Goal: Task Accomplishment & Management: Use online tool/utility

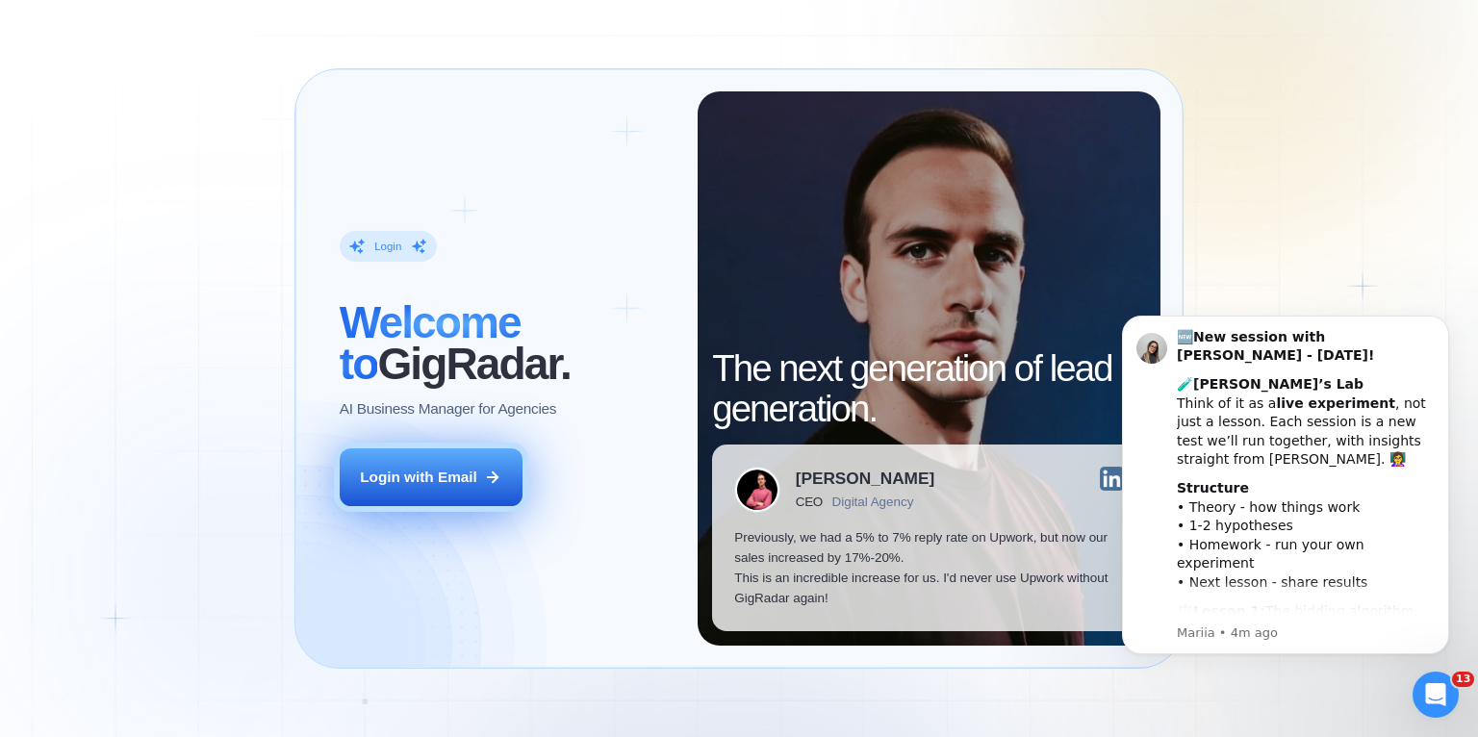
click at [440, 486] on div "Login with Email" at bounding box center [418, 477] width 117 height 20
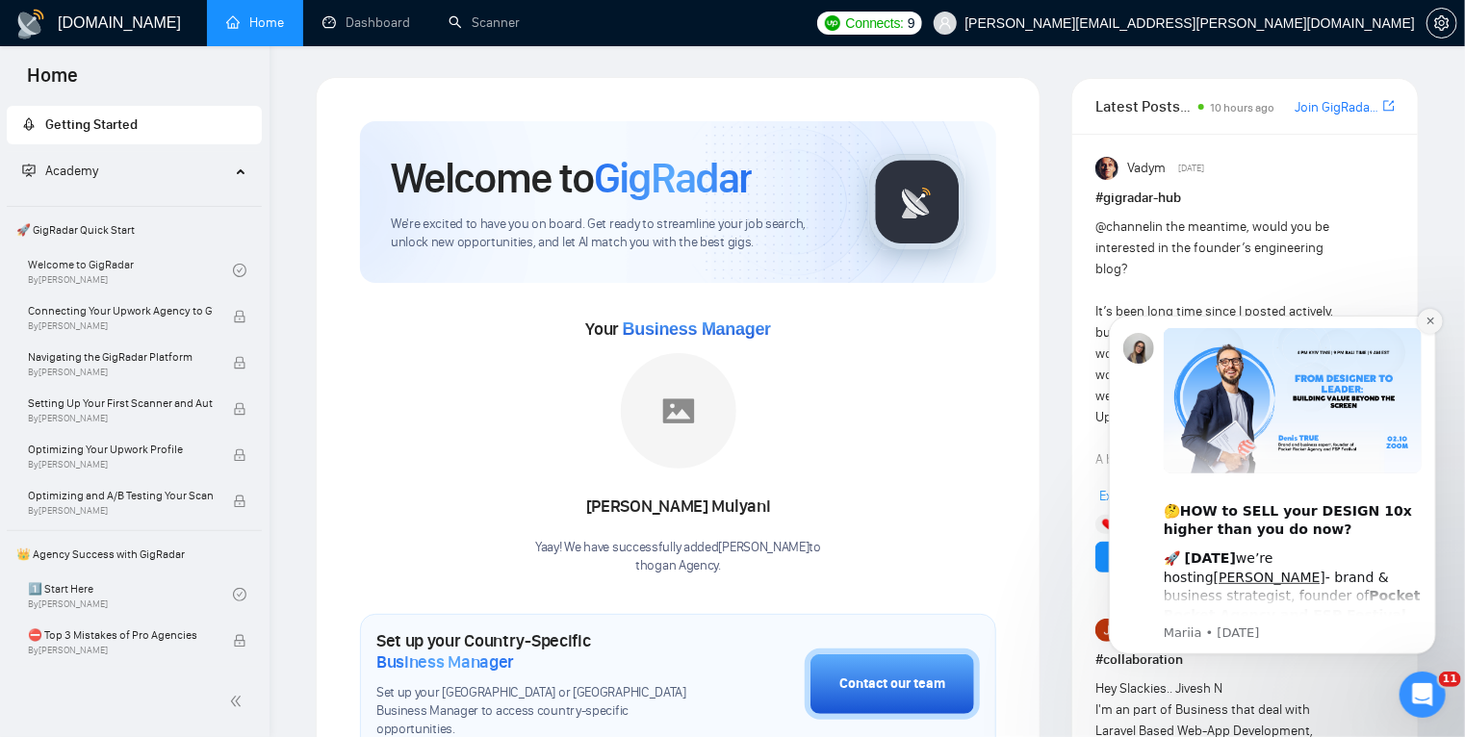
click at [1423, 324] on button "Dismiss notification" at bounding box center [1428, 320] width 25 height 25
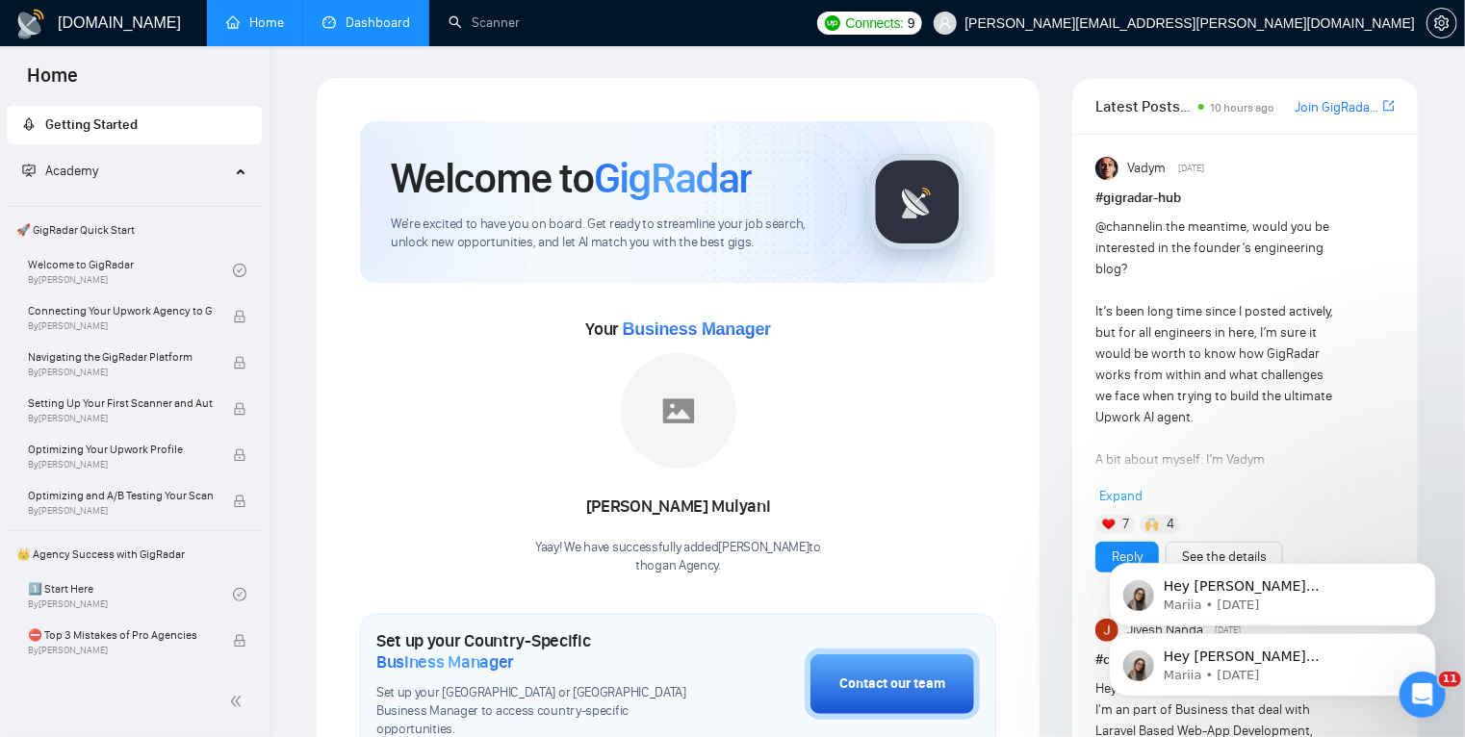
click at [368, 15] on link "Dashboard" at bounding box center [366, 22] width 88 height 16
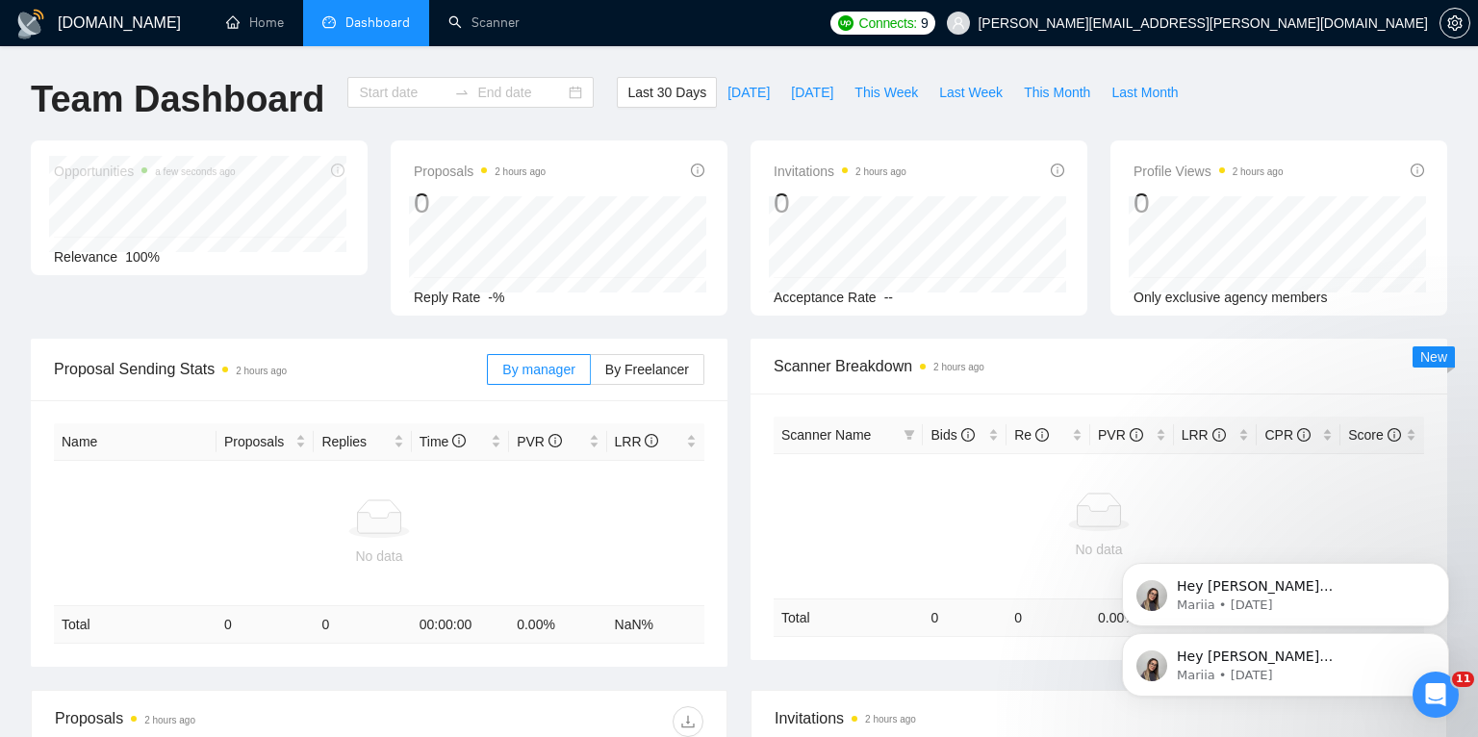
type input "2025-09-06"
type input "2025-10-06"
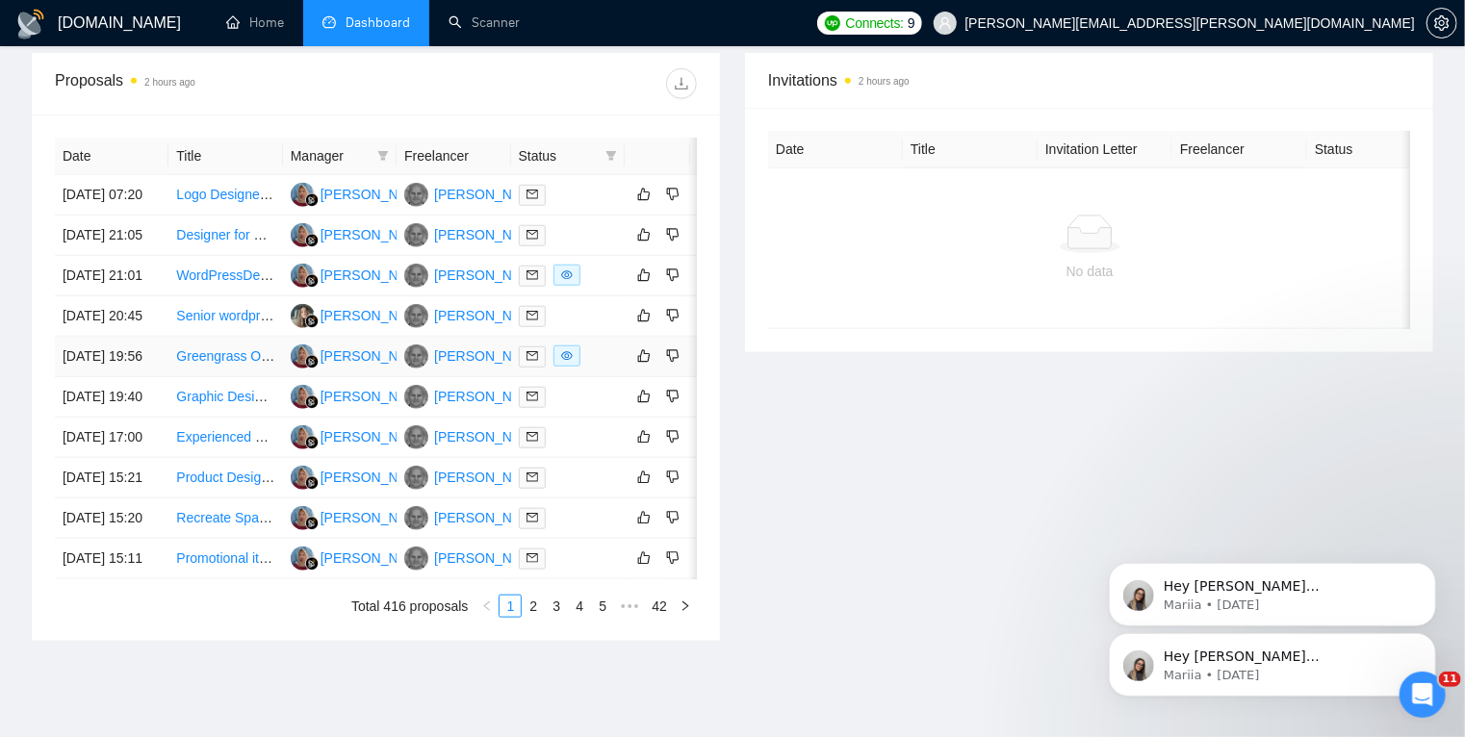
scroll to position [713, 0]
click at [605, 286] on div at bounding box center [568, 275] width 98 height 22
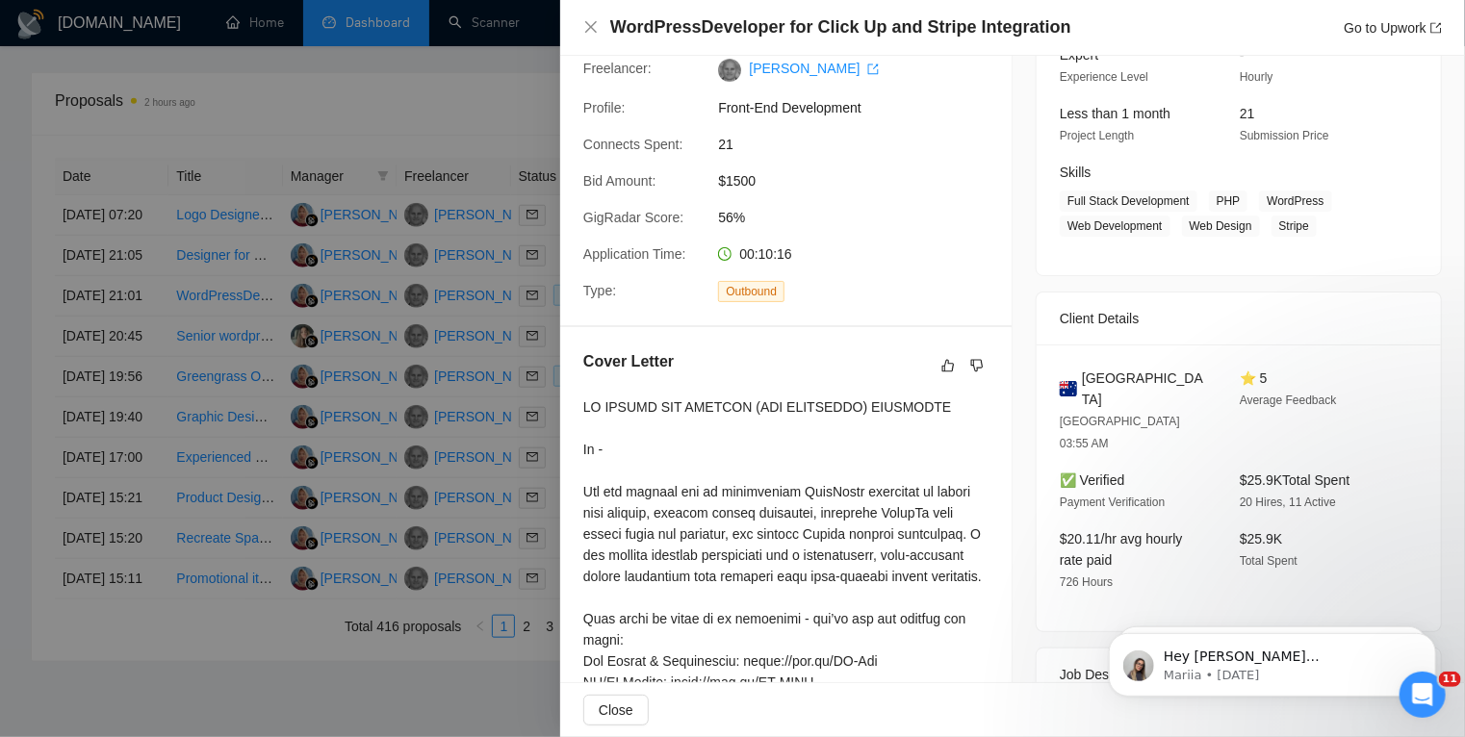
scroll to position [213, 0]
click at [0, 416] on div at bounding box center [732, 368] width 1465 height 737
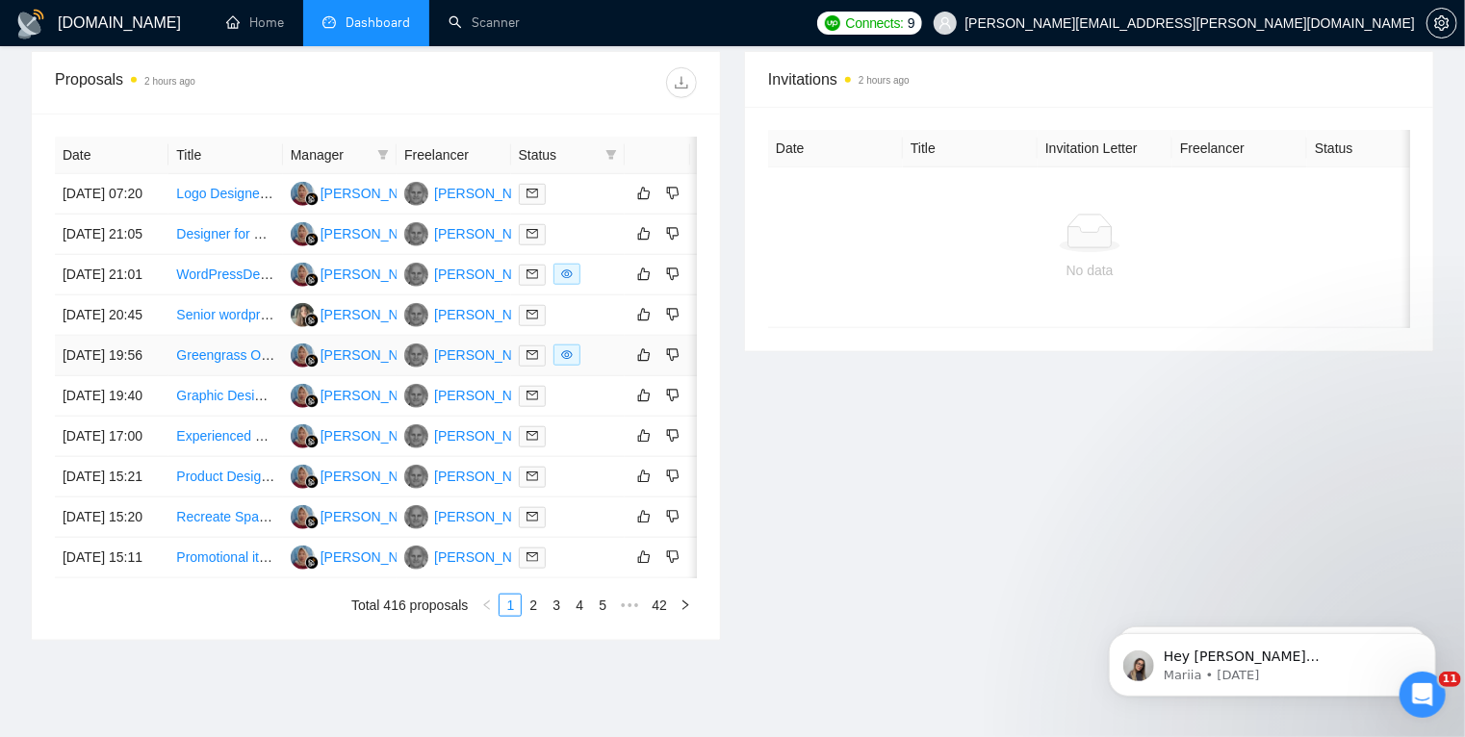
click at [602, 376] on td at bounding box center [568, 356] width 114 height 40
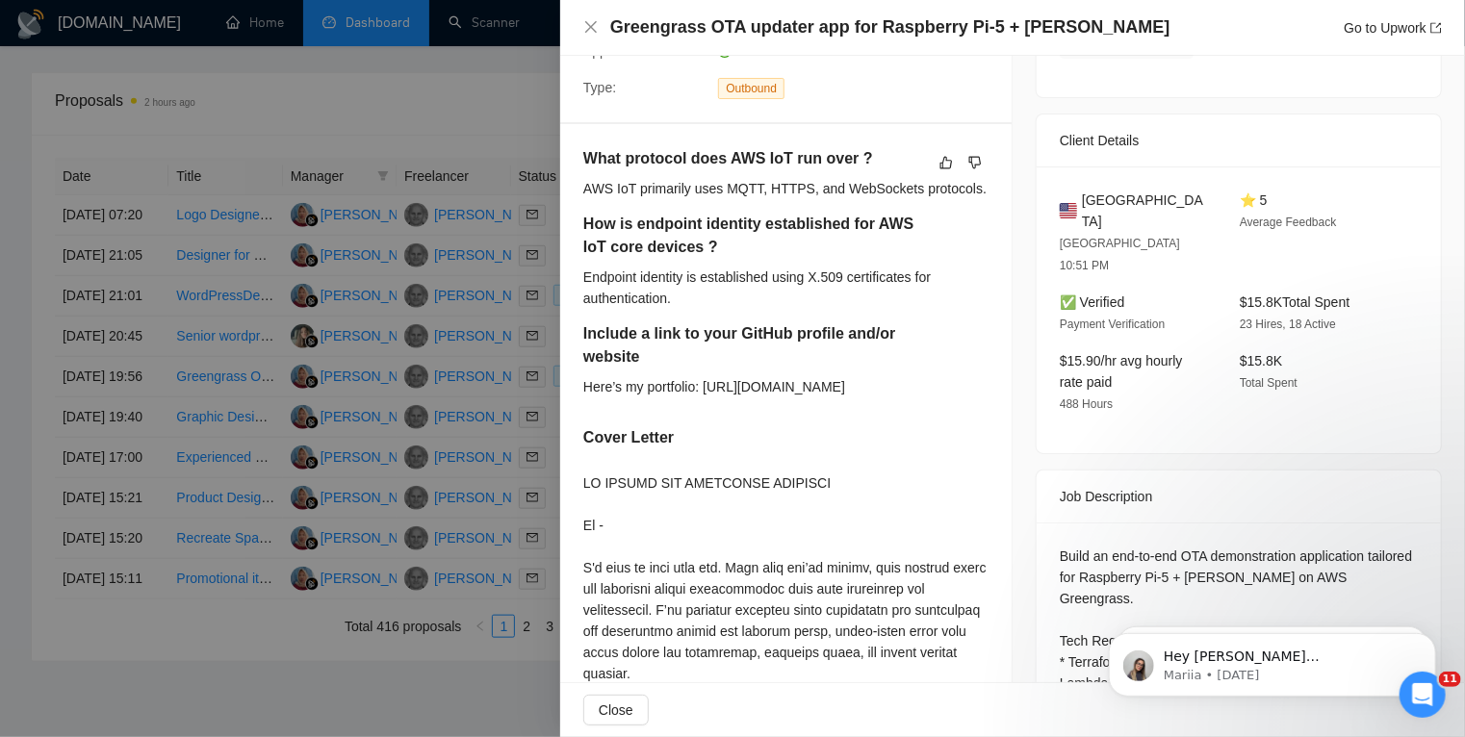
scroll to position [416, 0]
click at [736, 161] on h5 "What protocol does AWS IoT run over ?" at bounding box center [754, 157] width 343 height 23
copy h5 "AWS"
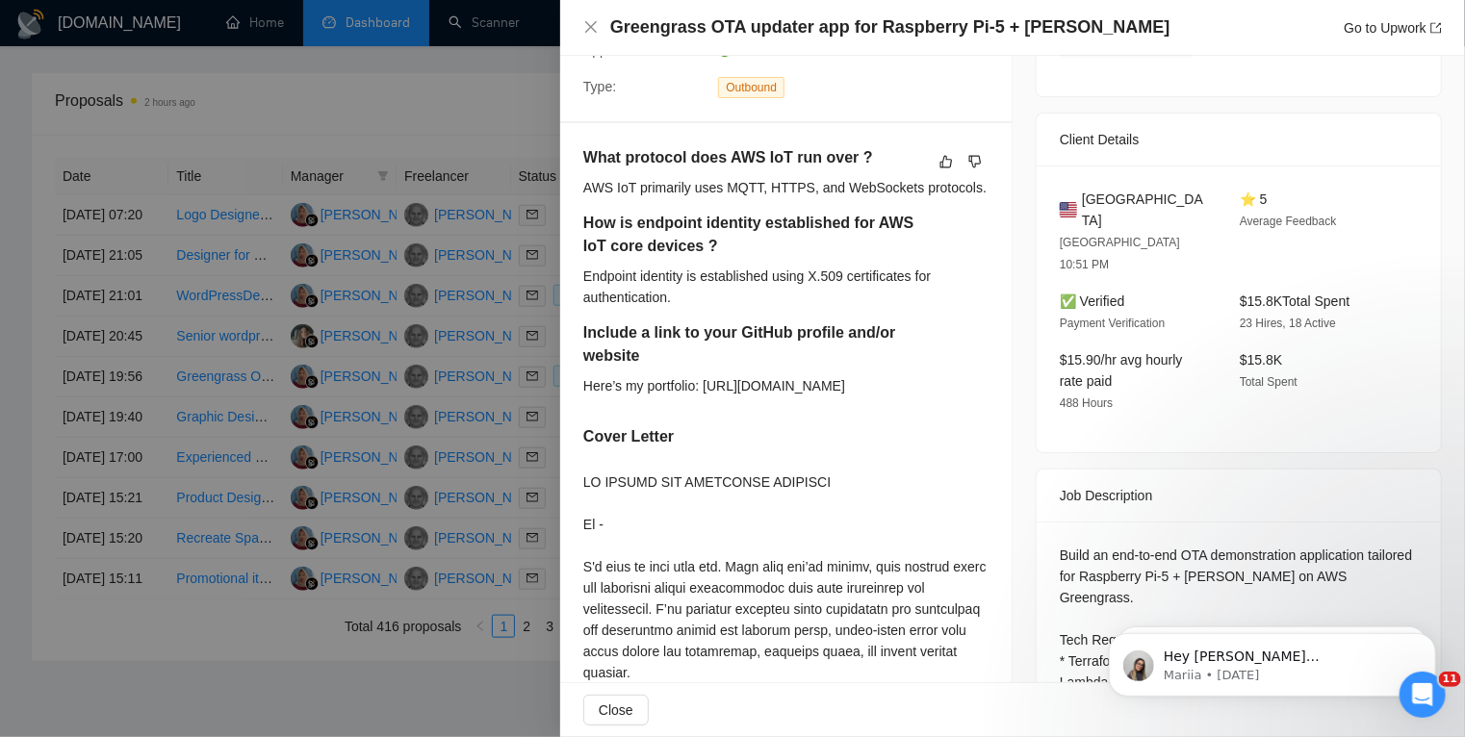
click at [0, 435] on div at bounding box center [732, 368] width 1465 height 737
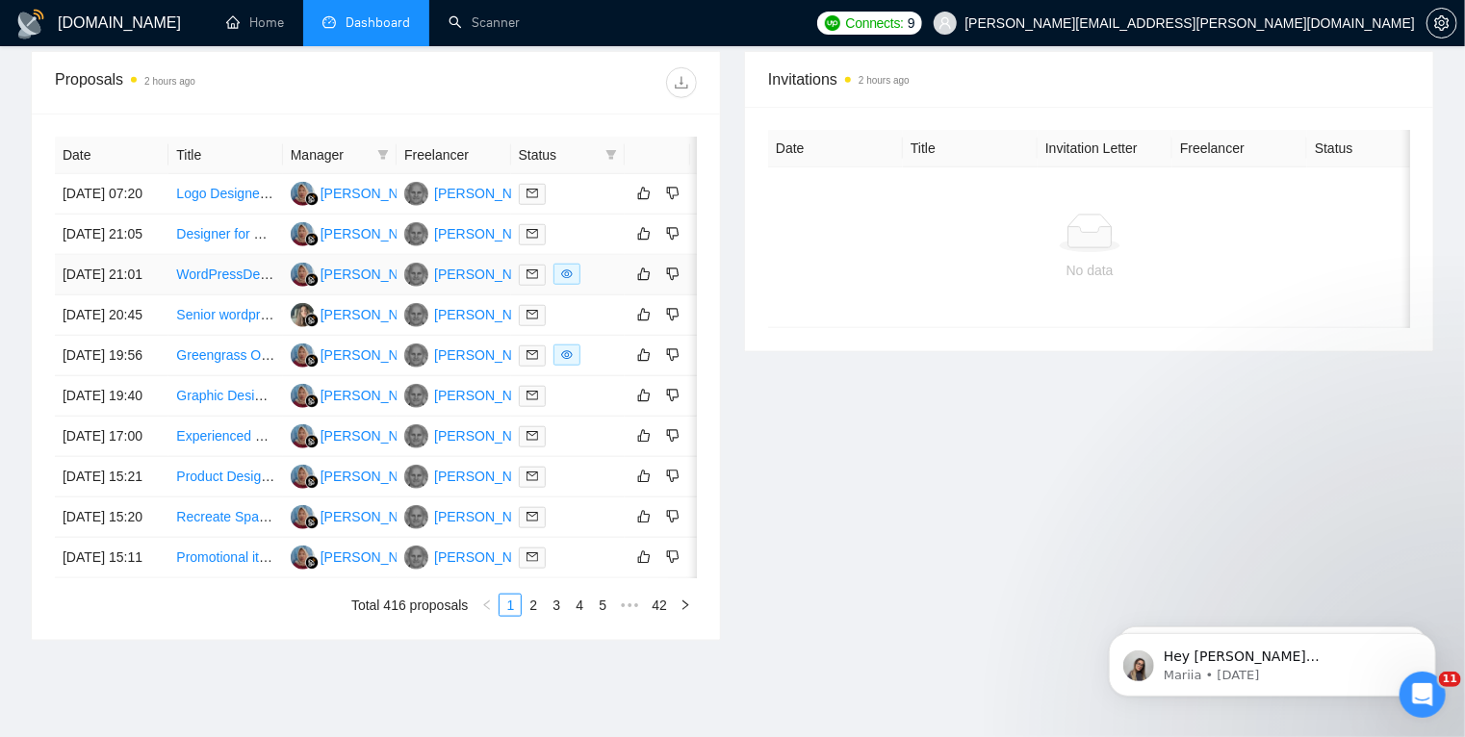
click at [606, 286] on div at bounding box center [568, 275] width 98 height 22
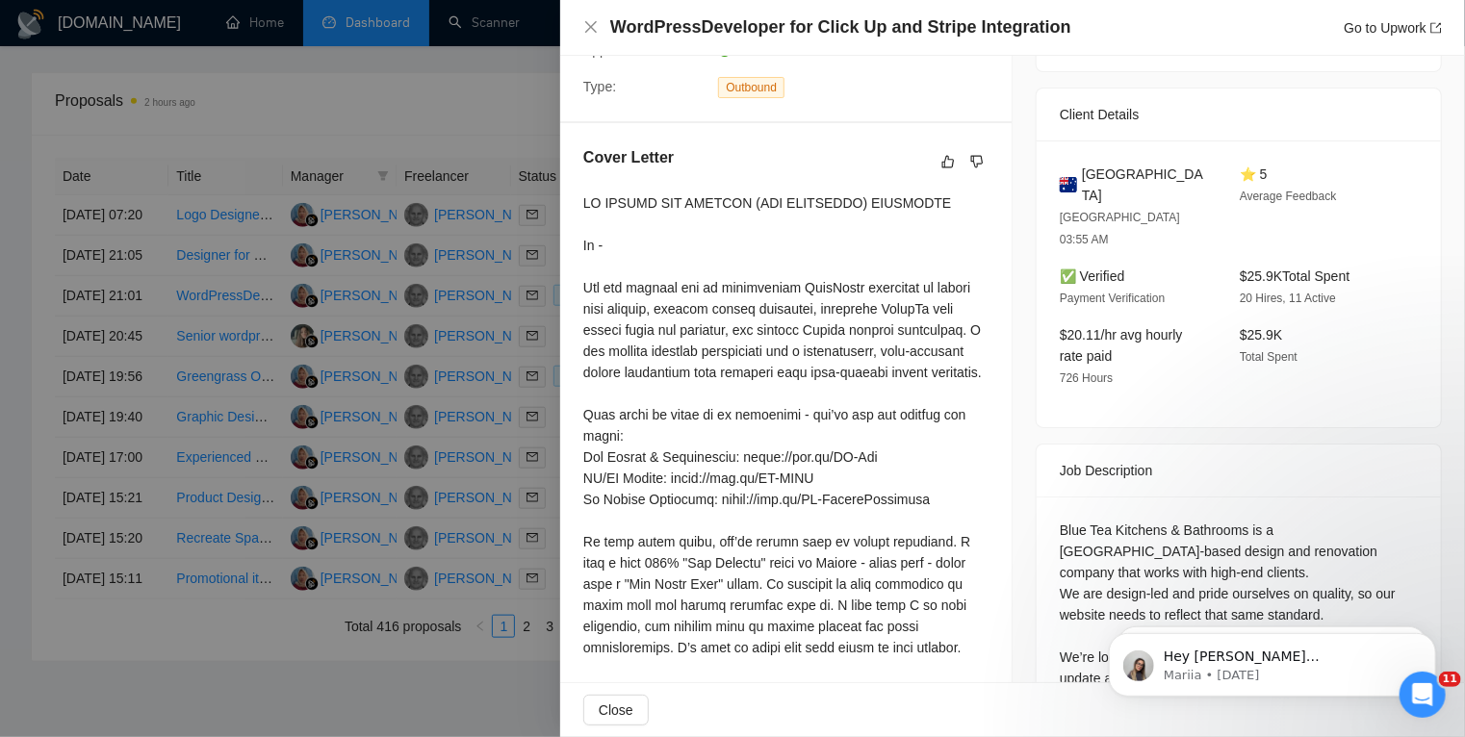
click at [0, 467] on div at bounding box center [732, 368] width 1465 height 737
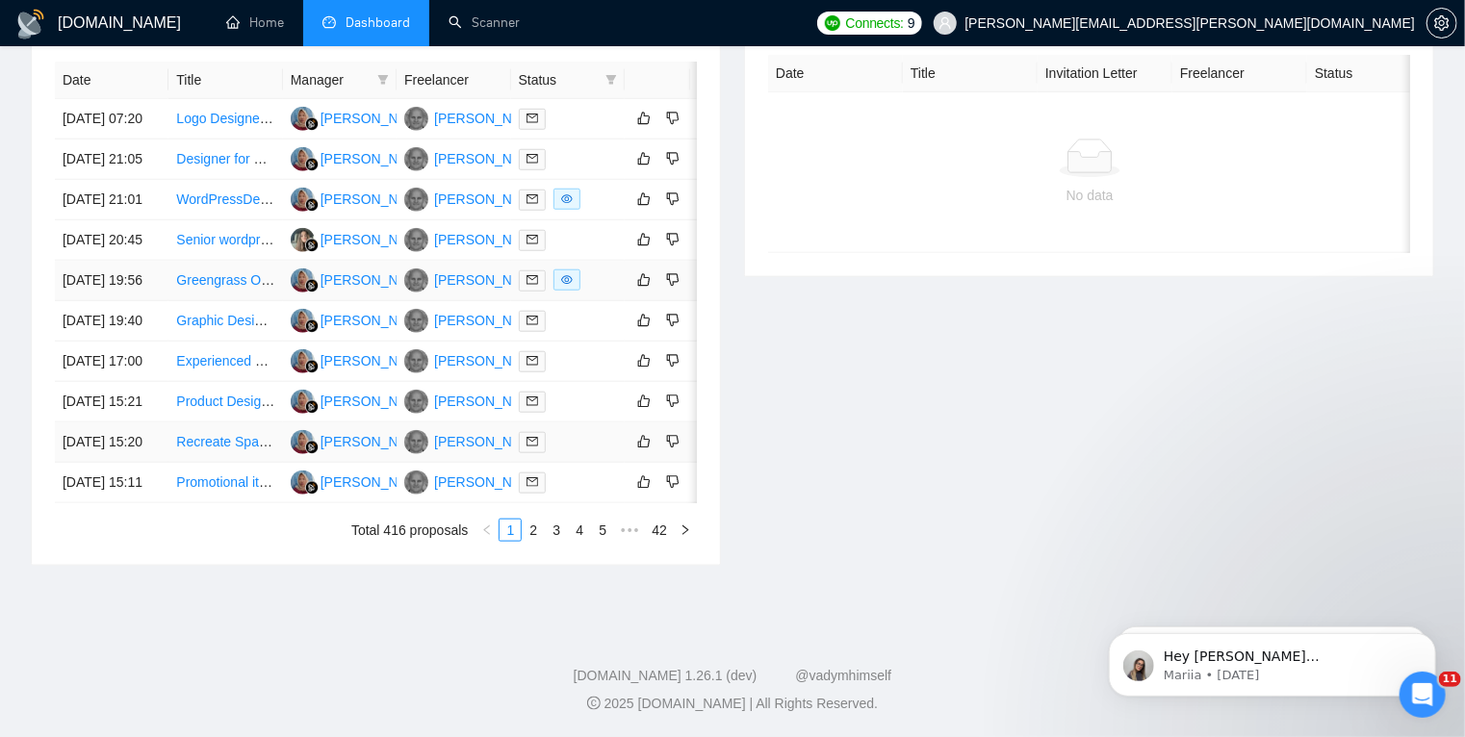
scroll to position [948, 0]
click at [535, 541] on link "2" at bounding box center [533, 530] width 21 height 21
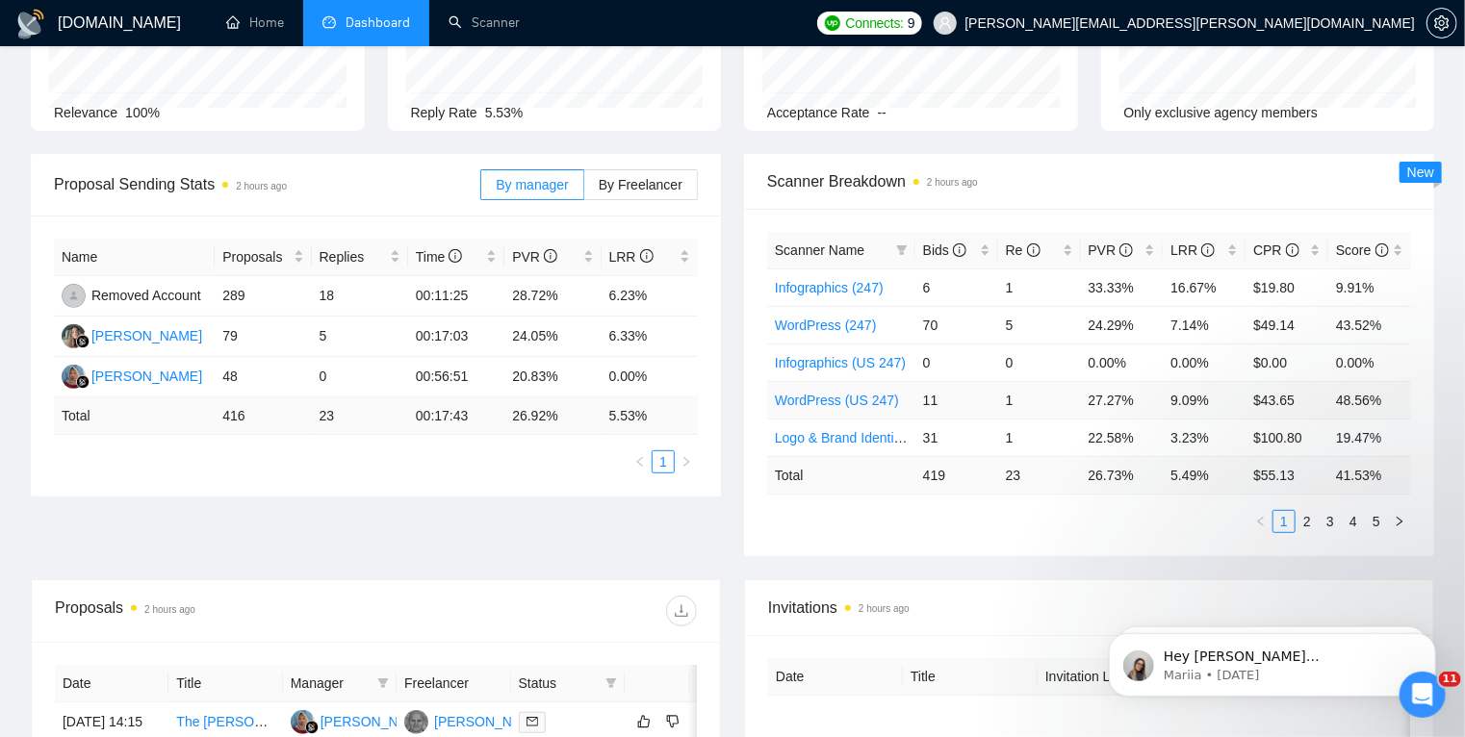
scroll to position [185, 0]
click at [494, 23] on link "Scanner" at bounding box center [483, 22] width 71 height 16
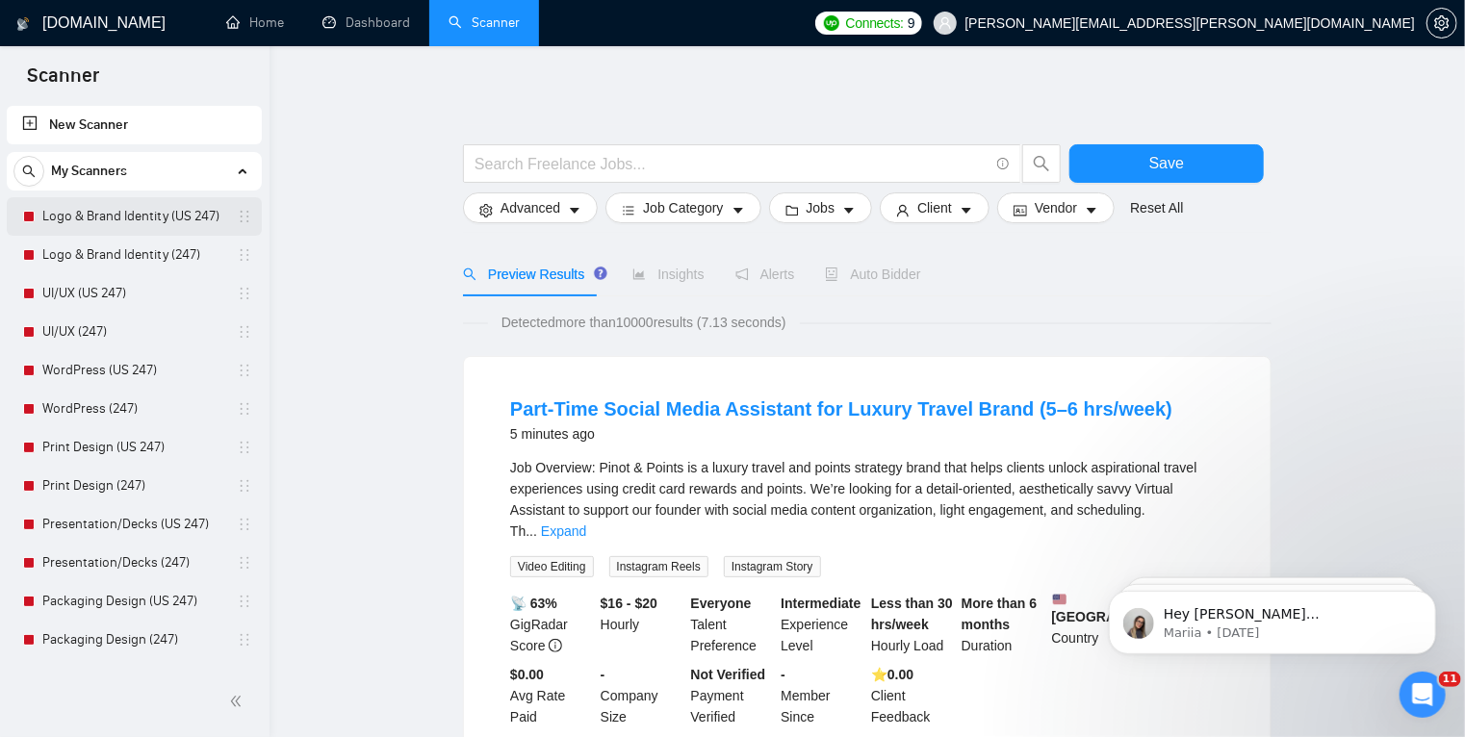
click at [150, 221] on link "Logo & Brand Identity (US 247)" at bounding box center [133, 216] width 183 height 38
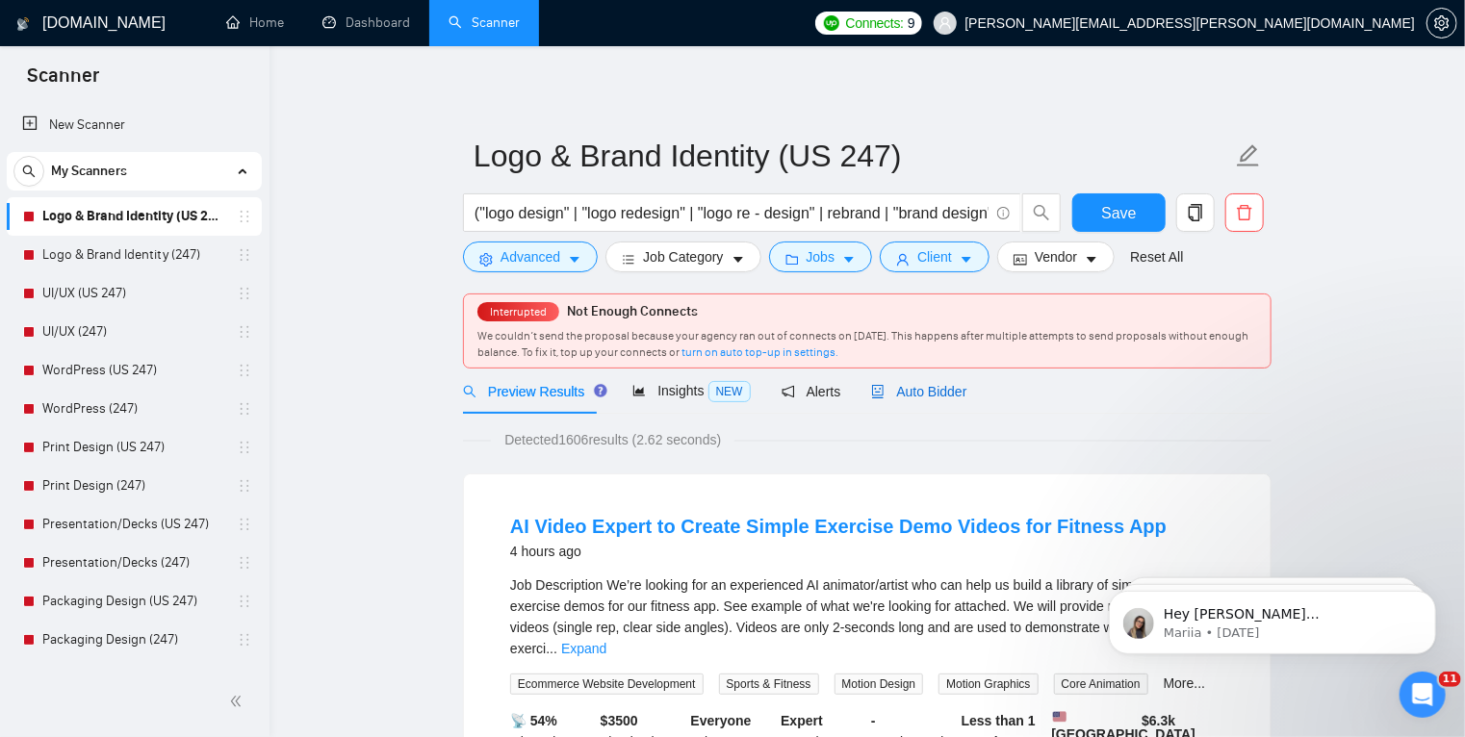
click at [924, 390] on span "Auto Bidder" at bounding box center [918, 391] width 95 height 15
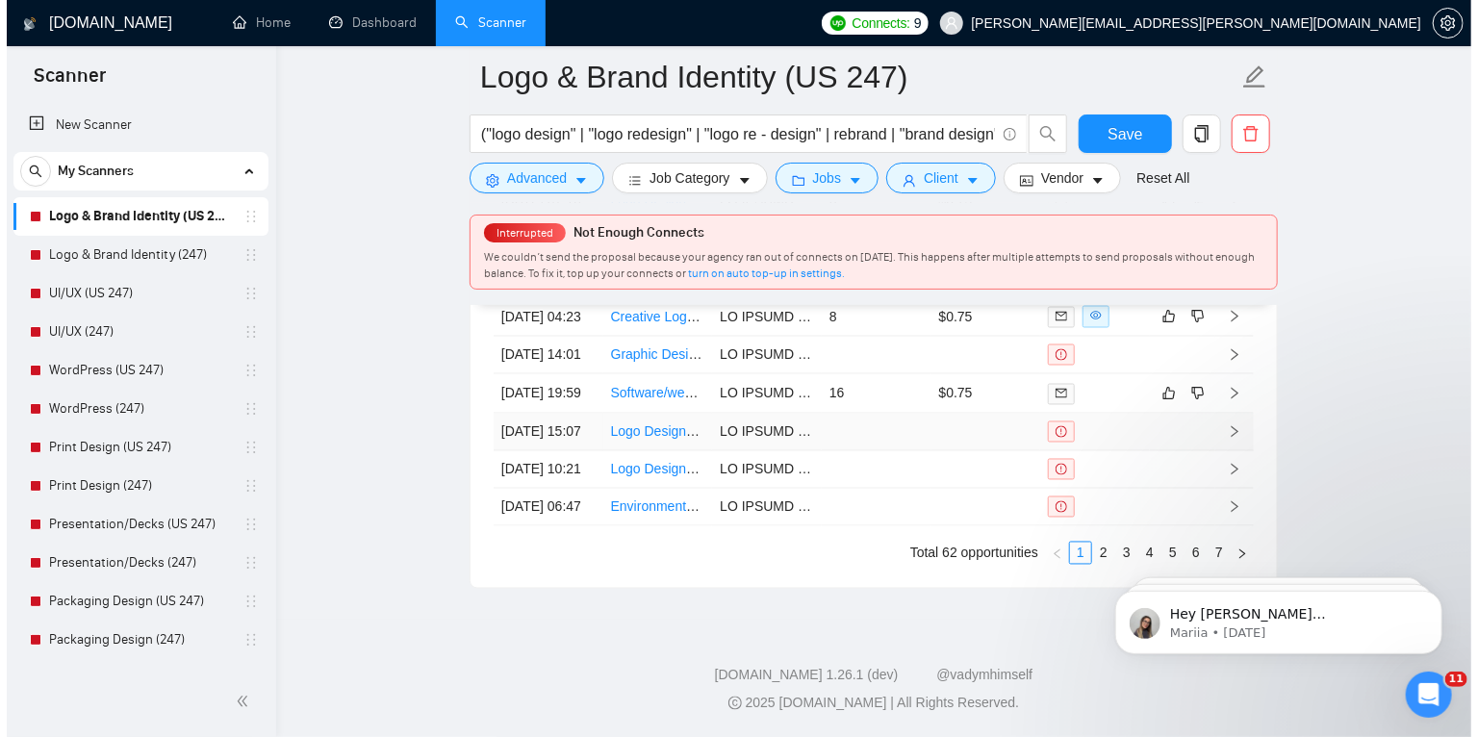
scroll to position [5220, 0]
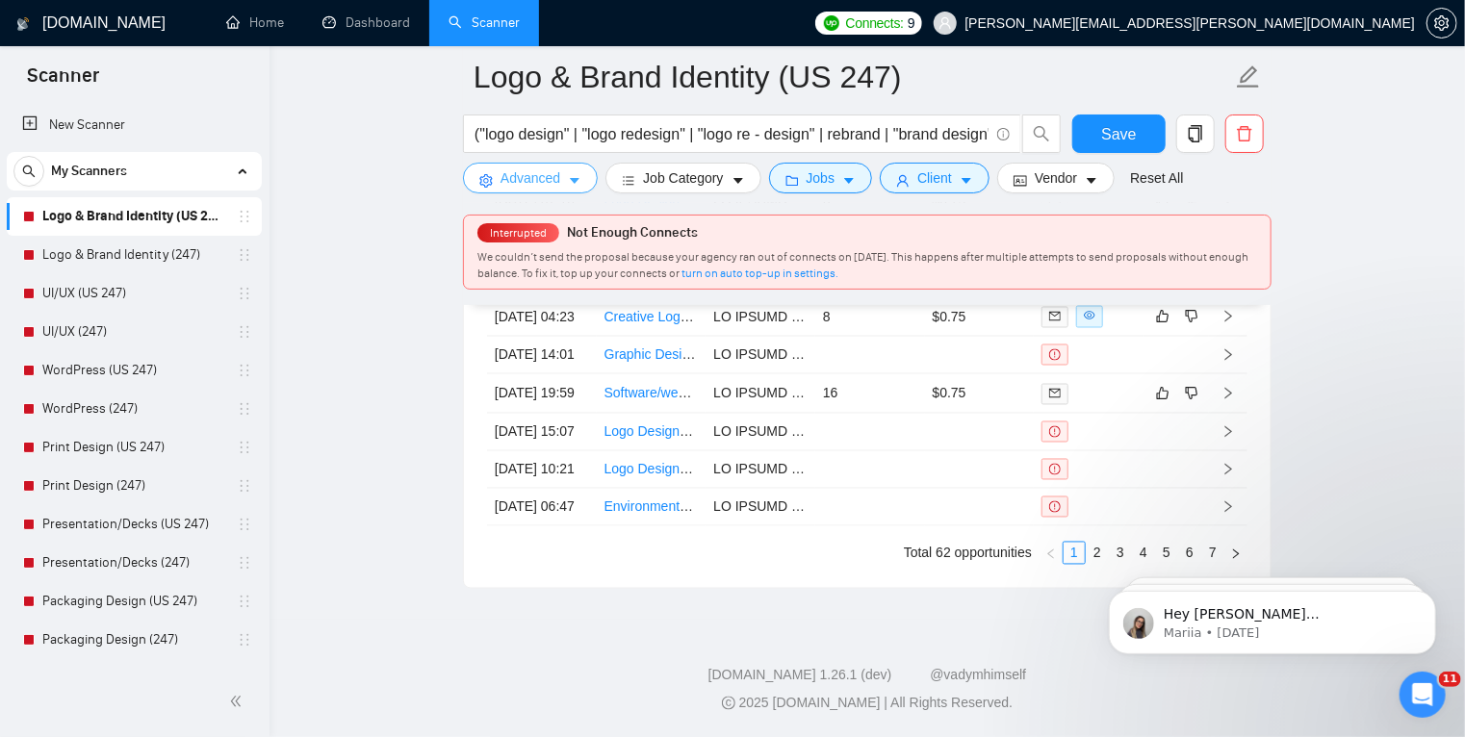
click at [576, 182] on icon "caret-down" at bounding box center [574, 180] width 13 height 13
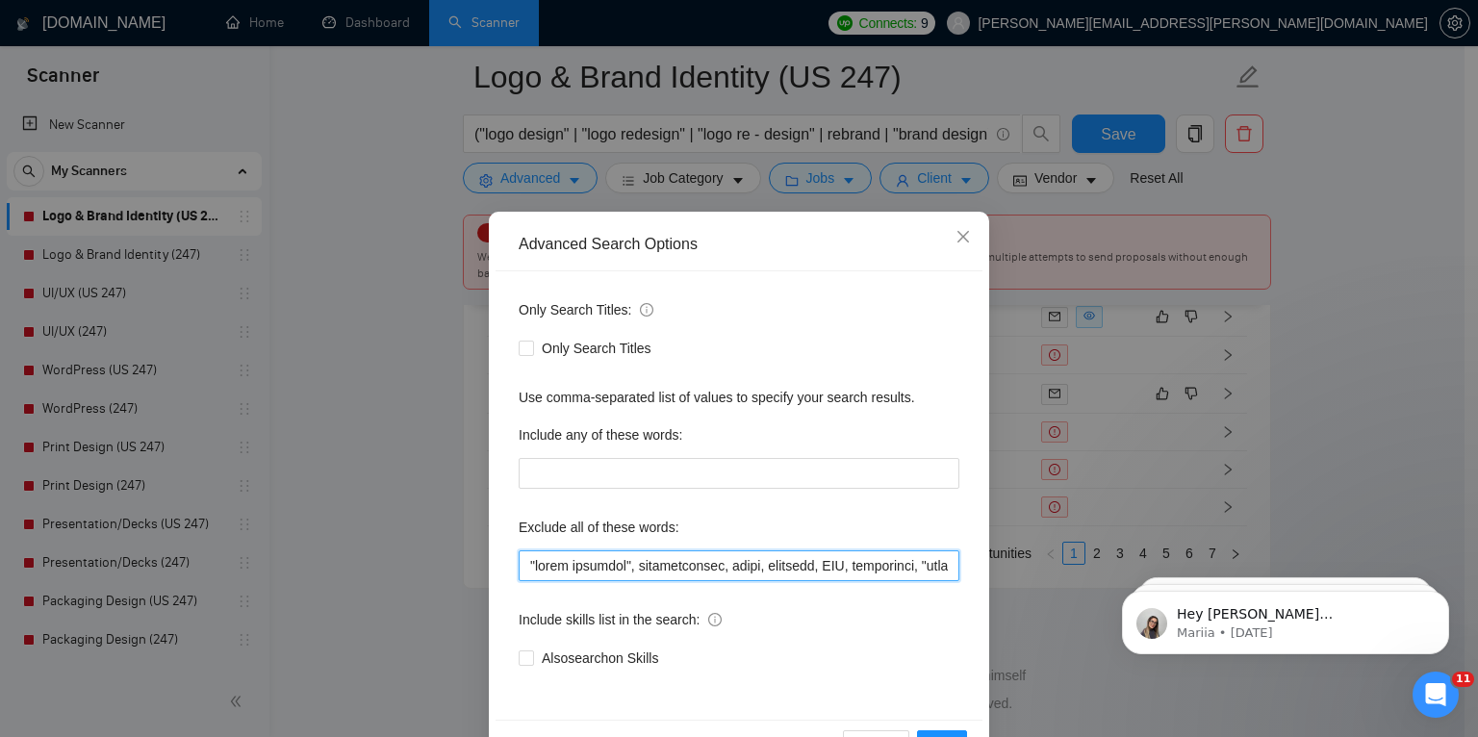
click at [524, 565] on input "text" at bounding box center [739, 565] width 441 height 31
click at [1328, 217] on div "Advanced Search Options Only Search Titles: Only Search Titles Use comma-separa…" at bounding box center [739, 368] width 1478 height 737
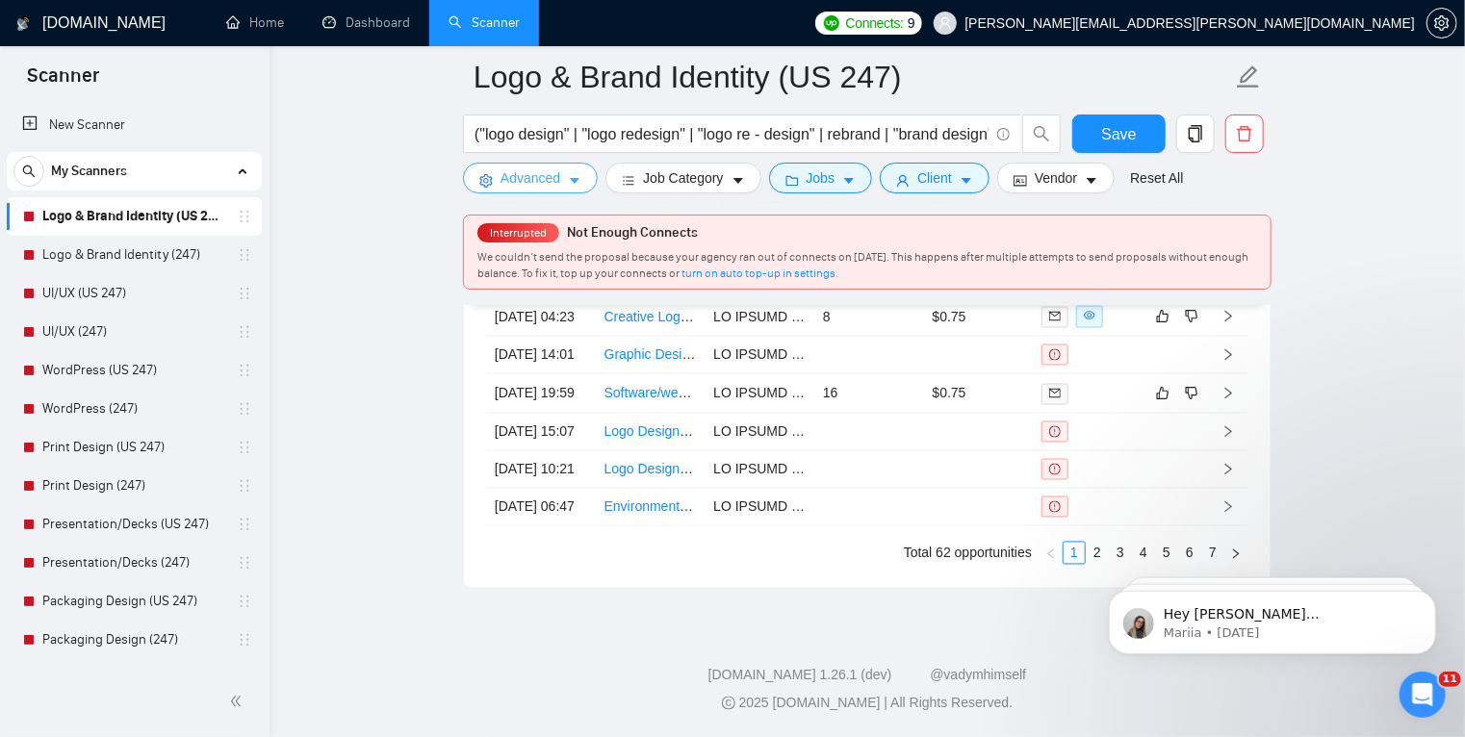
click at [574, 177] on icon "caret-down" at bounding box center [574, 180] width 13 height 13
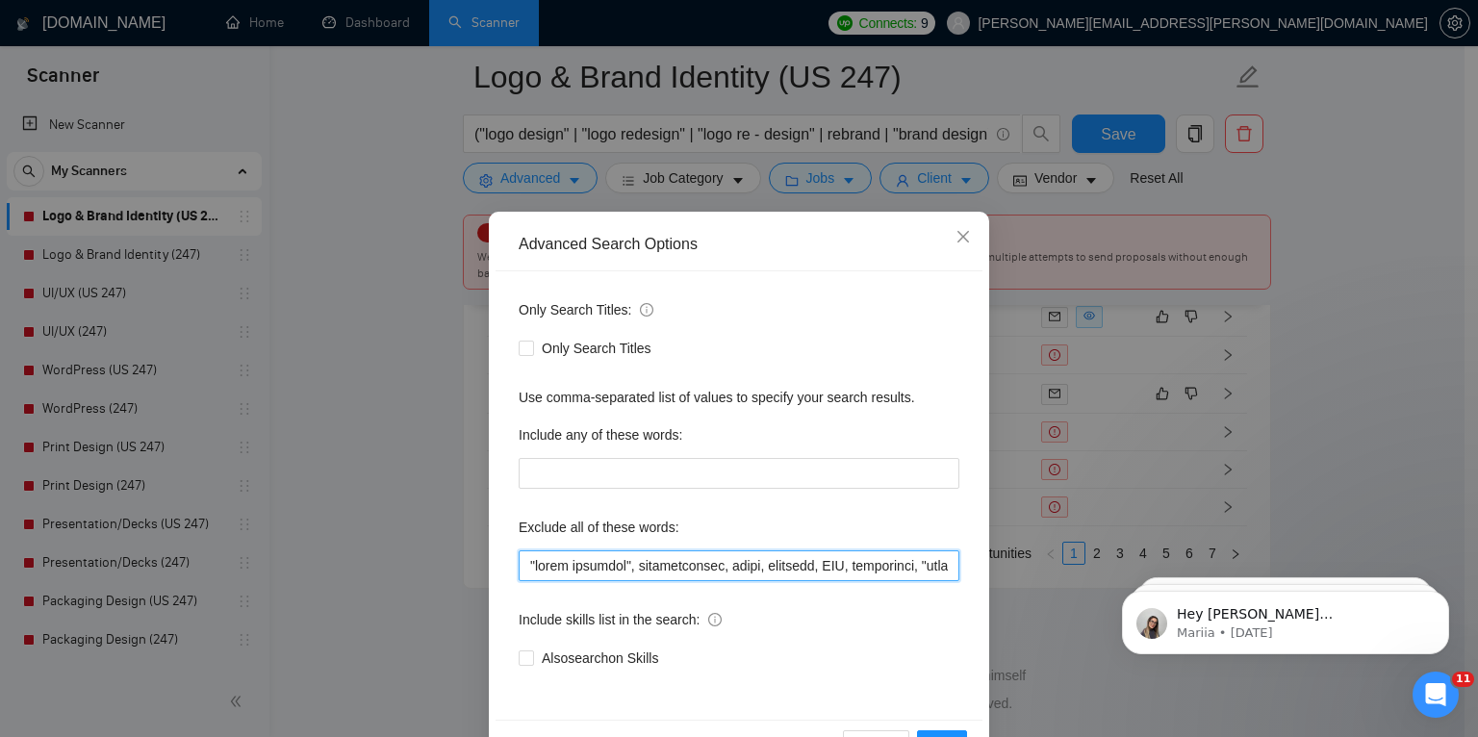
click at [525, 568] on input "text" at bounding box center [739, 565] width 441 height 31
paste input "AWS"
drag, startPoint x: 616, startPoint y: 565, endPoint x: 505, endPoint y: 565, distance: 110.7
click at [505, 565] on div "Only Search Titles: Only Search Titles Use comma-separated list of values to sp…" at bounding box center [739, 495] width 487 height 448
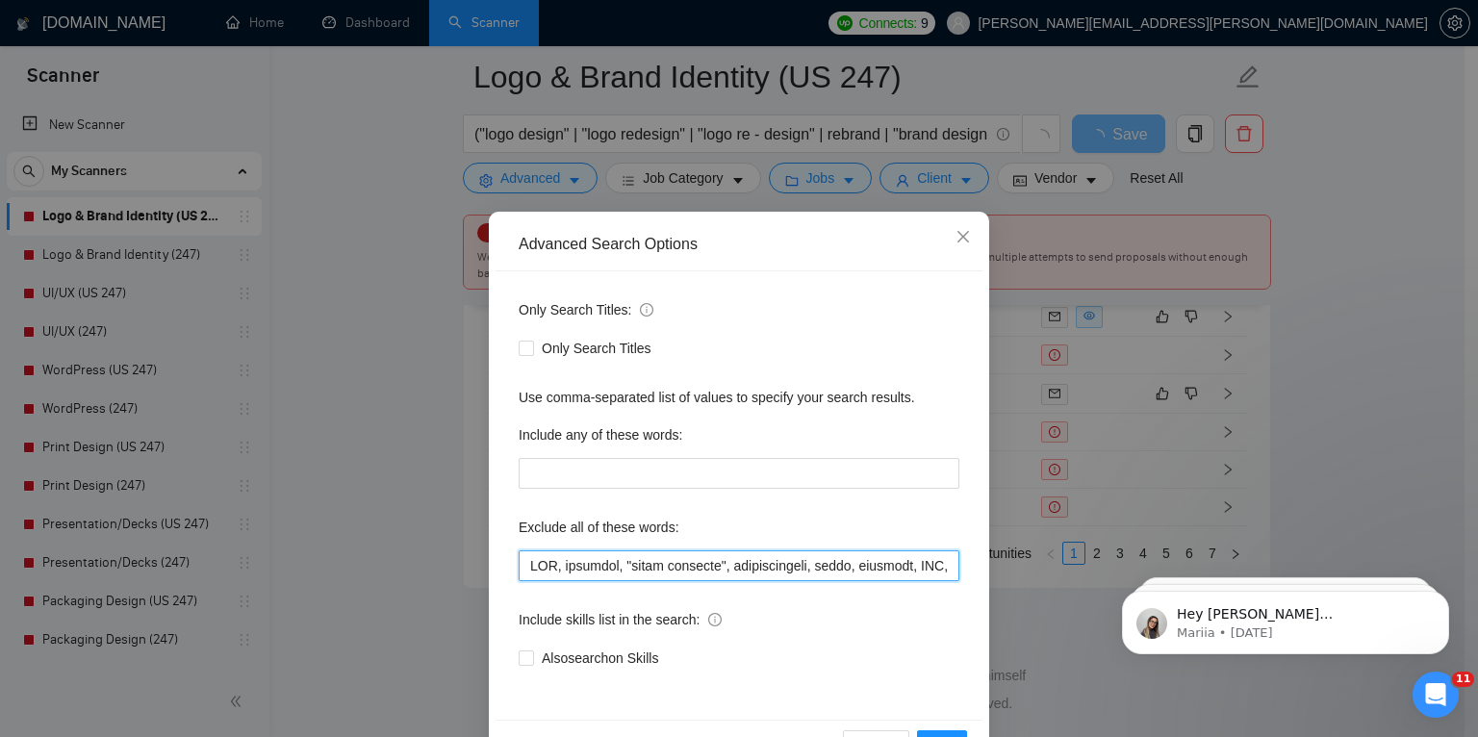
scroll to position [64, 0]
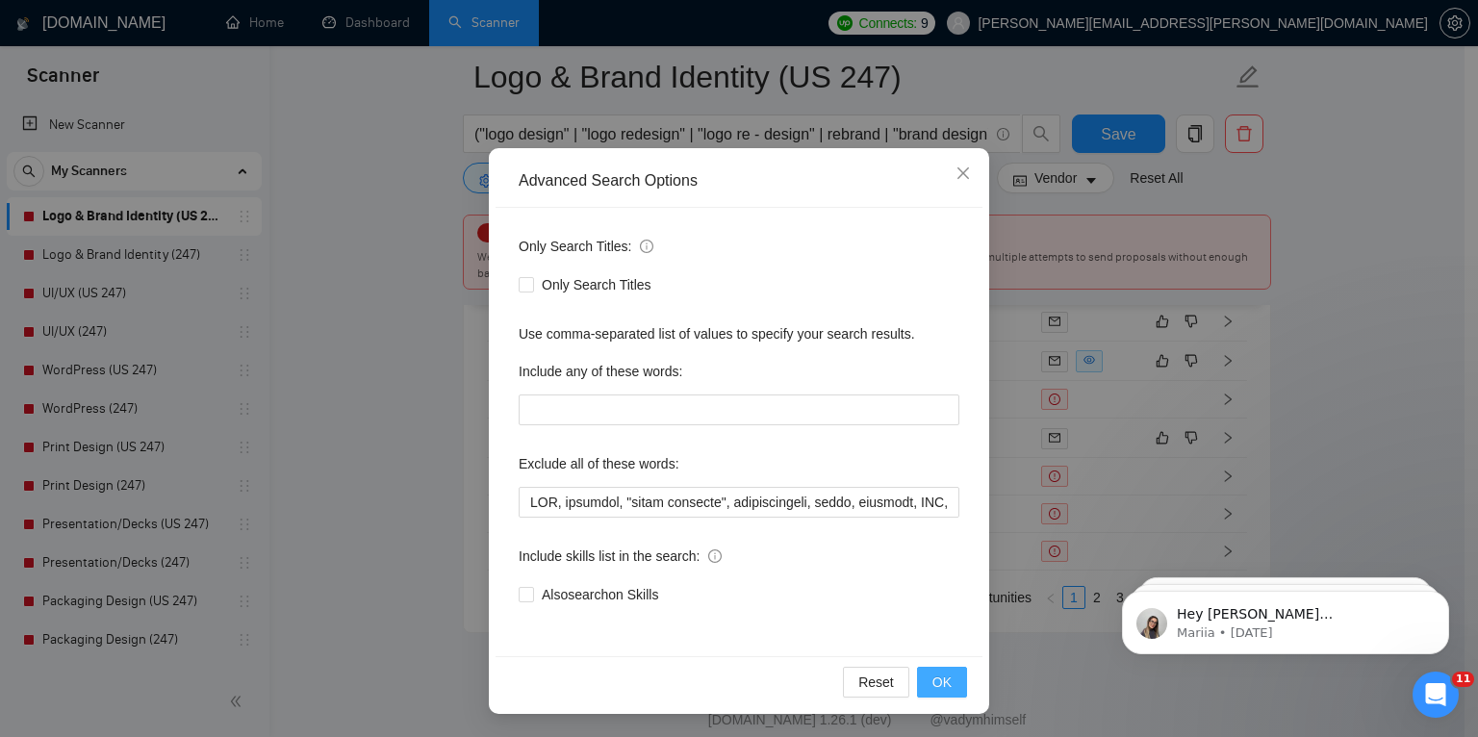
click at [941, 681] on span "OK" at bounding box center [941, 682] width 19 height 21
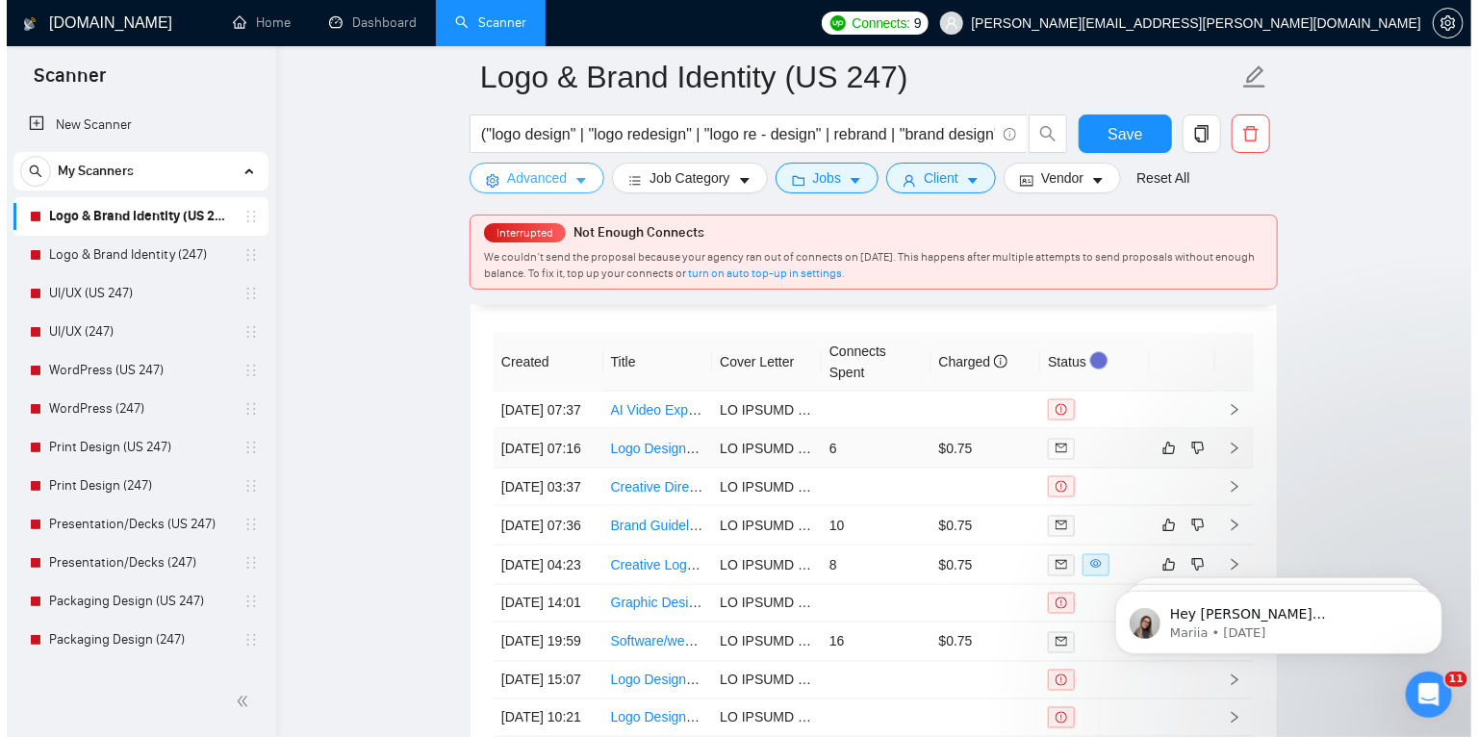
scroll to position [4903, 0]
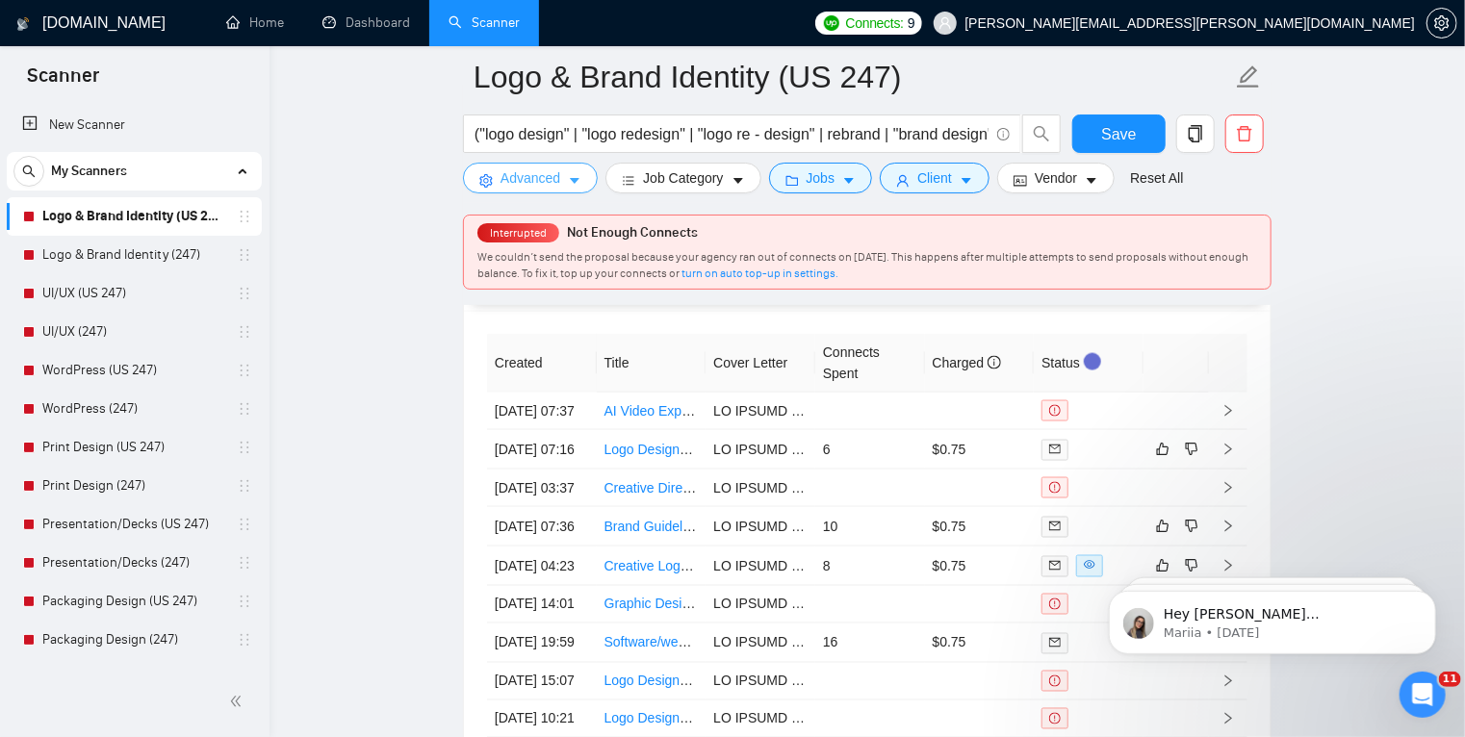
click at [575, 174] on icon "caret-down" at bounding box center [574, 180] width 13 height 13
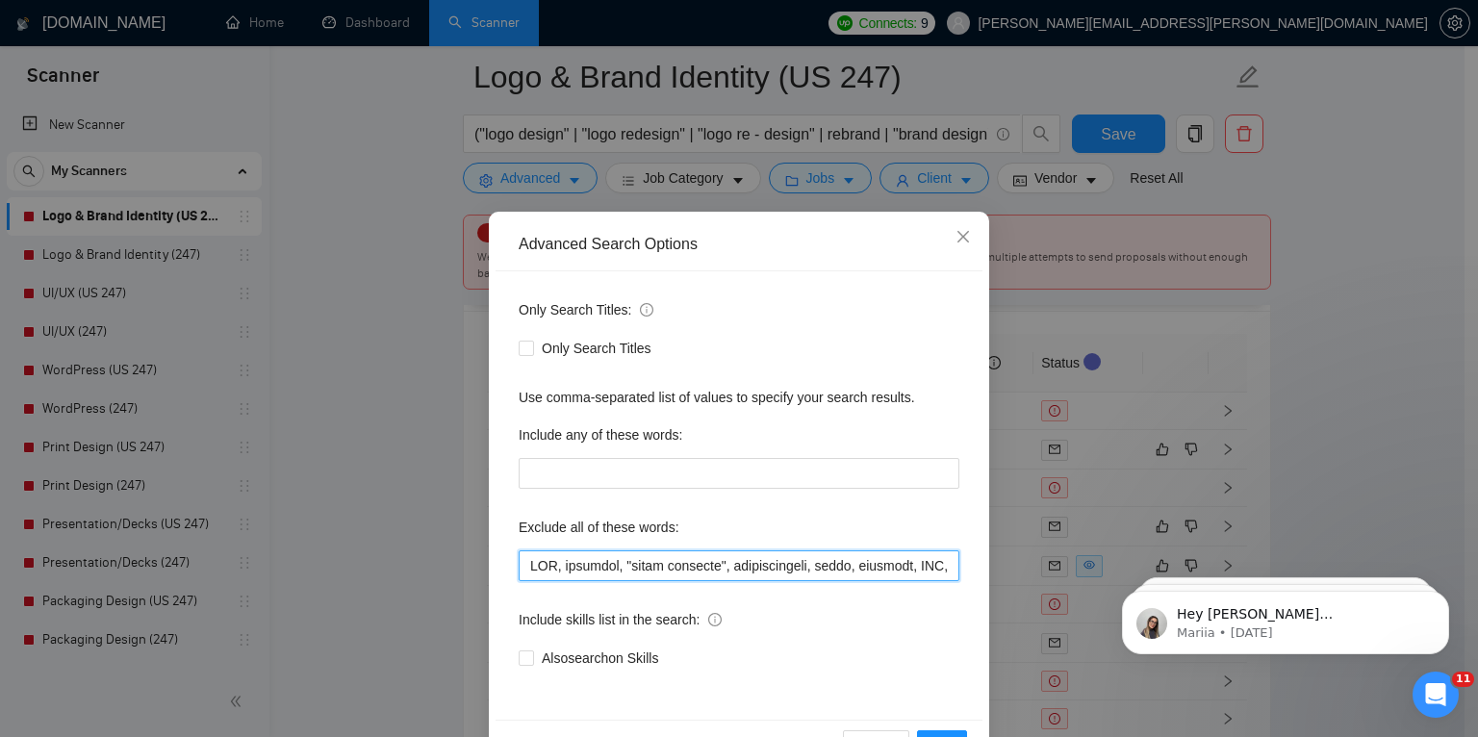
click at [523, 564] on input "text" at bounding box center [739, 565] width 441 height 31
click at [1280, 387] on div "Advanced Search Options Only Search Titles: Only Search Titles Use comma-separa…" at bounding box center [739, 368] width 1478 height 737
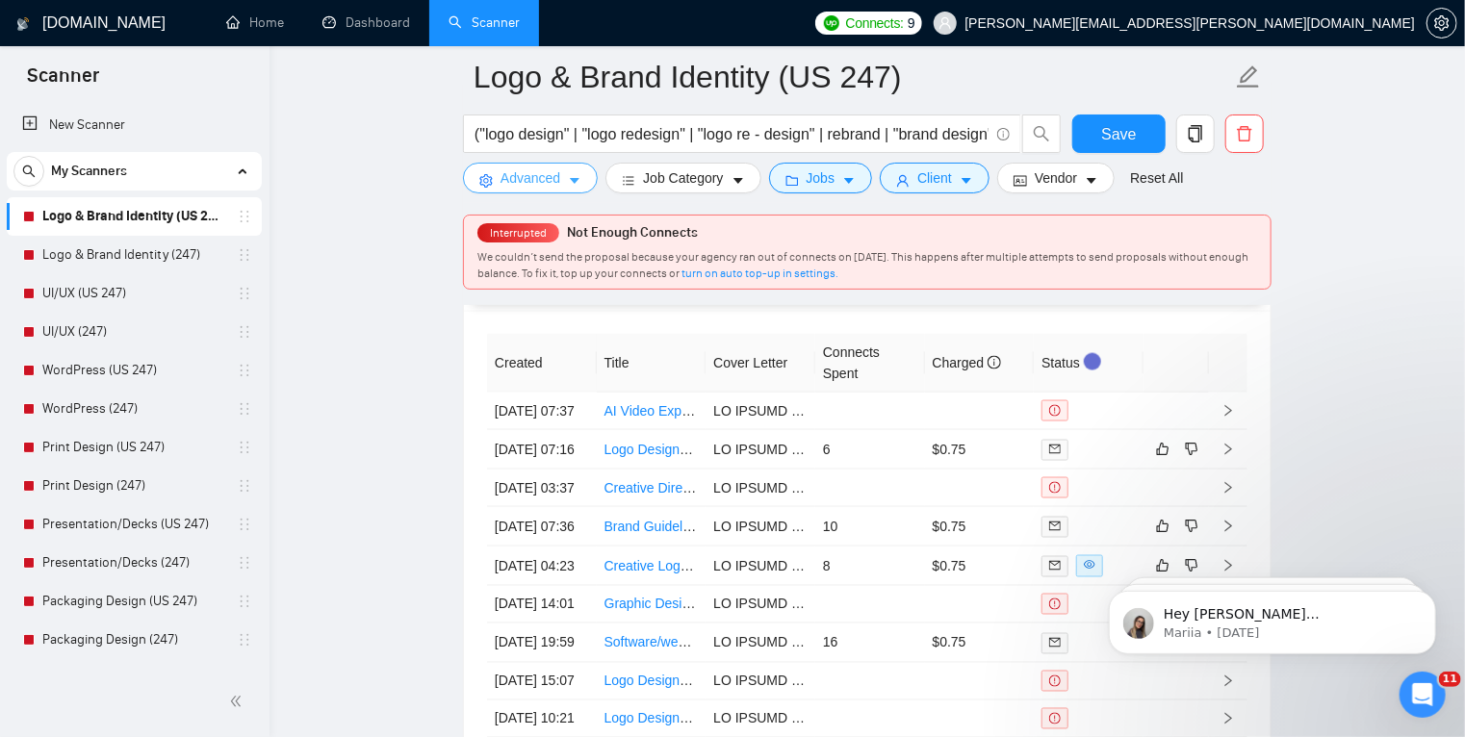
click at [550, 191] on button "Advanced" at bounding box center [530, 178] width 135 height 31
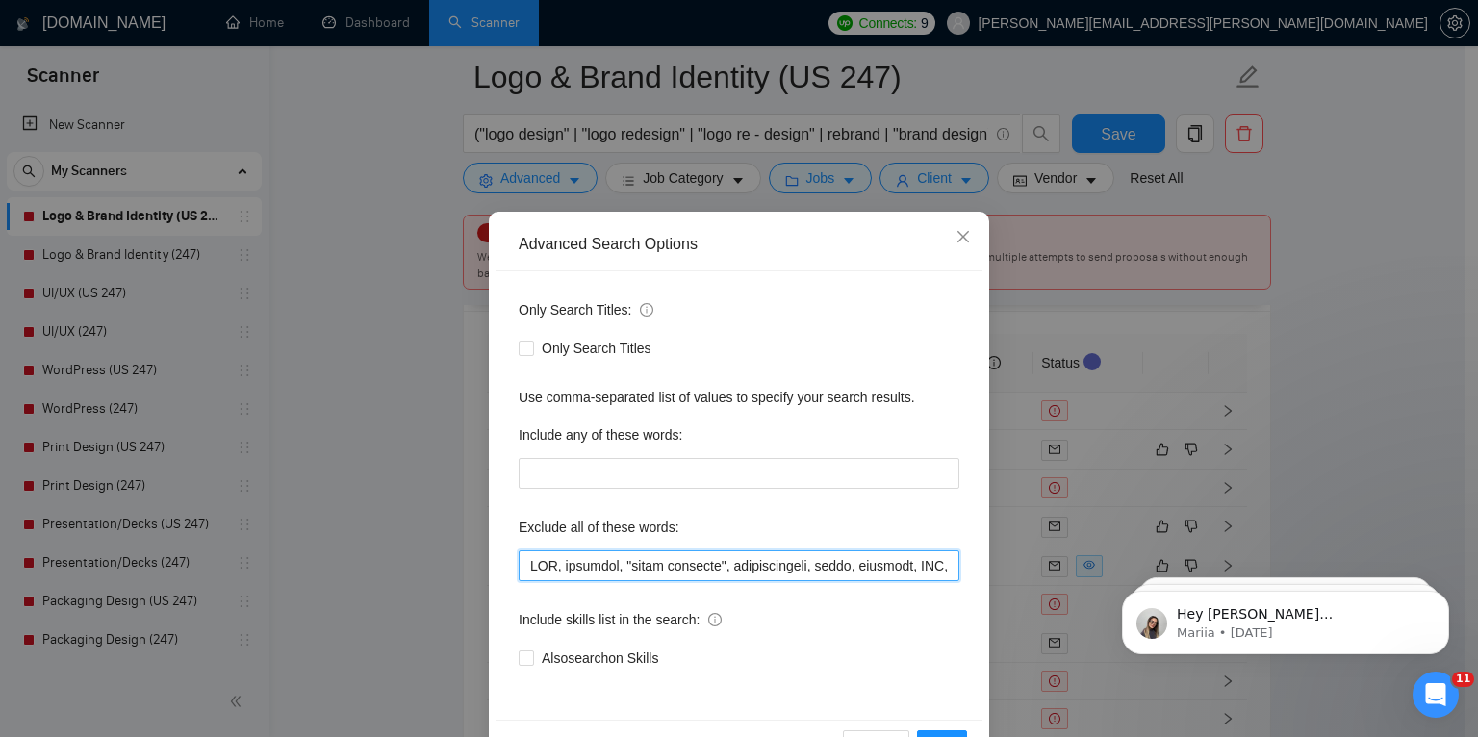
click at [524, 565] on input "text" at bounding box center [739, 565] width 441 height 31
drag, startPoint x: 683, startPoint y: 567, endPoint x: 497, endPoint y: 564, distance: 186.7
click at [497, 564] on div "Only Search Titles: Only Search Titles Use comma-separated list of values to sp…" at bounding box center [739, 495] width 487 height 448
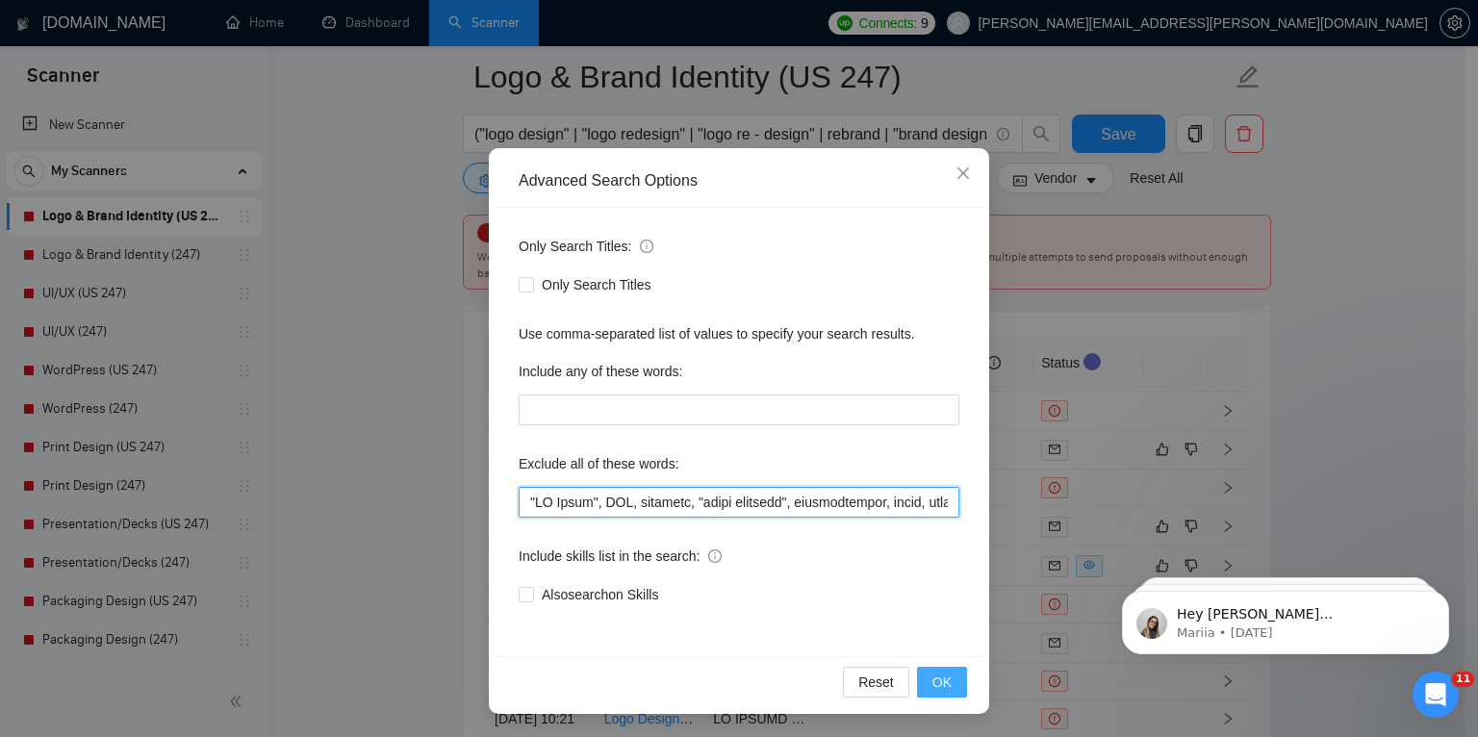
type input ""AI Video", AWS, software, "video producer", administrator, slide, animated, CG…"
click at [935, 684] on span "OK" at bounding box center [941, 682] width 19 height 21
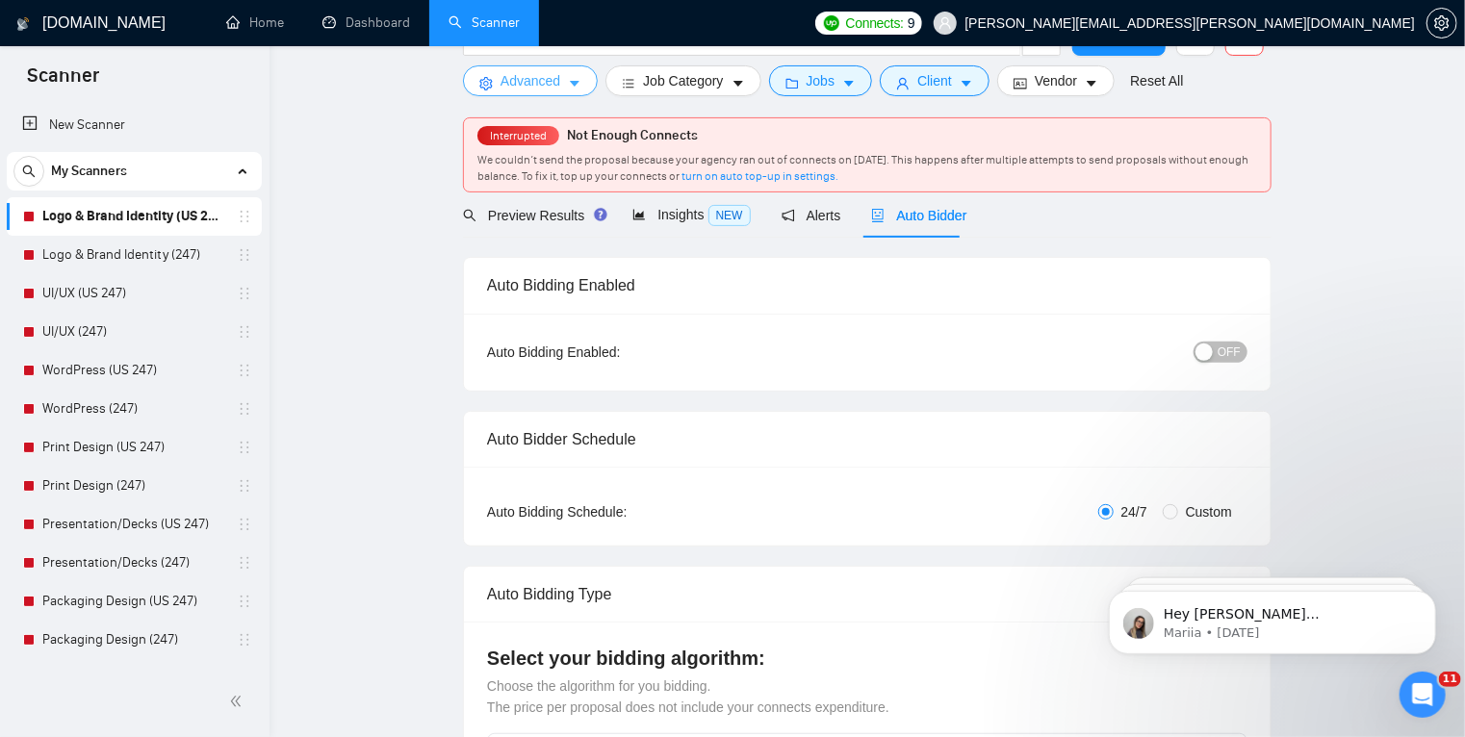
scroll to position [0, 0]
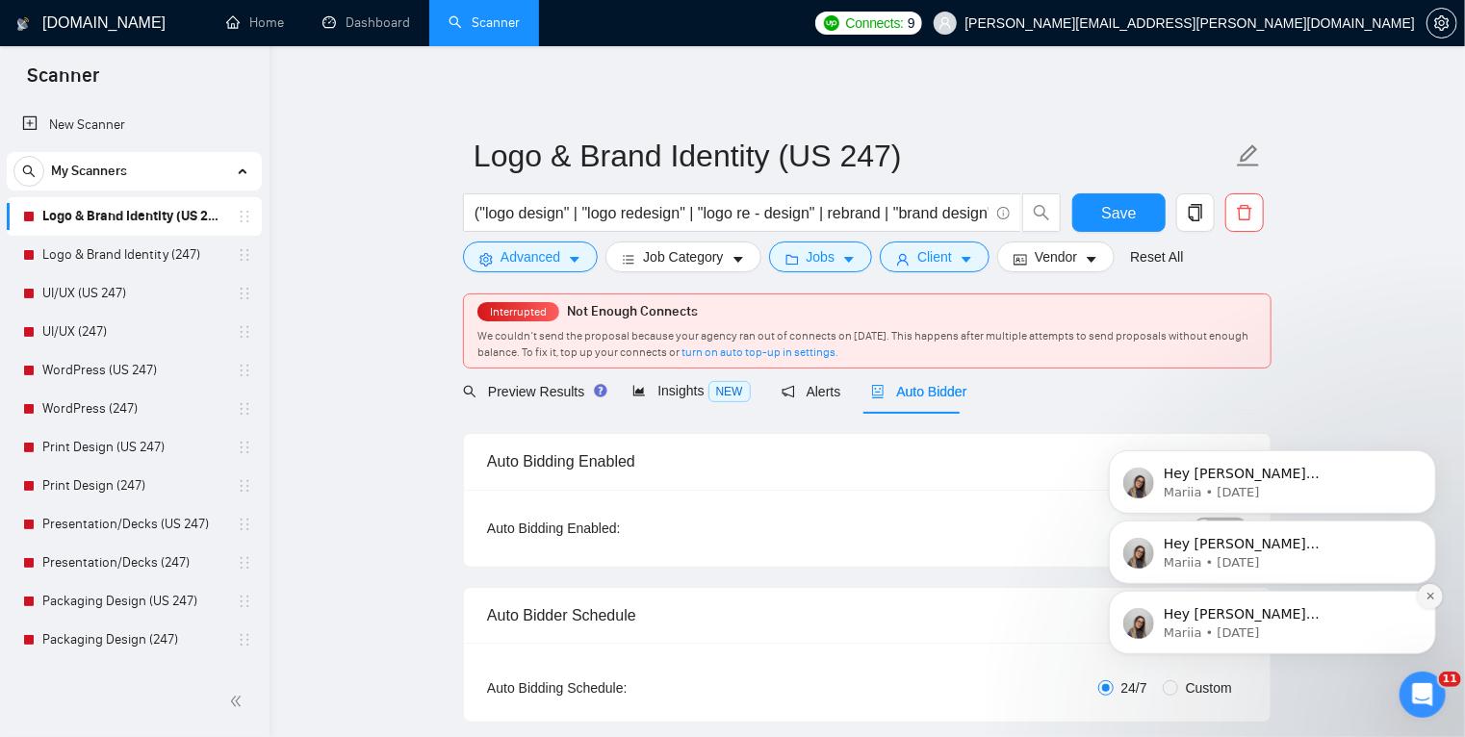
click at [1431, 594] on icon "Dismiss notification" at bounding box center [1428, 595] width 7 height 7
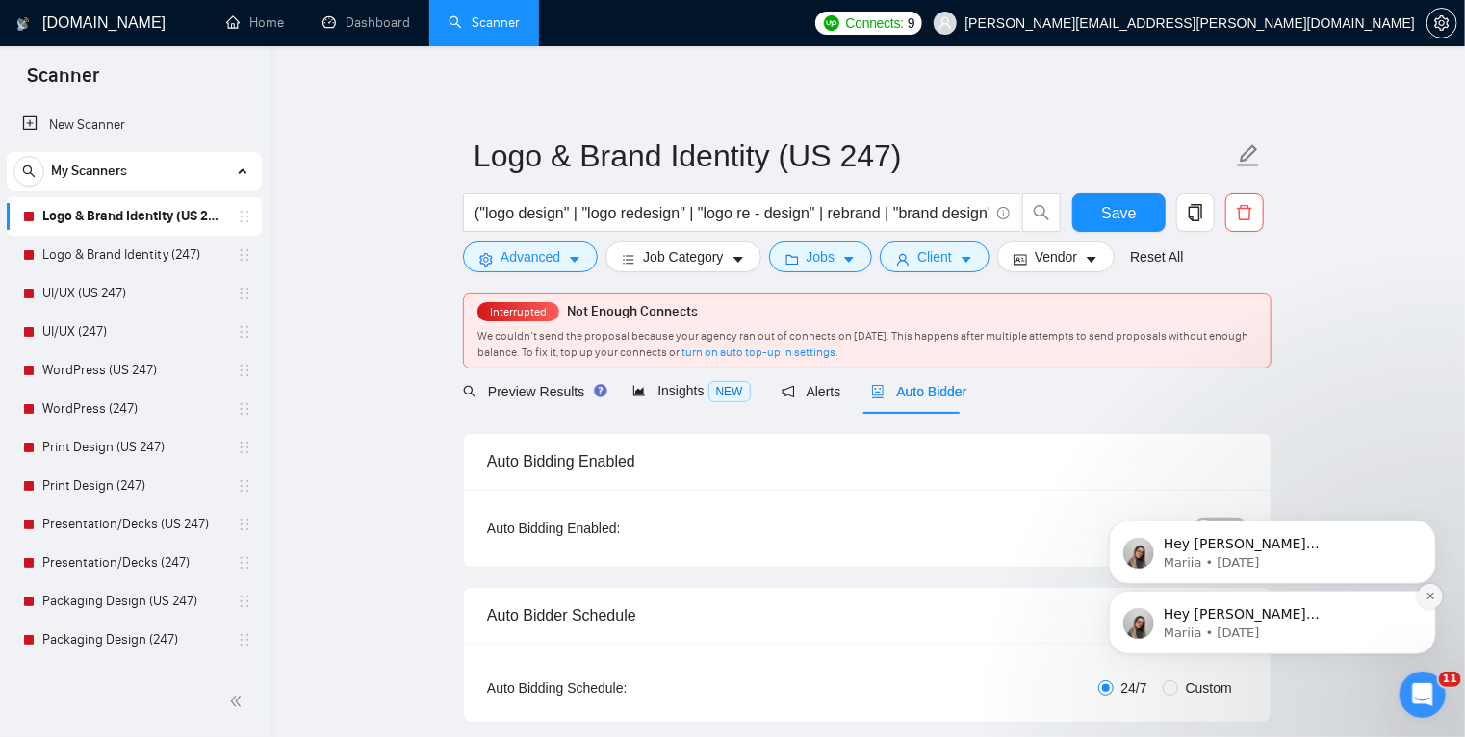
click at [1428, 598] on icon "Dismiss notification" at bounding box center [1429, 595] width 11 height 11
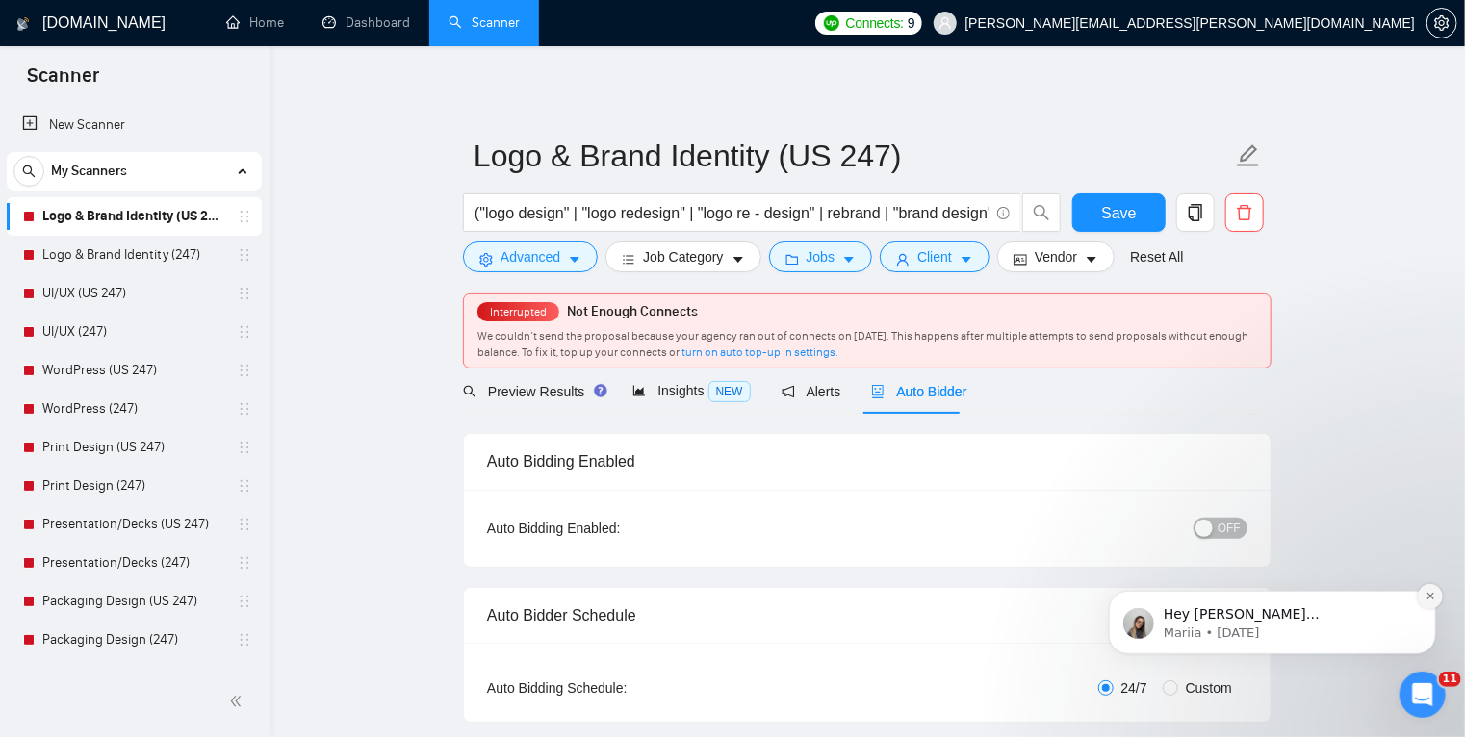
click at [1428, 597] on icon "Dismiss notification" at bounding box center [1428, 595] width 7 height 7
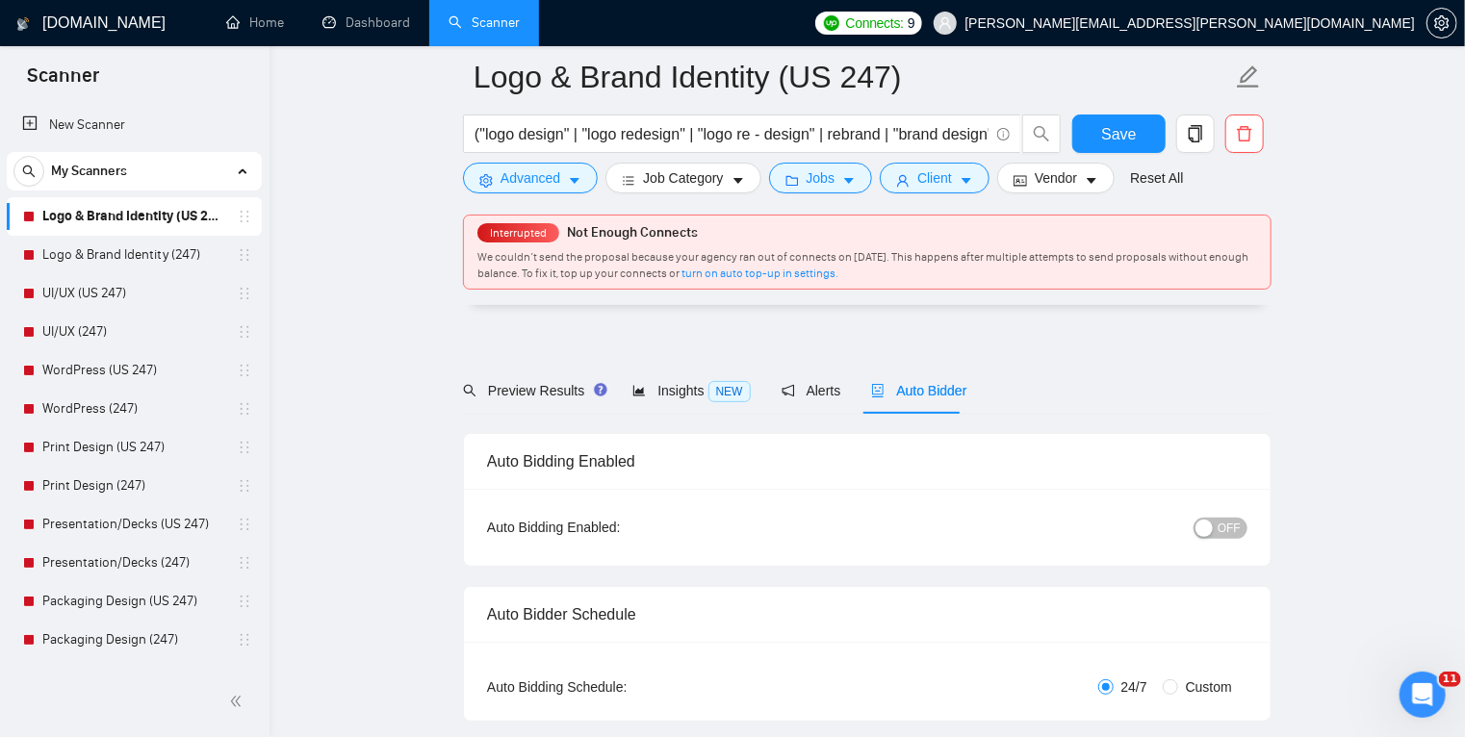
scroll to position [135, 0]
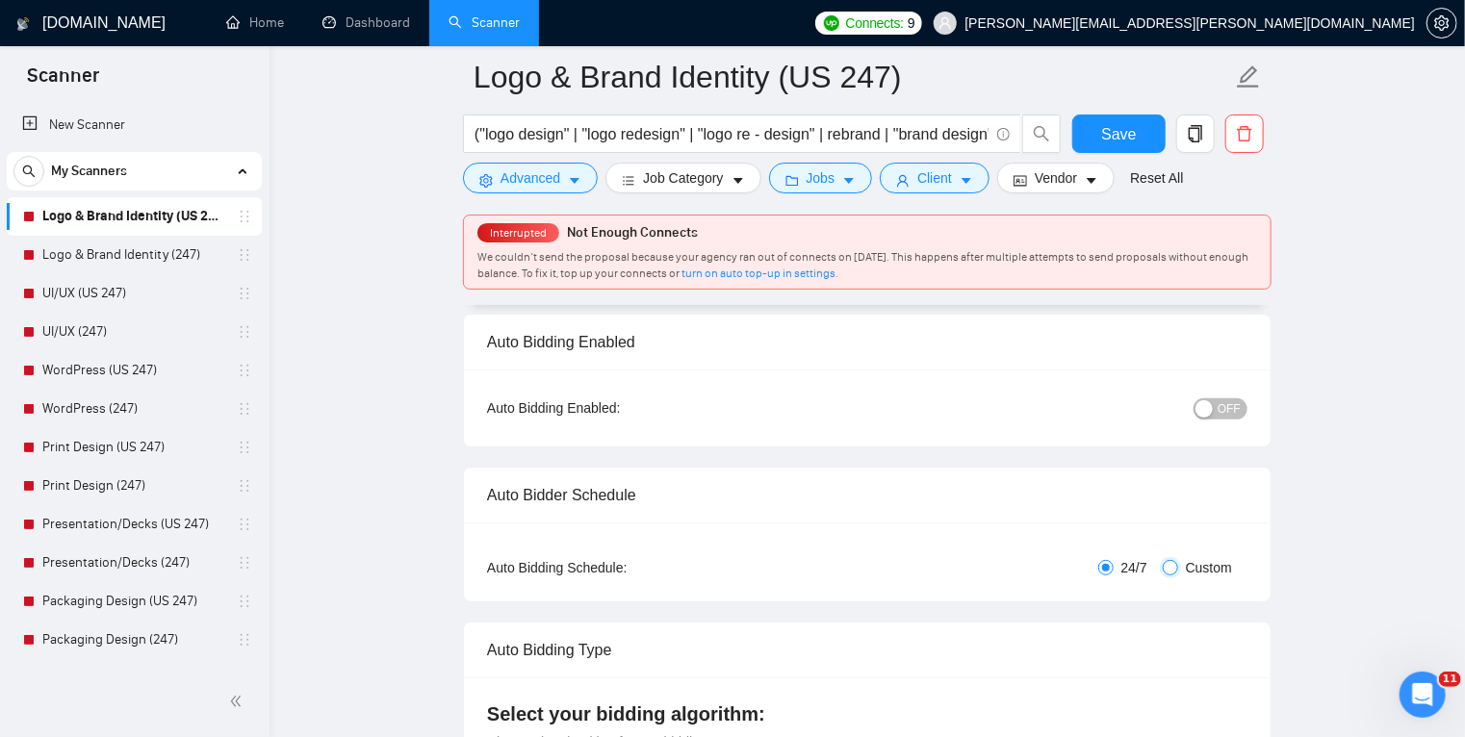
click at [1171, 566] on input "Custom" at bounding box center [1169, 567] width 15 height 15
radio input "true"
radio input "false"
checkbox input "true"
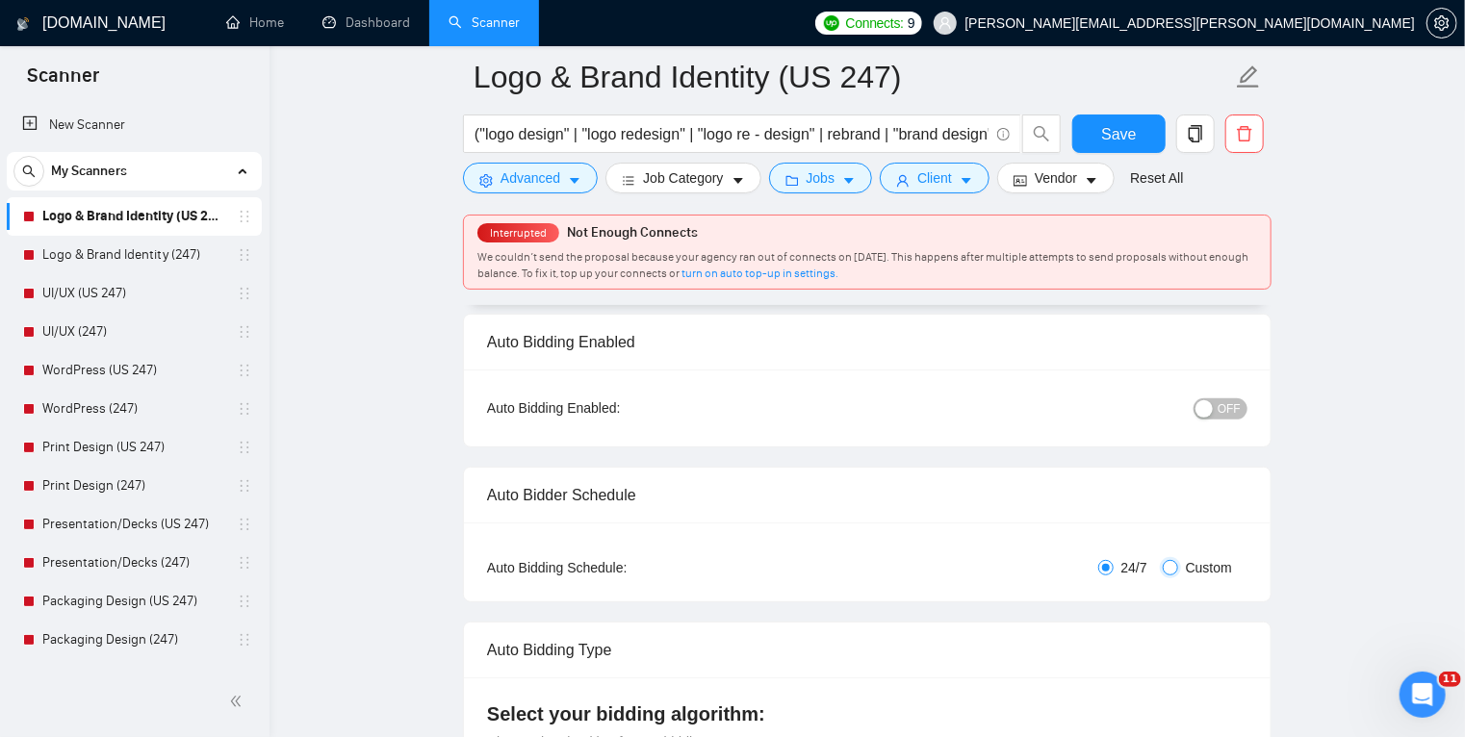
checkbox input "true"
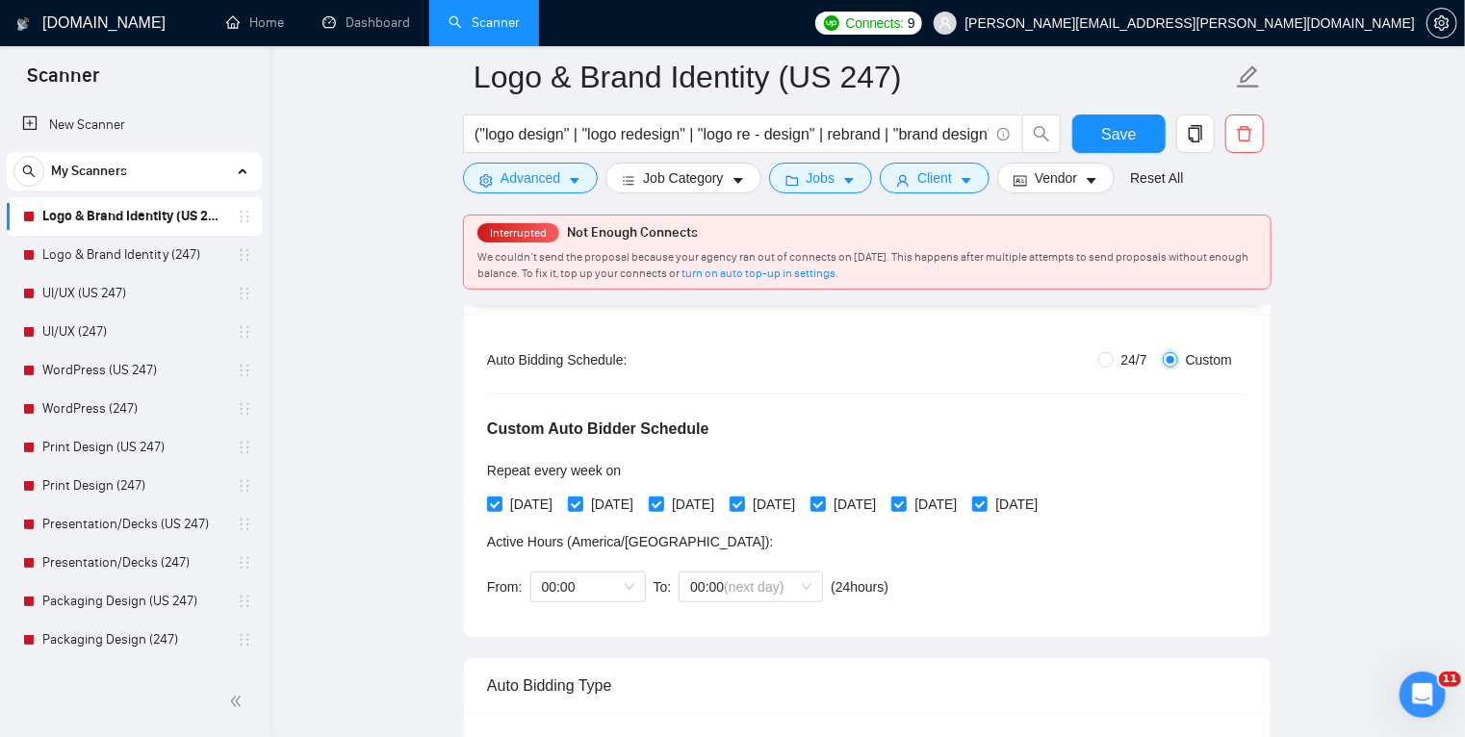
scroll to position [341, 0]
click at [587, 581] on span "00:00" at bounding box center [588, 588] width 92 height 29
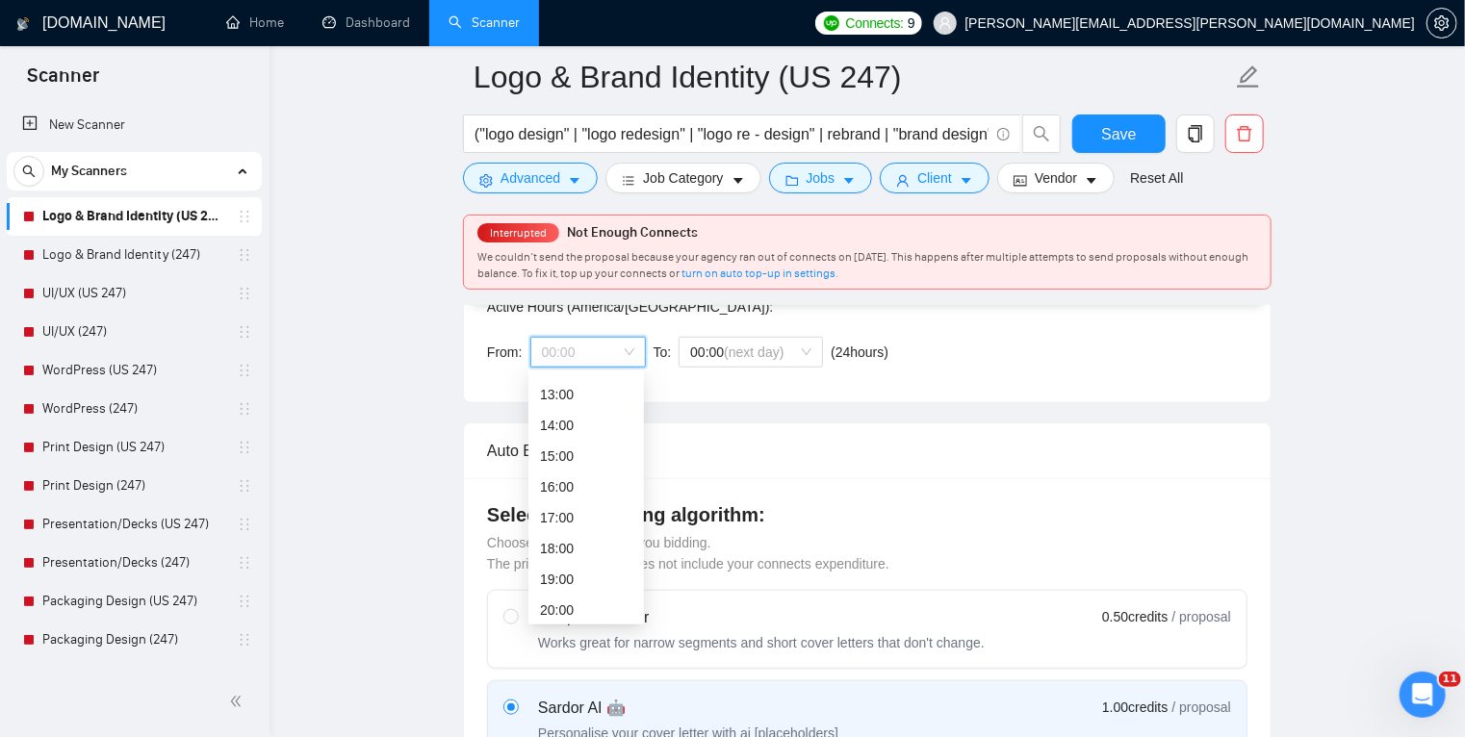
scroll to position [395, 0]
click at [574, 520] on div "17:00" at bounding box center [586, 517] width 92 height 21
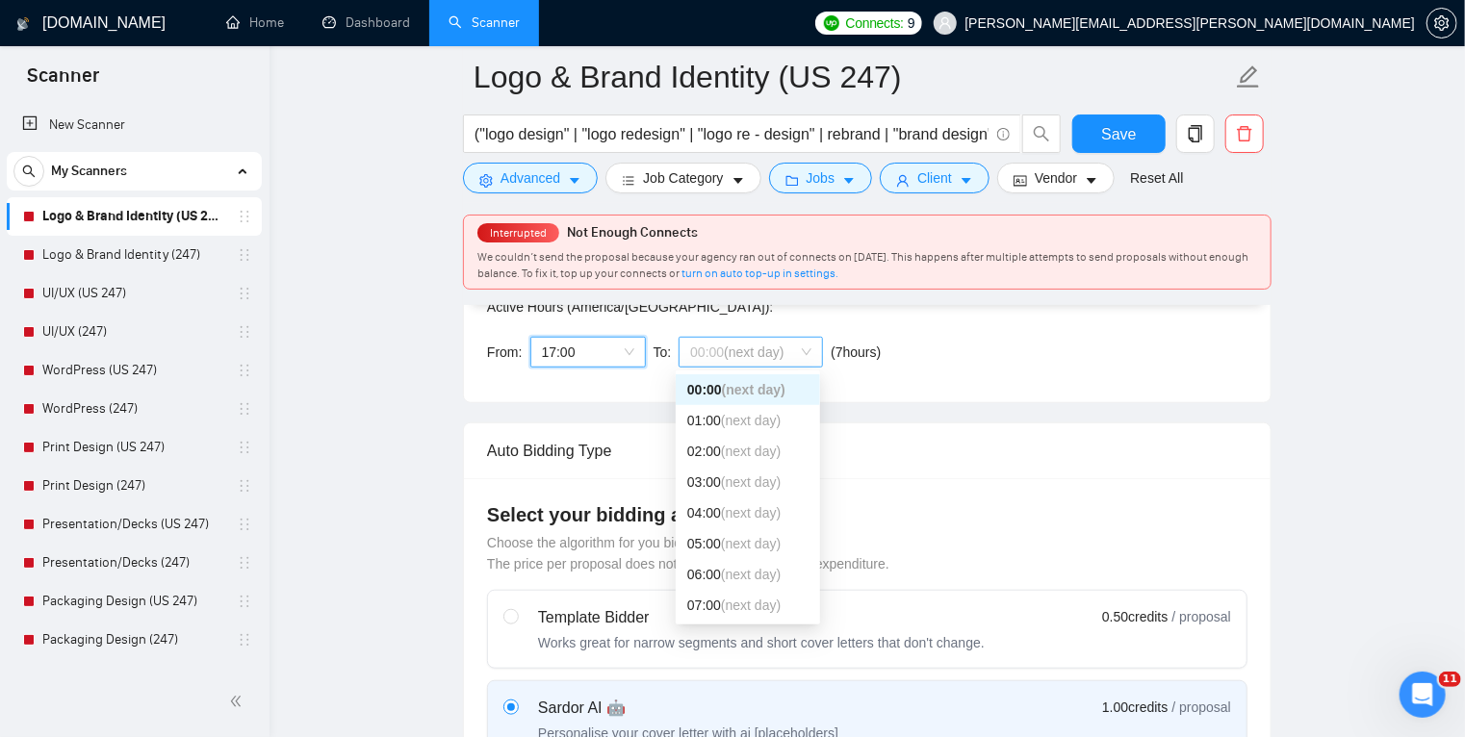
click at [802, 348] on span "00:00 (next day)" at bounding box center [750, 352] width 121 height 29
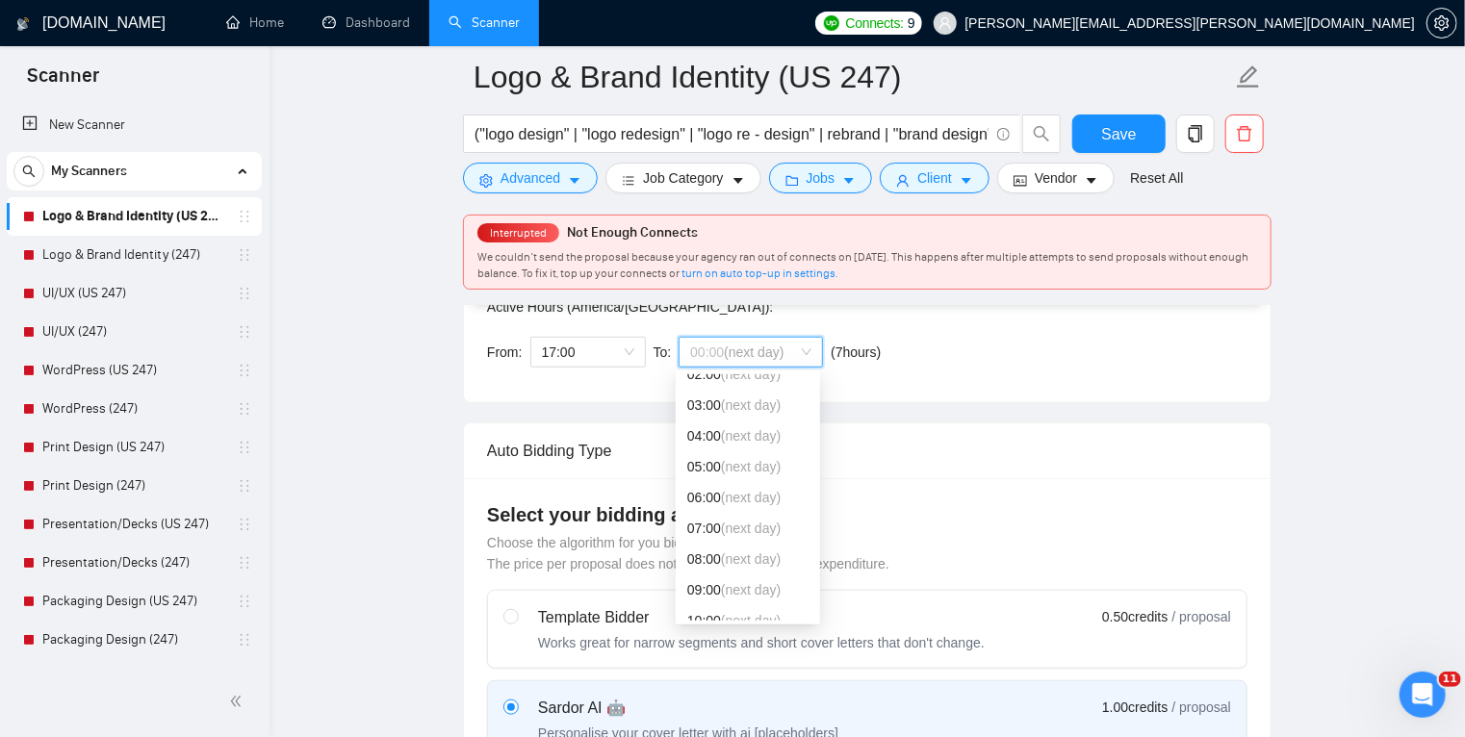
scroll to position [92, 0]
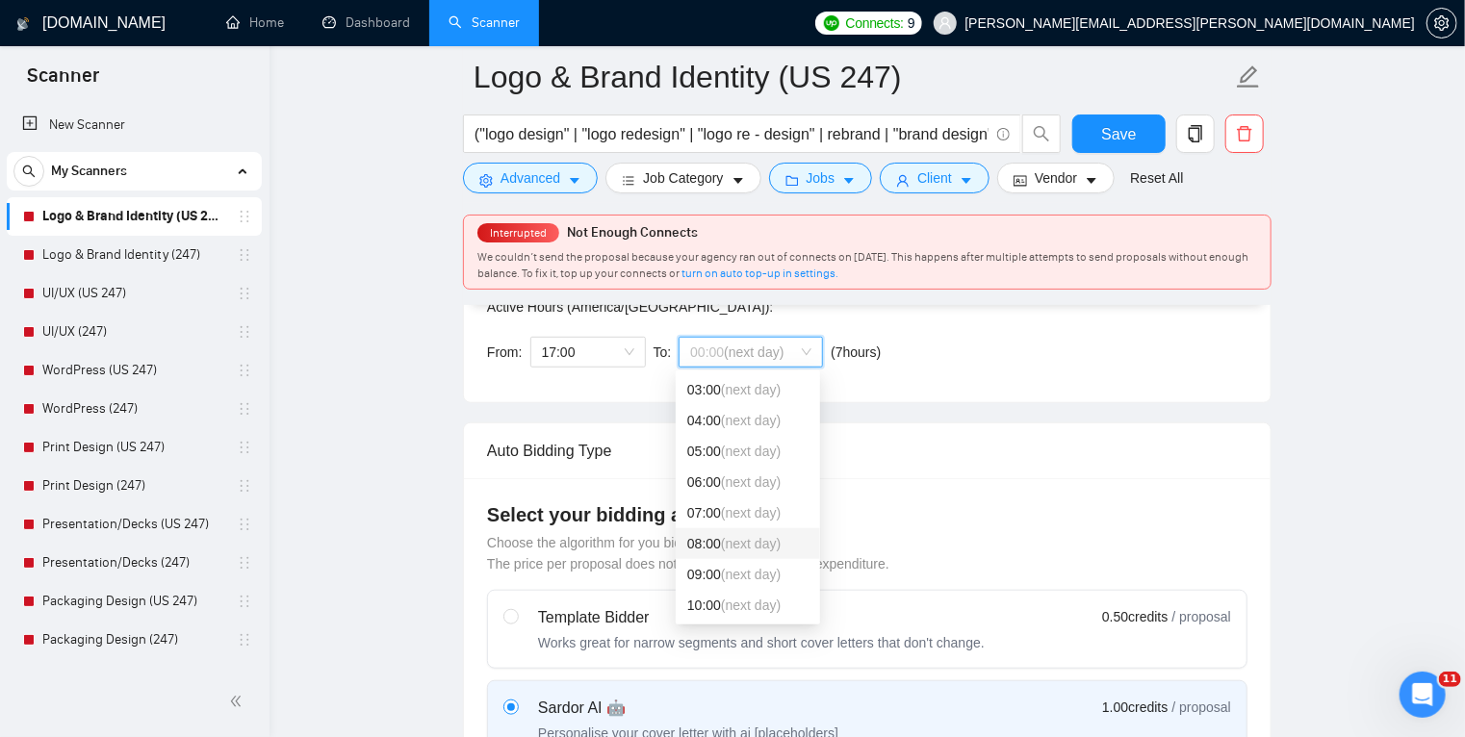
click at [765, 548] on span "(next day)" at bounding box center [751, 543] width 60 height 15
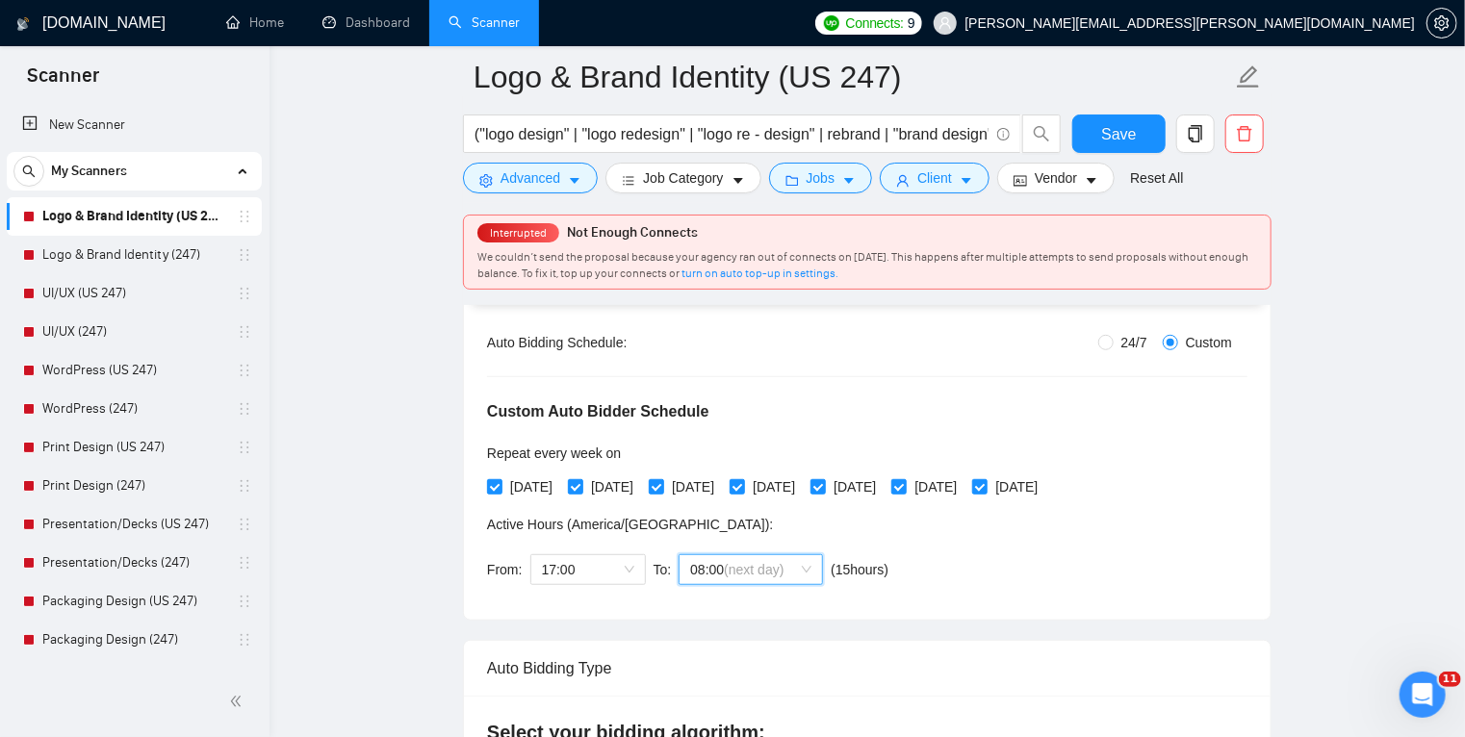
scroll to position [359, 0]
click at [801, 571] on span "08:00 (next day)" at bounding box center [750, 570] width 121 height 29
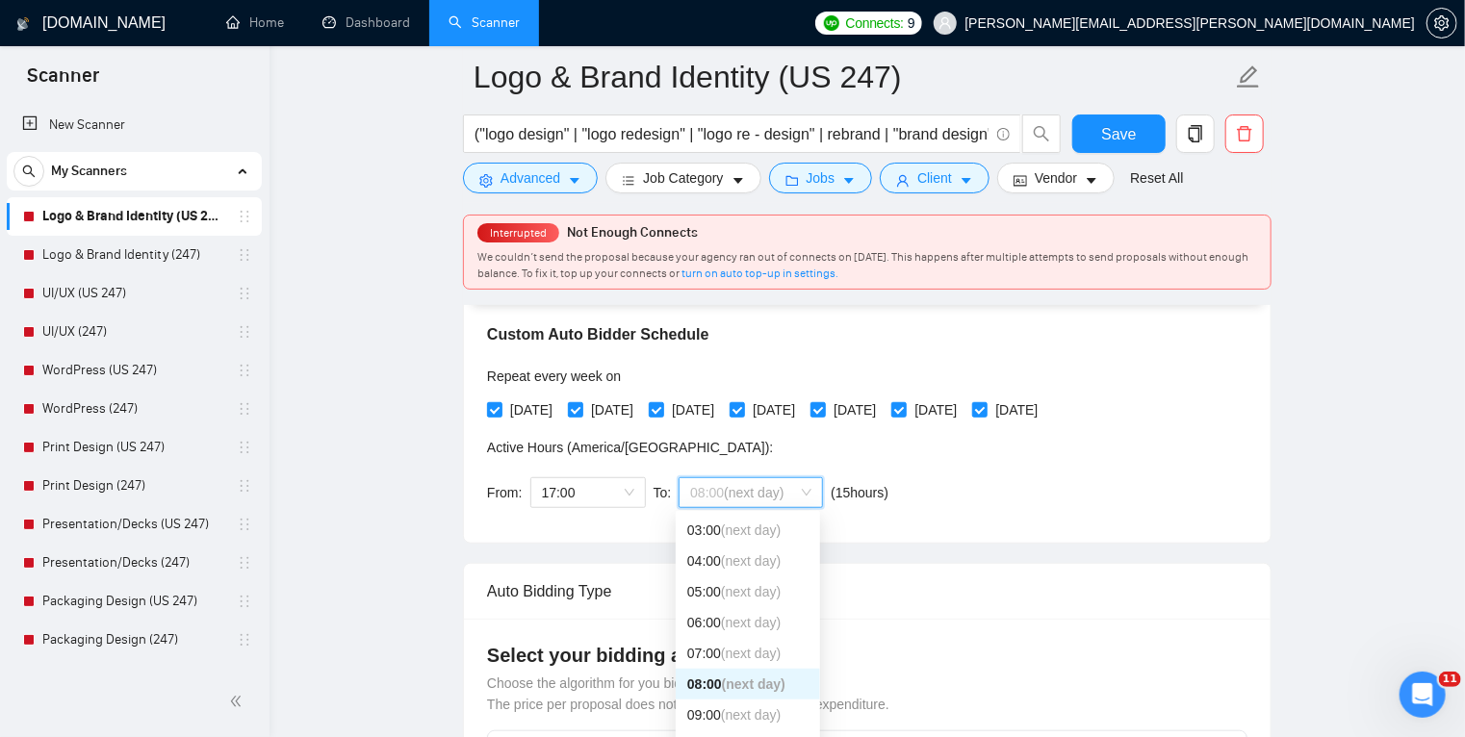
scroll to position [438, 0]
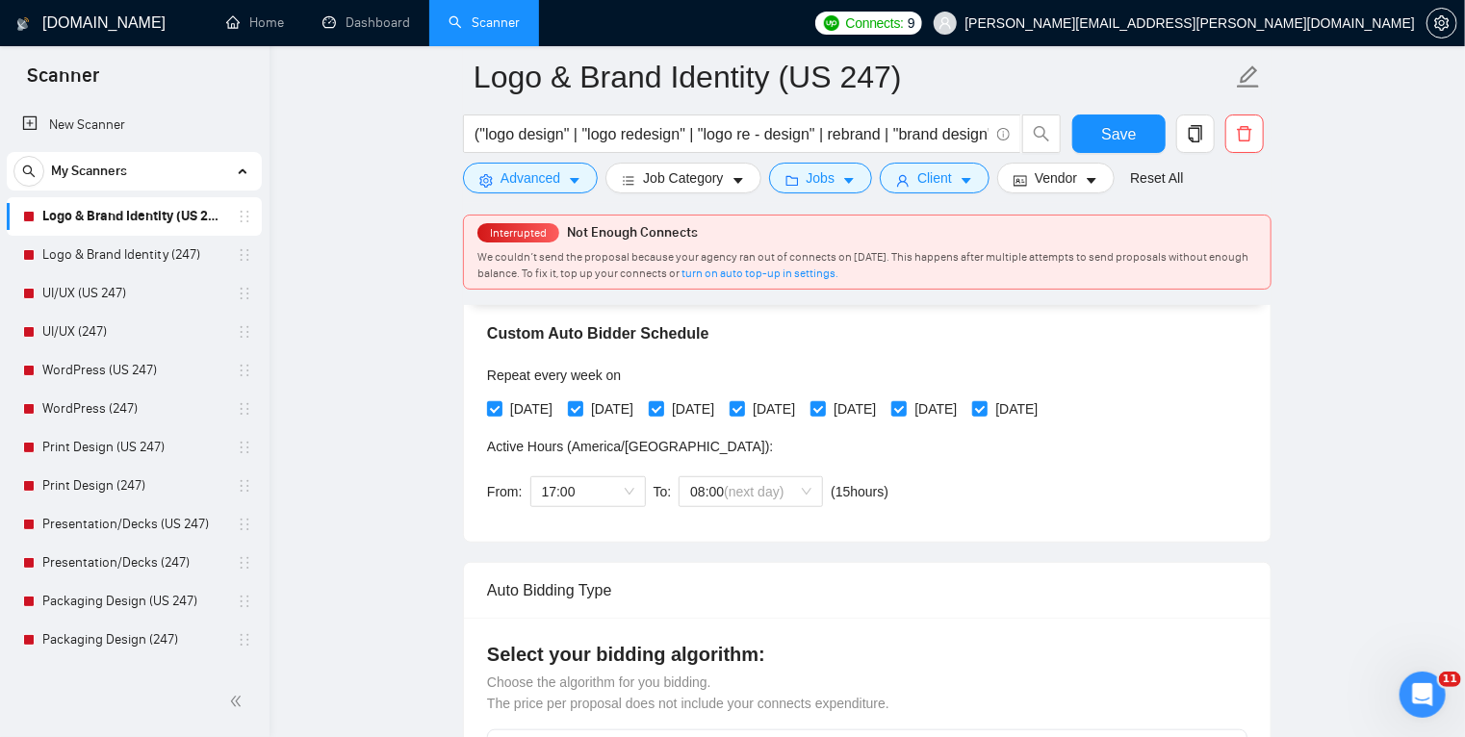
click at [934, 497] on div "Custom Auto Bidder Schedule Repeat every week [DATE] [DATE] [DATE] [DATE] [DATE…" at bounding box center [867, 396] width 760 height 243
click at [498, 405] on input "[DATE]" at bounding box center [493, 407] width 13 height 13
checkbox input "false"
click at [581, 410] on input "[DATE]" at bounding box center [574, 407] width 13 height 13
checkbox input "false"
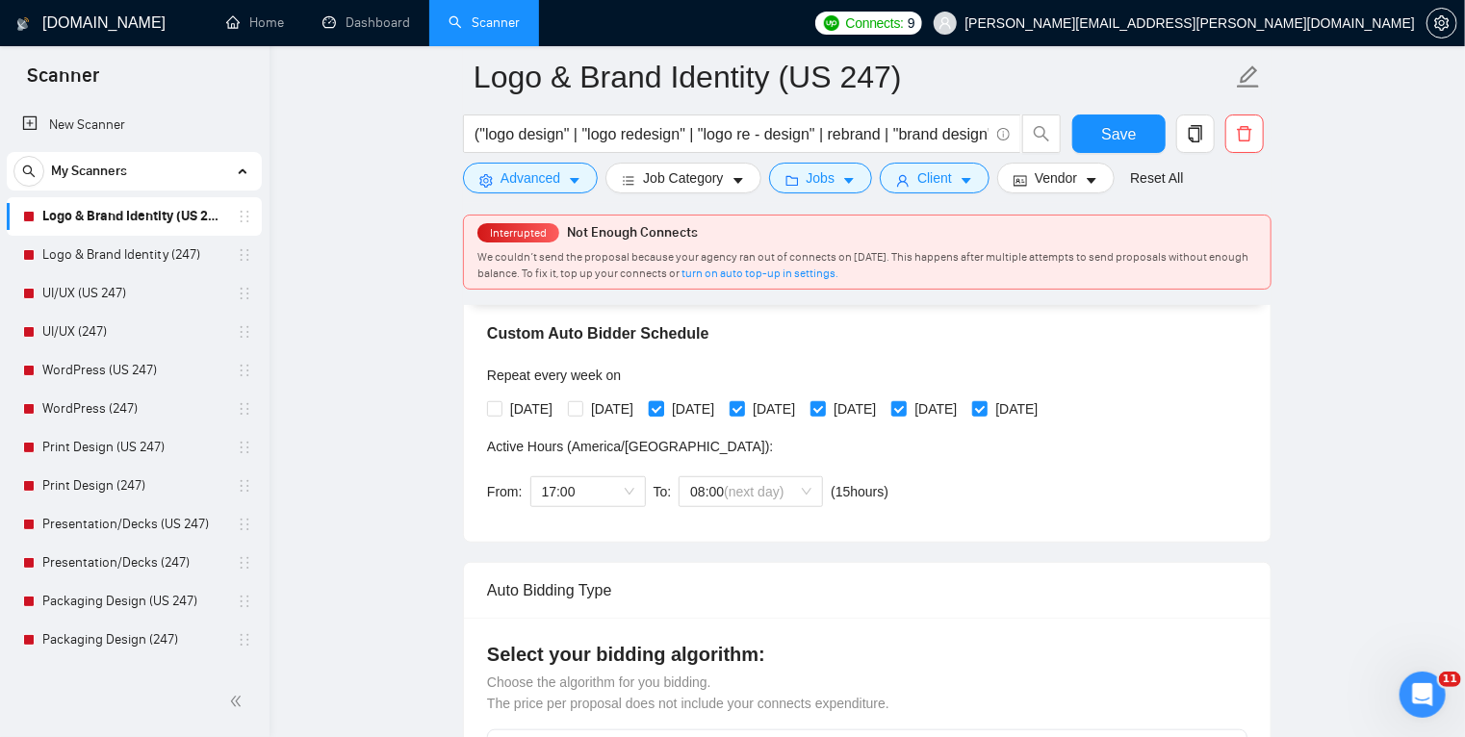
click at [664, 410] on span at bounding box center [656, 408] width 15 height 15
click at [662, 410] on input "[DATE]" at bounding box center [655, 407] width 13 height 13
checkbox input "false"
click at [784, 407] on span "[DATE]" at bounding box center [774, 408] width 58 height 21
click at [743, 407] on input "[DATE]" at bounding box center [735, 407] width 13 height 13
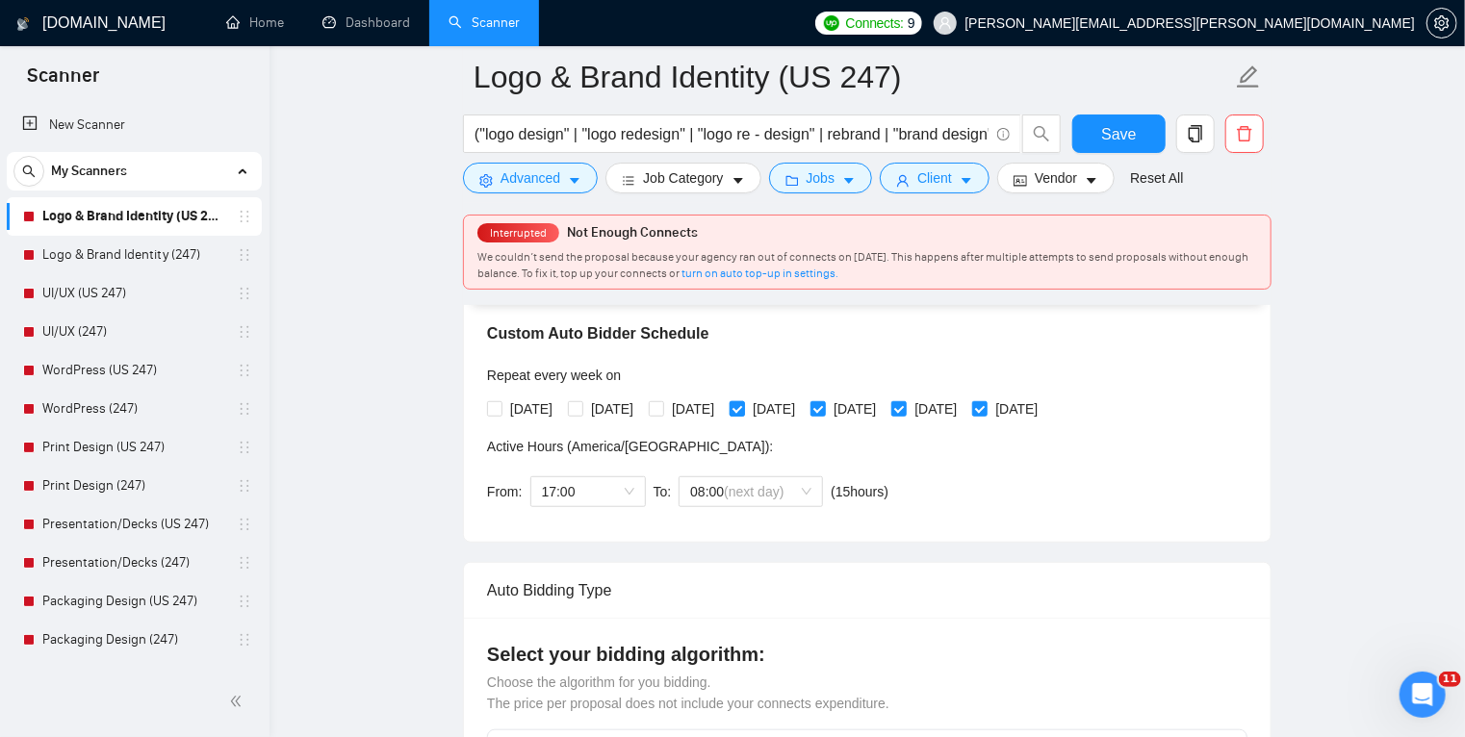
checkbox input "false"
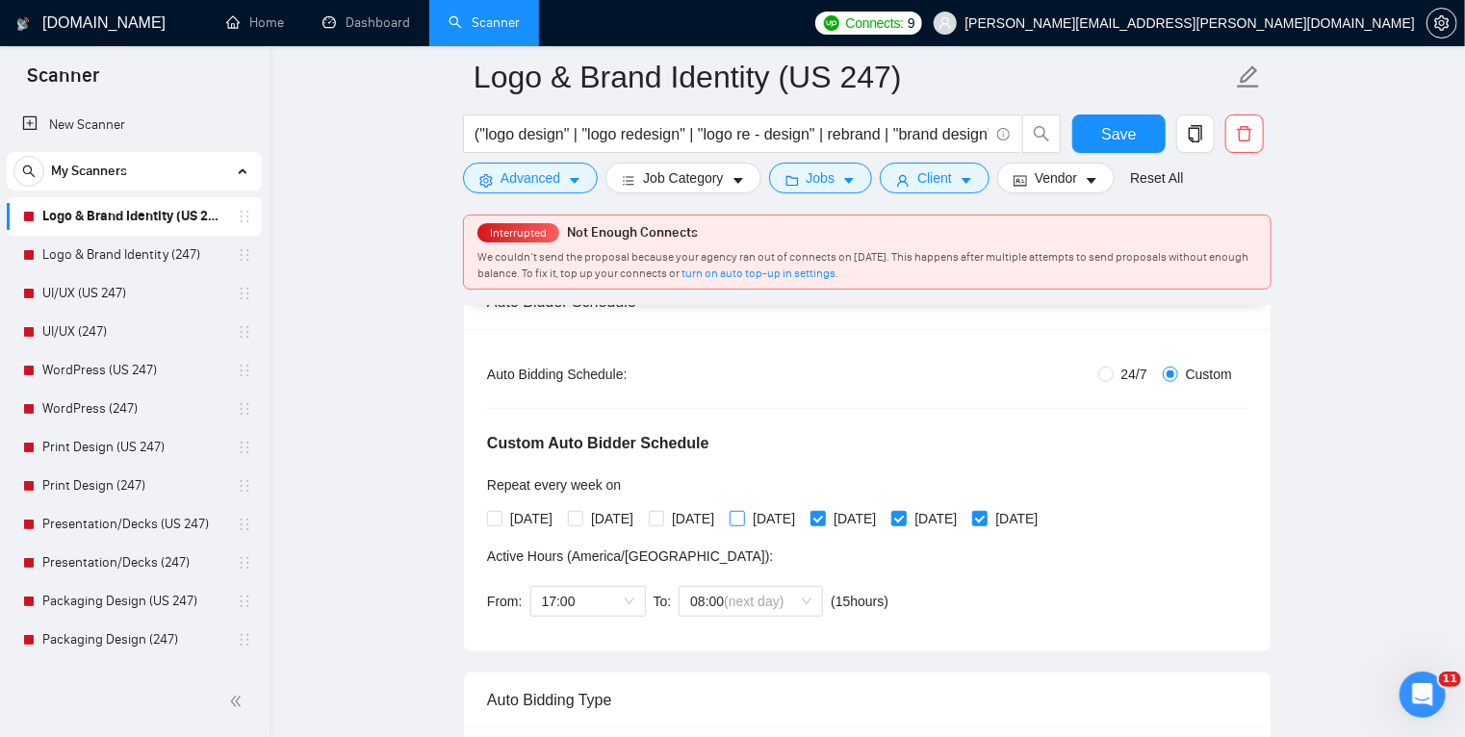
scroll to position [327, 0]
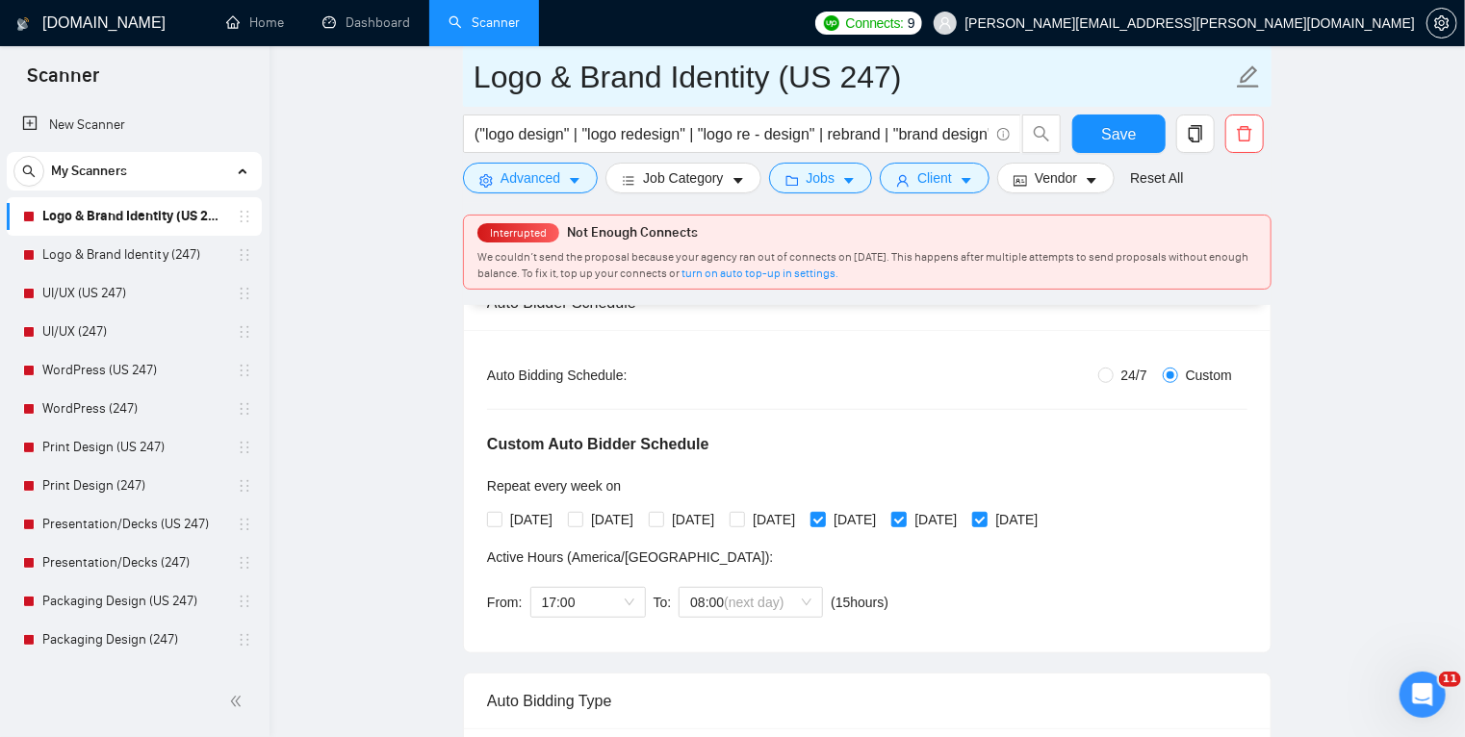
click at [860, 79] on input "Logo & Brand Identity (US 247)" at bounding box center [852, 77] width 758 height 48
type input "Logo & Brand Identity ([GEOGRAPHIC_DATA])"
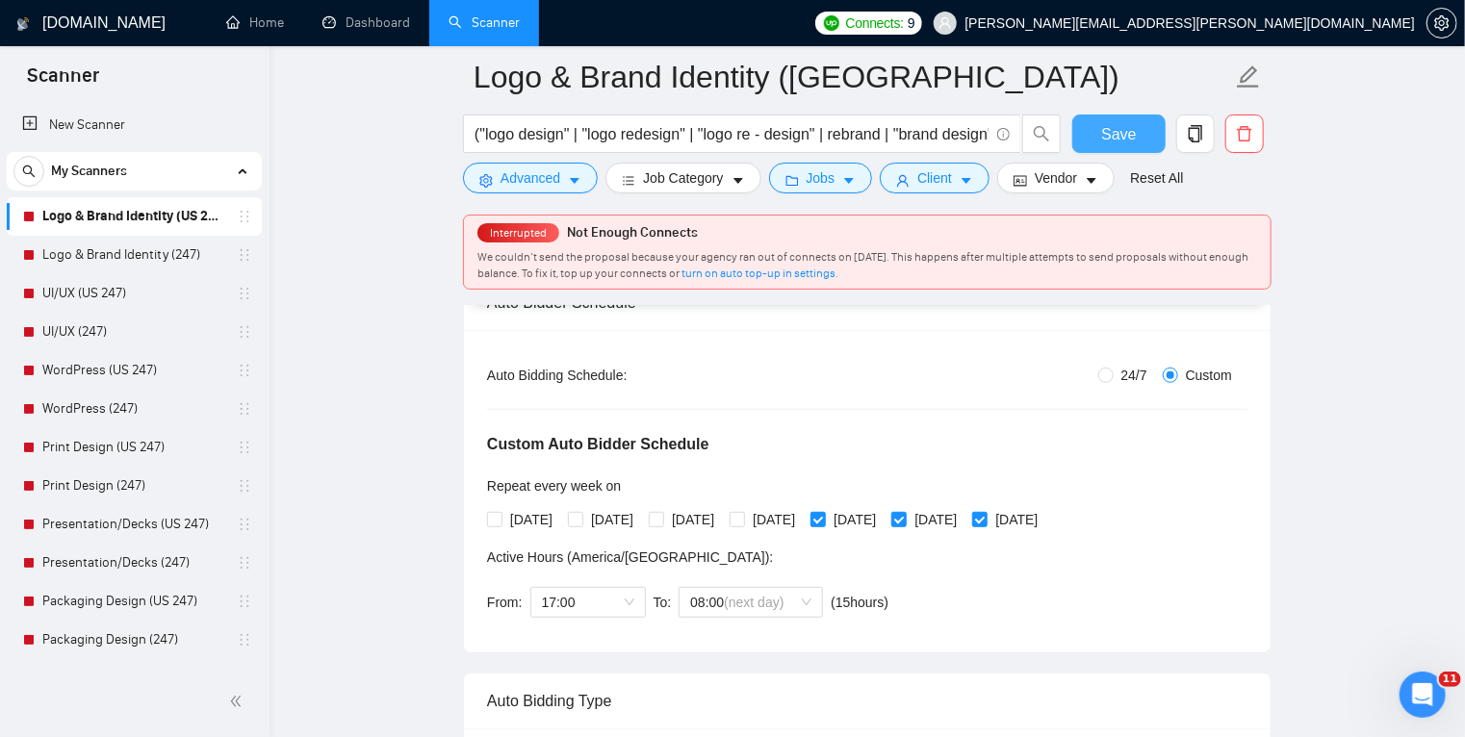
click at [1131, 139] on span "Save" at bounding box center [1118, 134] width 35 height 24
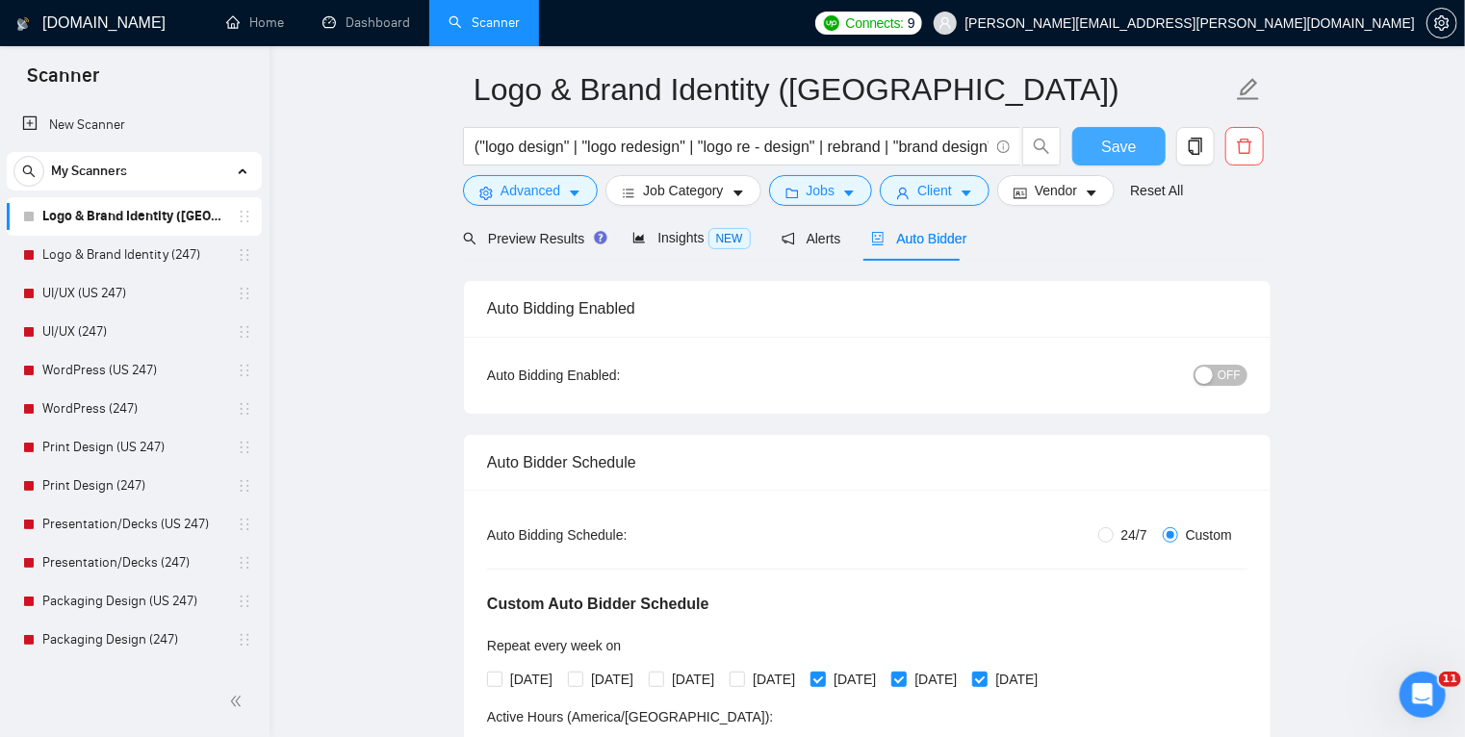
scroll to position [44, 0]
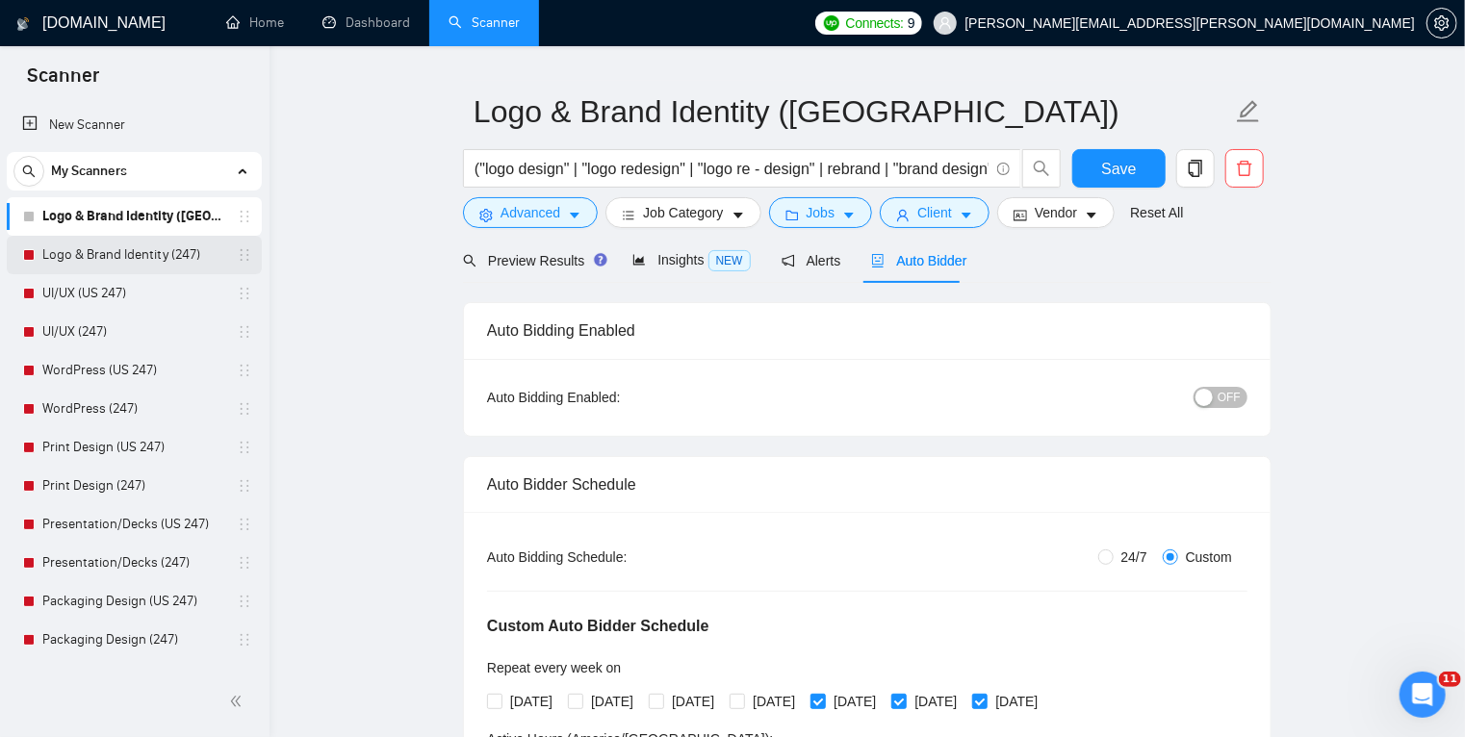
click at [164, 258] on link "Logo & Brand Identity (247)" at bounding box center [133, 255] width 183 height 38
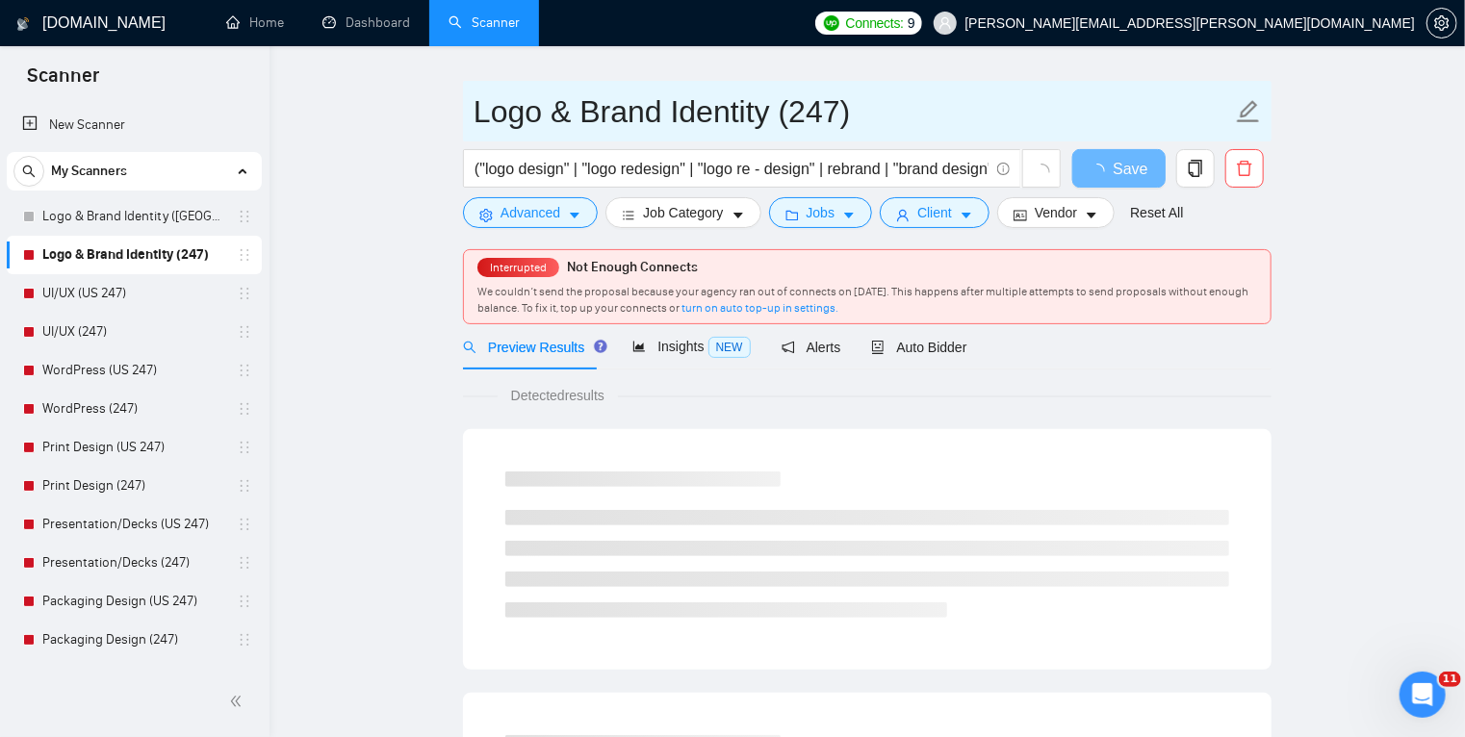
click at [823, 113] on input "Logo & Brand Identity (247)" at bounding box center [852, 112] width 758 height 48
drag, startPoint x: 790, startPoint y: 115, endPoint x: 875, endPoint y: 113, distance: 84.7
click at [875, 113] on input "Logo & Brand Identity (247)" at bounding box center [852, 112] width 758 height 48
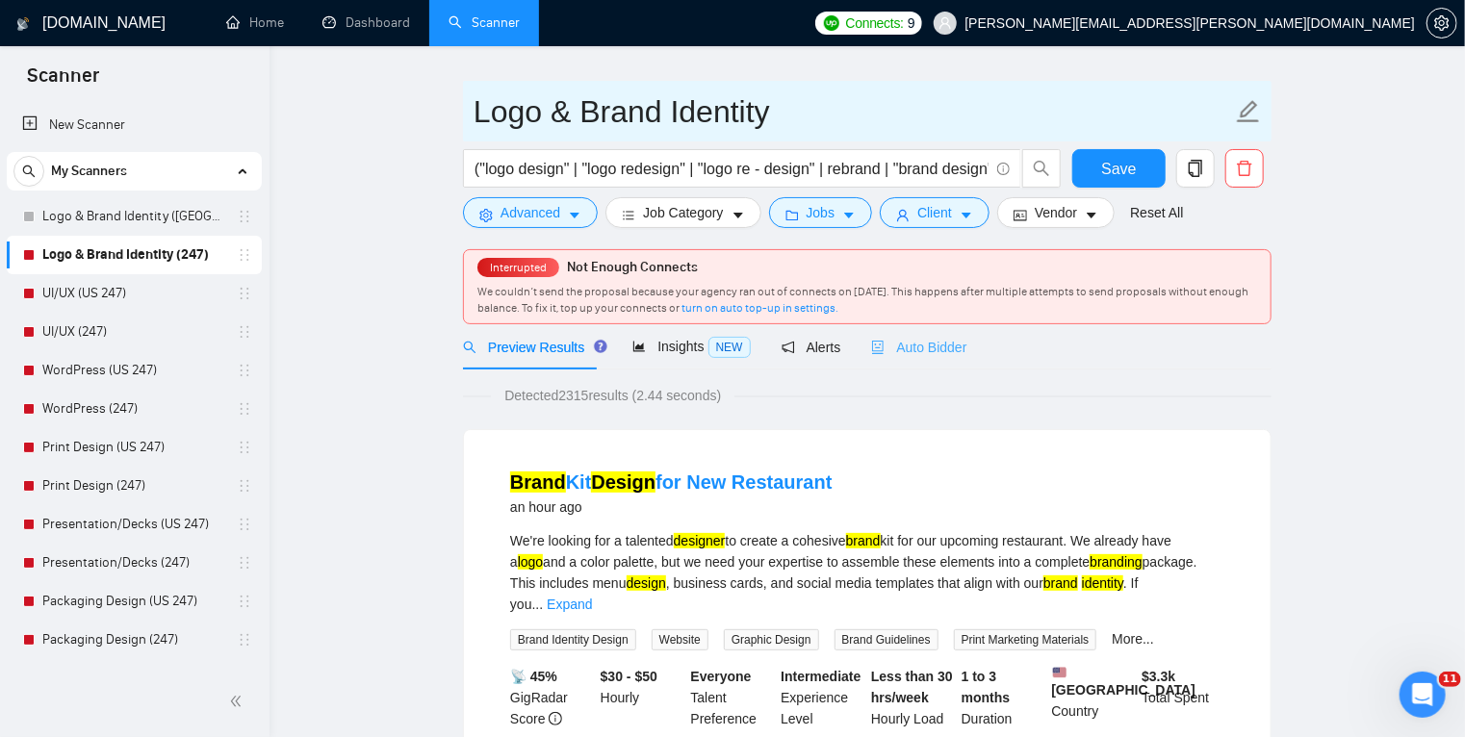
type input "Logo & Brand Identity"
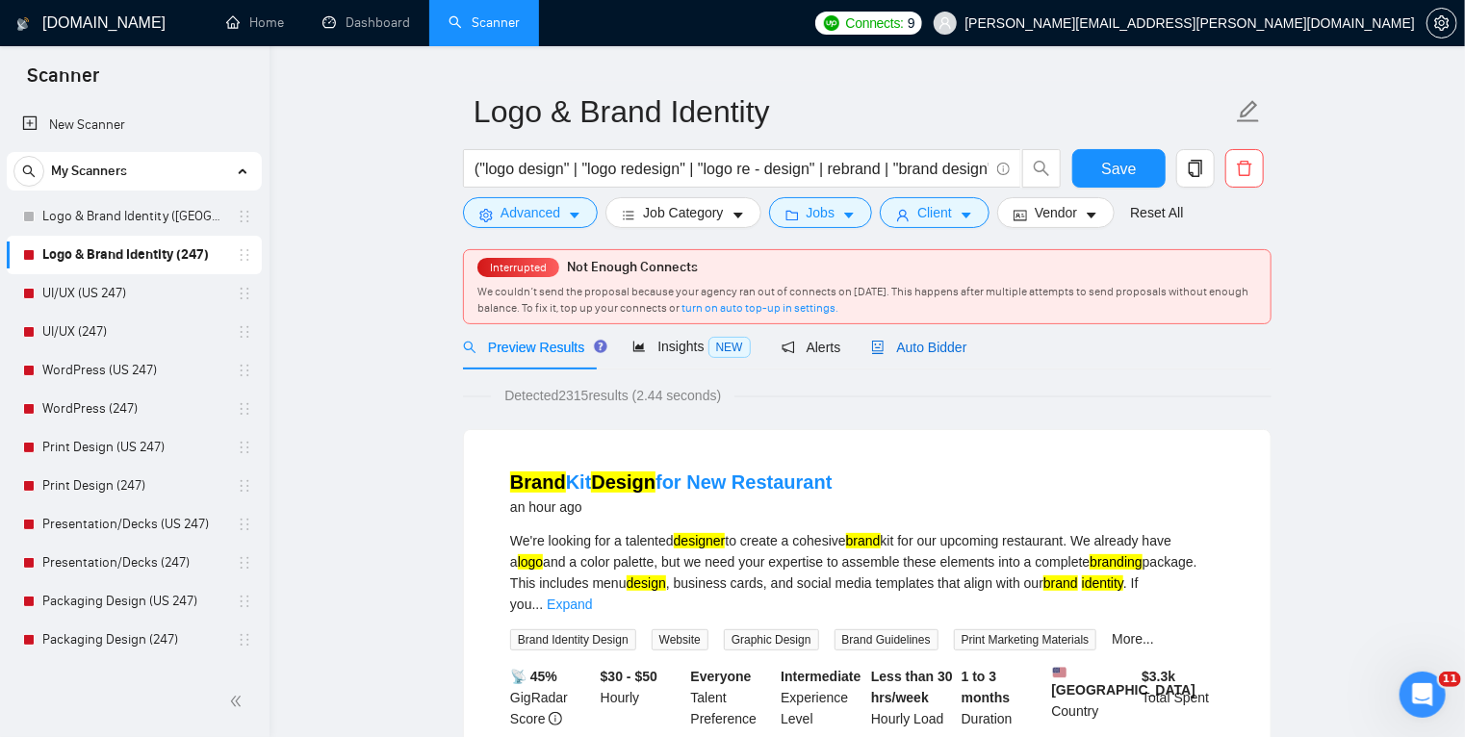
click at [905, 344] on span "Auto Bidder" at bounding box center [918, 347] width 95 height 15
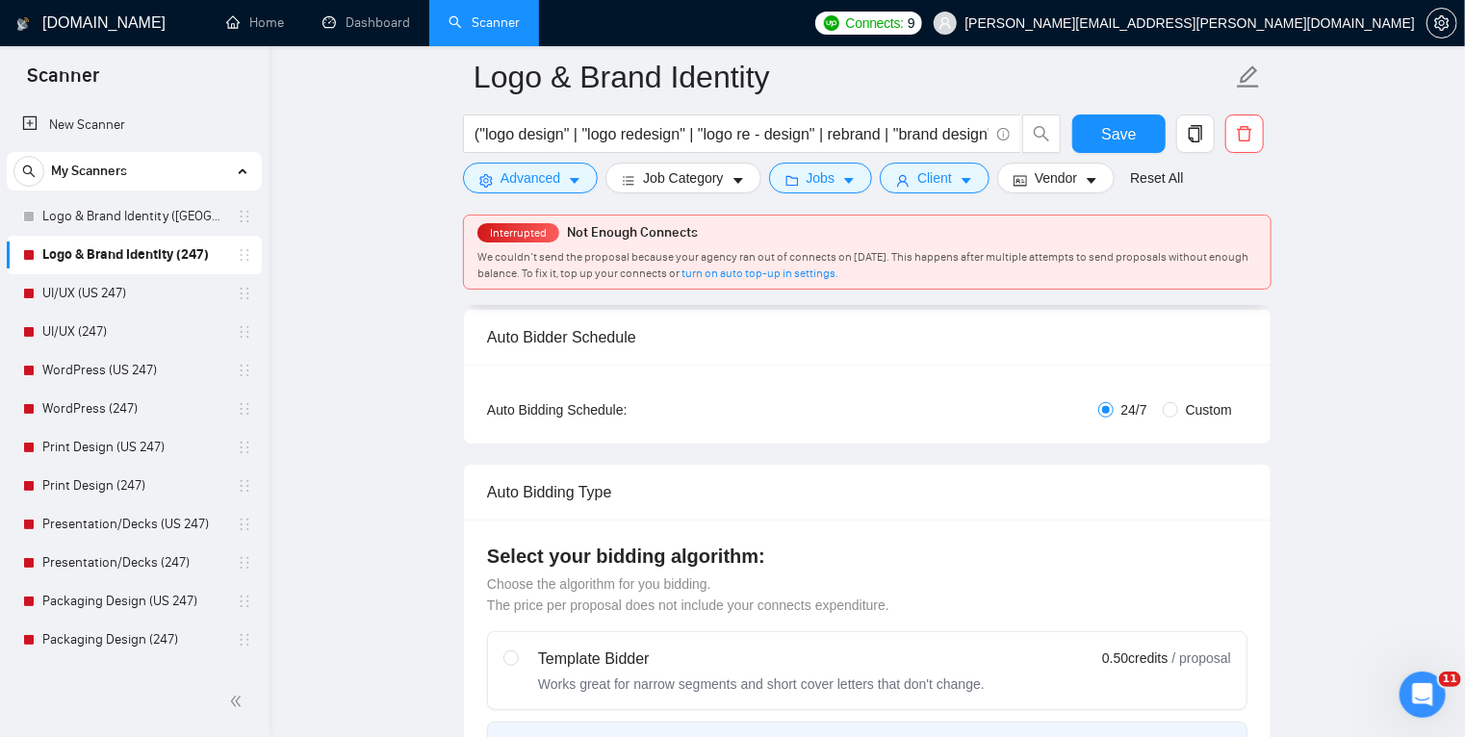
scroll to position [293, 0]
click at [1173, 405] on input "Custom" at bounding box center [1169, 408] width 15 height 15
radio input "true"
radio input "false"
checkbox input "true"
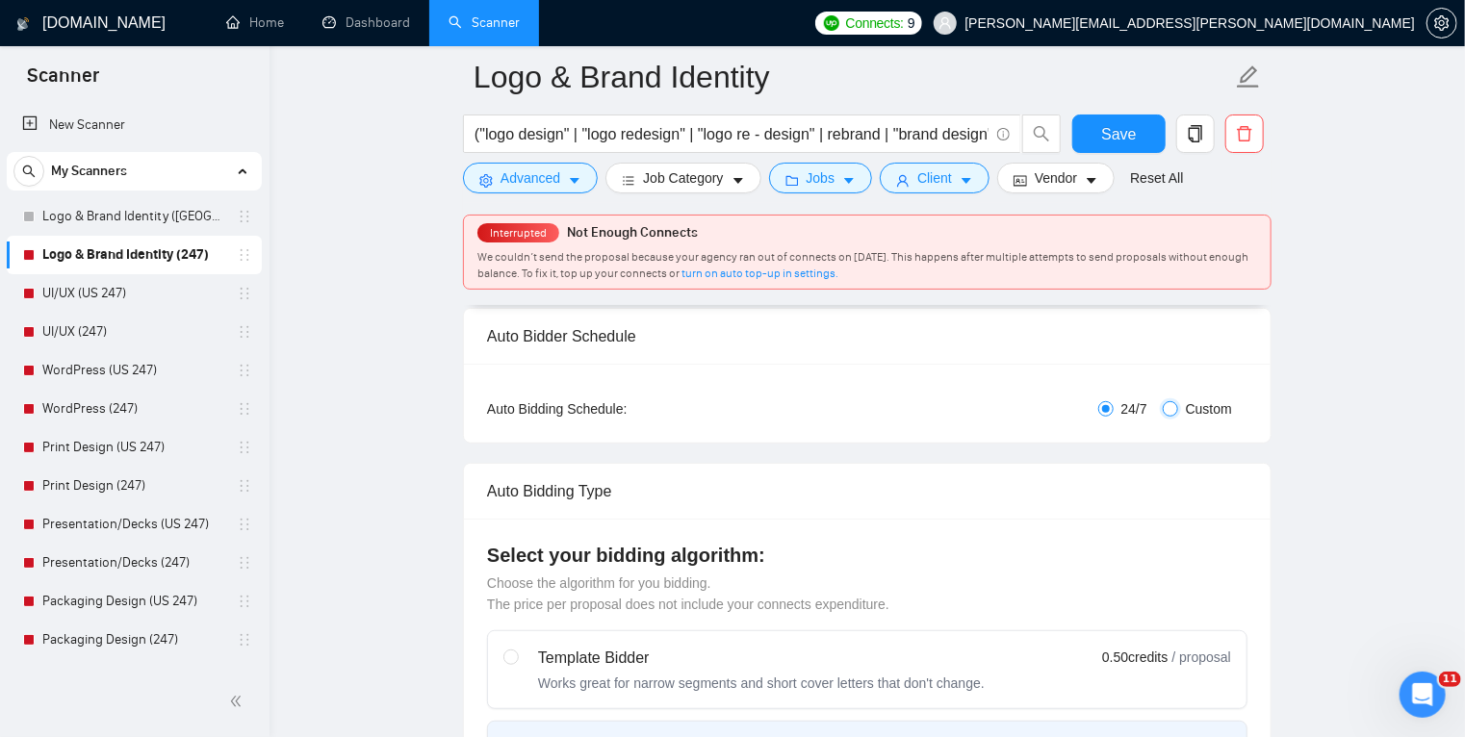
checkbox input "true"
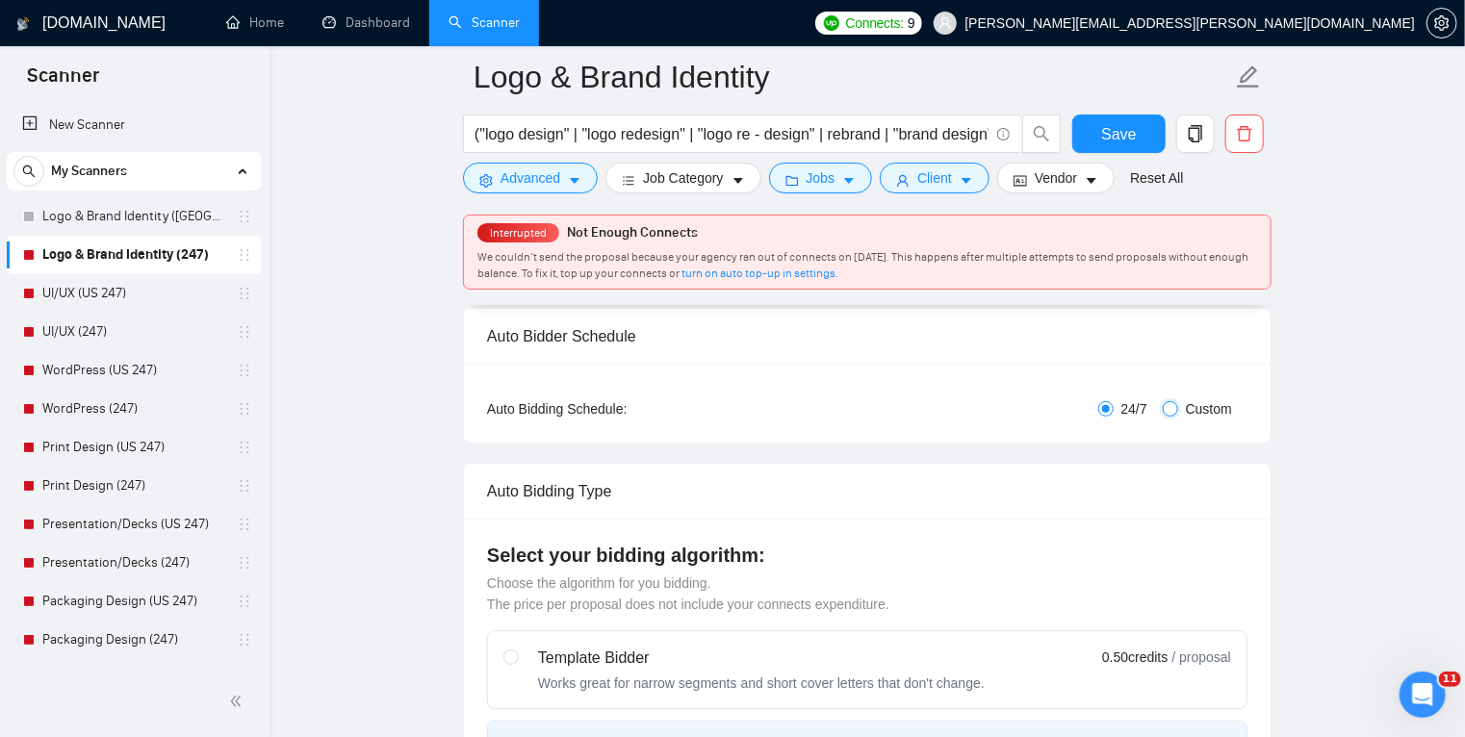
checkbox input "true"
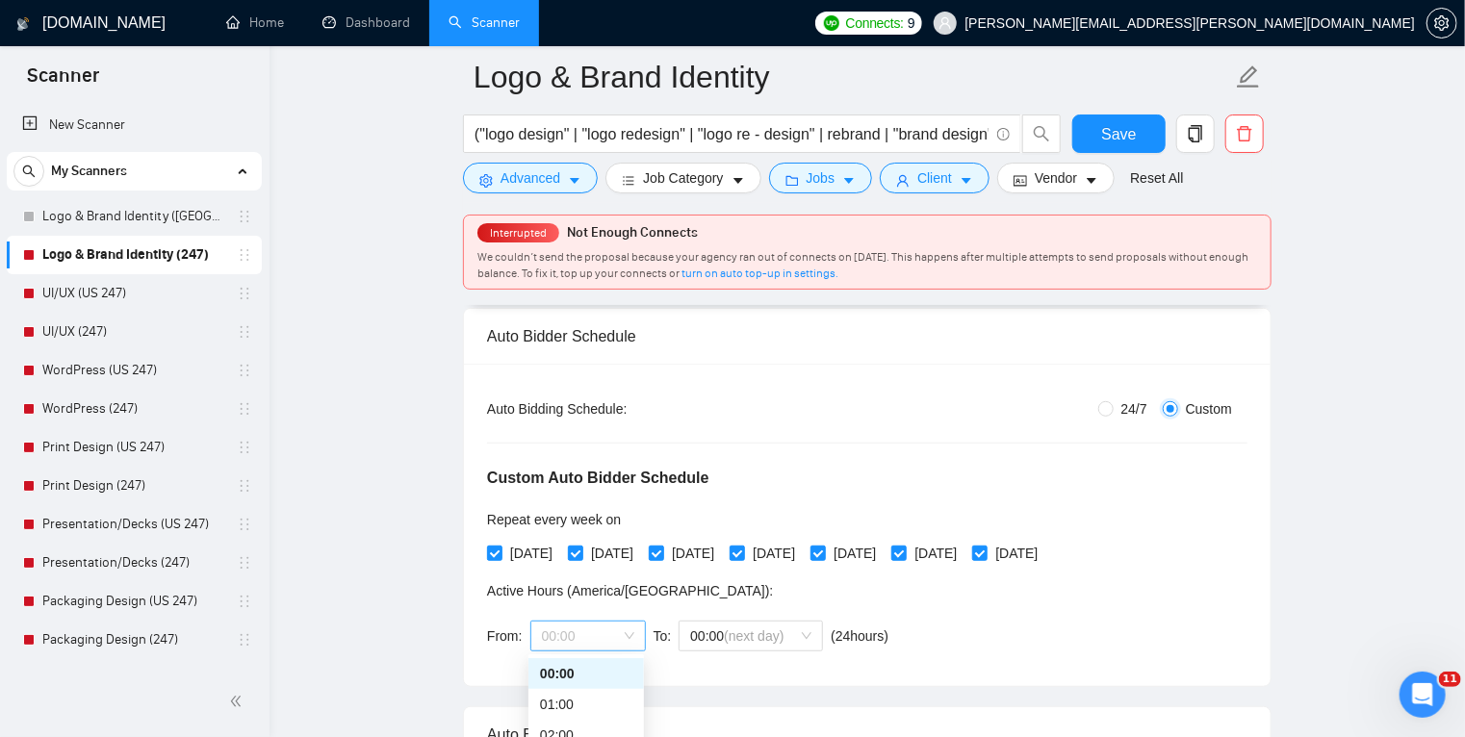
click at [599, 635] on span "00:00" at bounding box center [588, 636] width 92 height 29
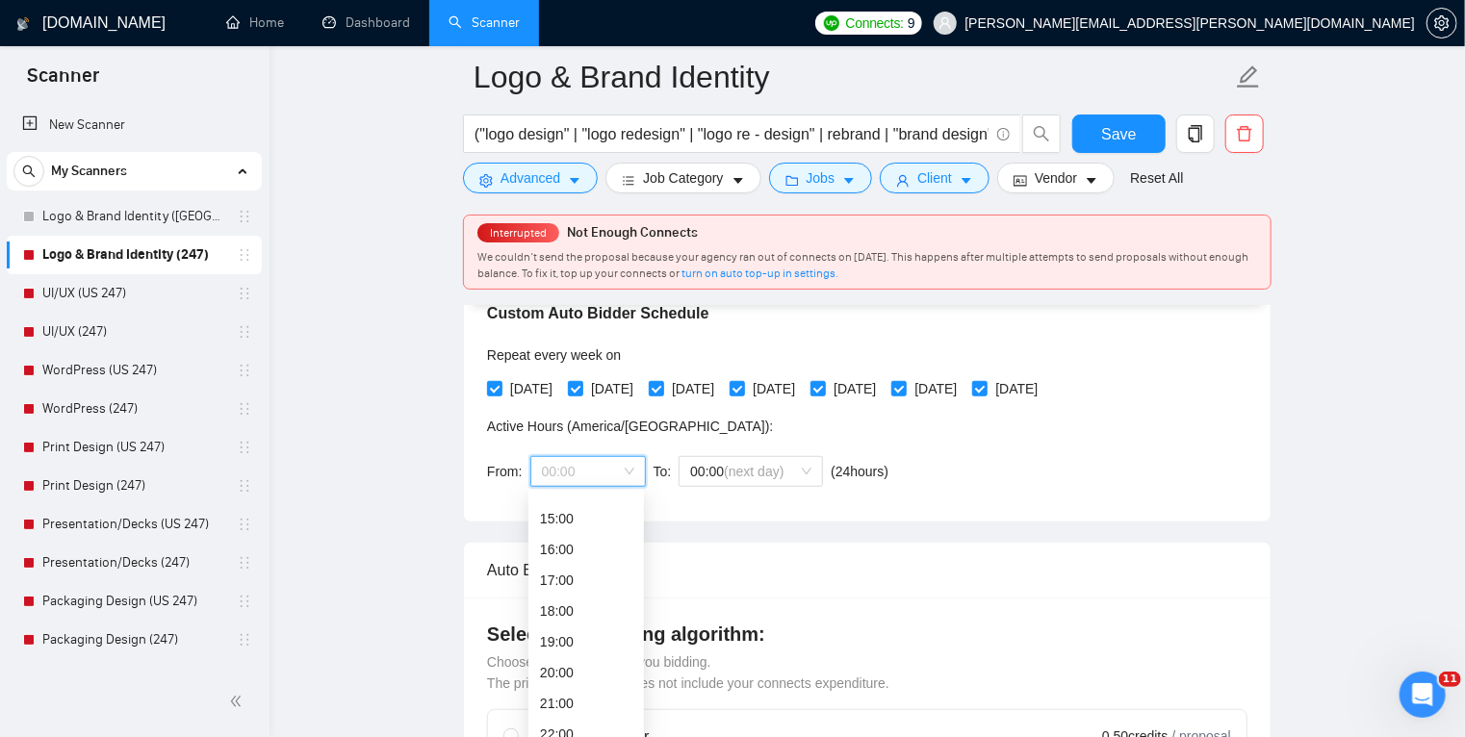
scroll to position [454, 0]
click at [572, 577] on div "17:00" at bounding box center [586, 578] width 92 height 21
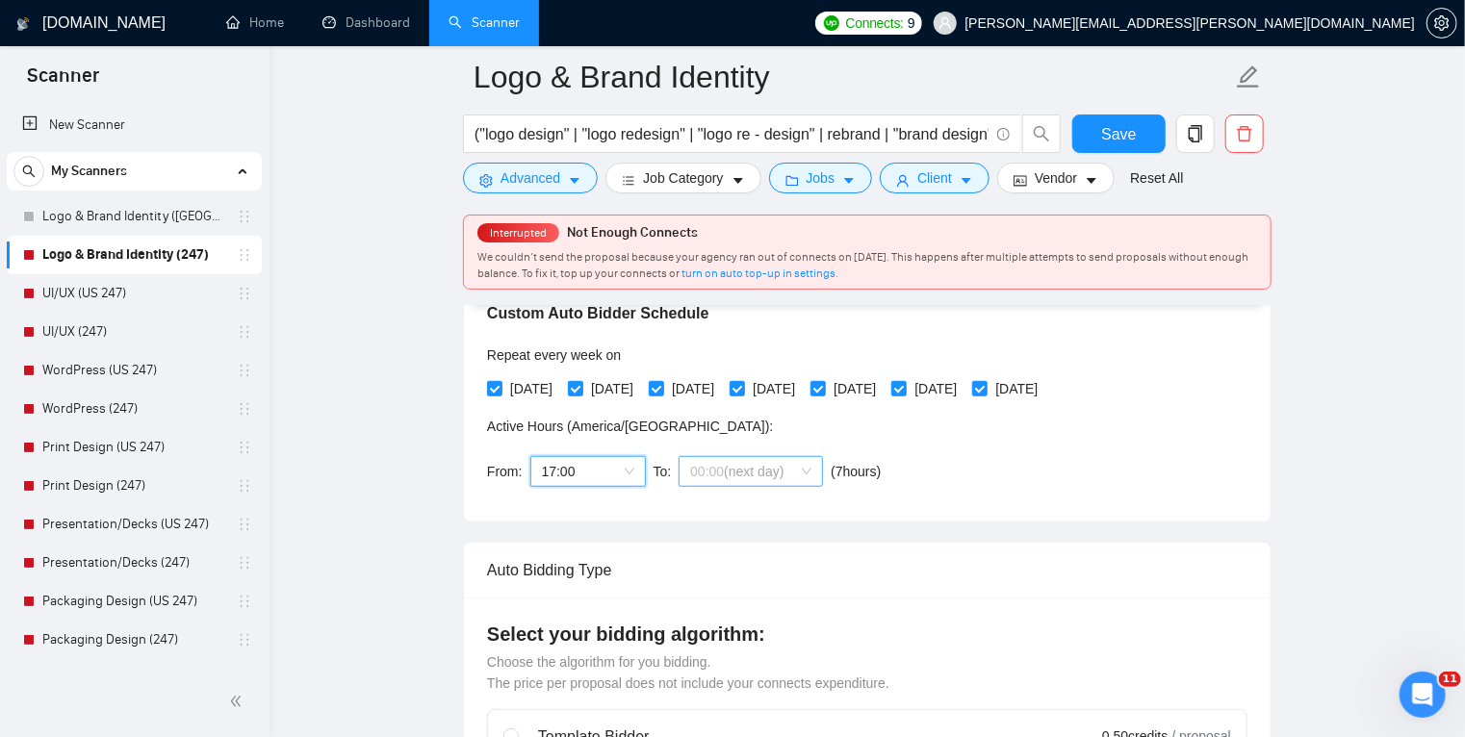
click at [791, 466] on span "00:00 (next day)" at bounding box center [750, 471] width 121 height 29
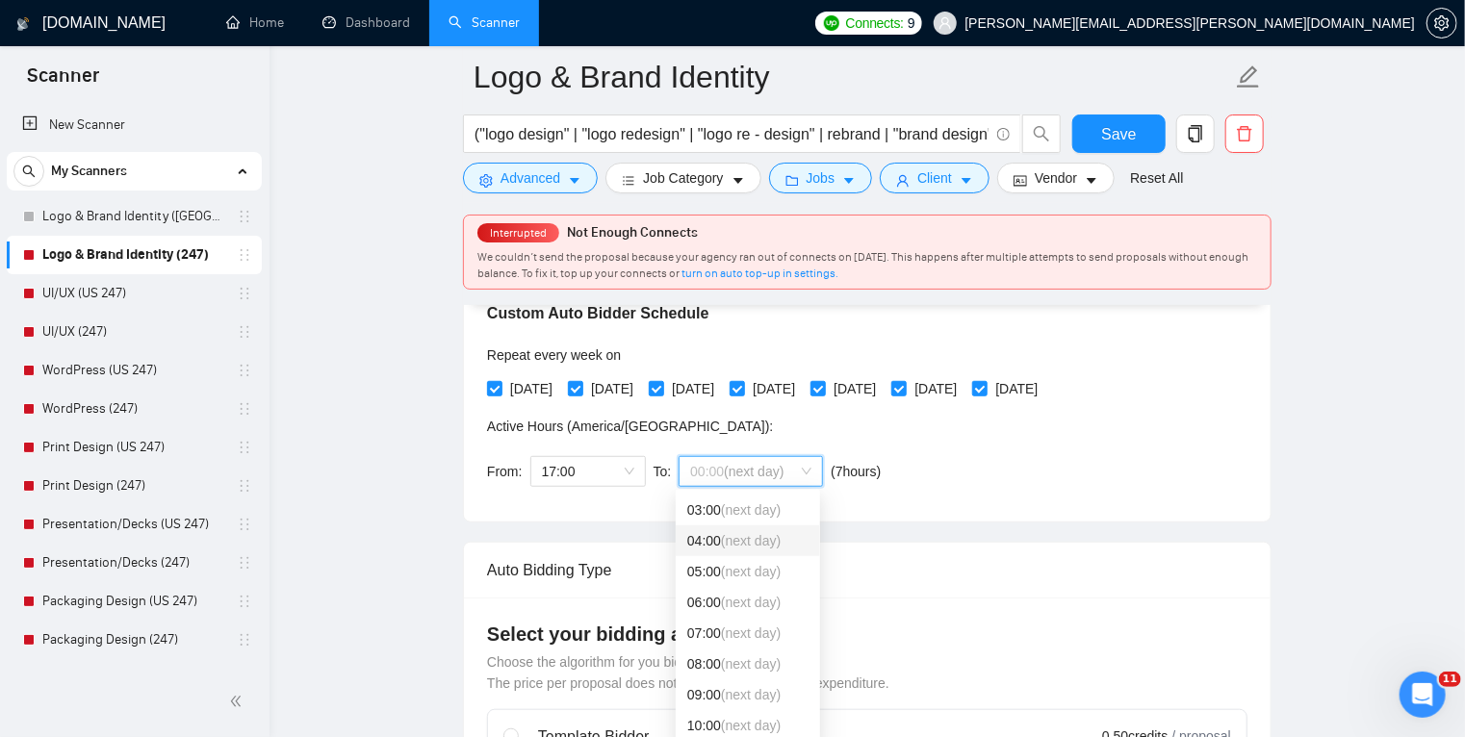
scroll to position [154, 0]
click at [752, 604] on span "(next day)" at bounding box center [751, 601] width 60 height 15
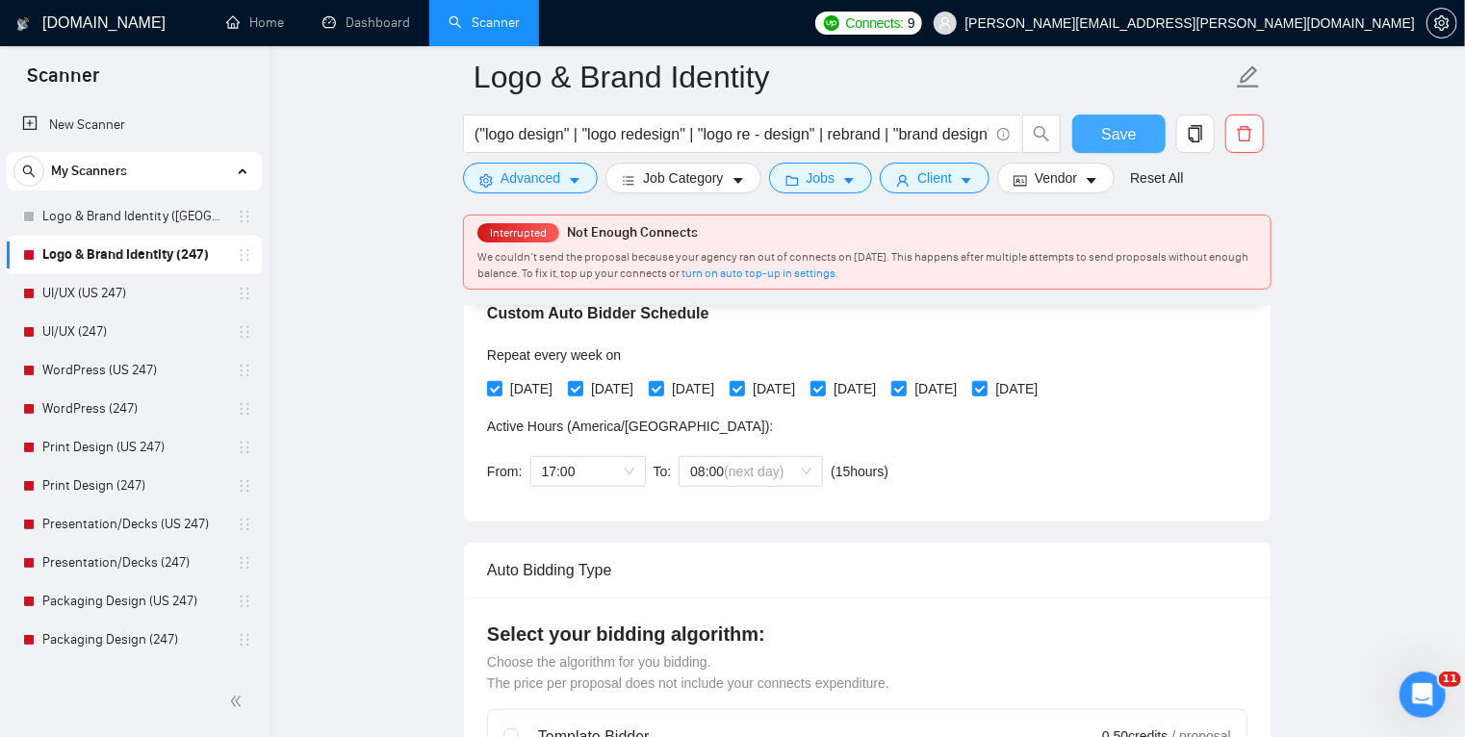
click at [1109, 138] on span "Save" at bounding box center [1118, 134] width 35 height 24
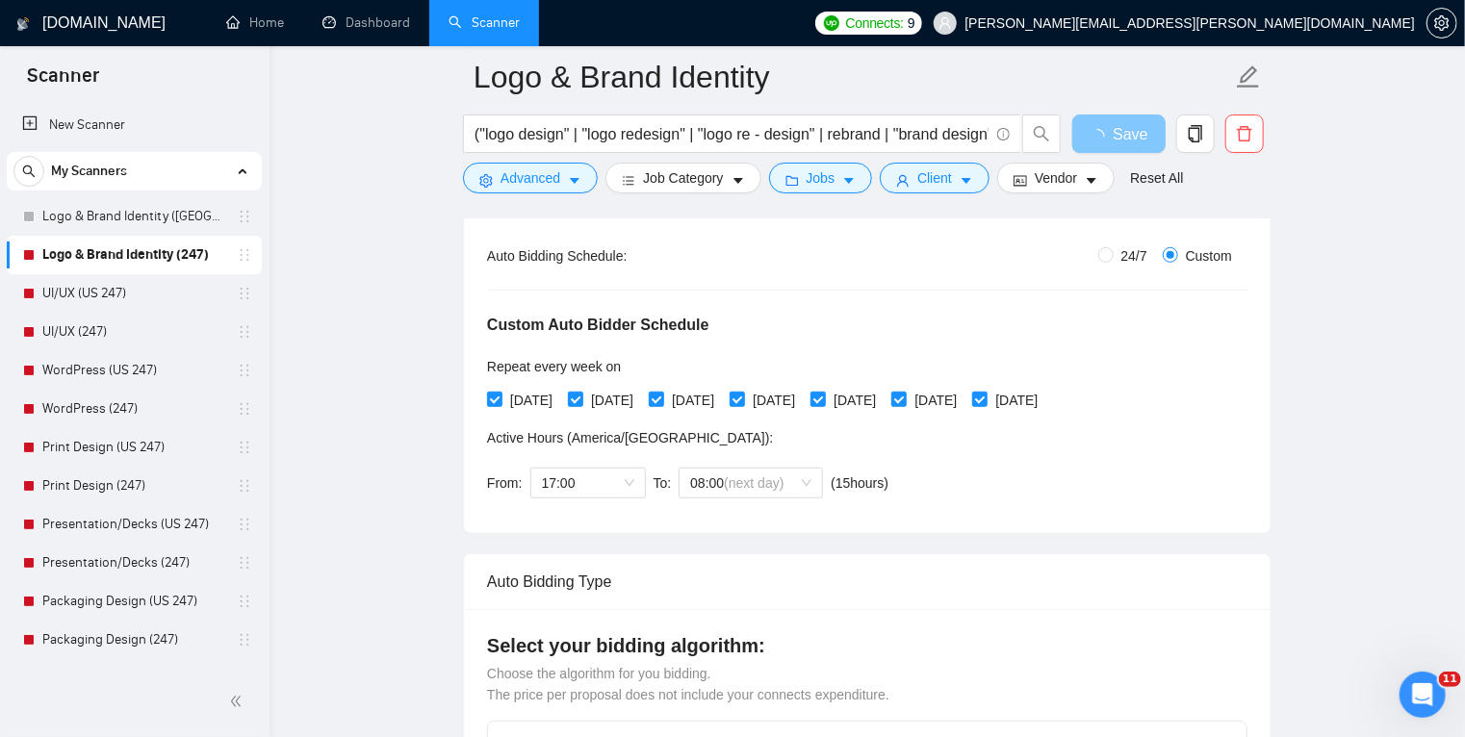
scroll to position [360, 0]
click at [162, 219] on link "Logo & Brand Identity ([GEOGRAPHIC_DATA])" at bounding box center [133, 216] width 183 height 38
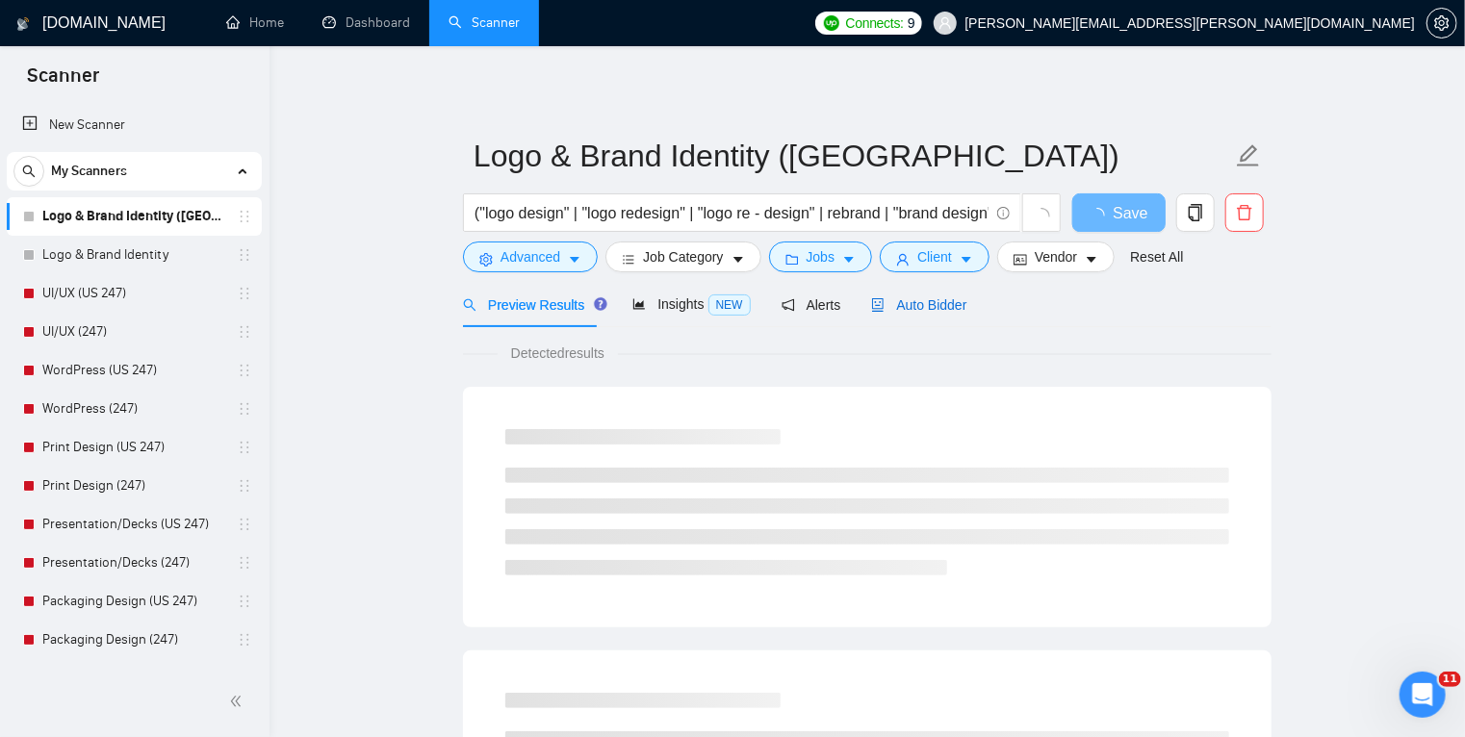
click at [924, 308] on span "Auto Bidder" at bounding box center [918, 304] width 95 height 15
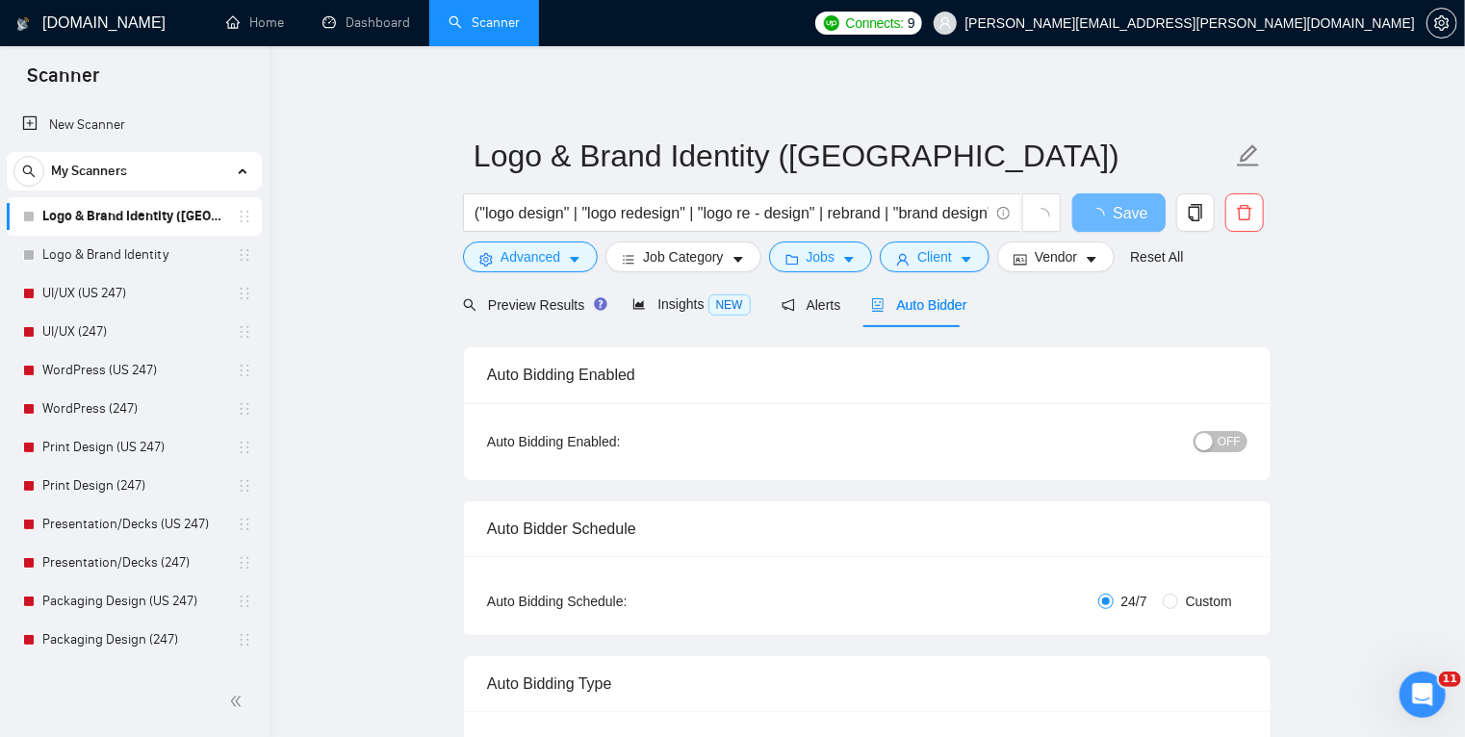
radio input "false"
radio input "true"
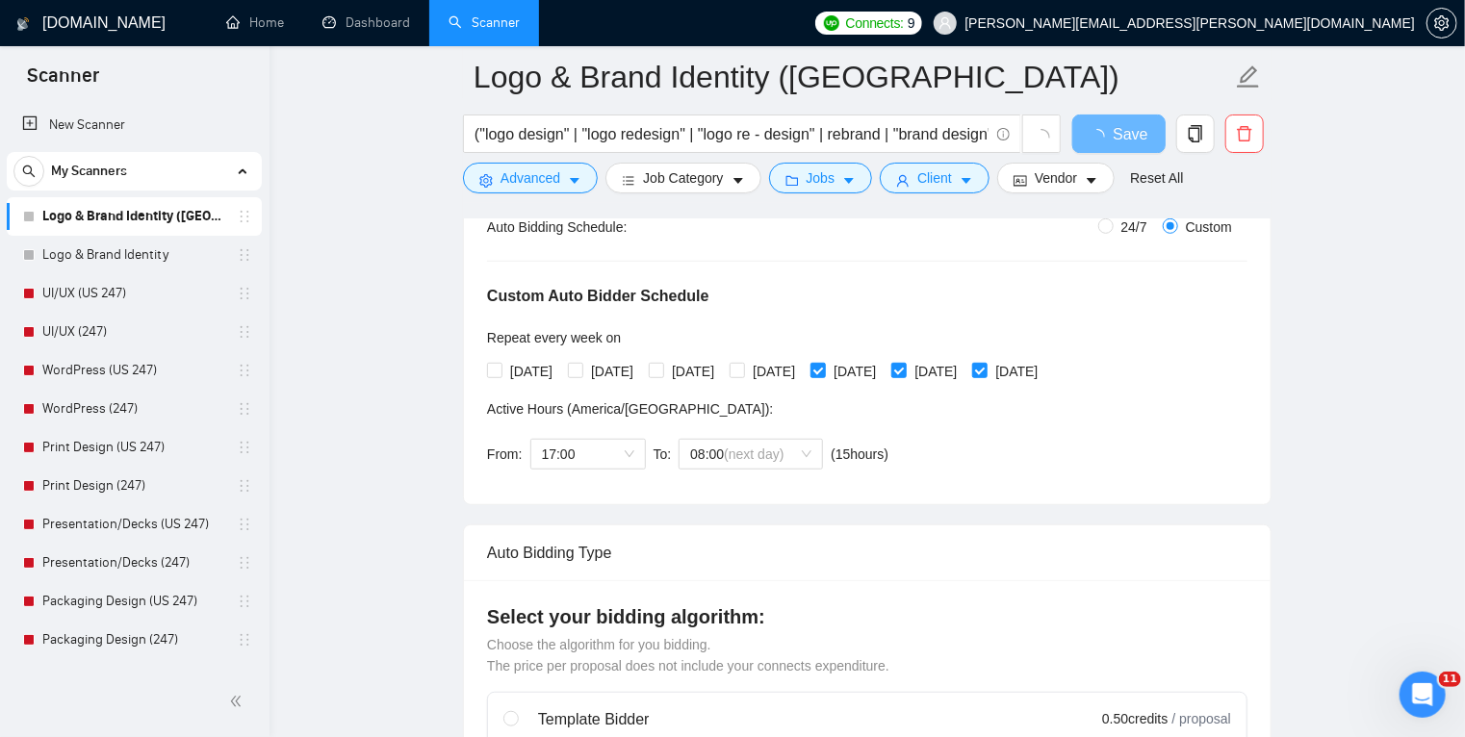
scroll to position [391, 0]
click at [497, 370] on input "[DATE]" at bounding box center [493, 368] width 13 height 13
checkbox input "true"
click at [581, 369] on input "[DATE]" at bounding box center [574, 368] width 13 height 13
checkbox input "true"
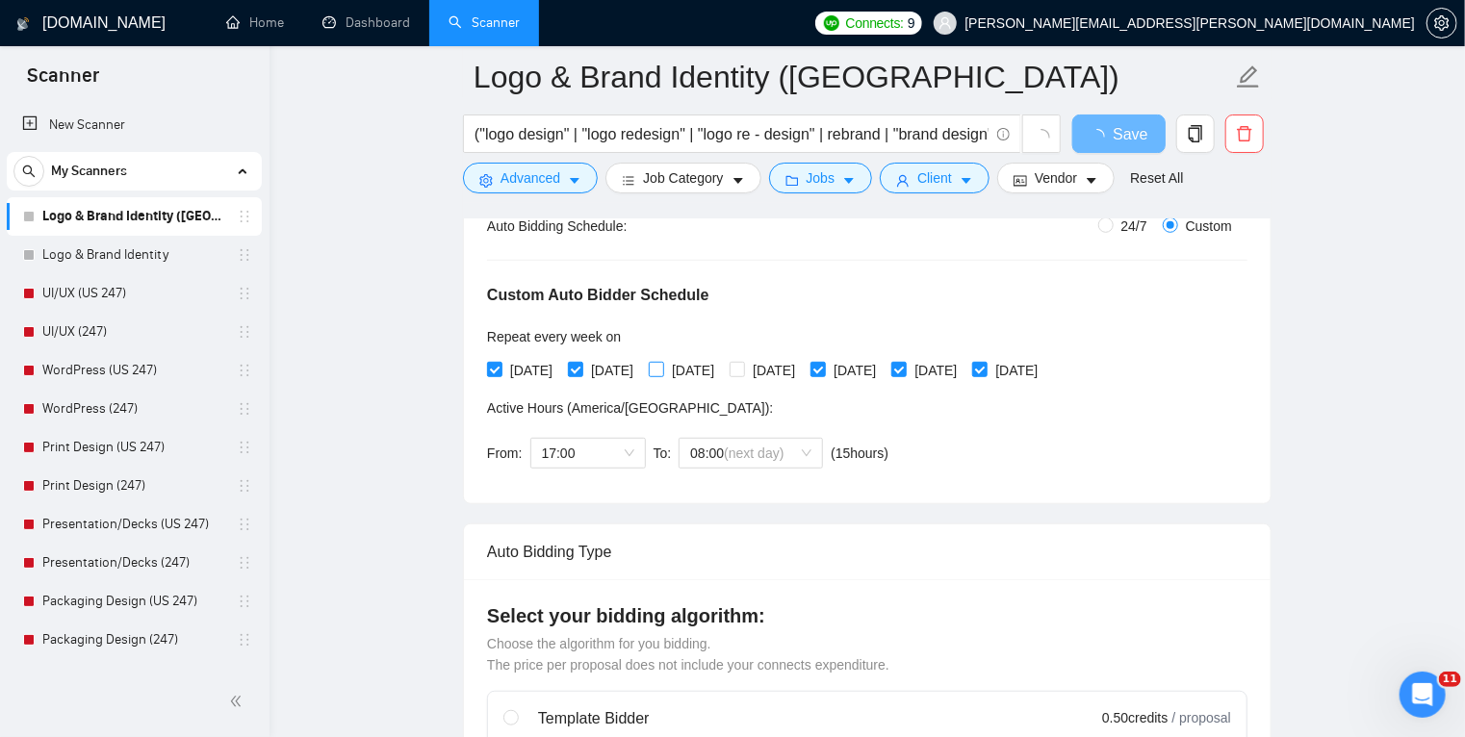
click at [662, 370] on input "[DATE]" at bounding box center [655, 368] width 13 height 13
checkbox input "true"
click at [743, 369] on input "[DATE]" at bounding box center [735, 368] width 13 height 13
checkbox input "true"
click at [1135, 135] on button "Save" at bounding box center [1118, 134] width 93 height 38
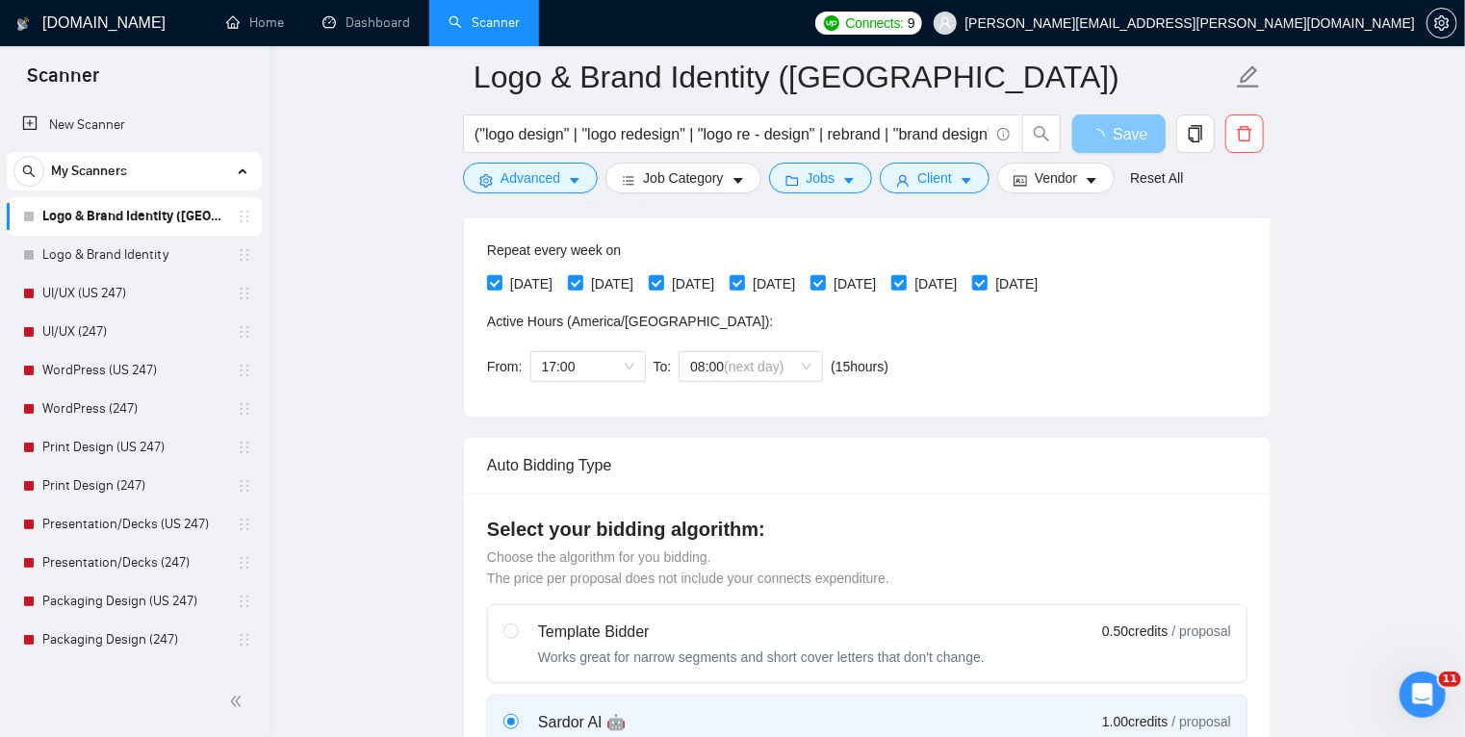
scroll to position [473, 0]
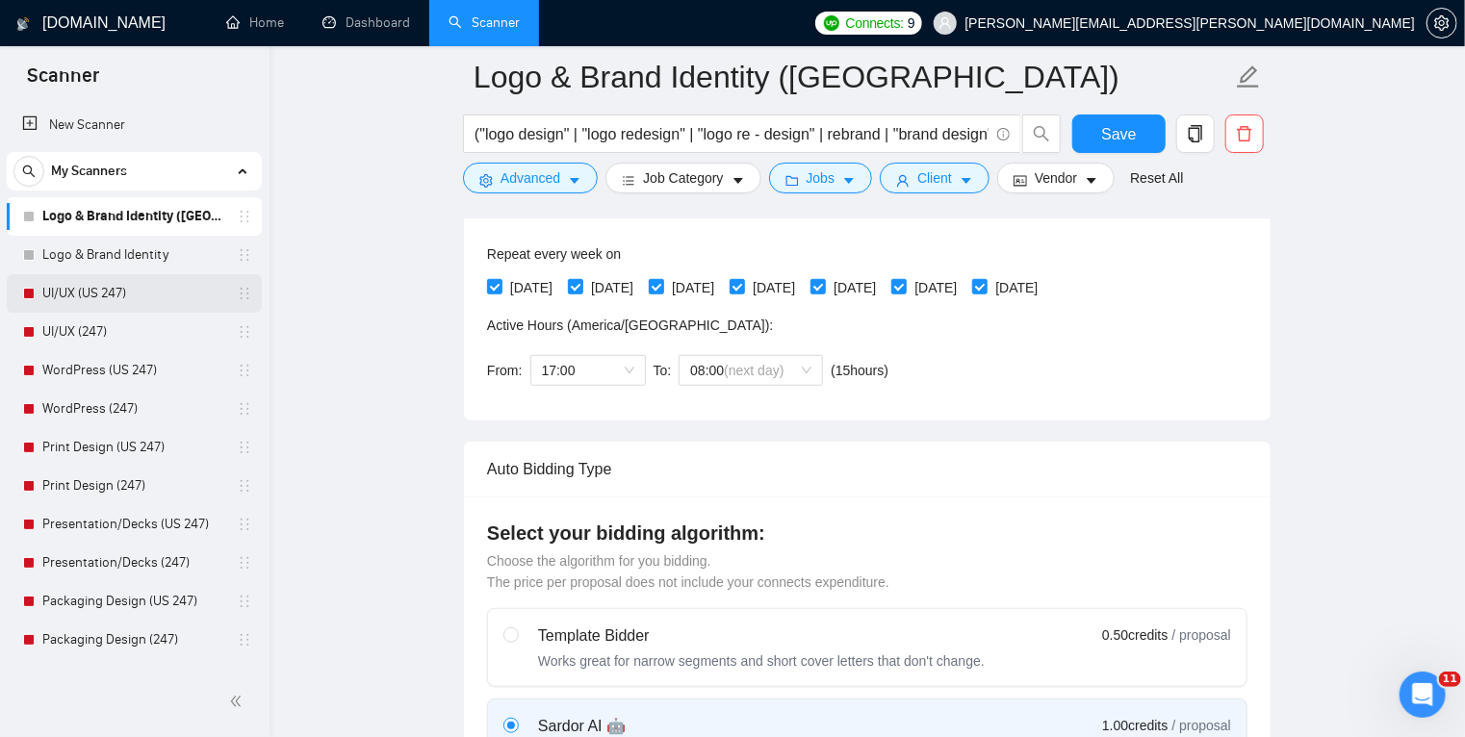
click at [166, 289] on link "UI/UX (US 247)" at bounding box center [133, 293] width 183 height 38
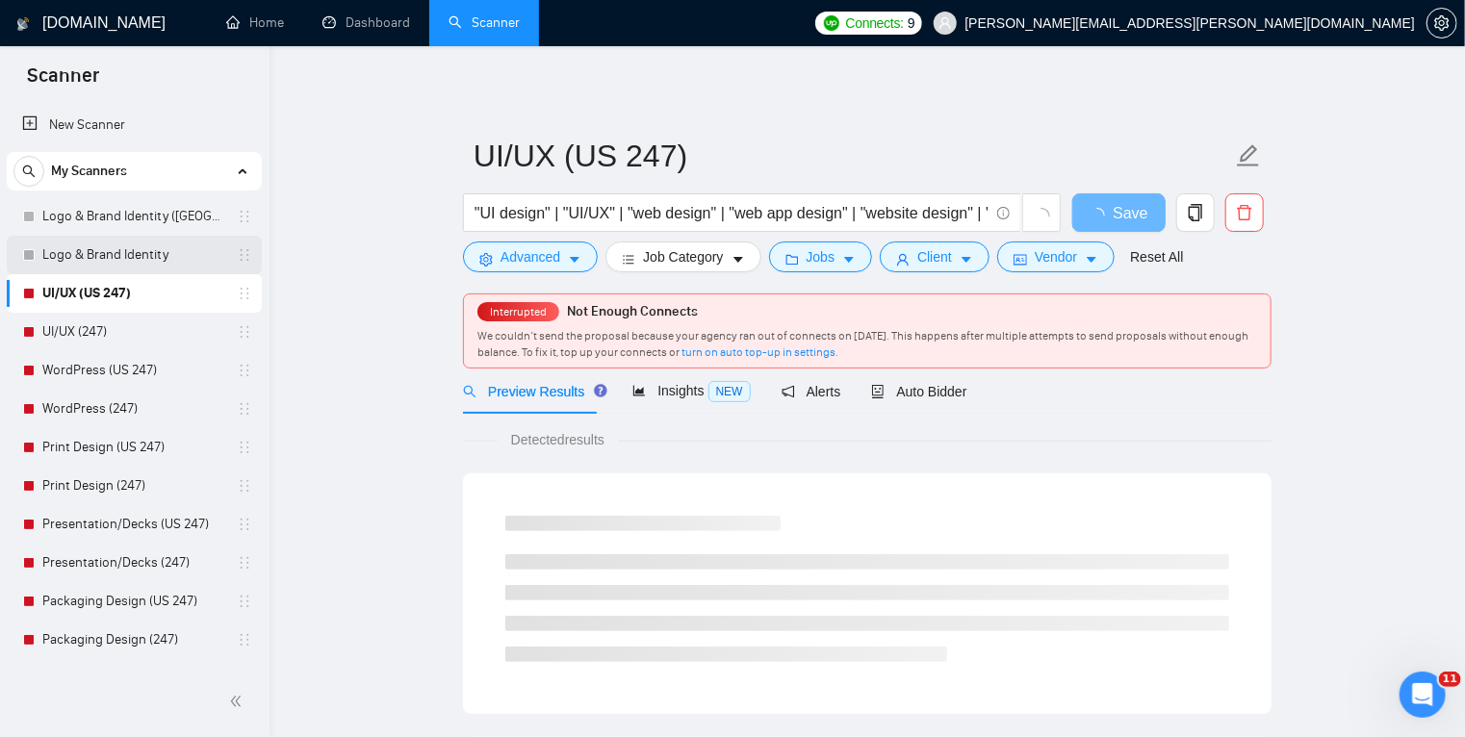
click at [158, 251] on link "Logo & Brand Identity" at bounding box center [133, 255] width 183 height 38
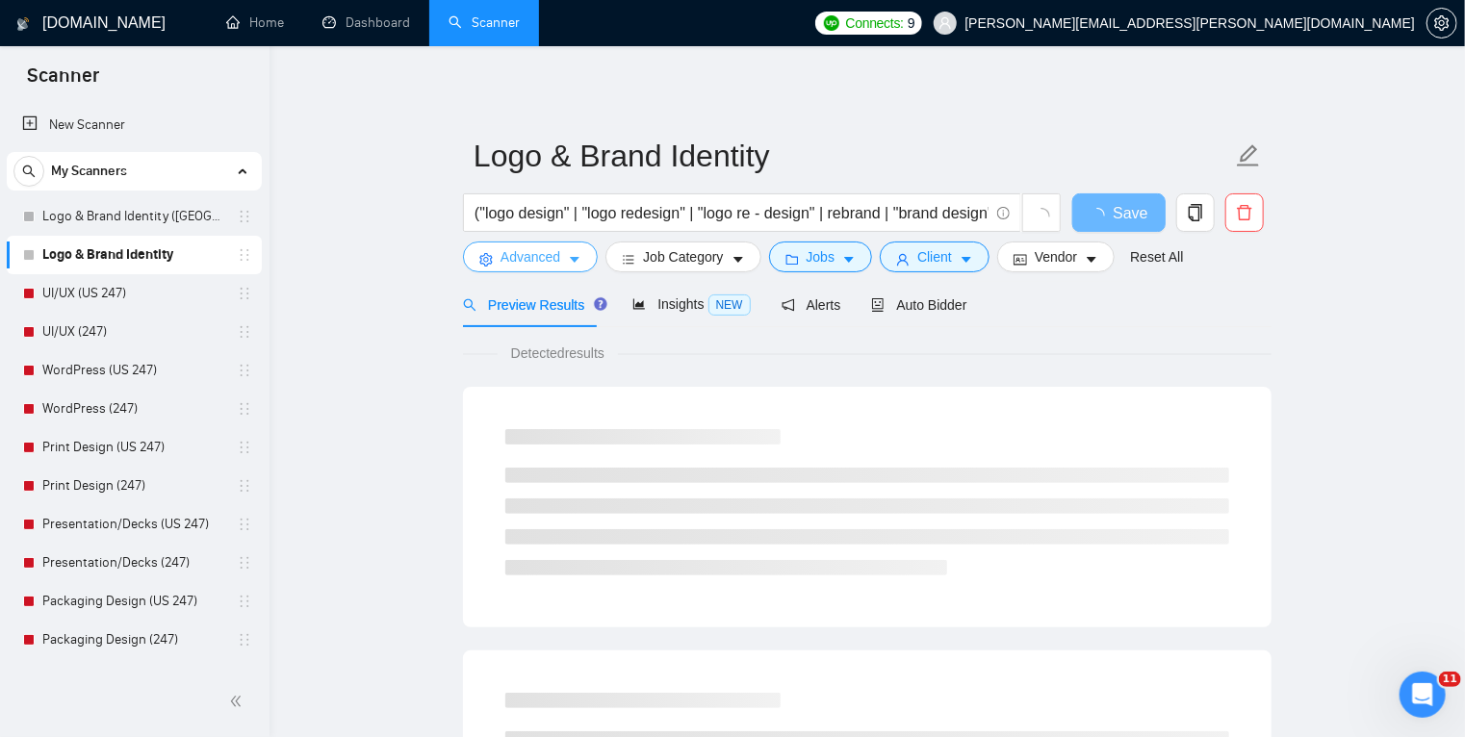
click at [574, 250] on button "Advanced" at bounding box center [530, 257] width 135 height 31
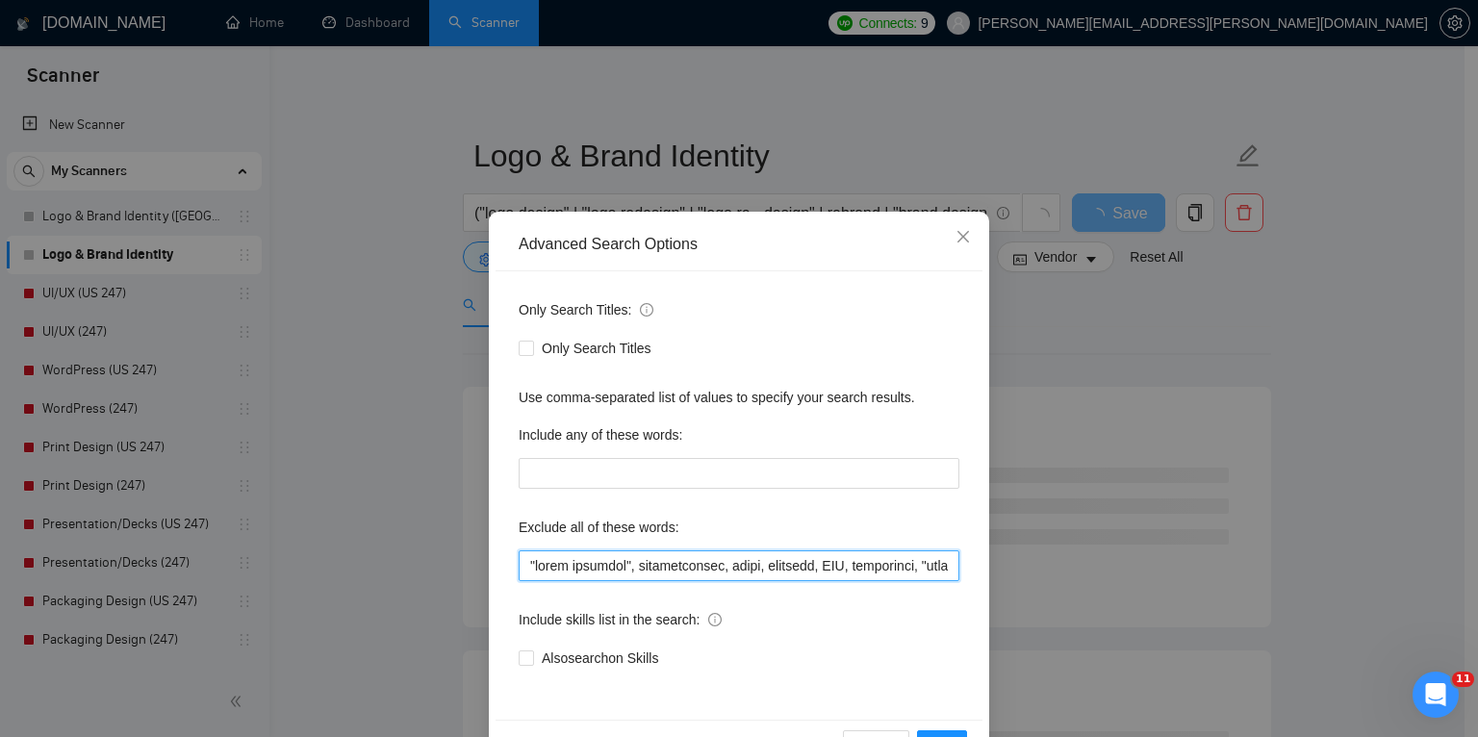
click at [524, 564] on input "text" at bounding box center [739, 565] width 441 height 31
paste input ""AI Video", AWS, software,"
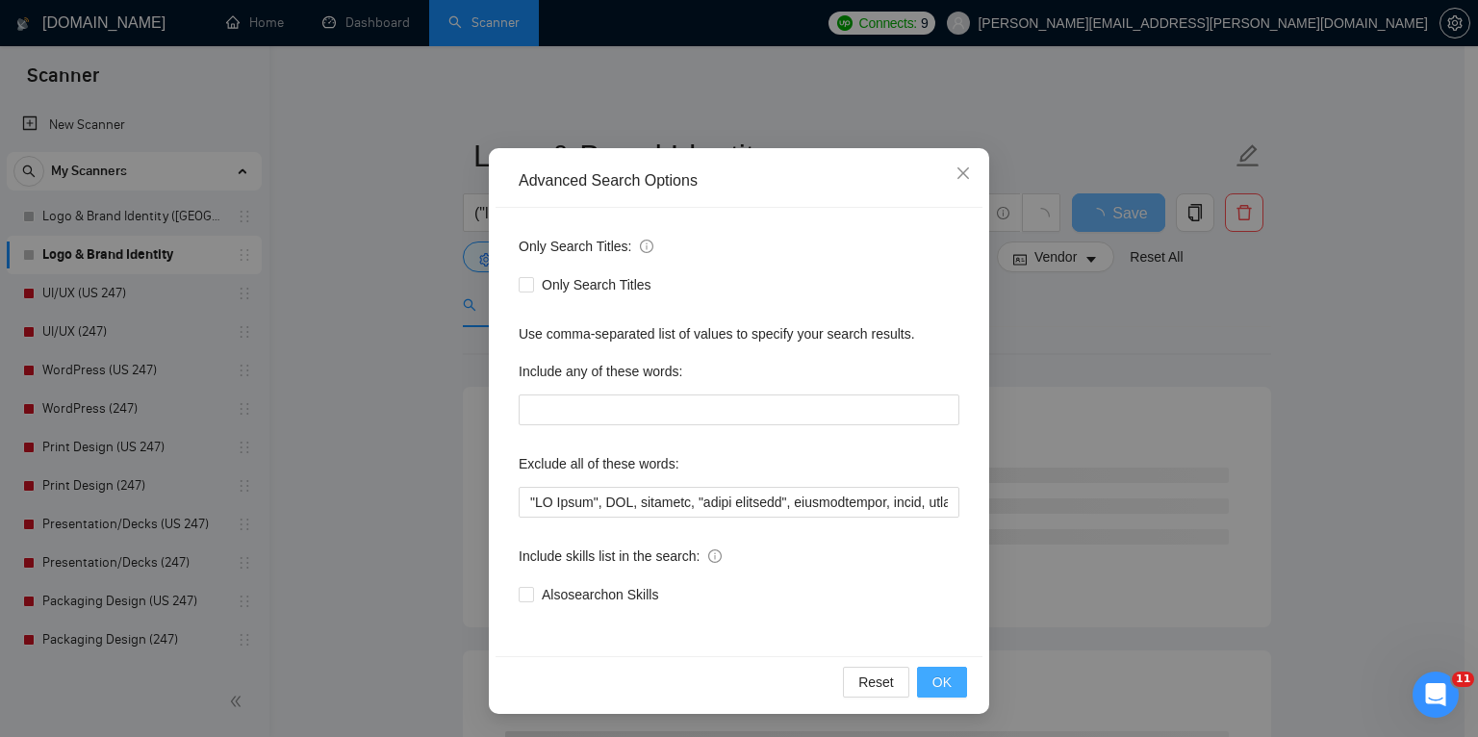
click at [947, 685] on button "OK" at bounding box center [942, 682] width 50 height 31
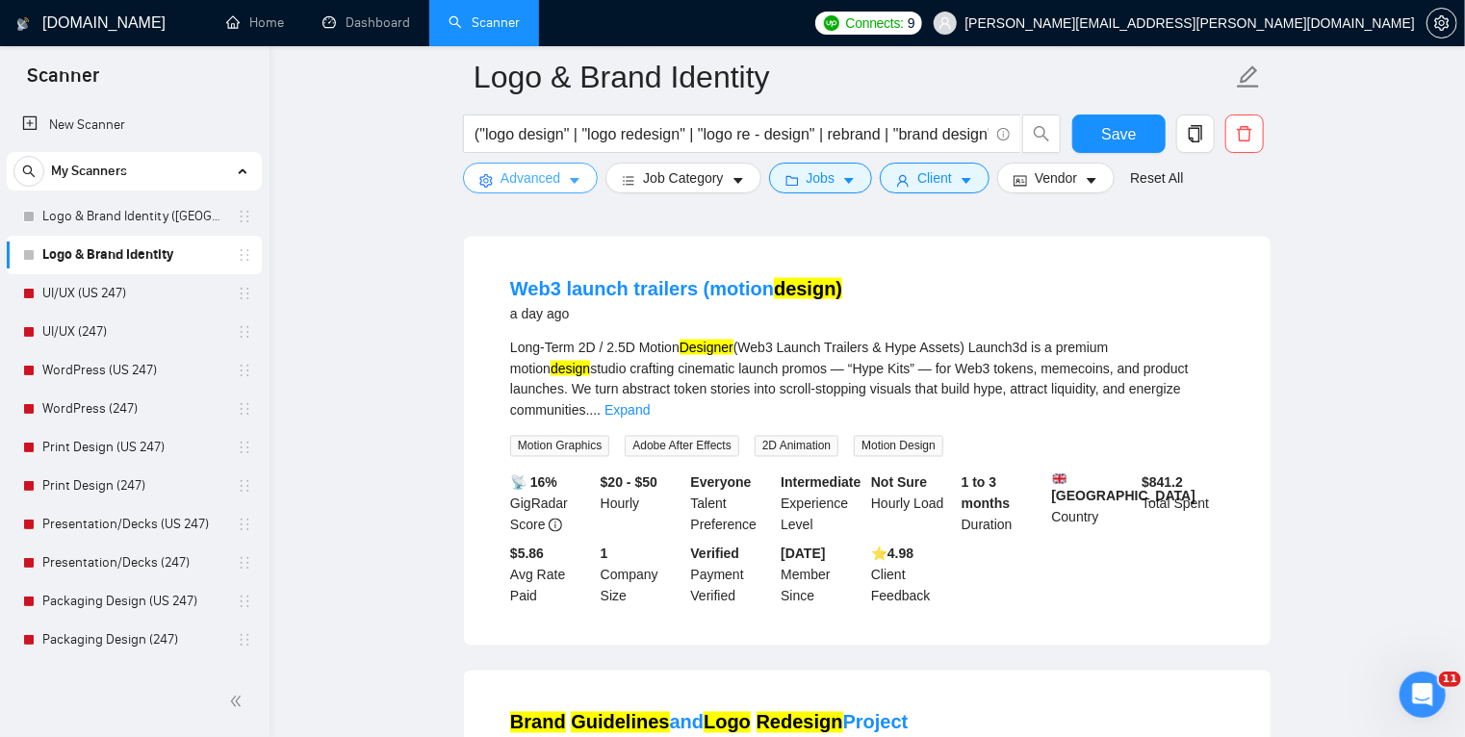
scroll to position [1454, 0]
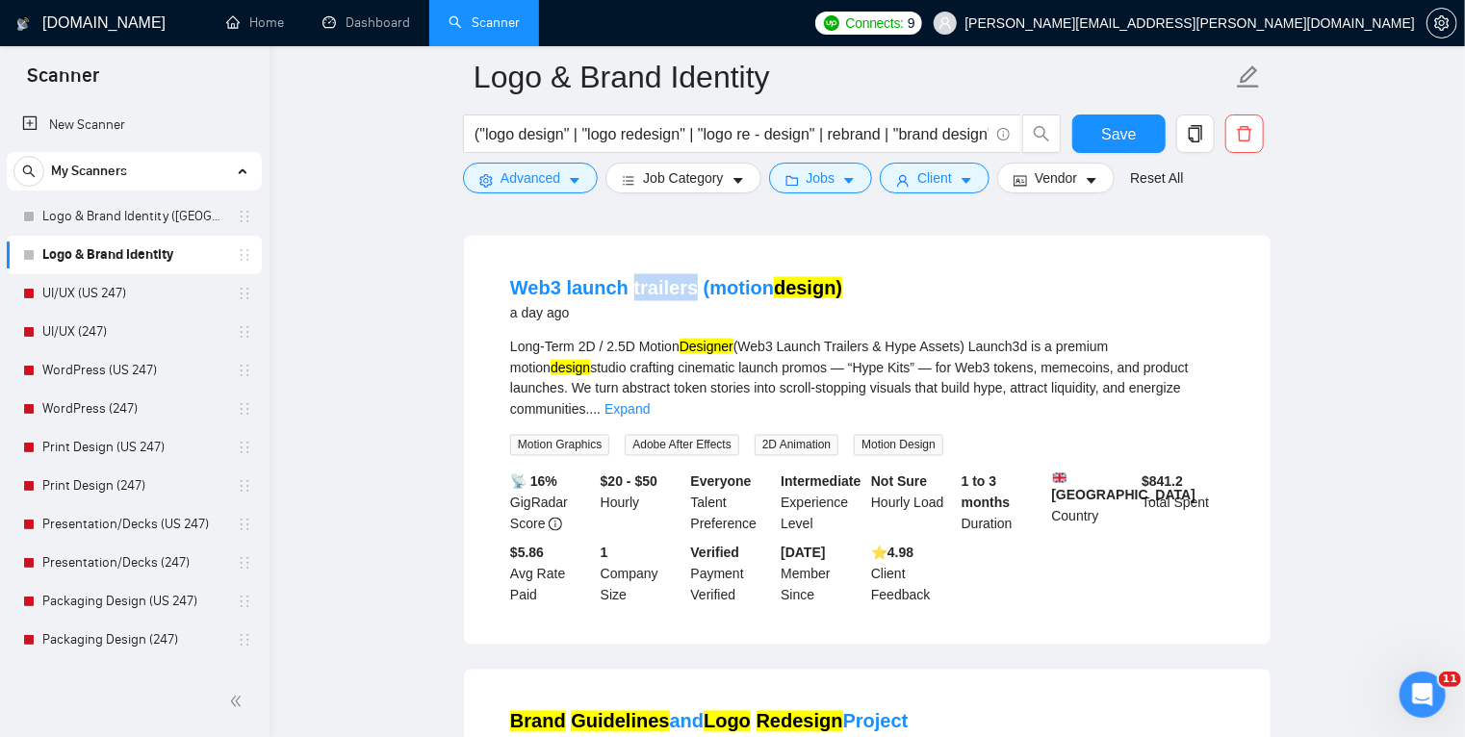
drag, startPoint x: 628, startPoint y: 267, endPoint x: 688, endPoint y: 269, distance: 59.7
click at [688, 269] on li "Web3 launch trailers (motion design) a day ago Long-Term 2D / 2.5D Motion Desig…" at bounding box center [867, 440] width 760 height 363
copy link "trailers"
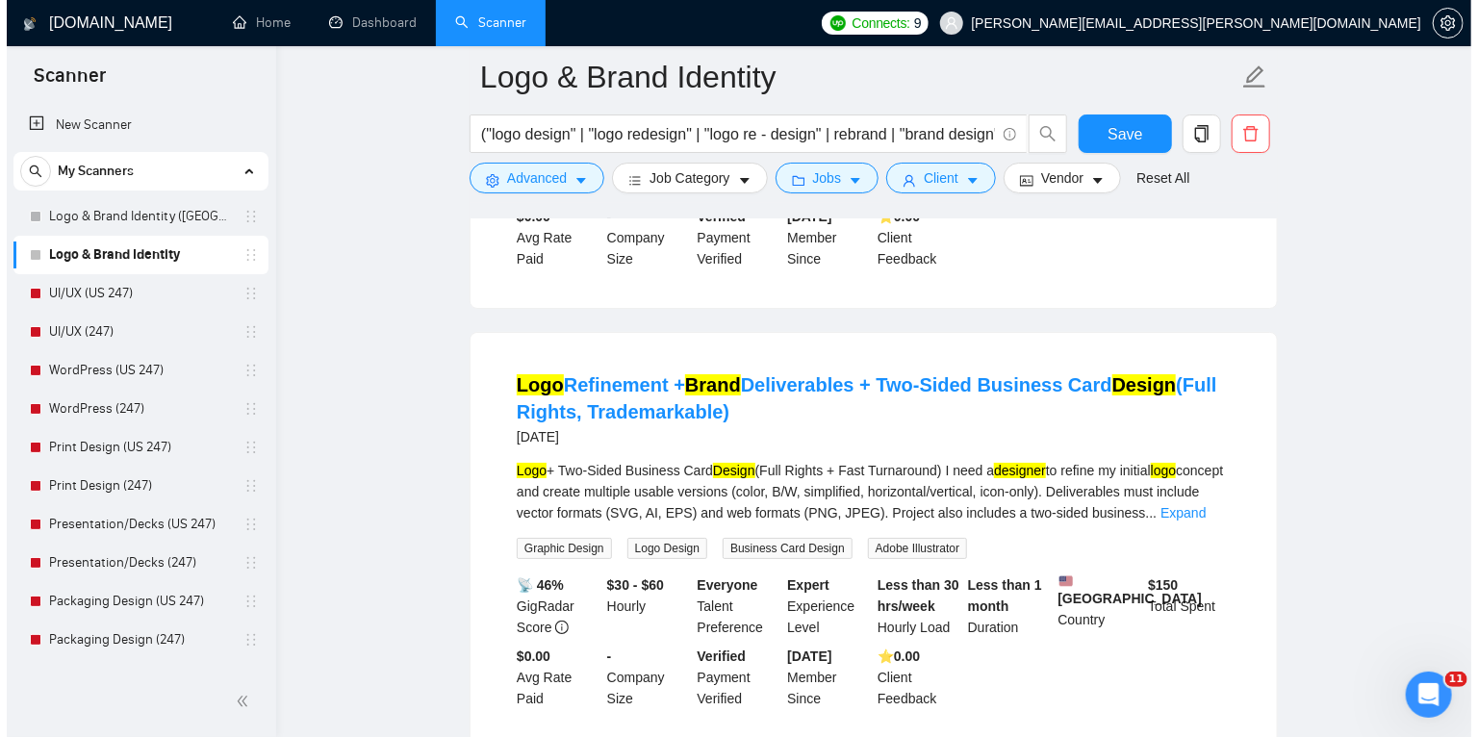
scroll to position [3485, 0]
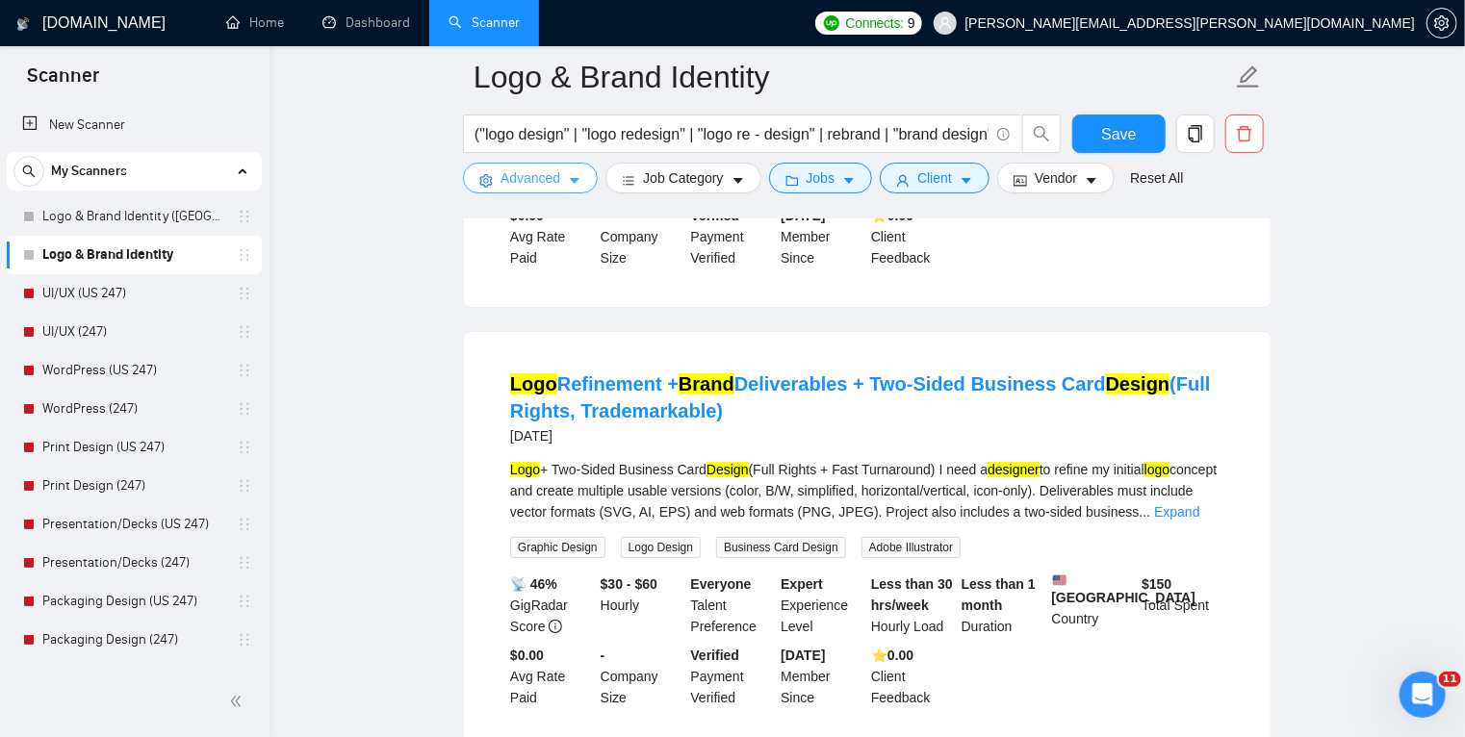
click at [580, 180] on button "Advanced" at bounding box center [530, 178] width 135 height 31
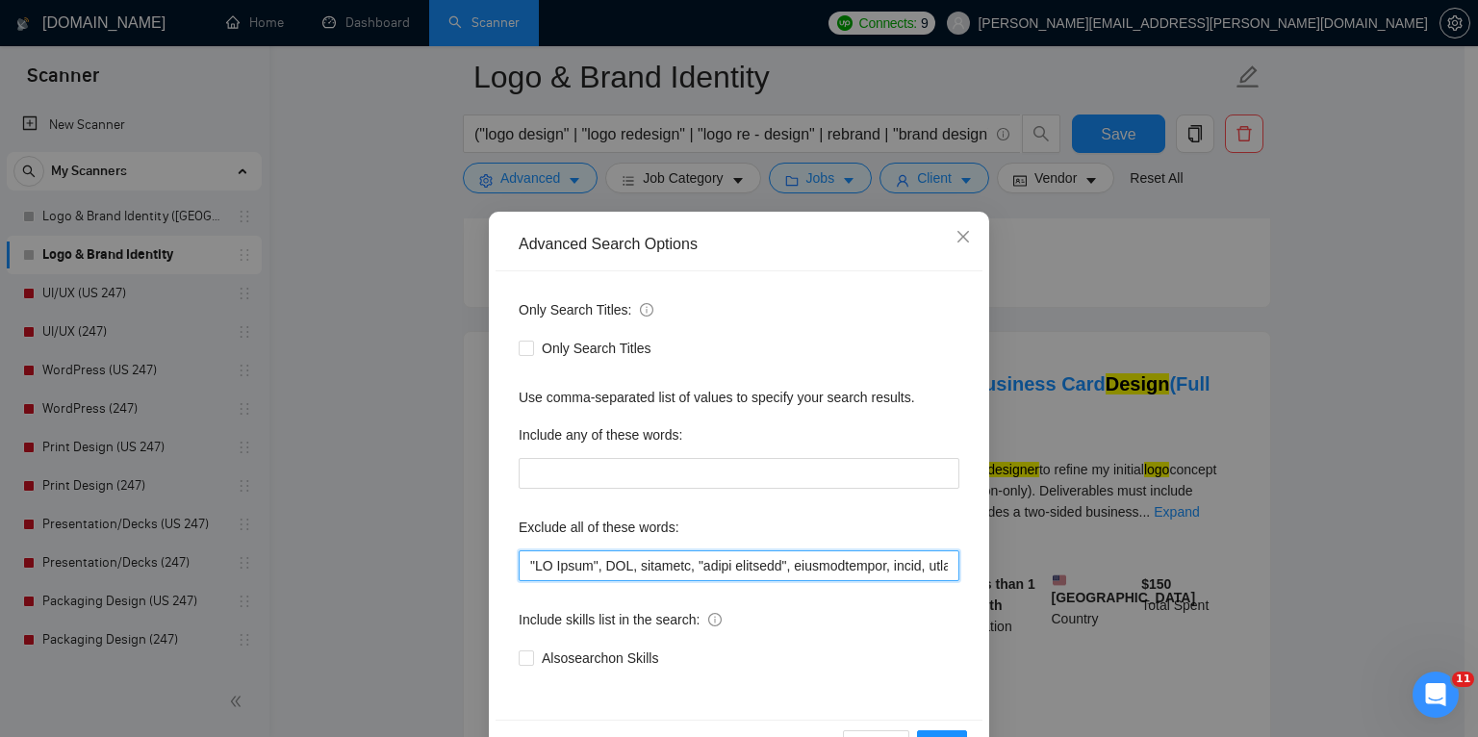
click at [522, 562] on input "text" at bounding box center [739, 565] width 441 height 31
paste input "trailers"
click at [529, 565] on input "text" at bounding box center [739, 565] width 441 height 31
click at [566, 564] on input "text" at bounding box center [739, 565] width 441 height 31
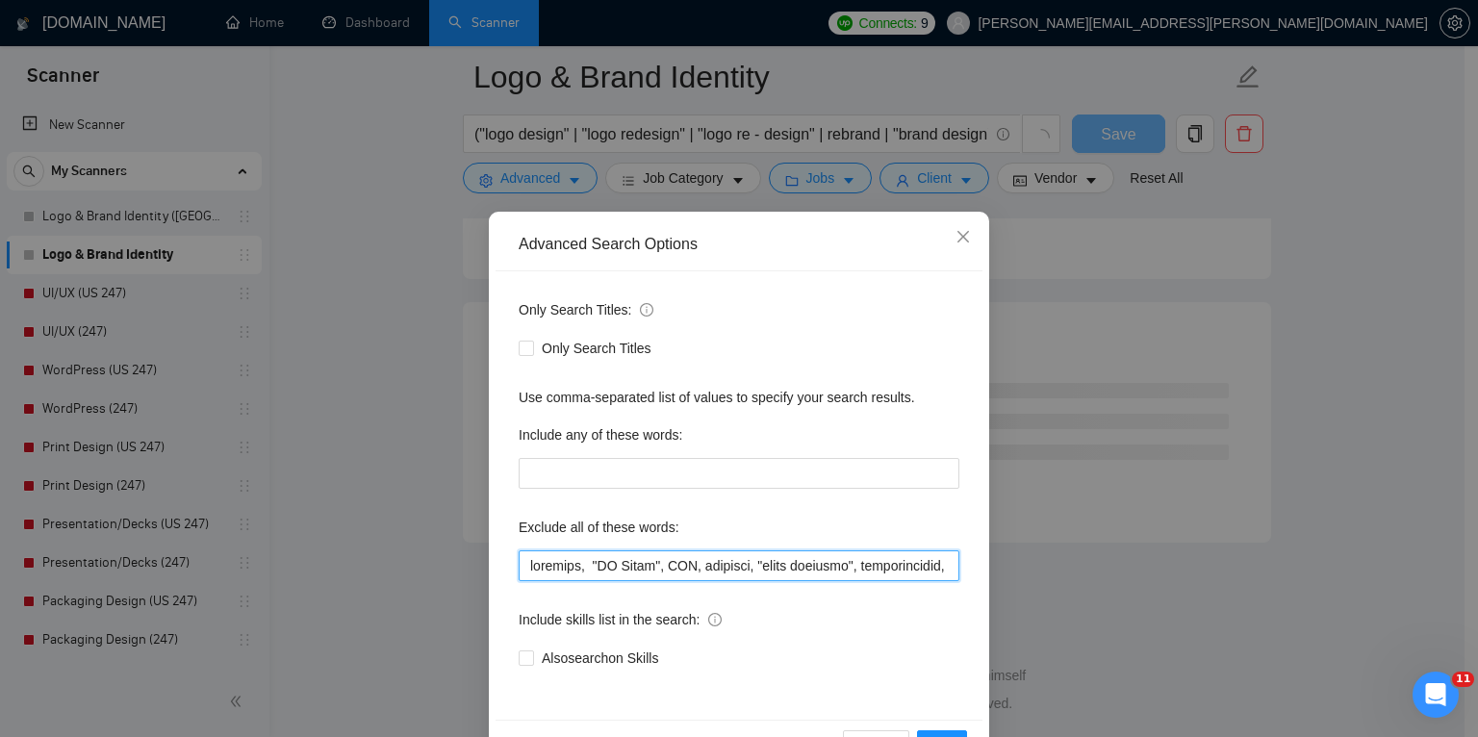
scroll to position [2474, 0]
paste input "trailers"
drag, startPoint x: 770, startPoint y: 566, endPoint x: 466, endPoint y: 557, distance: 304.2
click at [466, 557] on div "Advanced Search Options Only Search Titles: Only Search Titles Use comma-separa…" at bounding box center [739, 368] width 1478 height 737
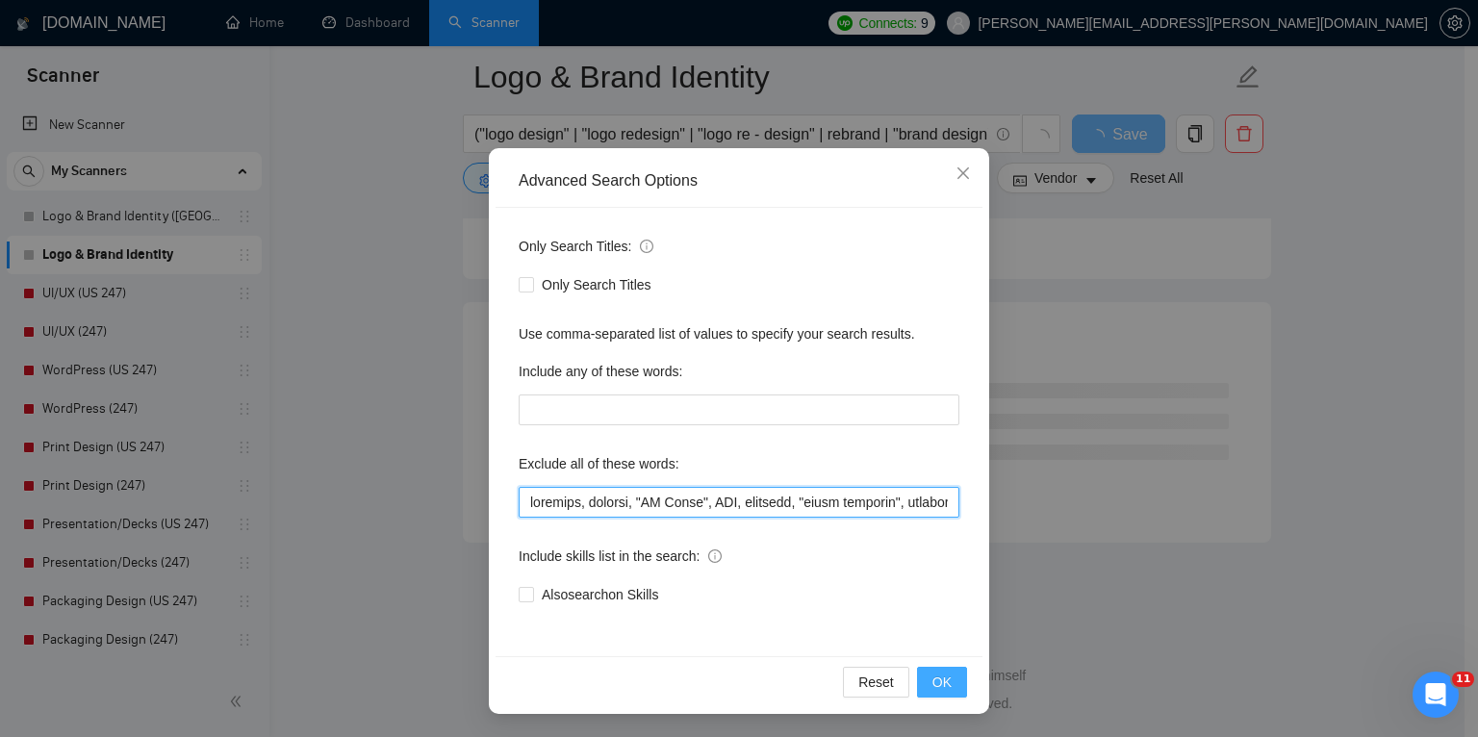
type input "trailers, trailer, "AI Video", AWS, software, "video producer", administrator, …"
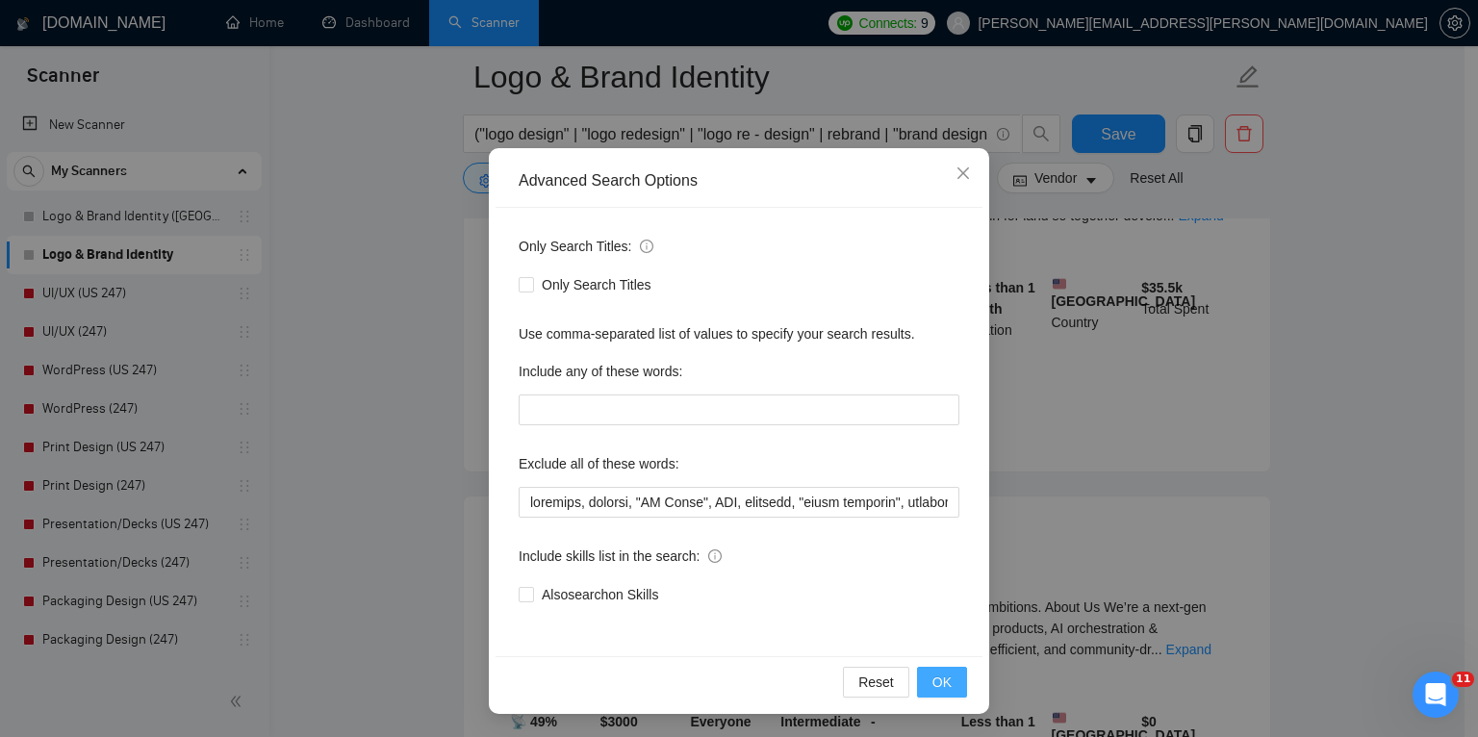
click at [924, 675] on button "OK" at bounding box center [942, 682] width 50 height 31
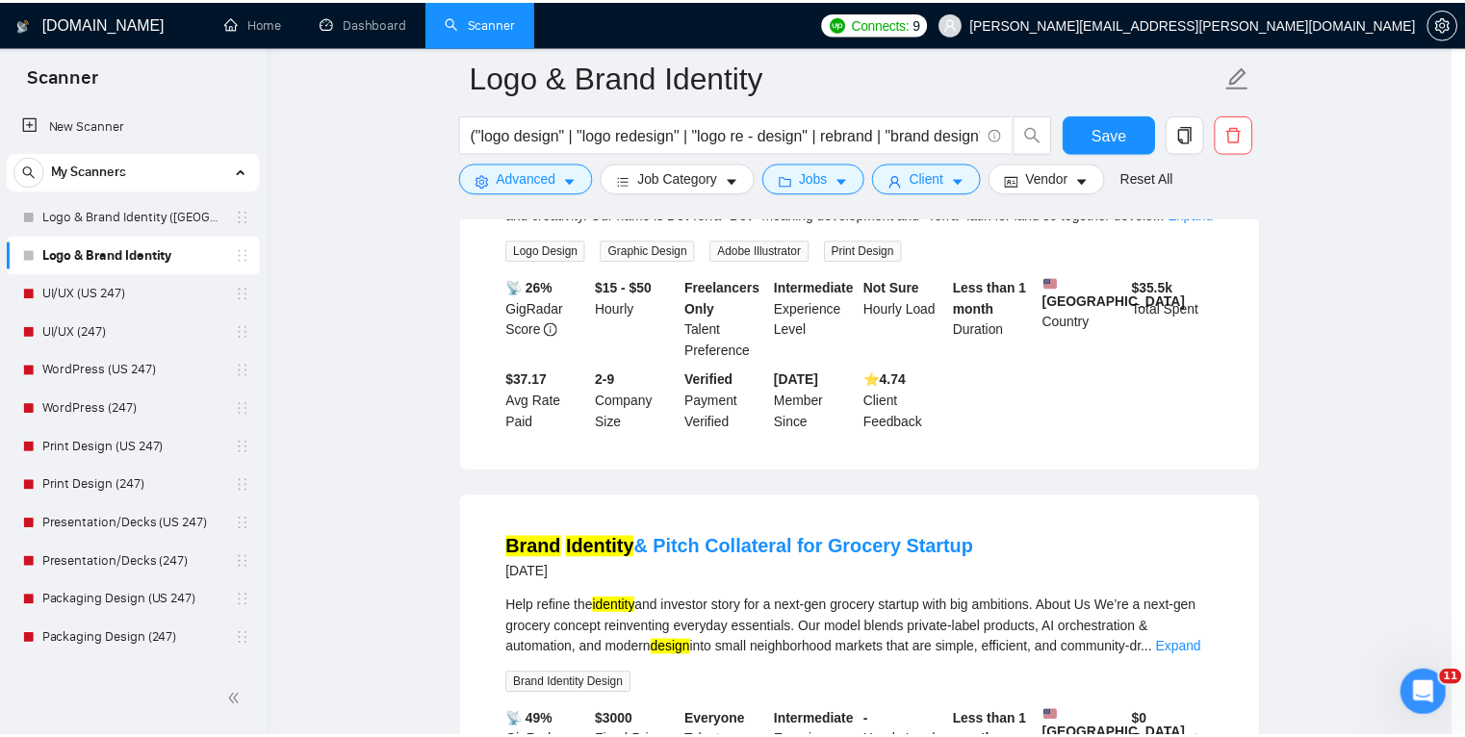
scroll to position [0, 0]
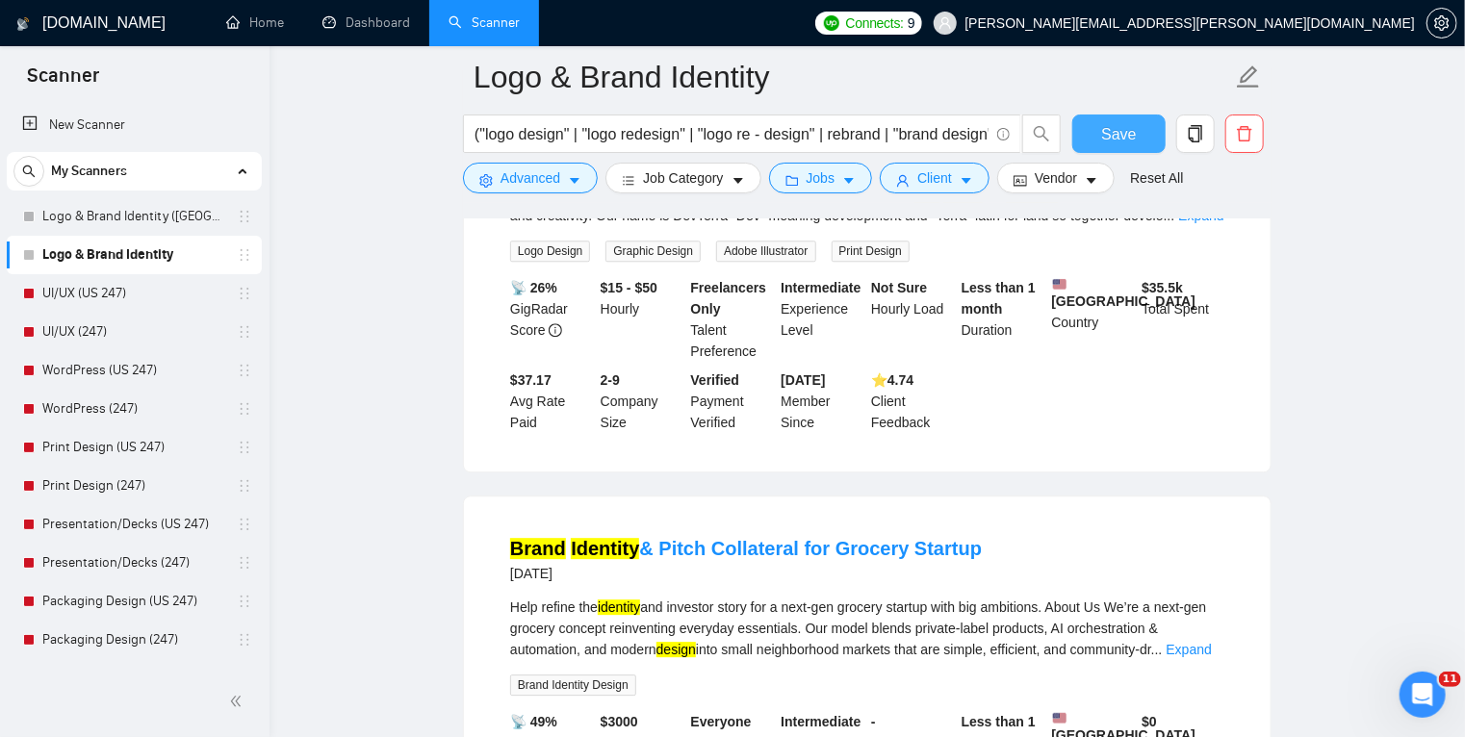
click at [1129, 143] on span "Save" at bounding box center [1118, 134] width 35 height 24
click at [154, 220] on link "Logo & Brand Identity ([GEOGRAPHIC_DATA])" at bounding box center [133, 216] width 183 height 38
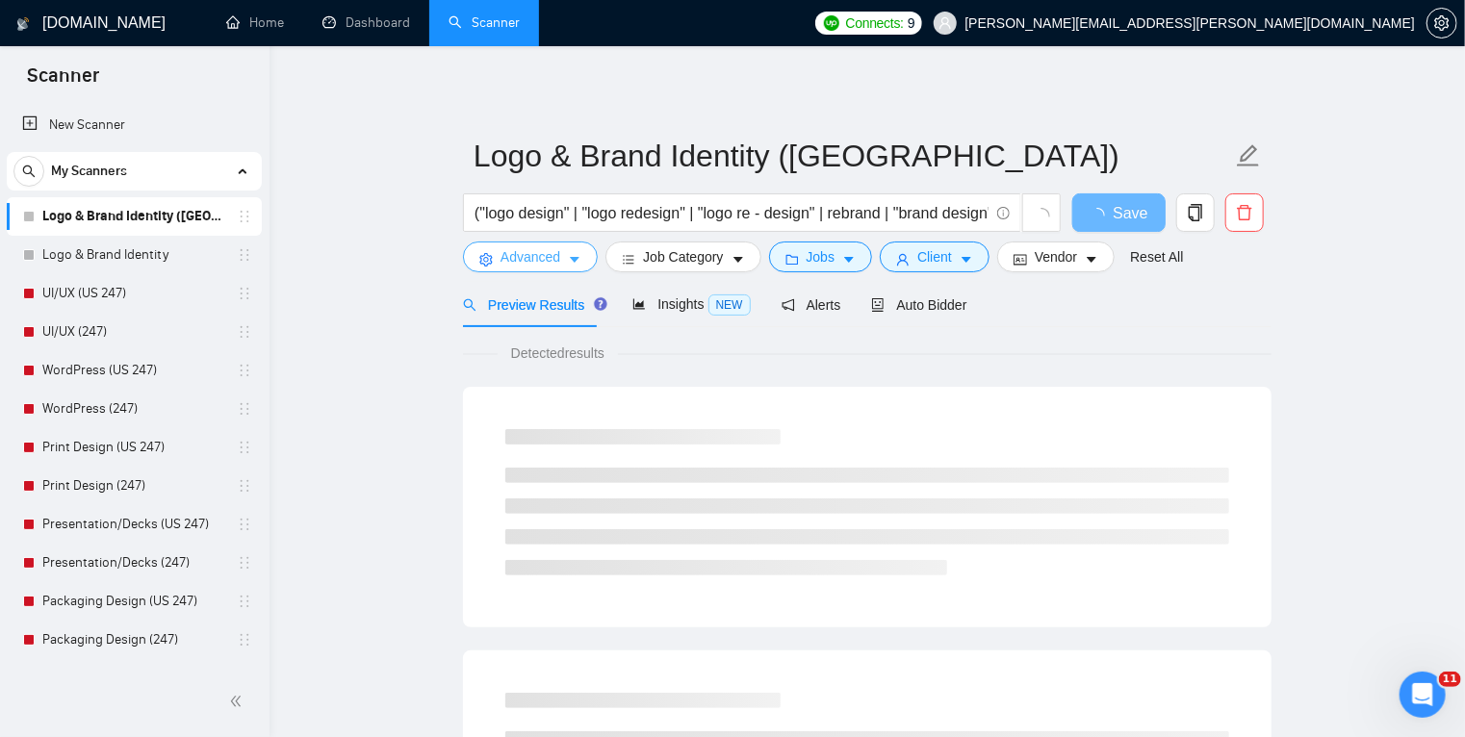
click at [572, 258] on icon "caret-down" at bounding box center [574, 259] width 13 height 13
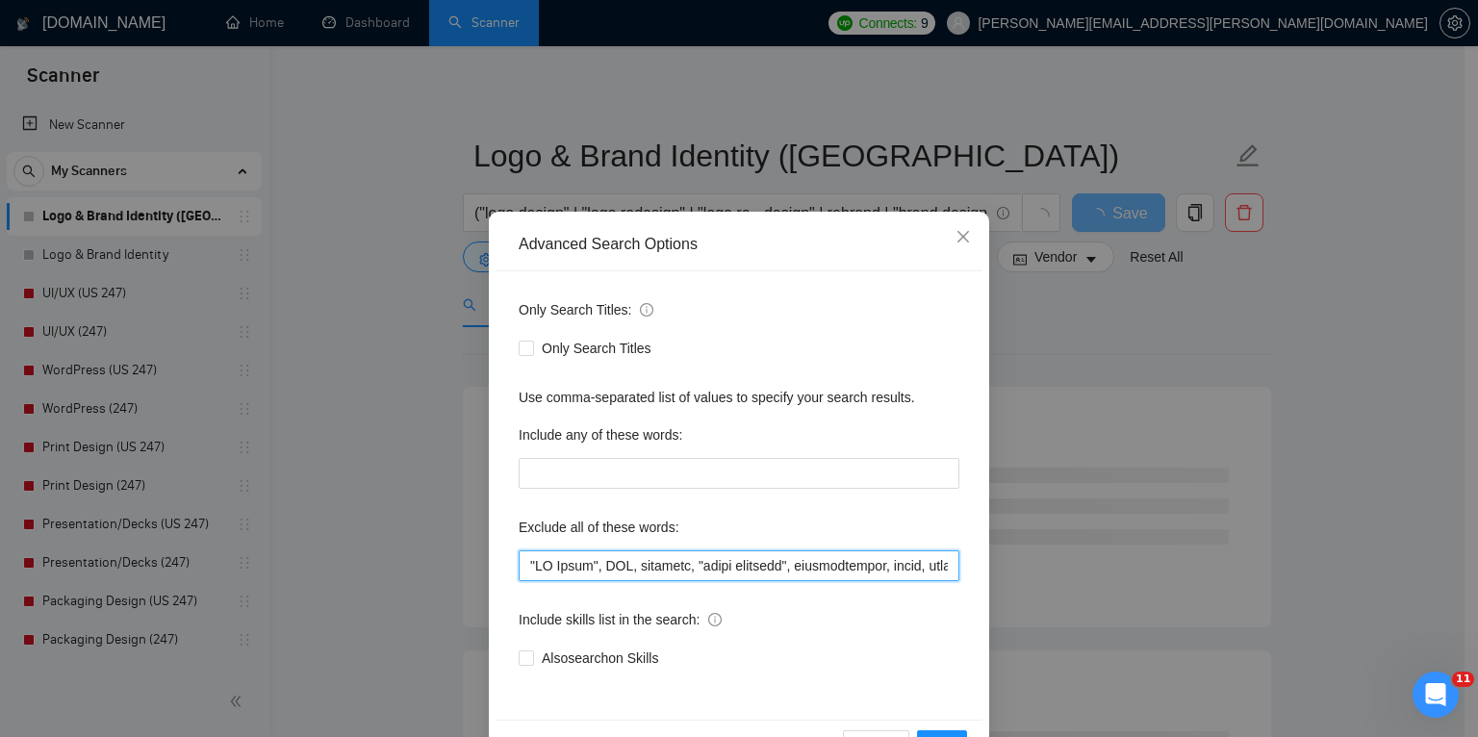
drag, startPoint x: 684, startPoint y: 570, endPoint x: 479, endPoint y: 570, distance: 205.0
click at [479, 570] on div "Advanced Search Options Only Search Titles: Only Search Titles Use comma-separa…" at bounding box center [739, 368] width 1478 height 737
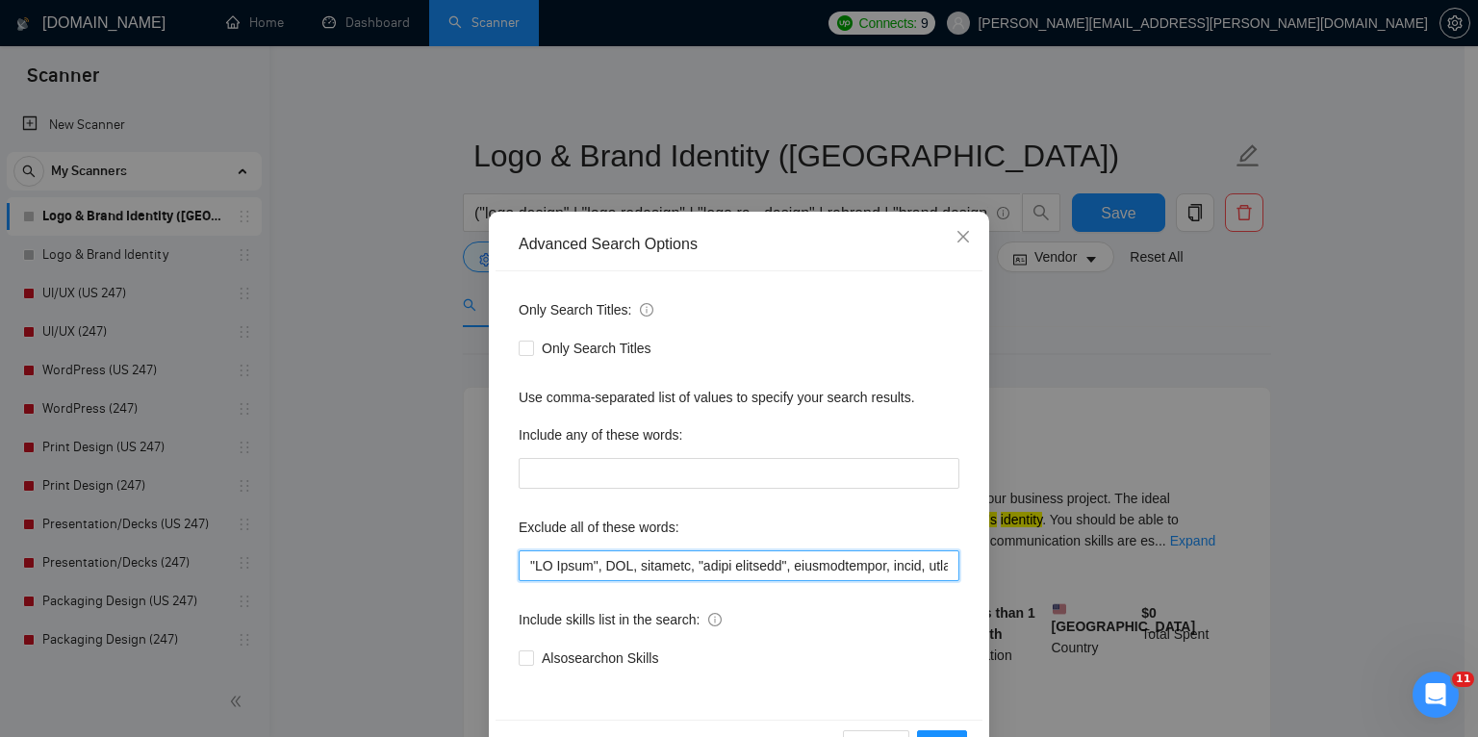
paste input "trailers, trailer,"
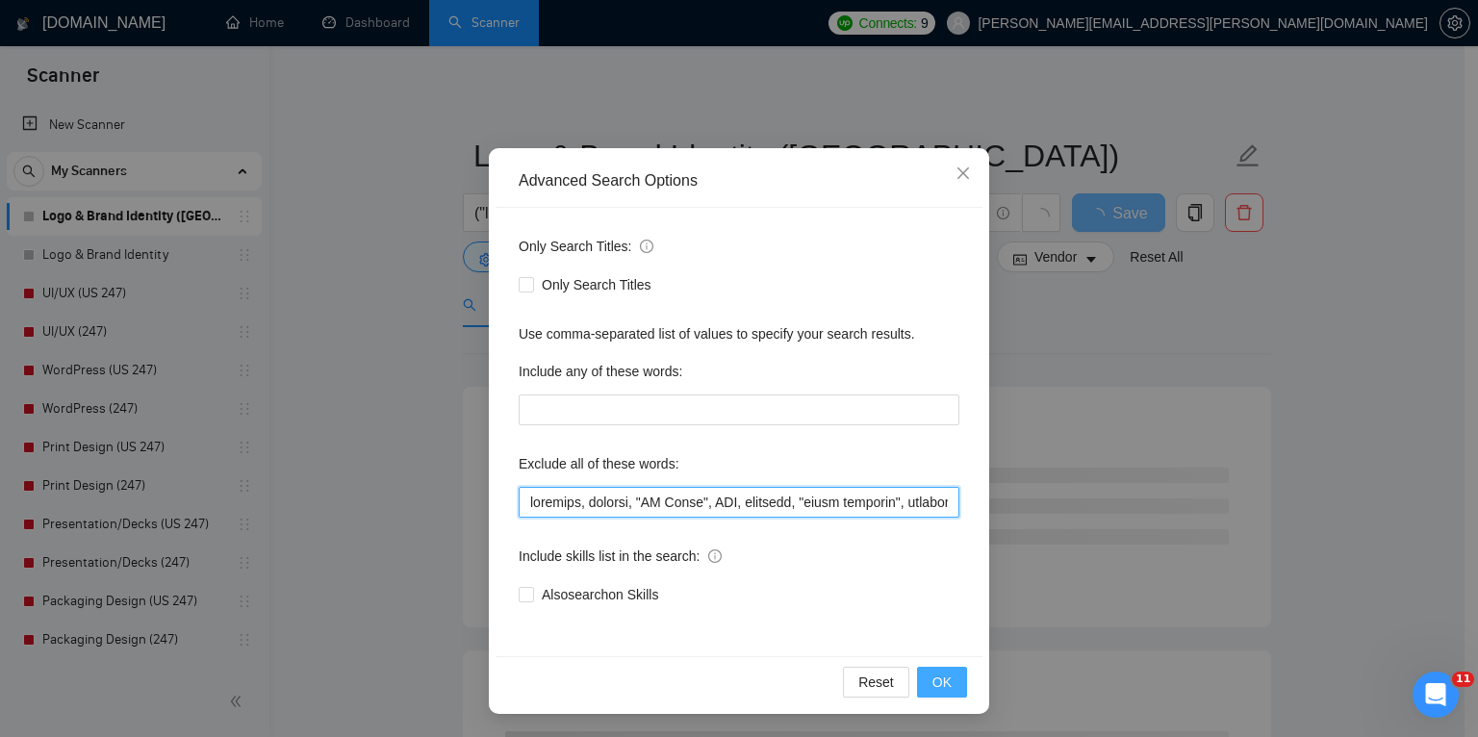
type input "trailers, trailer, "AI Video", AWS, software, "video producer", administrator, …"
click at [922, 680] on button "OK" at bounding box center [942, 682] width 50 height 31
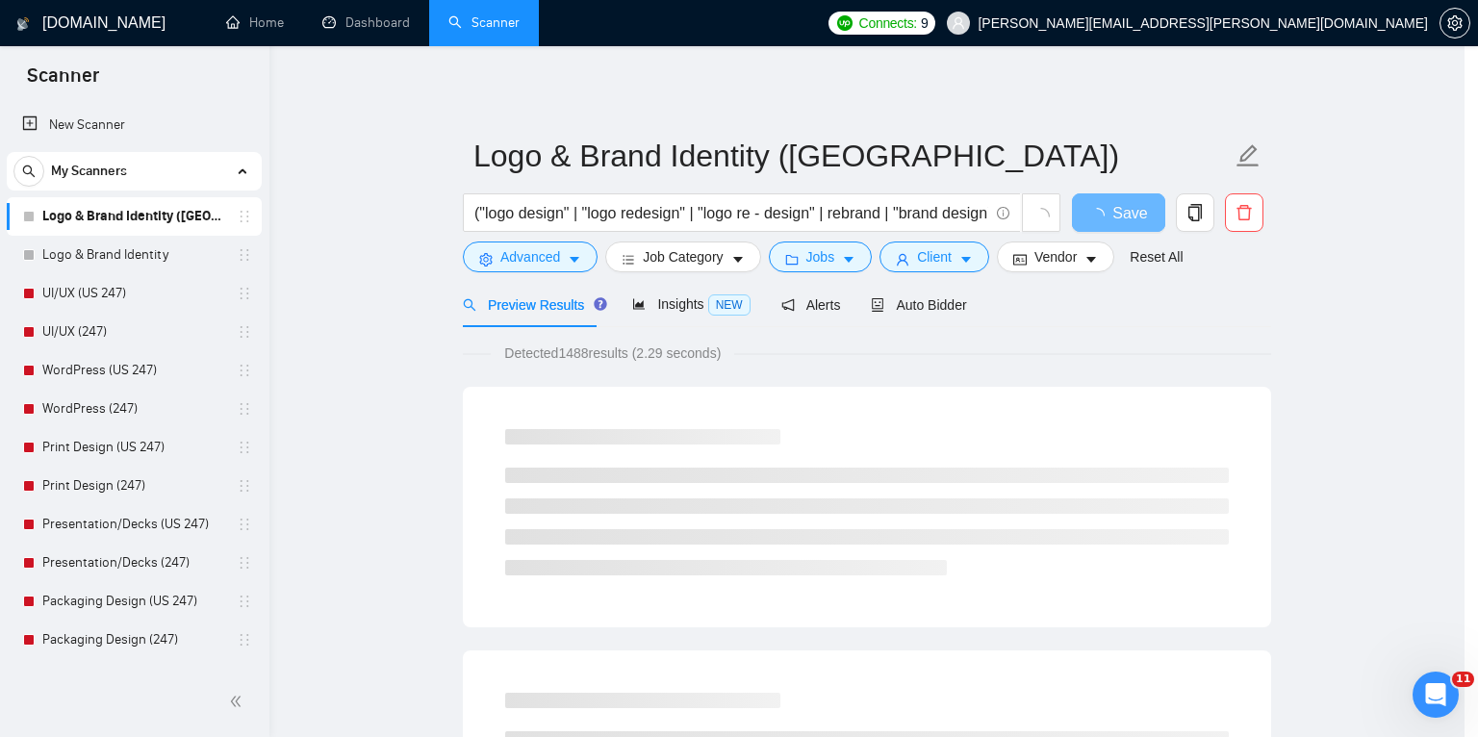
scroll to position [0, 0]
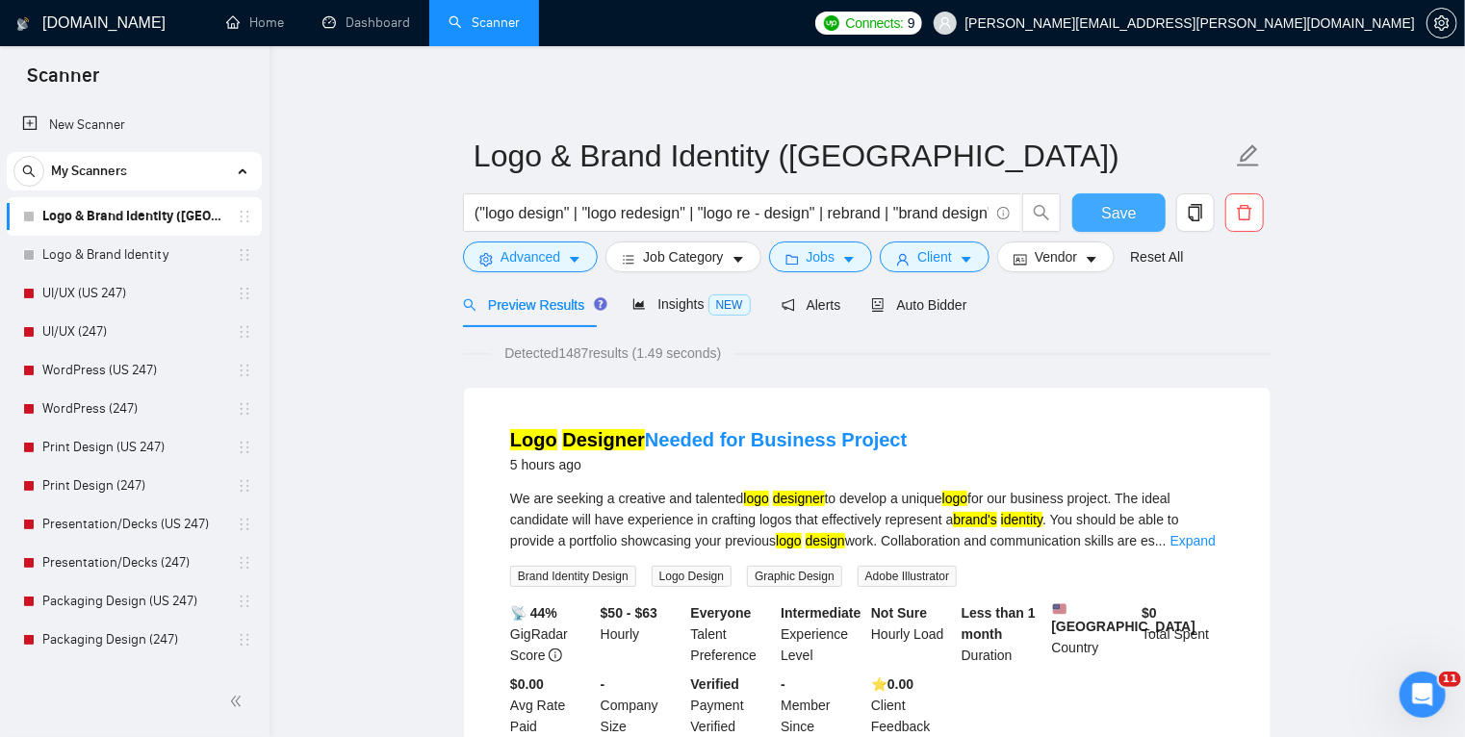
click at [1108, 213] on span "Save" at bounding box center [1118, 213] width 35 height 24
click at [163, 296] on link "UI/UX (US 247)" at bounding box center [133, 293] width 183 height 38
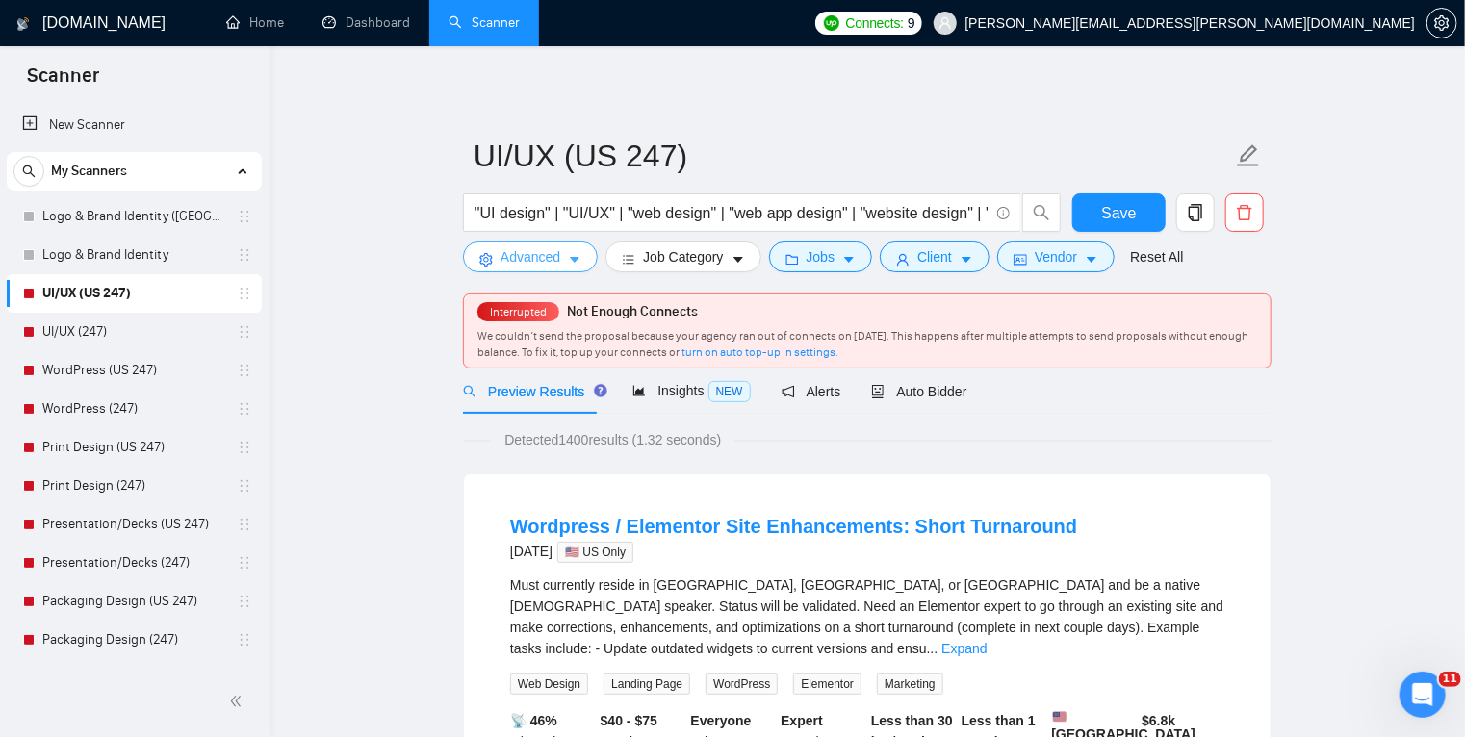
click at [577, 256] on icon "caret-down" at bounding box center [574, 259] width 13 height 13
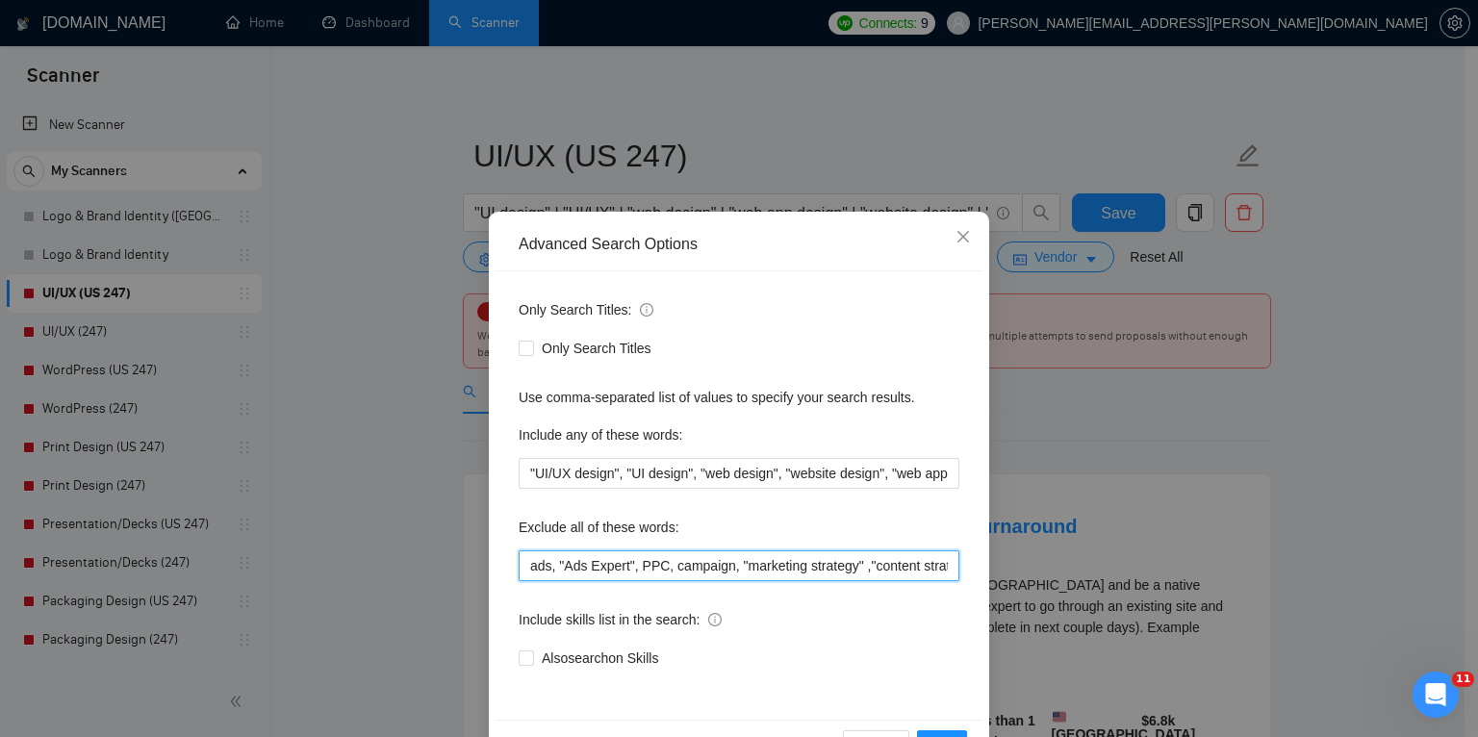
click at [522, 567] on input "ads, "Ads Expert", PPC, campaign, "marketing strategy" ,"content strategist", "…" at bounding box center [739, 565] width 441 height 31
paste input "trailers, trailer, "AI Video", AWS, software,"
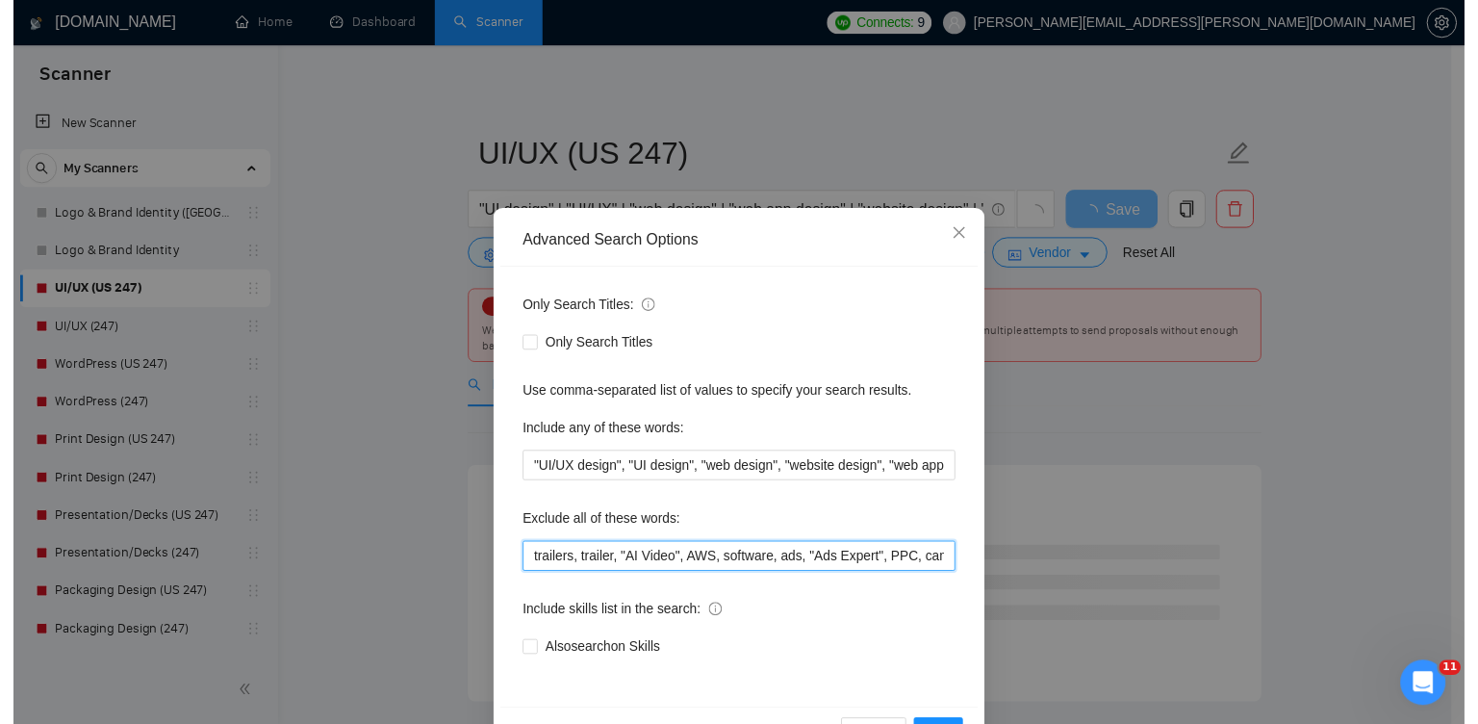
scroll to position [64, 0]
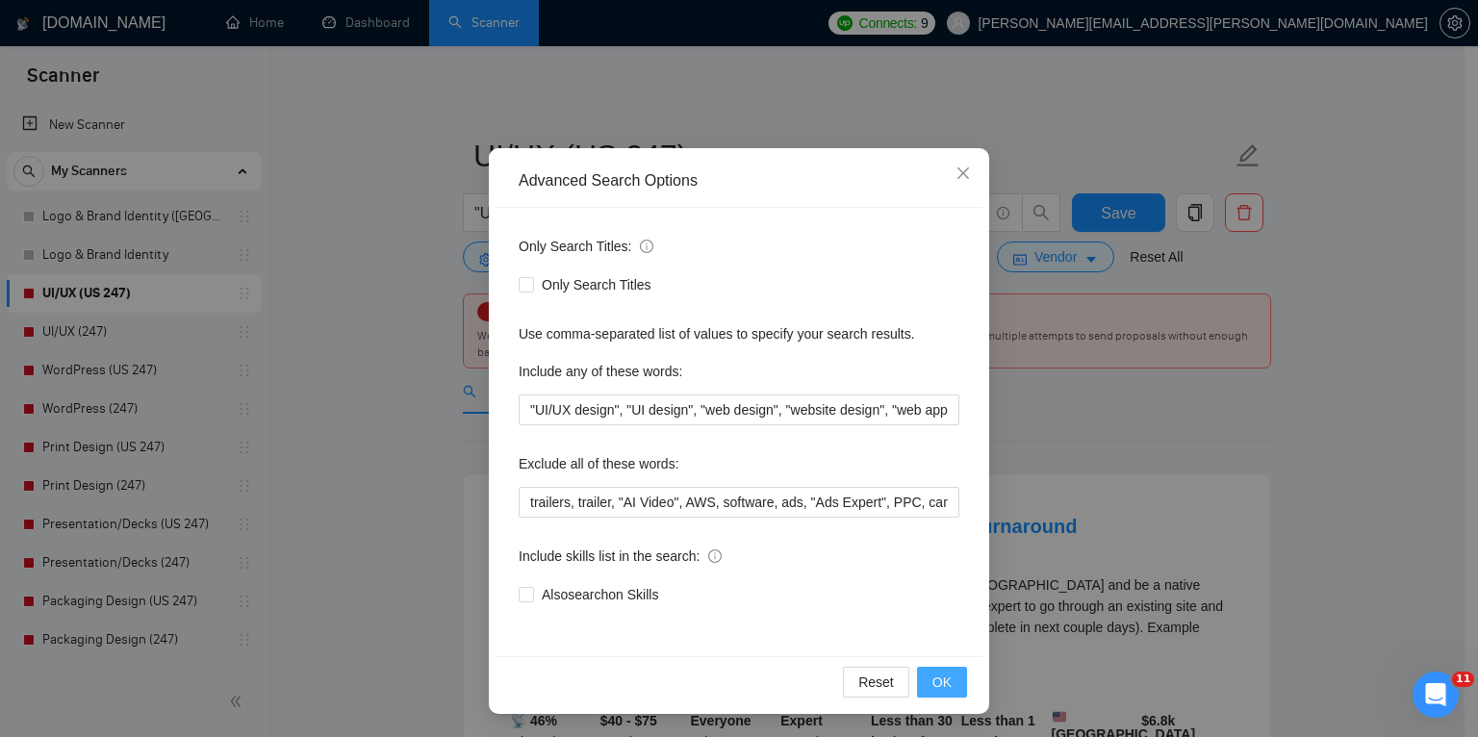
click at [922, 682] on button "OK" at bounding box center [942, 682] width 50 height 31
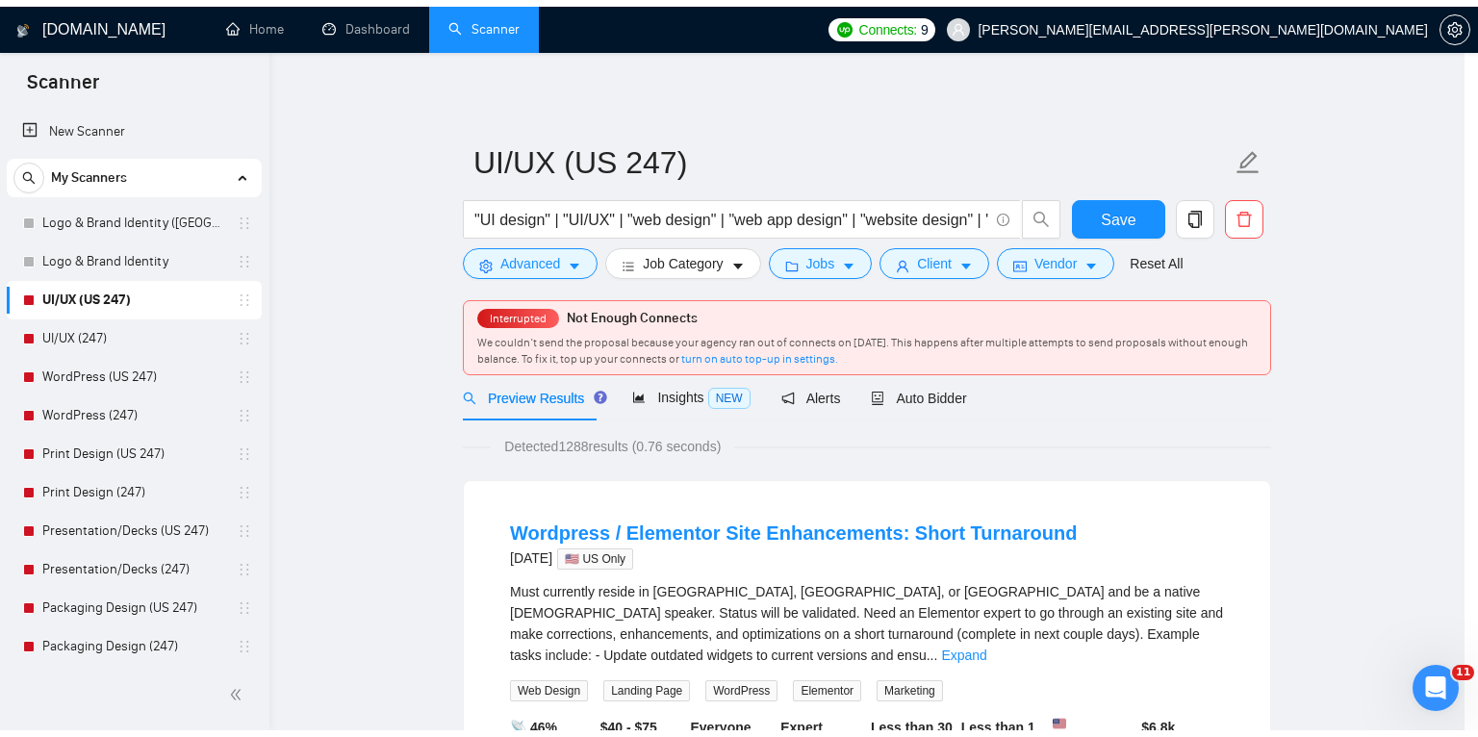
scroll to position [0, 0]
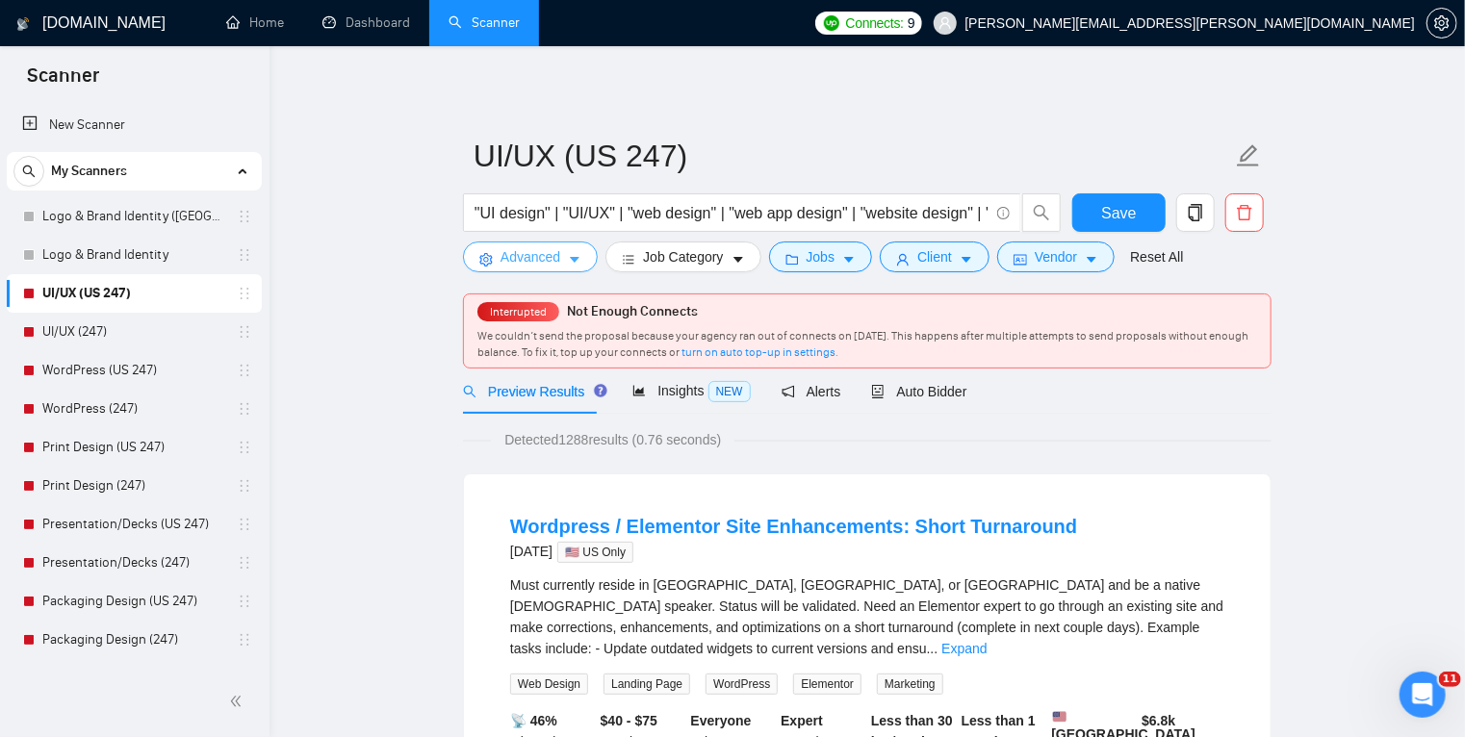
click at [577, 254] on icon "caret-down" at bounding box center [574, 259] width 13 height 13
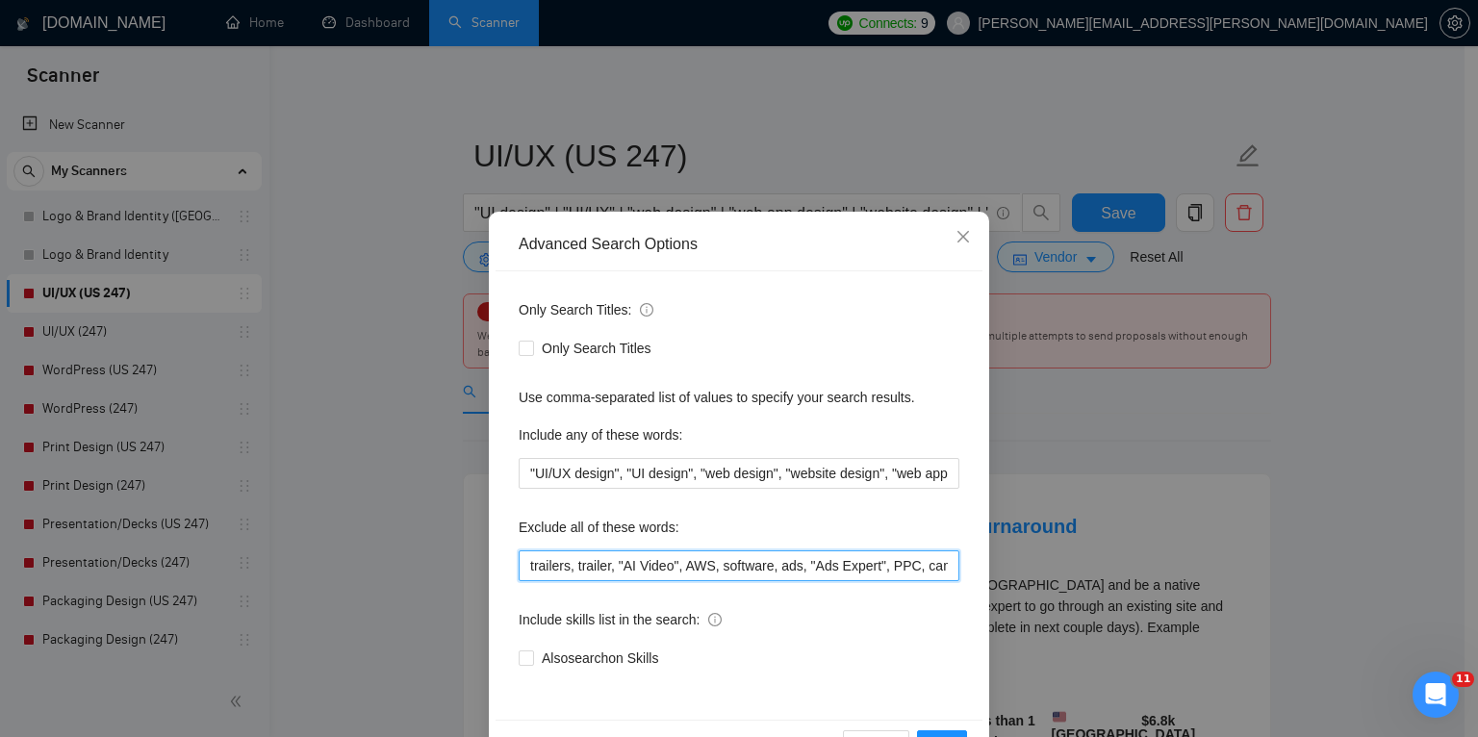
click at [743, 562] on input "trailers, trailer, "AI Video", AWS, software, ads, "Ads Expert", PPC, campaign,…" at bounding box center [739, 565] width 441 height 31
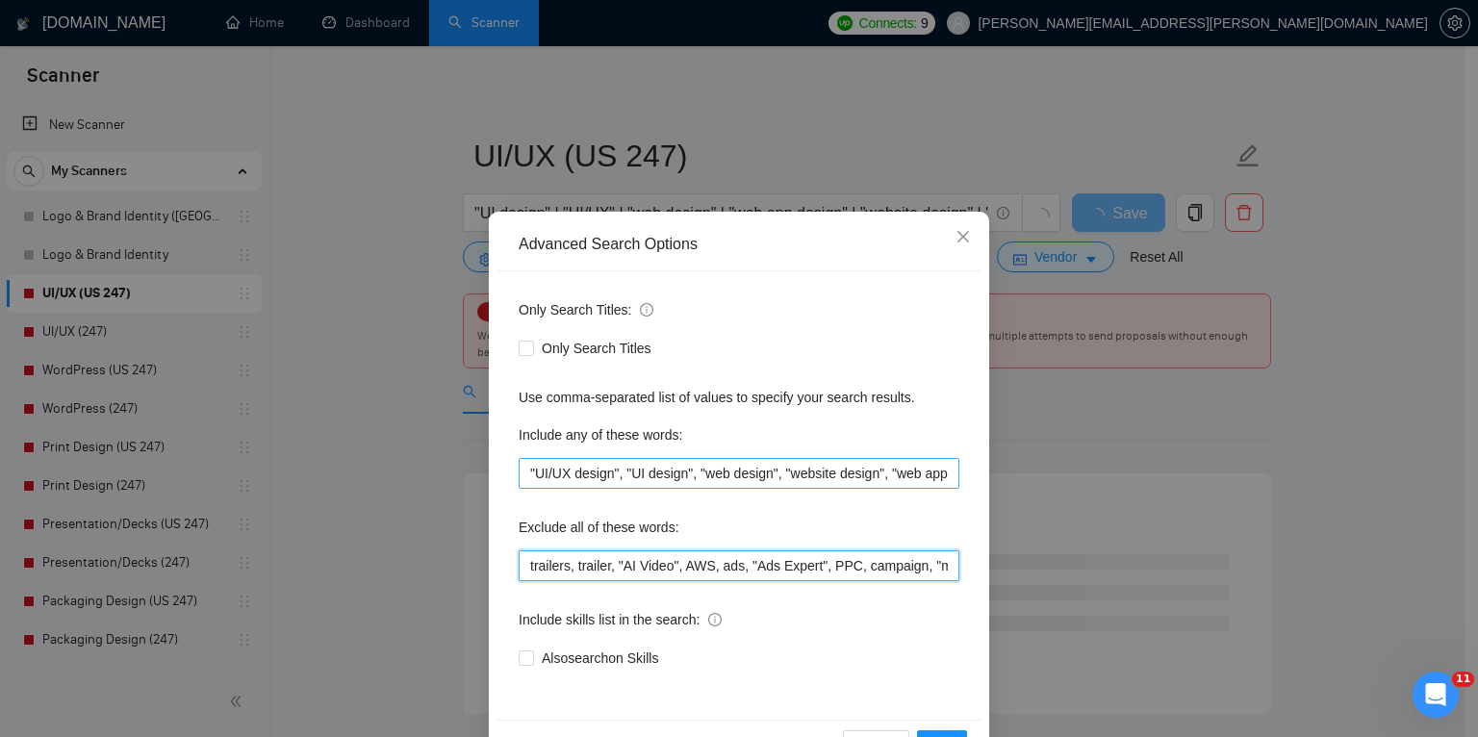
scroll to position [64, 0]
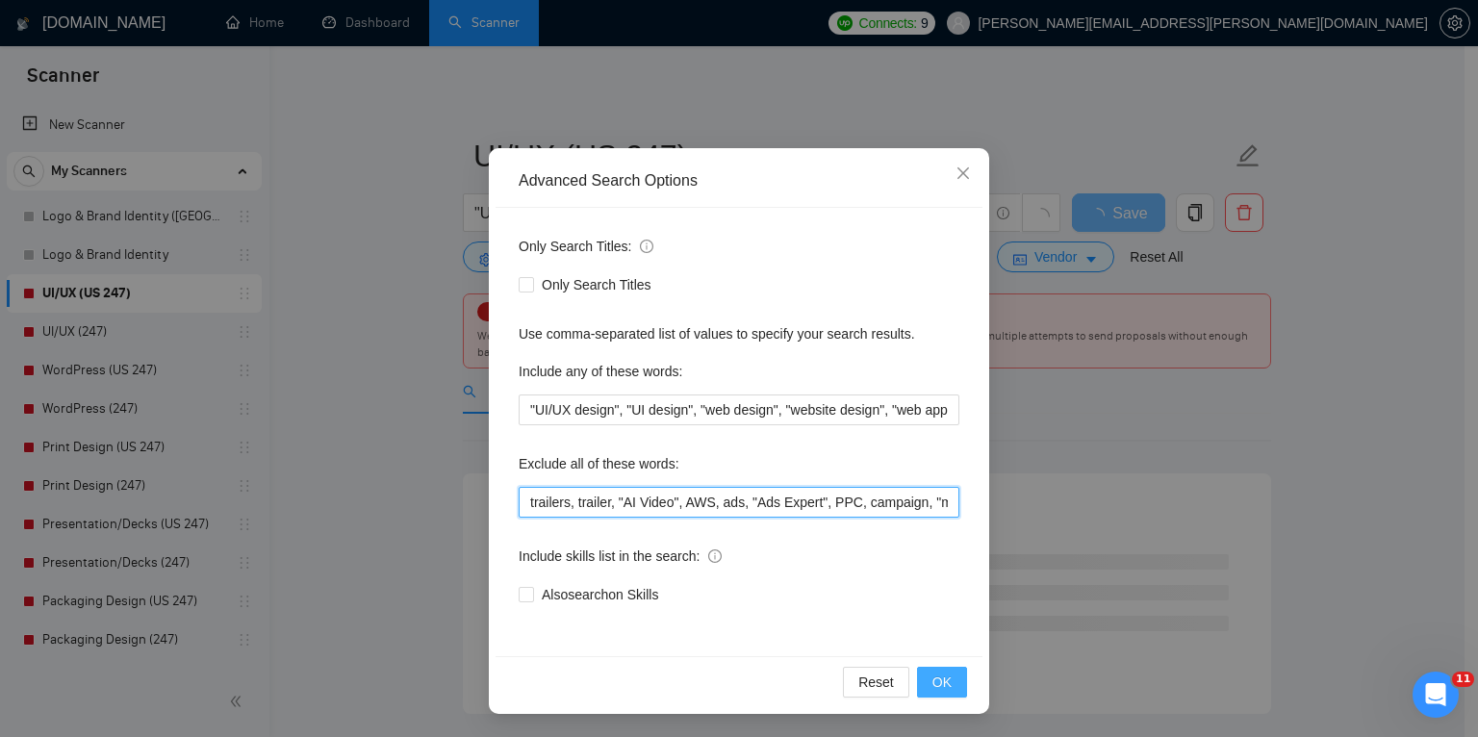
type input "trailers, trailer, "AI Video", AWS, ads, "Ads Expert", PPC, campaign, "marketin…"
click at [924, 677] on button "OK" at bounding box center [942, 682] width 50 height 31
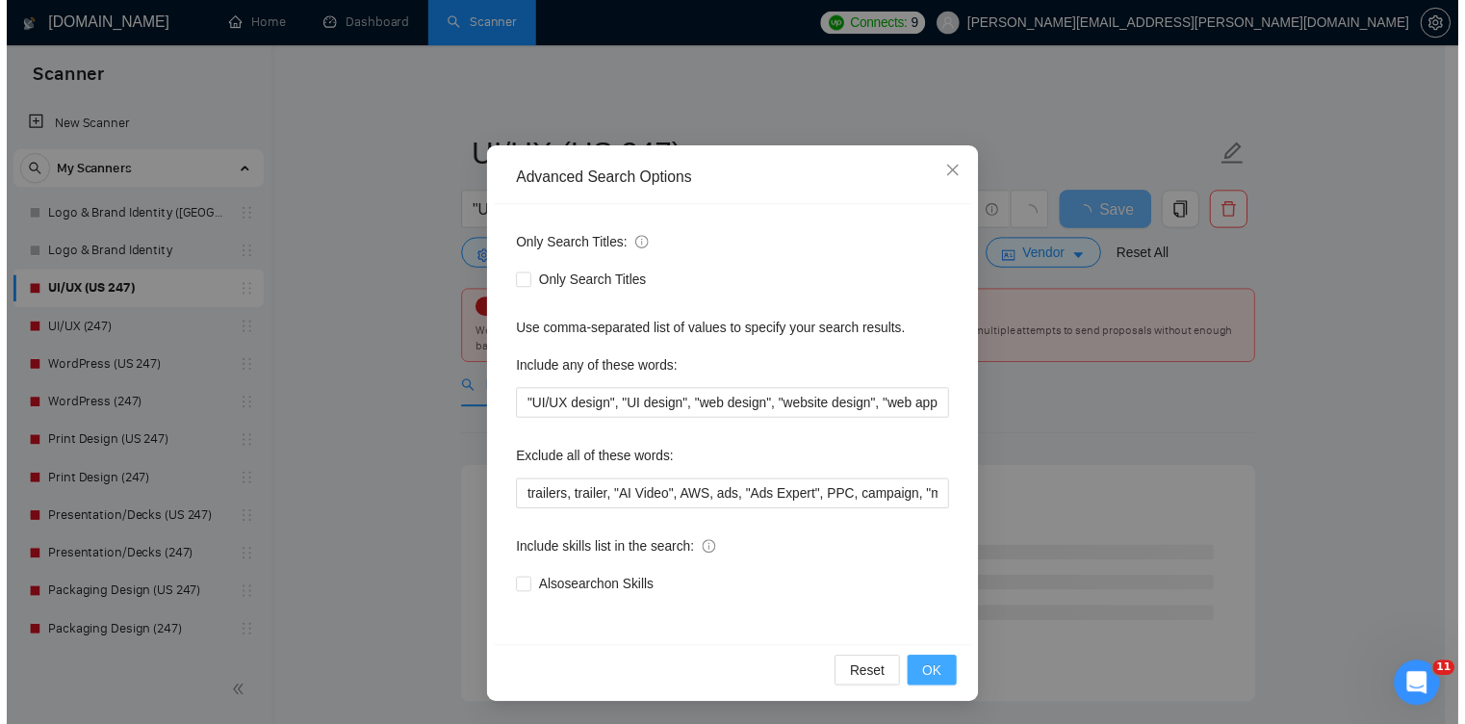
scroll to position [0, 0]
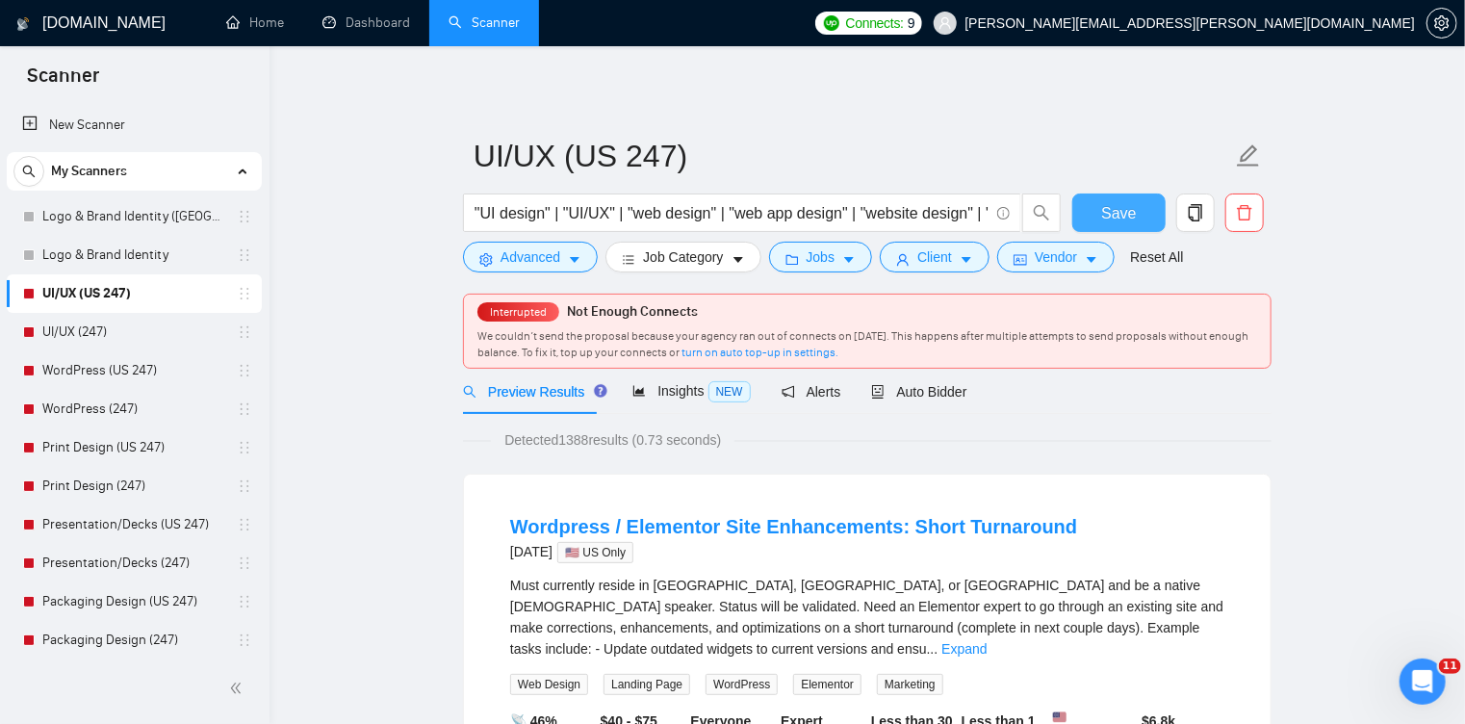
click at [1137, 221] on button "Save" at bounding box center [1118, 212] width 93 height 38
click at [898, 393] on span "Auto Bidder" at bounding box center [918, 391] width 95 height 15
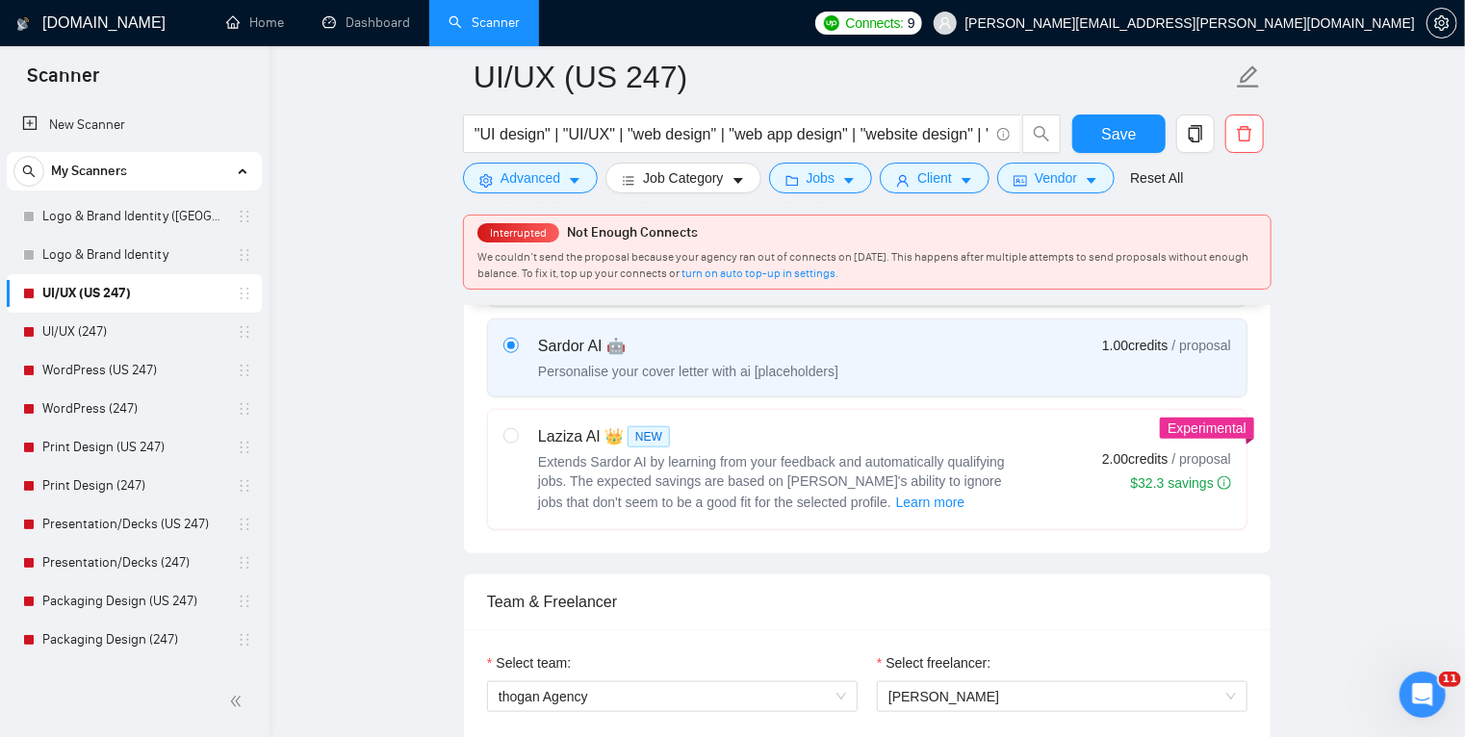
scroll to position [283, 0]
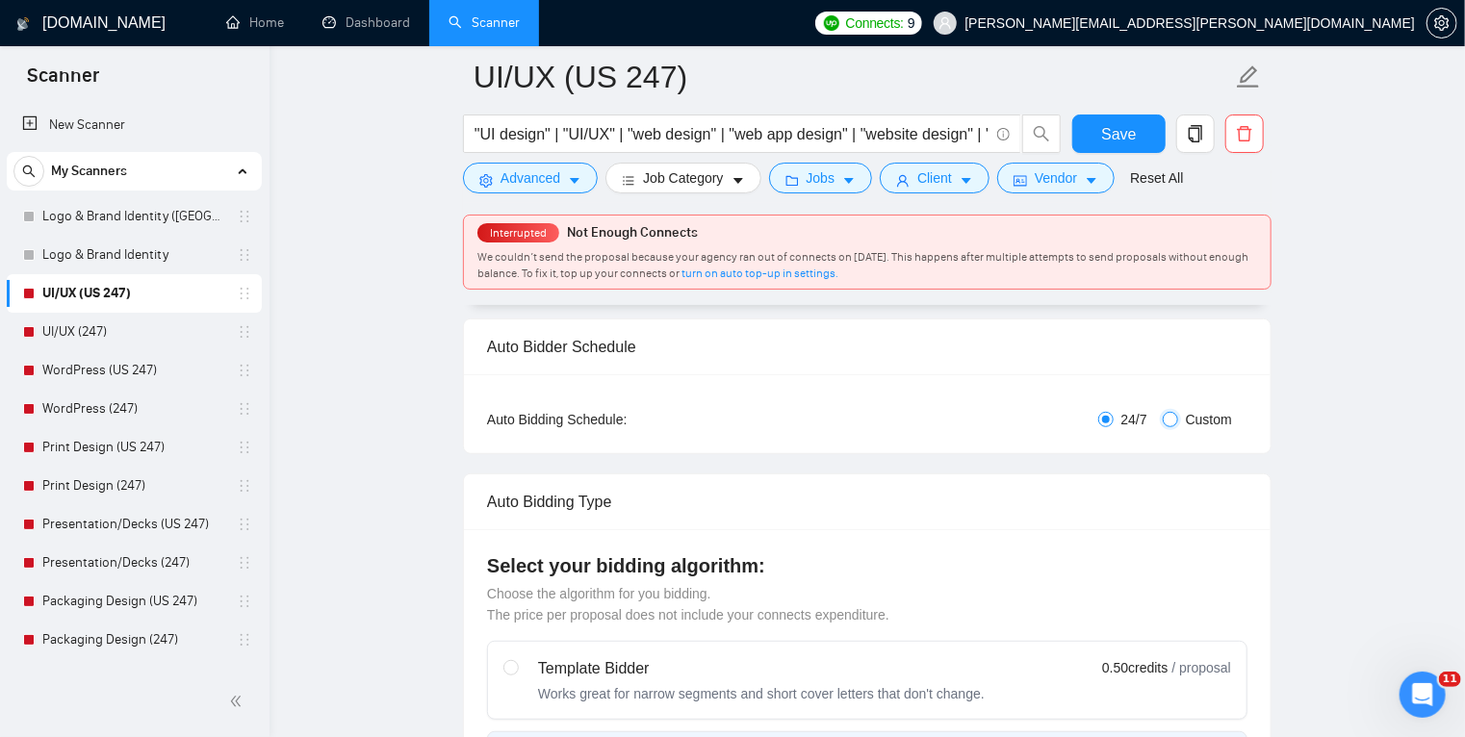
click at [1176, 419] on input "Custom" at bounding box center [1169, 419] width 15 height 15
radio input "true"
radio input "false"
checkbox input "true"
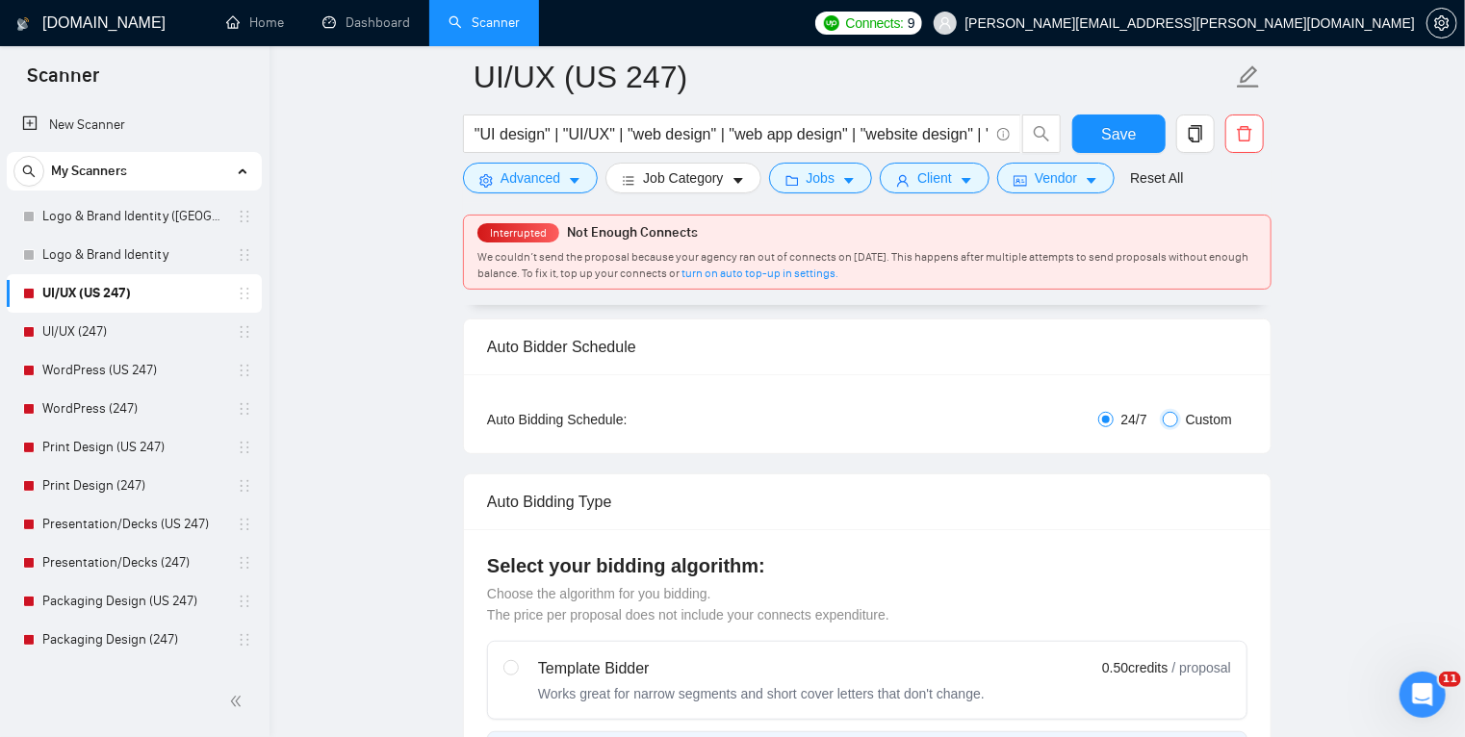
checkbox input "true"
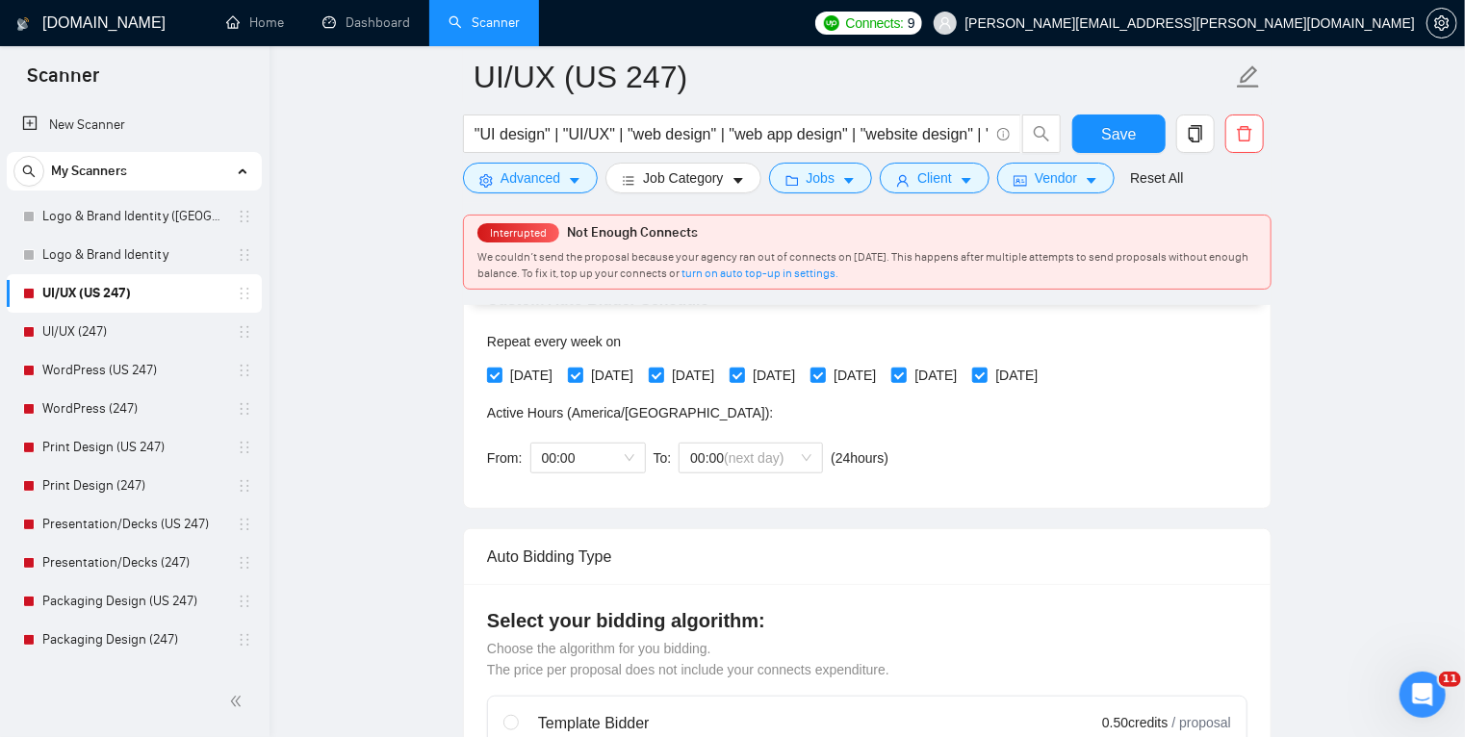
scroll to position [473, 0]
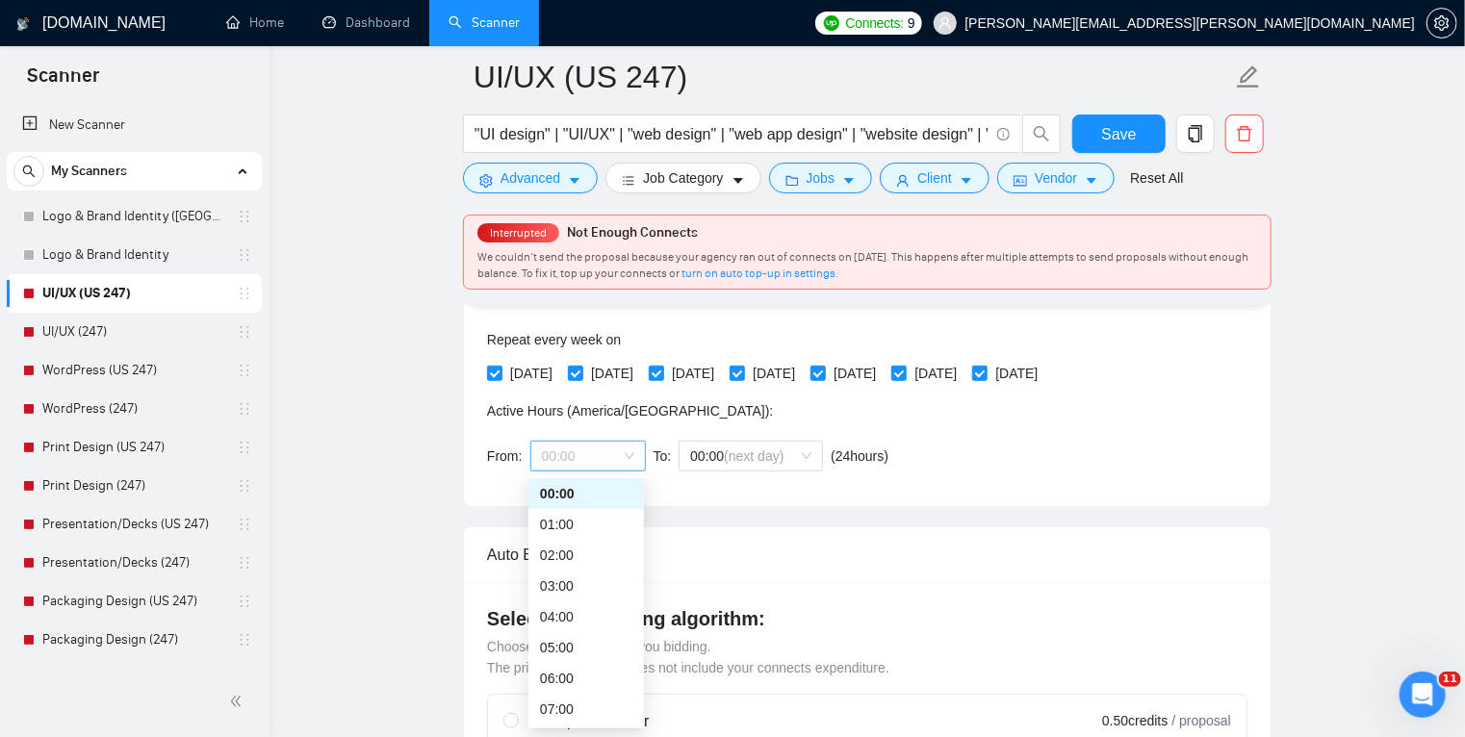
click at [567, 450] on span "00:00" at bounding box center [588, 456] width 92 height 29
click at [562, 604] on div "17:00" at bounding box center [585, 618] width 115 height 31
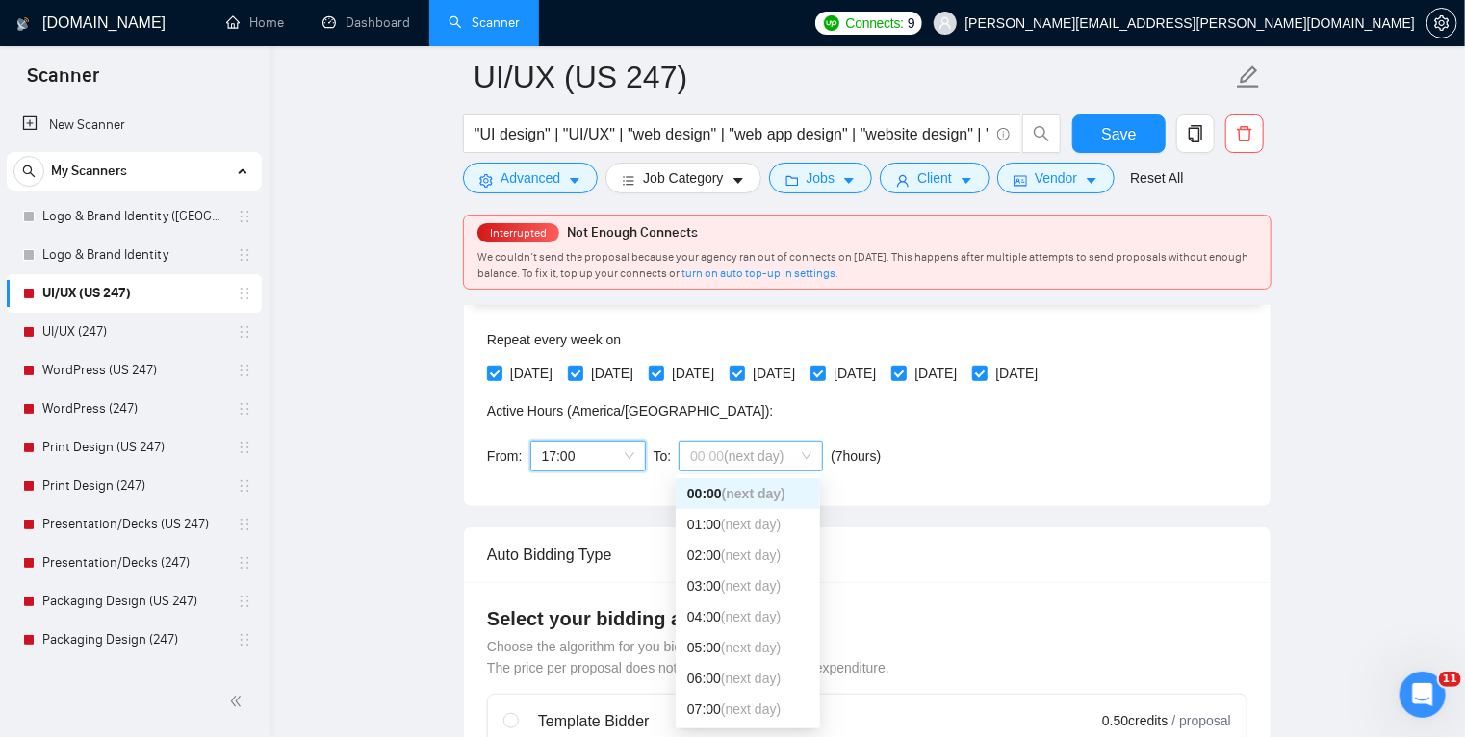
click at [784, 454] on span "00:00 (next day)" at bounding box center [750, 456] width 121 height 29
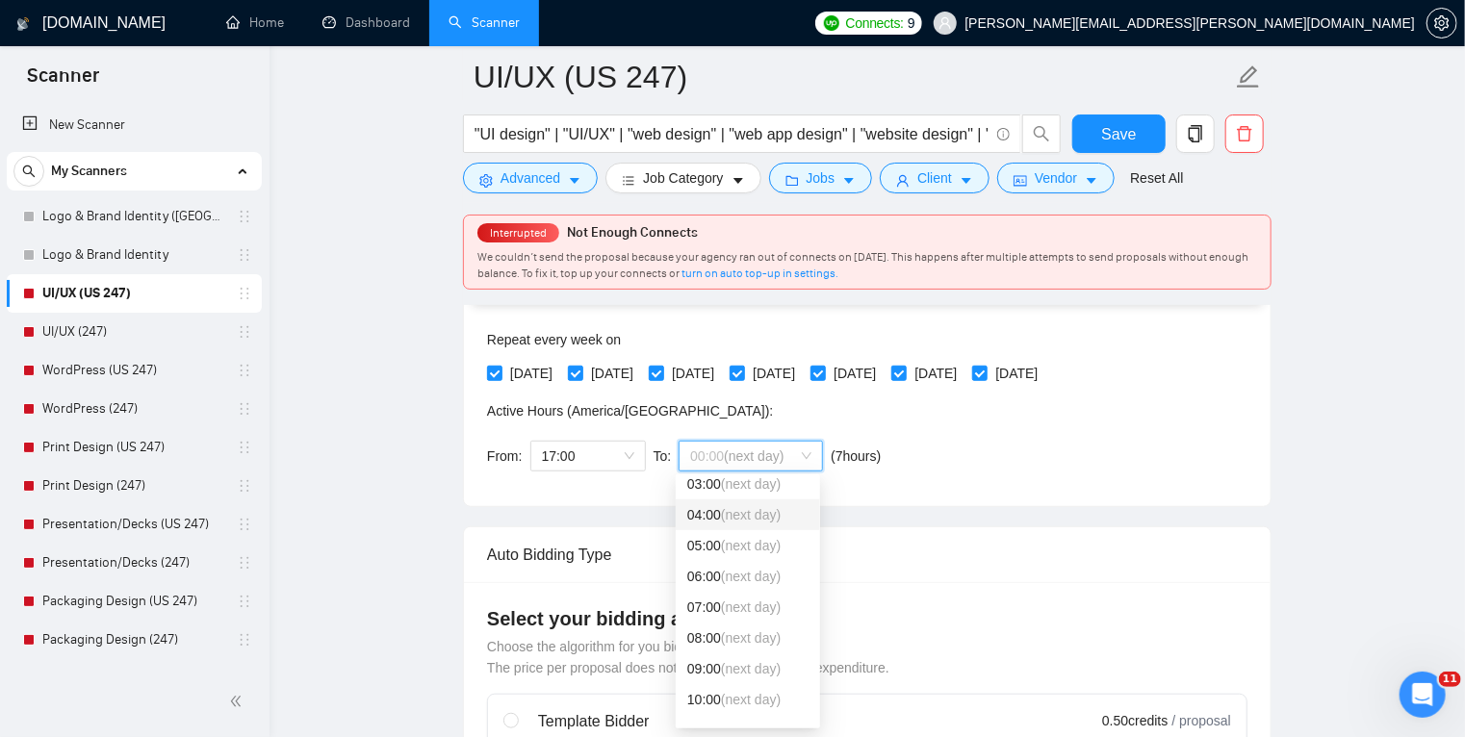
scroll to position [103, 0]
click at [756, 641] on span "(next day)" at bounding box center [751, 636] width 60 height 15
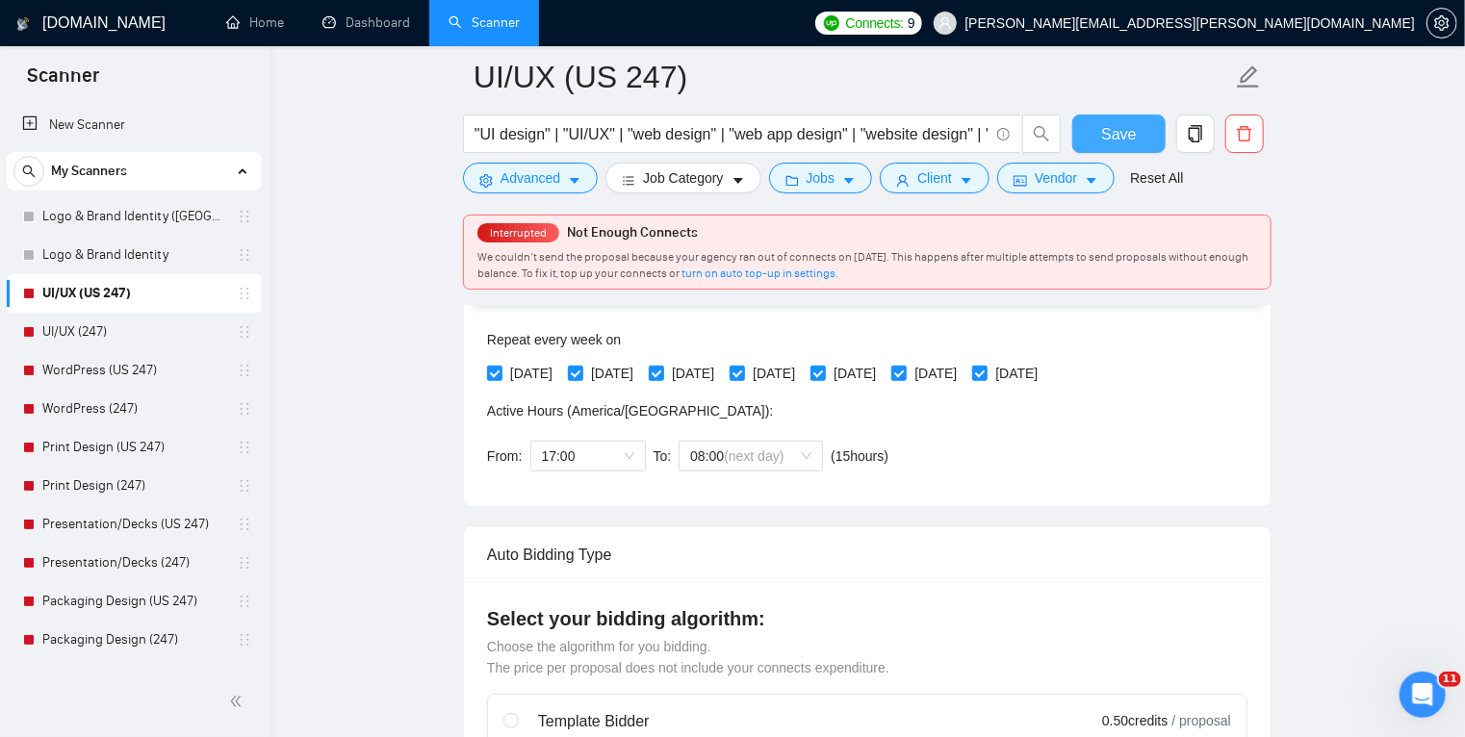
click at [1120, 142] on span "Save" at bounding box center [1118, 134] width 35 height 24
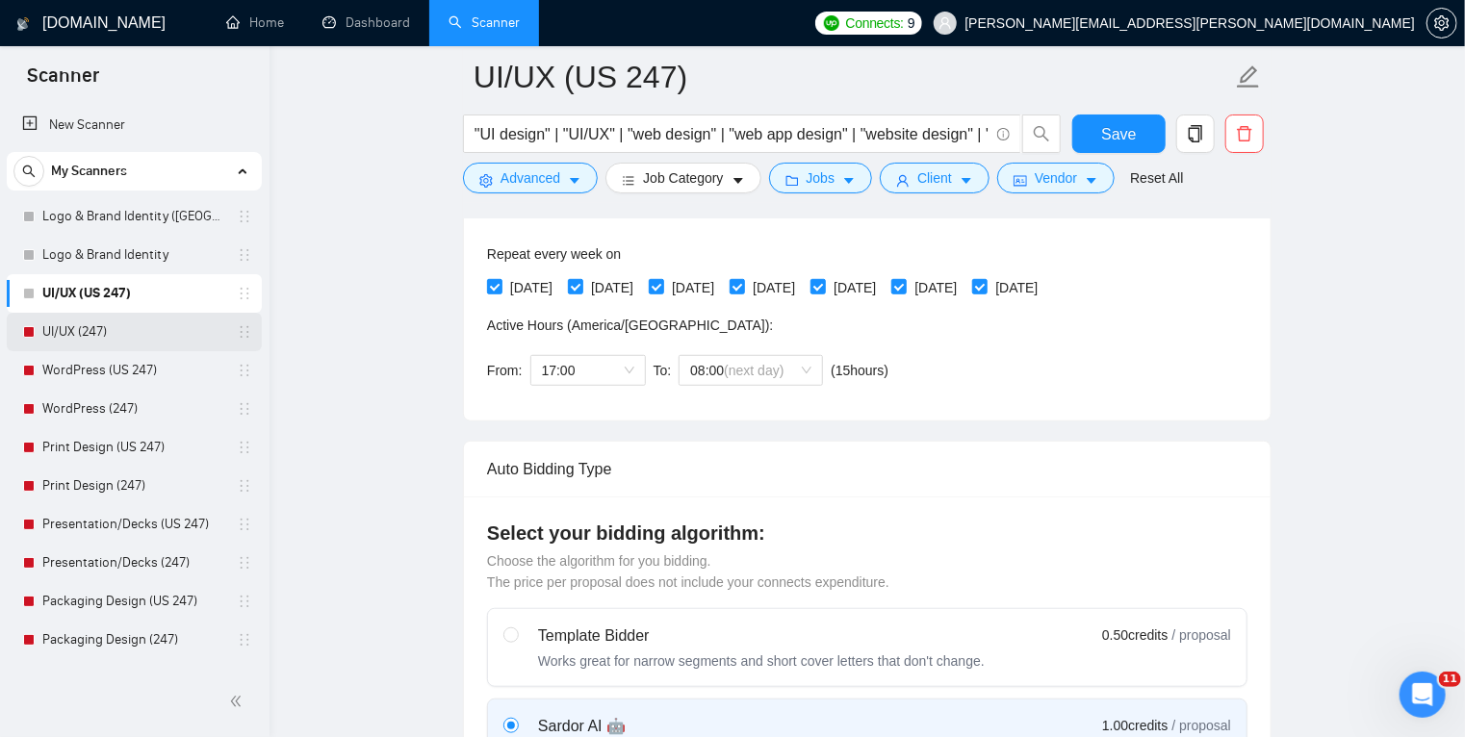
click at [146, 334] on link "UI/UX (247)" at bounding box center [133, 332] width 183 height 38
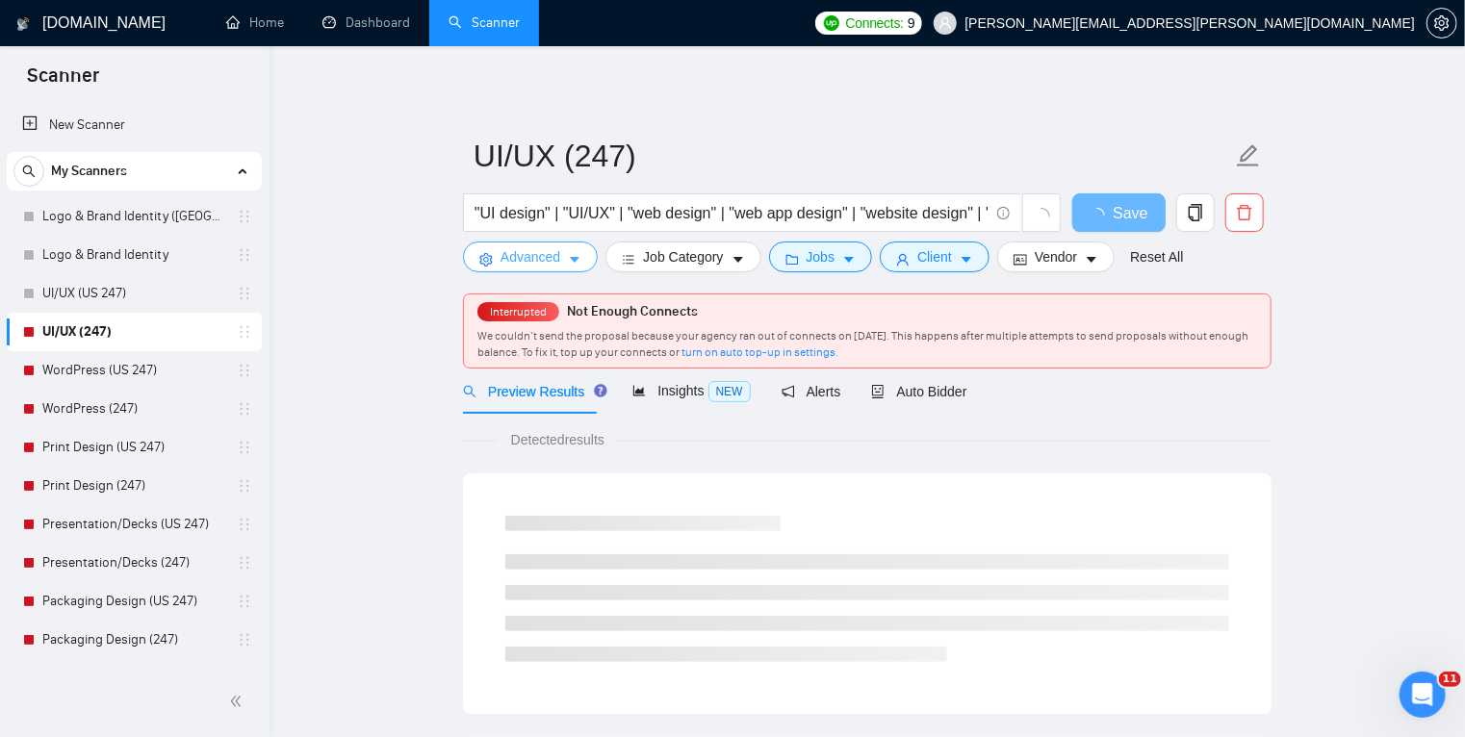
click at [569, 267] on icon "caret-down" at bounding box center [574, 259] width 13 height 13
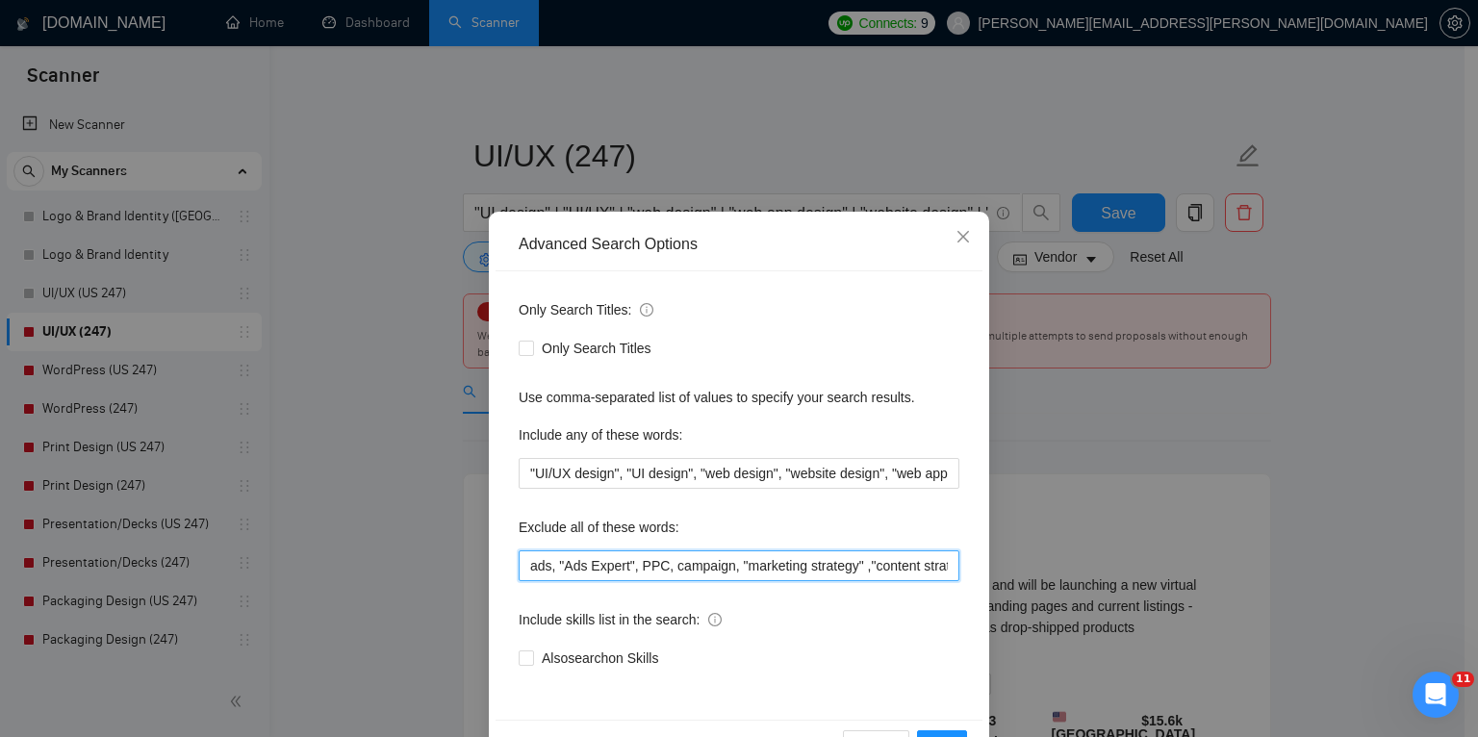
click at [524, 568] on input "ads, "Ads Expert", PPC, campaign, "marketing strategy" ,"content strategist", "…" at bounding box center [739, 565] width 441 height 31
paste input "trailers, trailer, "AI Video", AWS, software,"
click at [745, 566] on input "trailers, trailer, "AI Video", AWS, software, ads, "Ads Expert", PPC, campaign,…" at bounding box center [739, 565] width 441 height 31
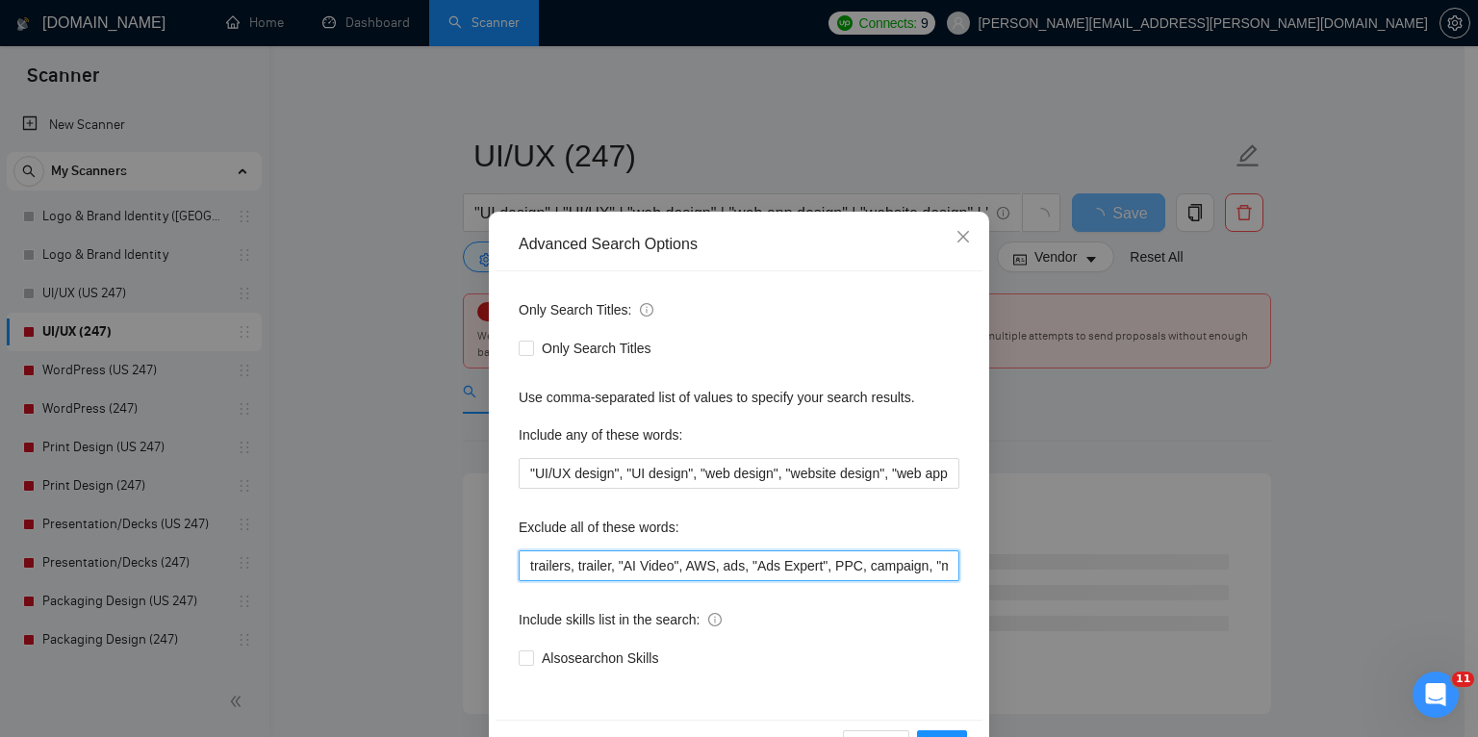
scroll to position [64, 0]
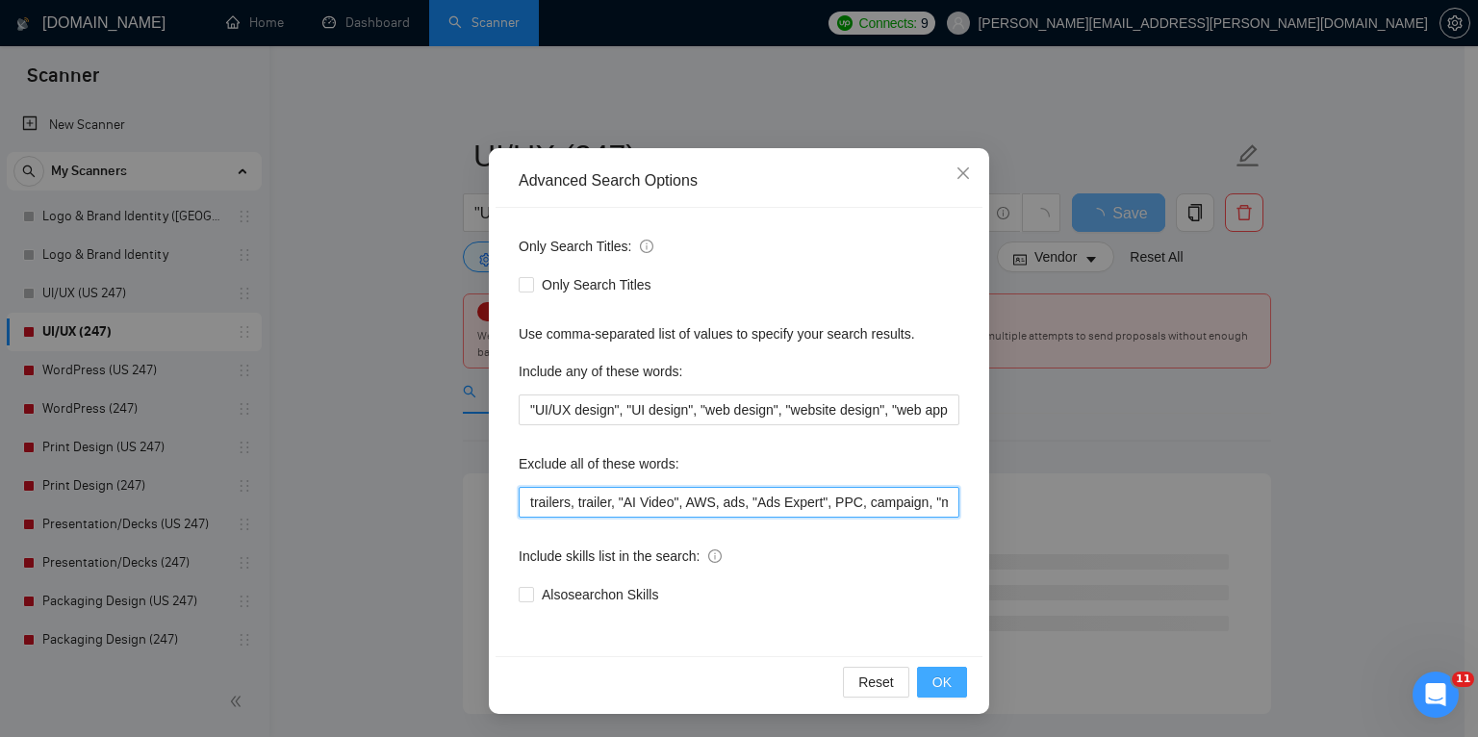
type input "trailers, trailer, "AI Video", AWS, ads, "Ads Expert", PPC, campaign, "marketin…"
click at [920, 672] on button "OK" at bounding box center [942, 682] width 50 height 31
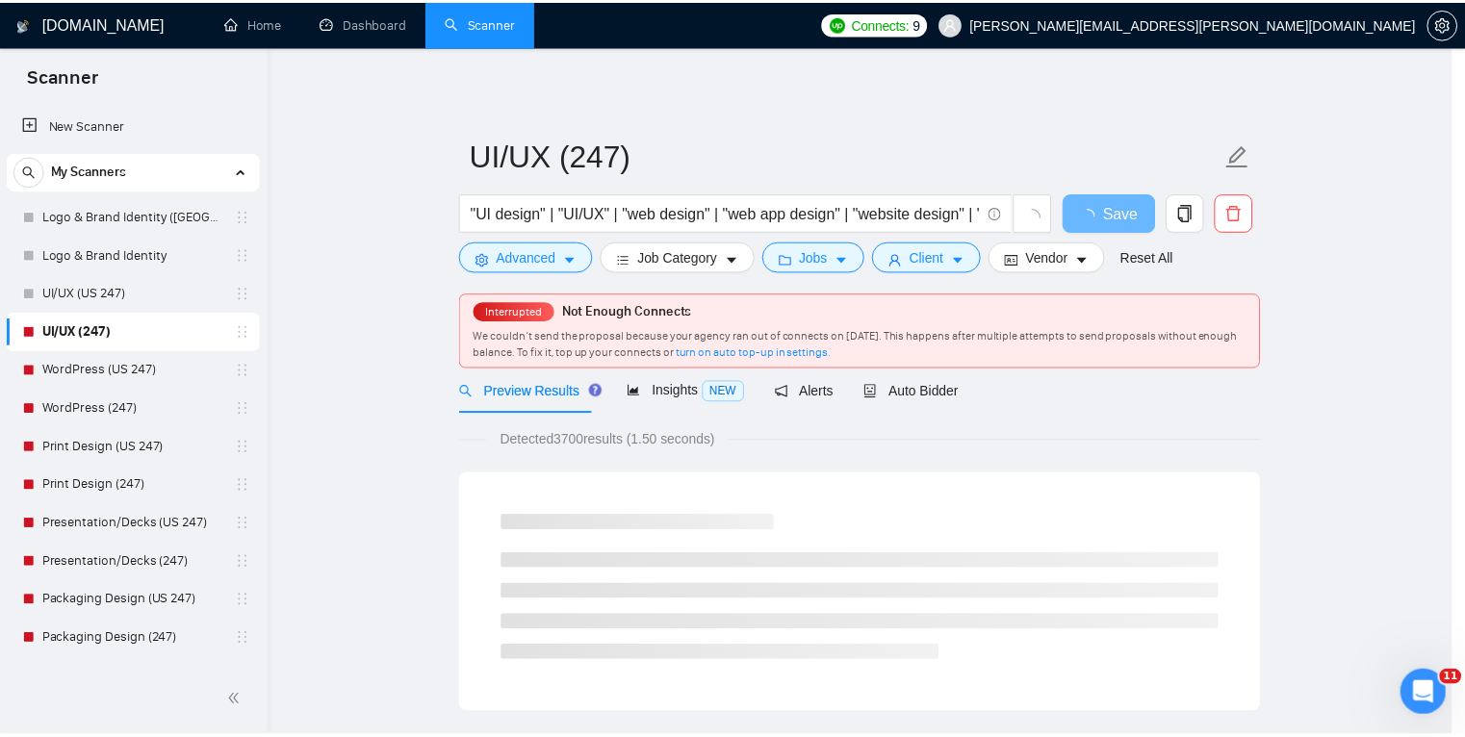
scroll to position [0, 0]
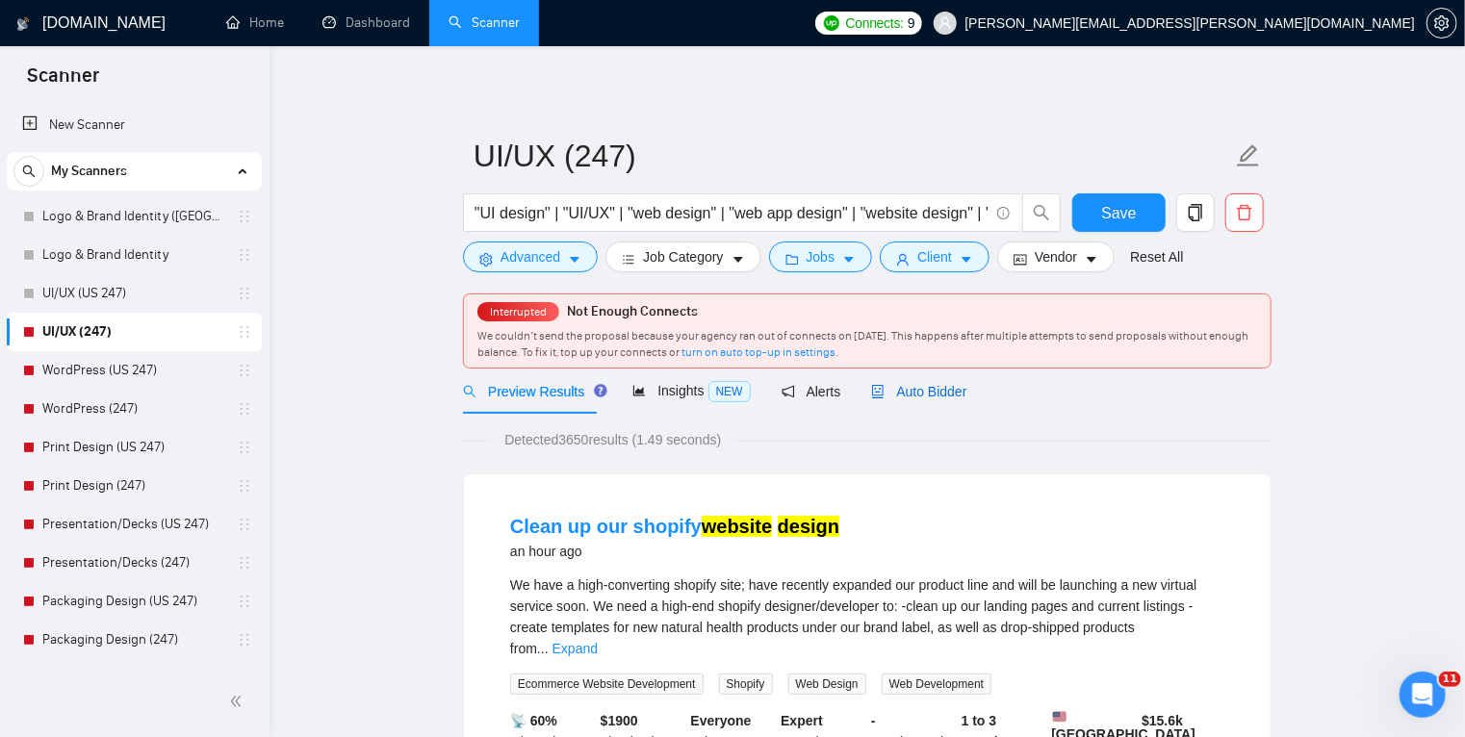
click at [904, 397] on span "Auto Bidder" at bounding box center [918, 391] width 95 height 15
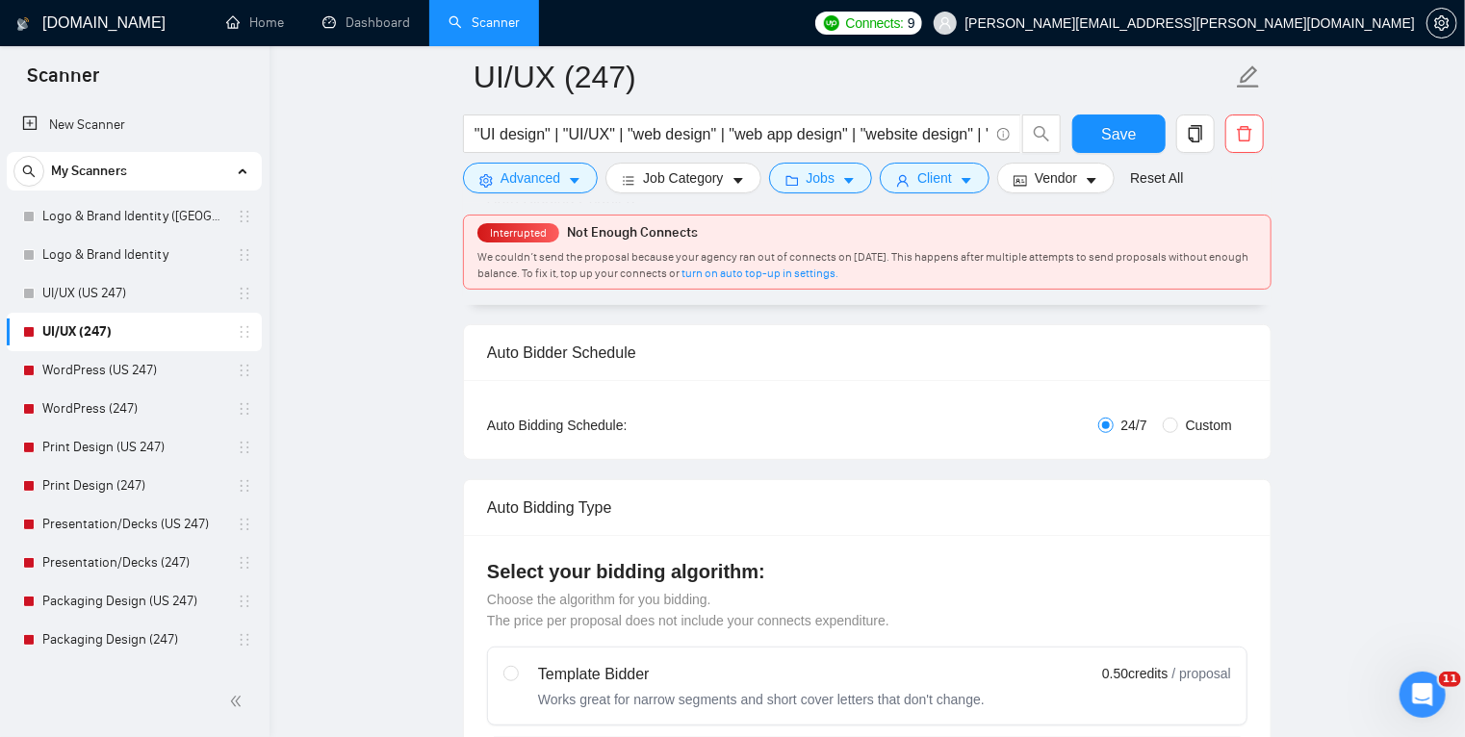
scroll to position [278, 0]
click at [1205, 424] on span "Custom" at bounding box center [1209, 424] width 62 height 21
click at [1178, 424] on input "Custom" at bounding box center [1169, 424] width 15 height 15
radio input "true"
radio input "false"
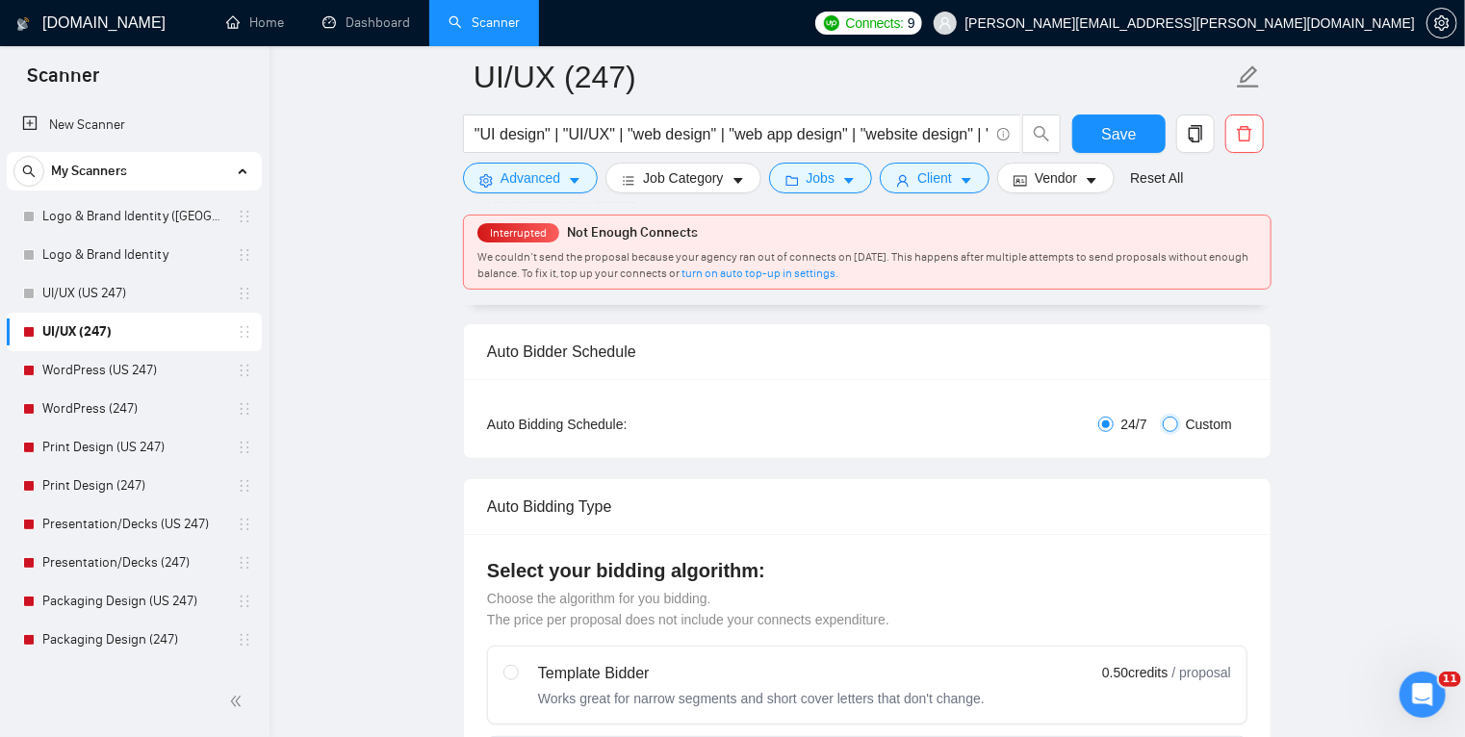
checkbox input "true"
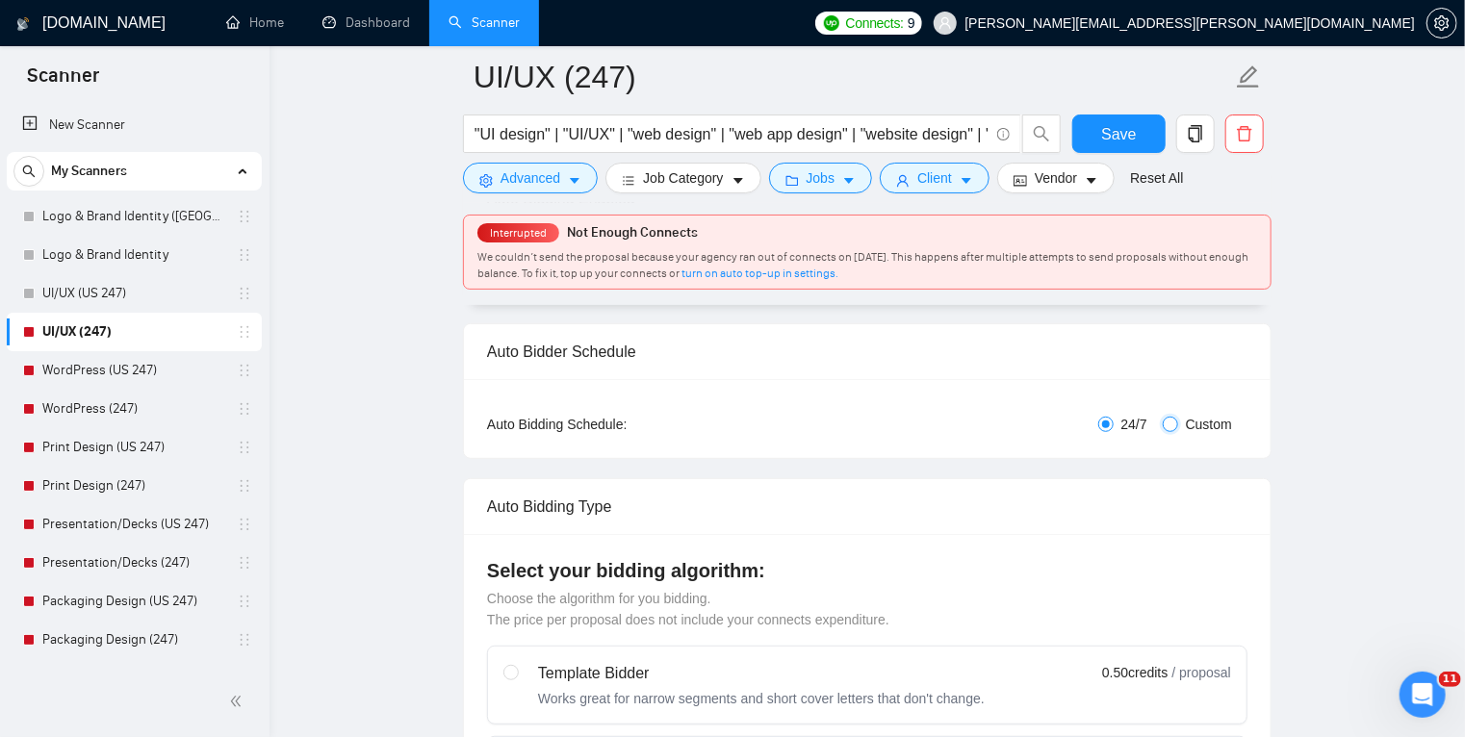
checkbox input "true"
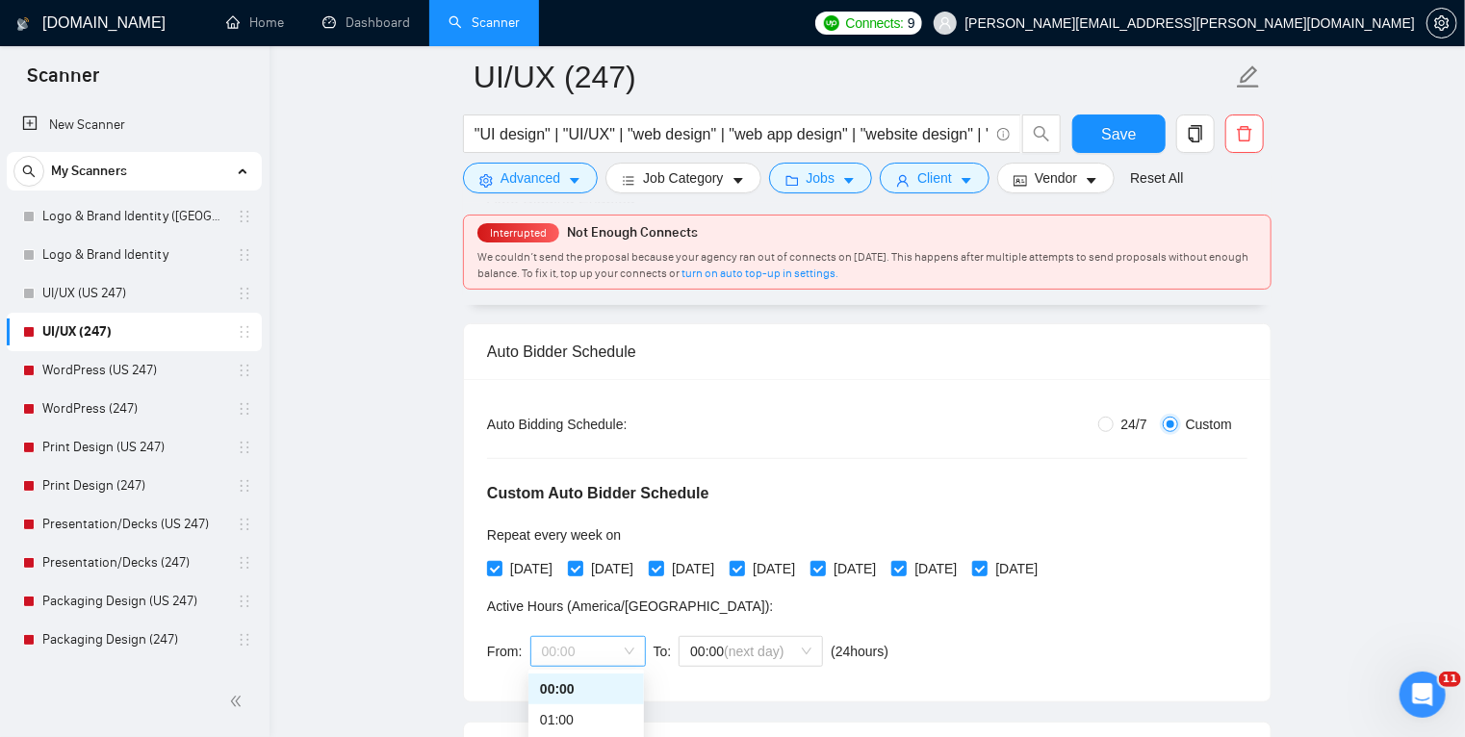
click at [596, 652] on span "00:00" at bounding box center [588, 651] width 92 height 29
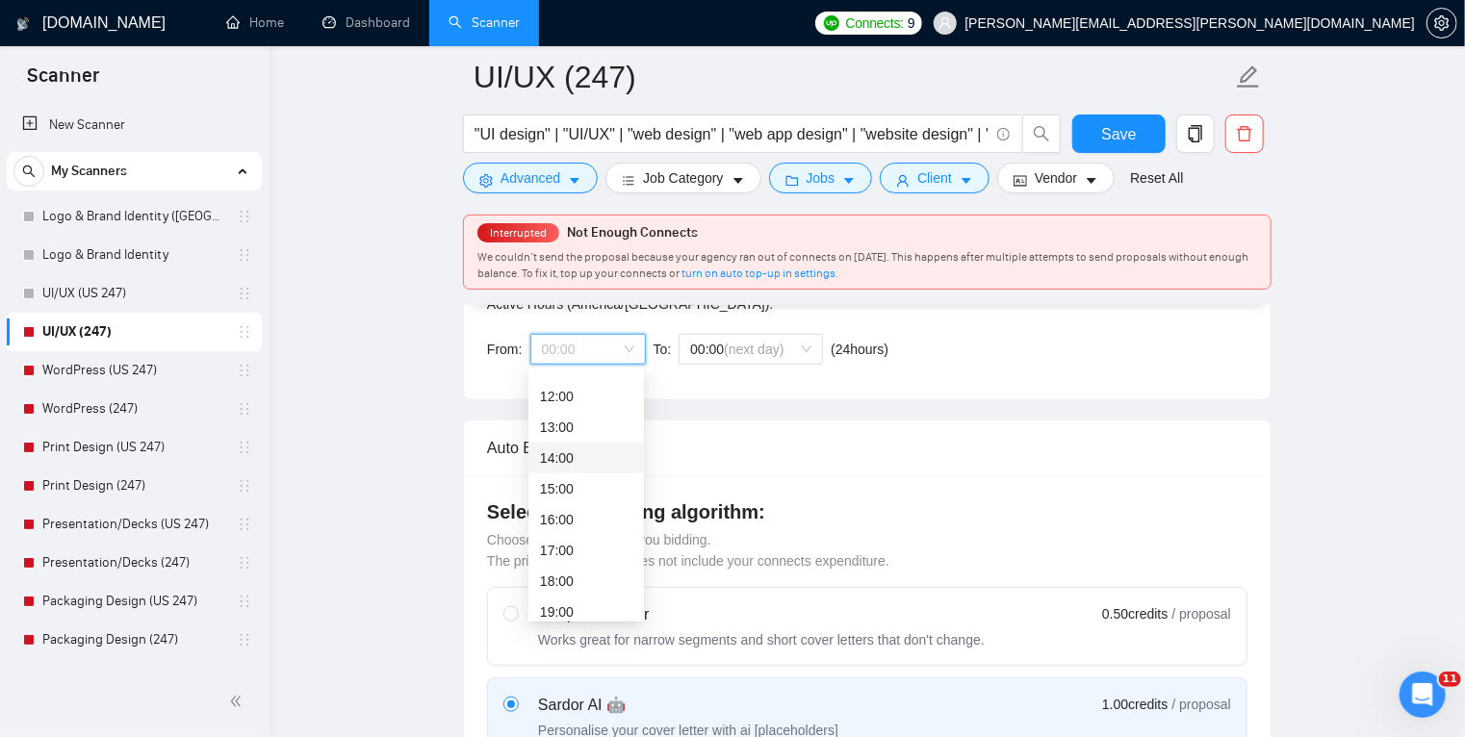
scroll to position [362, 0]
click at [576, 553] on div "17:00" at bounding box center [586, 548] width 92 height 21
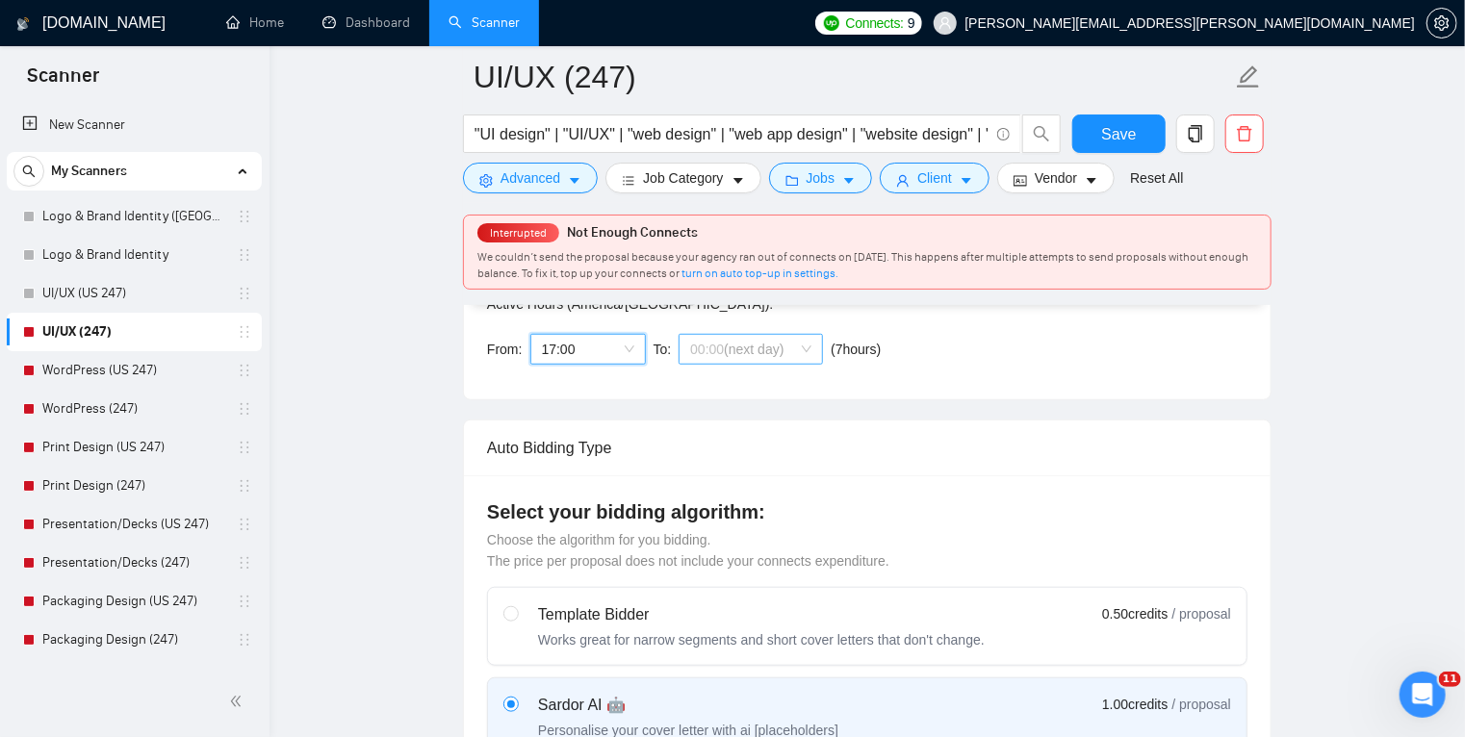
click at [784, 356] on span "00:00 (next day)" at bounding box center [750, 349] width 121 height 29
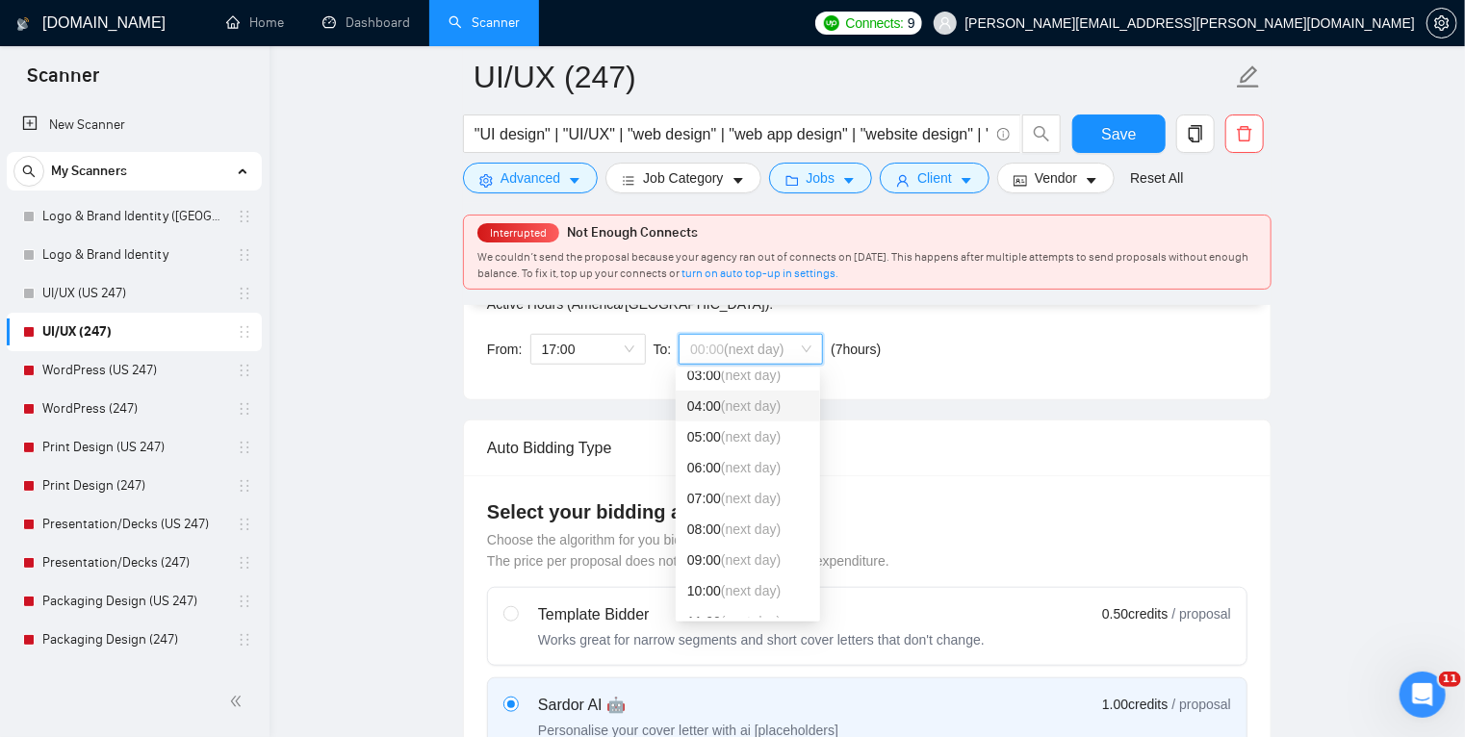
scroll to position [105, 0]
click at [744, 537] on div "08:00 (next day)" at bounding box center [747, 528] width 121 height 21
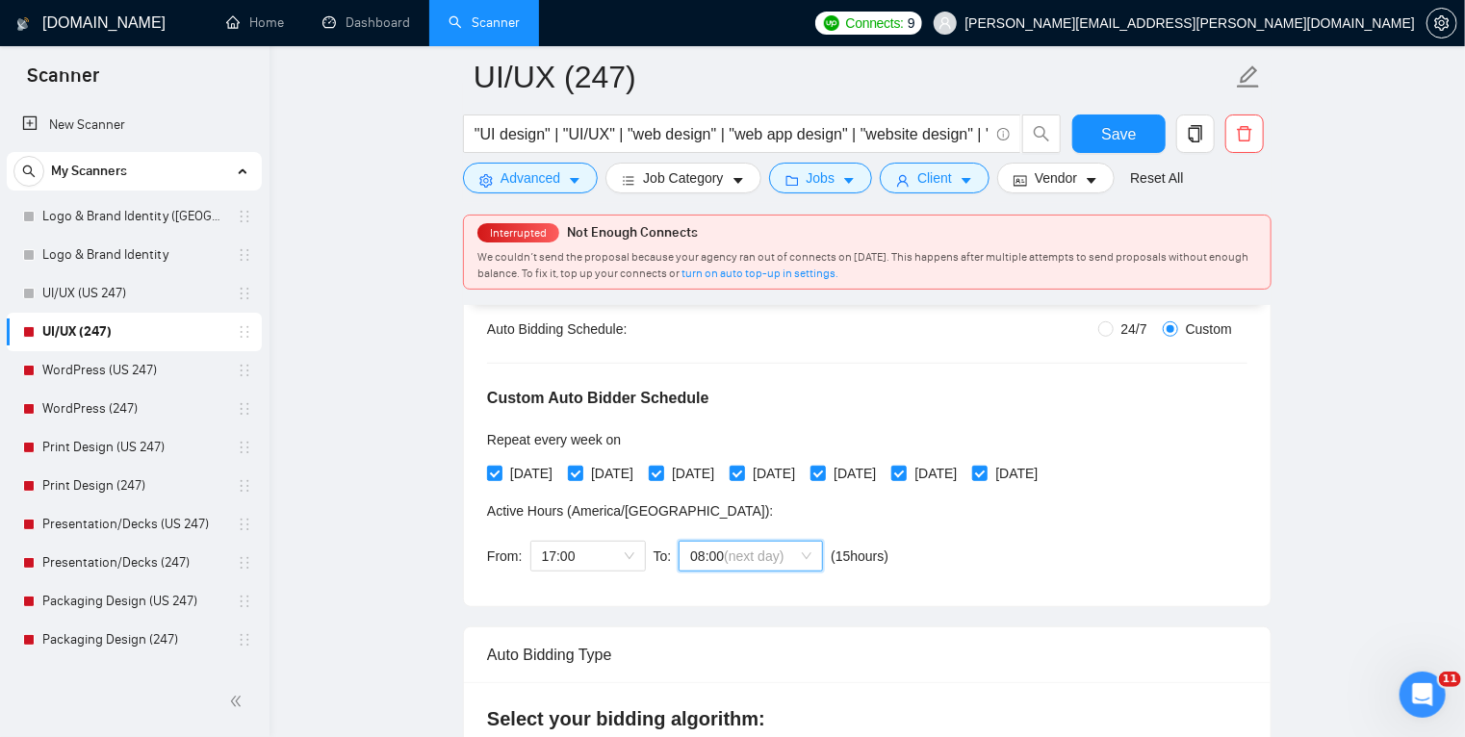
scroll to position [372, 0]
click at [1113, 137] on span "Save" at bounding box center [1118, 134] width 35 height 24
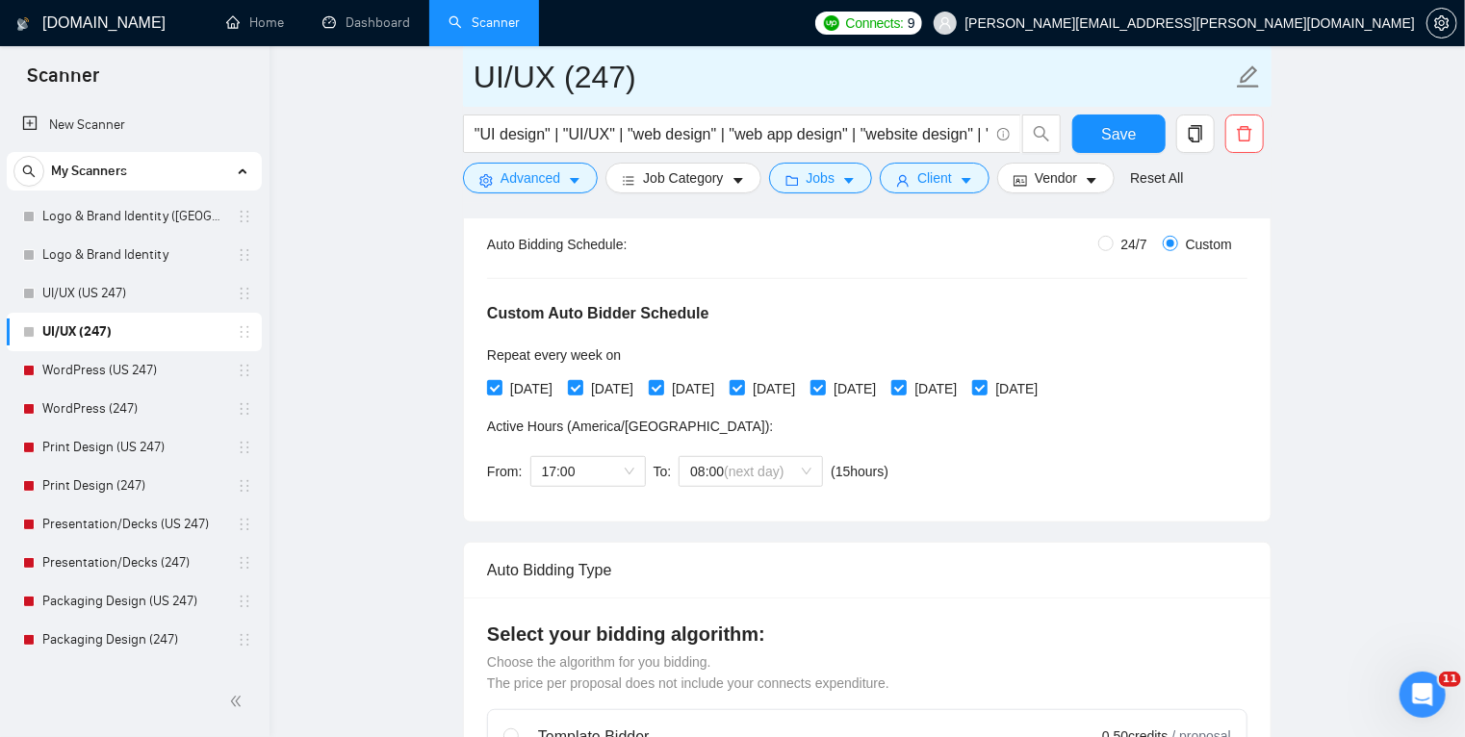
drag, startPoint x: 652, startPoint y: 77, endPoint x: 558, endPoint y: 81, distance: 94.4
click at [558, 81] on input "UI/UX (247)" at bounding box center [852, 77] width 758 height 48
type input "UI/UX"
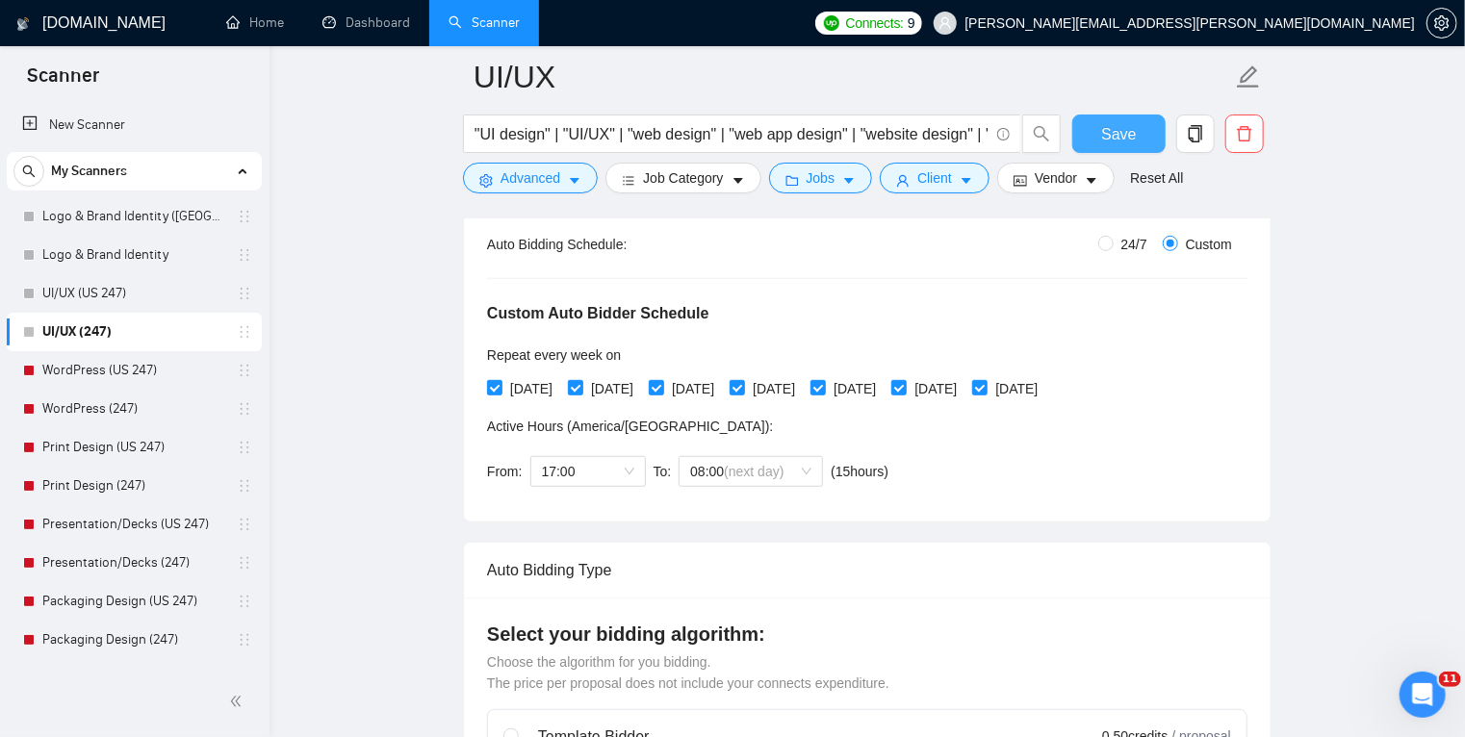
click at [1112, 148] on button "Save" at bounding box center [1118, 134] width 93 height 38
click at [154, 299] on link "UI/UX (US 247)" at bounding box center [133, 293] width 183 height 38
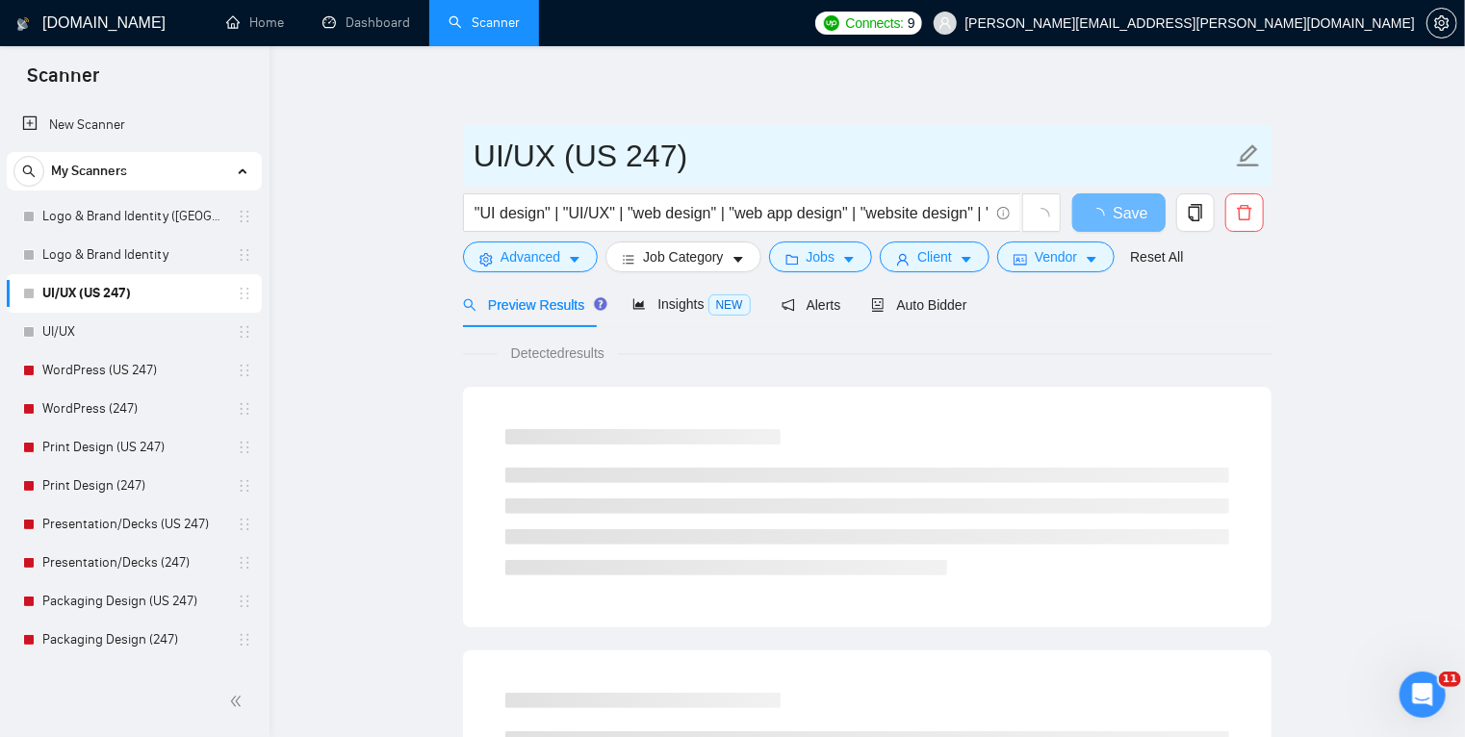
click at [644, 162] on input "UI/UX (US 247)" at bounding box center [852, 156] width 758 height 48
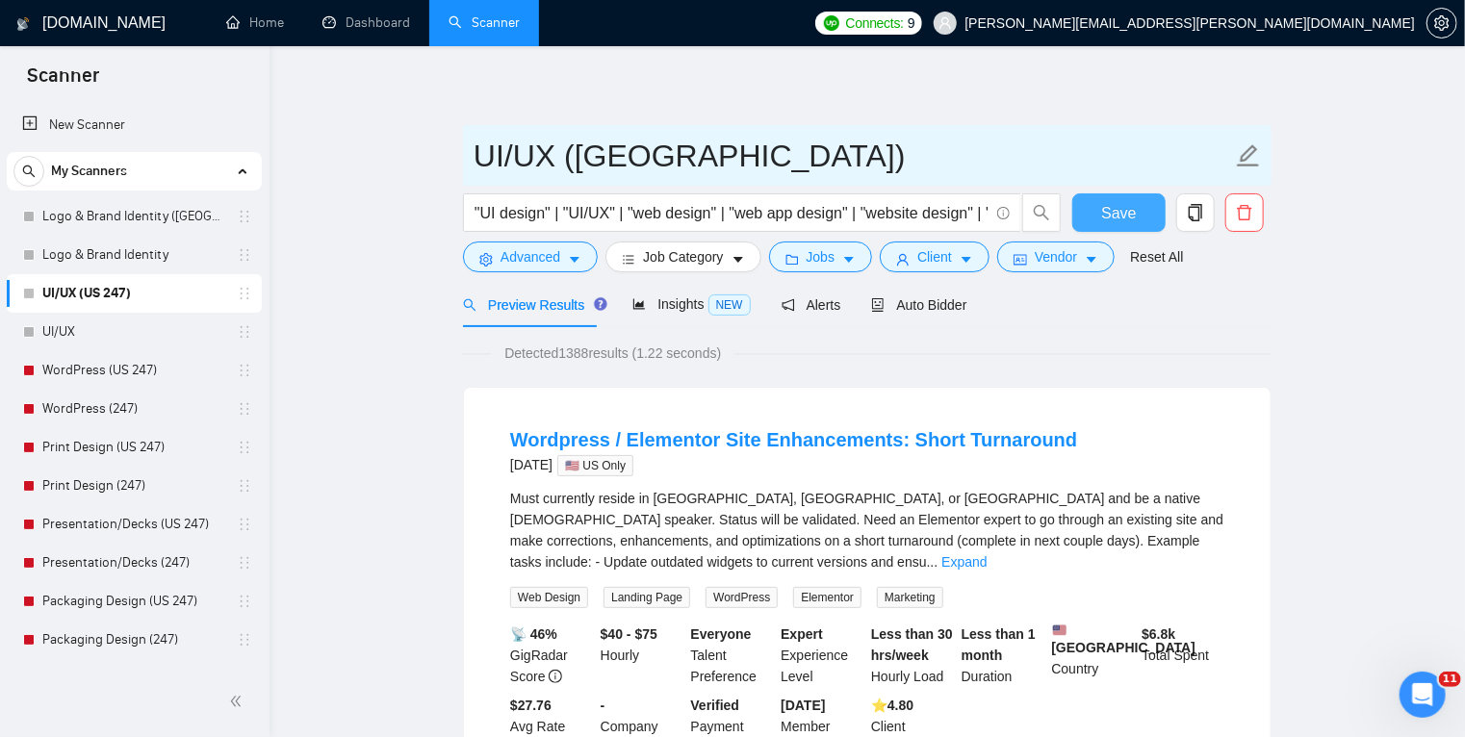
type input "UI/UX ([GEOGRAPHIC_DATA])"
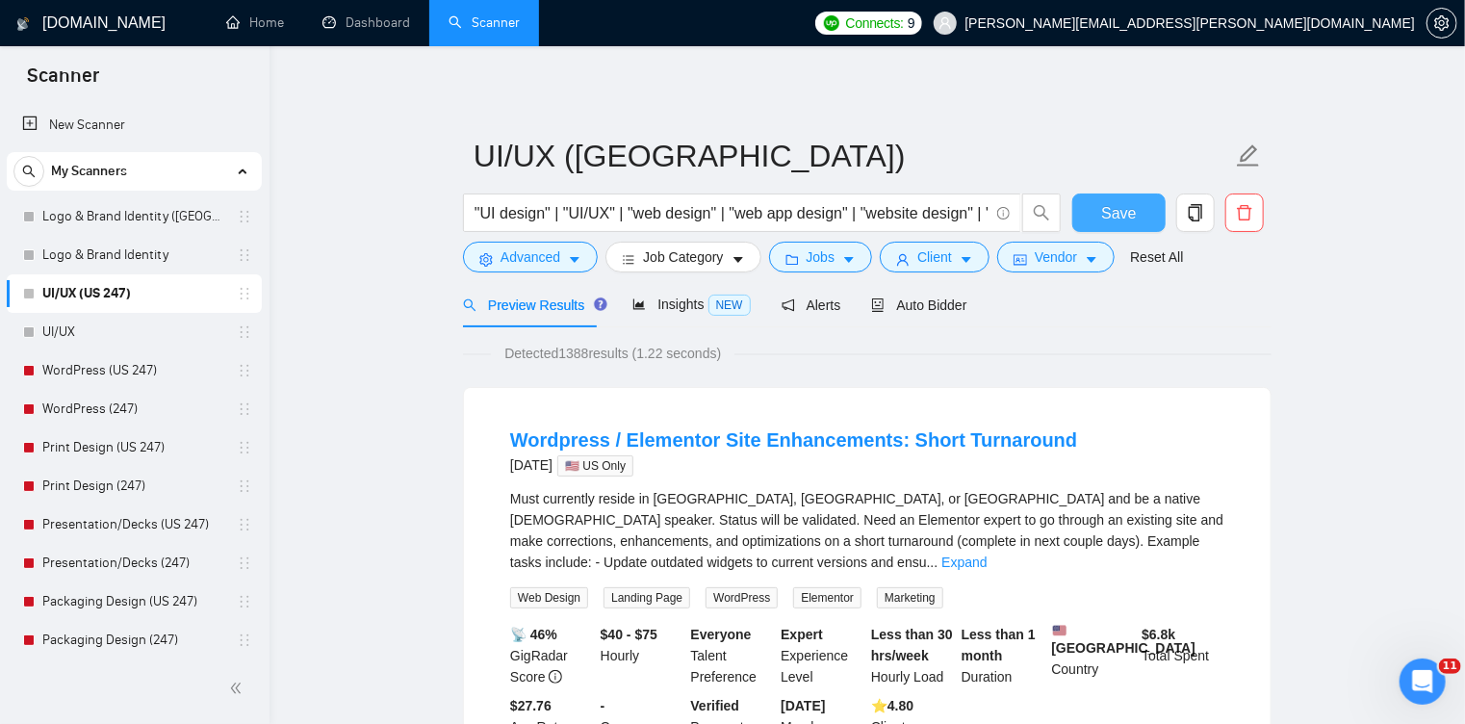
click at [1128, 218] on span "Save" at bounding box center [1118, 213] width 35 height 24
click at [134, 370] on link "WordPress (US 247)" at bounding box center [133, 370] width 183 height 38
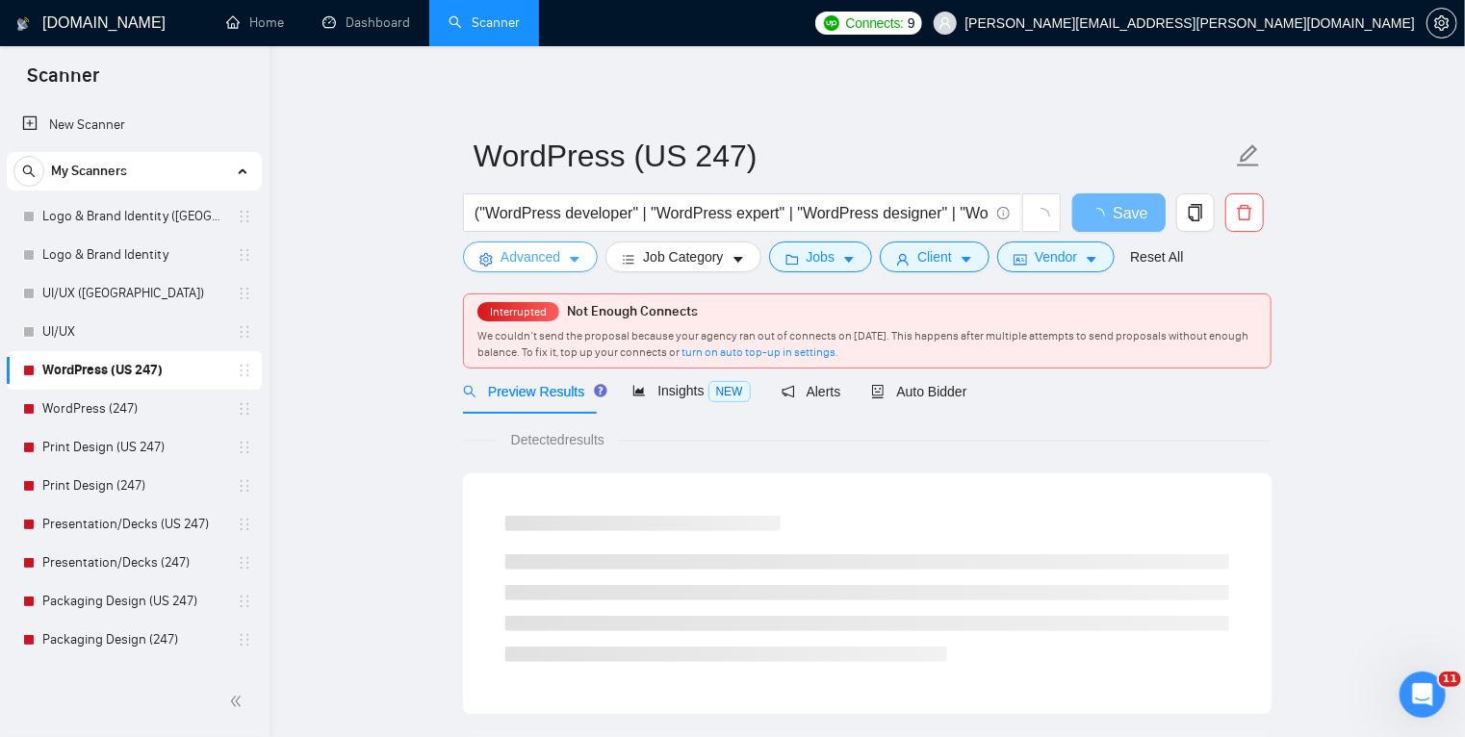
click at [564, 243] on button "Advanced" at bounding box center [530, 257] width 135 height 31
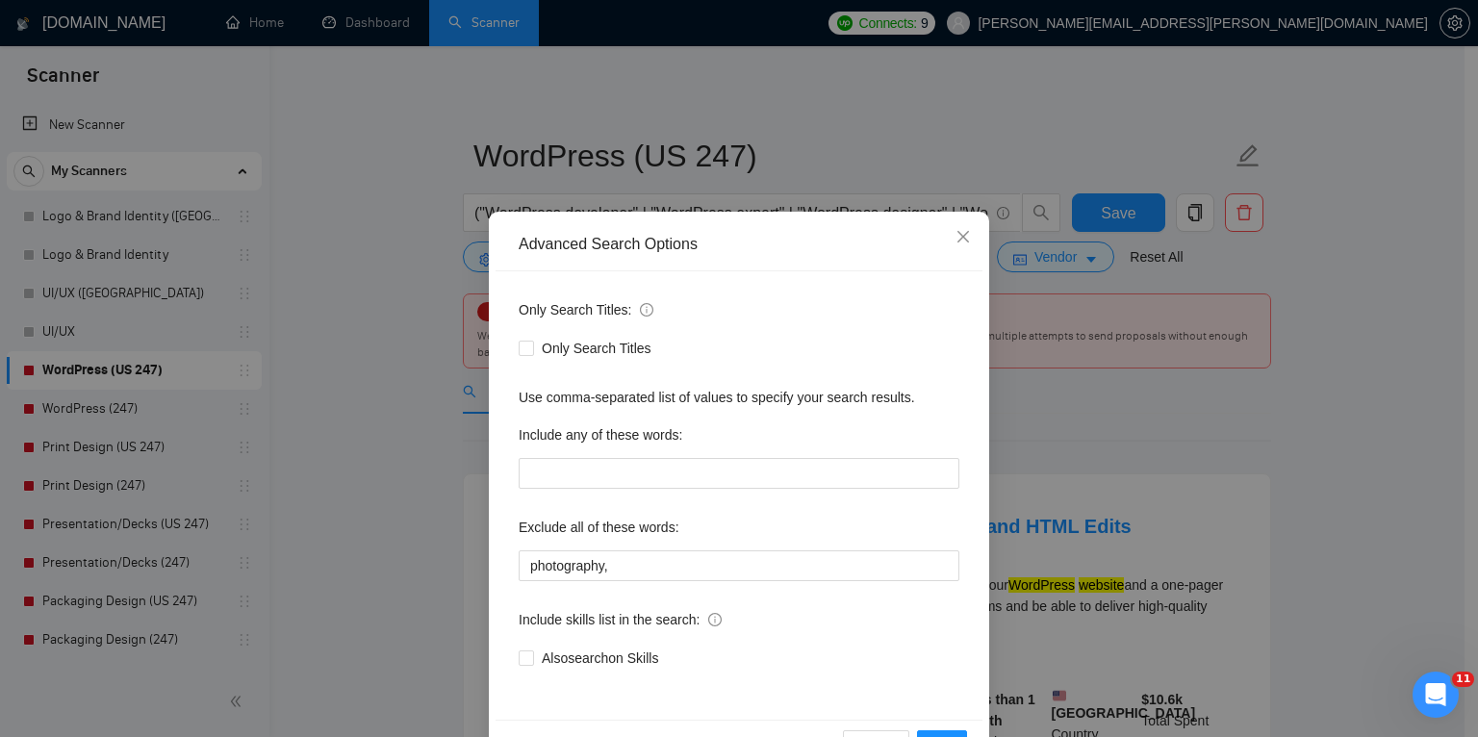
click at [410, 431] on div "Advanced Search Options Only Search Titles: Only Search Titles Use comma-separa…" at bounding box center [739, 368] width 1478 height 737
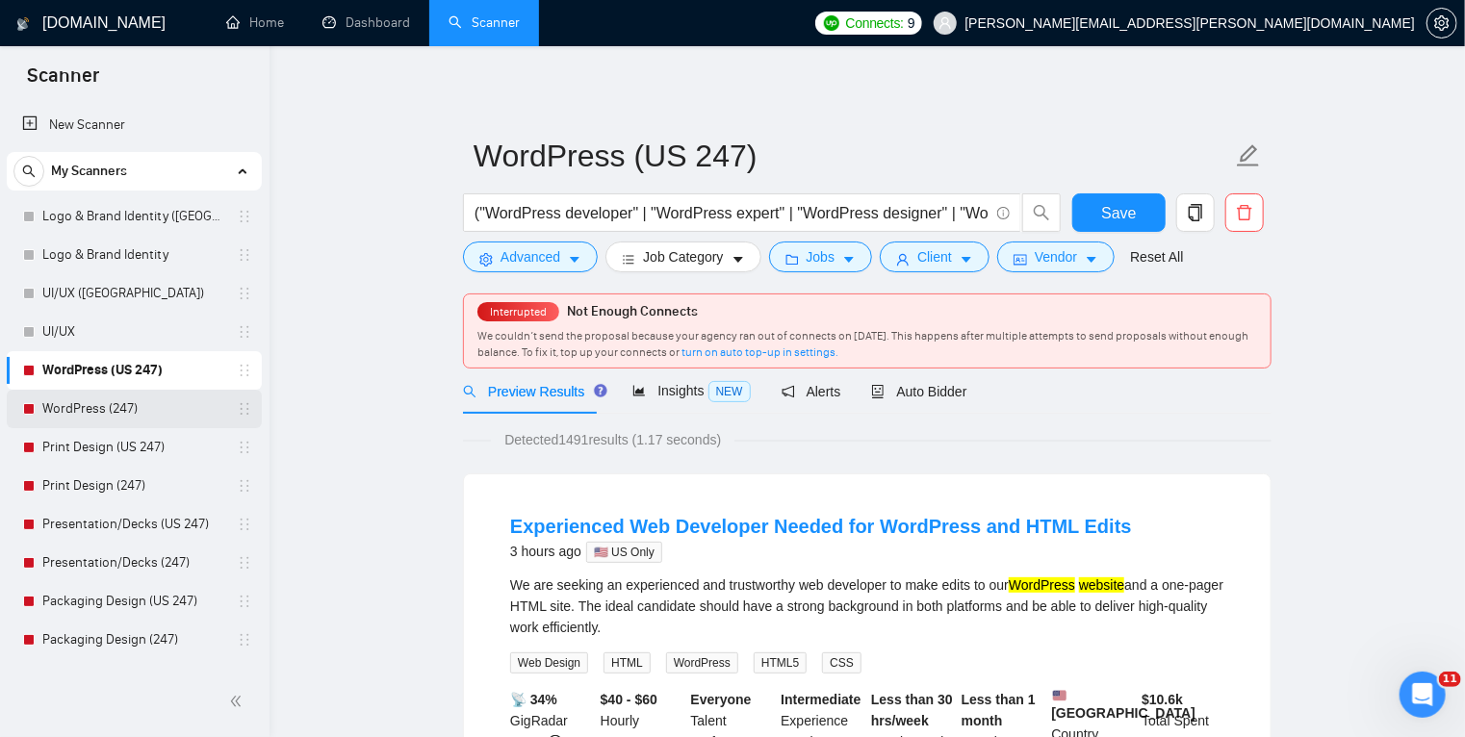
click at [139, 407] on link "WordPress (247)" at bounding box center [133, 409] width 183 height 38
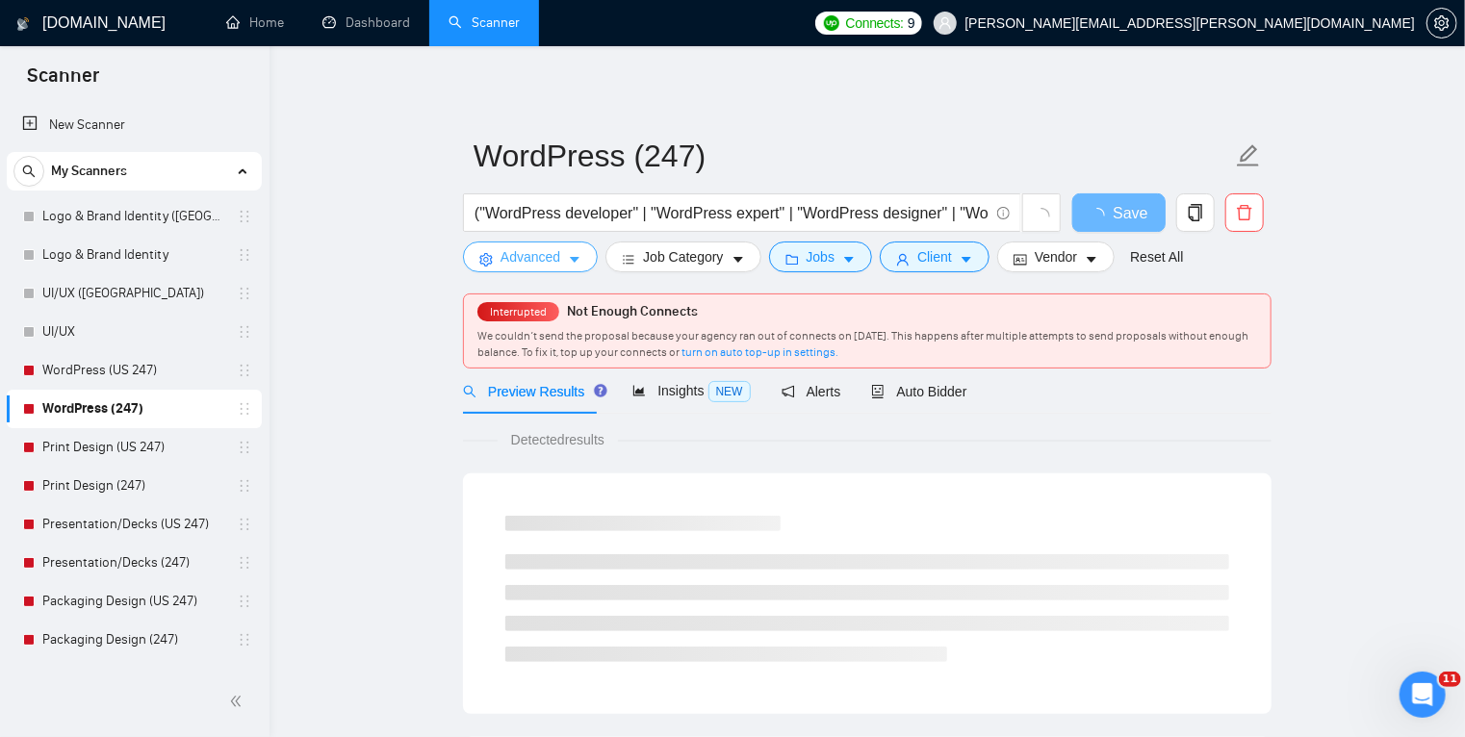
click at [577, 257] on icon "caret-down" at bounding box center [574, 259] width 13 height 13
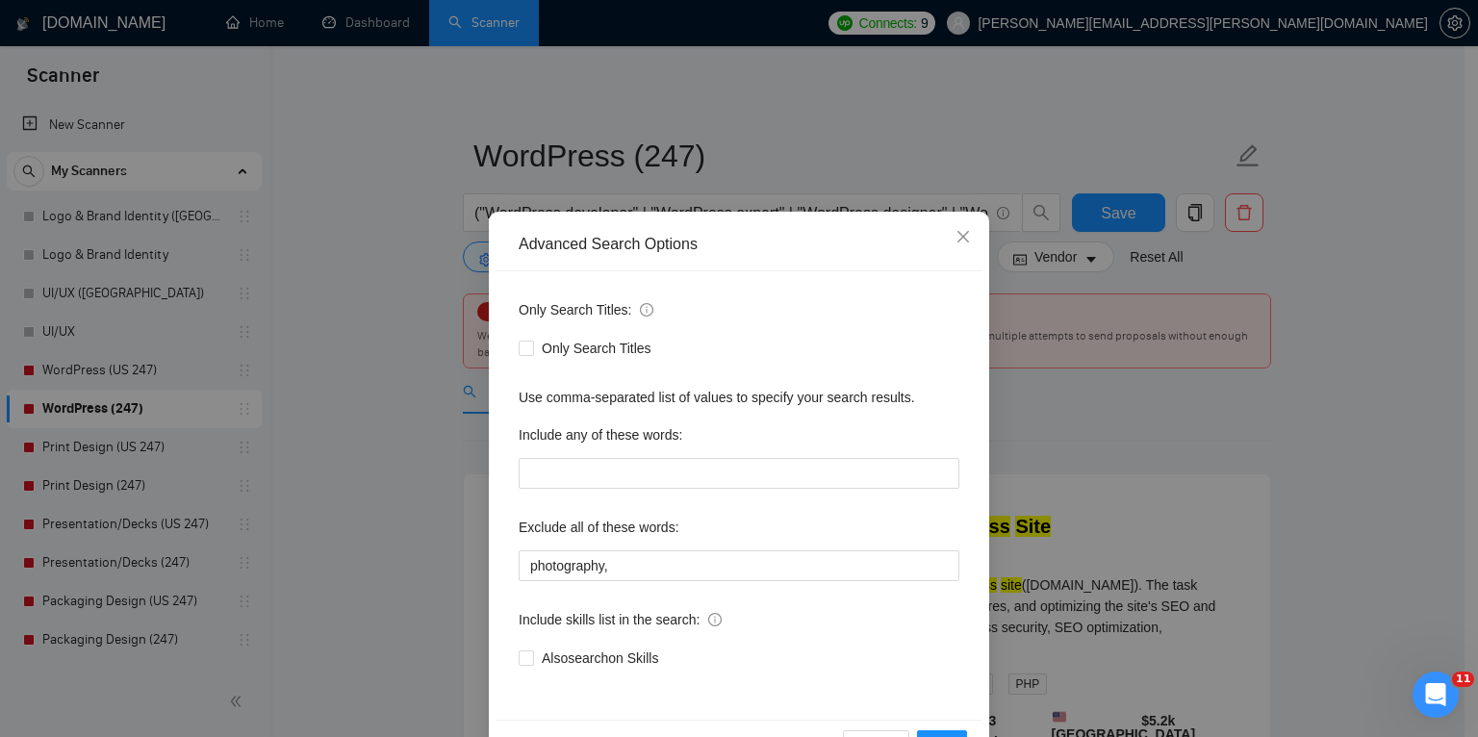
click at [394, 495] on div "Advanced Search Options Only Search Titles: Only Search Titles Use comma-separa…" at bounding box center [739, 368] width 1478 height 737
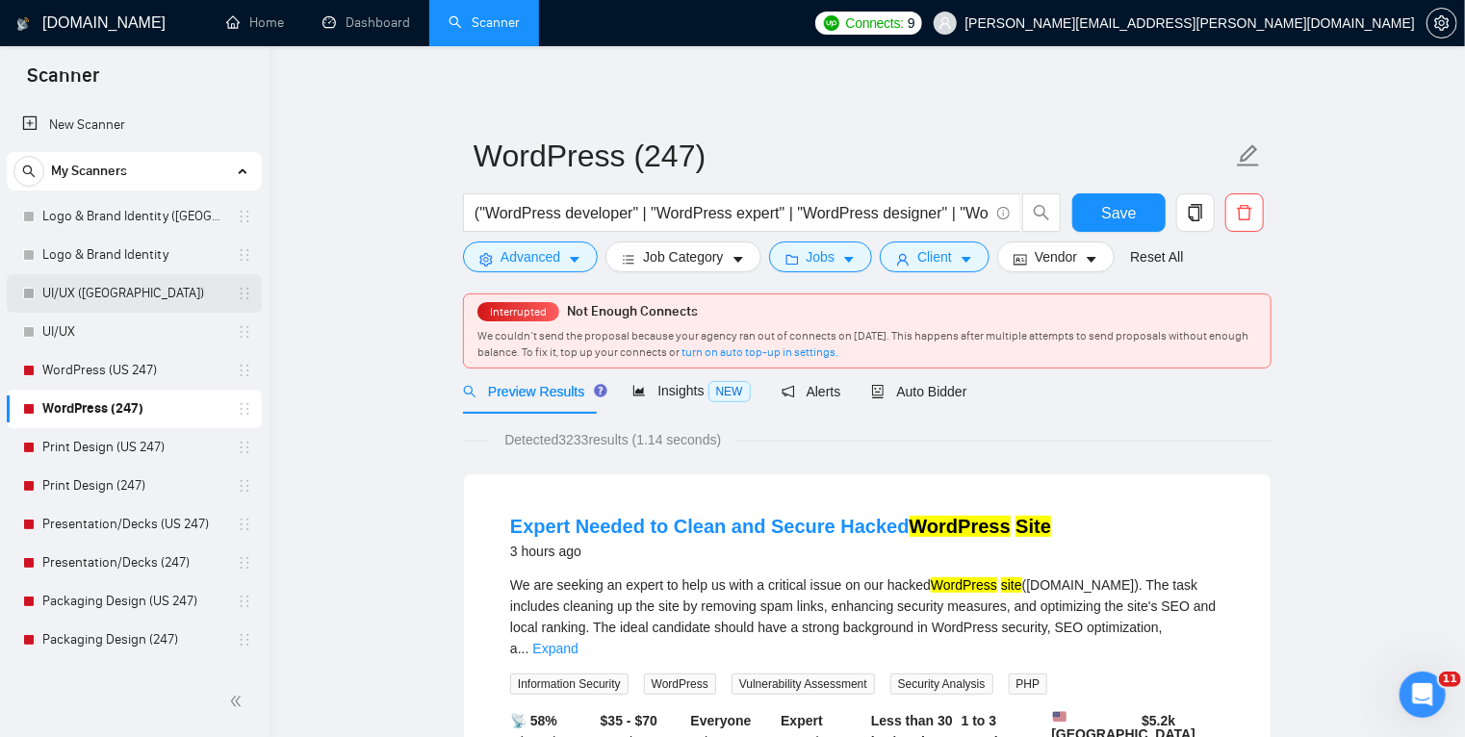
click at [156, 294] on link "UI/UX ([GEOGRAPHIC_DATA])" at bounding box center [133, 293] width 183 height 38
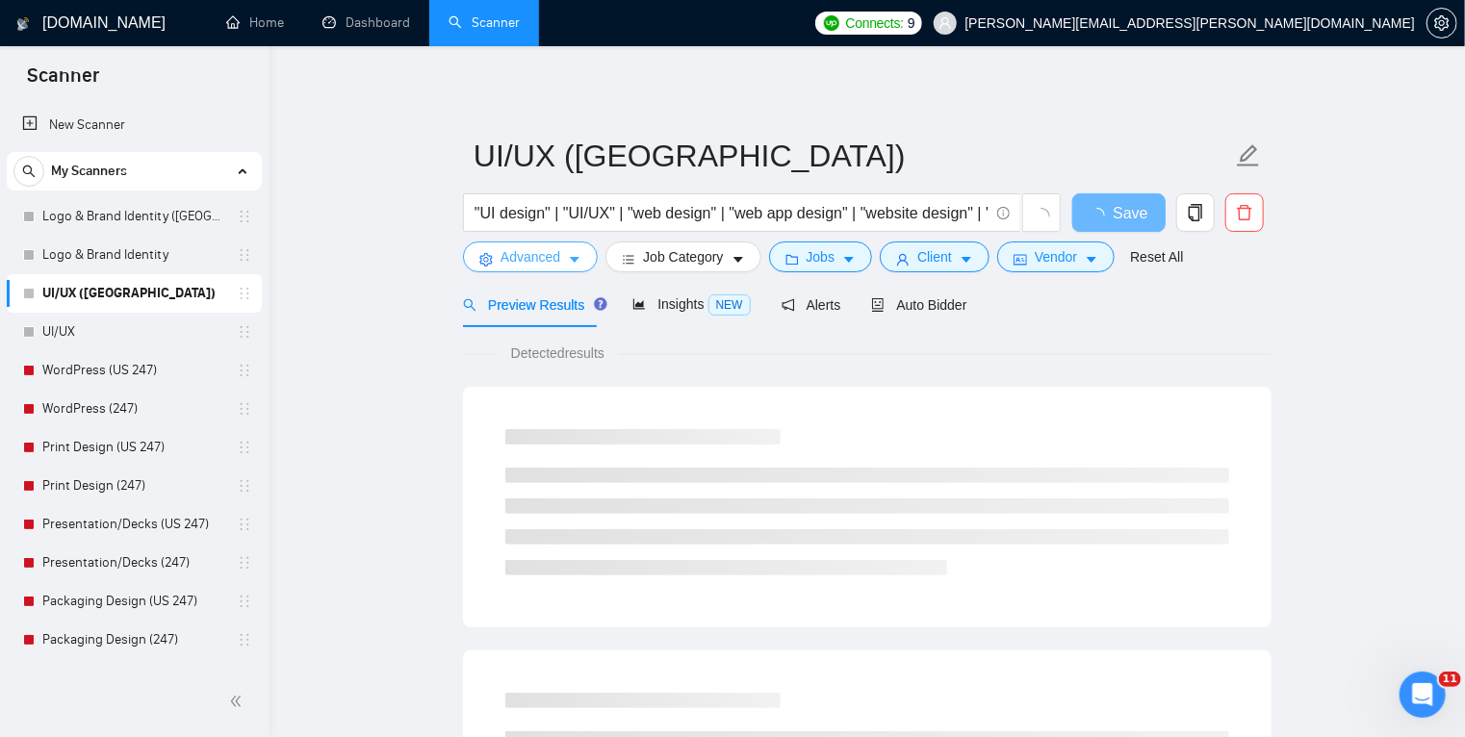
click at [554, 257] on span "Advanced" at bounding box center [530, 256] width 60 height 21
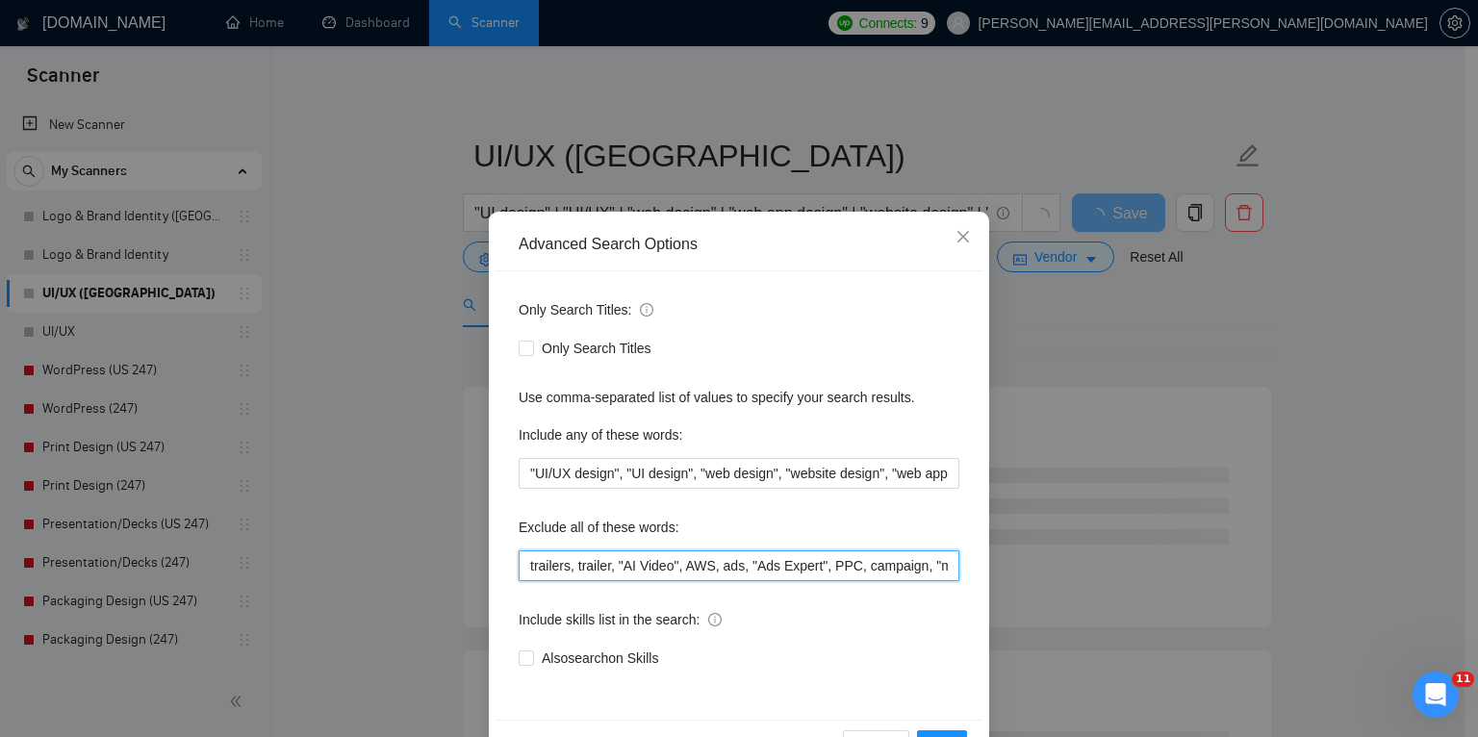
click at [577, 564] on input "trailers, trailer, "AI Video", AWS, ads, "Ads Expert", PPC, campaign, "marketin…" at bounding box center [739, 565] width 441 height 31
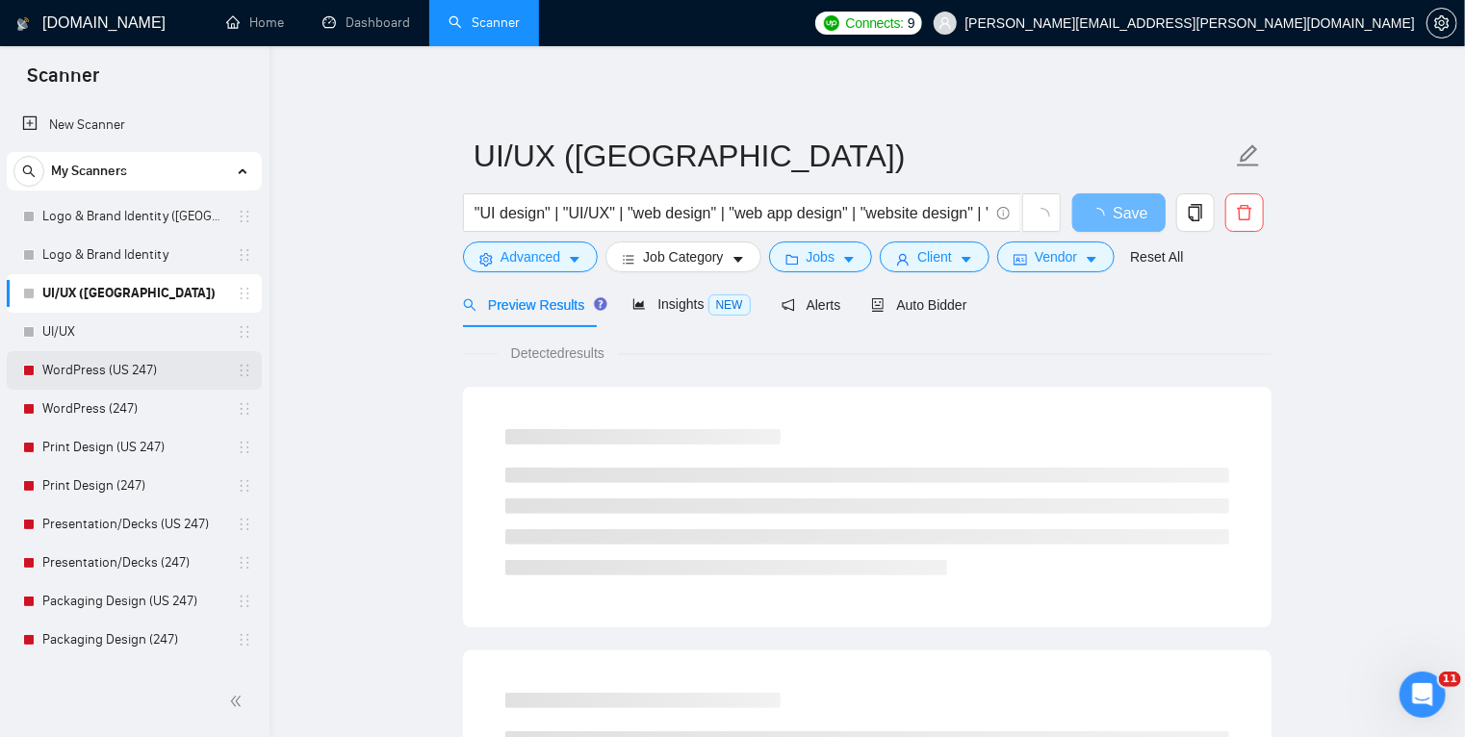
click at [118, 364] on link "WordPress (US 247)" at bounding box center [133, 370] width 183 height 38
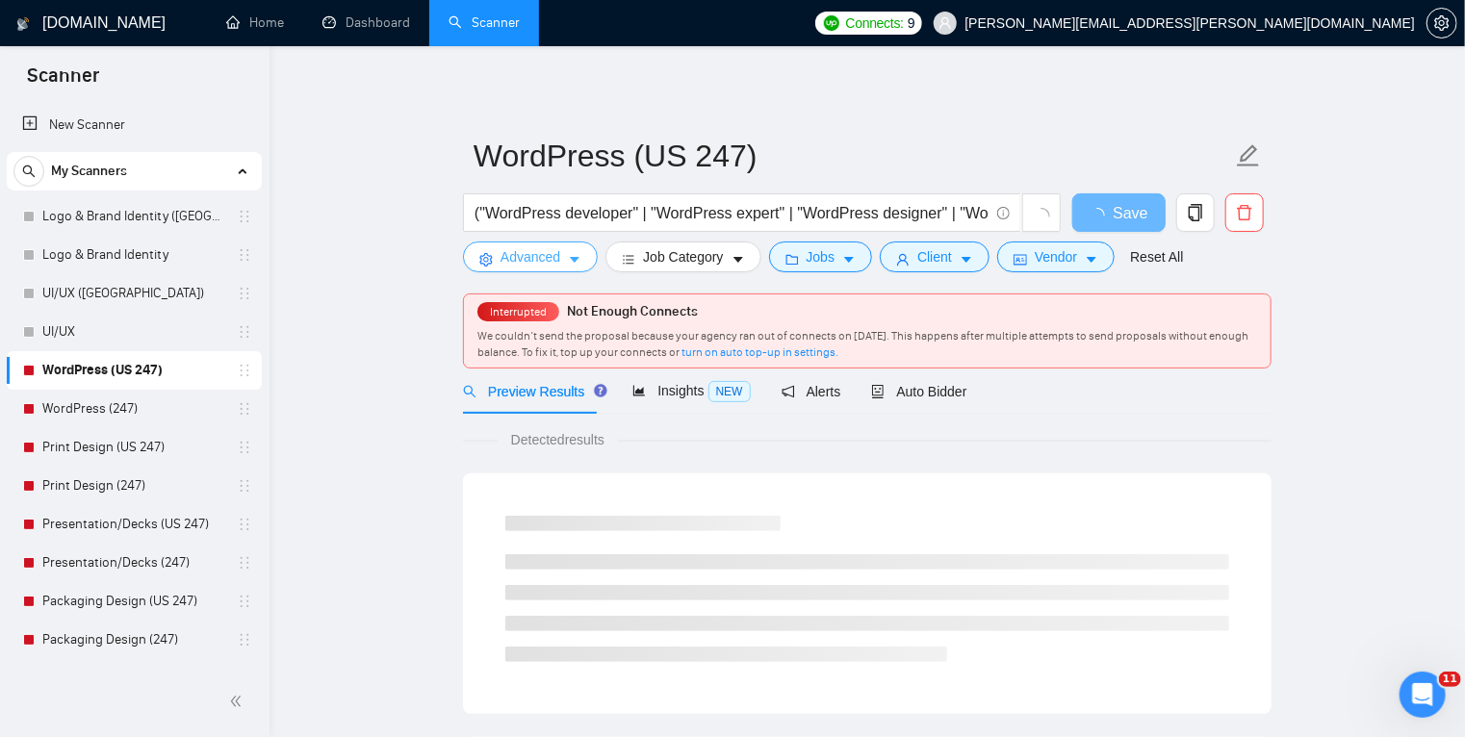
click at [570, 260] on icon "caret-down" at bounding box center [575, 261] width 10 height 6
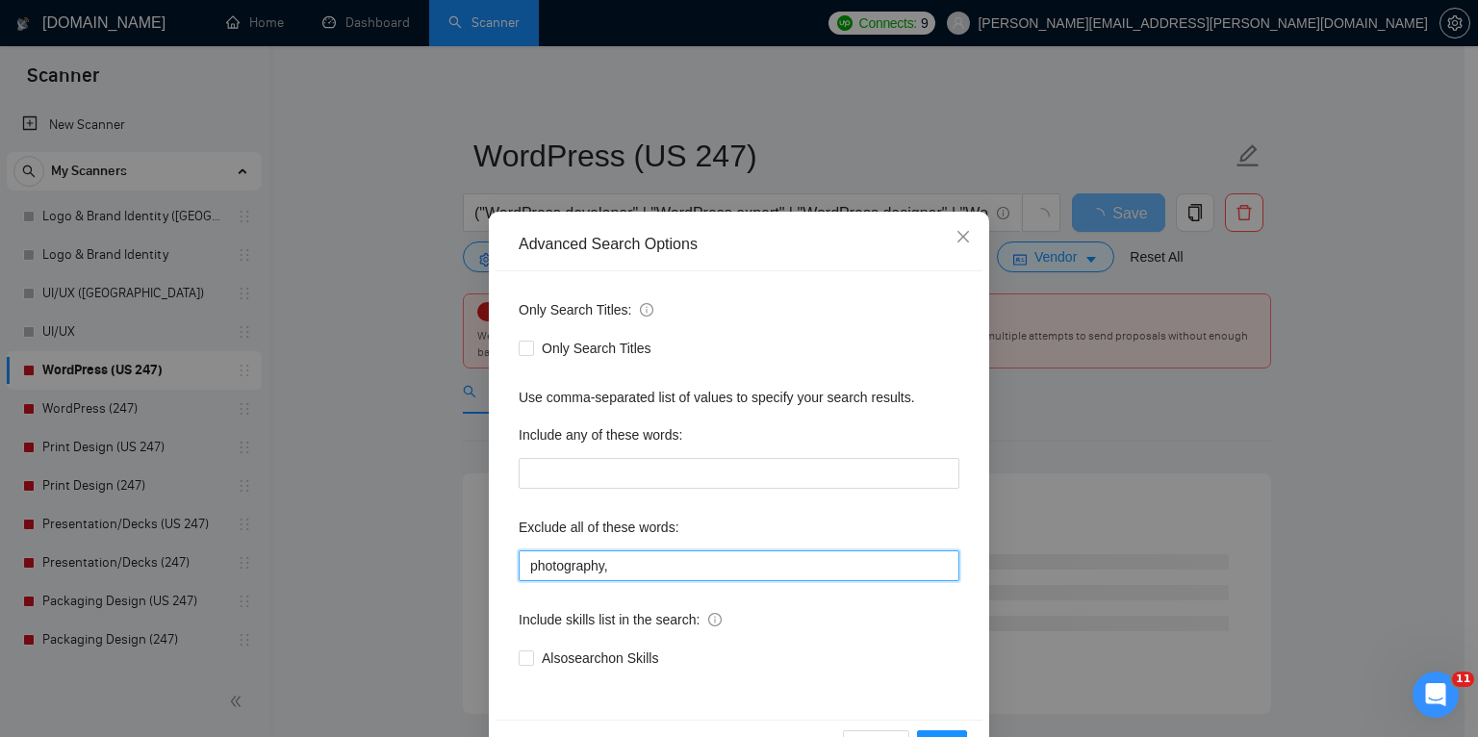
click at [579, 570] on input "photography," at bounding box center [739, 565] width 441 height 31
paste input "trailers, trailer, "AI Video", AWS, ads, "Ads Expert", PPC, campaign, "marketin…"
click at [579, 570] on input "trailers, trailer, "AI Video", AWS, ads, "Ads Expert", PPC, campaign, "marketin…" at bounding box center [739, 565] width 441 height 31
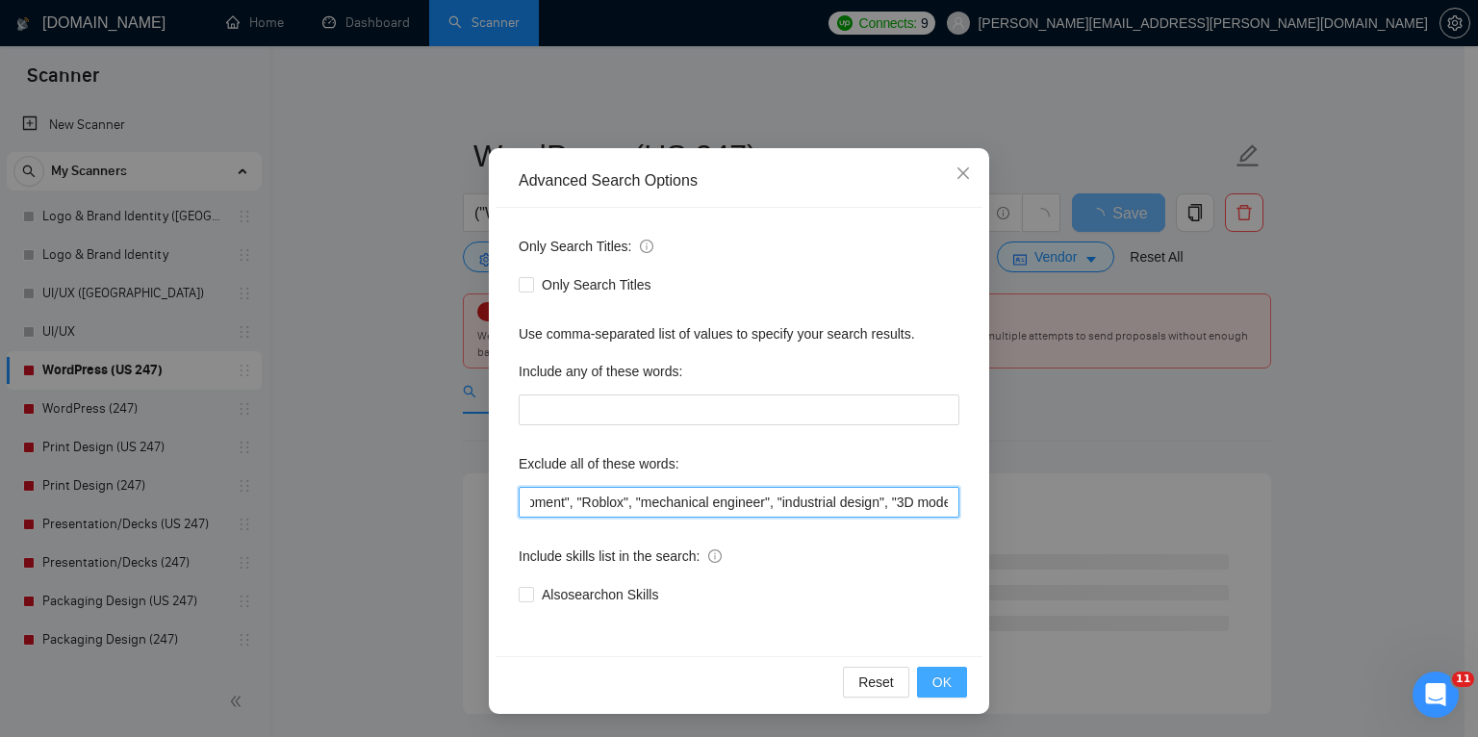
type input "trailers, trailer, "AI Video", AWS, ads, "Ads Expert", PPC, campaign, "marketin…"
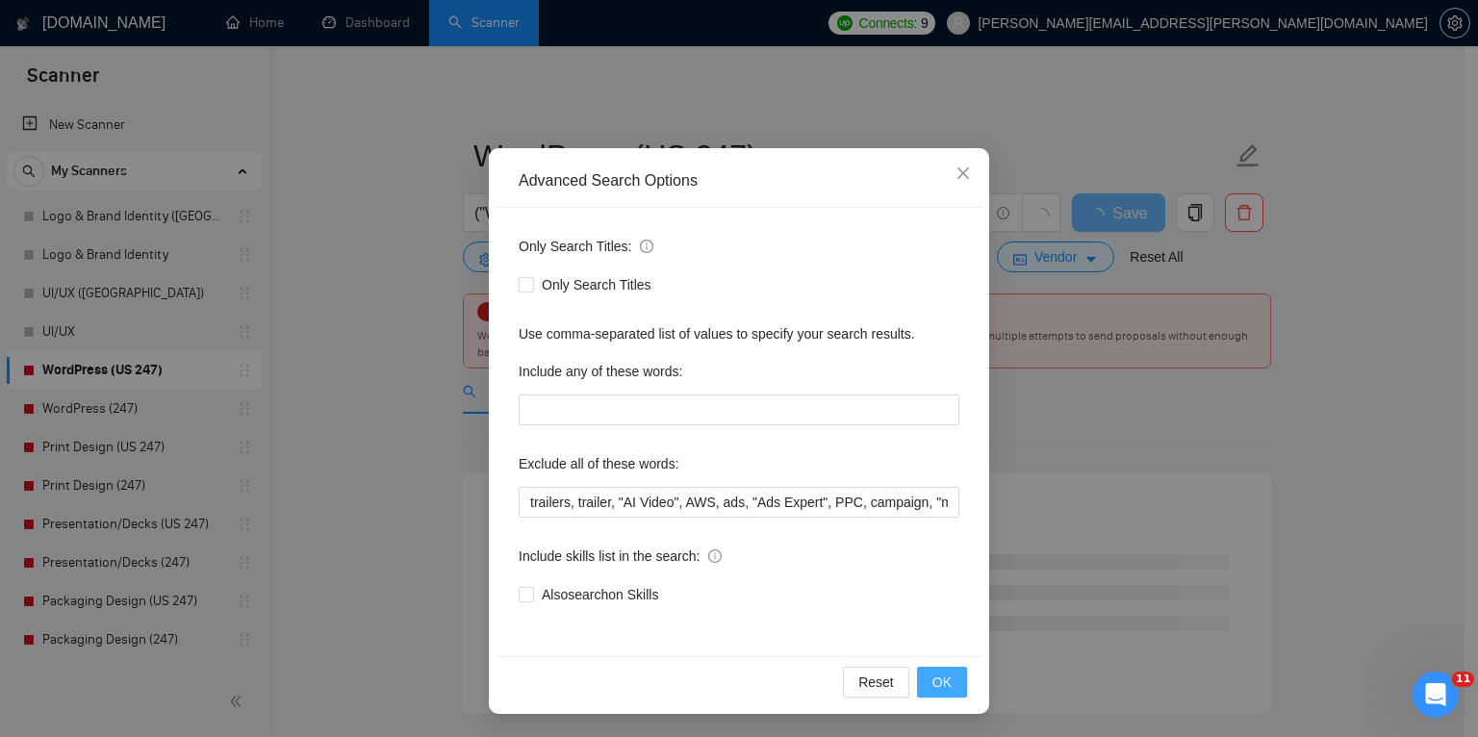
click at [921, 677] on button "OK" at bounding box center [942, 682] width 50 height 31
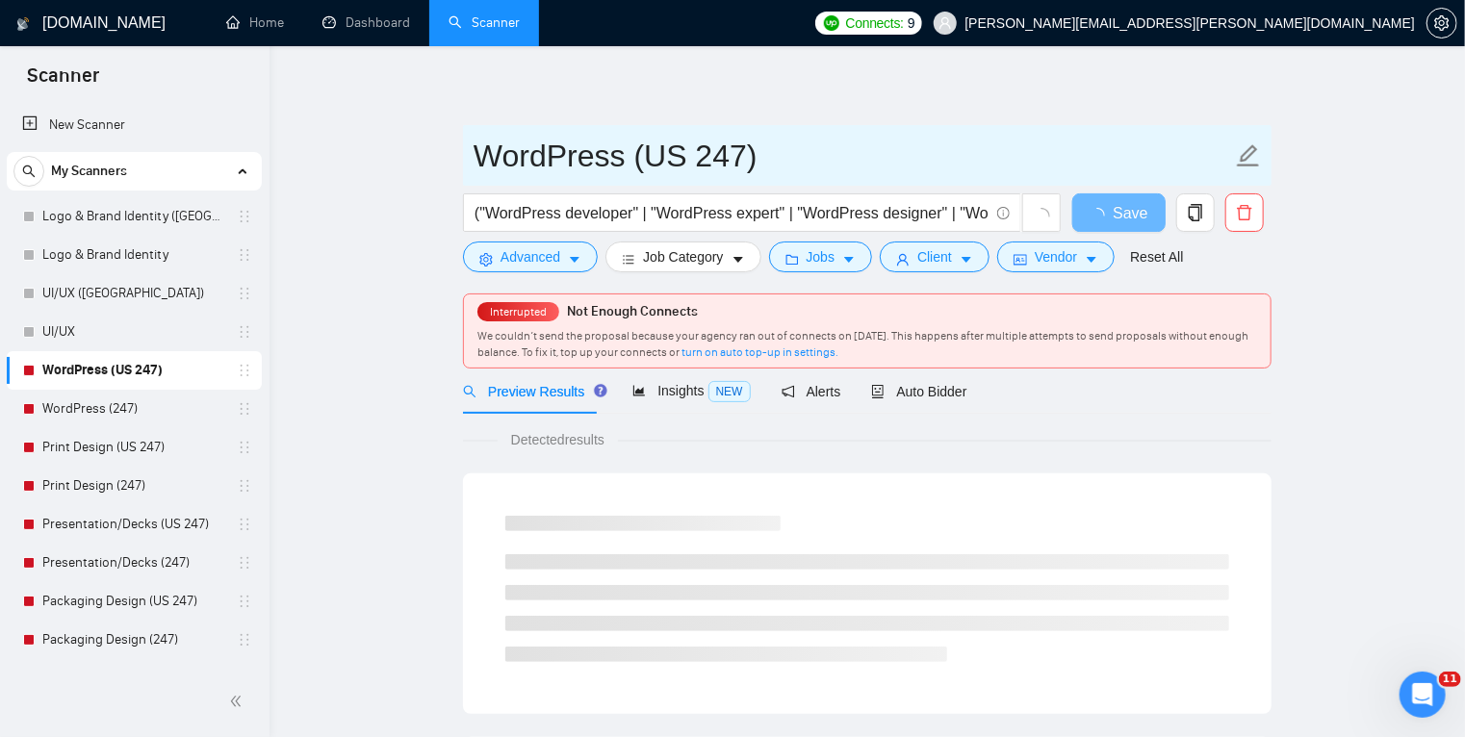
click at [684, 161] on input "WordPress (US 247)" at bounding box center [852, 156] width 758 height 48
click at [702, 161] on input "WordPress (US 247)" at bounding box center [852, 156] width 758 height 48
type input "WordPress ([GEOGRAPHIC_DATA])"
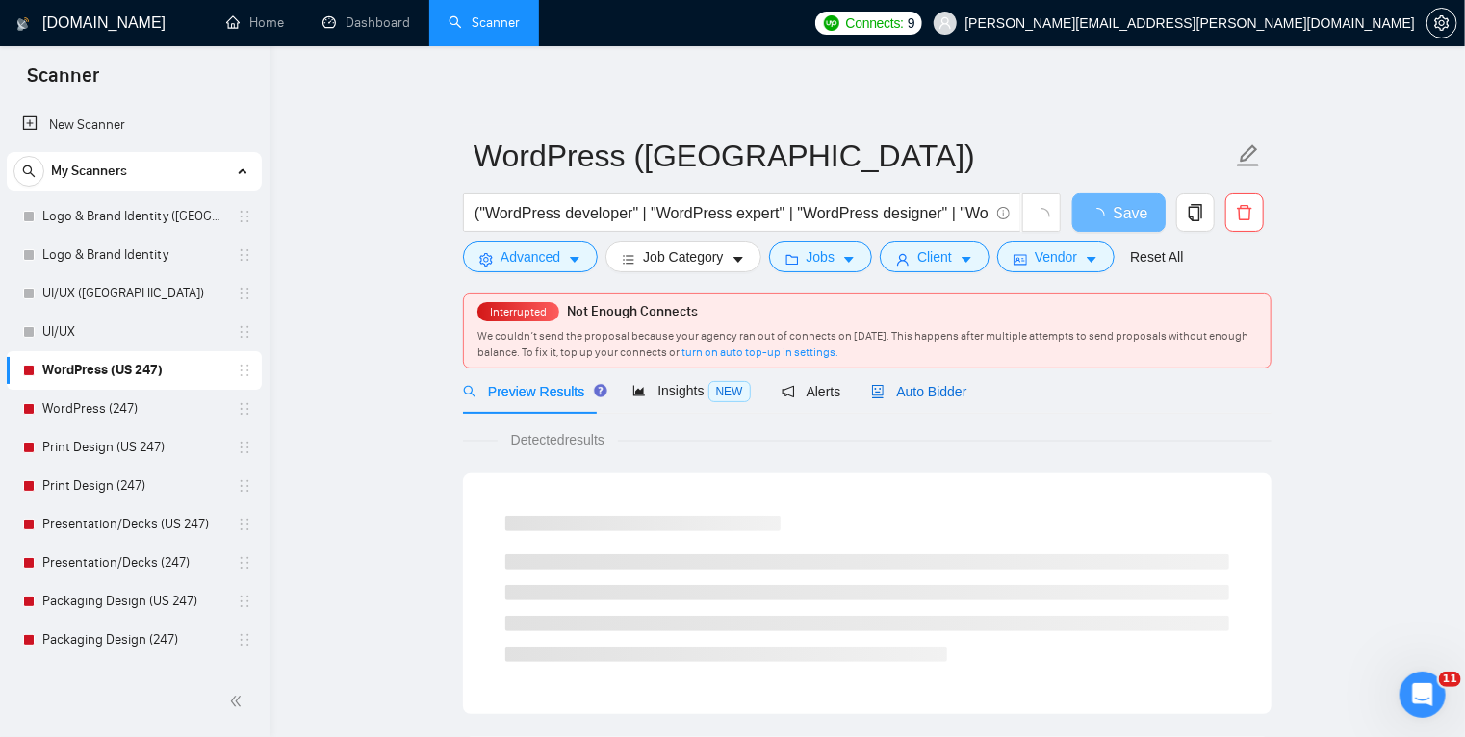
click at [893, 396] on span "Auto Bidder" at bounding box center [918, 391] width 95 height 15
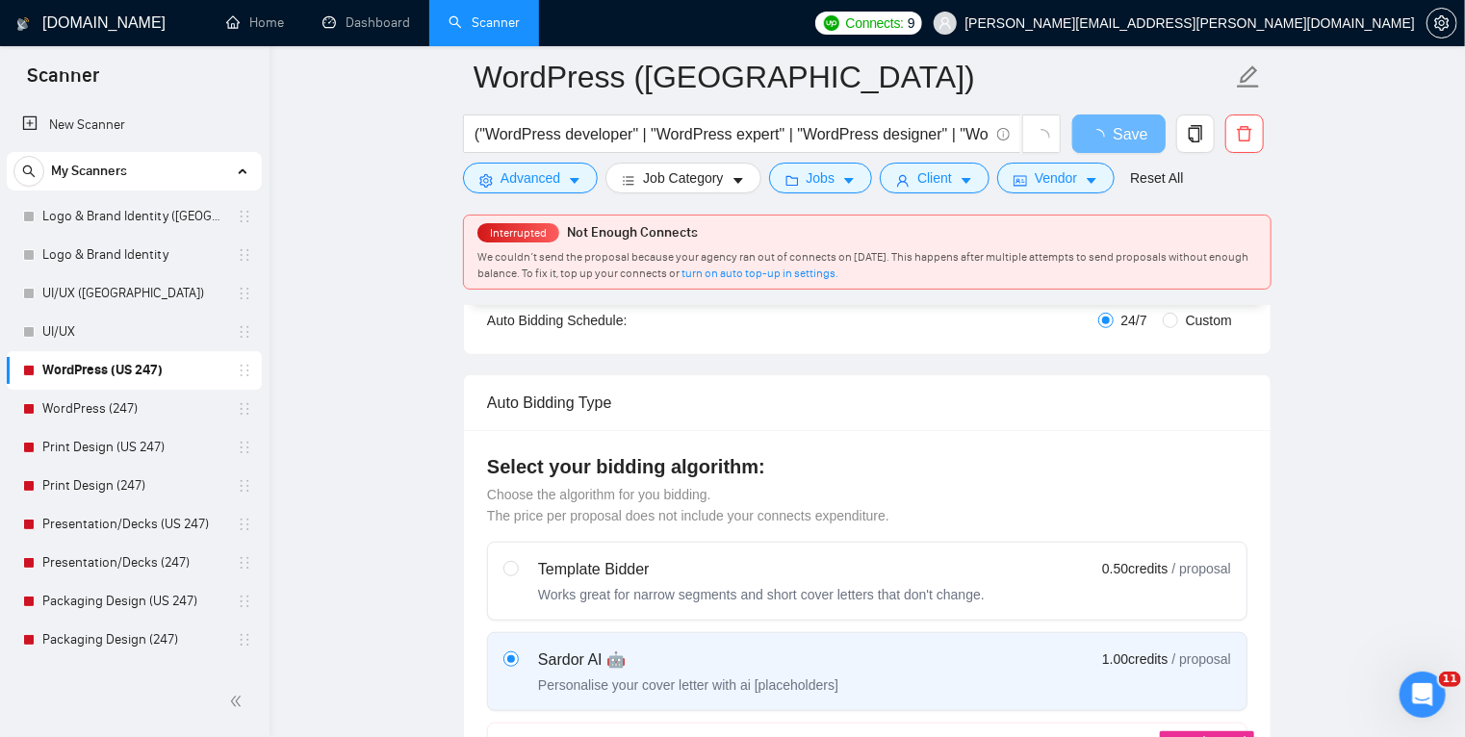
scroll to position [385, 0]
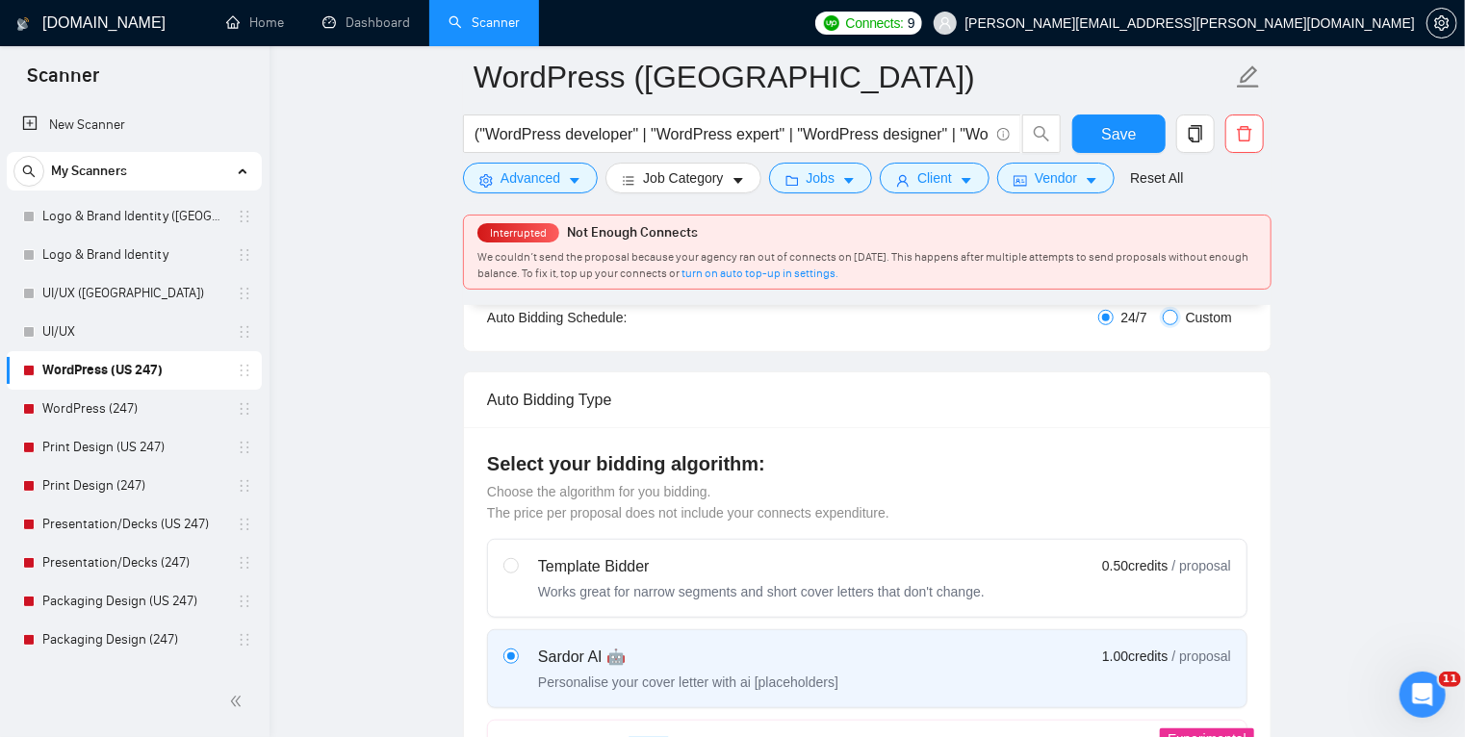
click at [1170, 320] on input "Custom" at bounding box center [1169, 317] width 15 height 15
radio input "true"
radio input "false"
checkbox input "true"
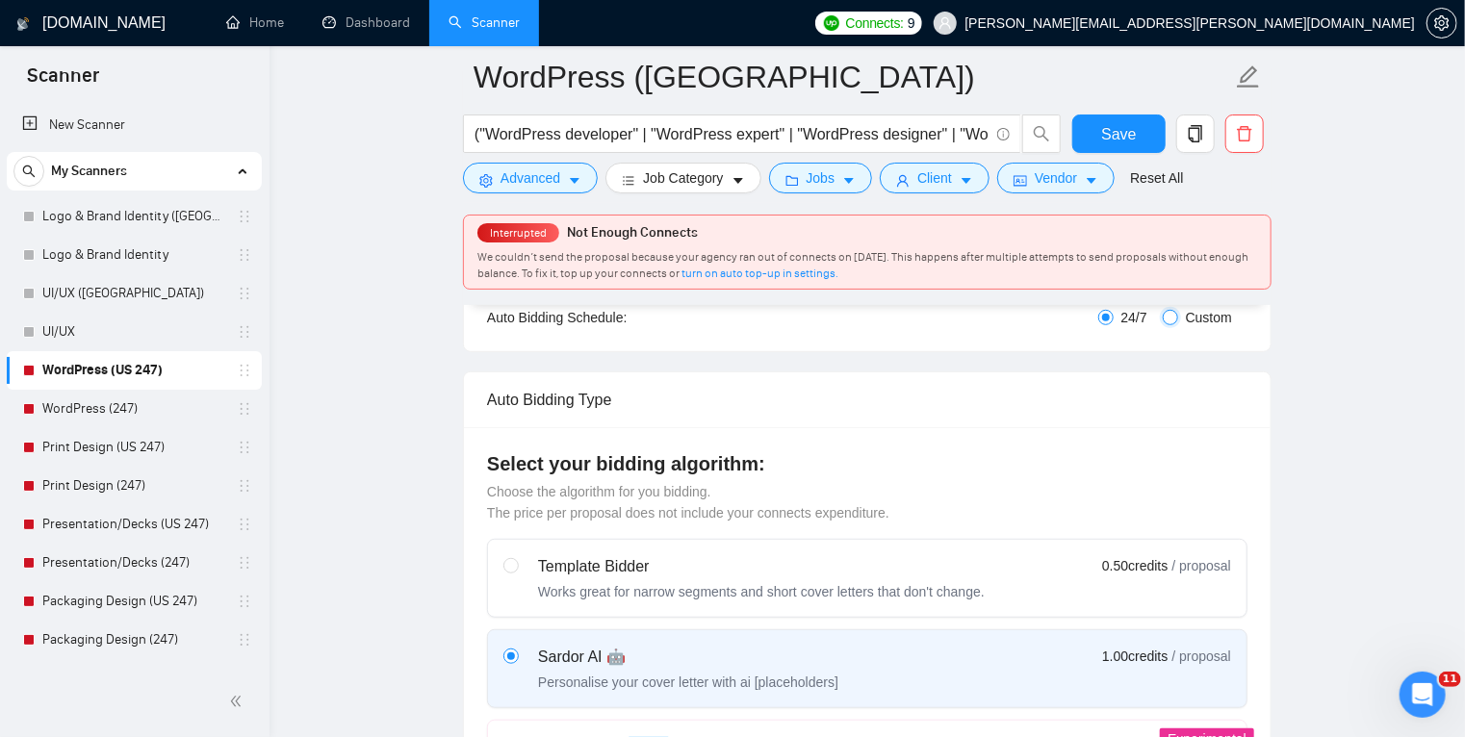
checkbox input "true"
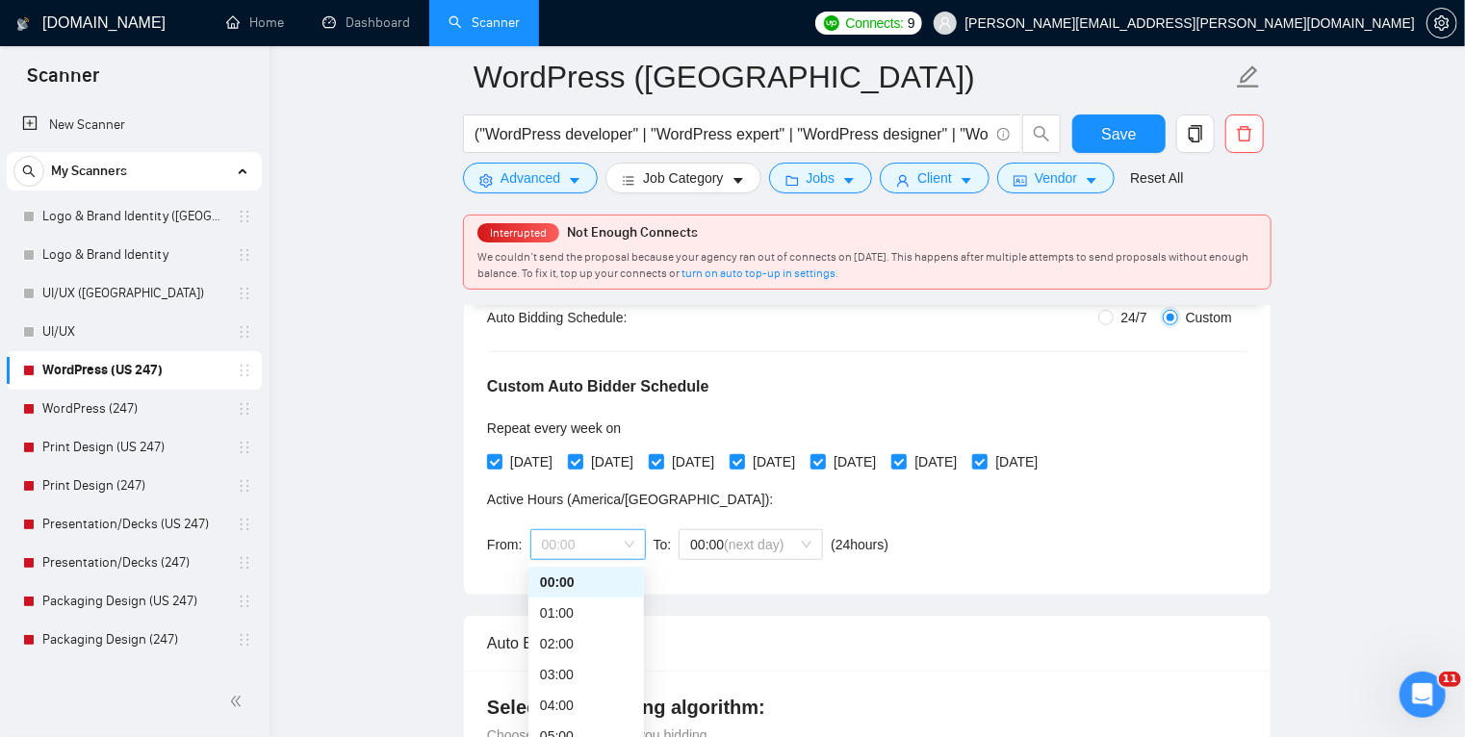
click at [618, 548] on span "00:00" at bounding box center [588, 544] width 92 height 29
click at [581, 616] on div "17:00" at bounding box center [586, 612] width 92 height 21
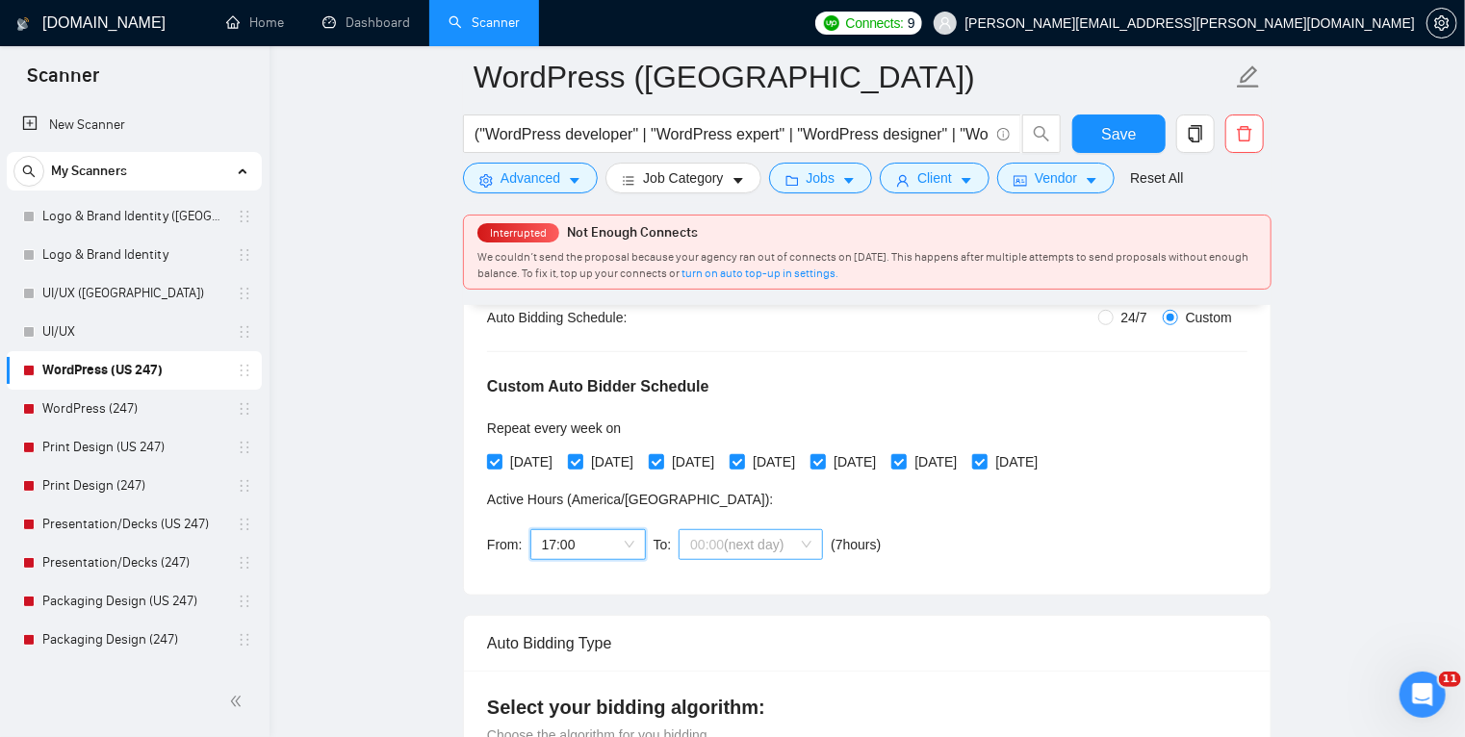
click at [765, 540] on span "(next day)" at bounding box center [754, 544] width 60 height 15
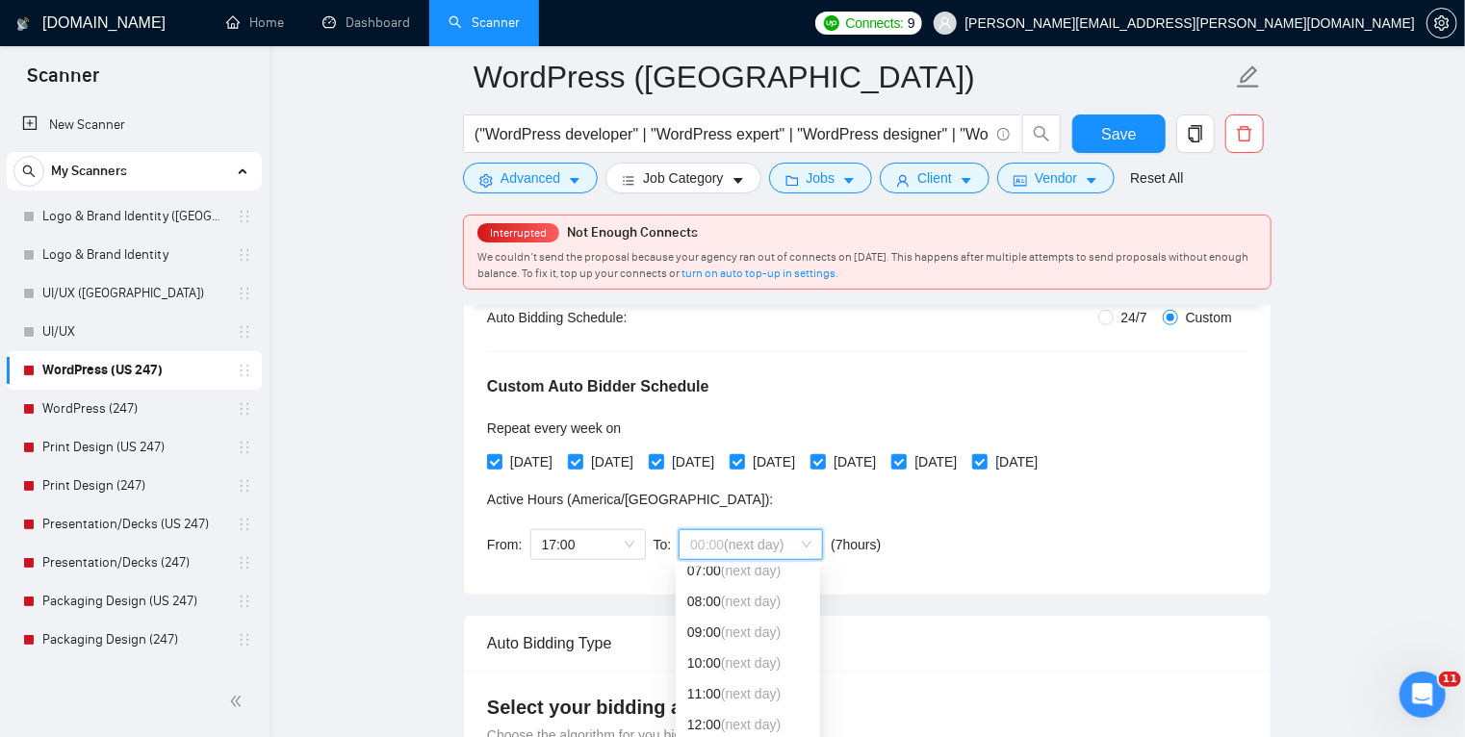
scroll to position [228, 0]
click at [736, 606] on span "(next day)" at bounding box center [751, 600] width 60 height 15
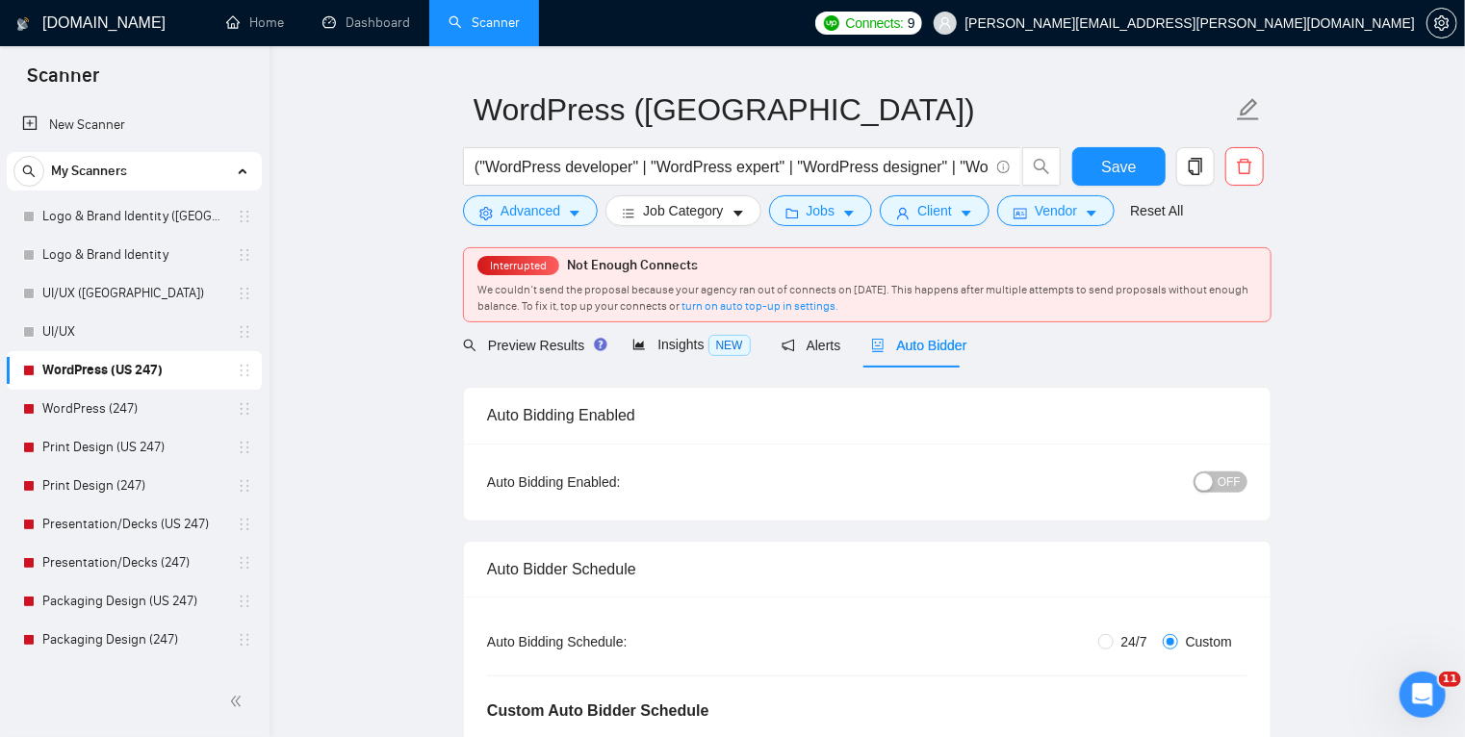
scroll to position [0, 0]
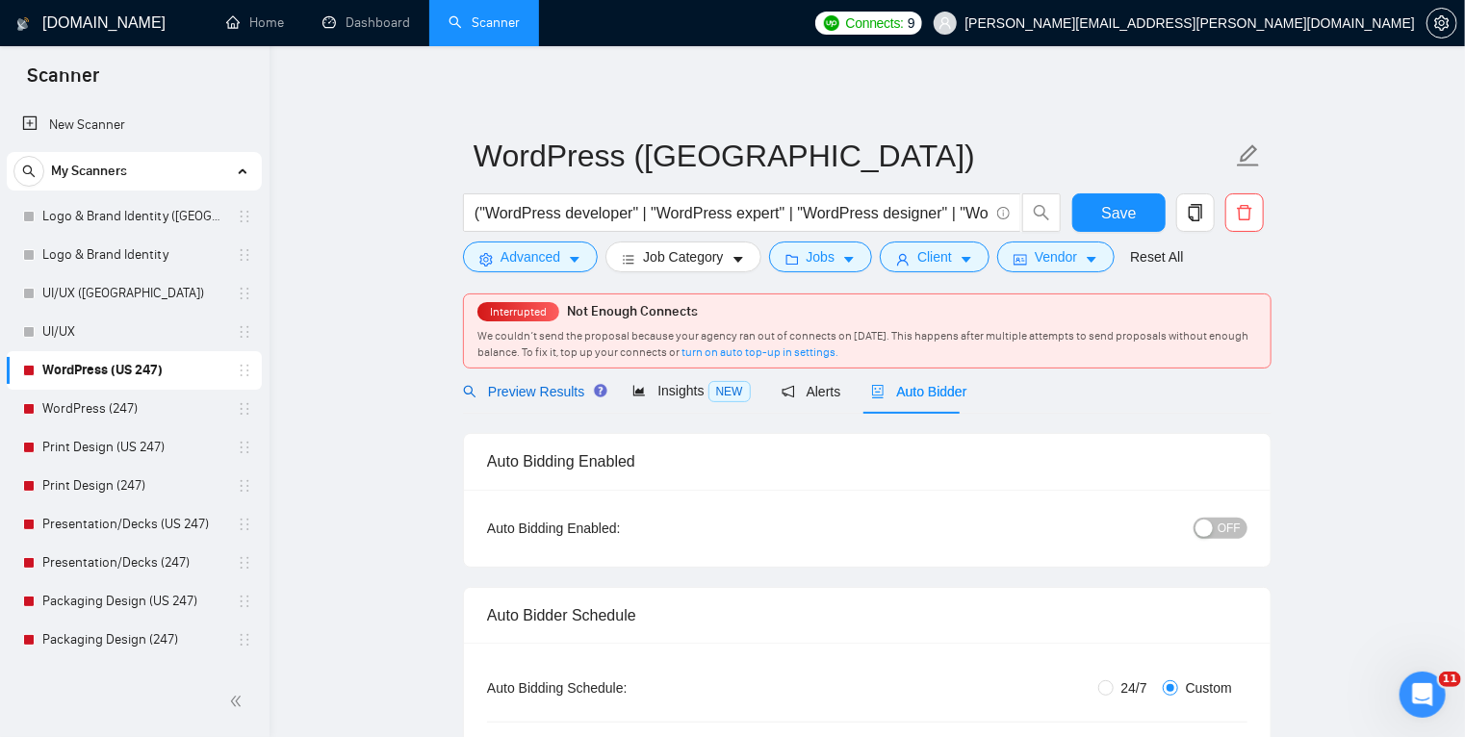
click at [539, 396] on span "Preview Results" at bounding box center [532, 391] width 139 height 15
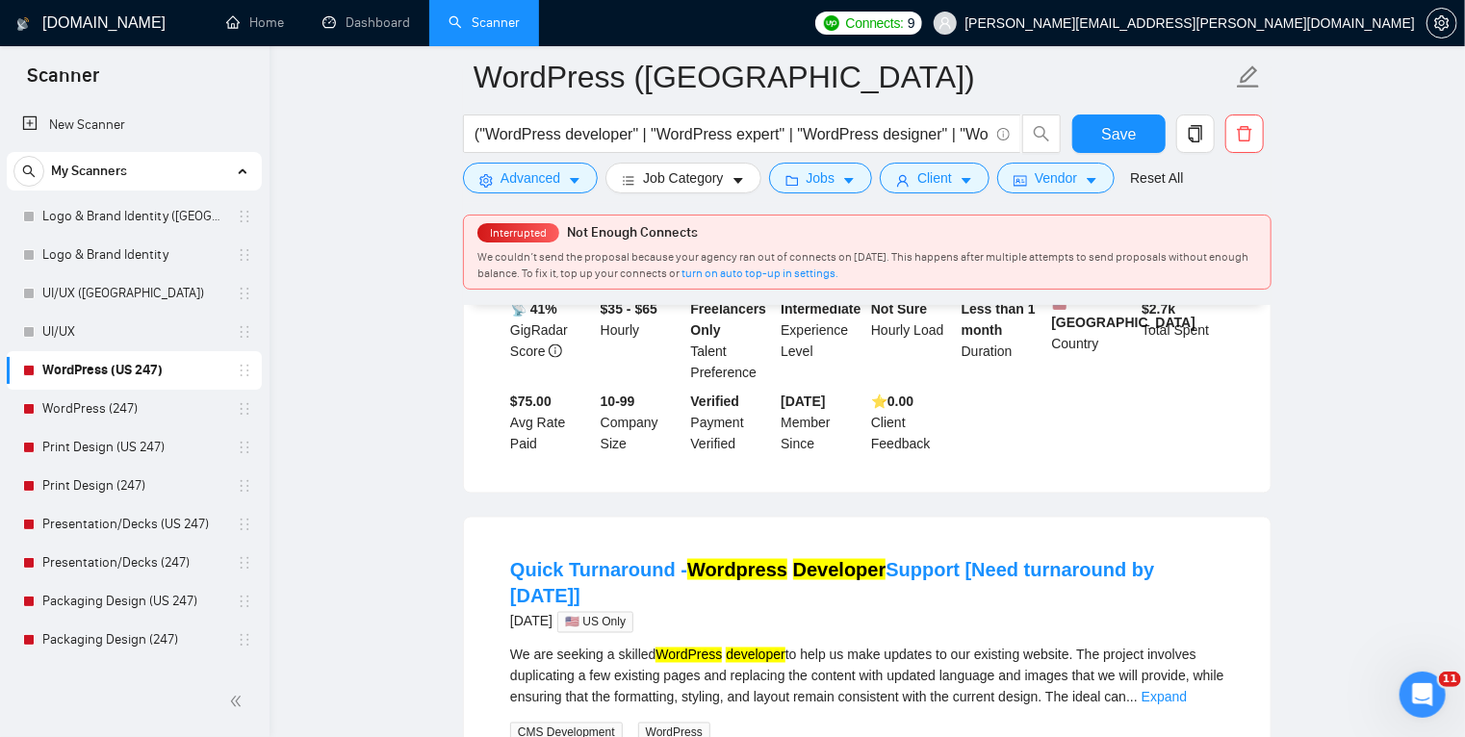
scroll to position [1233, 0]
click at [1109, 138] on span "Save" at bounding box center [1118, 134] width 35 height 24
click at [525, 174] on span "Advanced" at bounding box center [530, 177] width 60 height 21
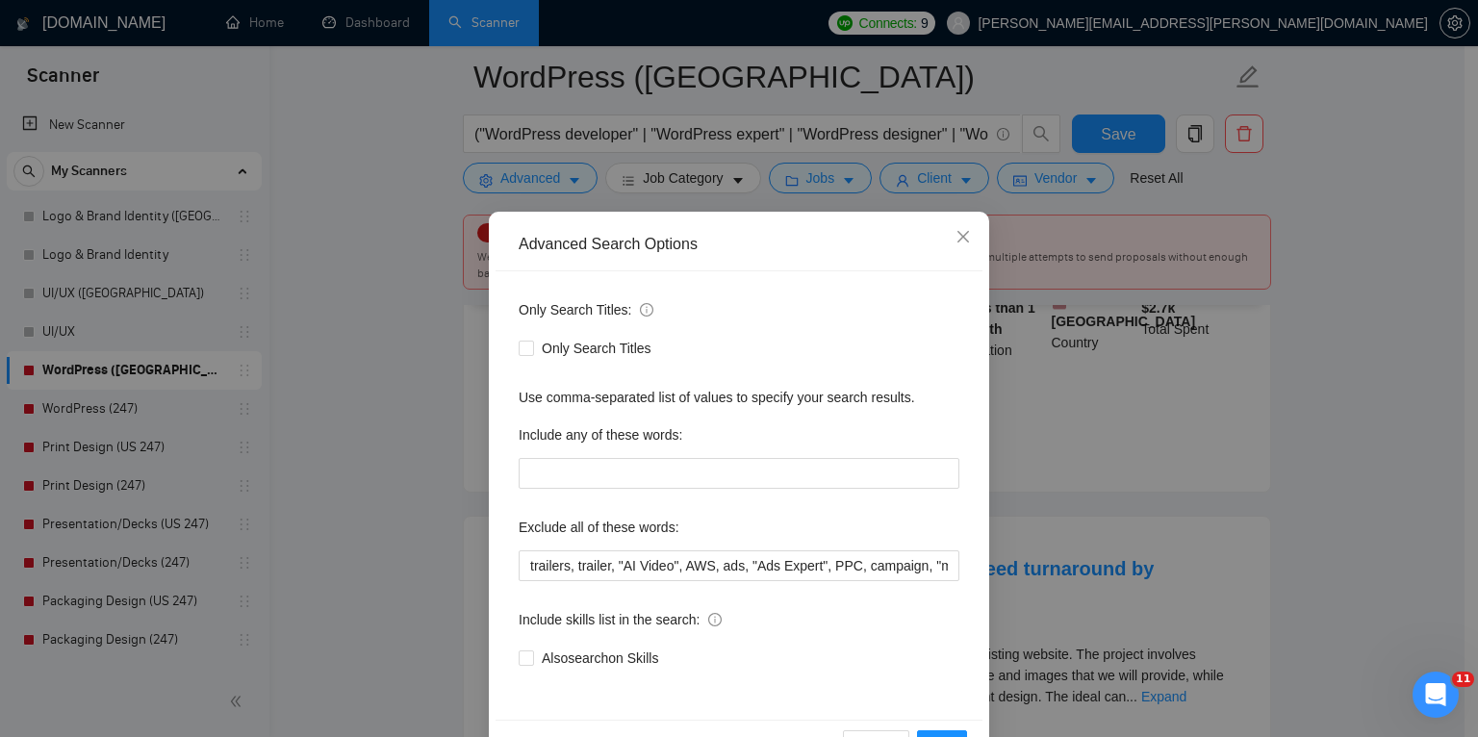
click at [385, 257] on div "Advanced Search Options Only Search Titles: Only Search Titles Use comma-separa…" at bounding box center [739, 368] width 1478 height 737
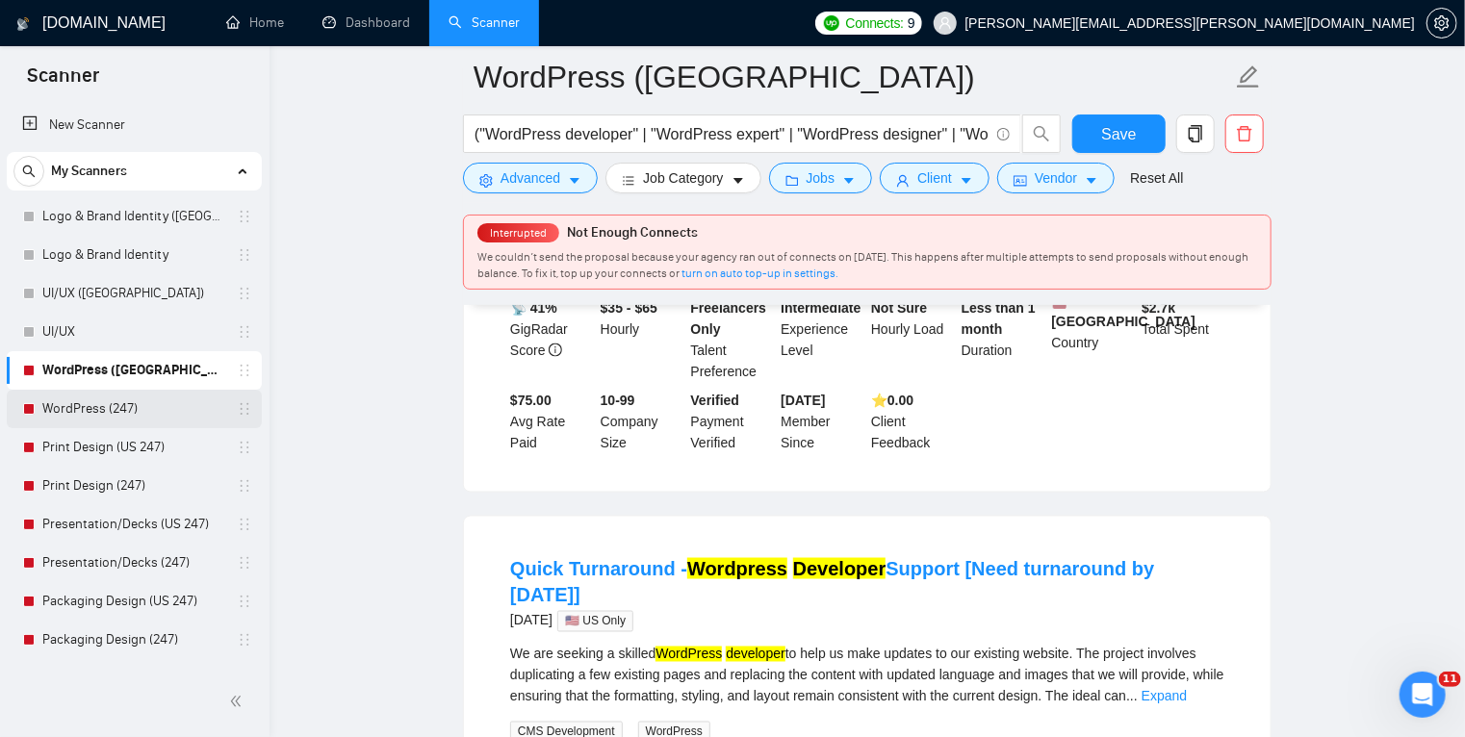
click at [170, 404] on link "WordPress (247)" at bounding box center [133, 409] width 183 height 38
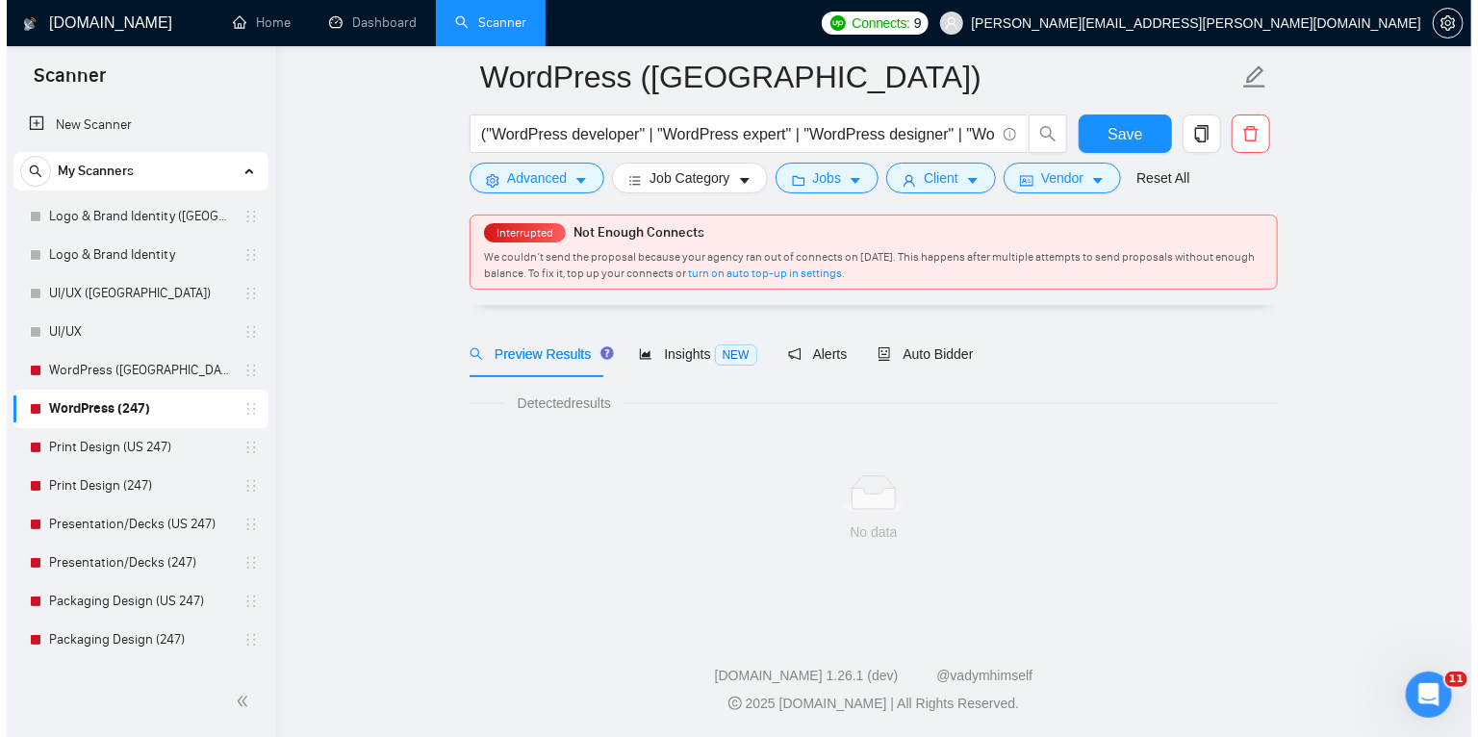
scroll to position [52, 0]
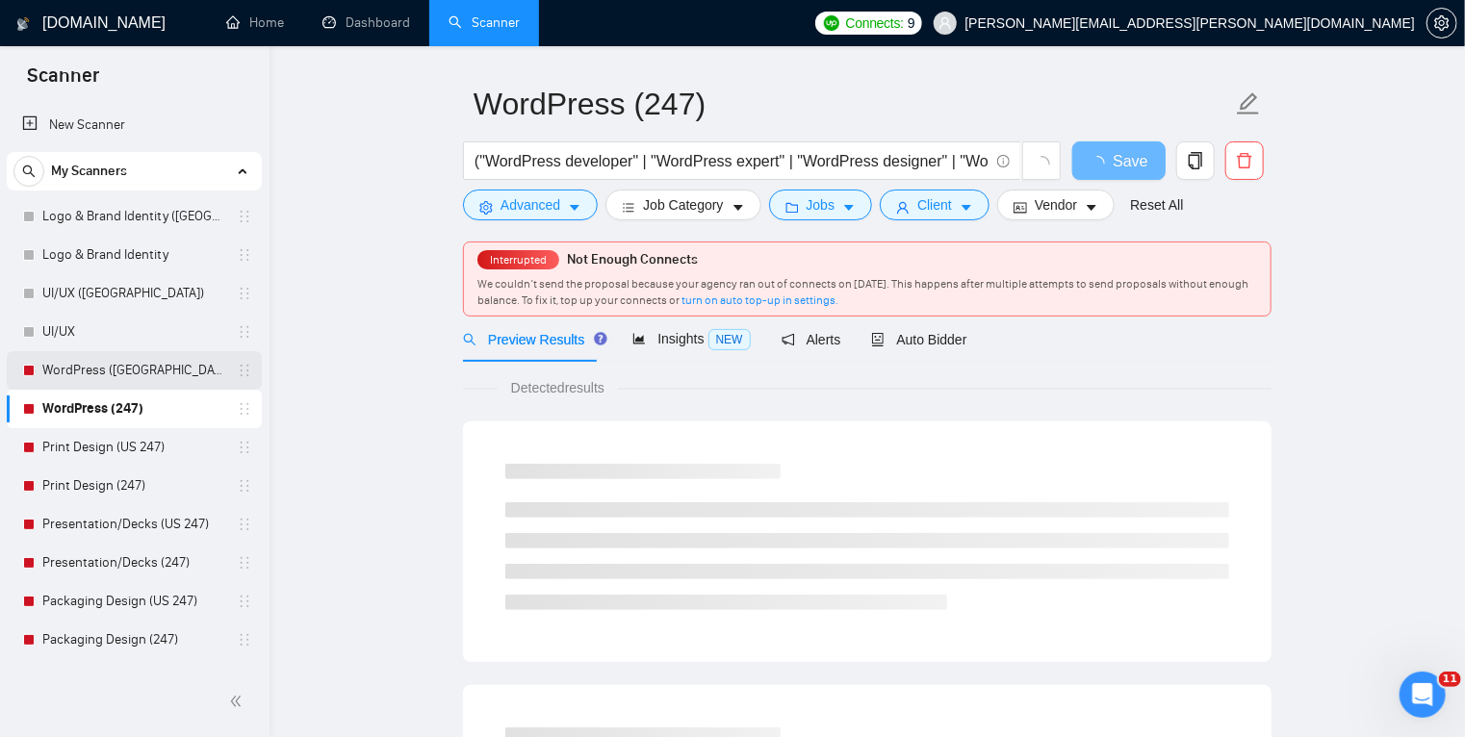
click at [170, 377] on link "WordPress ([GEOGRAPHIC_DATA])" at bounding box center [133, 370] width 183 height 38
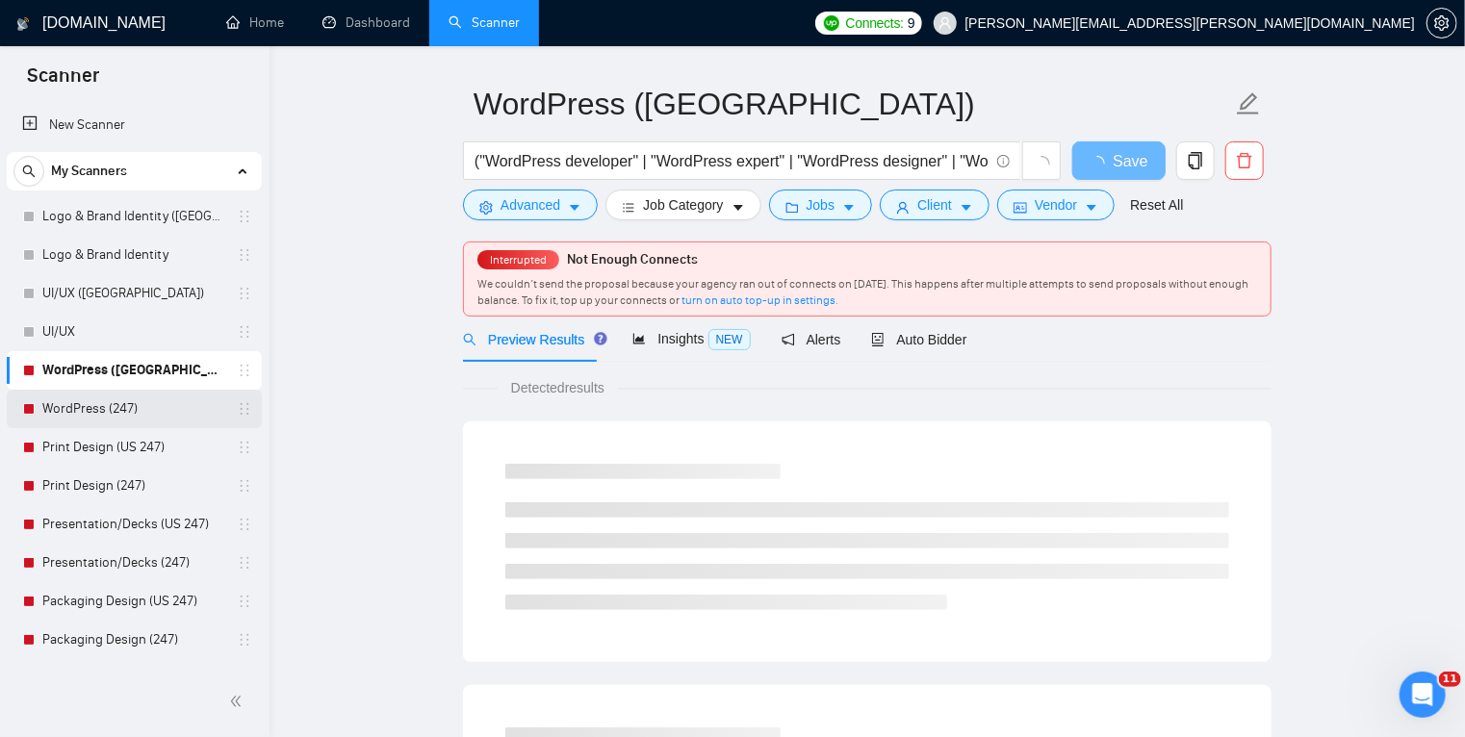
click at [169, 413] on link "WordPress (247)" at bounding box center [133, 409] width 183 height 38
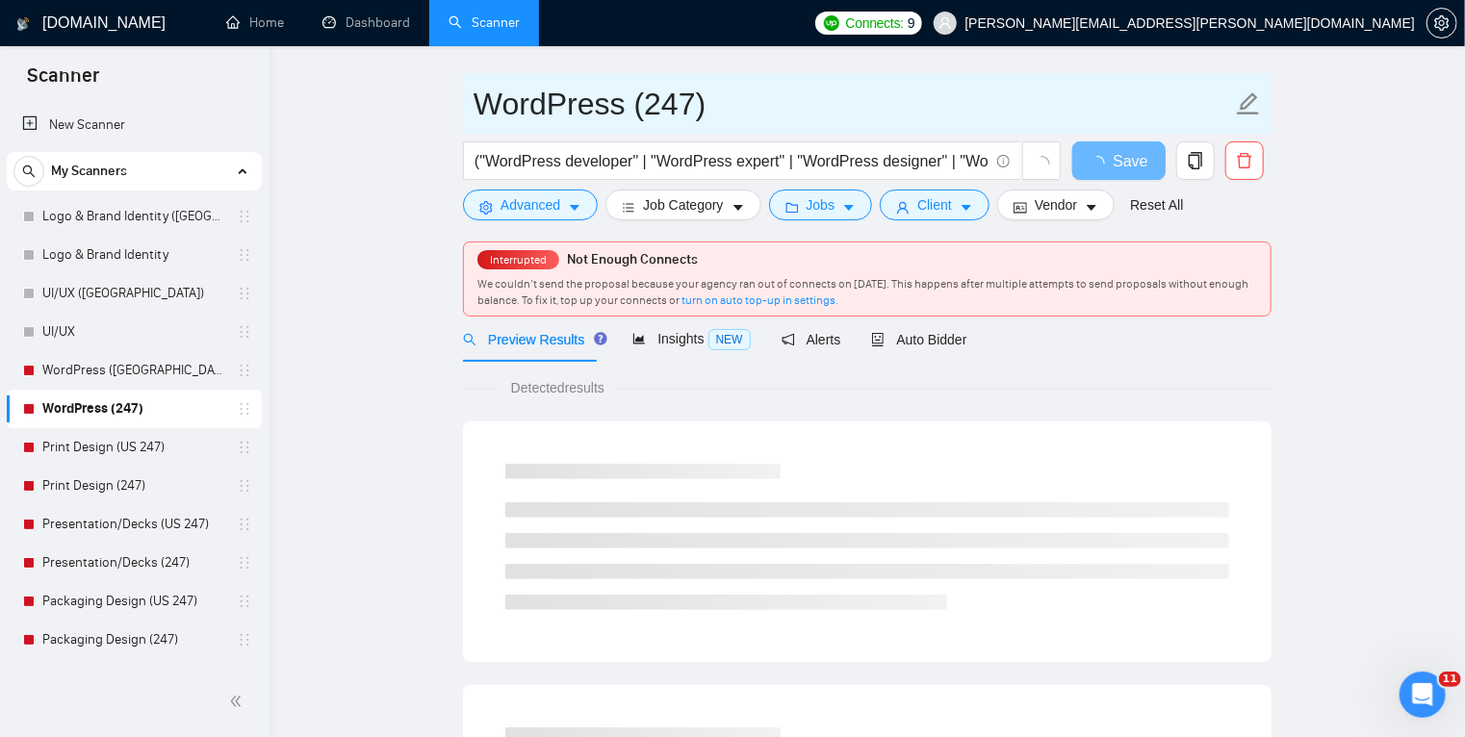
drag, startPoint x: 708, startPoint y: 104, endPoint x: 625, endPoint y: 105, distance: 83.7
click at [625, 105] on input "WordPress (247)" at bounding box center [852, 104] width 758 height 48
type input "WordPress"
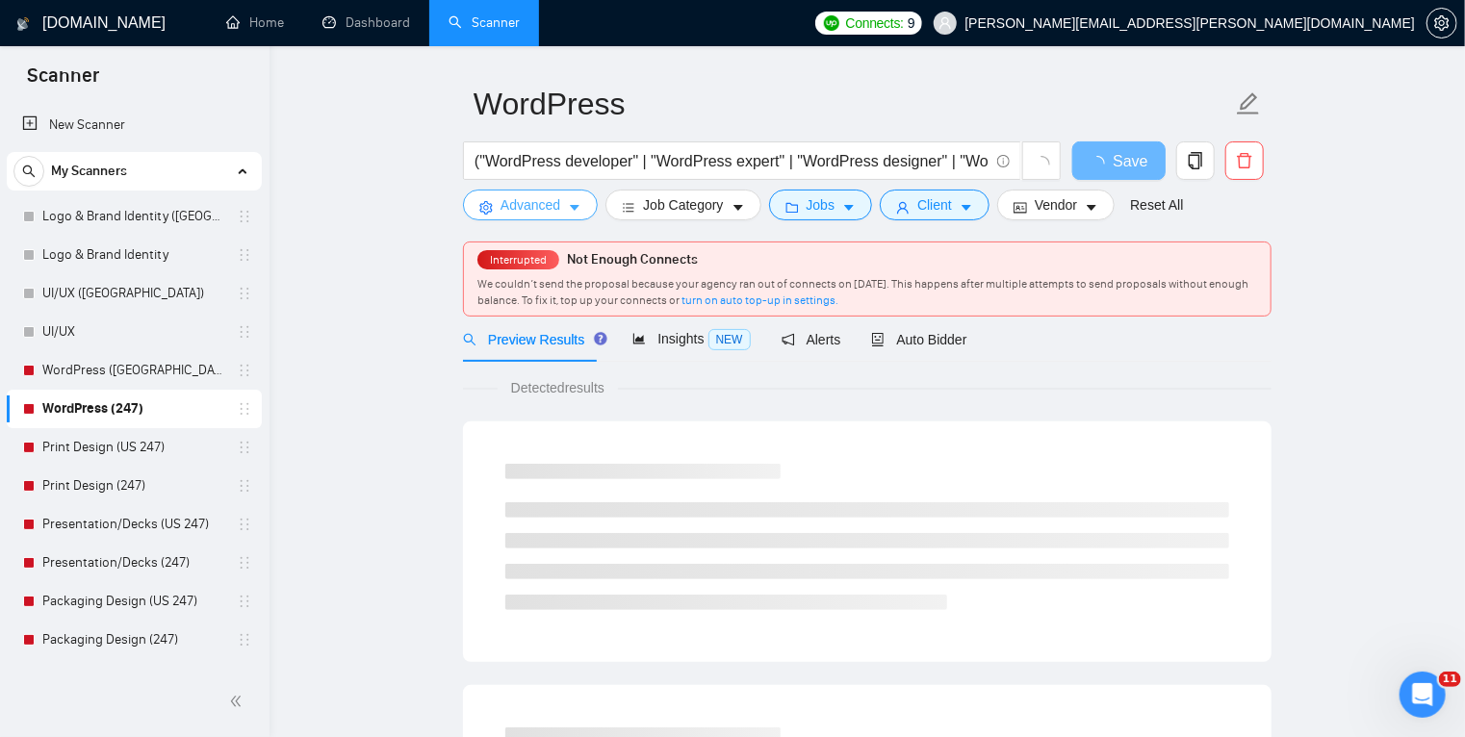
click at [560, 211] on button "Advanced" at bounding box center [530, 205] width 135 height 31
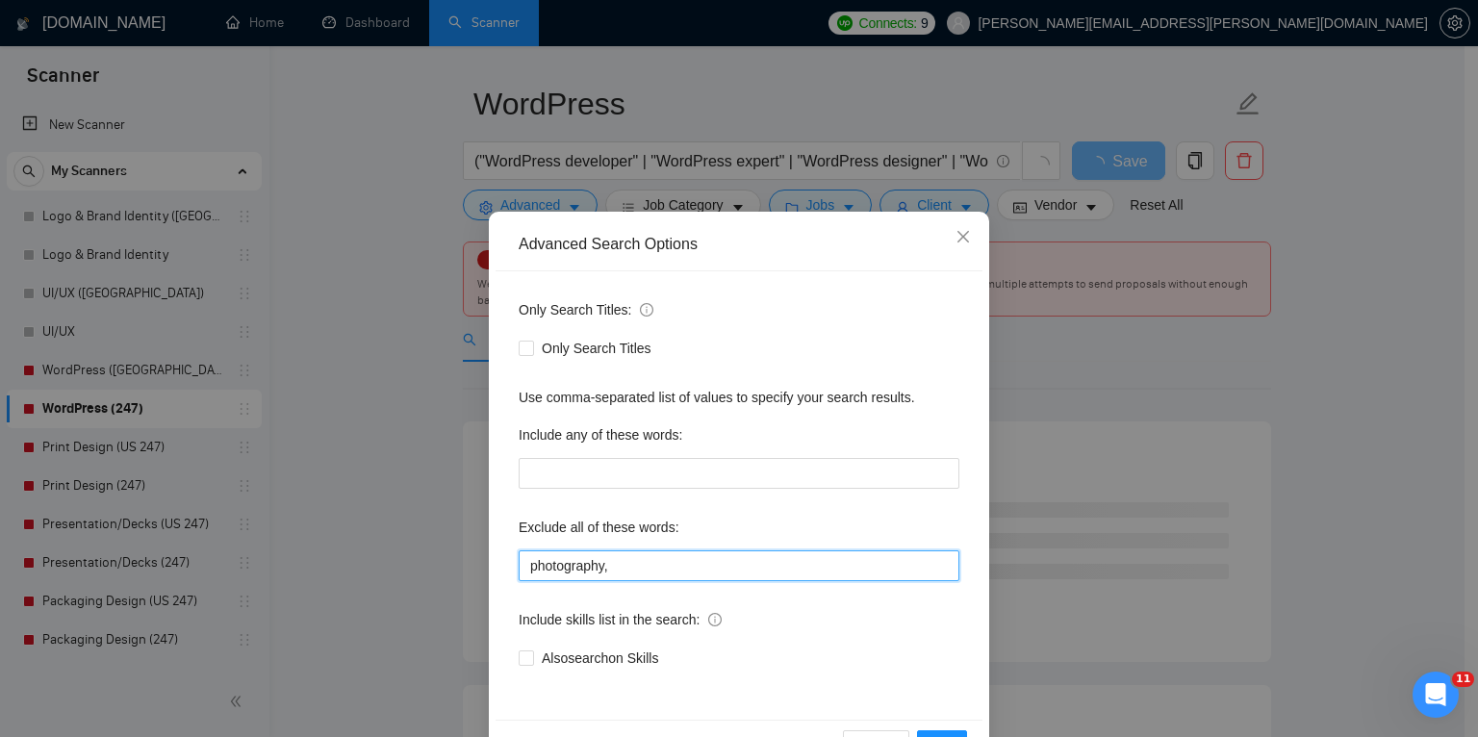
click at [583, 577] on input "photography," at bounding box center [739, 565] width 441 height 31
paste input "trailers, trailer, "AI Video", AWS, ads, "Ads Expert", PPC, campaign, "marketin…"
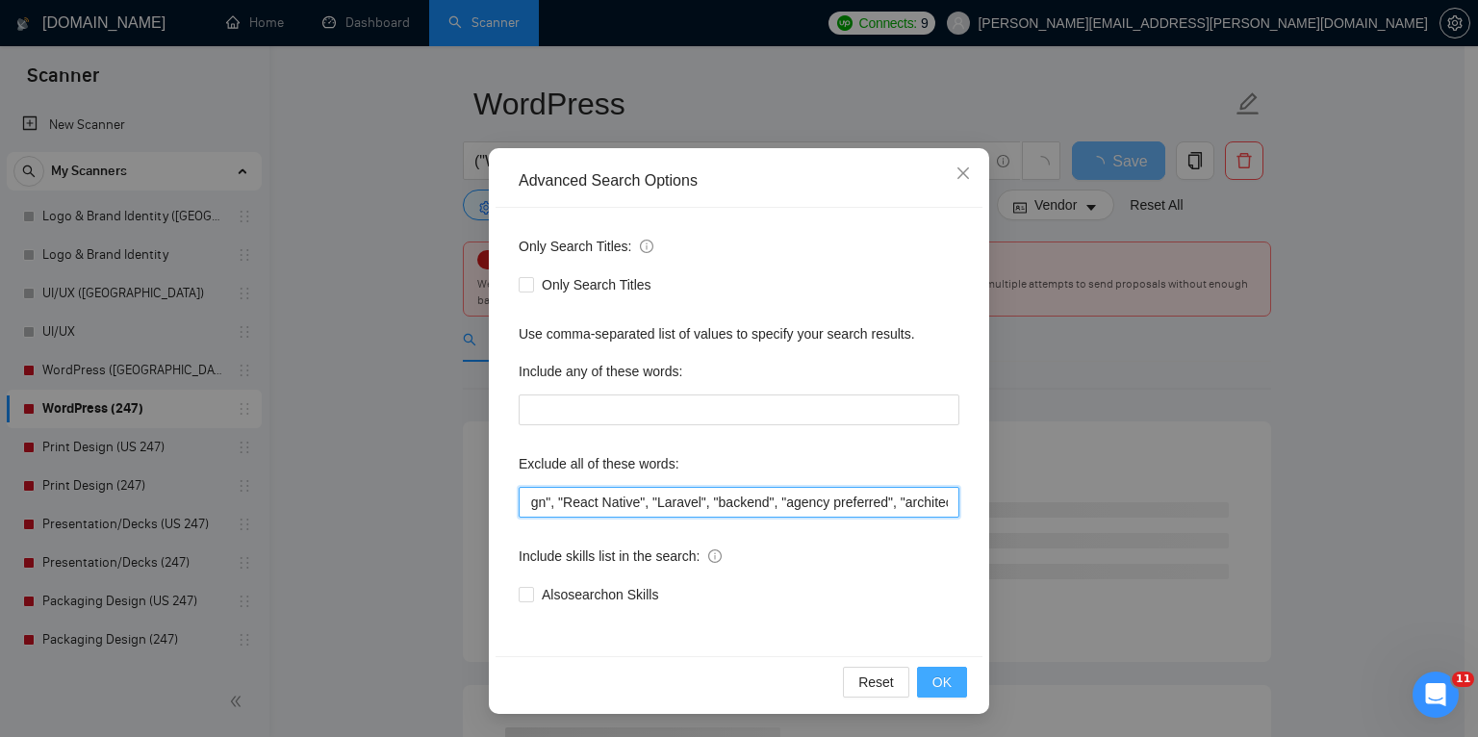
type input "trailers, trailer, "AI Video", AWS, ads, "Ads Expert", PPC, campaign, "marketin…"
click at [920, 676] on button "OK" at bounding box center [942, 682] width 50 height 31
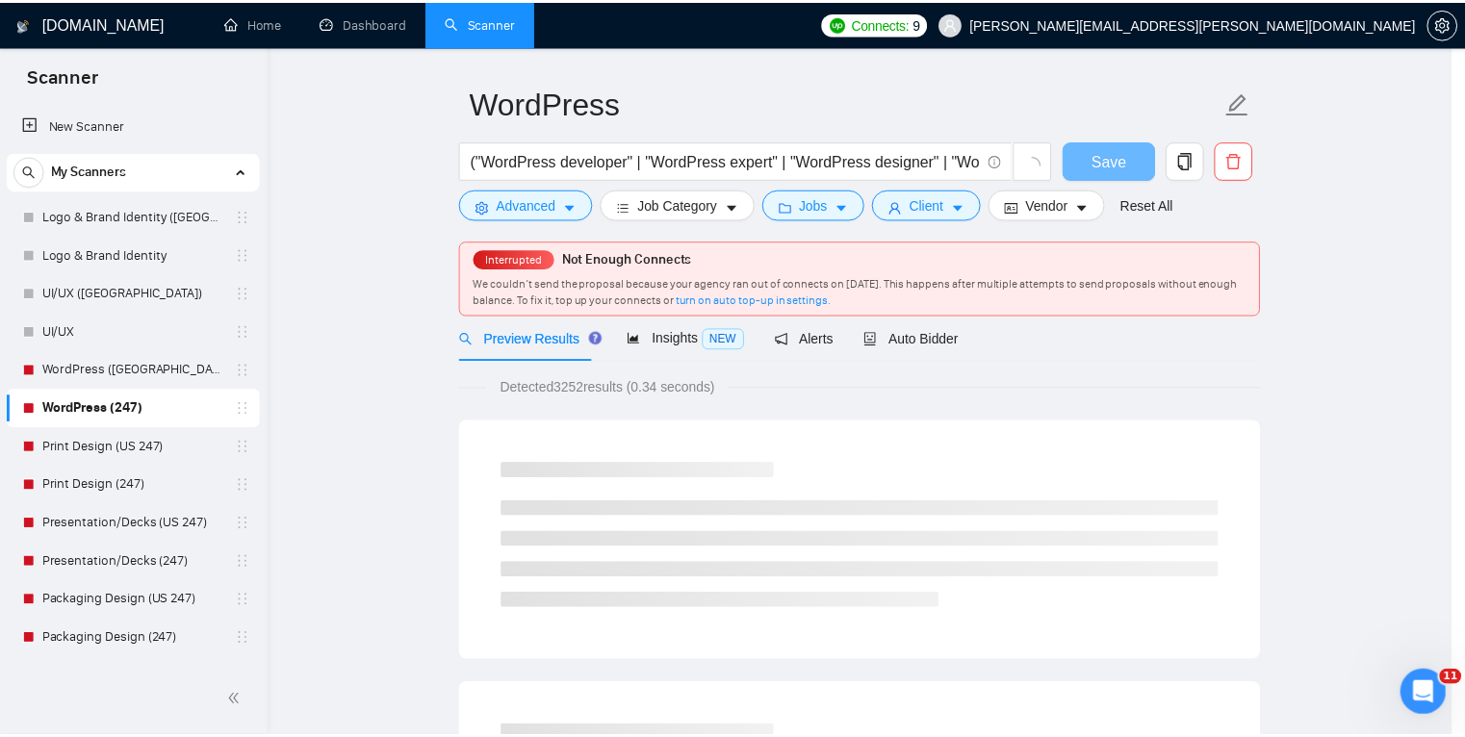
scroll to position [0, 0]
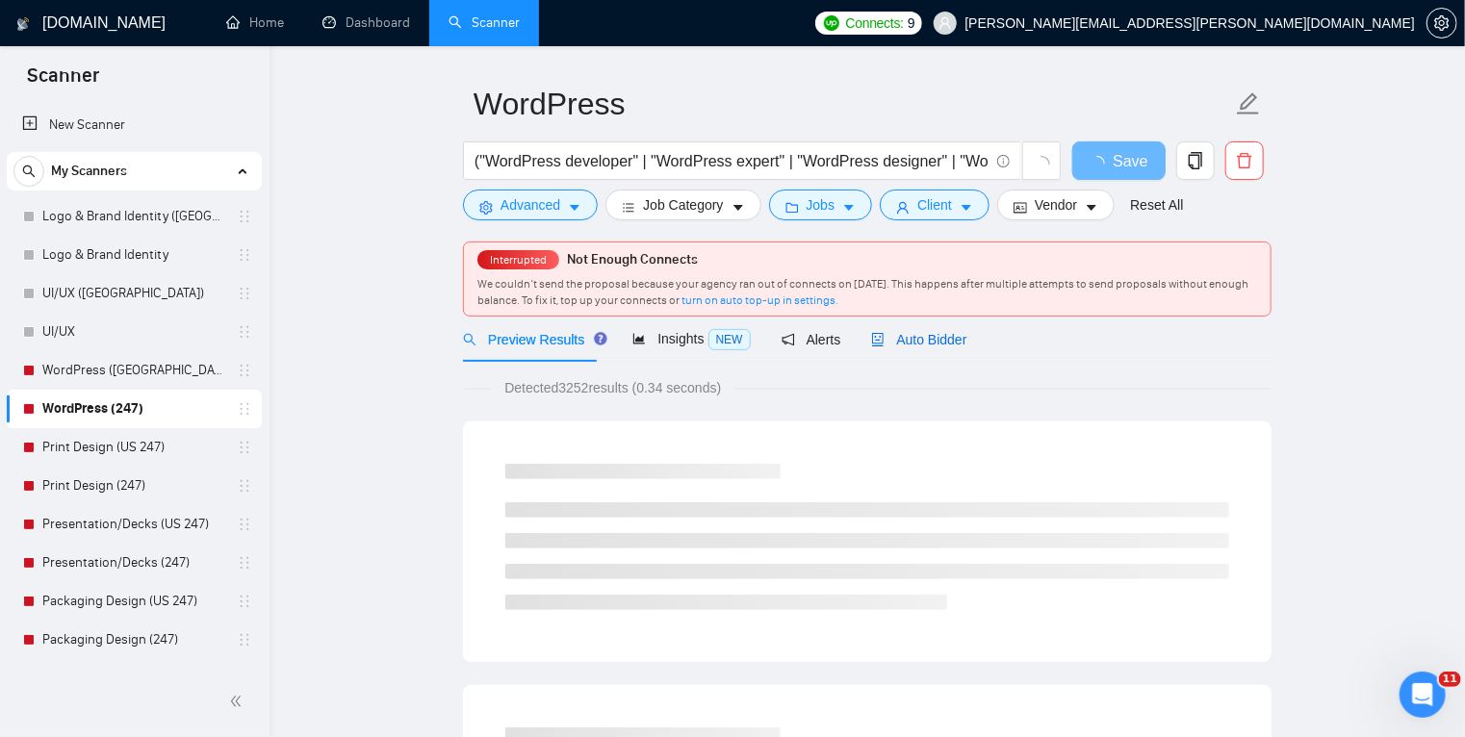
click at [928, 341] on span "Auto Bidder" at bounding box center [918, 339] width 95 height 15
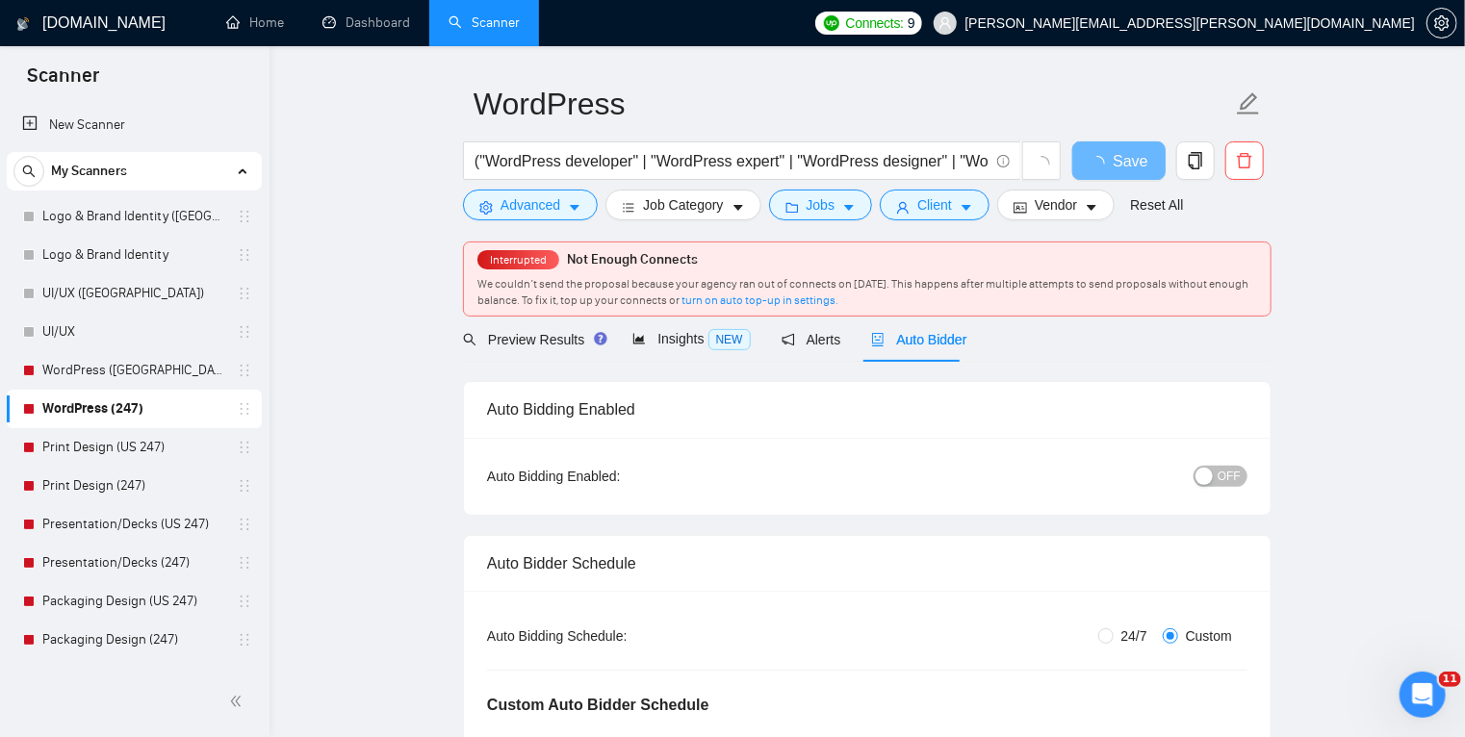
radio input "true"
radio input "false"
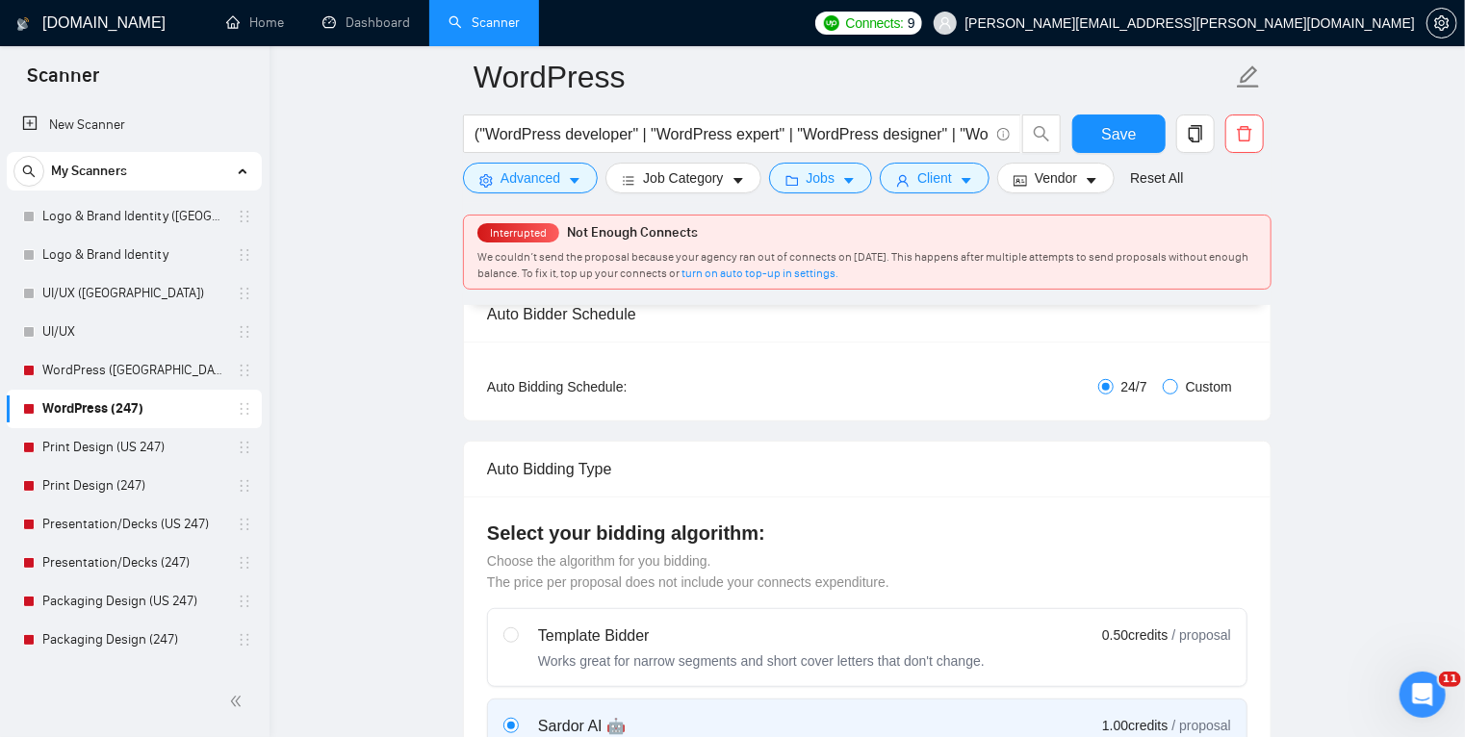
scroll to position [319, 0]
click at [1174, 385] on input "Custom" at bounding box center [1169, 383] width 15 height 15
radio input "true"
radio input "false"
checkbox input "true"
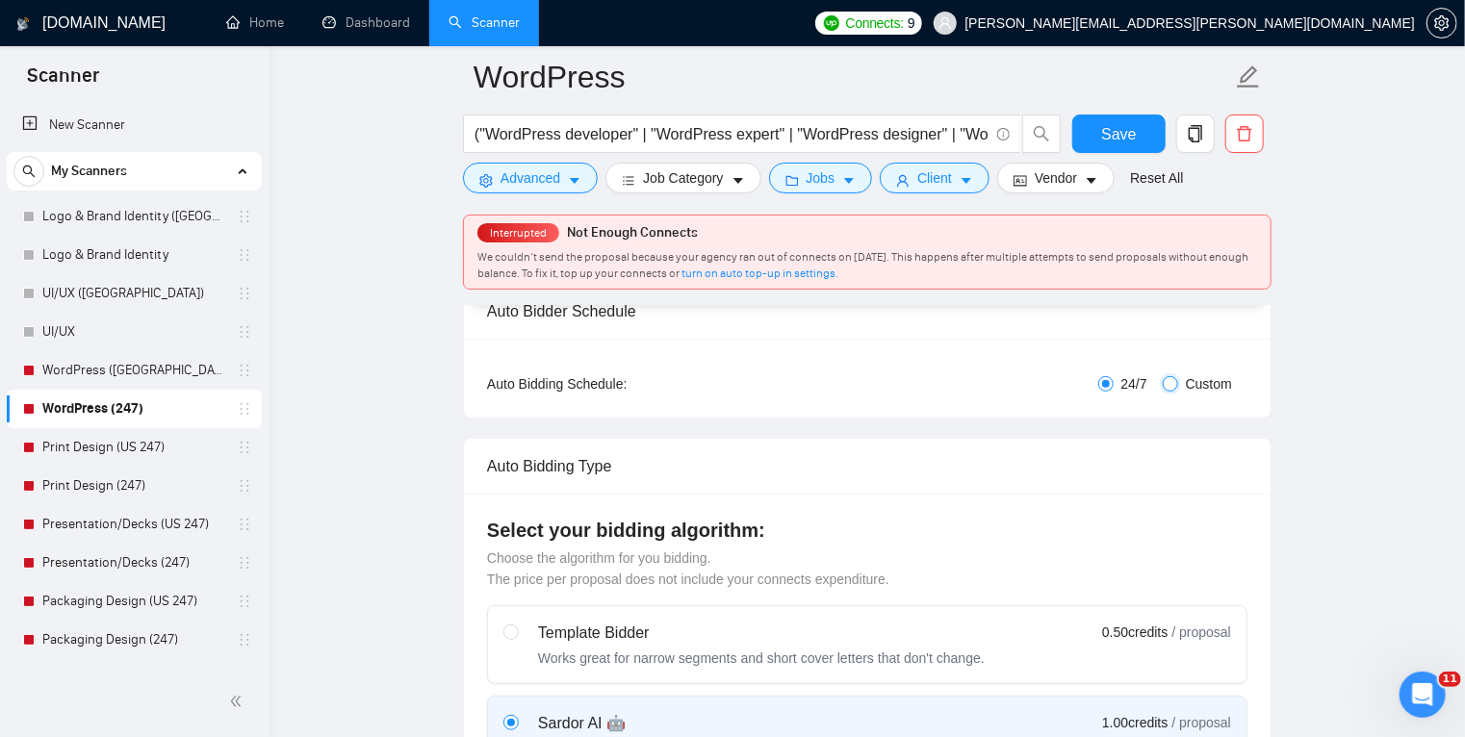
checkbox input "true"
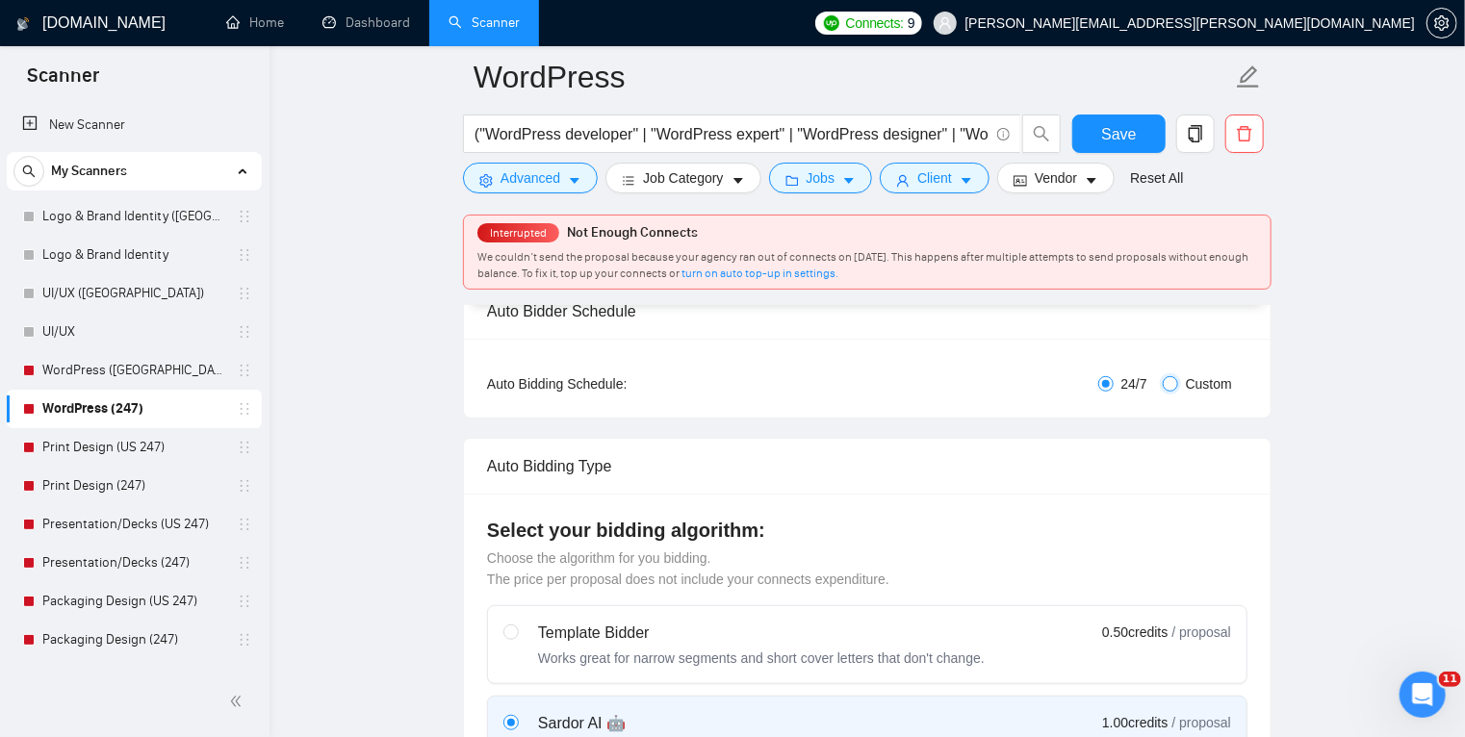
checkbox input "true"
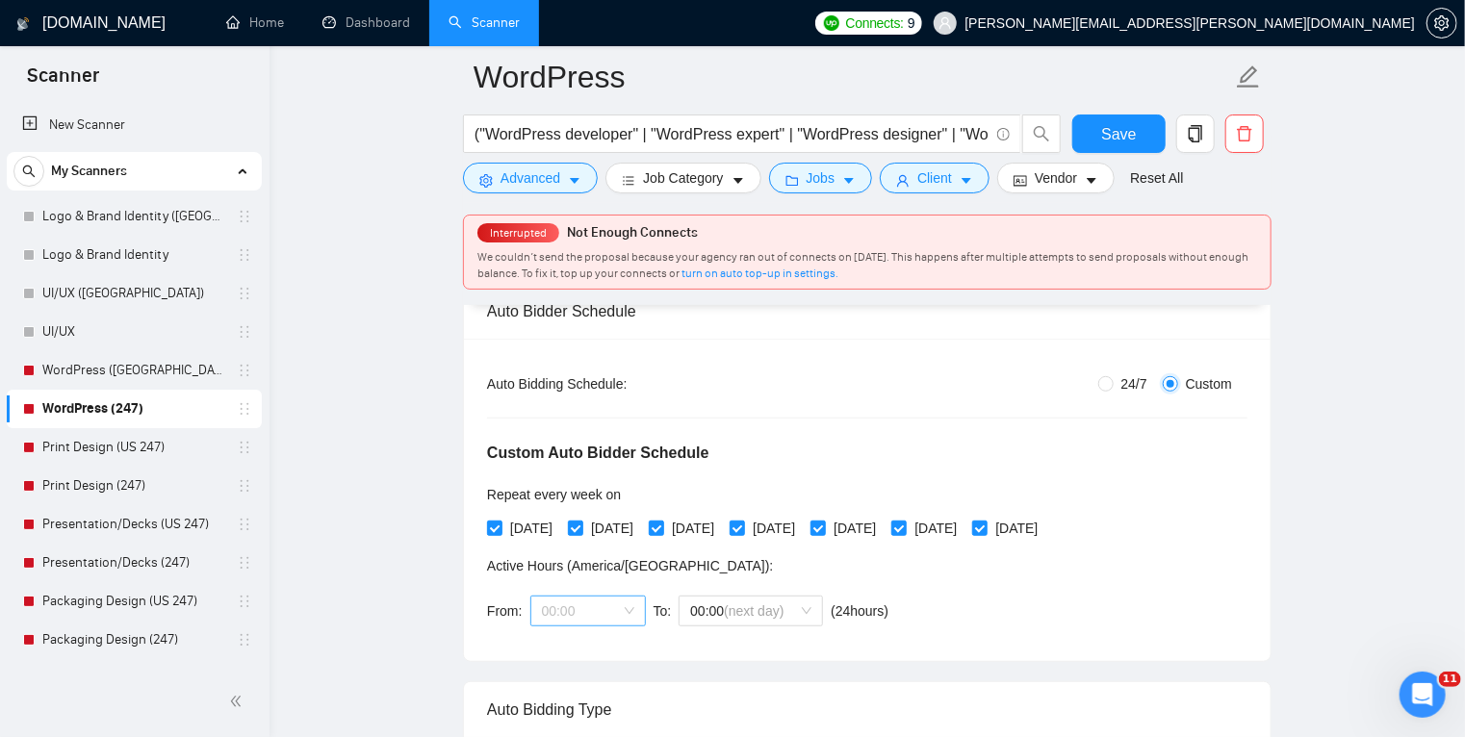
click at [610, 608] on span "00:00" at bounding box center [588, 611] width 92 height 29
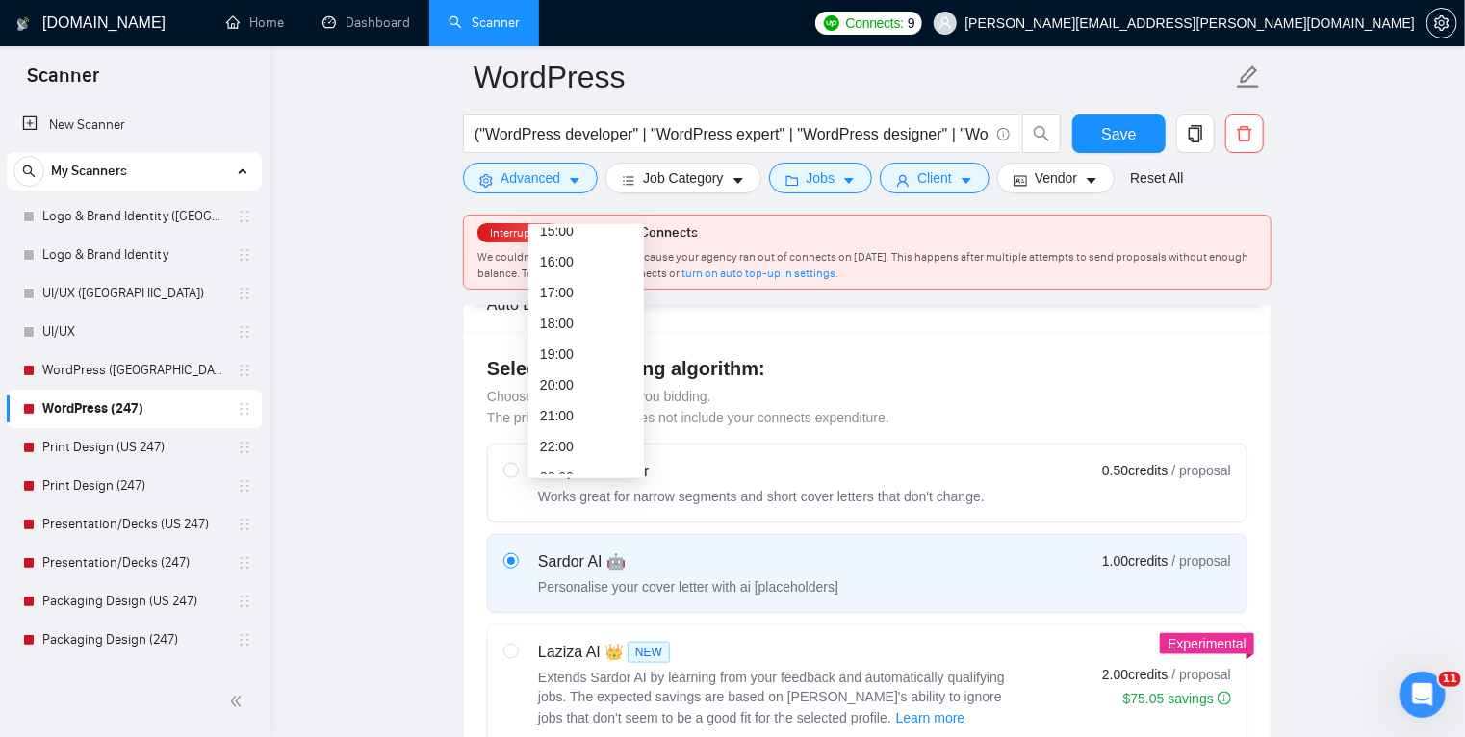
scroll to position [493, 0]
click at [574, 265] on div "17:00" at bounding box center [586, 274] width 92 height 21
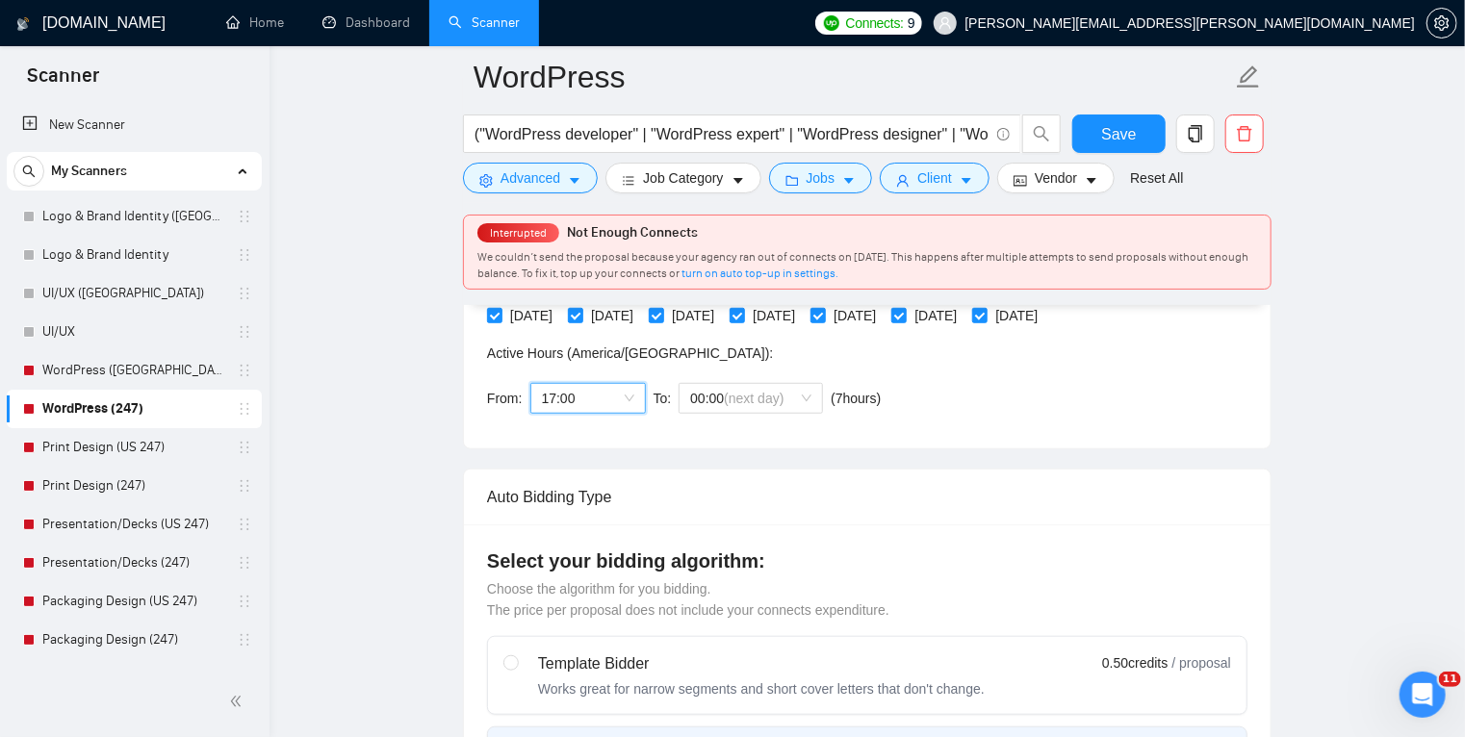
scroll to position [531, 0]
click at [764, 401] on span "(next day)" at bounding box center [754, 398] width 60 height 15
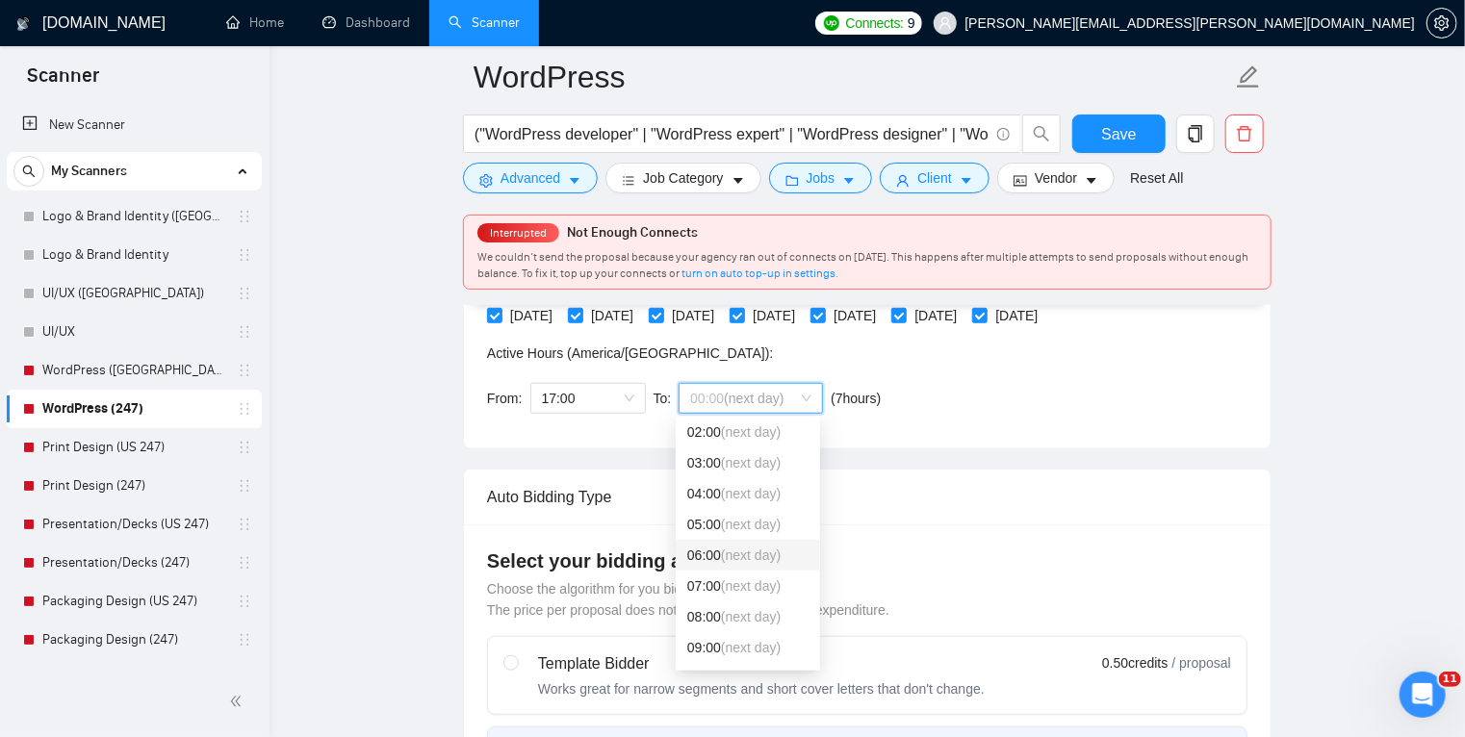
scroll to position [66, 0]
click at [723, 612] on span "(next day)" at bounding box center [751, 615] width 60 height 15
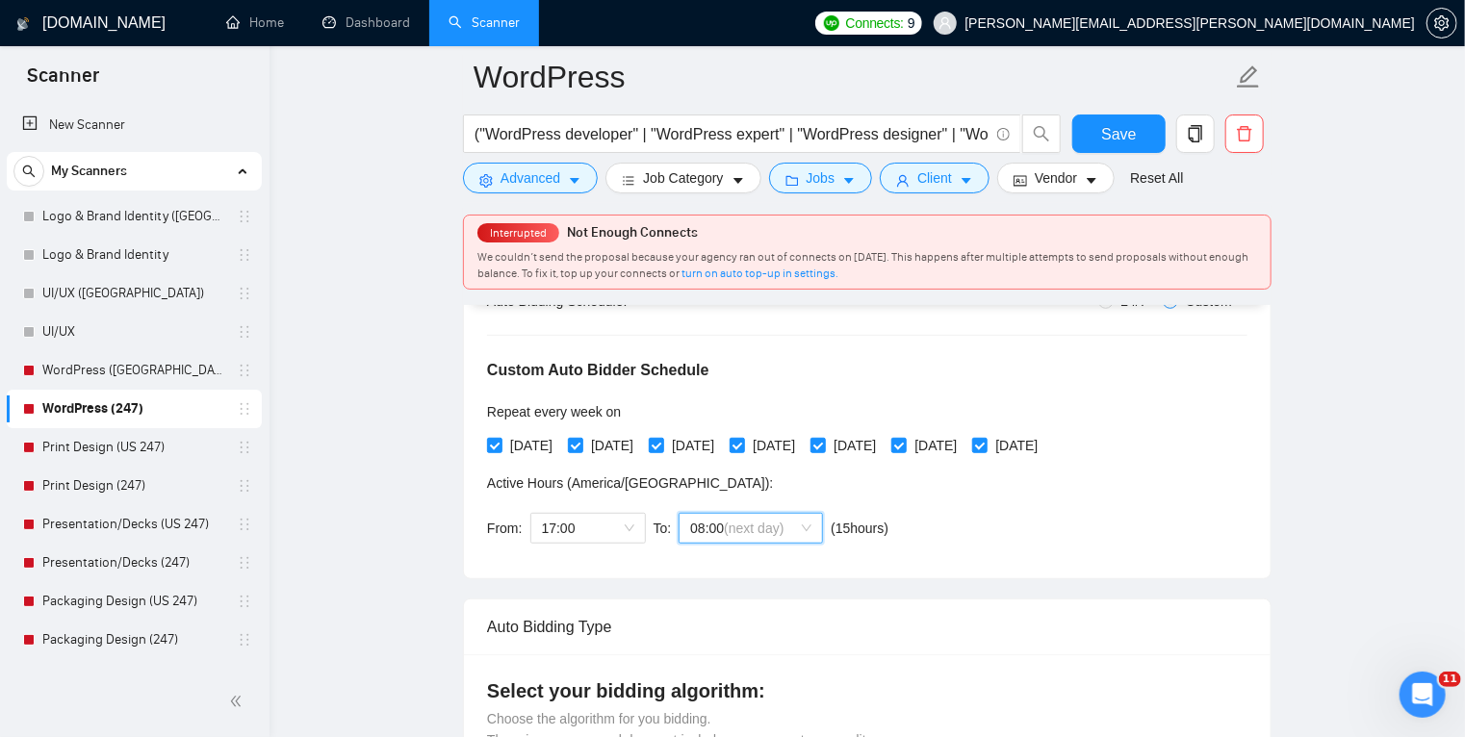
scroll to position [400, 0]
click at [1126, 135] on span "Save" at bounding box center [1118, 134] width 35 height 24
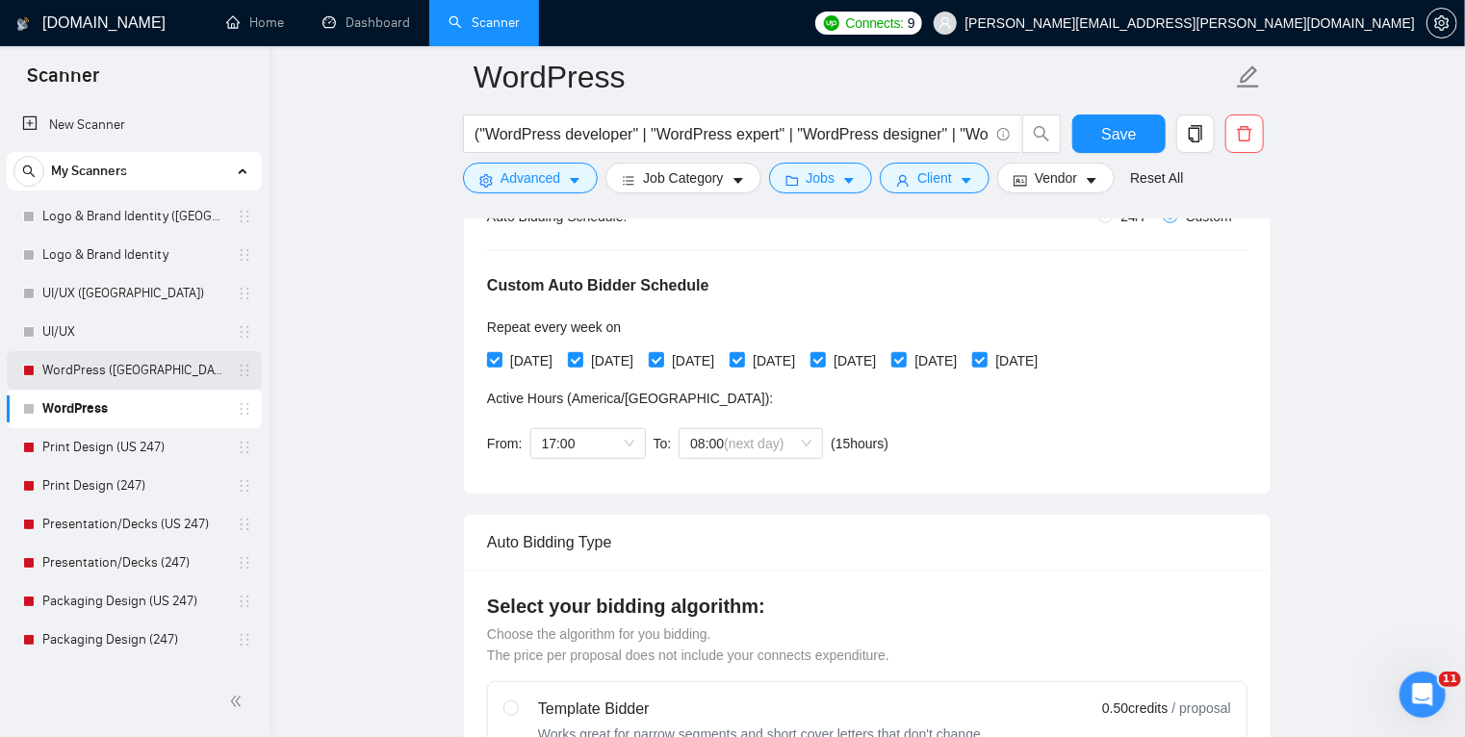
click at [166, 370] on link "WordPress ([GEOGRAPHIC_DATA])" at bounding box center [133, 370] width 183 height 38
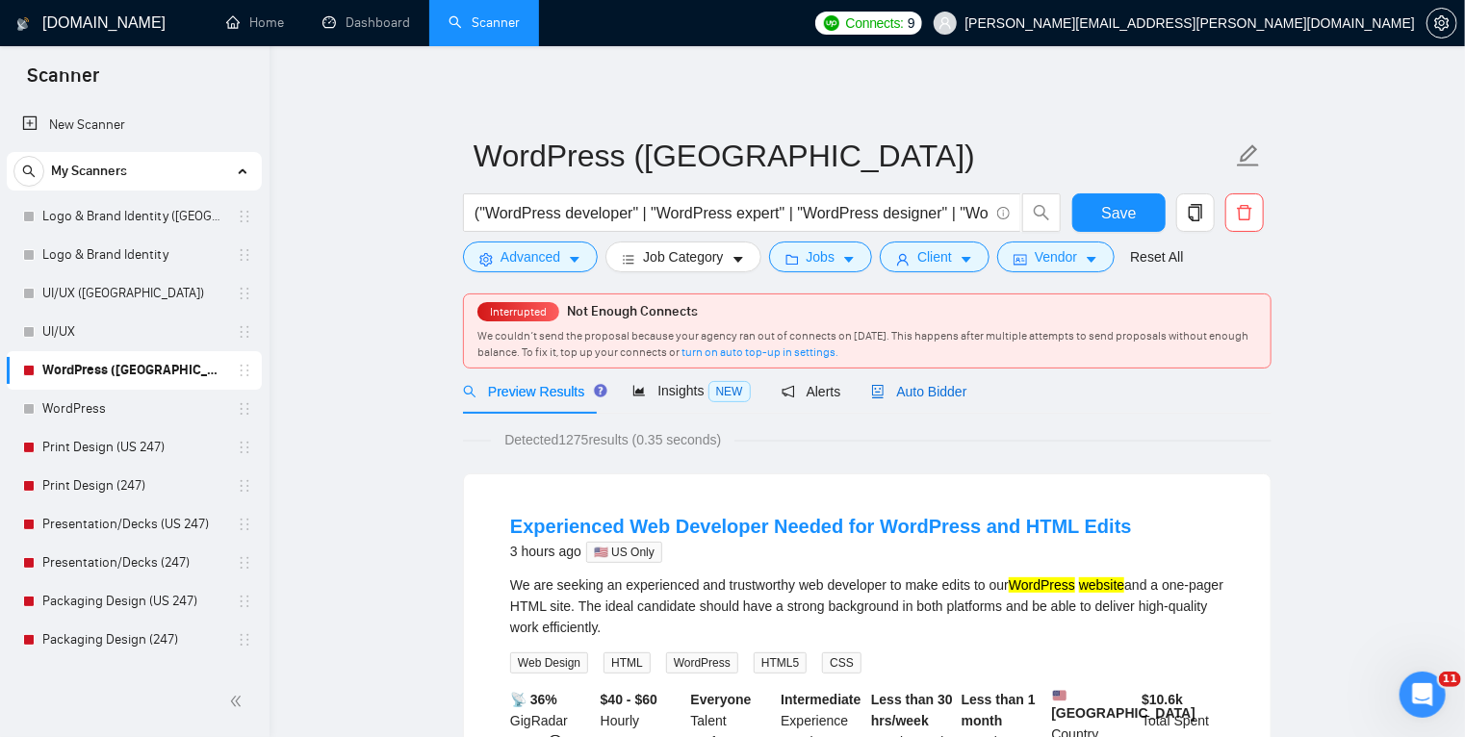
click at [897, 396] on span "Auto Bidder" at bounding box center [918, 391] width 95 height 15
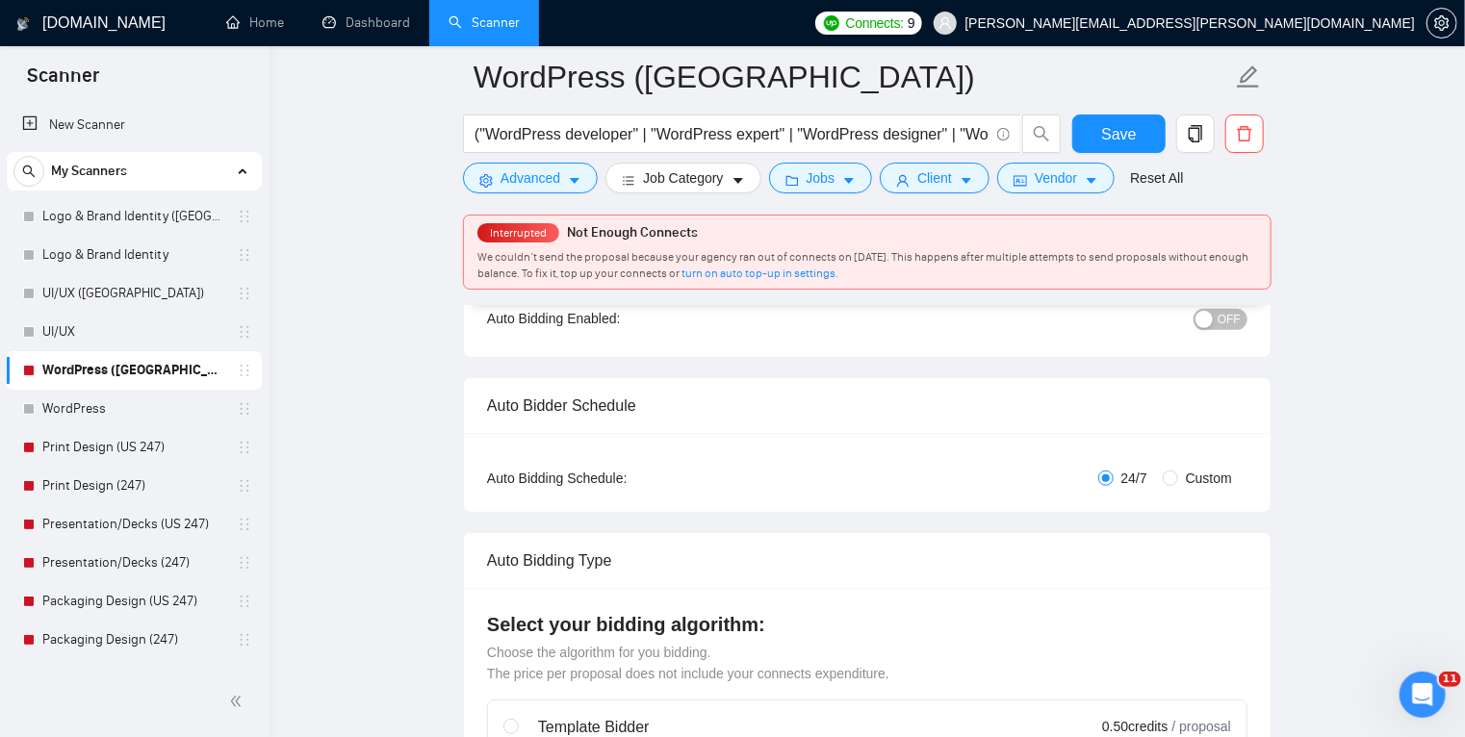
scroll to position [220, 0]
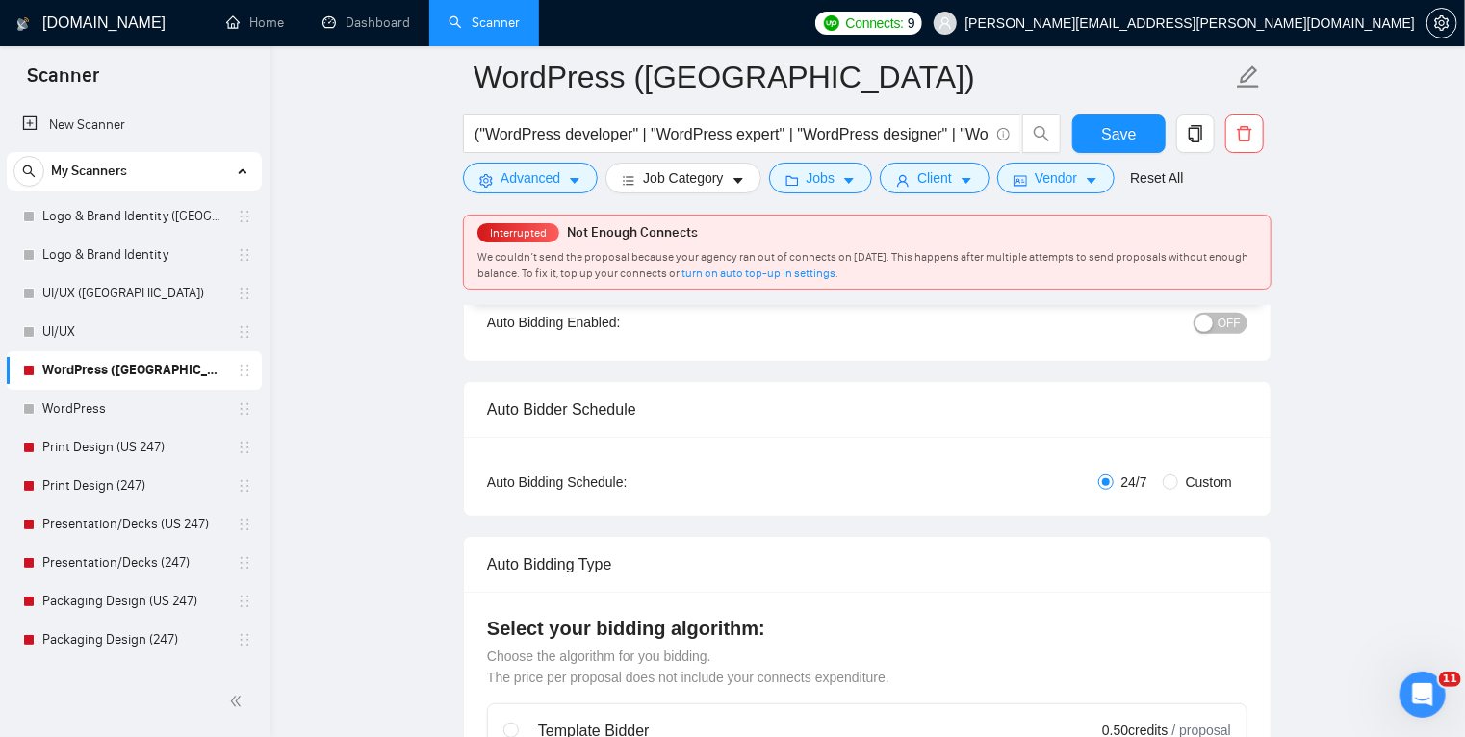
click at [1216, 330] on button "OFF" at bounding box center [1220, 323] width 54 height 21
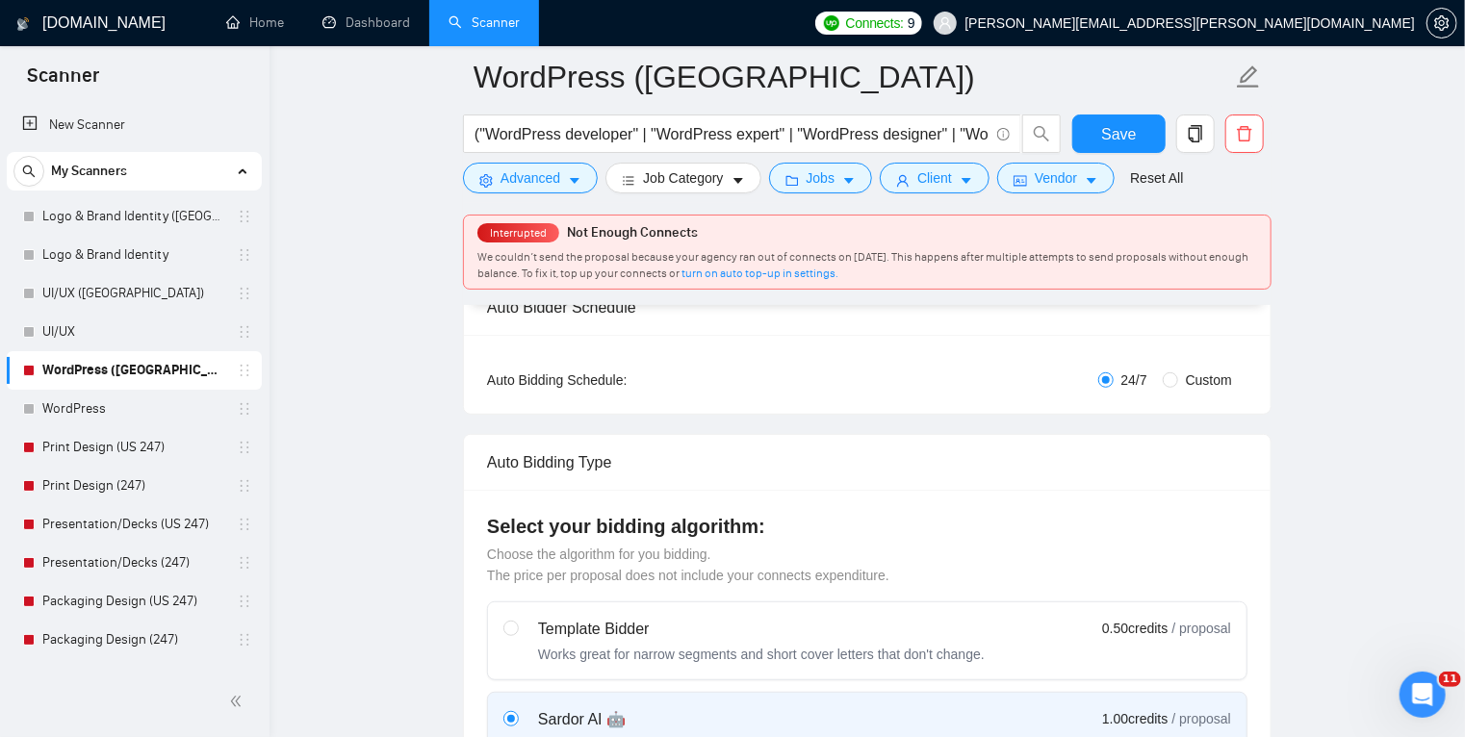
scroll to position [323, 0]
click at [1170, 377] on input "Custom" at bounding box center [1169, 378] width 15 height 15
radio input "true"
radio input "false"
checkbox input "true"
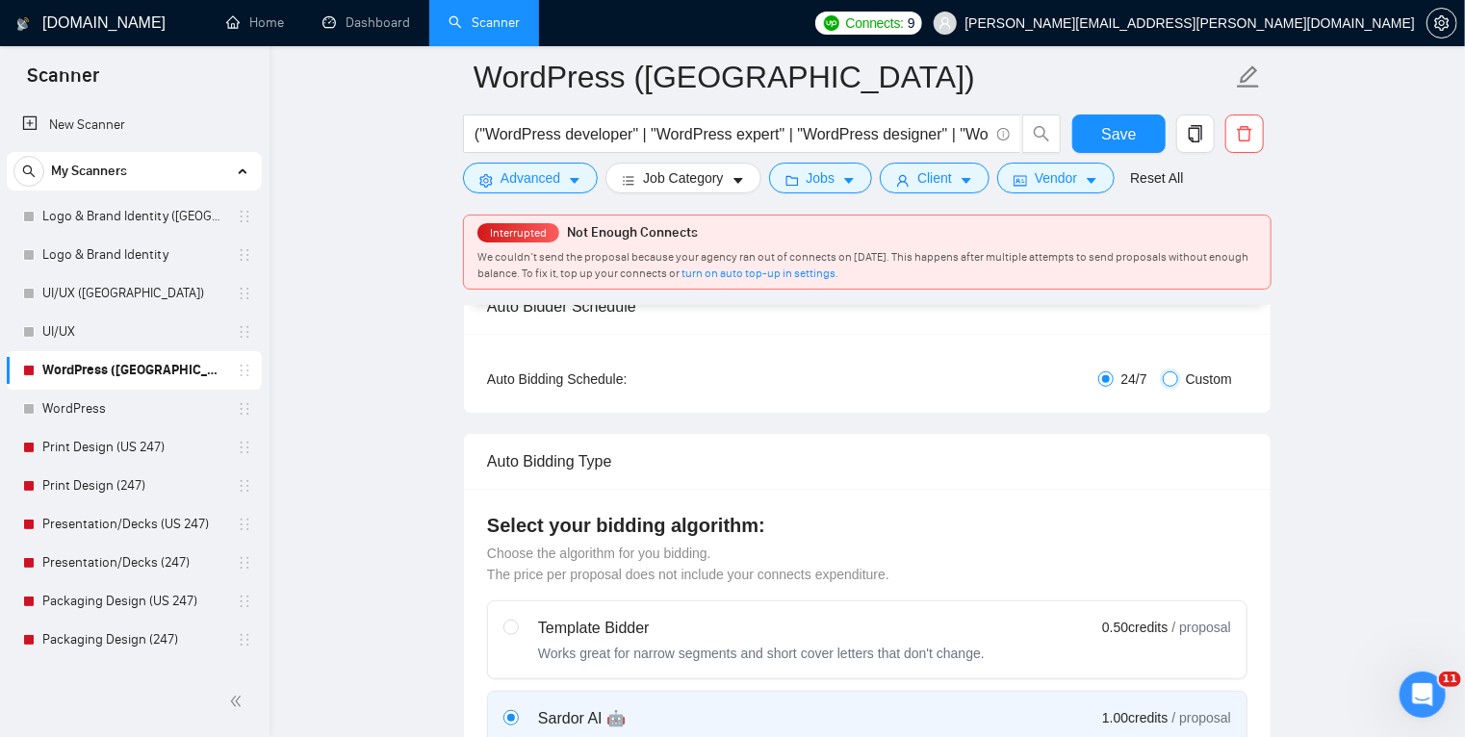
checkbox input "true"
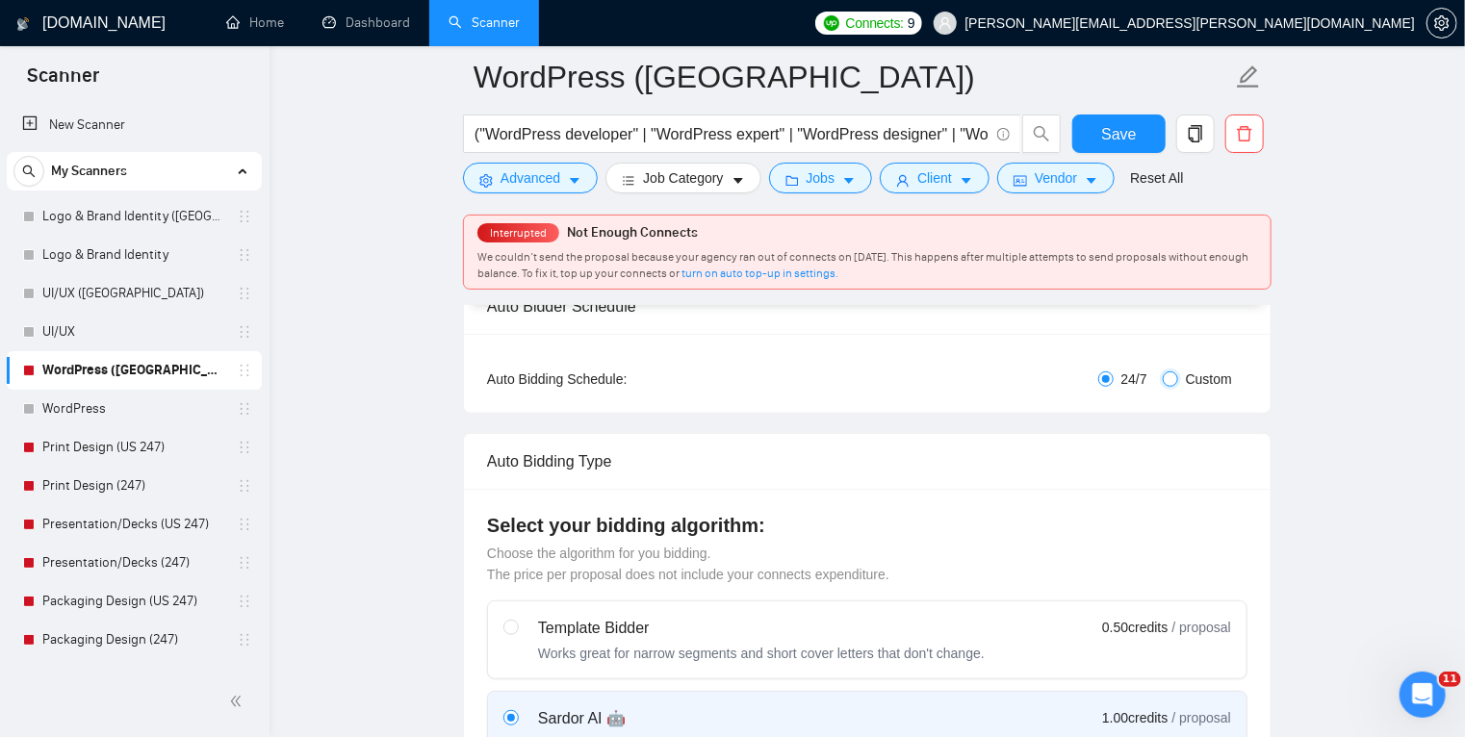
checkbox input "true"
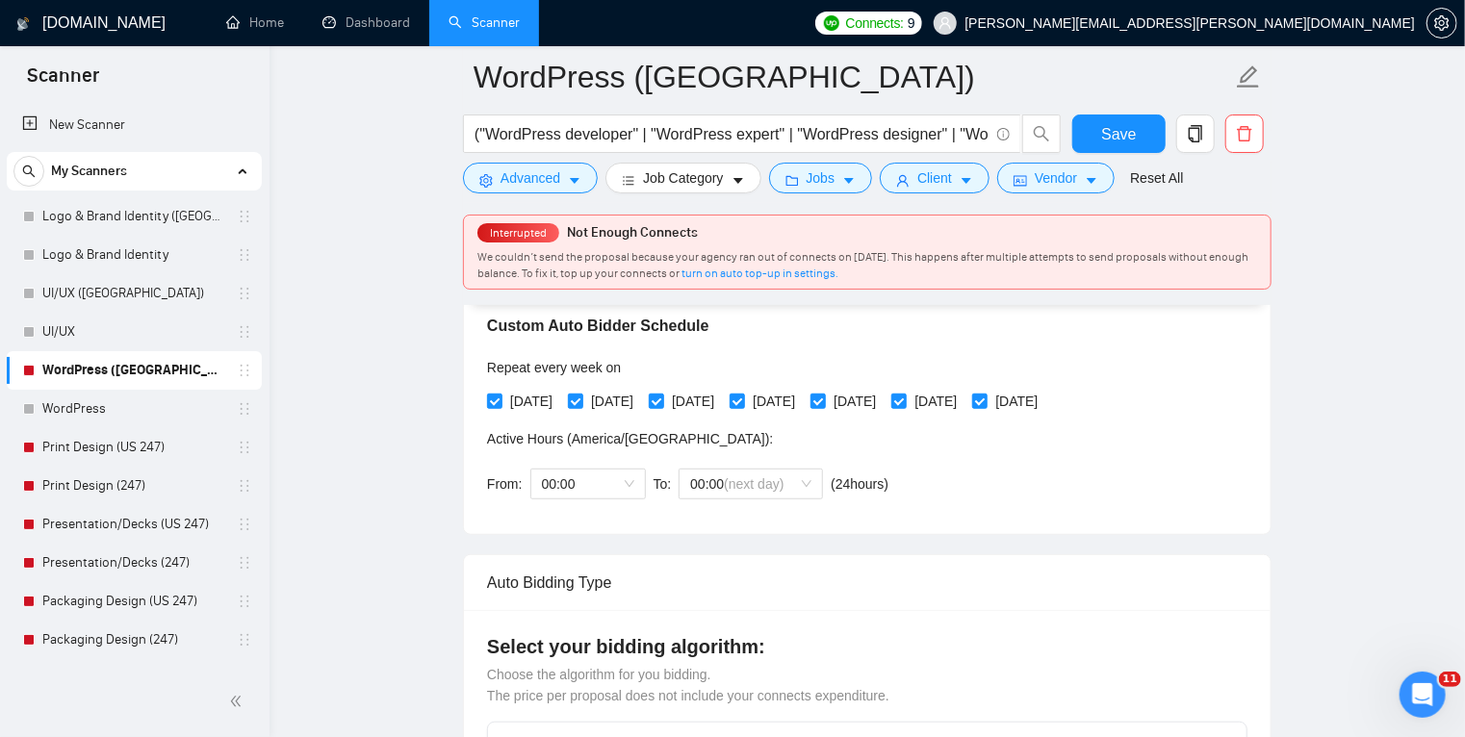
scroll to position [446, 0]
click at [604, 489] on span "00:00" at bounding box center [588, 483] width 92 height 29
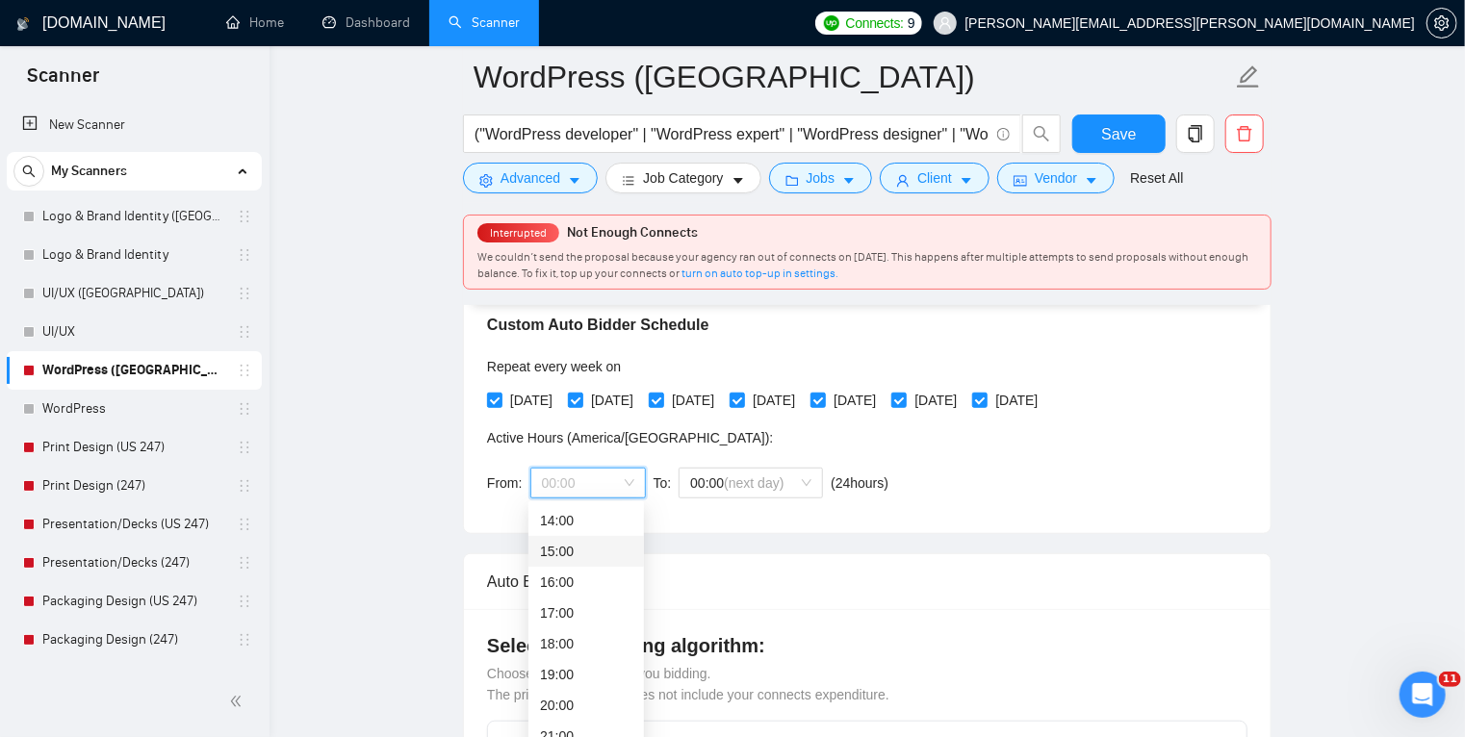
scroll to position [432, 0]
click at [578, 614] on div "17:00" at bounding box center [586, 611] width 92 height 21
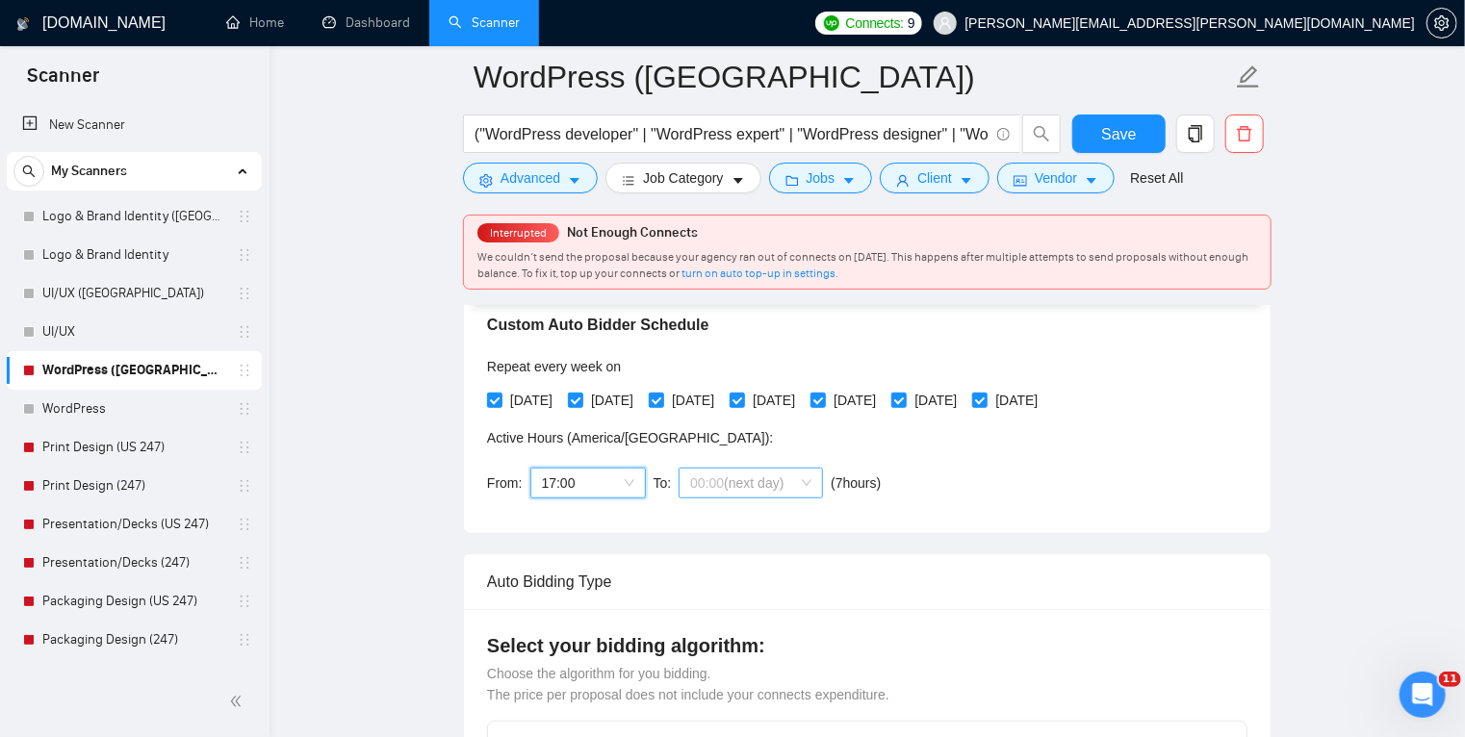
click at [739, 475] on span "(next day)" at bounding box center [754, 482] width 60 height 15
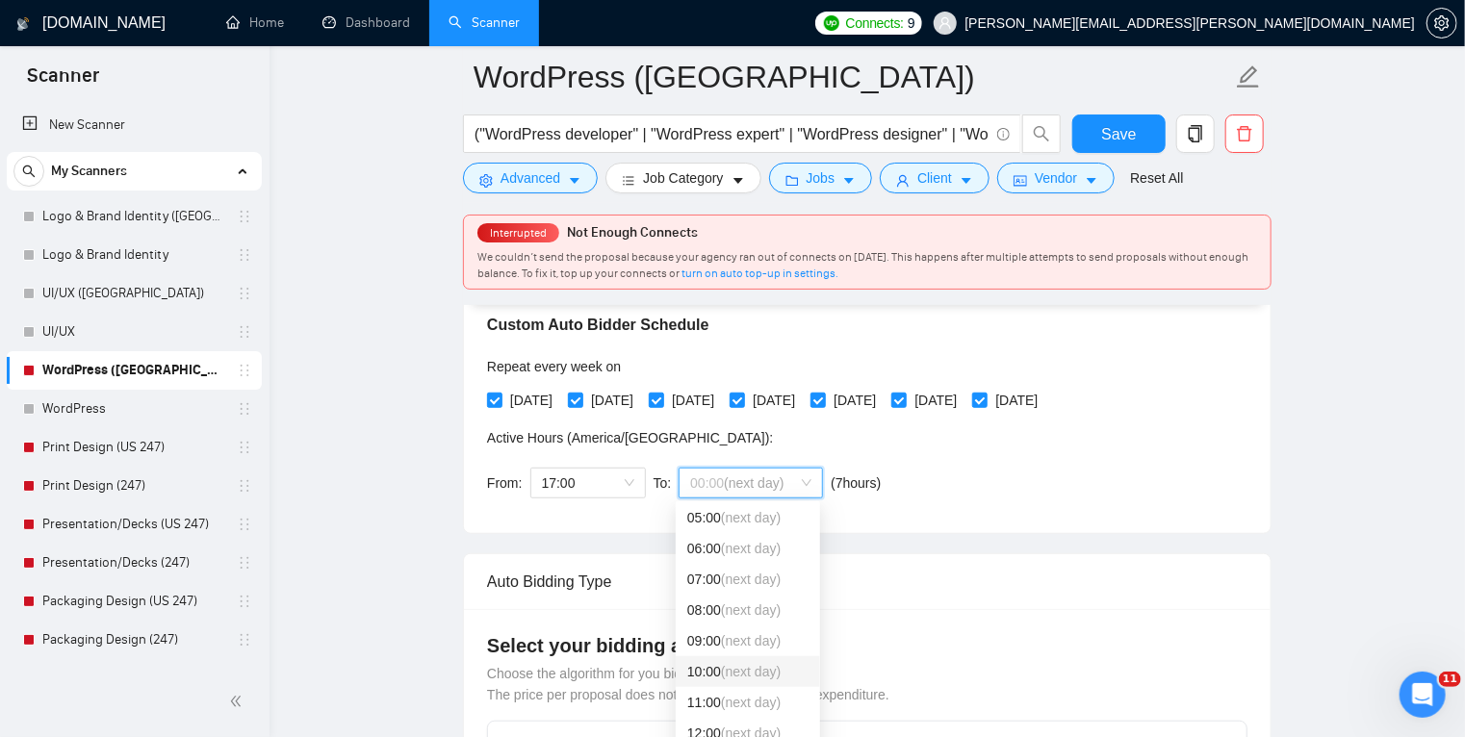
scroll to position [156, 0]
click at [750, 615] on span "(next day)" at bounding box center [751, 610] width 60 height 15
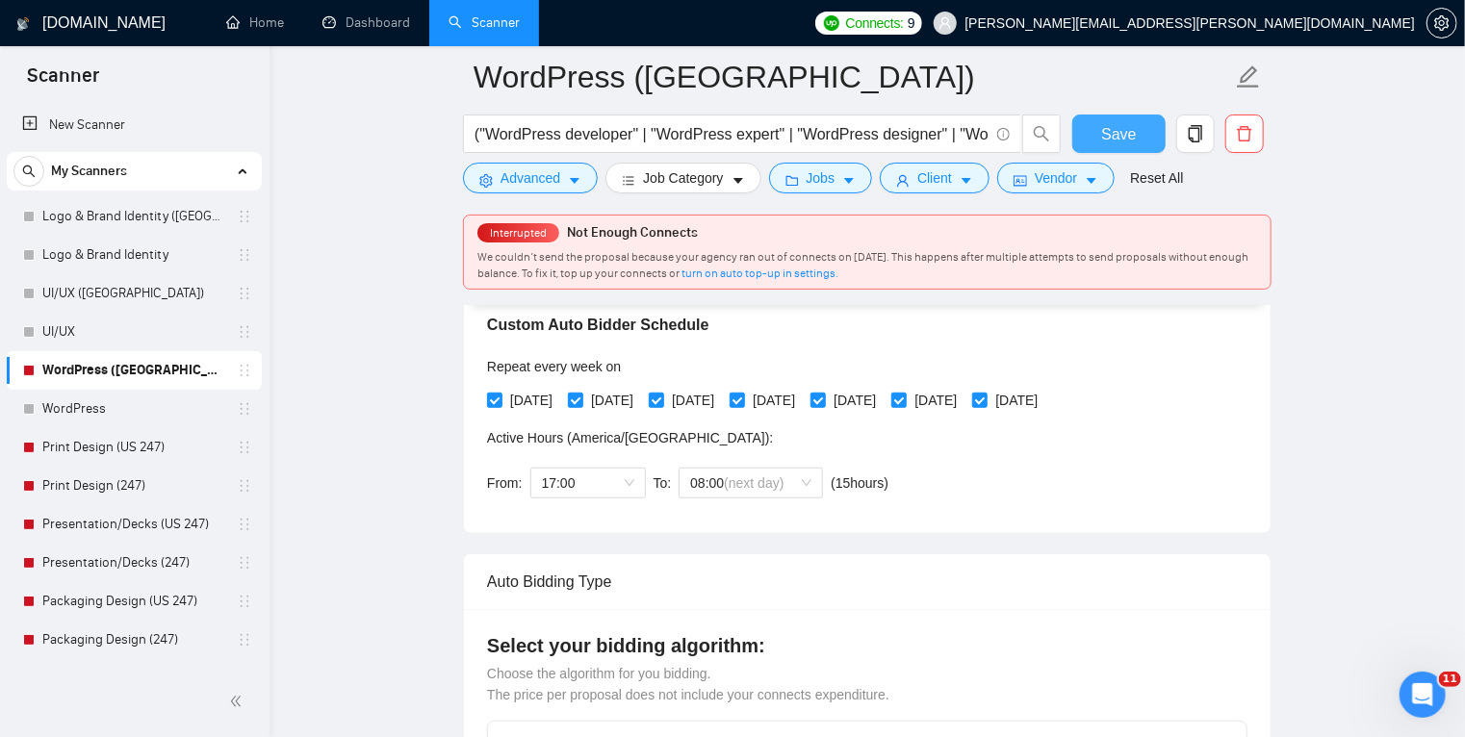
click at [1111, 135] on span "Save" at bounding box center [1118, 134] width 35 height 24
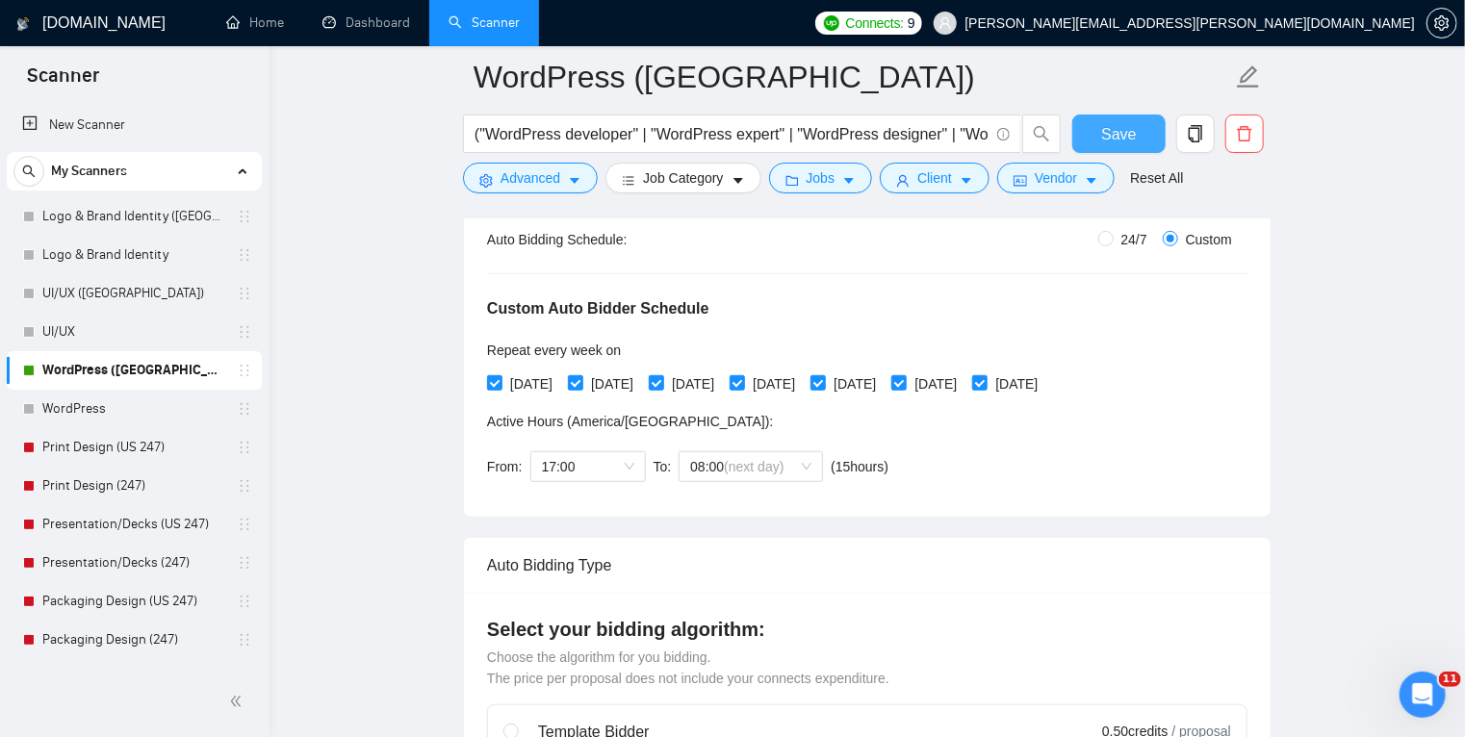
scroll to position [376, 0]
click at [134, 446] on link "Print Design (US 247)" at bounding box center [133, 447] width 183 height 38
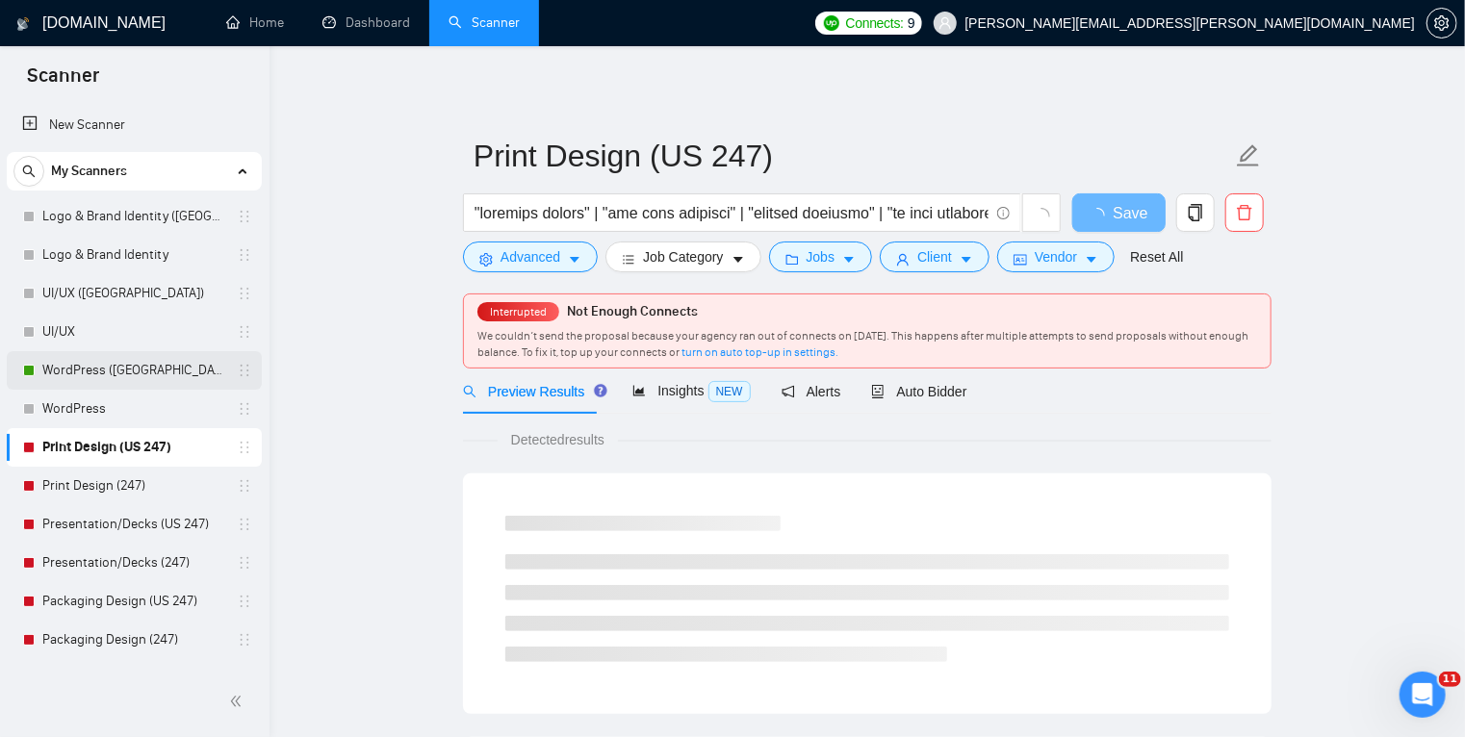
click at [147, 370] on link "WordPress ([GEOGRAPHIC_DATA])" at bounding box center [133, 370] width 183 height 38
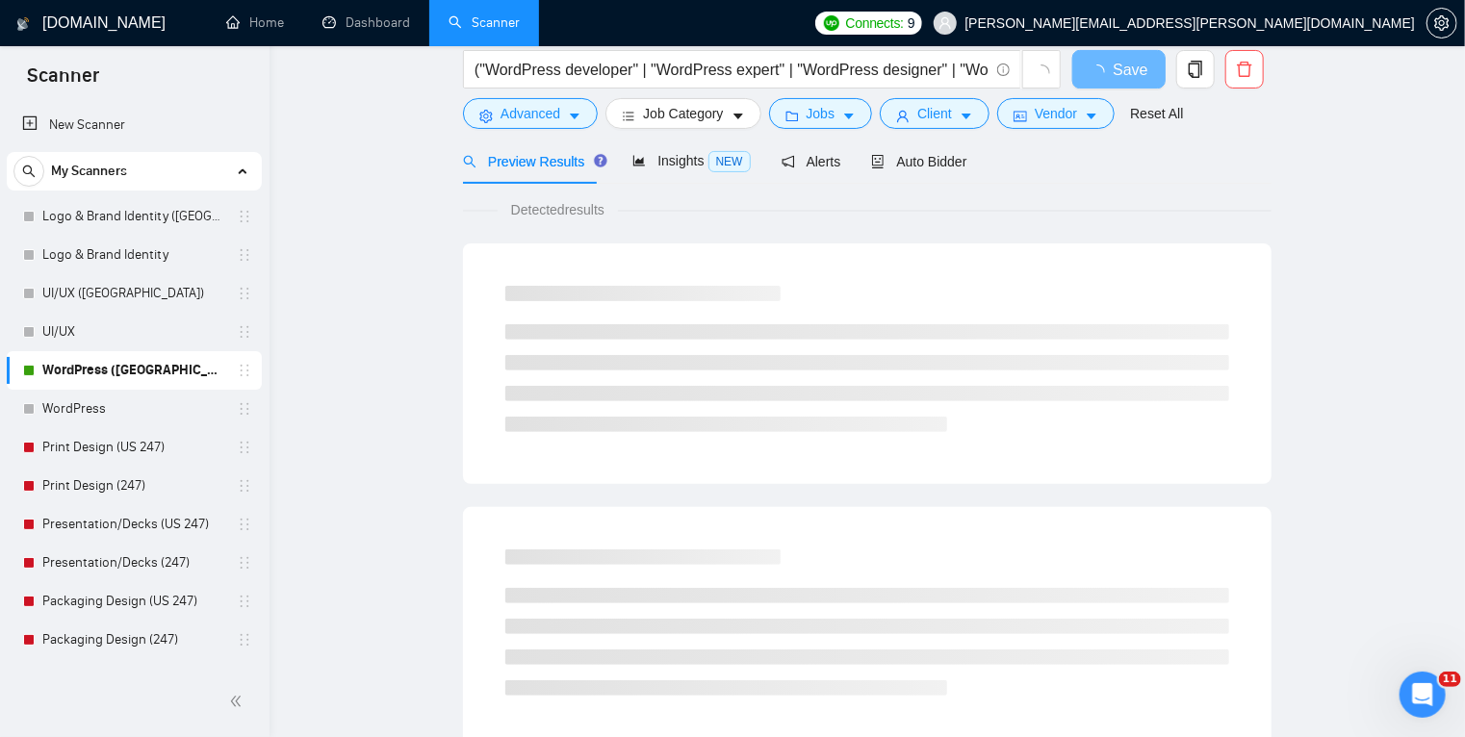
scroll to position [4, 0]
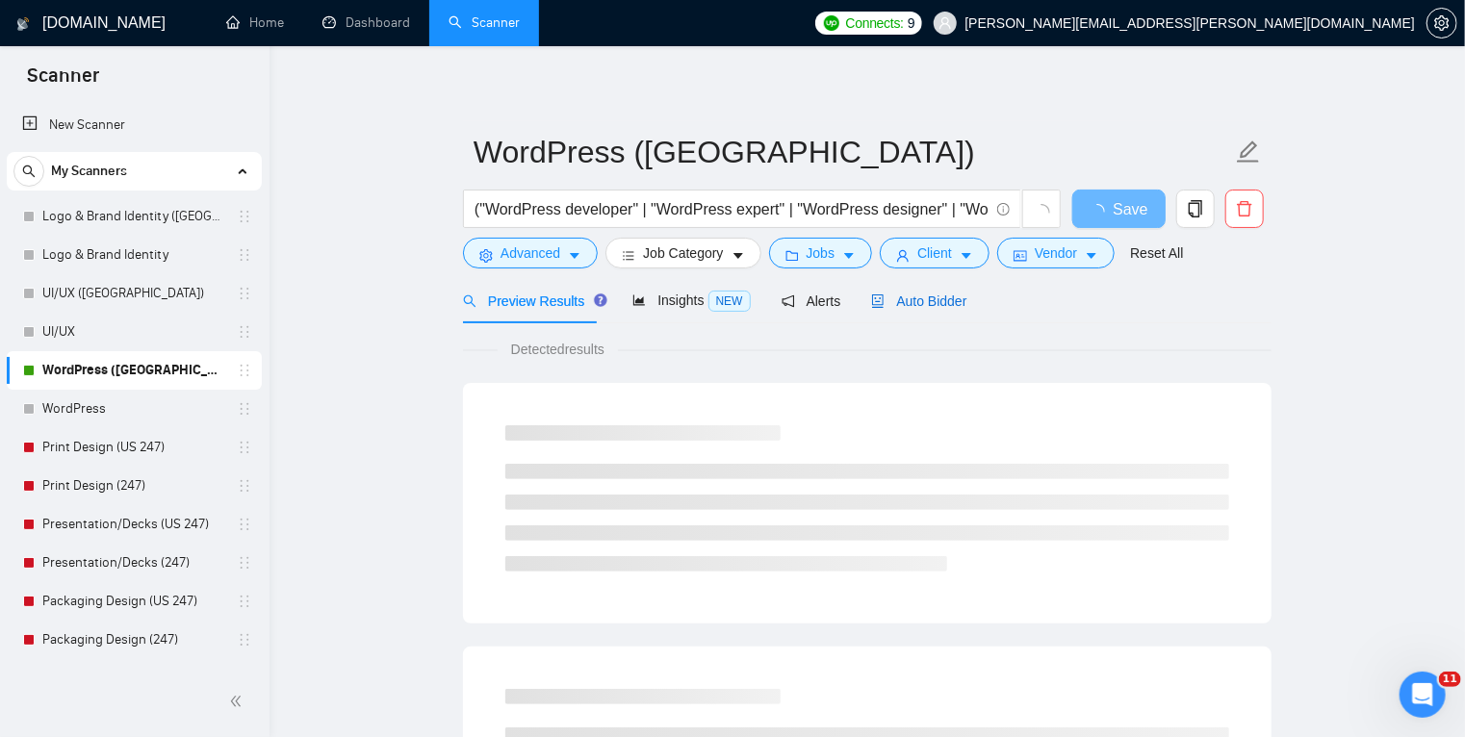
click at [915, 302] on span "Auto Bidder" at bounding box center [918, 300] width 95 height 15
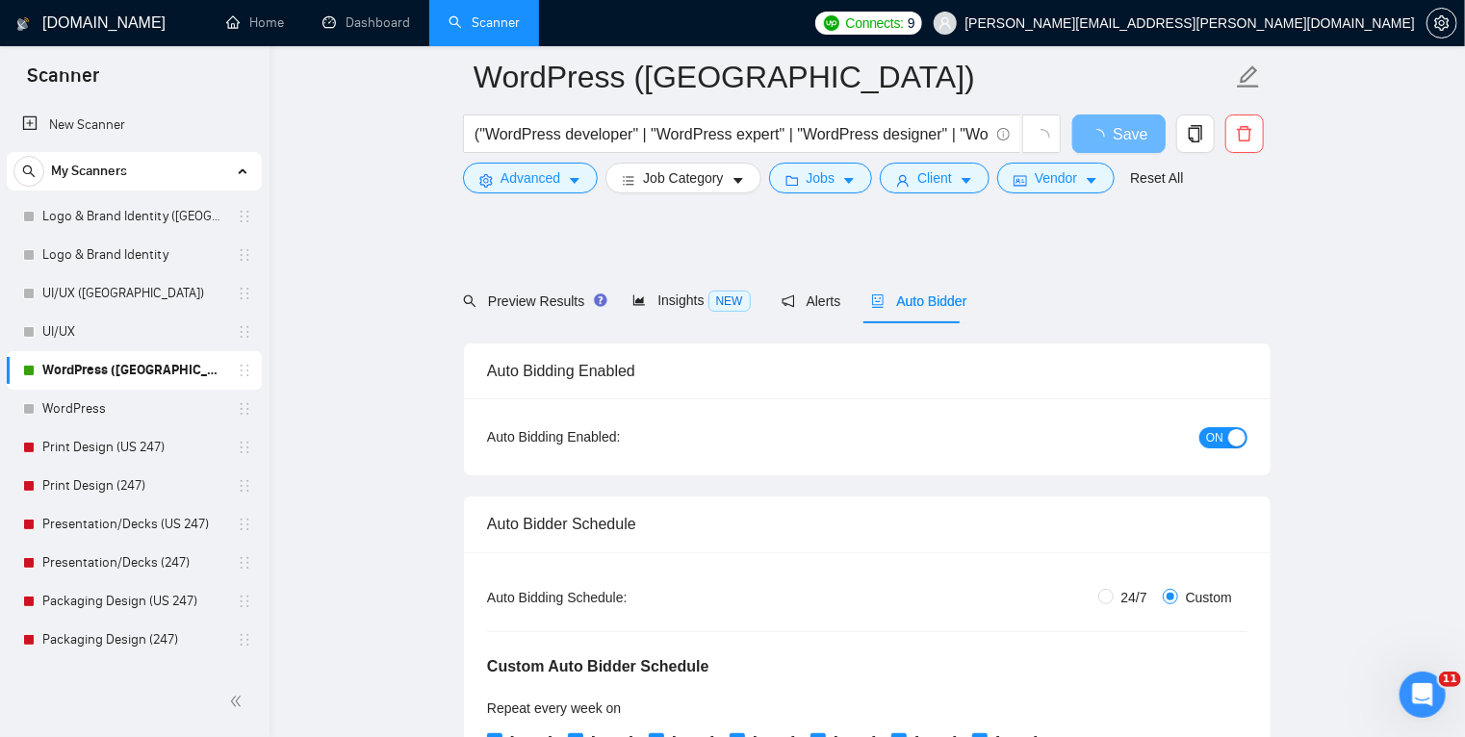
radio input "false"
radio input "true"
click at [1215, 427] on span "ON" at bounding box center [1214, 437] width 17 height 21
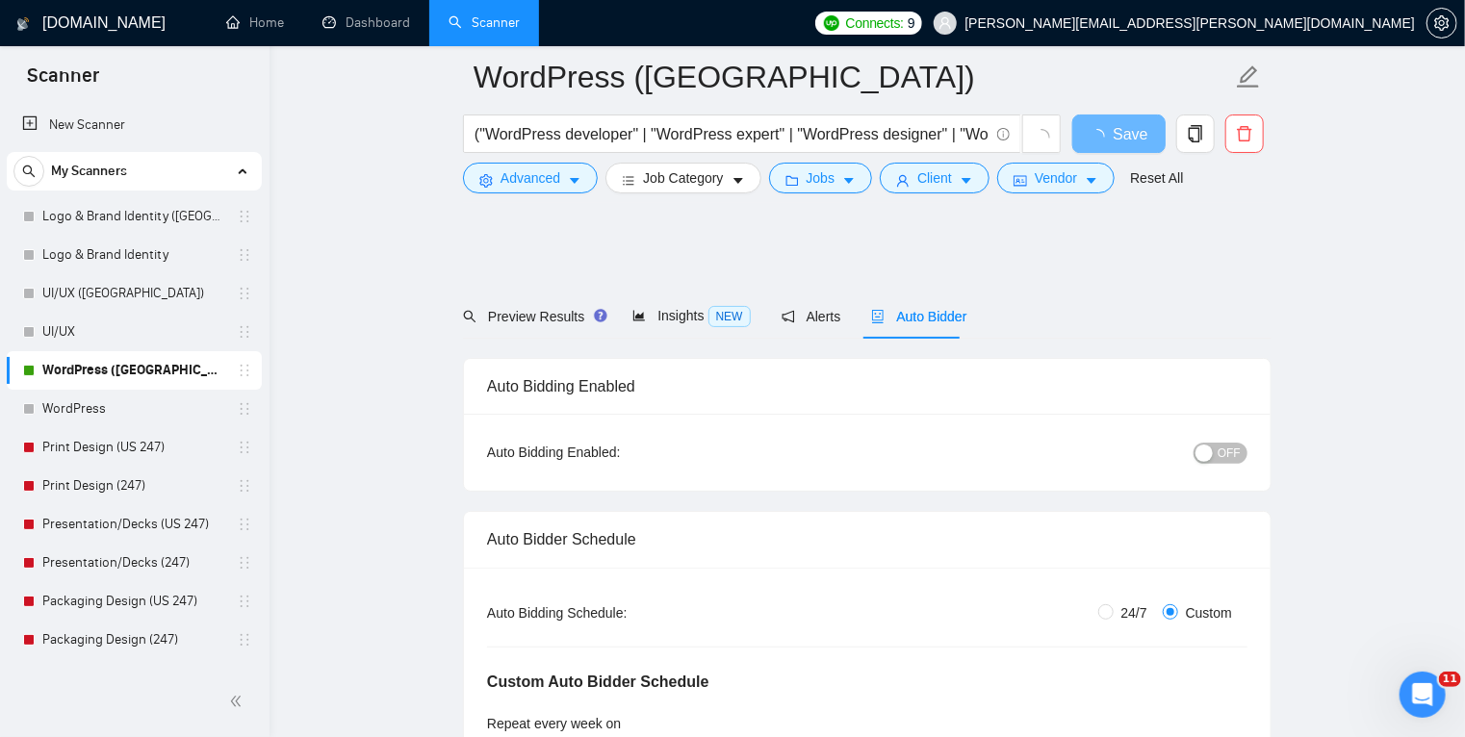
scroll to position [191, 0]
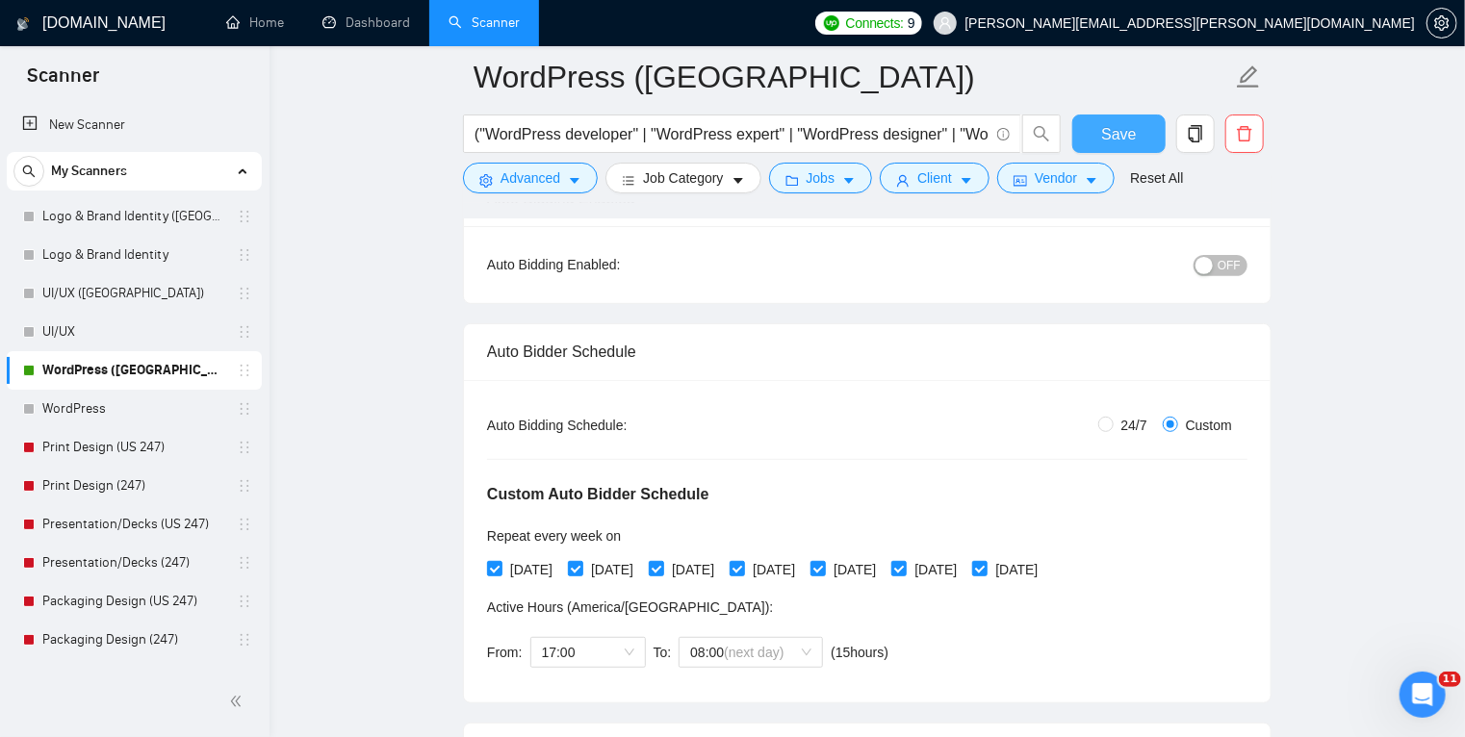
click at [1117, 136] on span "Save" at bounding box center [1118, 134] width 35 height 24
click at [128, 446] on link "Print Design (US 247)" at bounding box center [133, 447] width 183 height 38
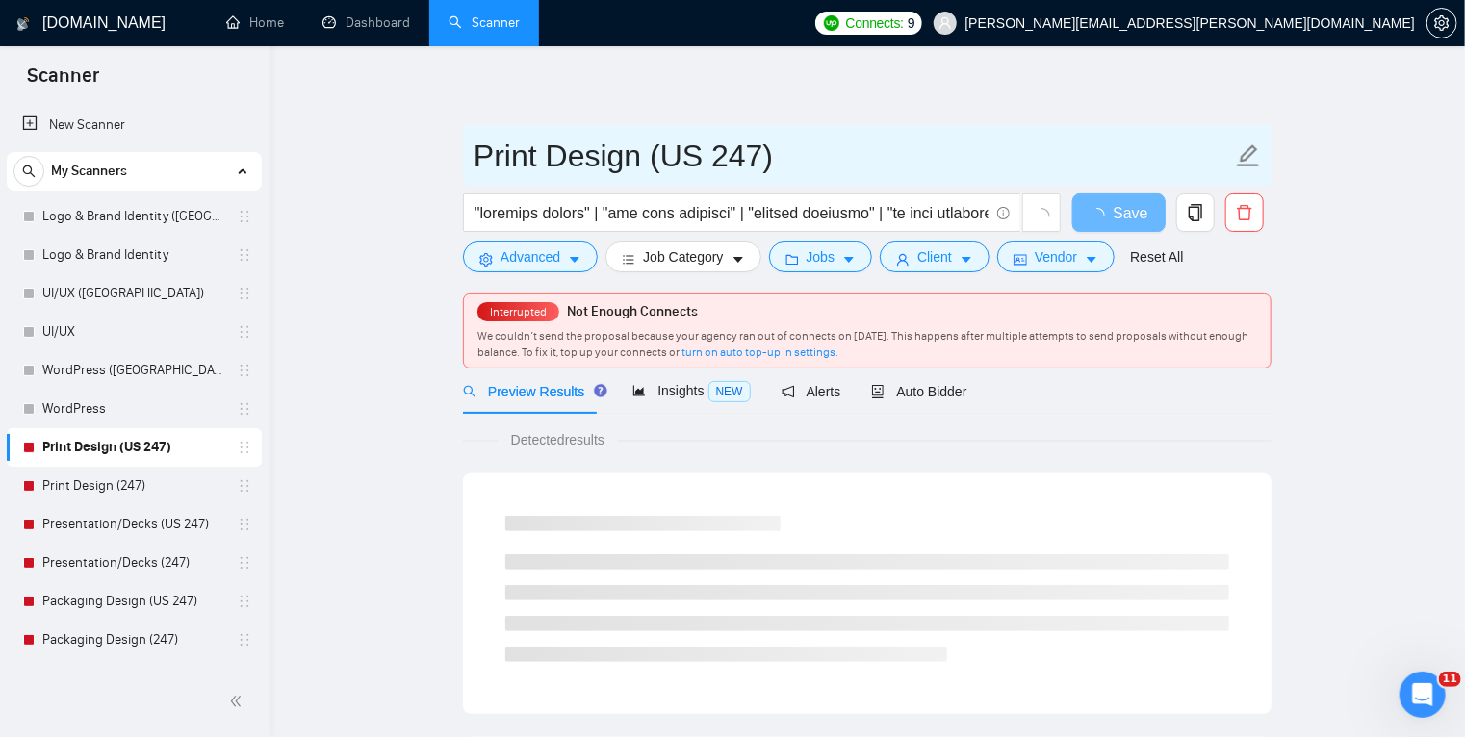
click at [748, 154] on input "Print Design (US 247)" at bounding box center [852, 156] width 758 height 48
type input "Print Design ([GEOGRAPHIC_DATA])"
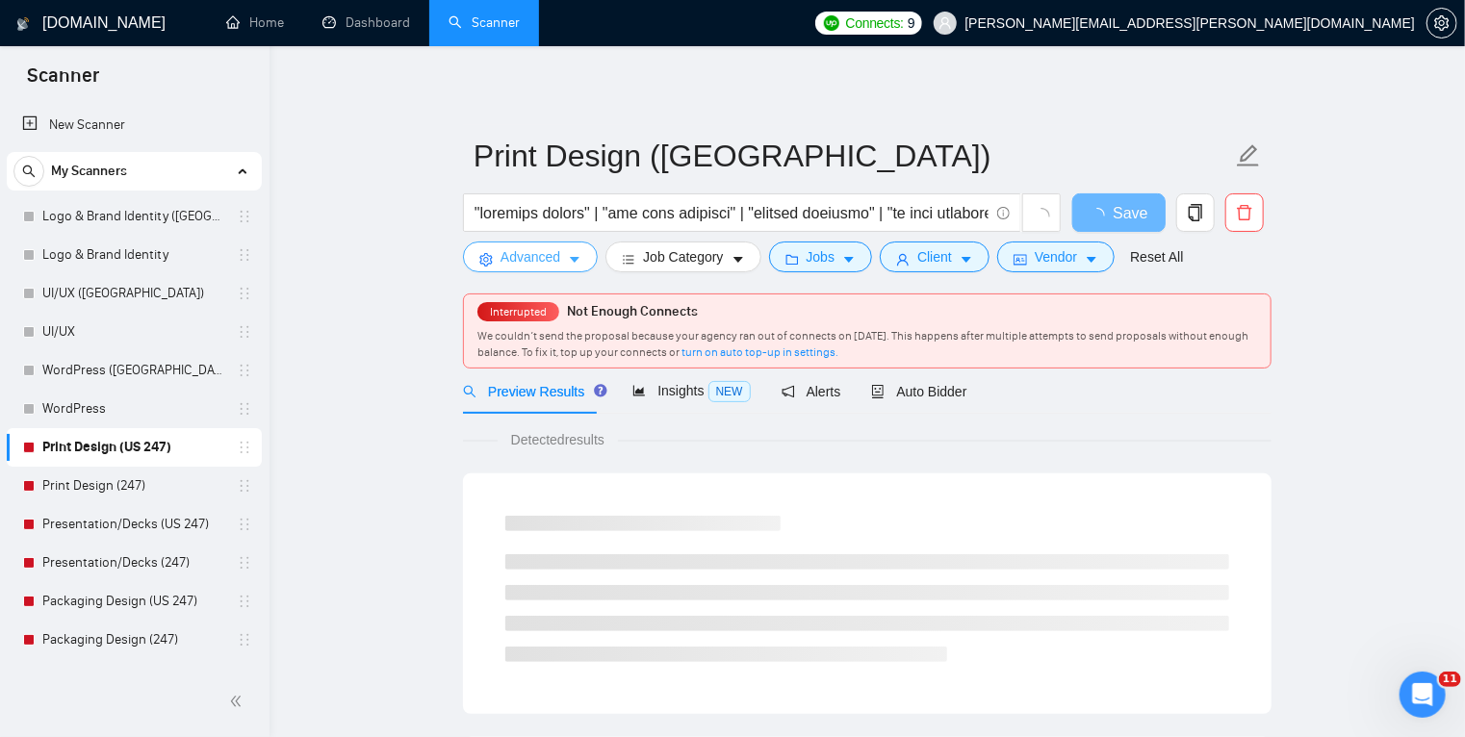
click at [574, 261] on icon "caret-down" at bounding box center [575, 261] width 10 height 6
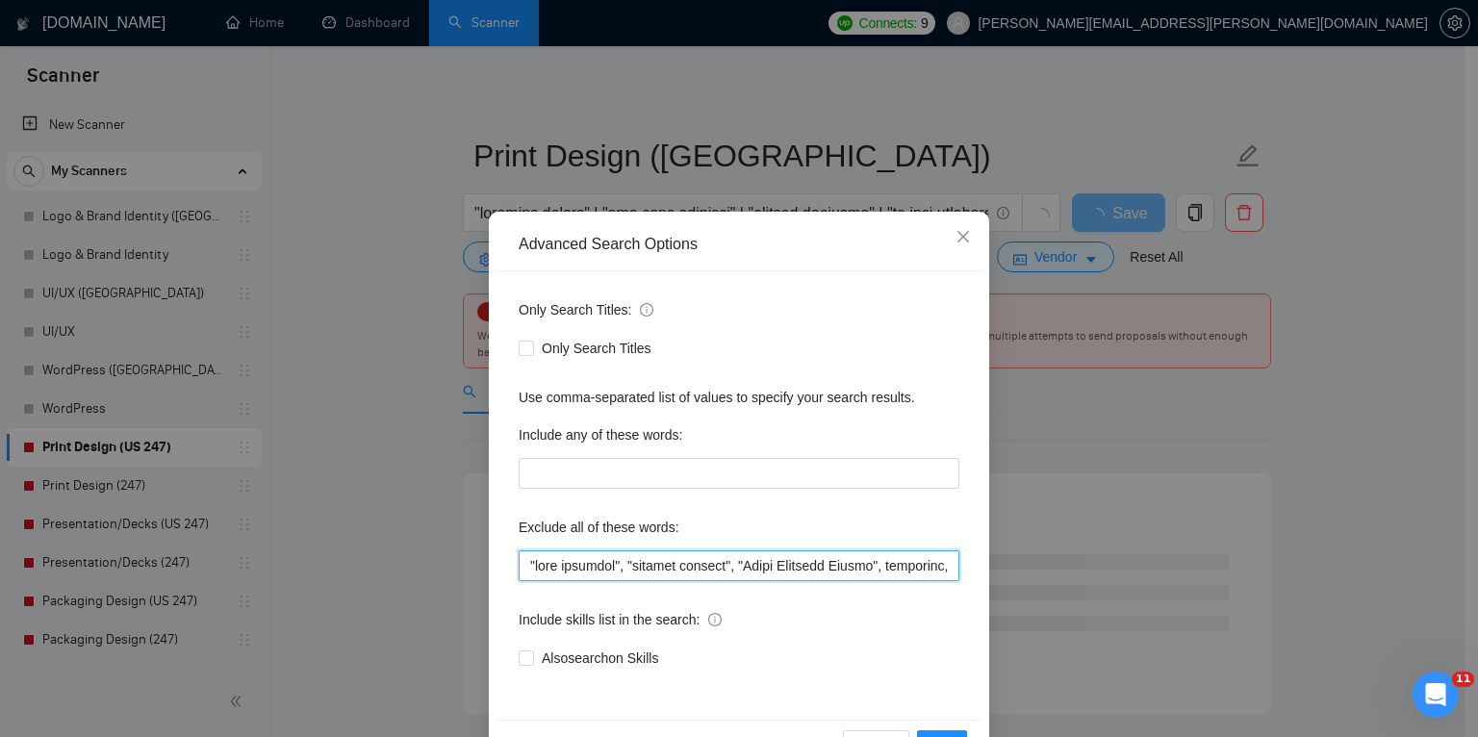
click at [541, 563] on input "text" at bounding box center [739, 565] width 441 height 31
click at [523, 561] on input "text" at bounding box center [739, 565] width 441 height 31
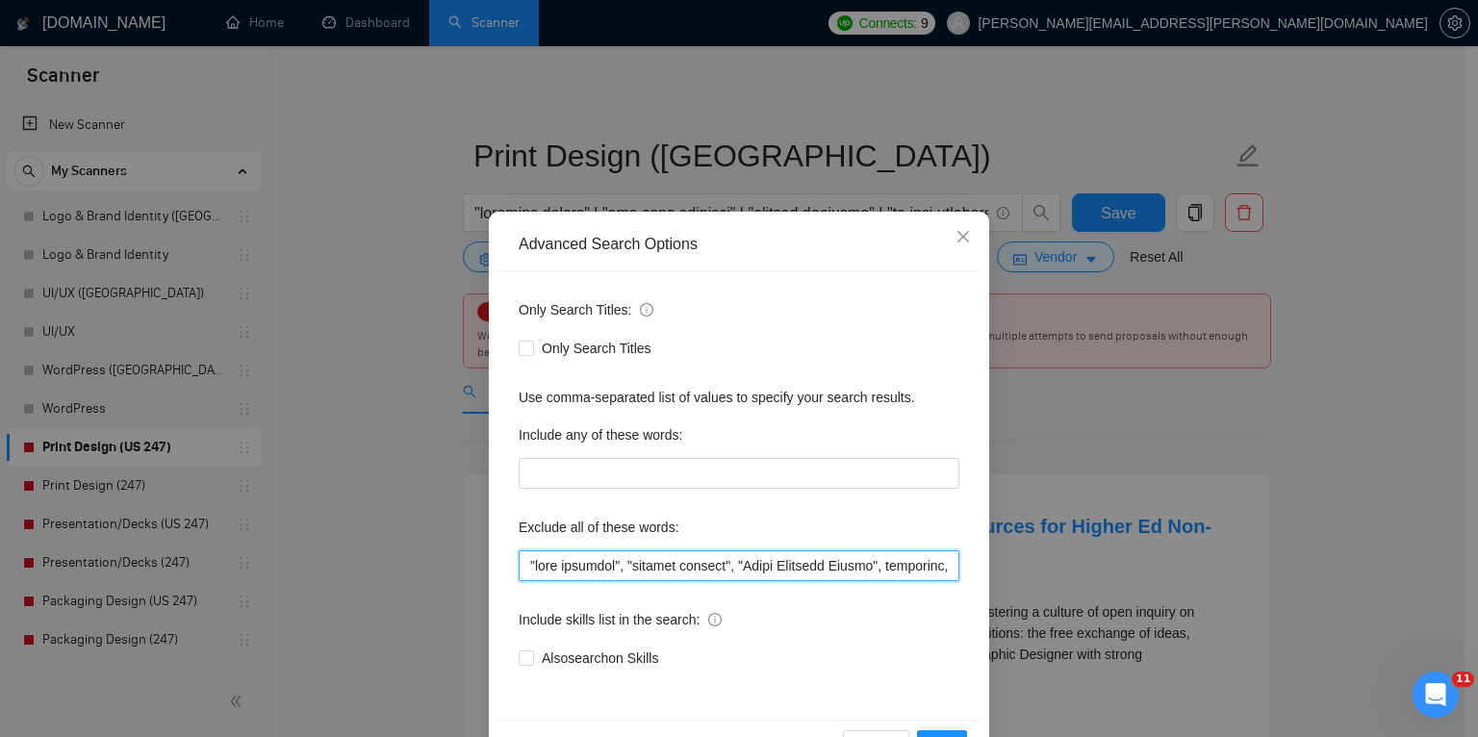
paste input "trailers, trailer, "AI Video", AWS, ads, "Ads Expert", PPC, campaign, "marketin…"
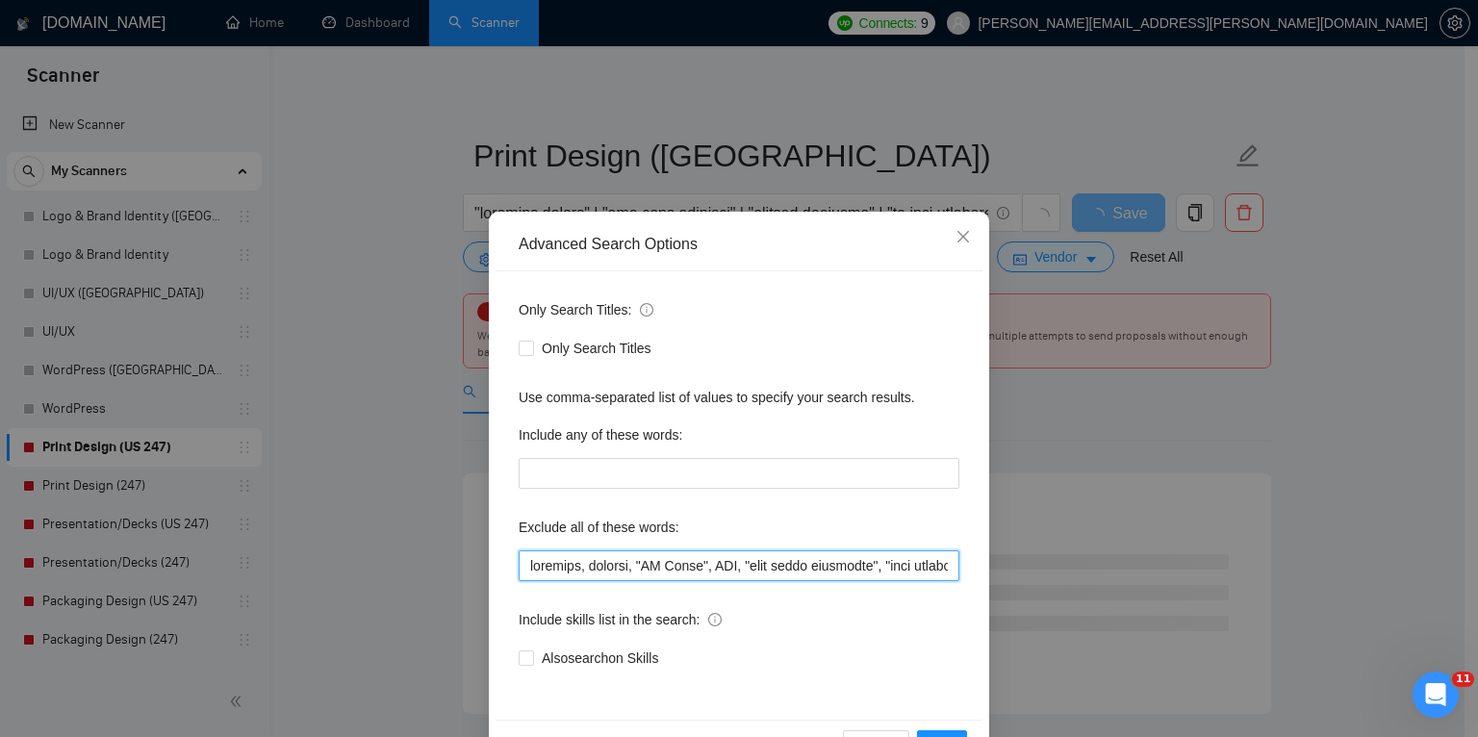
drag, startPoint x: 837, startPoint y: 560, endPoint x: 713, endPoint y: 576, distance: 125.2
click at [713, 576] on input "text" at bounding box center [739, 565] width 441 height 31
paste input ""full stack developer""
click at [840, 569] on input "text" at bounding box center [739, 565] width 441 height 31
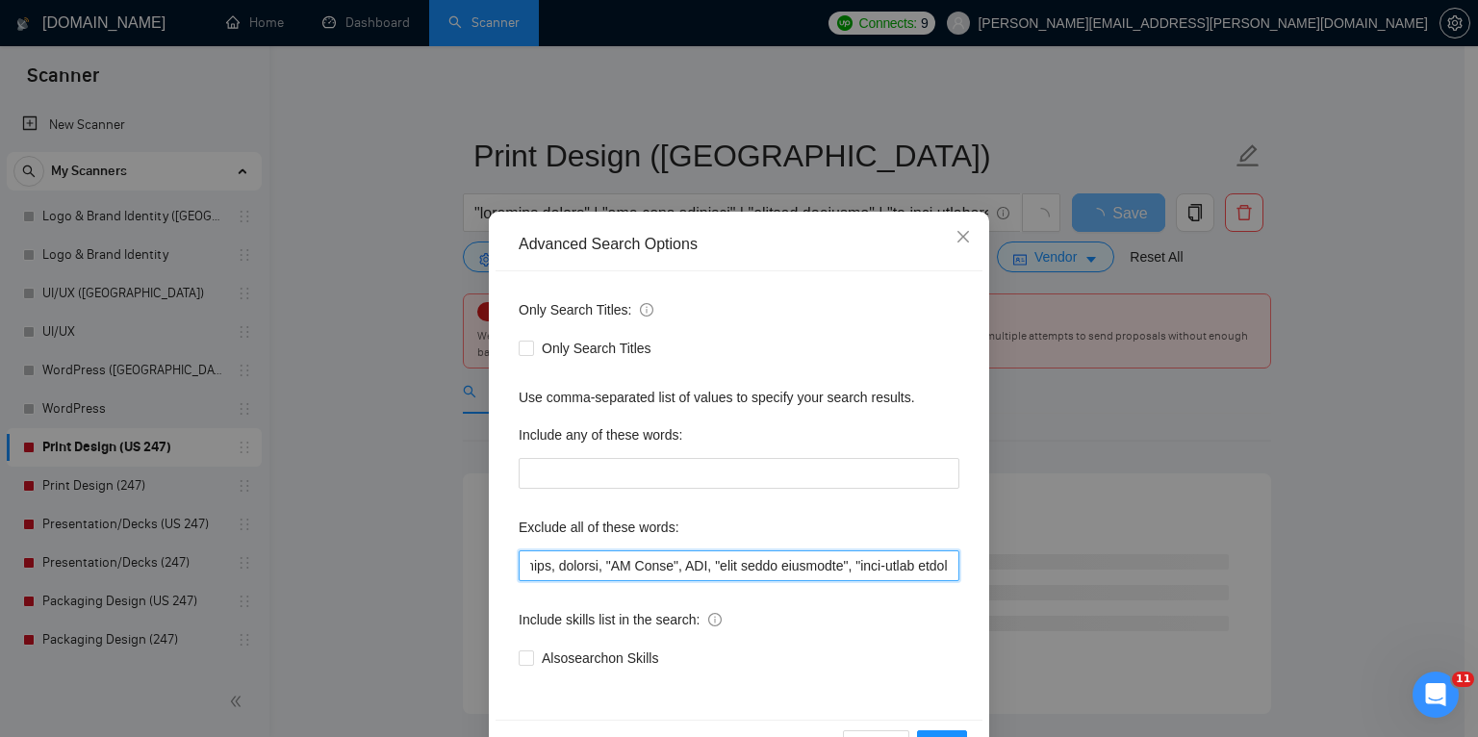
click at [909, 570] on input "text" at bounding box center [739, 565] width 441 height 31
click at [896, 567] on input "text" at bounding box center [739, 565] width 441 height 31
drag, startPoint x: 902, startPoint y: 567, endPoint x: 502, endPoint y: 568, distance: 399.3
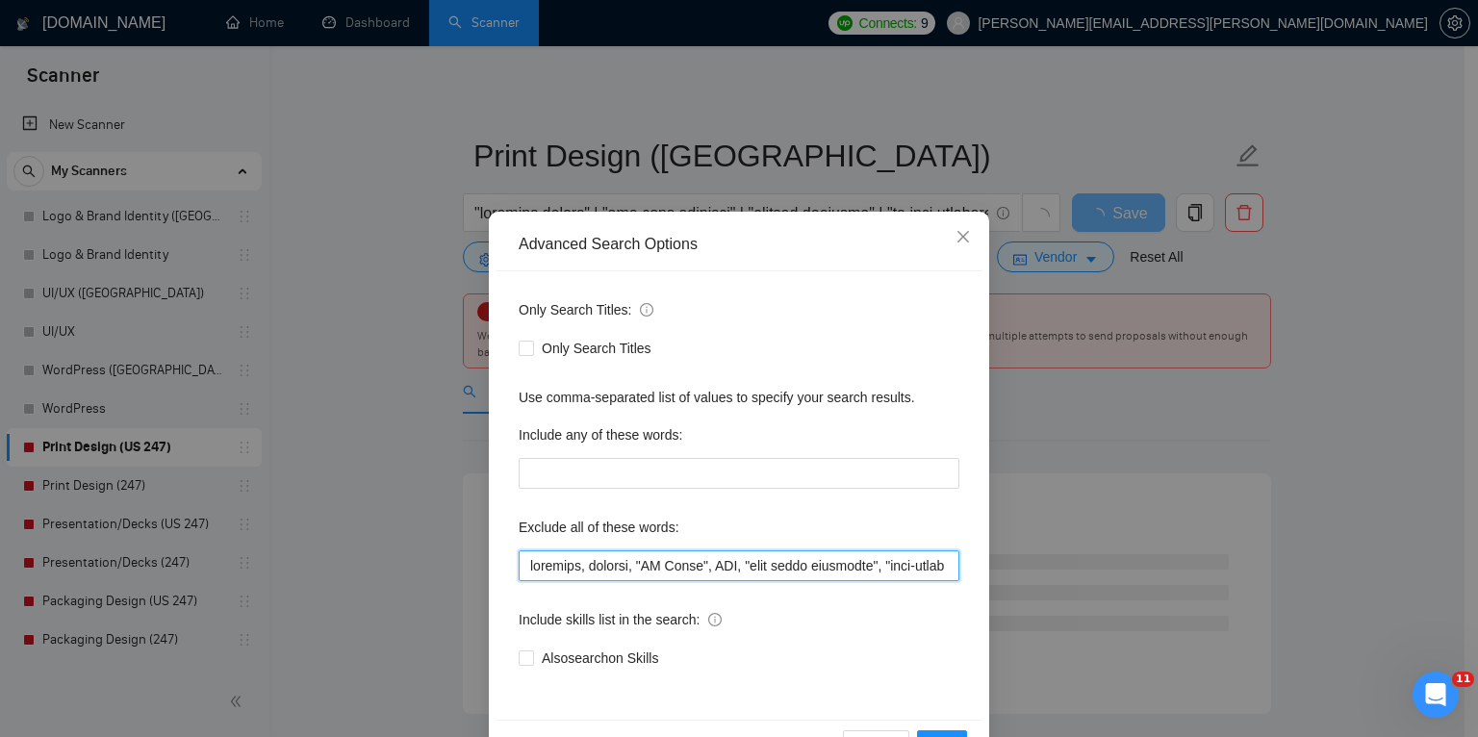
click at [502, 568] on div "Only Search Titles: Only Search Titles Use comma-separated list of values to sp…" at bounding box center [739, 495] width 487 height 448
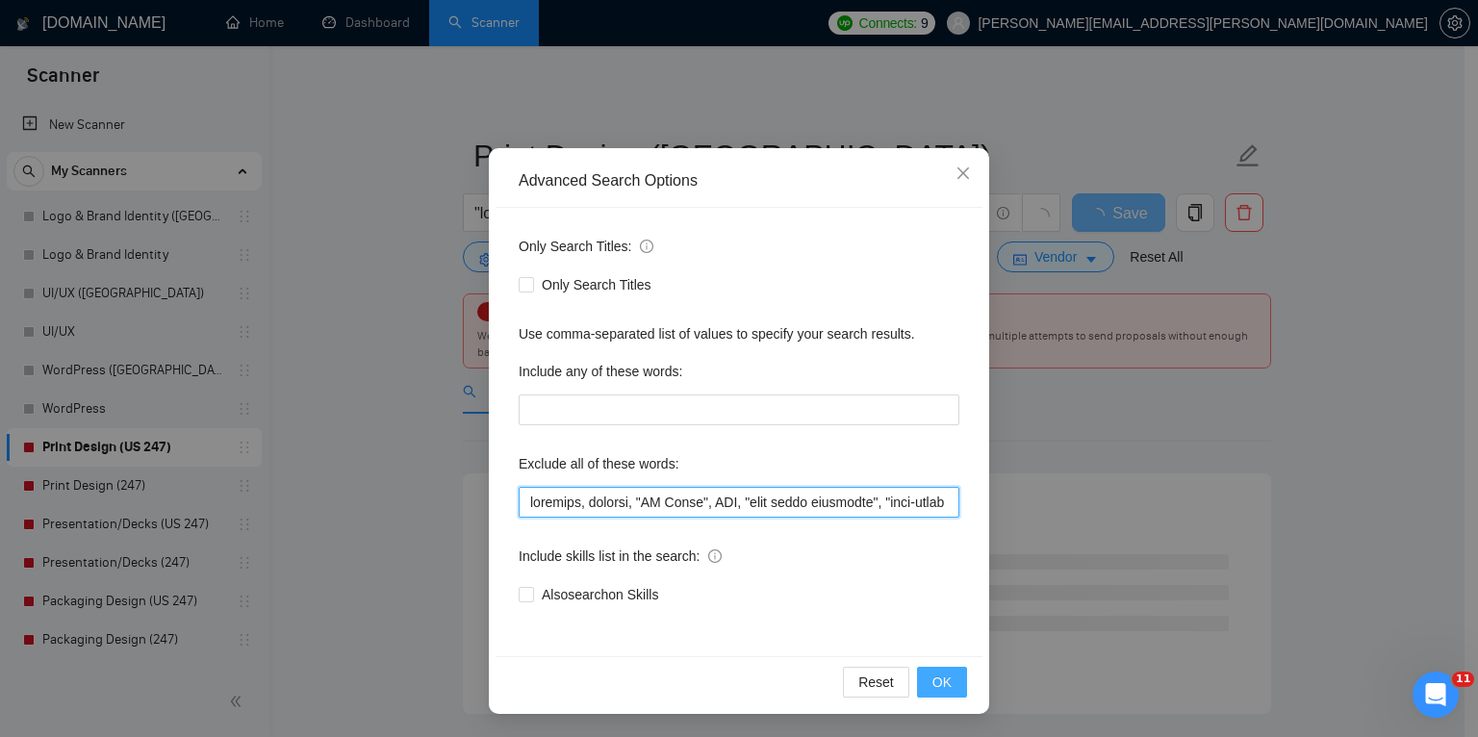
type input "trailers, trailer, "AI Video", AWS, "full stack developer", "full-stack develop…"
click at [923, 678] on button "OK" at bounding box center [942, 682] width 50 height 31
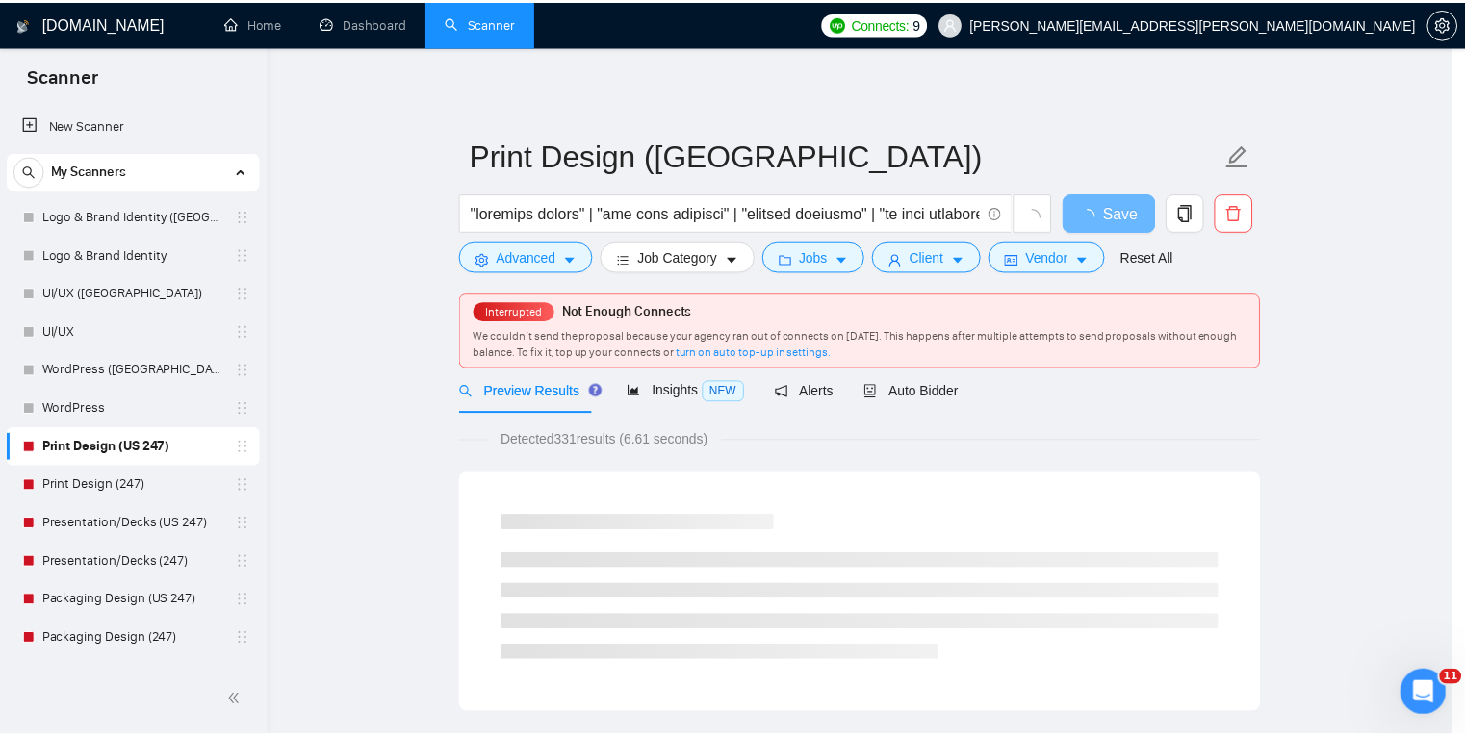
scroll to position [0, 0]
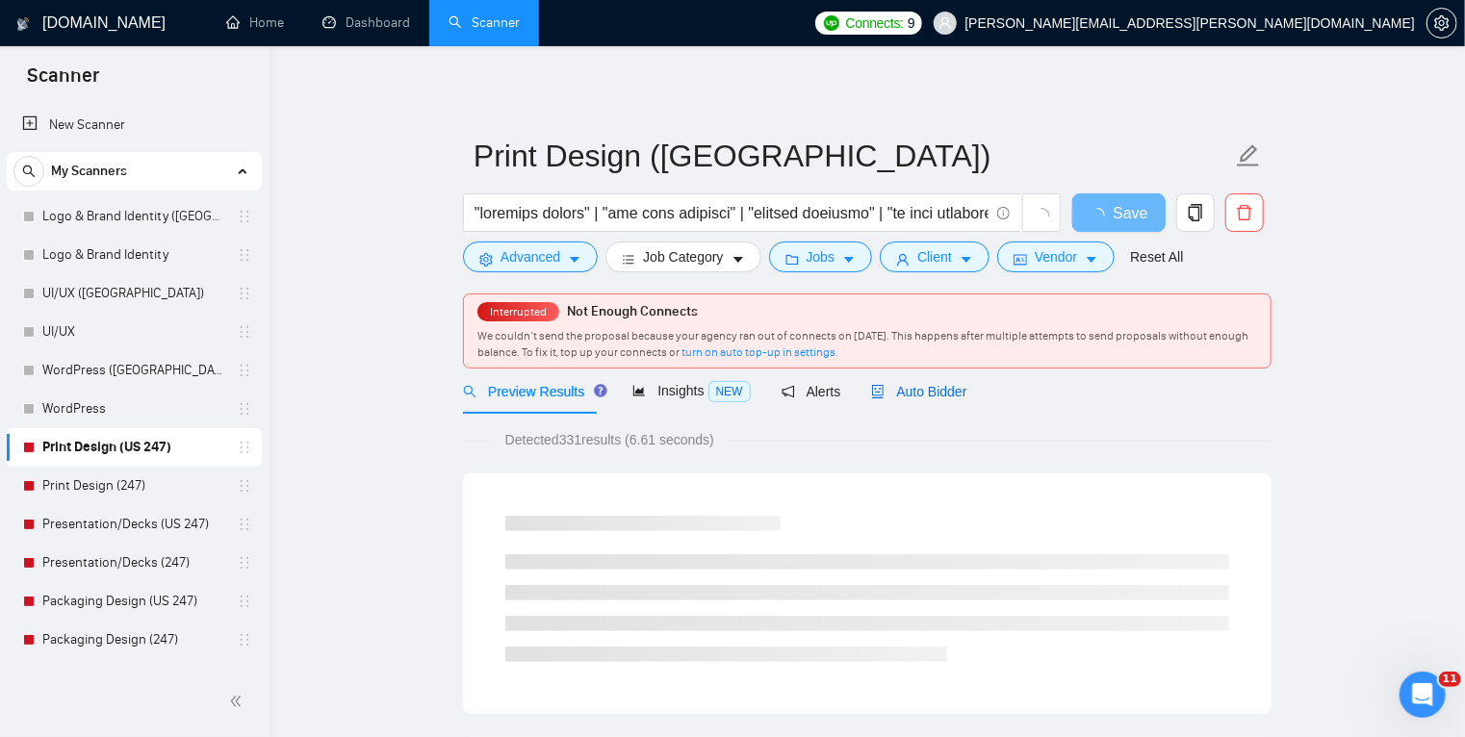
click at [903, 384] on span "Auto Bidder" at bounding box center [918, 391] width 95 height 15
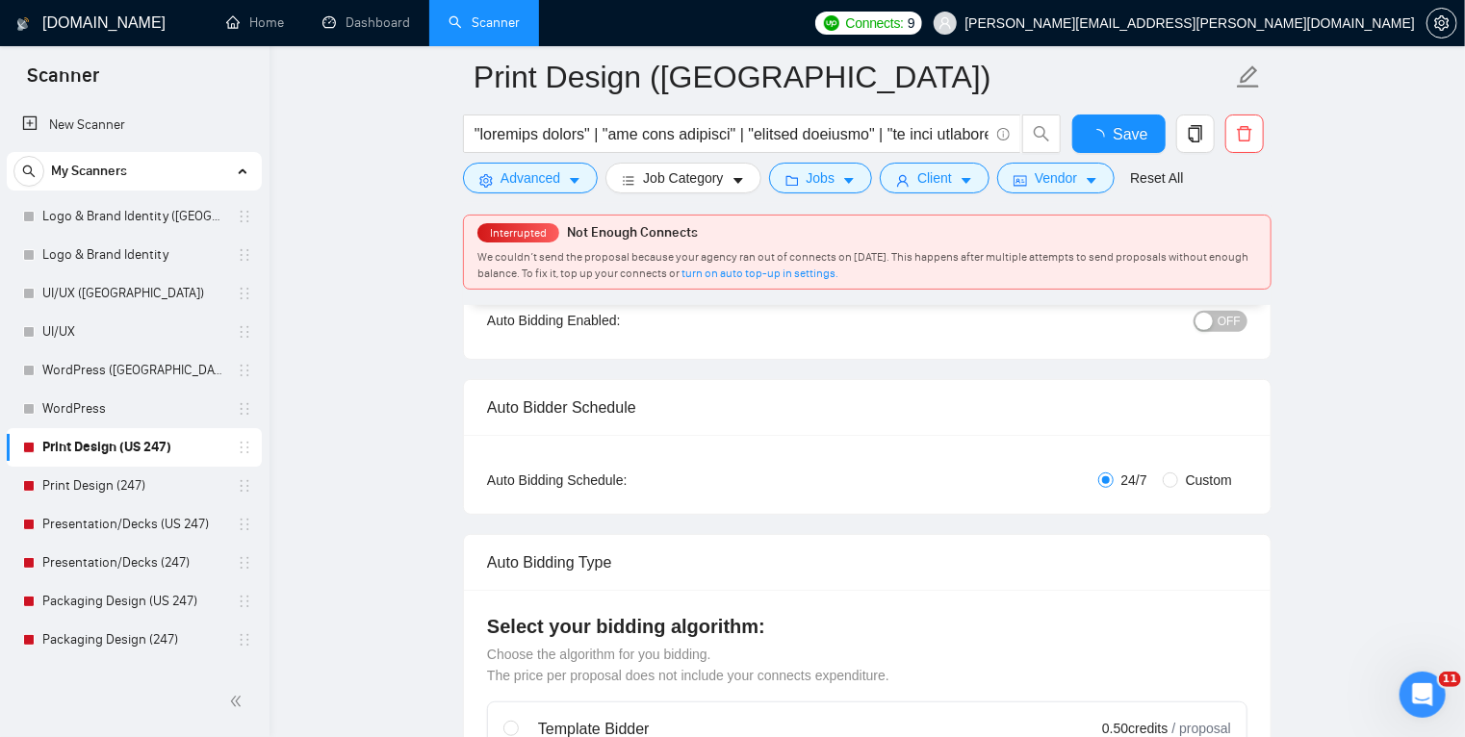
scroll to position [371, 0]
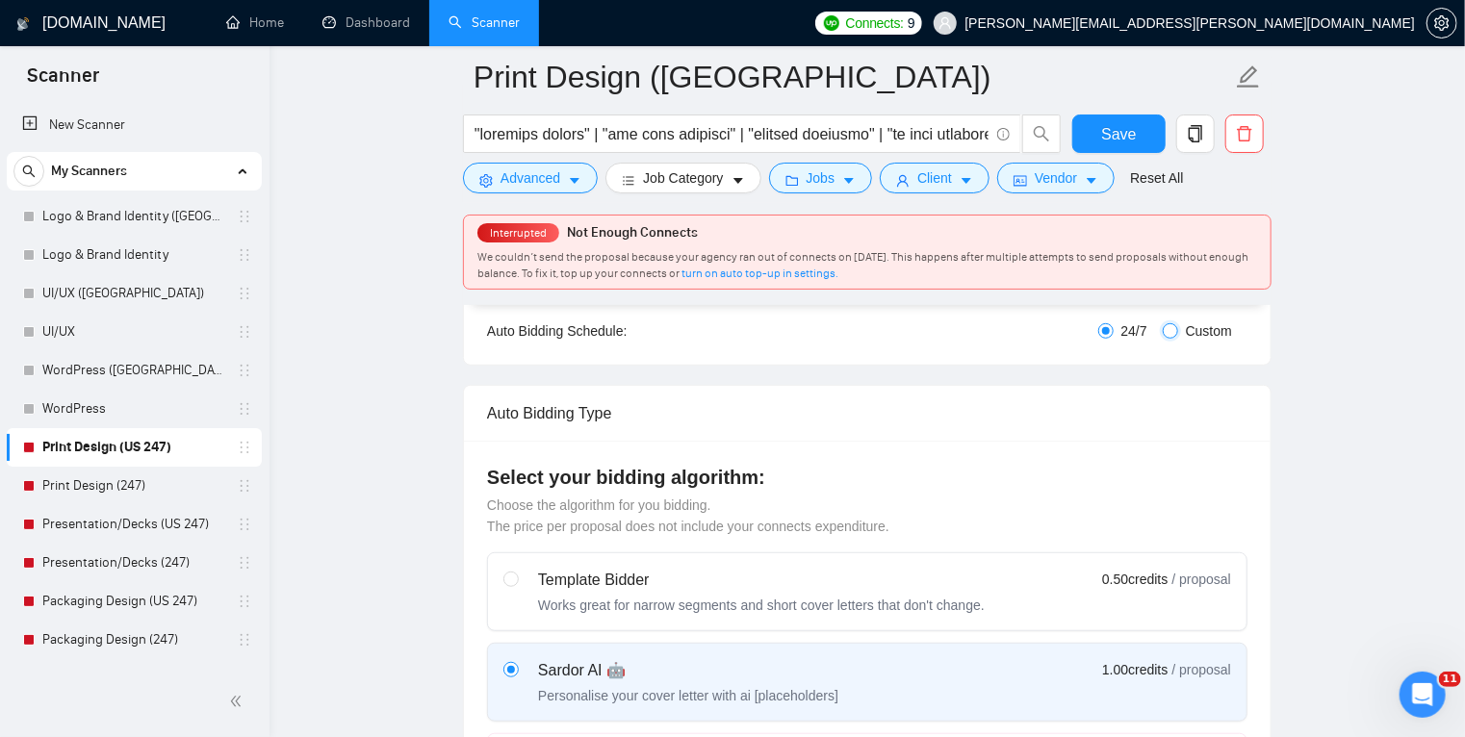
click at [1174, 326] on input "Custom" at bounding box center [1169, 330] width 15 height 15
radio input "true"
radio input "false"
checkbox input "true"
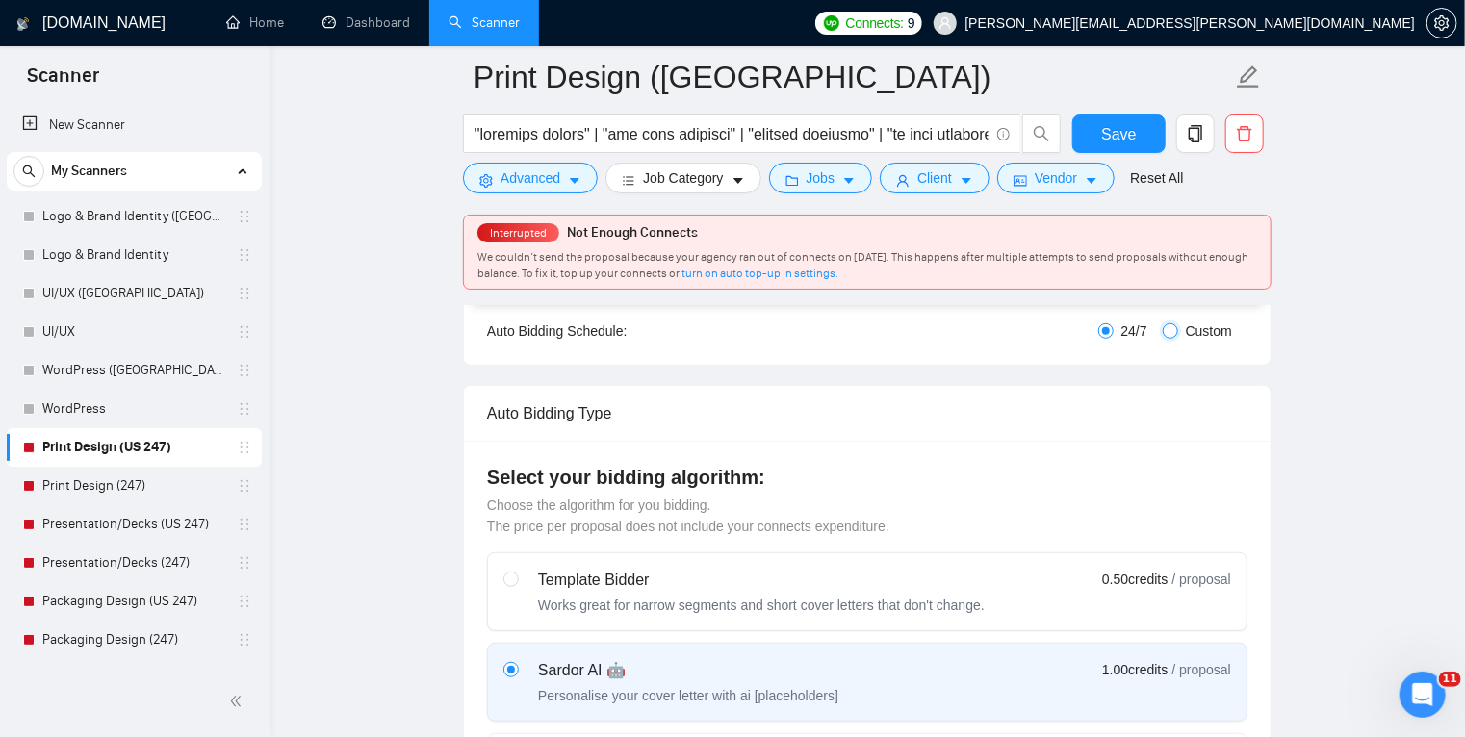
checkbox input "true"
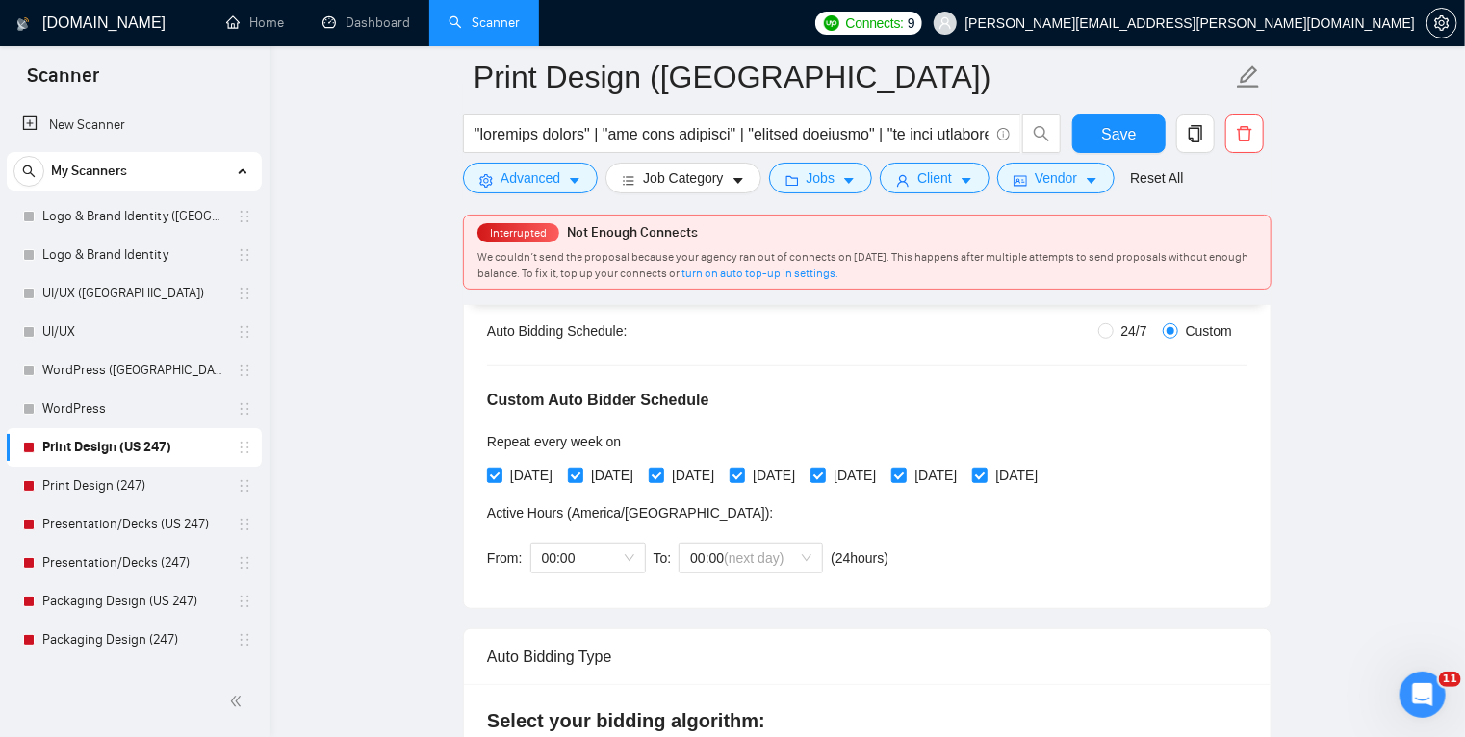
click at [614, 573] on div "From: 00:00 To: 00:00 (next day) ( 24 hours) [GEOGRAPHIC_DATA]/[GEOGRAPHIC_DATA]" at bounding box center [691, 558] width 409 height 54
click at [612, 561] on span "00:00" at bounding box center [588, 558] width 92 height 29
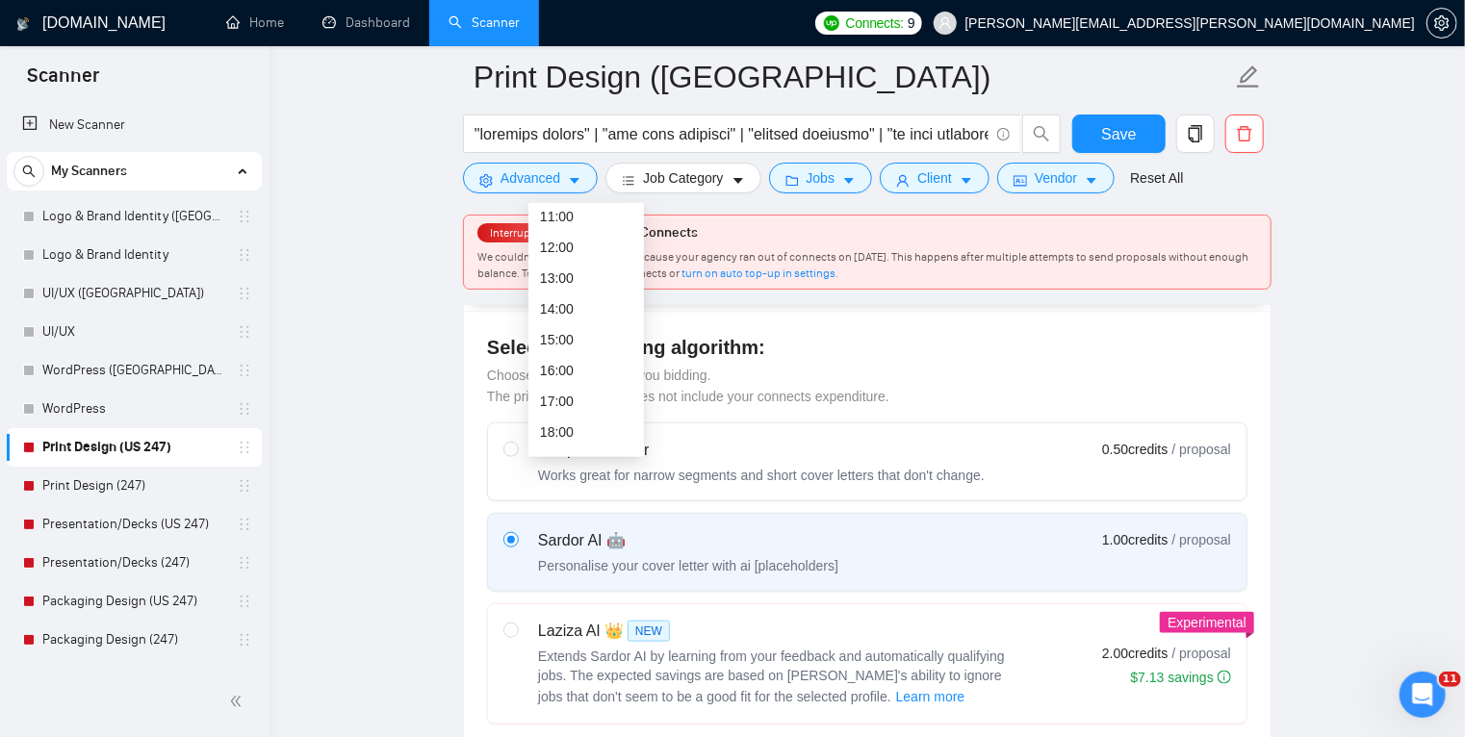
scroll to position [379, 0]
click at [591, 359] on div "17:00" at bounding box center [586, 366] width 92 height 21
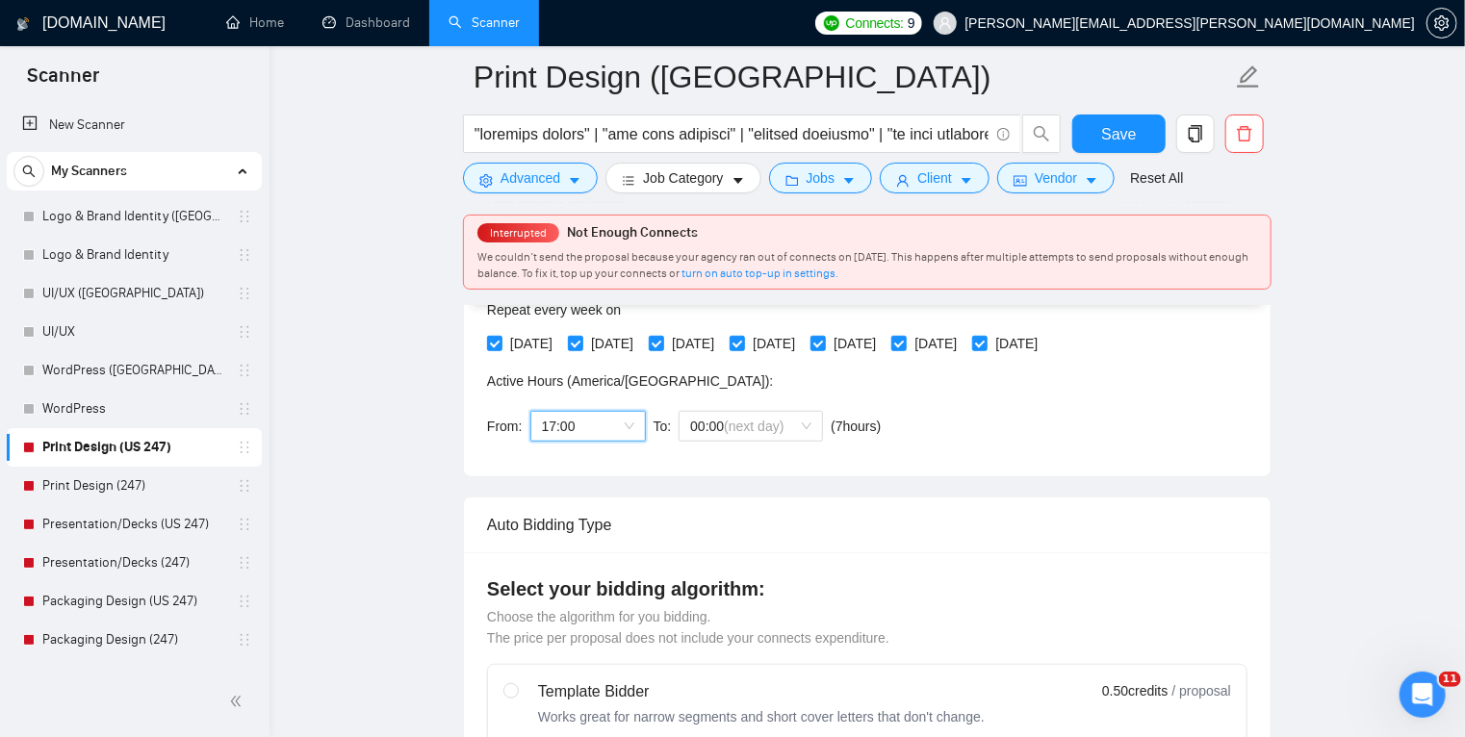
scroll to position [502, 0]
click at [751, 431] on span "(next day)" at bounding box center [754, 427] width 60 height 15
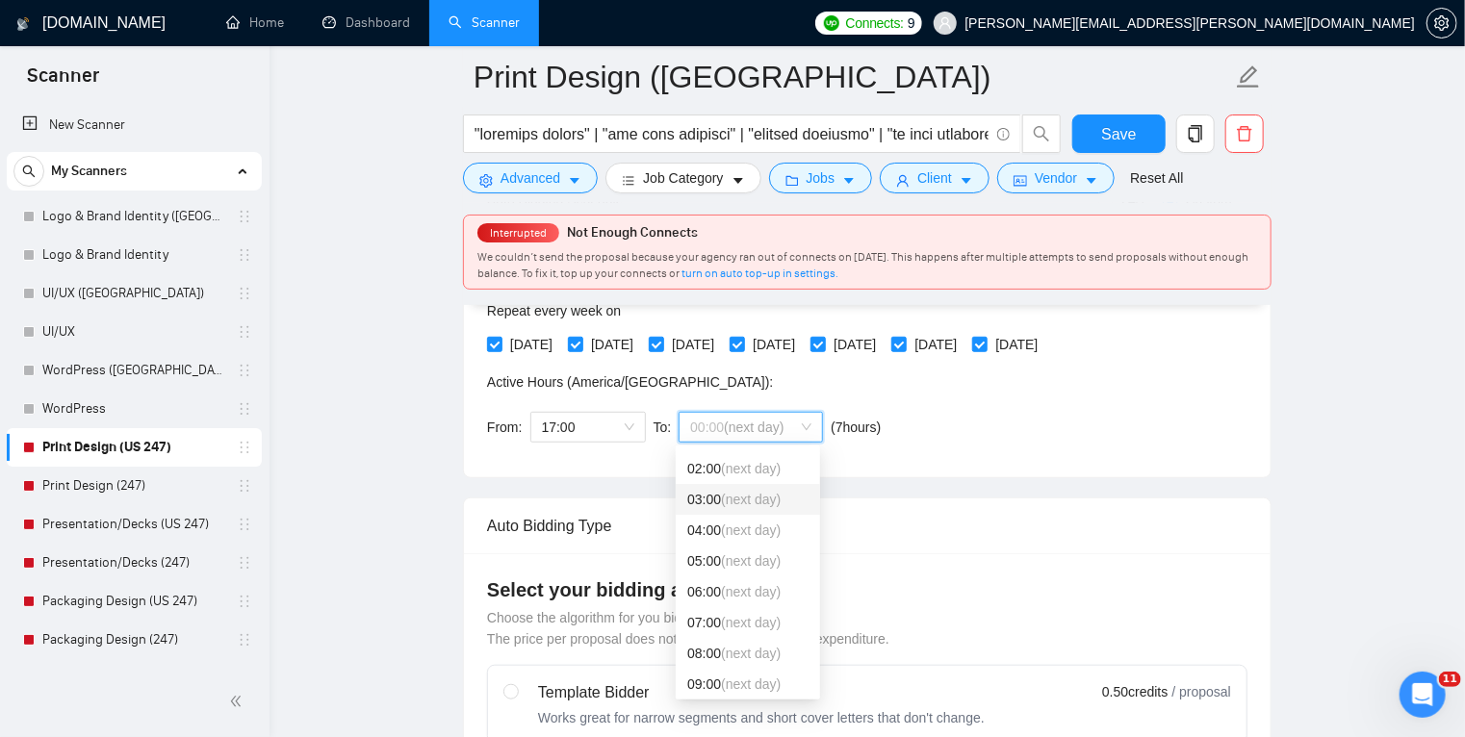
scroll to position [62, 0]
click at [765, 637] on div "08:00 (next day)" at bounding box center [748, 649] width 144 height 31
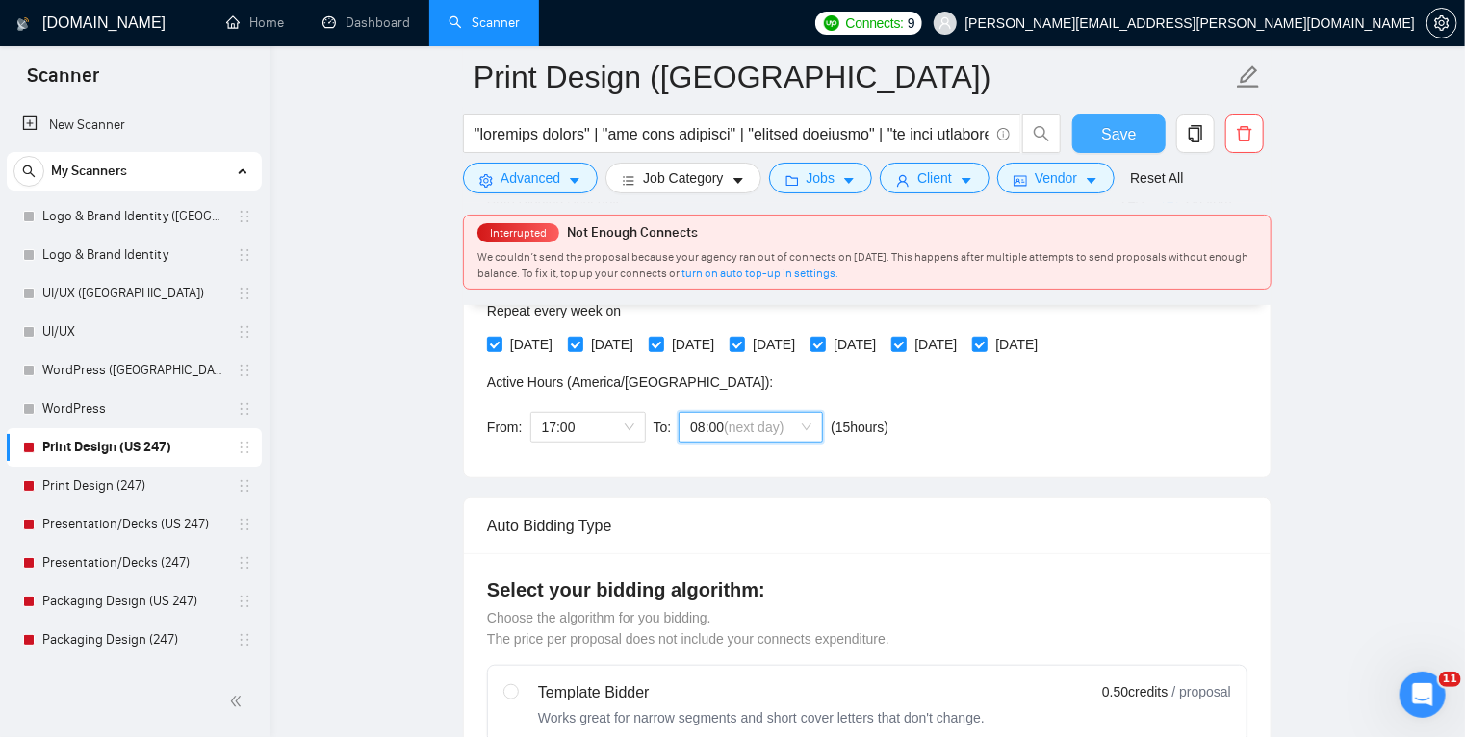
click at [1088, 128] on button "Save" at bounding box center [1118, 134] width 93 height 38
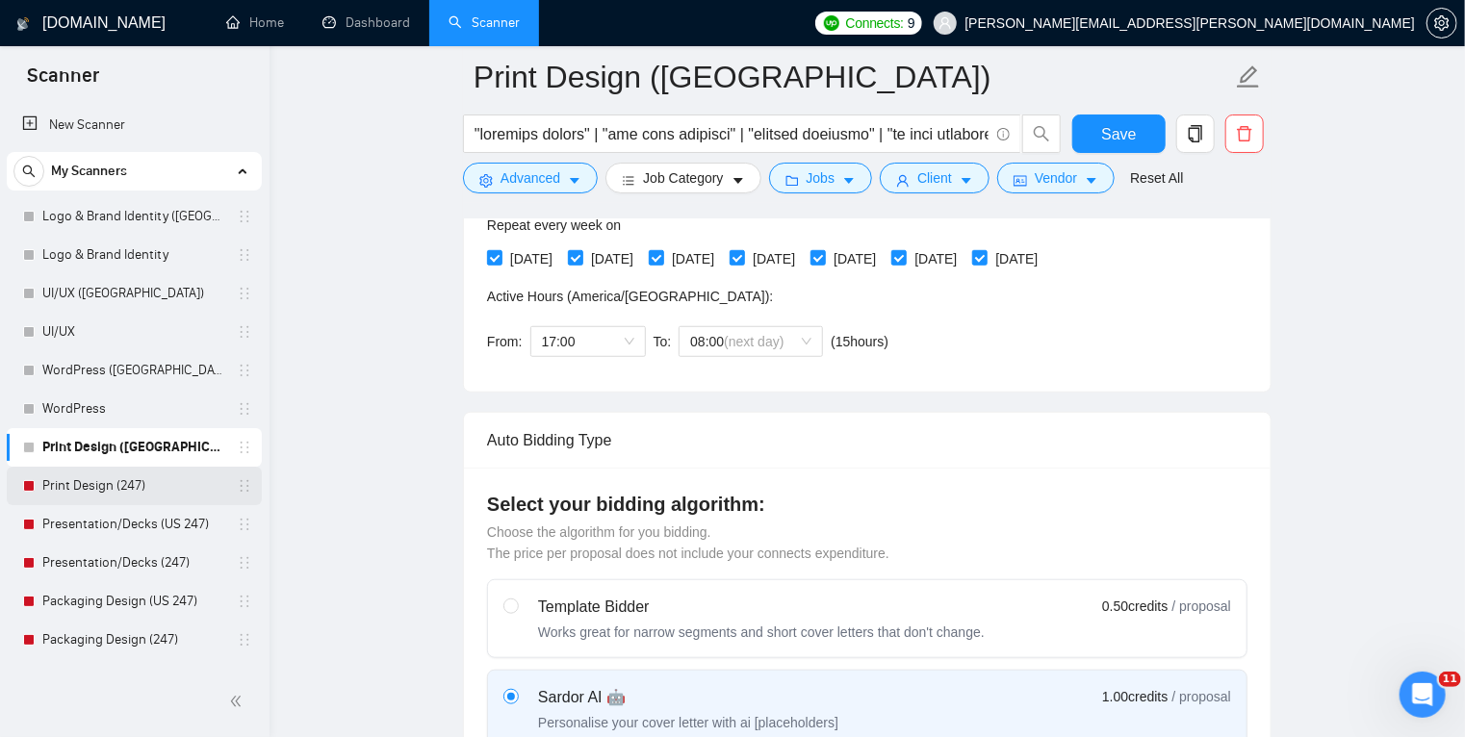
click at [134, 484] on link "Print Design (247)" at bounding box center [133, 486] width 183 height 38
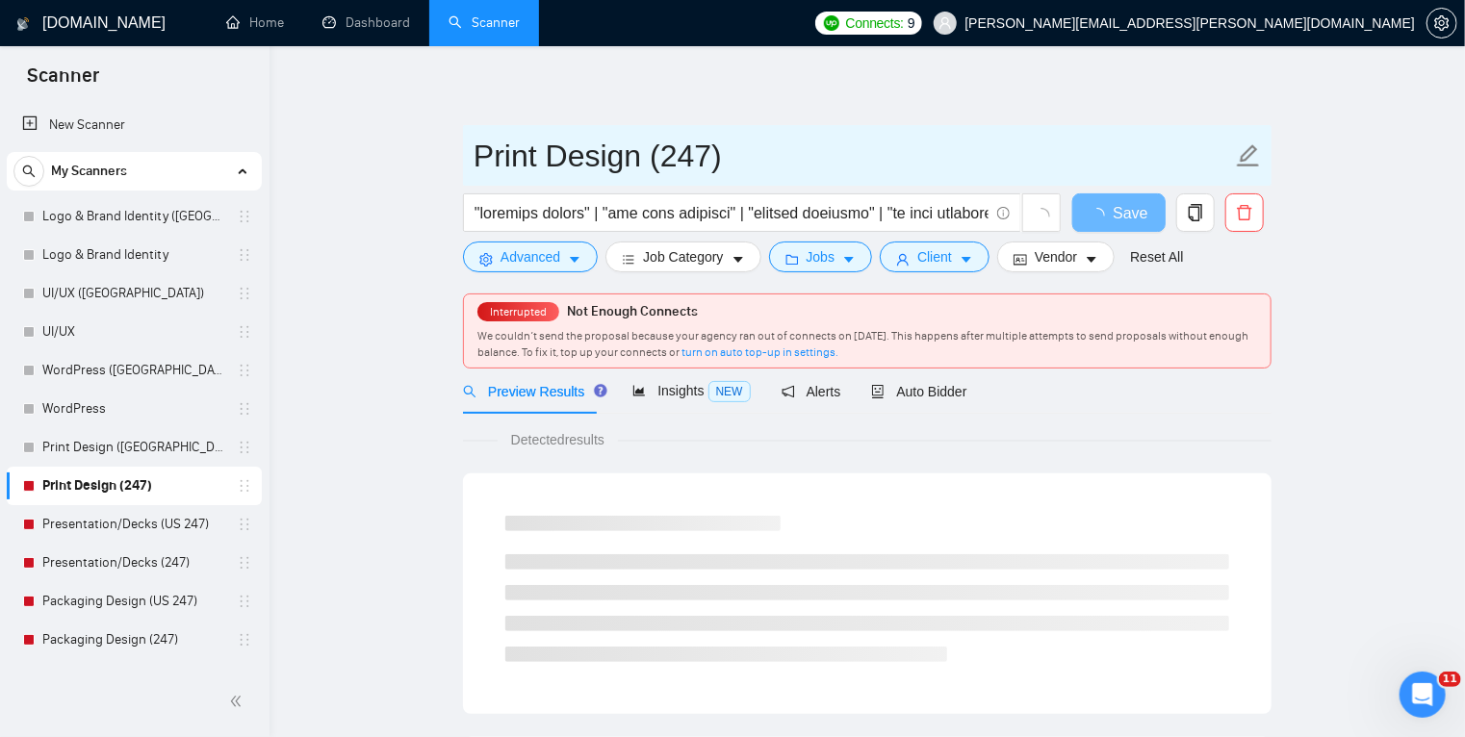
drag, startPoint x: 735, startPoint y: 142, endPoint x: 640, endPoint y: 153, distance: 95.9
click at [640, 153] on input "Print Design (247)" at bounding box center [852, 156] width 758 height 48
type input "Print Design"
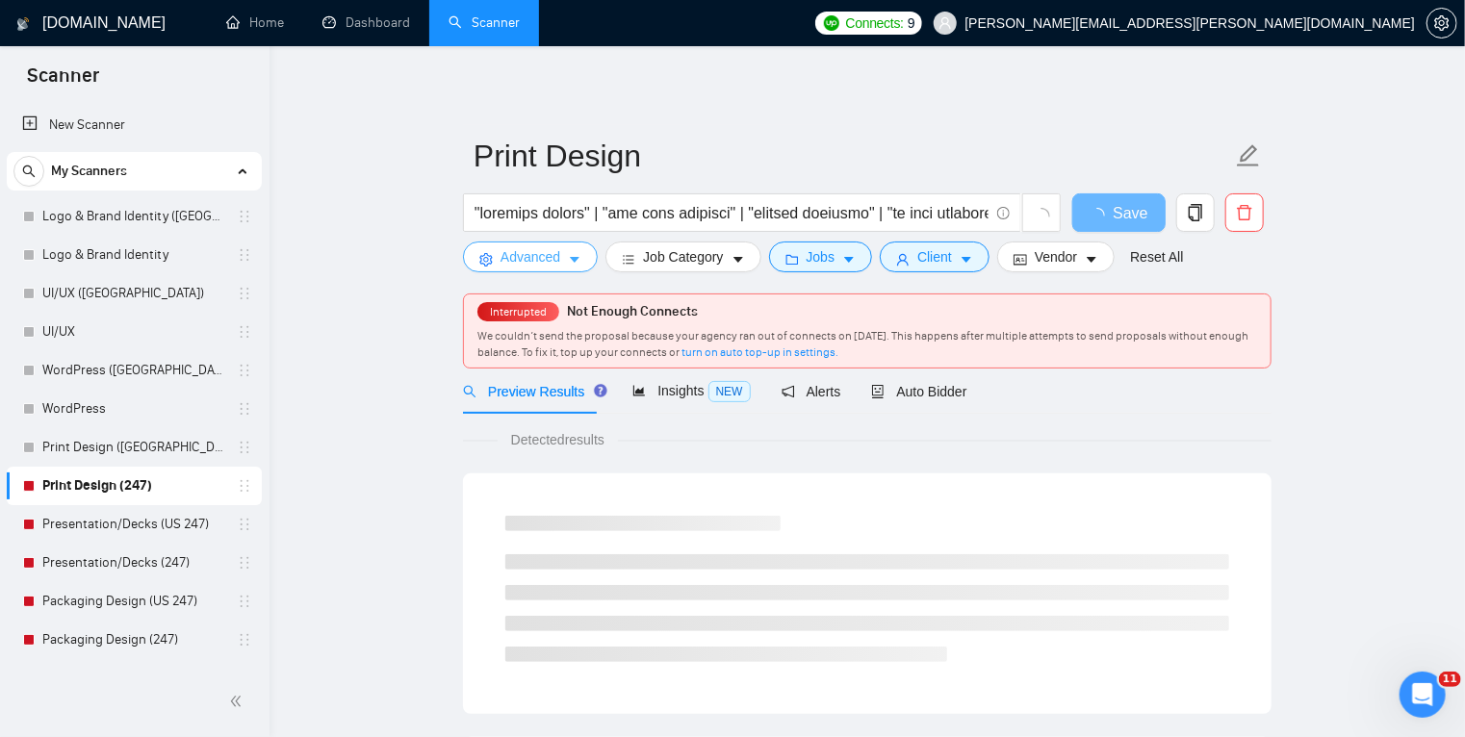
click at [574, 248] on button "Advanced" at bounding box center [530, 257] width 135 height 31
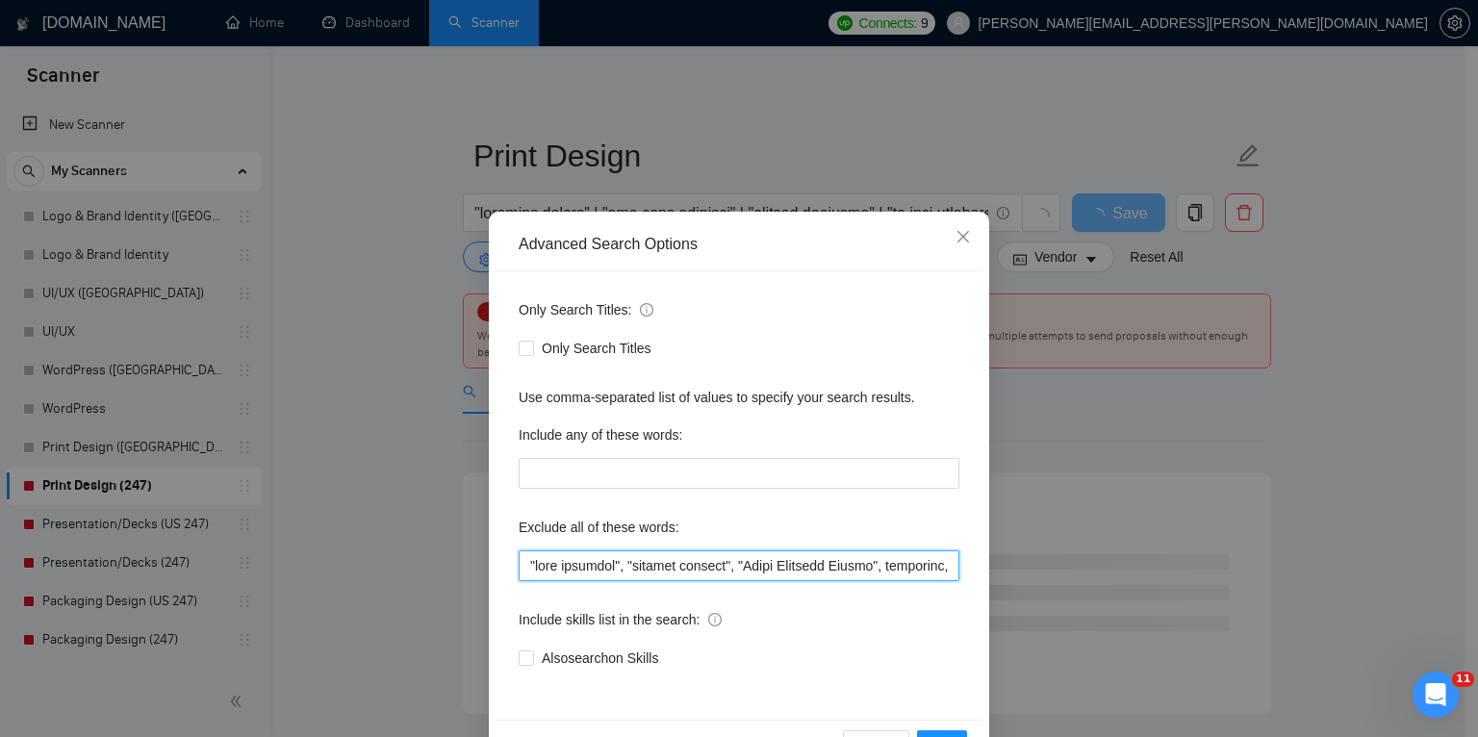
click at [525, 561] on input "text" at bounding box center [739, 565] width 441 height 31
paste input "trailers, trailer, "AI Video", AWS, "full stack developer", "full-stack develop…"
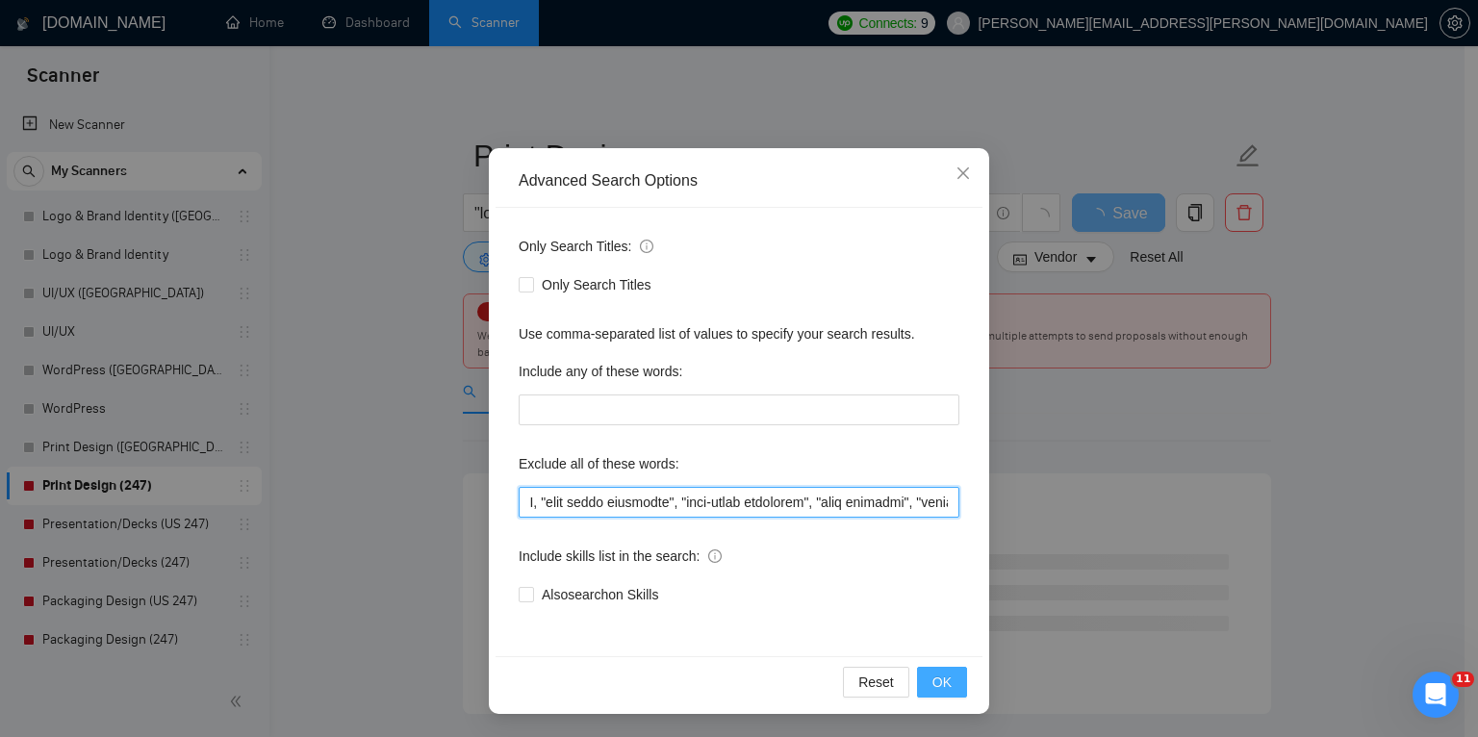
type input "trailers, trailer, "AI Video", AWS, "full stack developer", "full-stack develop…"
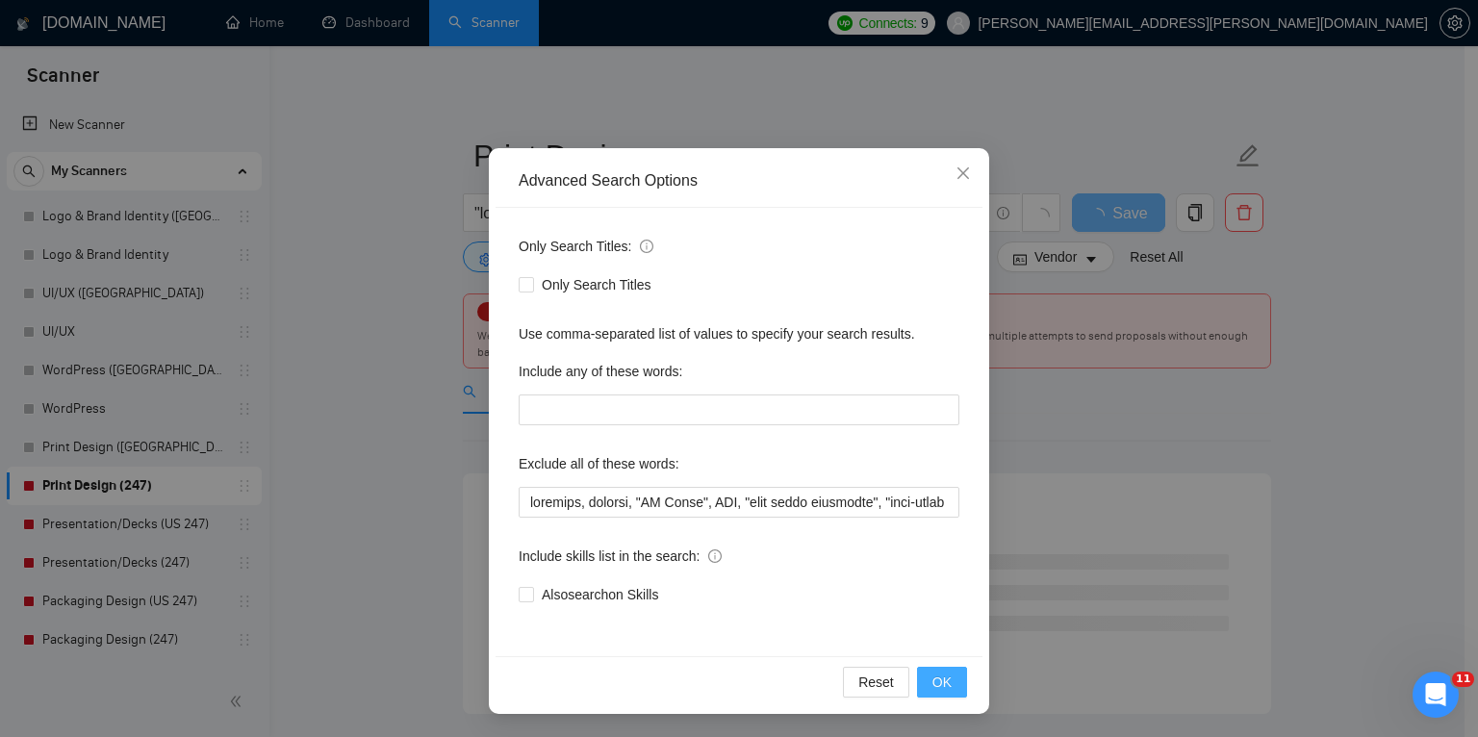
click at [923, 680] on button "OK" at bounding box center [942, 682] width 50 height 31
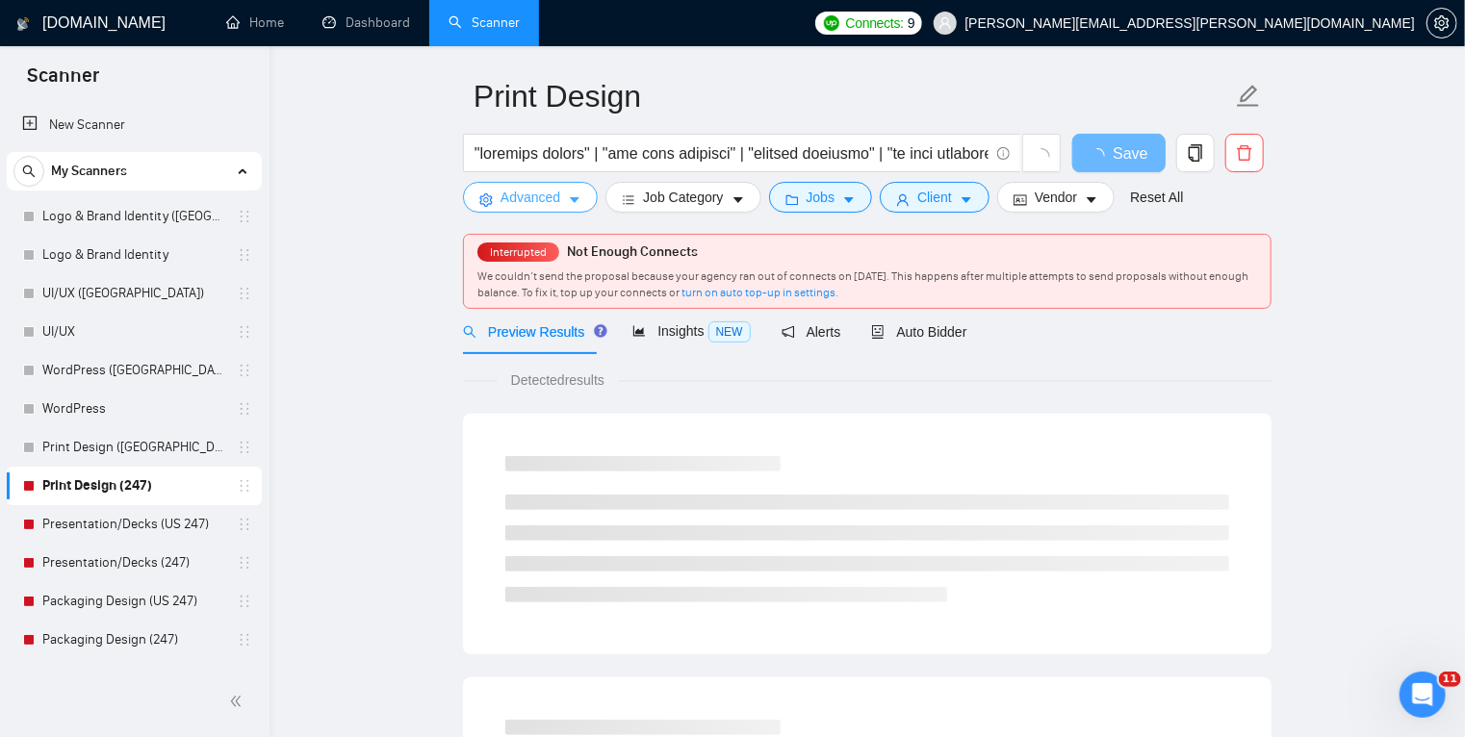
scroll to position [61, 0]
click at [923, 326] on span "Auto Bidder" at bounding box center [918, 330] width 95 height 15
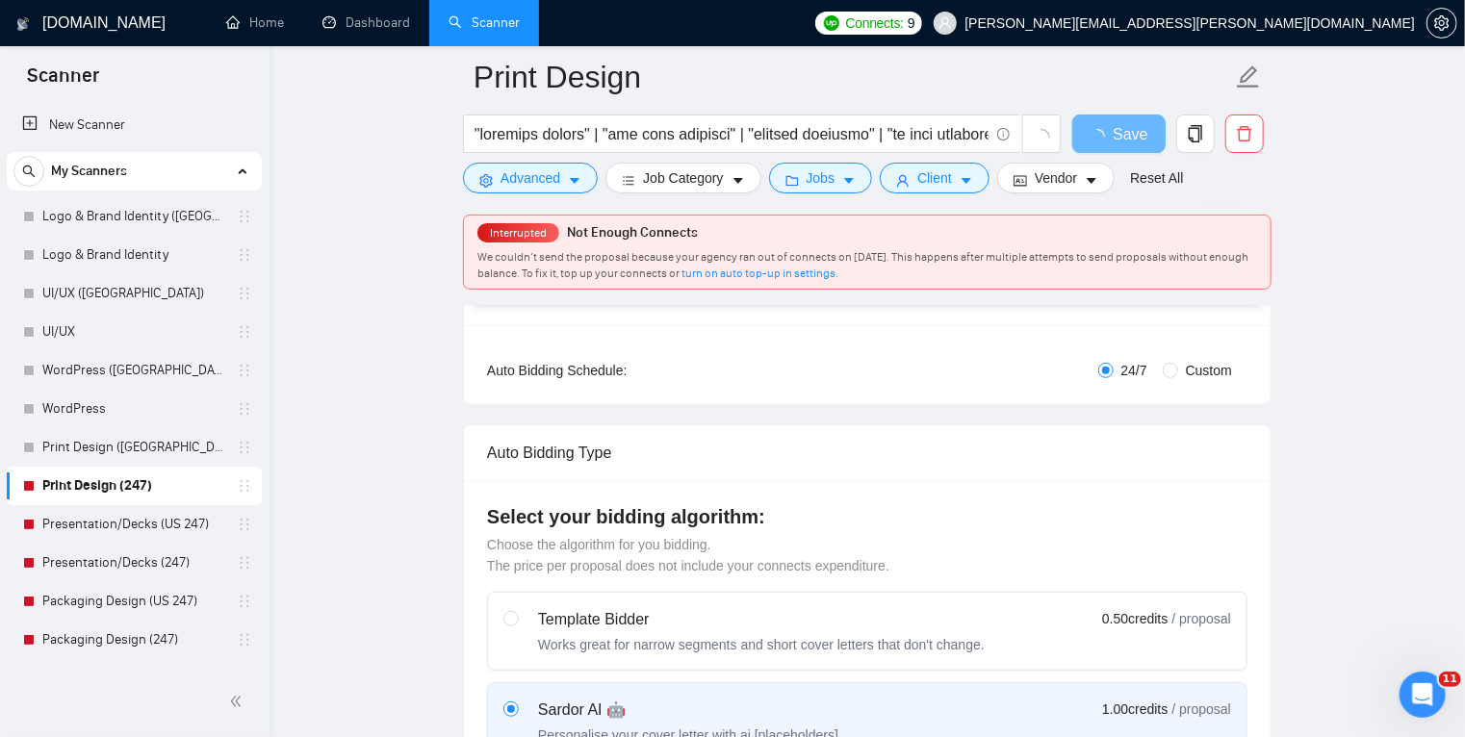
scroll to position [335, 0]
click at [1166, 366] on input "Custom" at bounding box center [1169, 367] width 15 height 15
radio input "true"
radio input "false"
checkbox input "true"
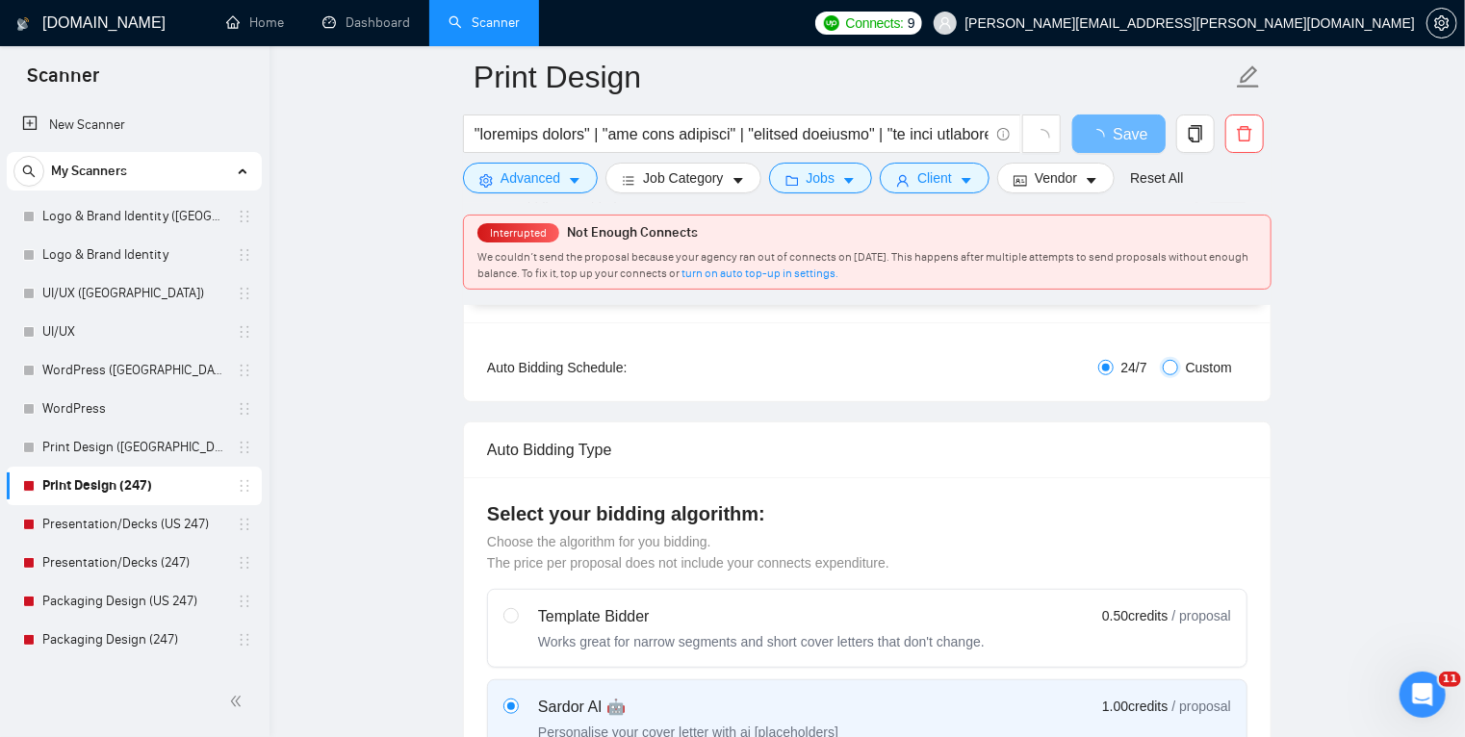
checkbox input "true"
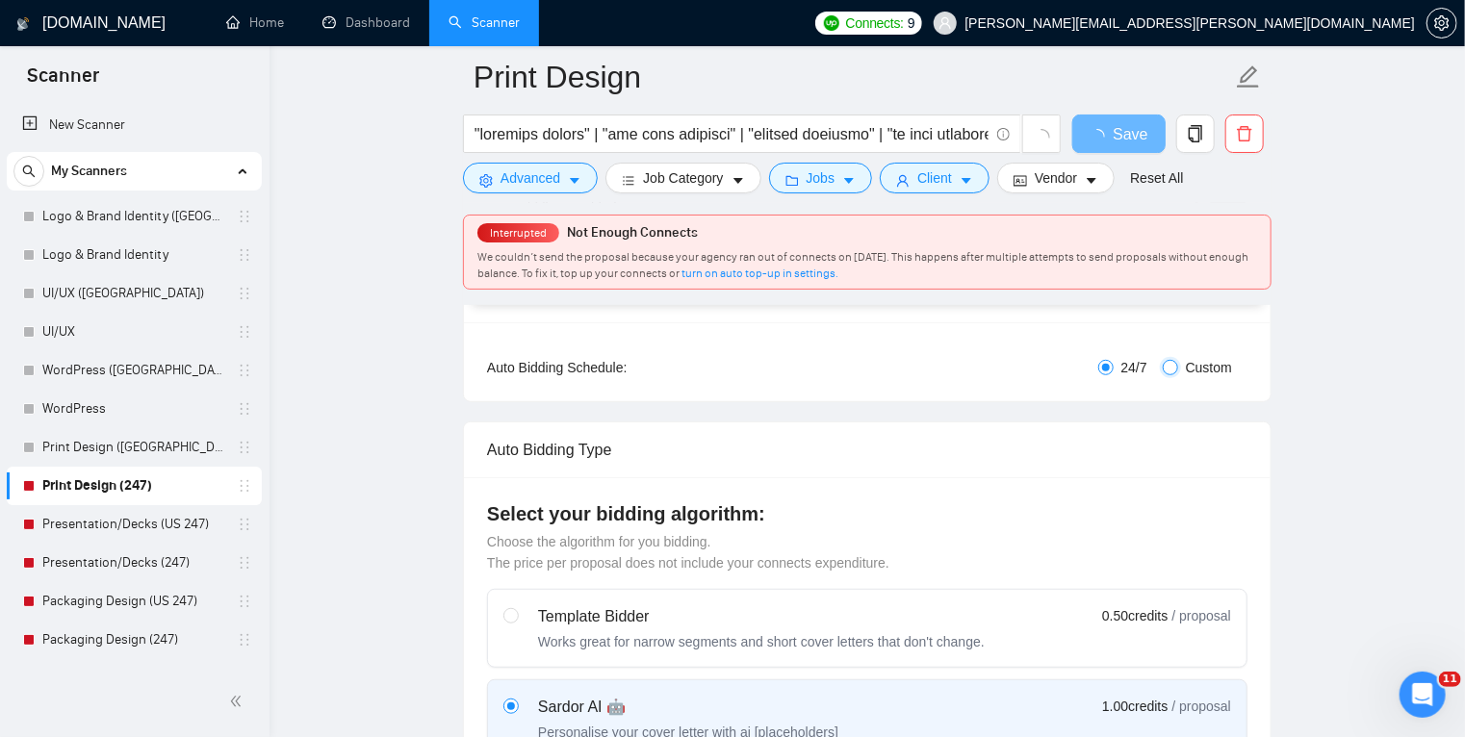
checkbox input "true"
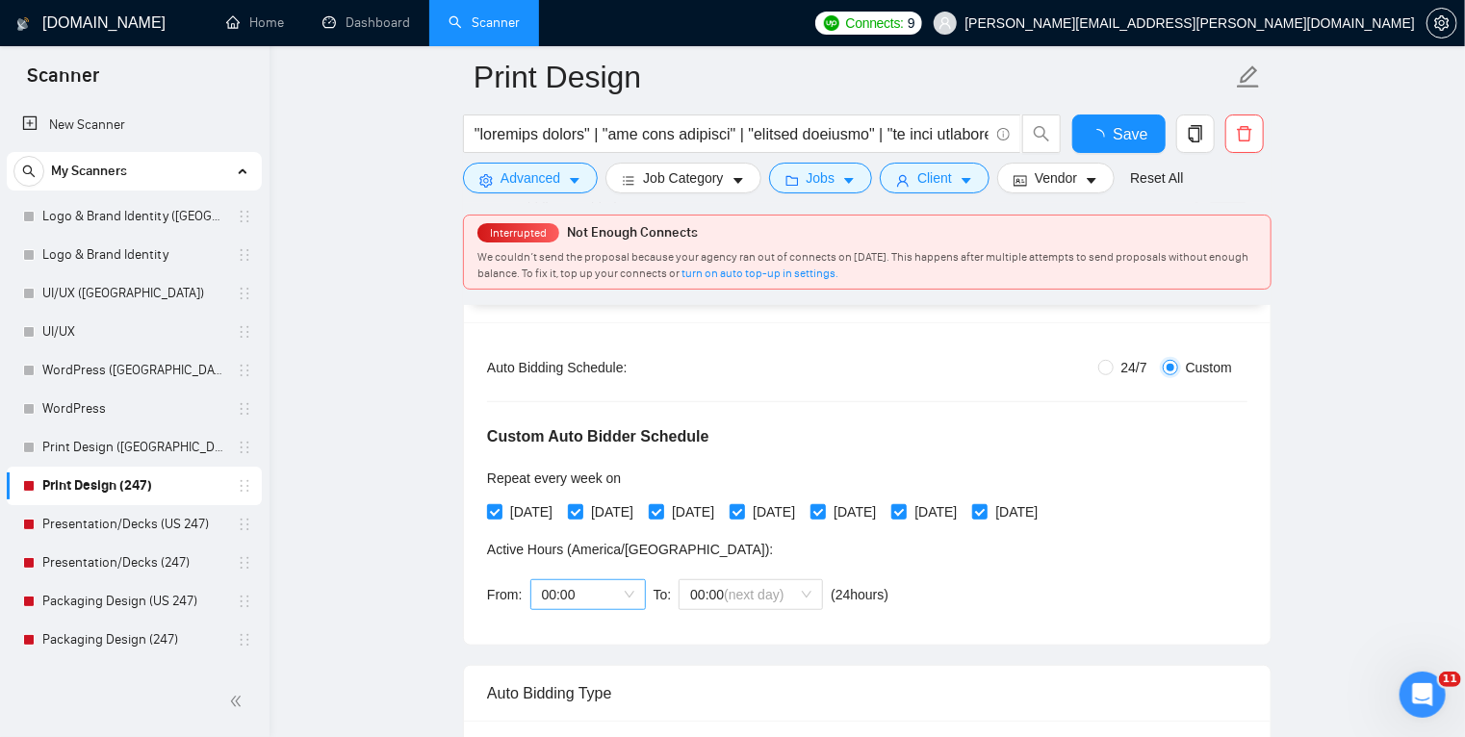
scroll to position [466, 0]
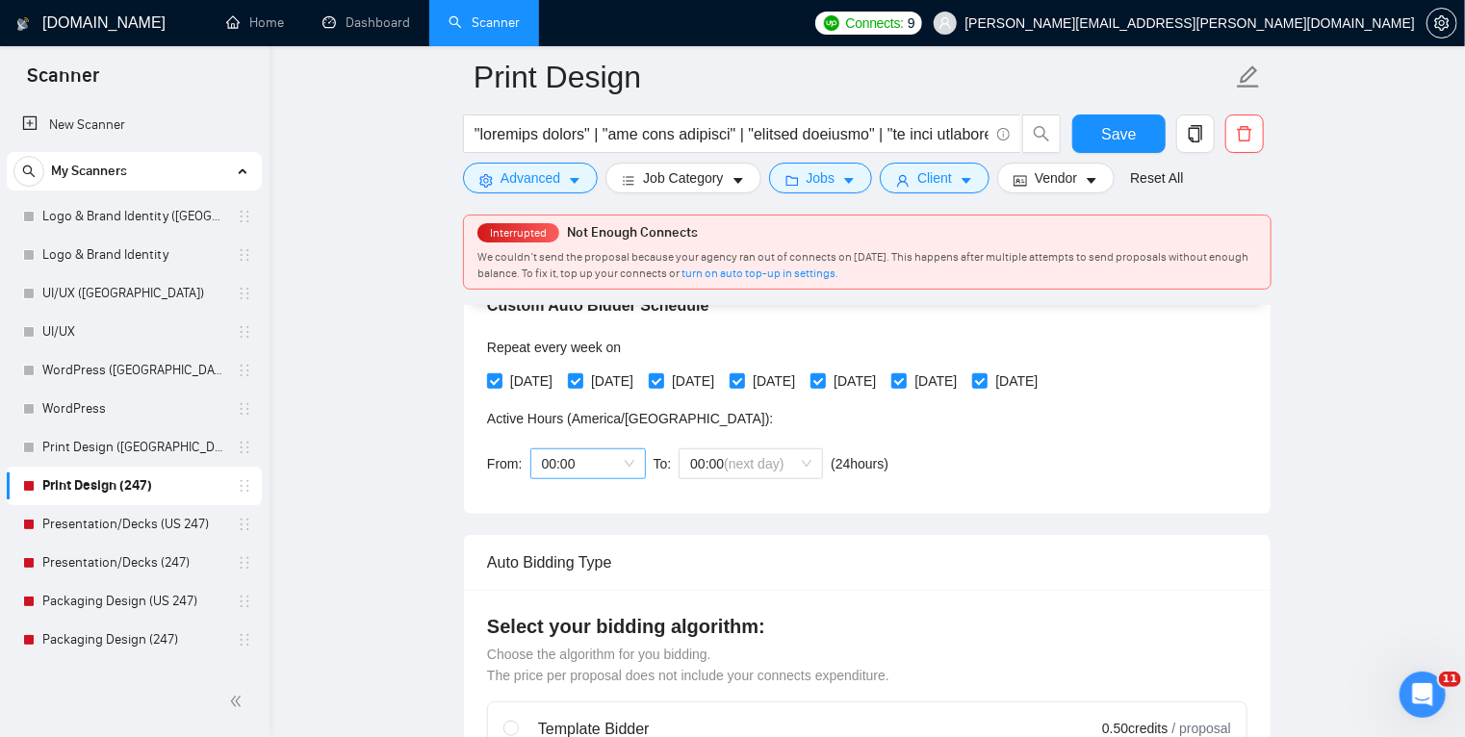
click at [625, 466] on span "00:00" at bounding box center [588, 463] width 92 height 29
click at [564, 631] on div "17:00" at bounding box center [586, 630] width 92 height 21
click at [747, 459] on span "(next day)" at bounding box center [754, 463] width 60 height 15
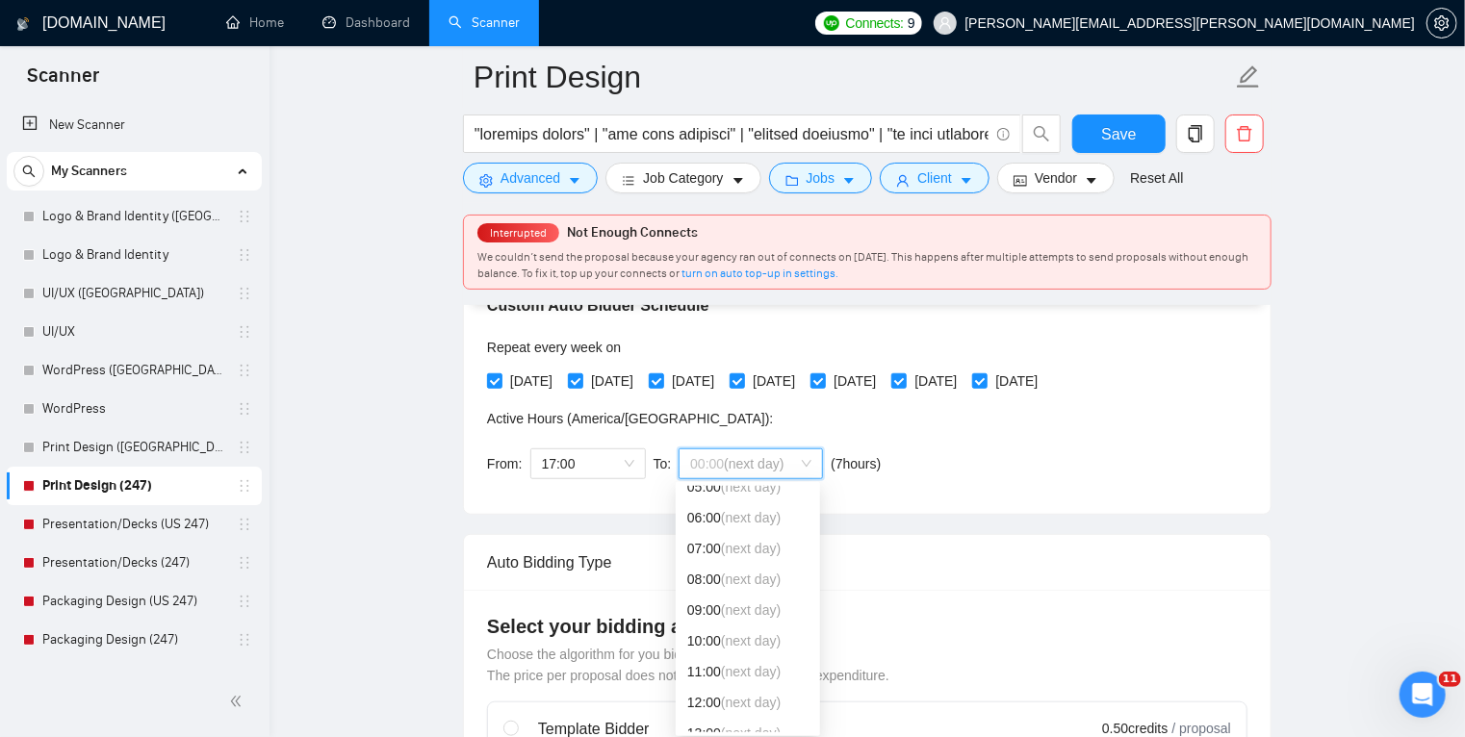
scroll to position [169, 0]
click at [734, 577] on span "(next day)" at bounding box center [751, 578] width 60 height 15
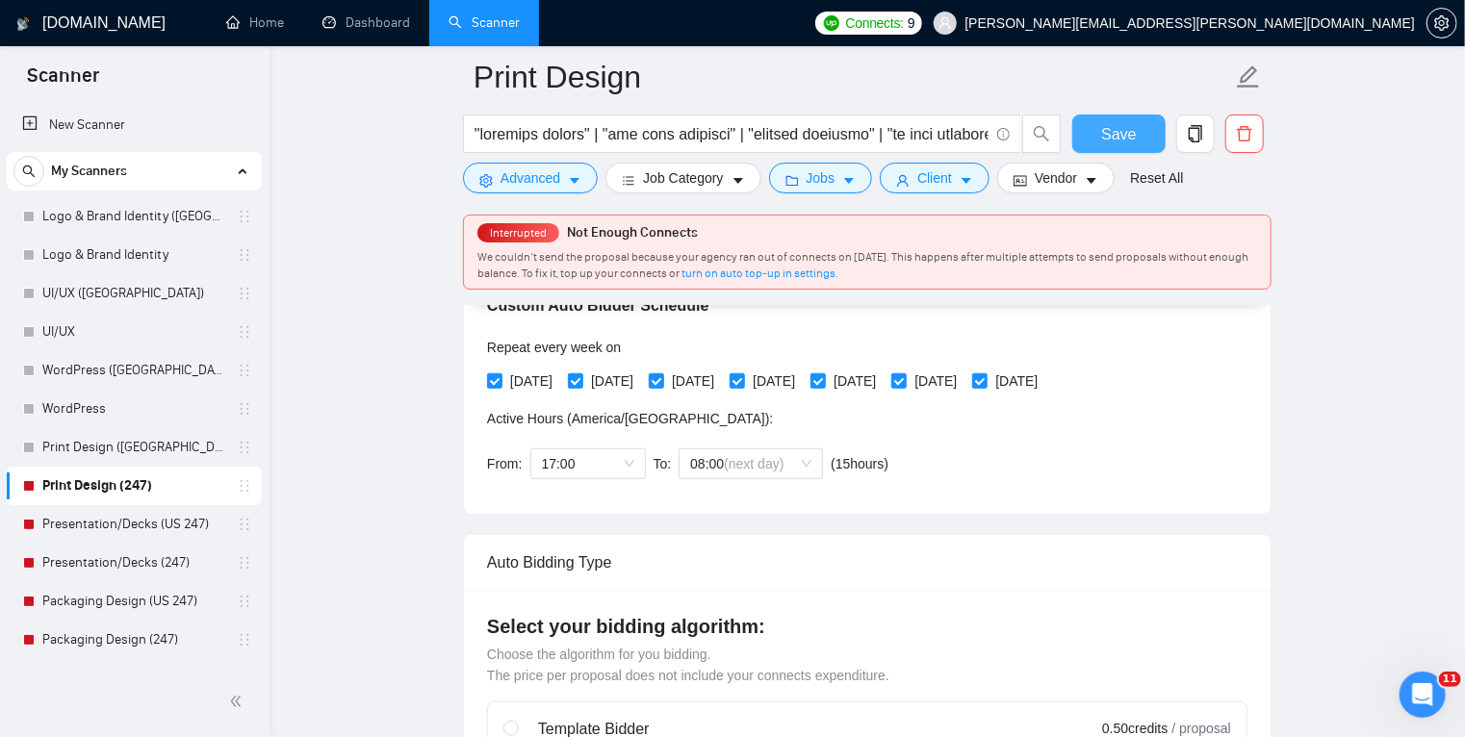
click at [1116, 141] on span "Save" at bounding box center [1118, 134] width 35 height 24
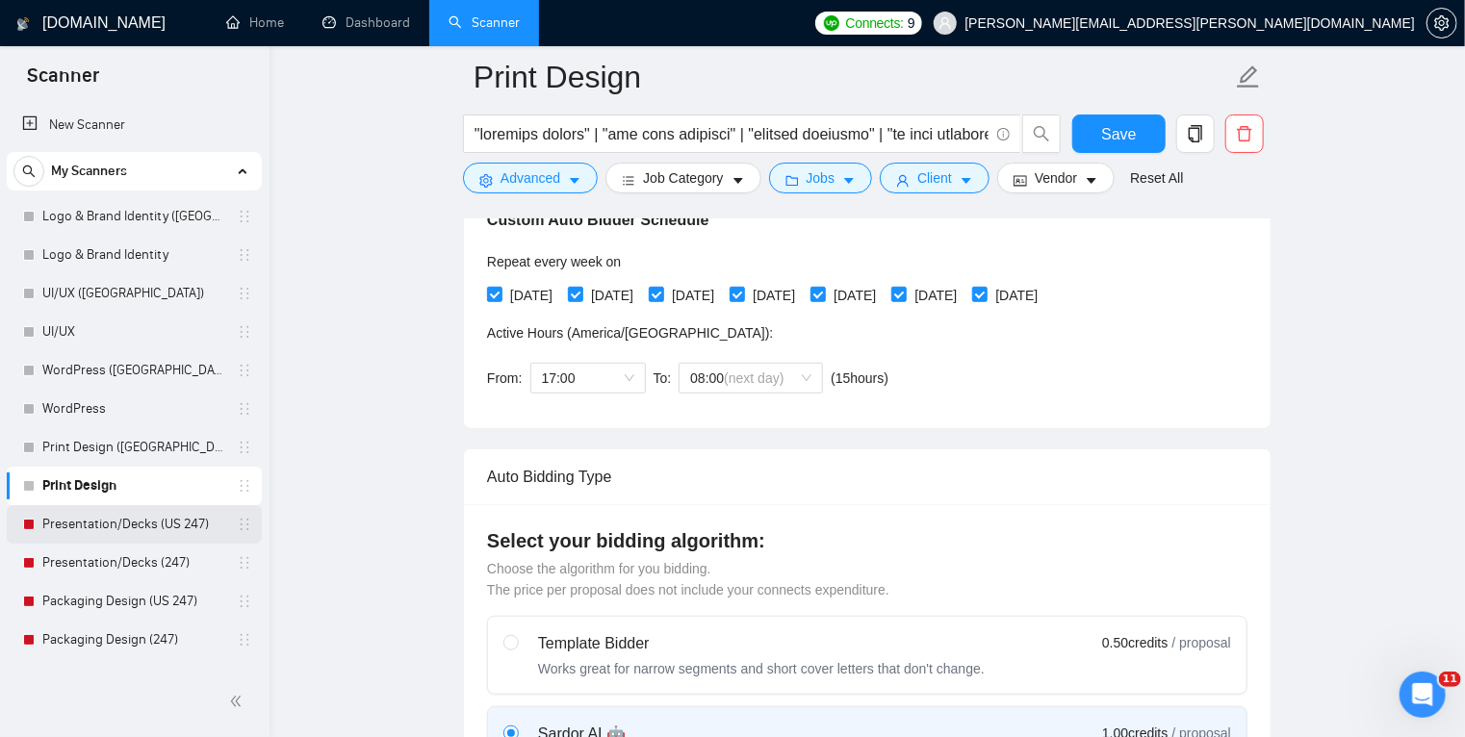
click at [146, 533] on link "Presentation/Decks (US 247)" at bounding box center [133, 524] width 183 height 38
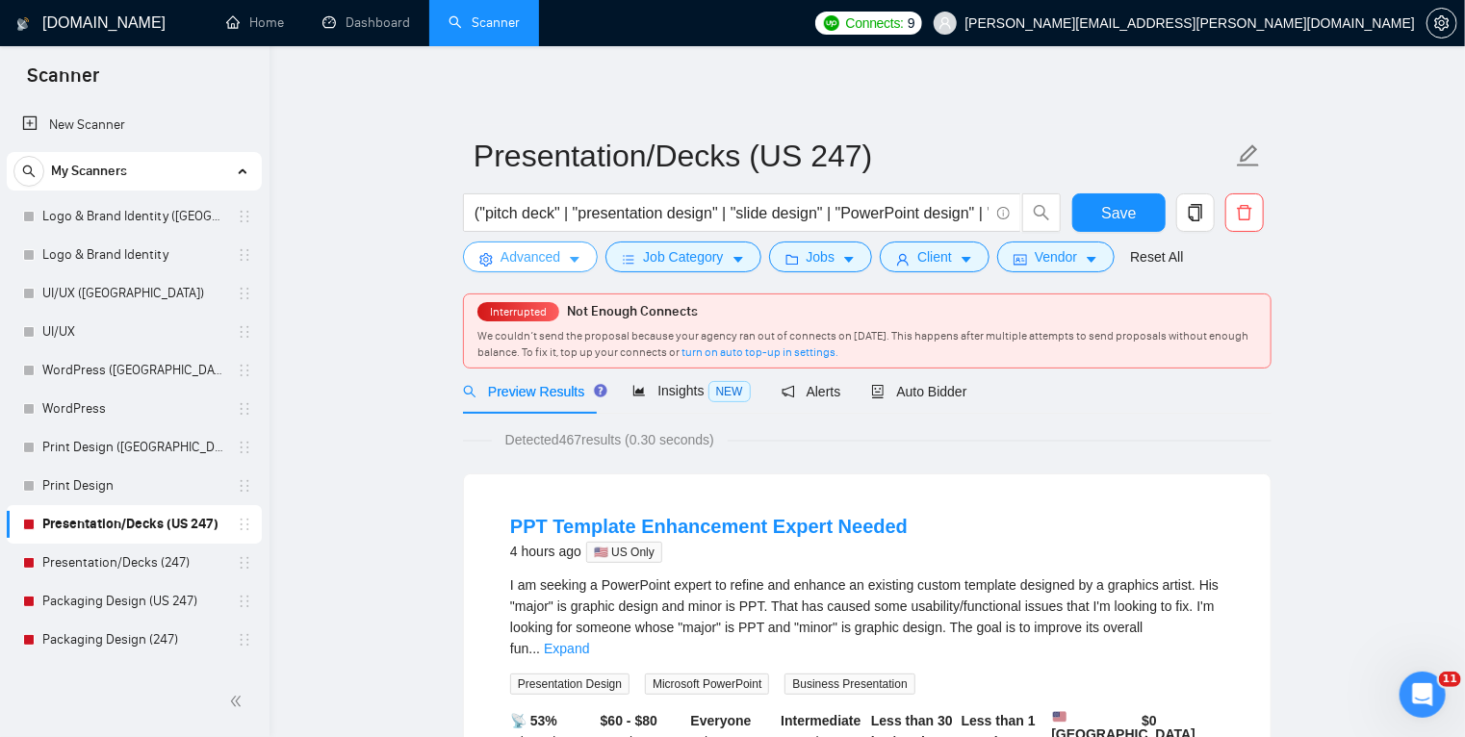
click at [570, 254] on icon "caret-down" at bounding box center [574, 259] width 13 height 13
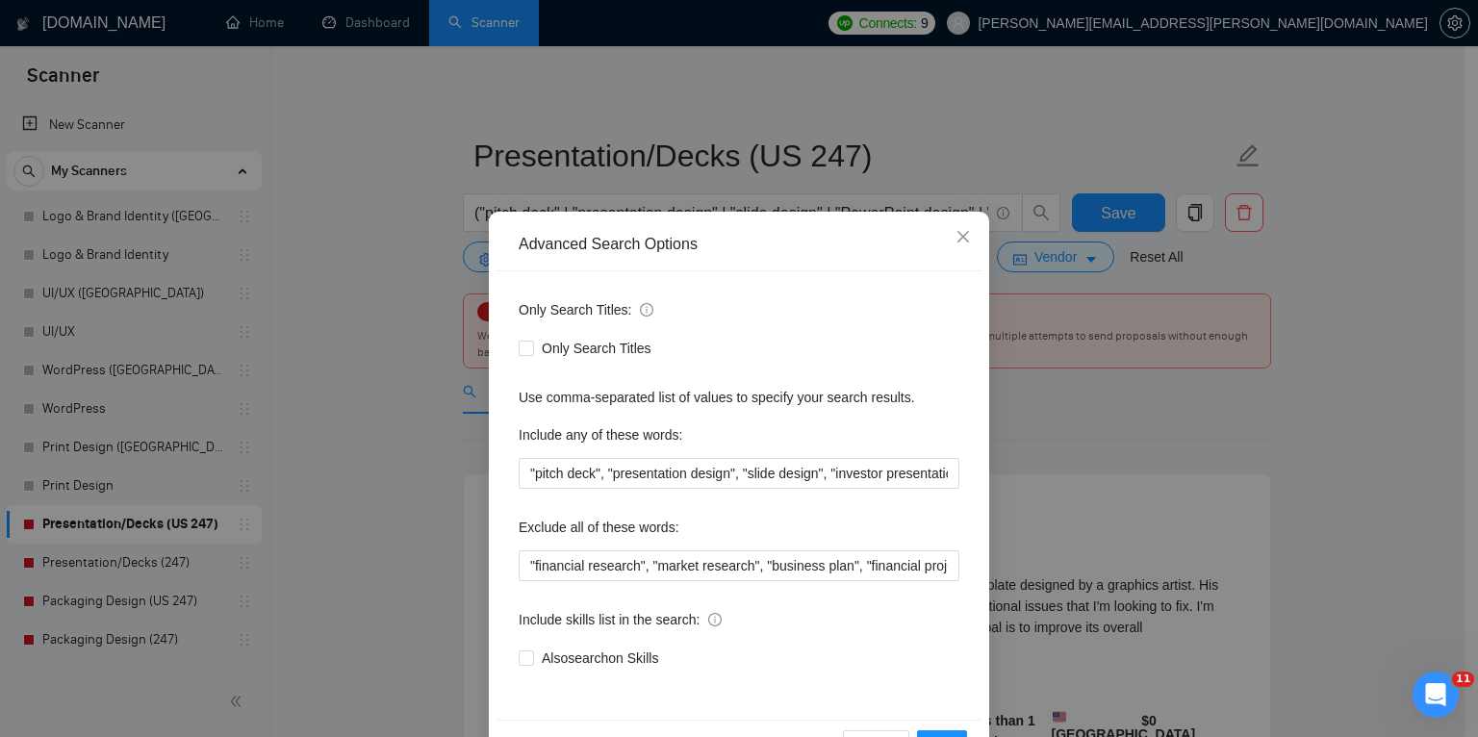
scroll to position [64, 0]
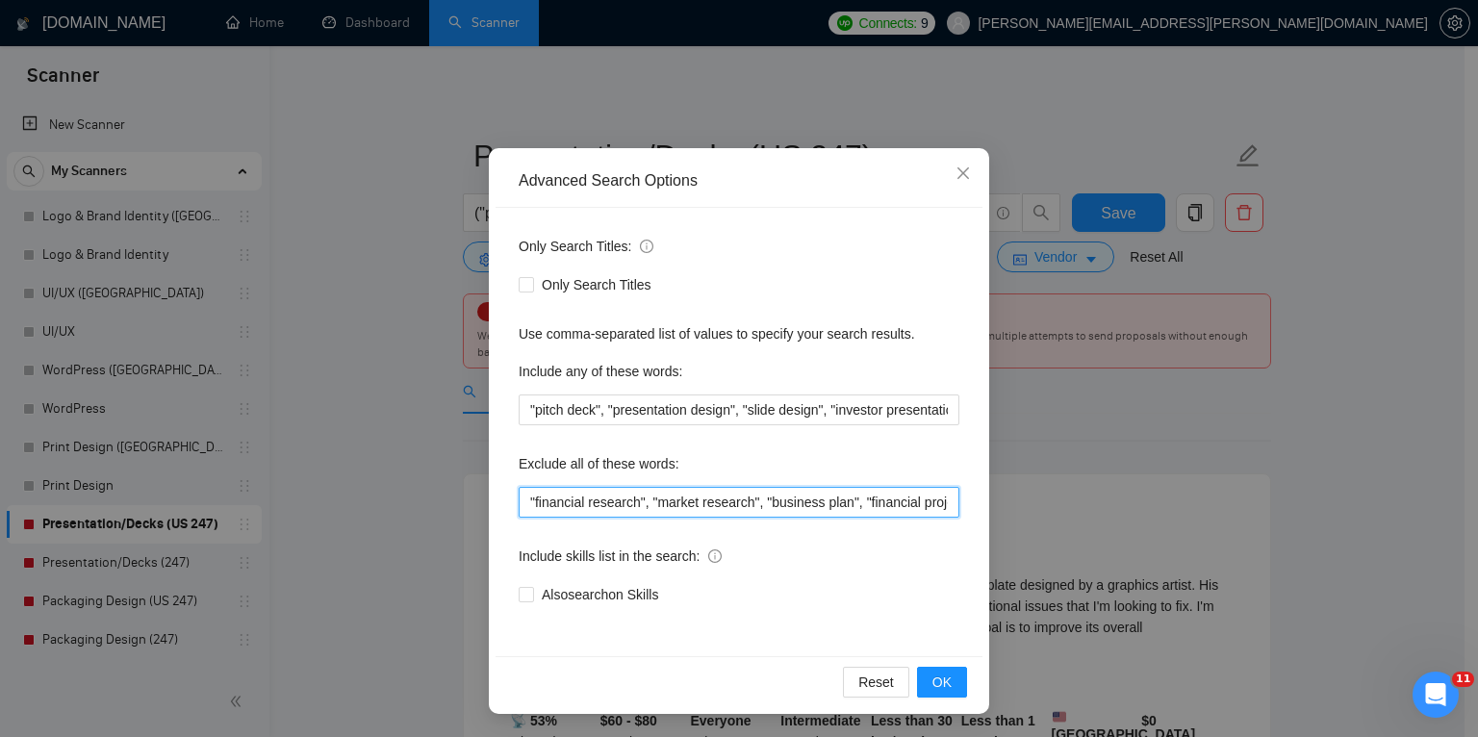
click at [523, 497] on input ""financial research", "market research", "business plan", "financial projection…" at bounding box center [739, 502] width 441 height 31
paste input "trailers, trailer, "AI Video", AWS, "full stack developer", "full-stack develop…"
type input "trailers, trailer, "AI Video", AWS, "full stack developer", "full-stack develop…"
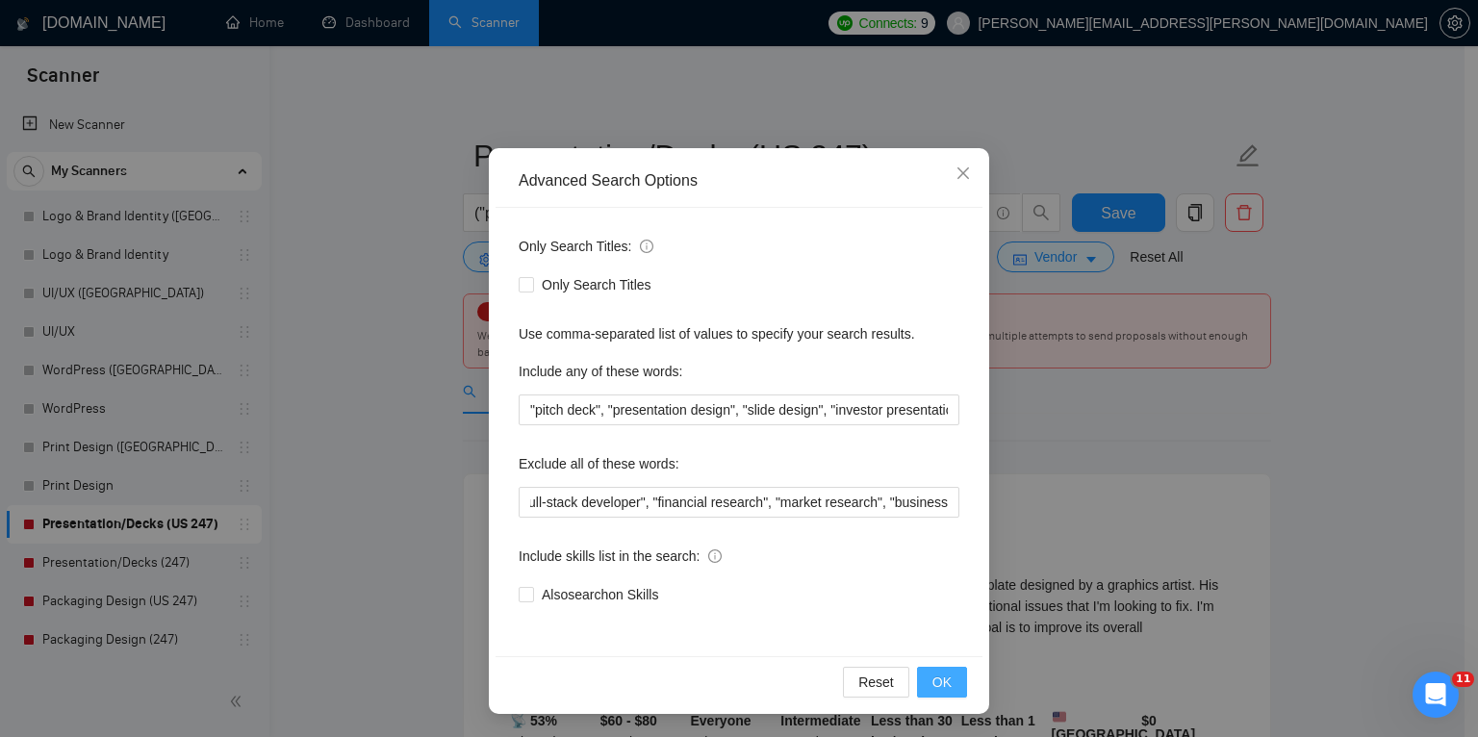
scroll to position [0, 0]
click at [920, 681] on button "OK" at bounding box center [942, 682] width 50 height 31
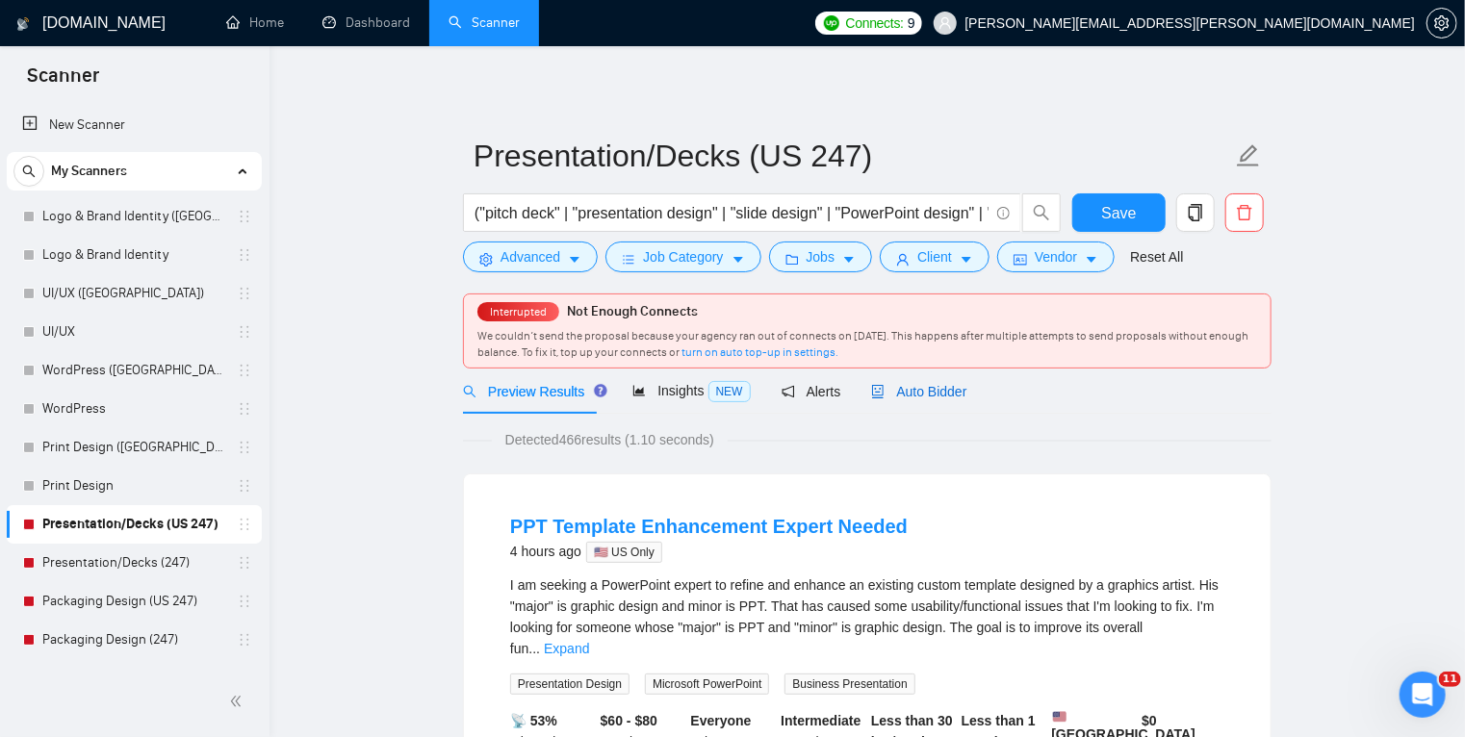
click at [898, 381] on div "Auto Bidder" at bounding box center [918, 391] width 95 height 21
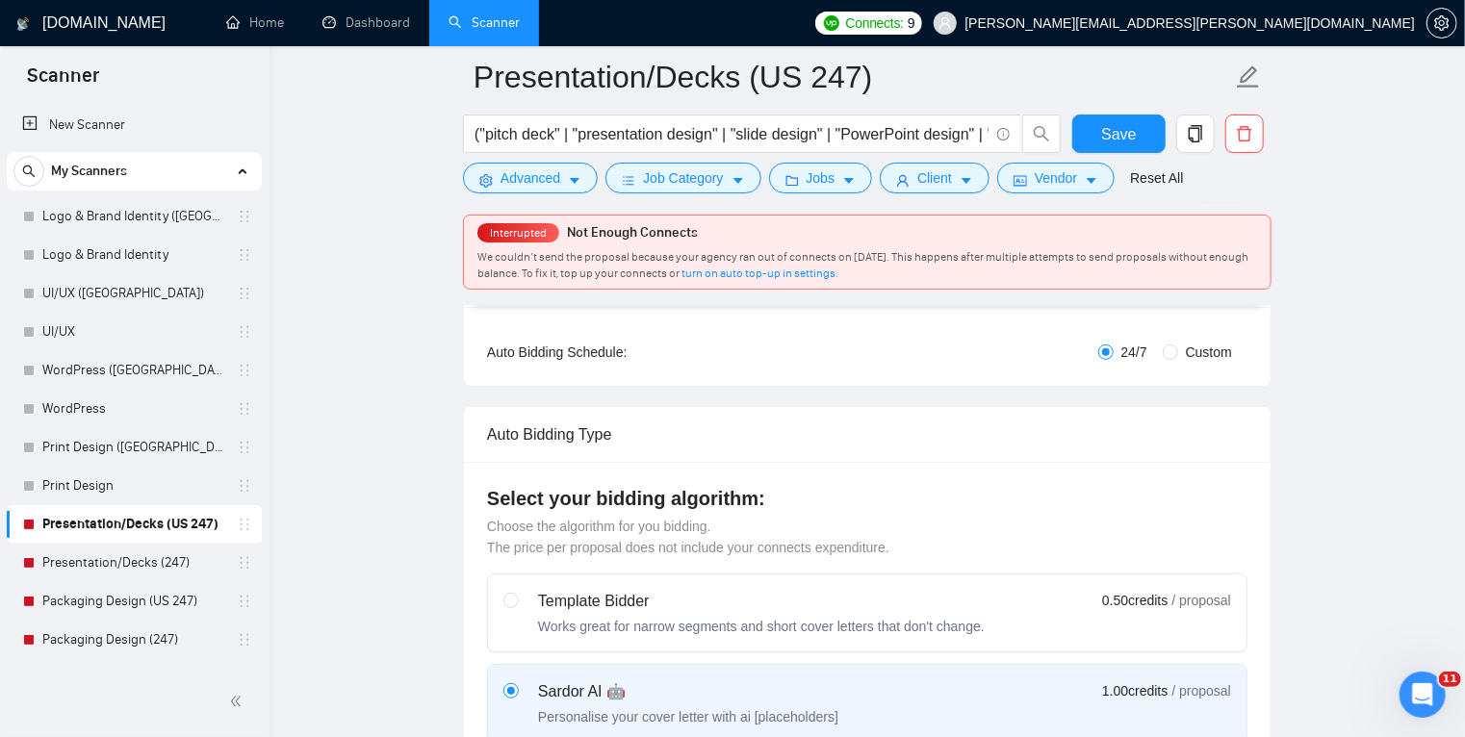
scroll to position [353, 0]
click at [1173, 350] on input "Custom" at bounding box center [1169, 349] width 15 height 15
radio input "true"
radio input "false"
checkbox input "true"
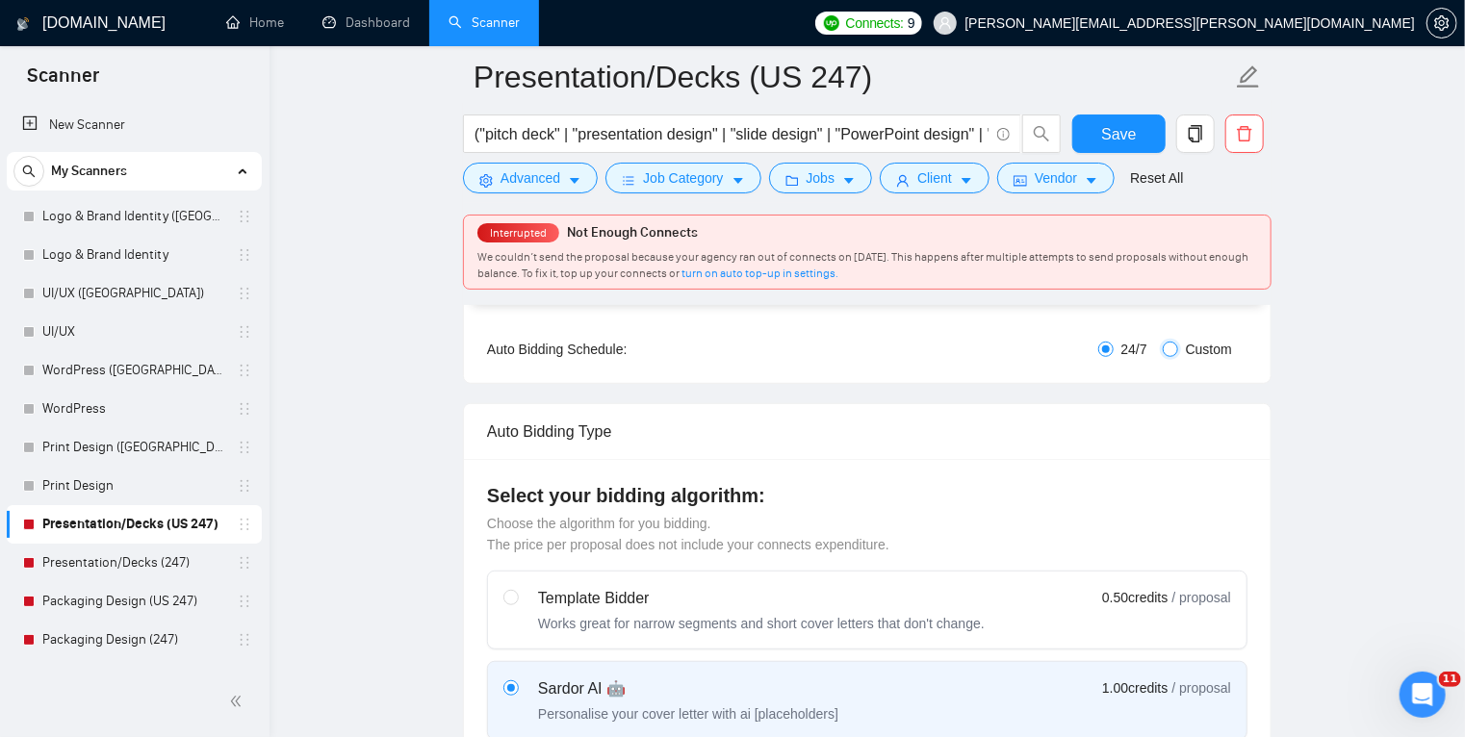
checkbox input "true"
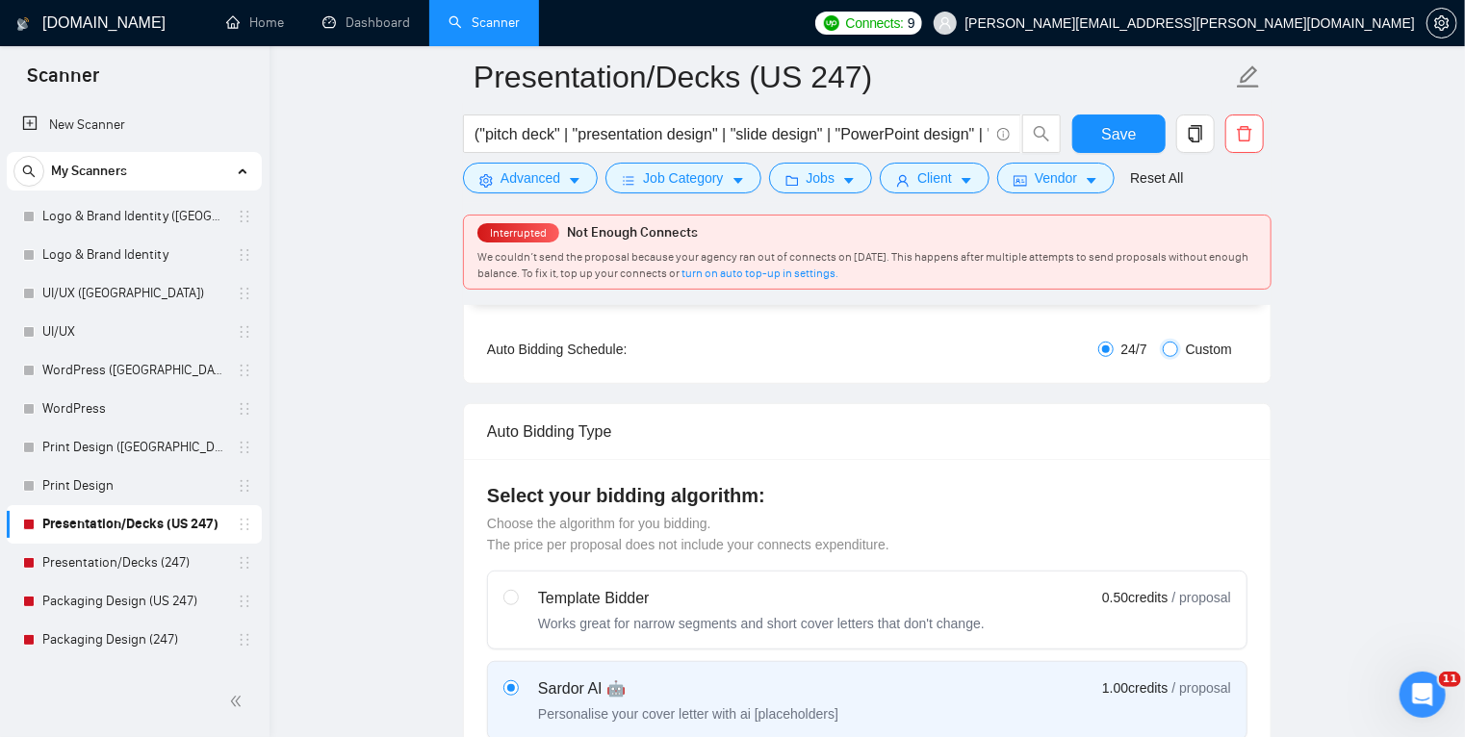
checkbox input "true"
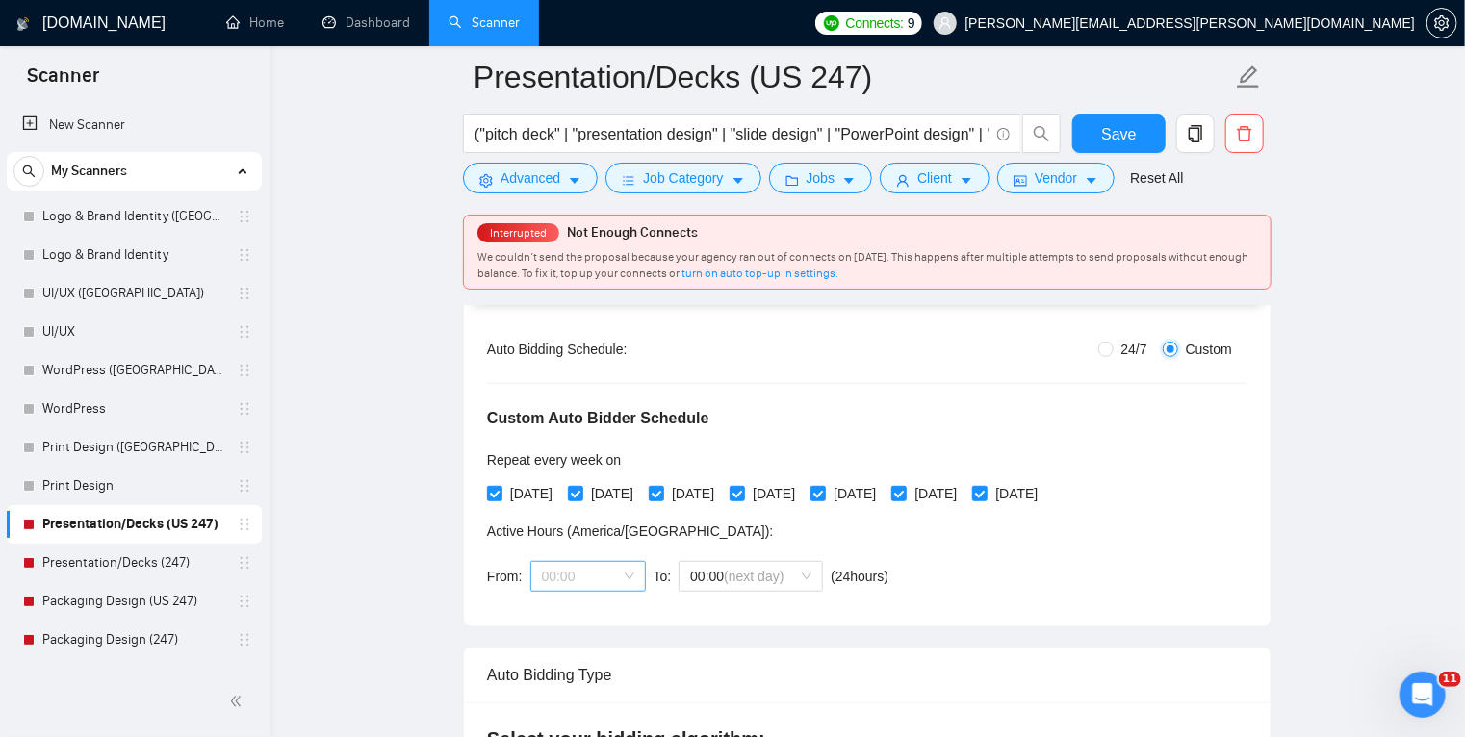
click at [616, 570] on span "00:00" at bounding box center [588, 576] width 92 height 29
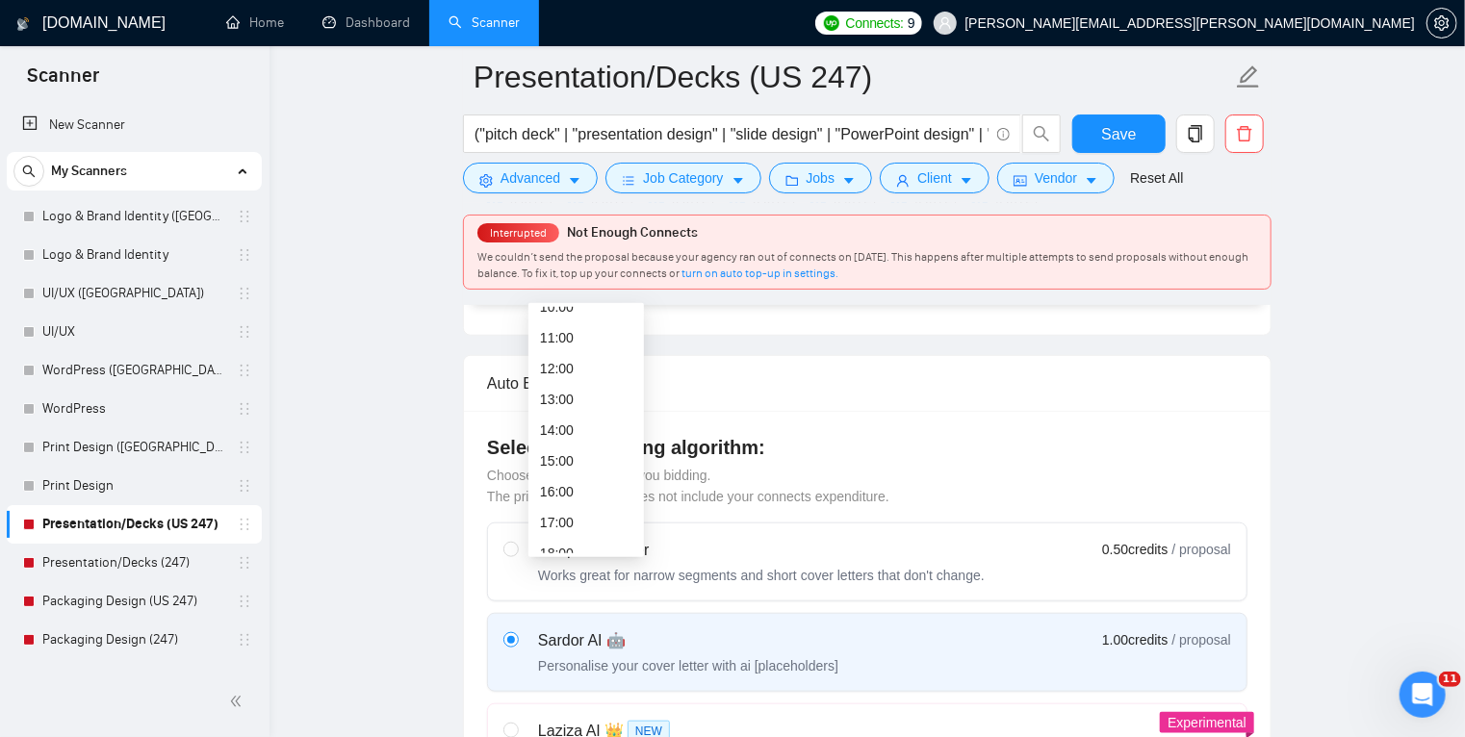
scroll to position [356, 0]
click at [584, 482] on div "17:00" at bounding box center [586, 489] width 92 height 21
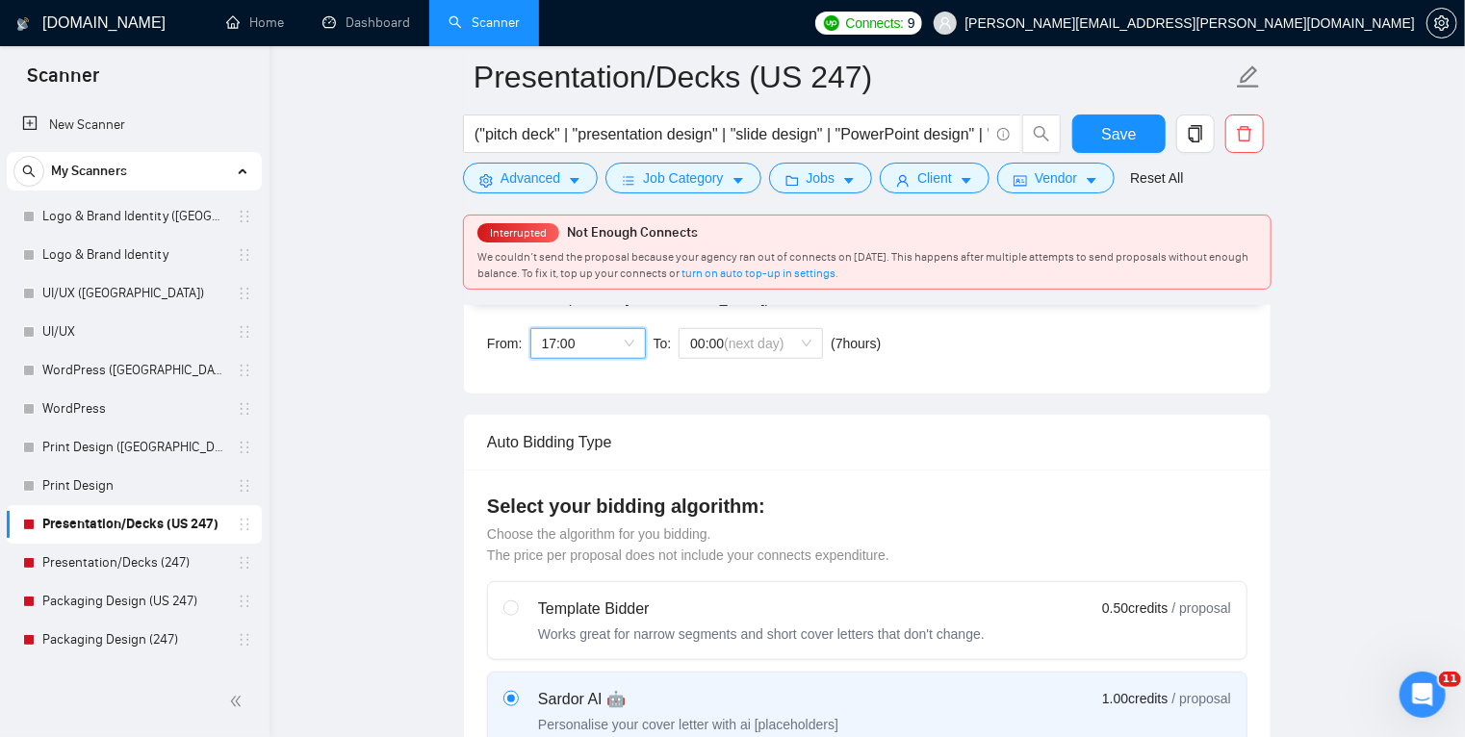
scroll to position [563, 0]
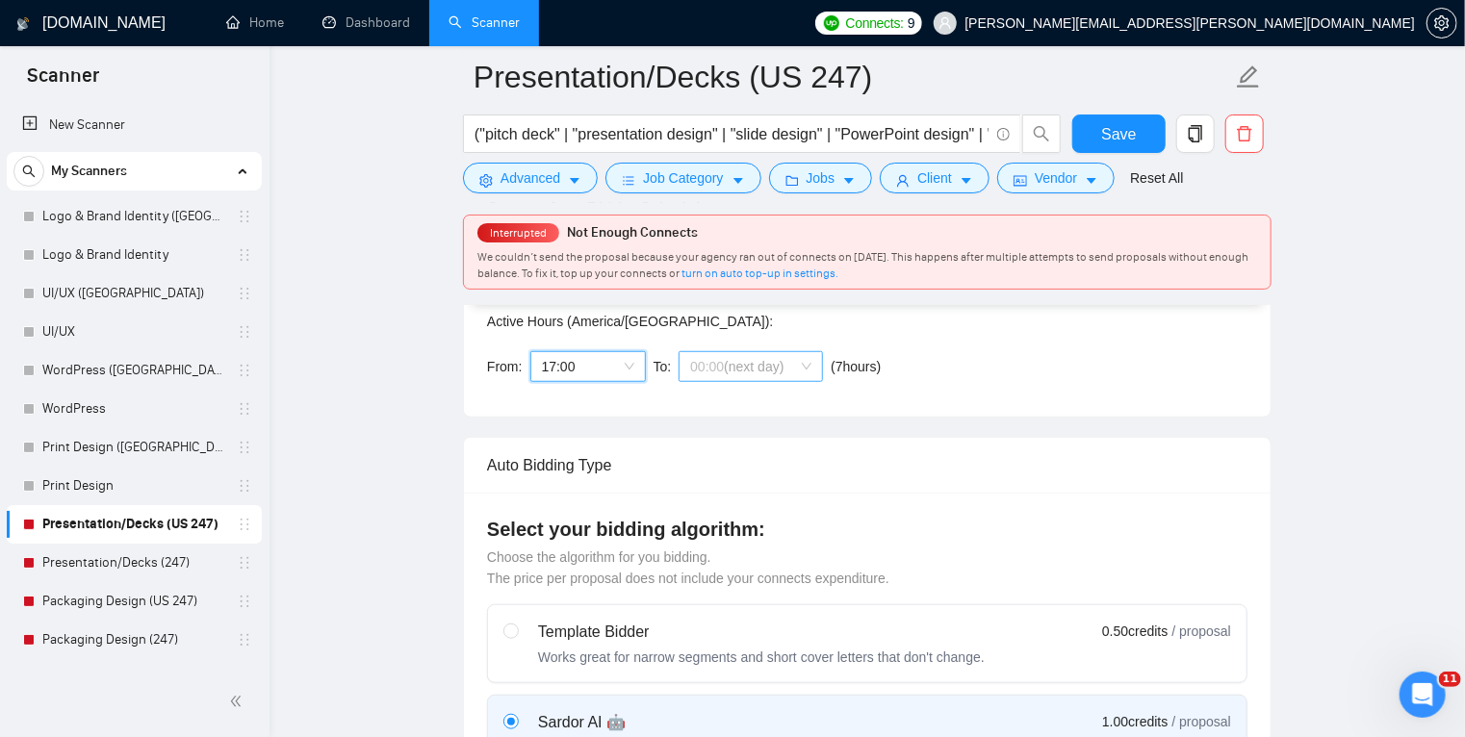
click at [751, 368] on span "(next day)" at bounding box center [754, 366] width 60 height 15
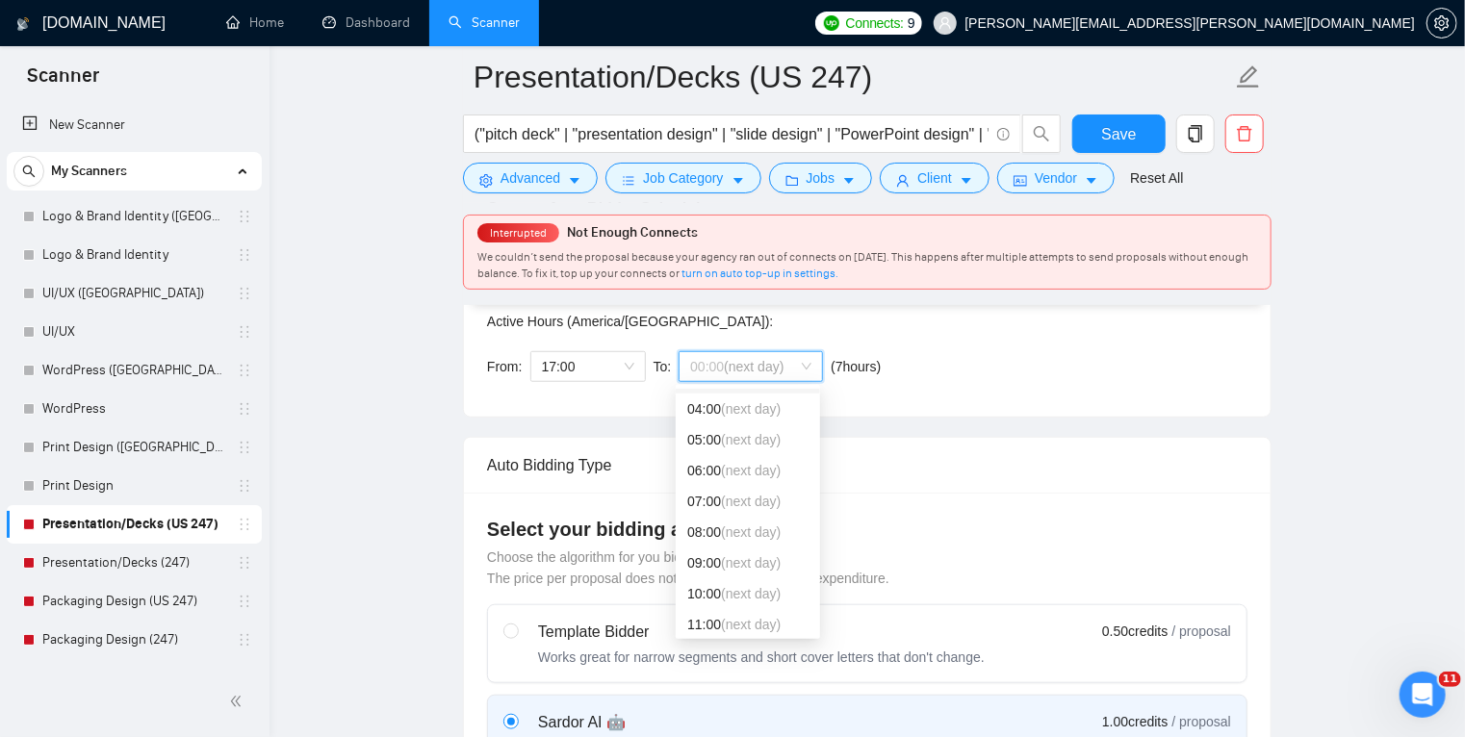
scroll to position [121, 0]
click at [736, 534] on span "(next day)" at bounding box center [751, 529] width 60 height 15
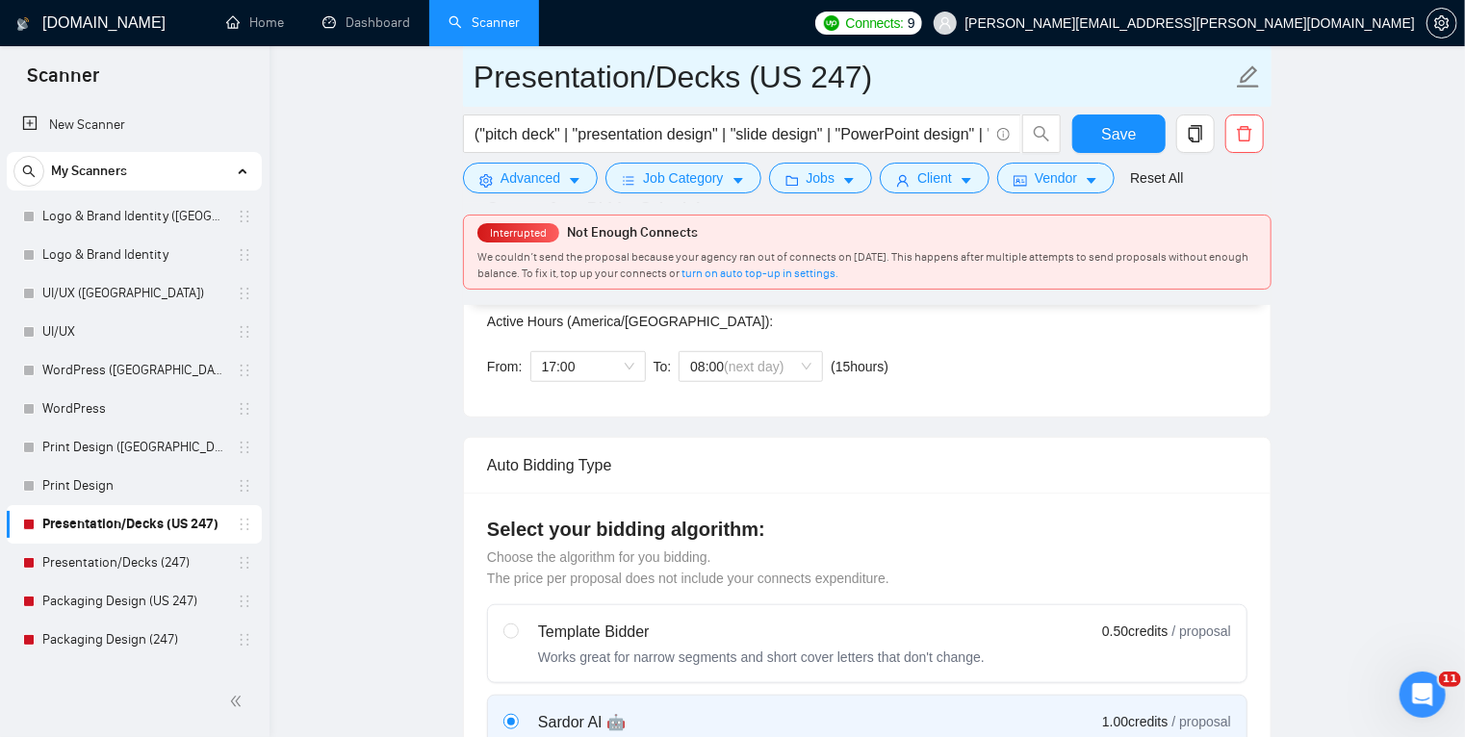
click at [841, 72] on input "Presentation/Decks (US 247)" at bounding box center [852, 77] width 758 height 48
type input "Presentation/Decks ([GEOGRAPHIC_DATA])"
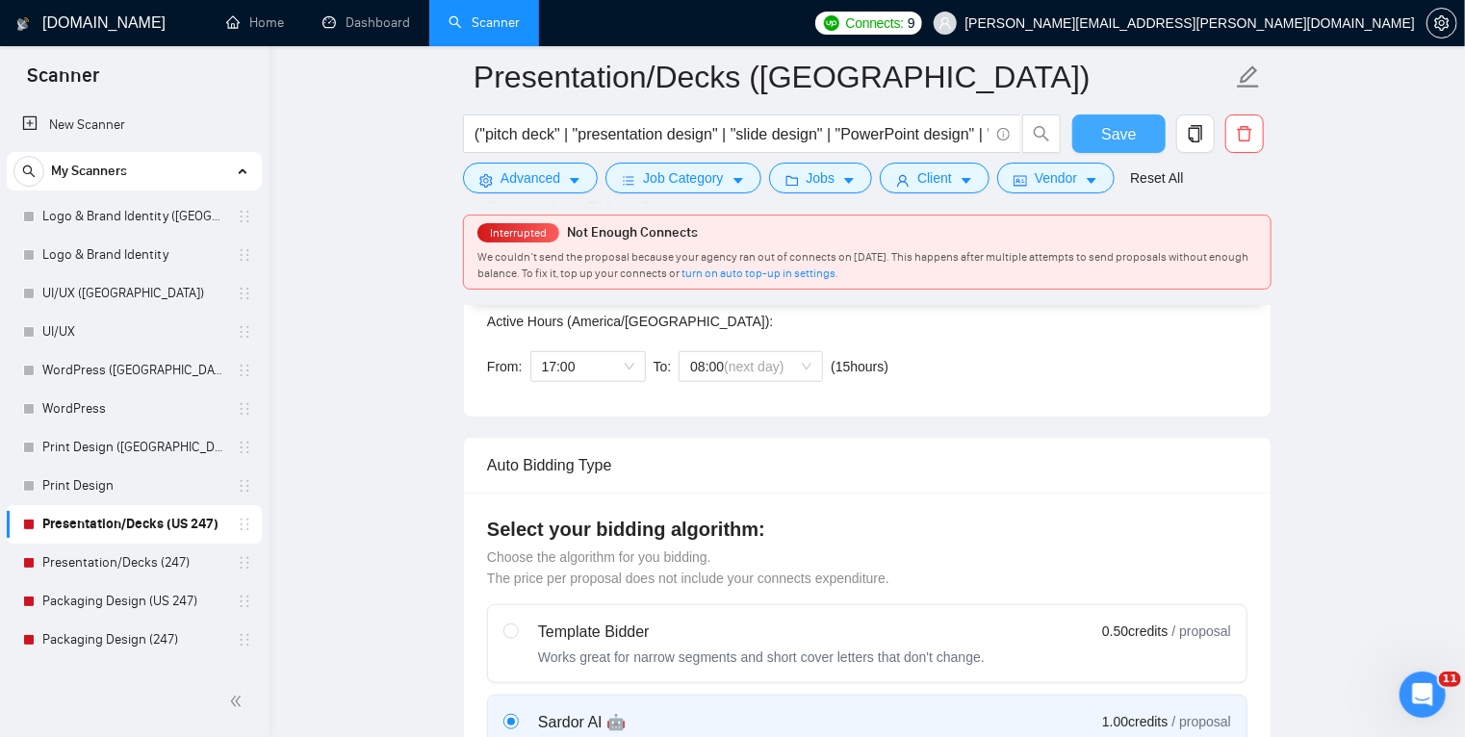
click at [1123, 132] on span "Save" at bounding box center [1118, 134] width 35 height 24
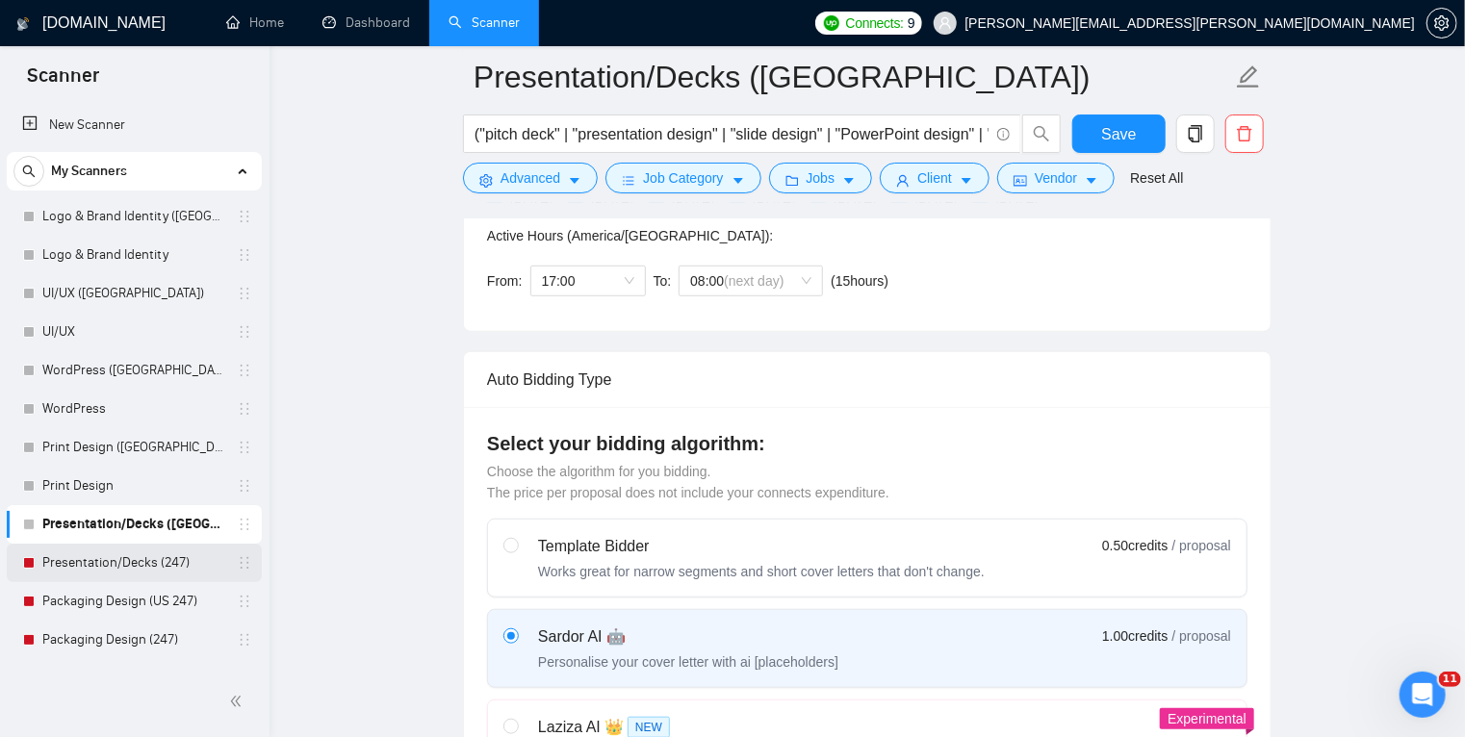
click at [122, 555] on link "Presentation/Decks (247)" at bounding box center [133, 563] width 183 height 38
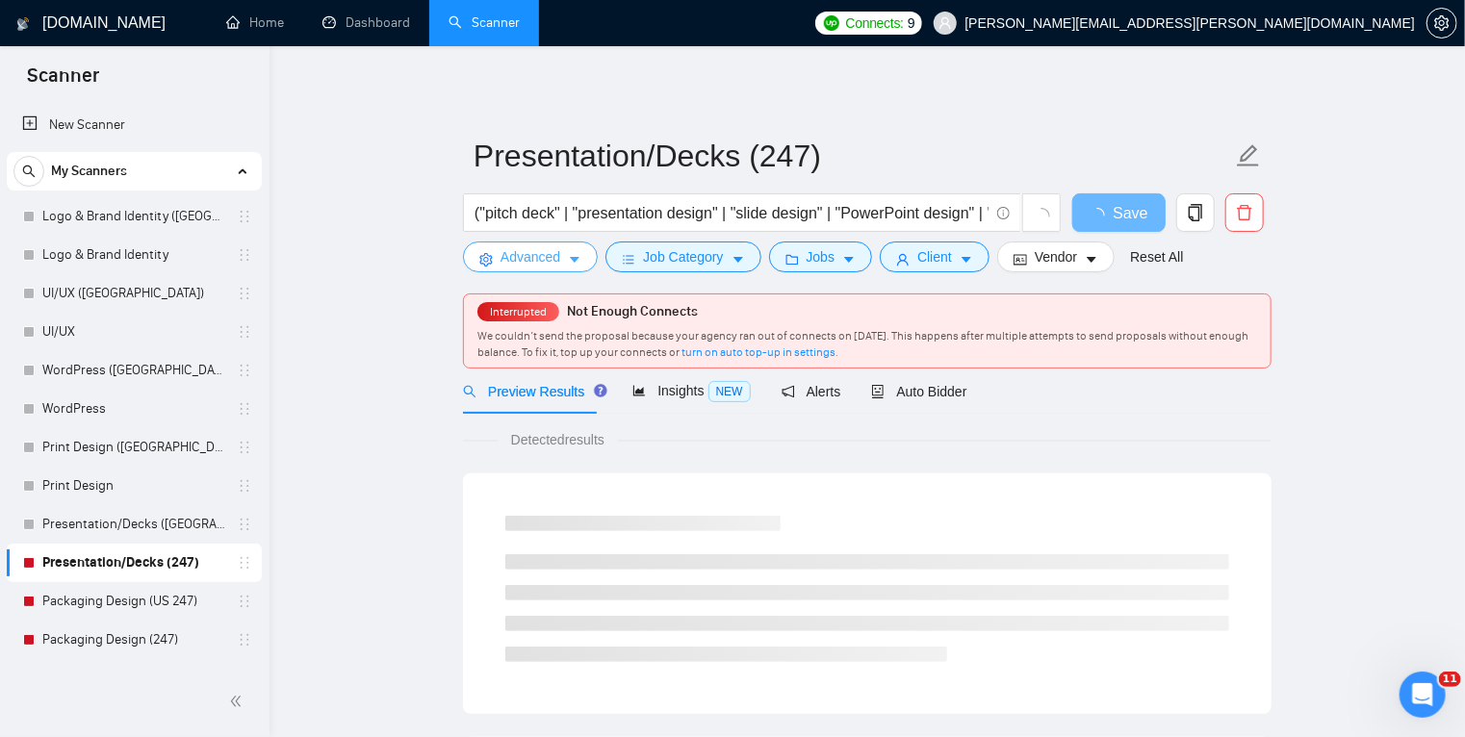
click at [571, 264] on icon "caret-down" at bounding box center [574, 259] width 13 height 13
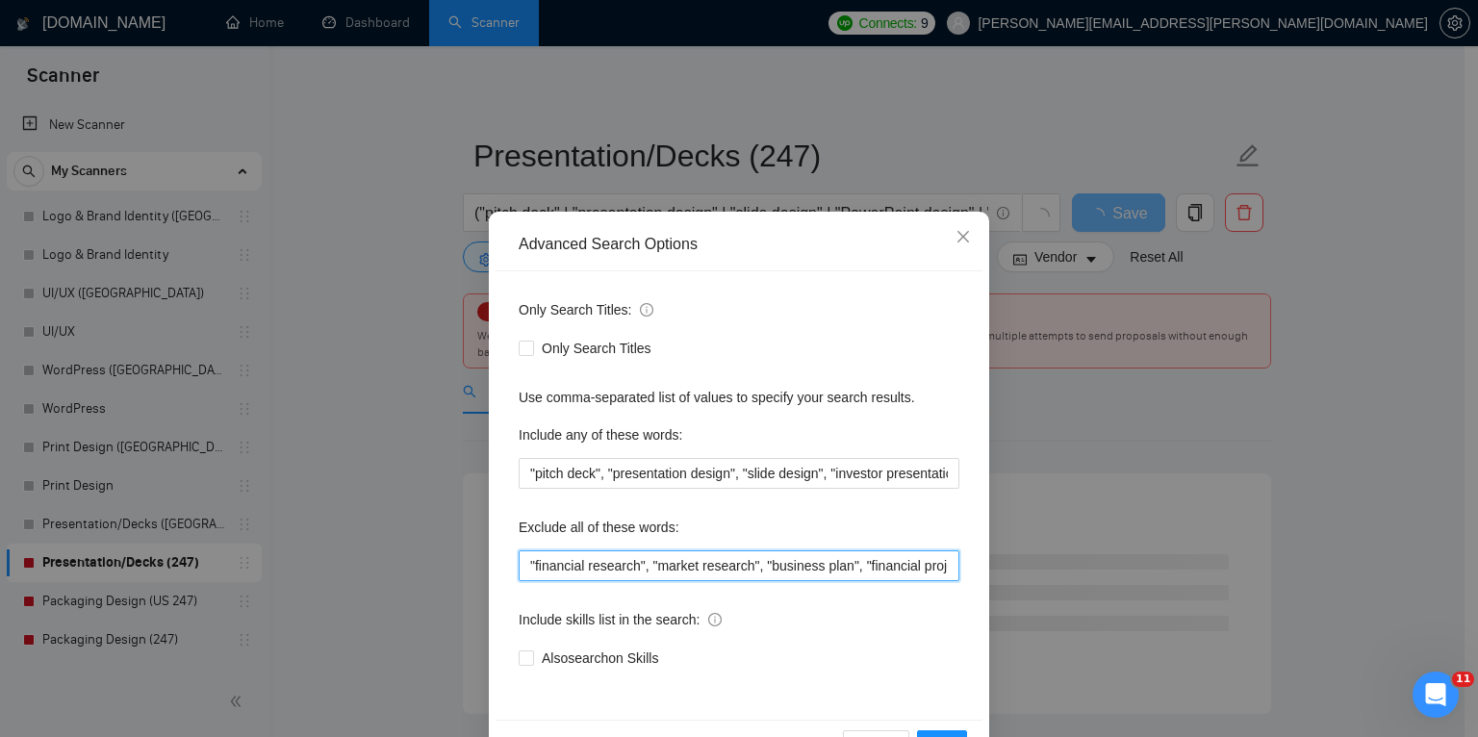
click at [530, 567] on input ""financial research", "market research", "business plan", "financial projection…" at bounding box center [739, 565] width 441 height 31
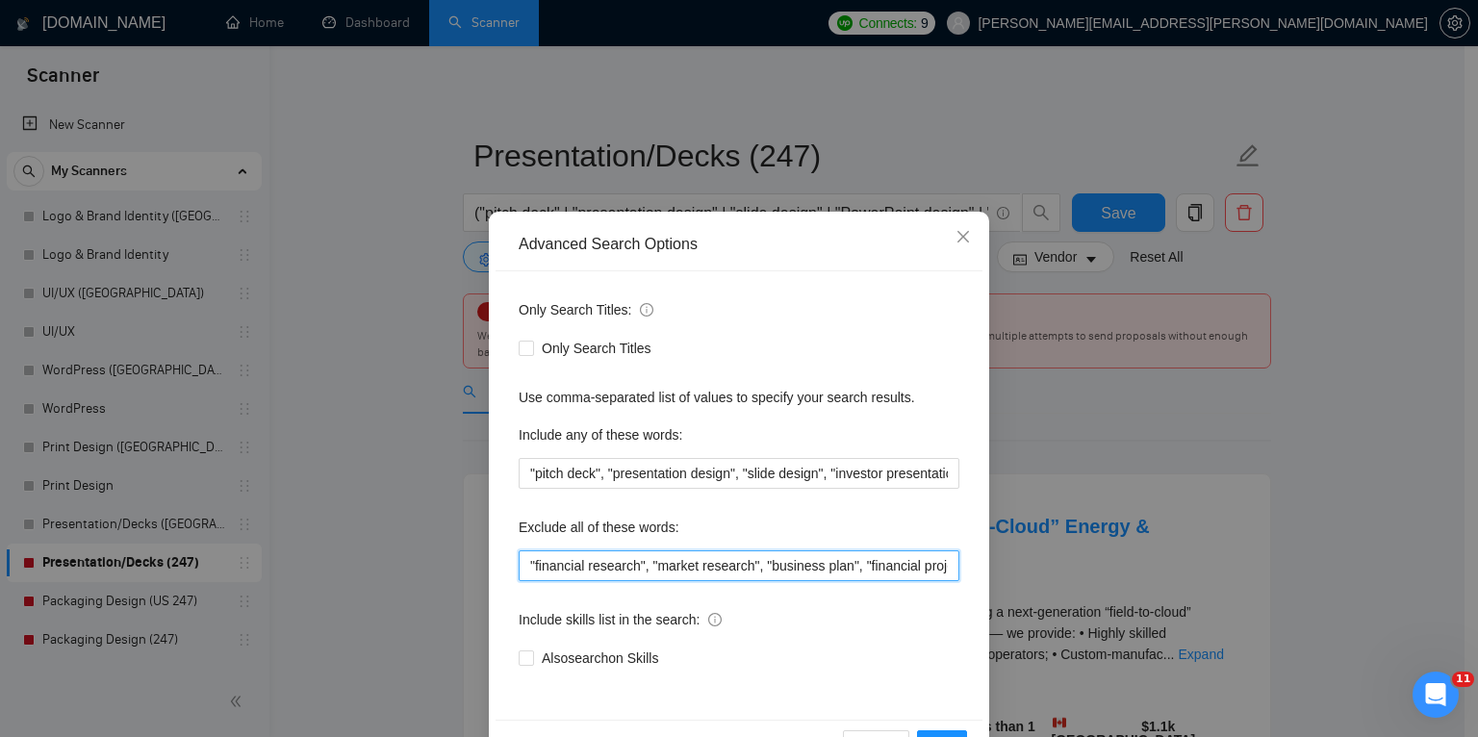
paste input "trailers, trailer, "AI Video", AWS, "full stack developer", "full-stack develop…"
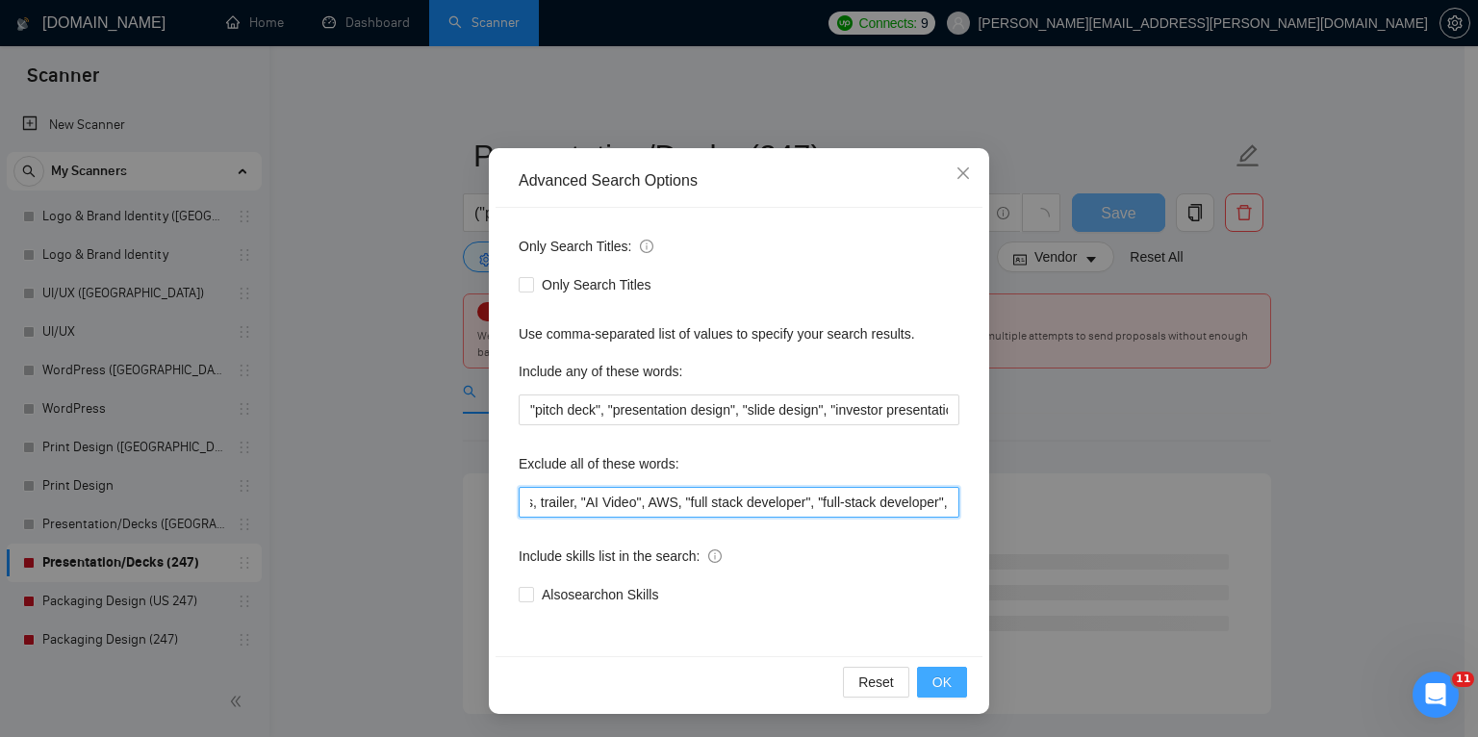
type input "trailers, trailer, "AI Video", AWS, "full stack developer", "full-stack develop…"
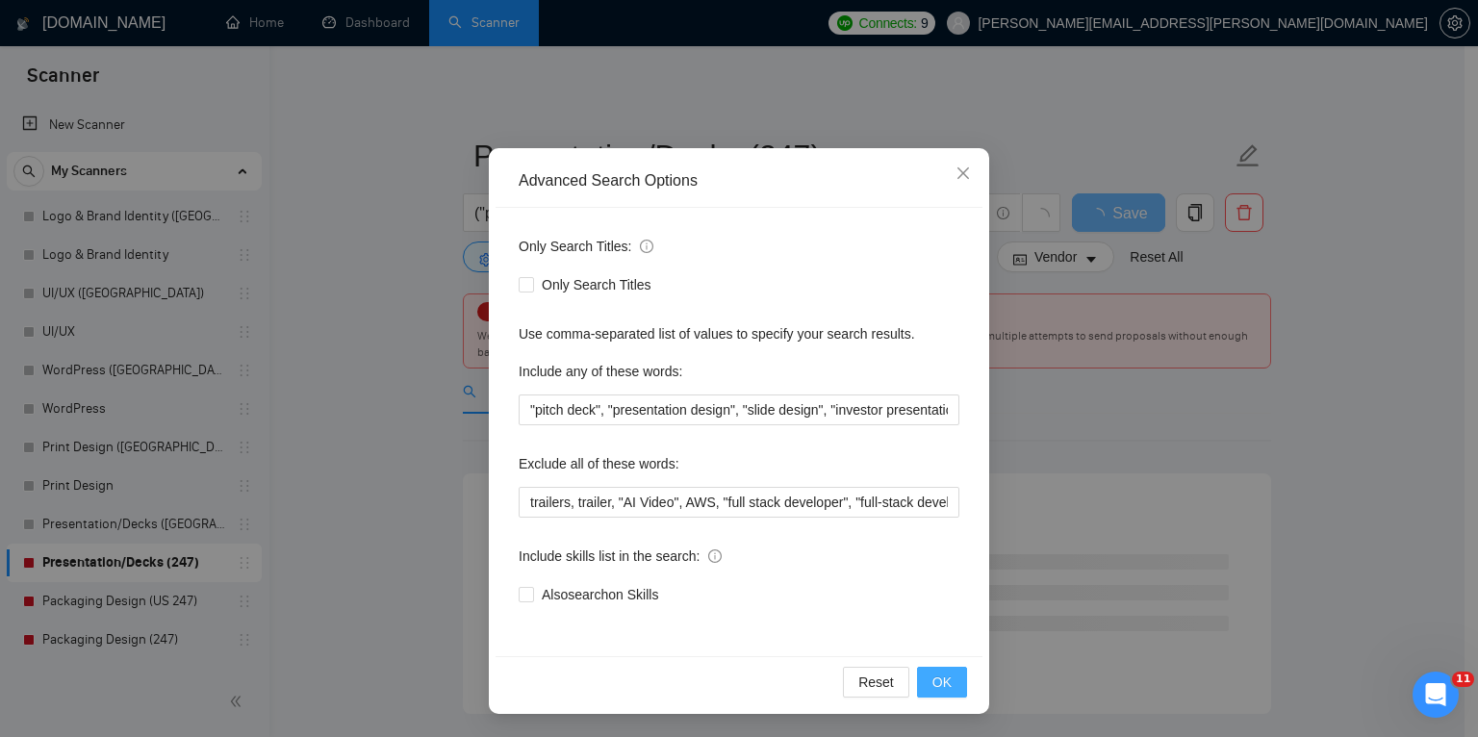
click at [924, 677] on button "OK" at bounding box center [942, 682] width 50 height 31
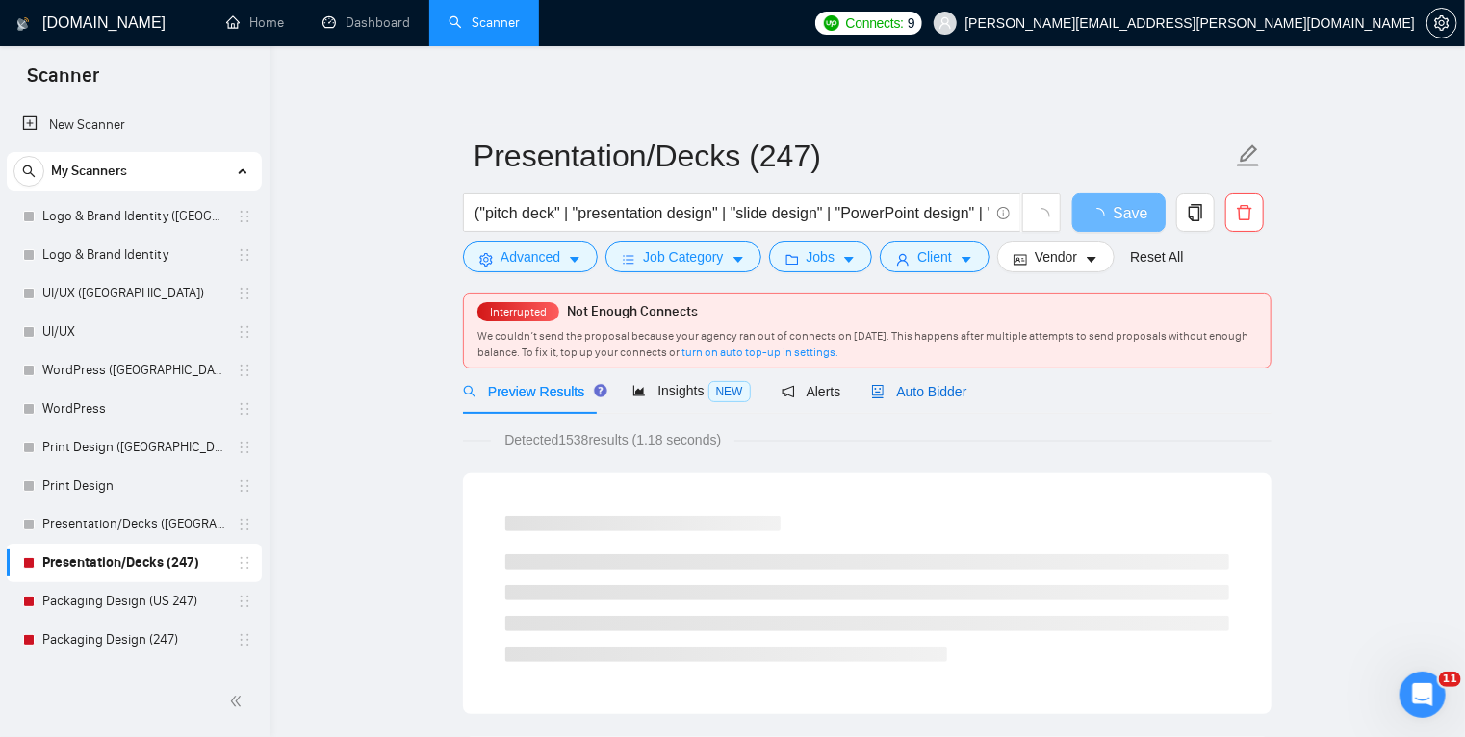
click at [904, 396] on span "Auto Bidder" at bounding box center [918, 391] width 95 height 15
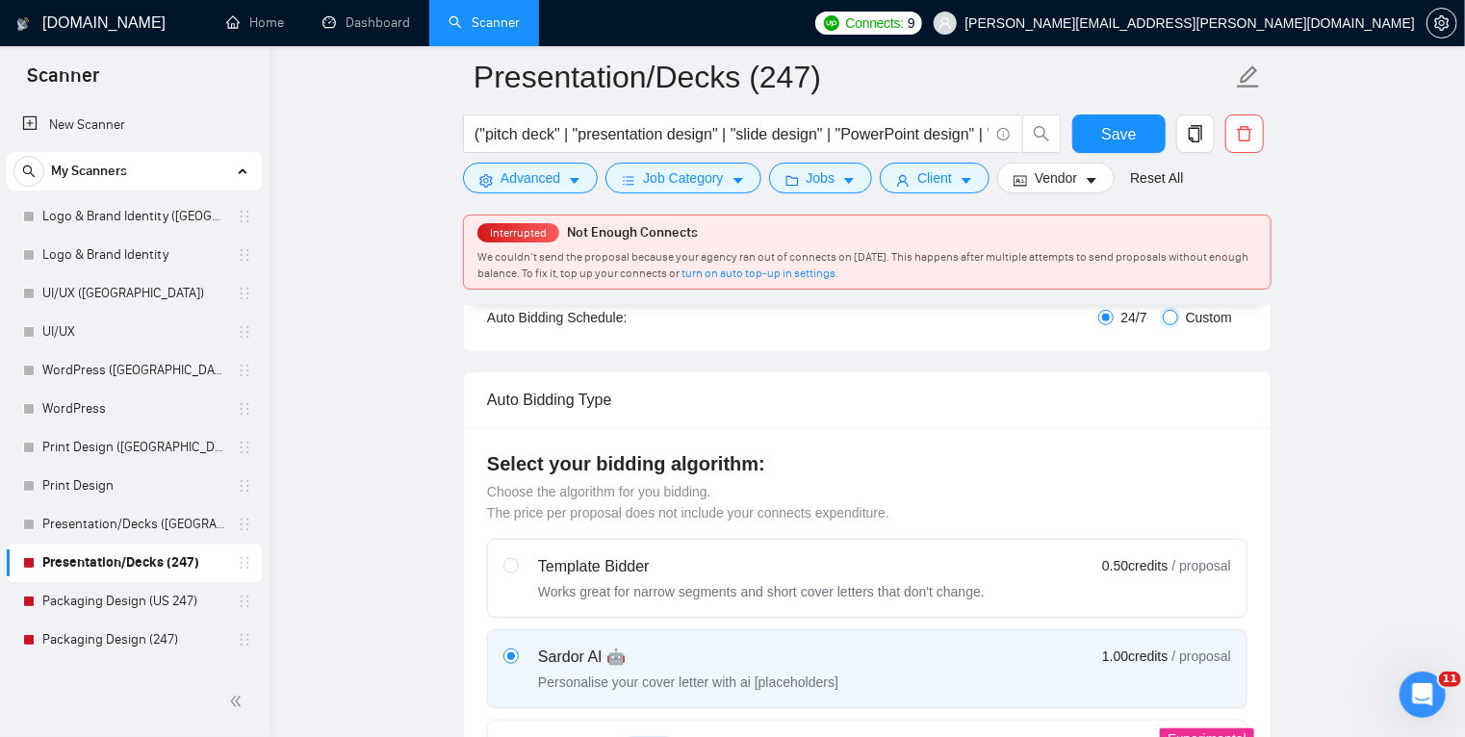
scroll to position [385, 0]
click at [1172, 315] on input "Custom" at bounding box center [1169, 317] width 15 height 15
radio input "true"
radio input "false"
checkbox input "true"
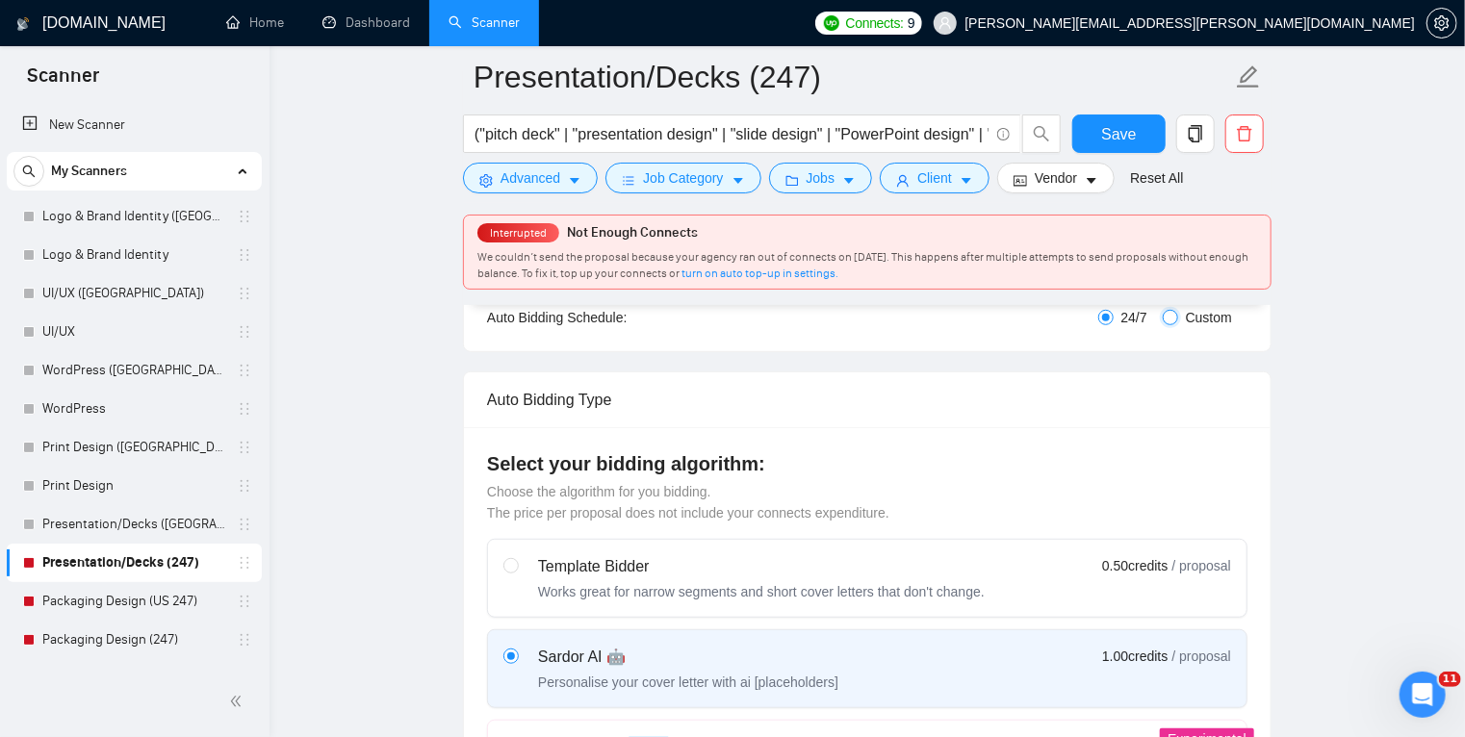
checkbox input "true"
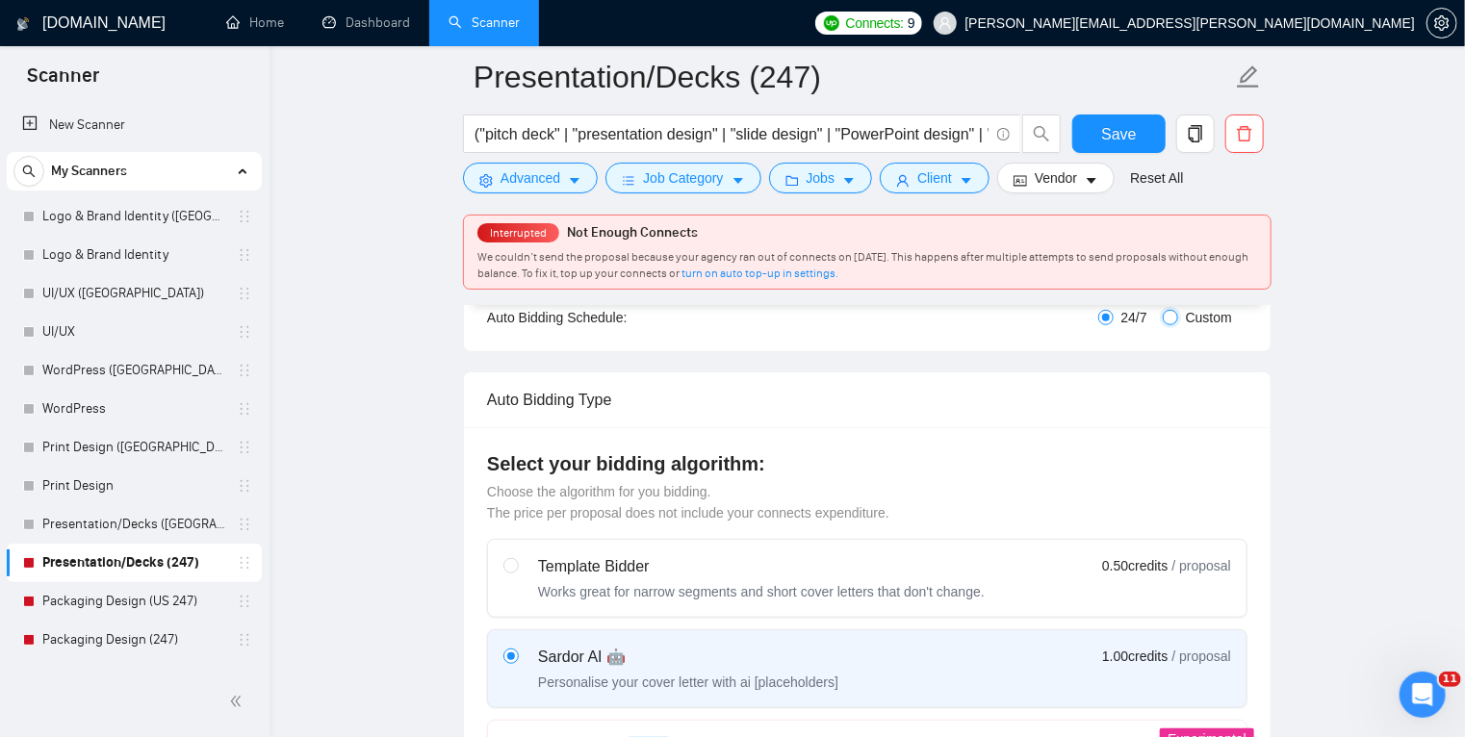
checkbox input "true"
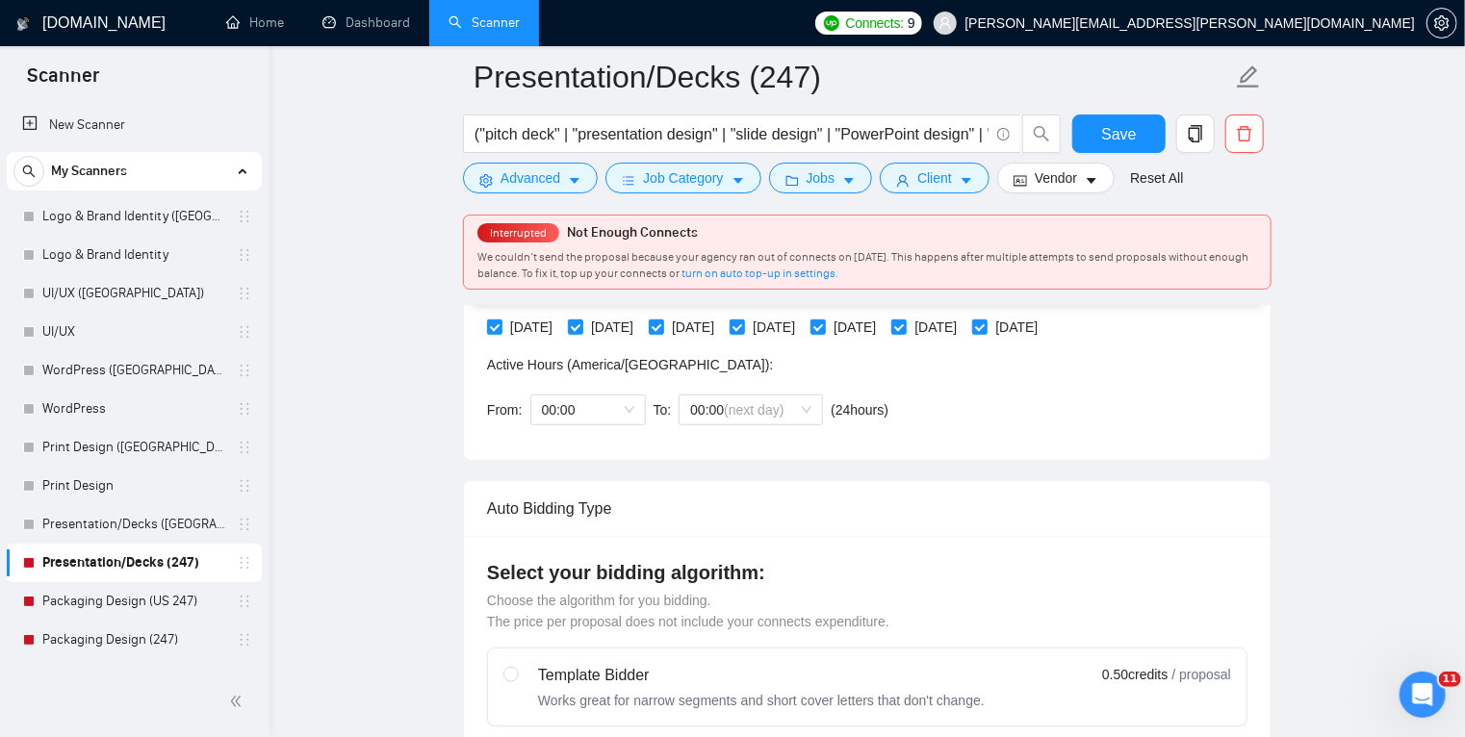
scroll to position [526, 0]
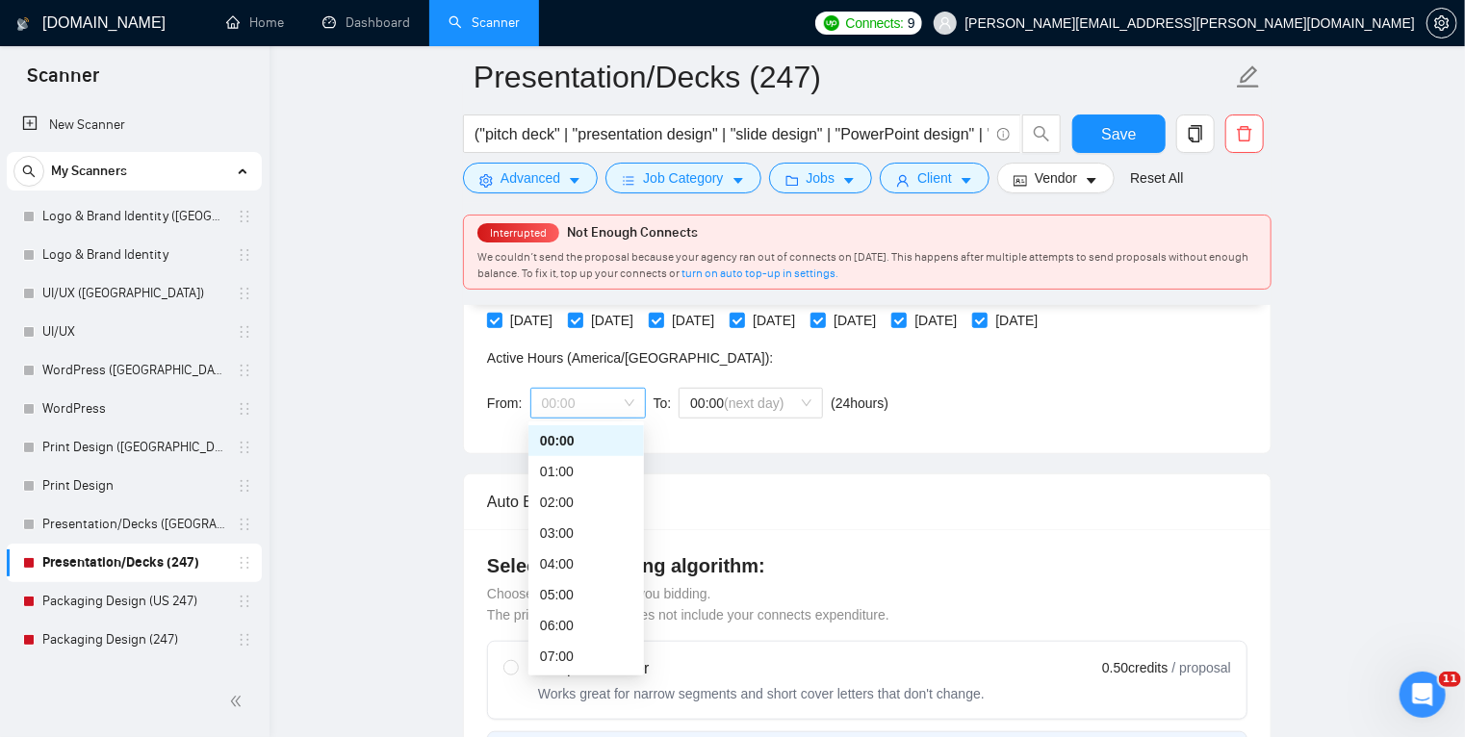
click at [630, 406] on span "00:00" at bounding box center [588, 403] width 92 height 29
click at [594, 543] on div "17:00" at bounding box center [586, 536] width 92 height 21
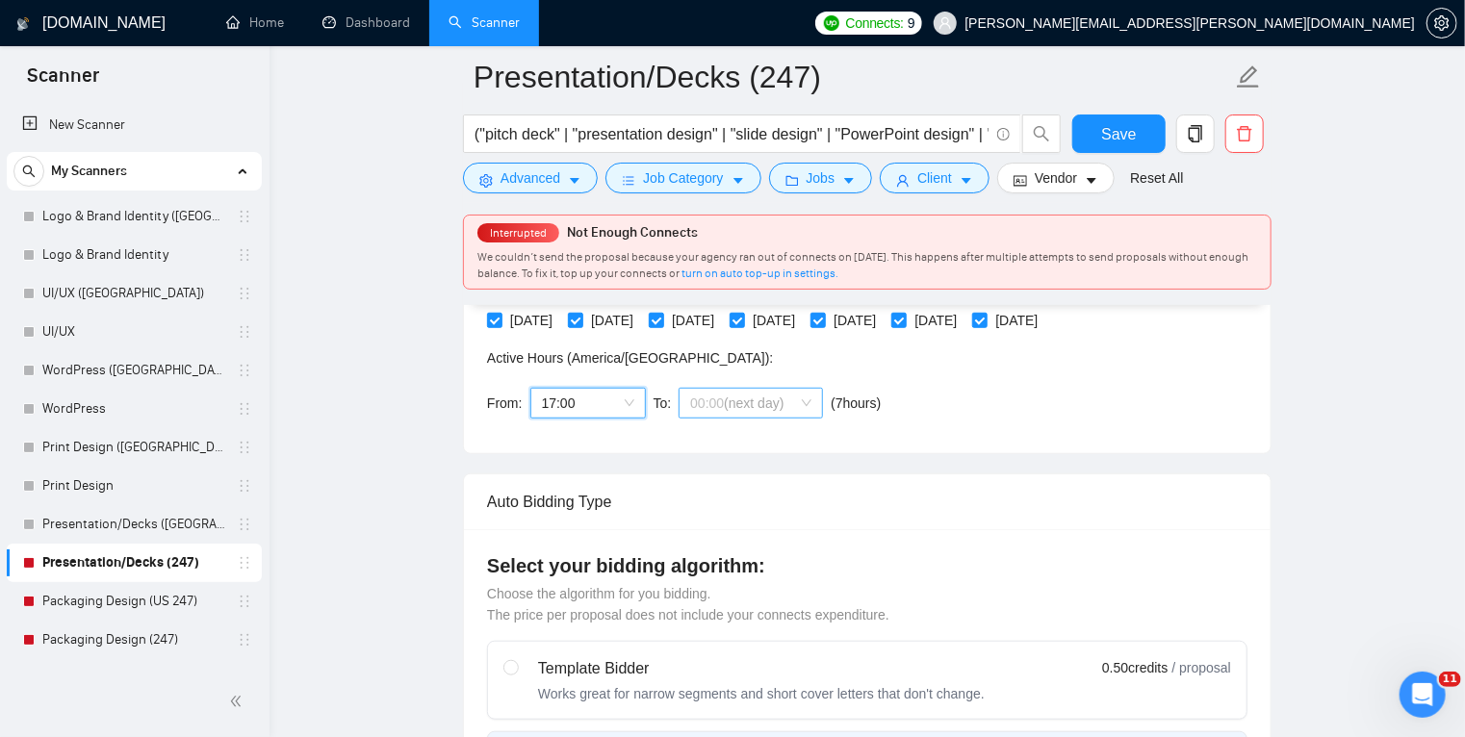
click at [754, 411] on span "00:00 (next day)" at bounding box center [750, 403] width 121 height 29
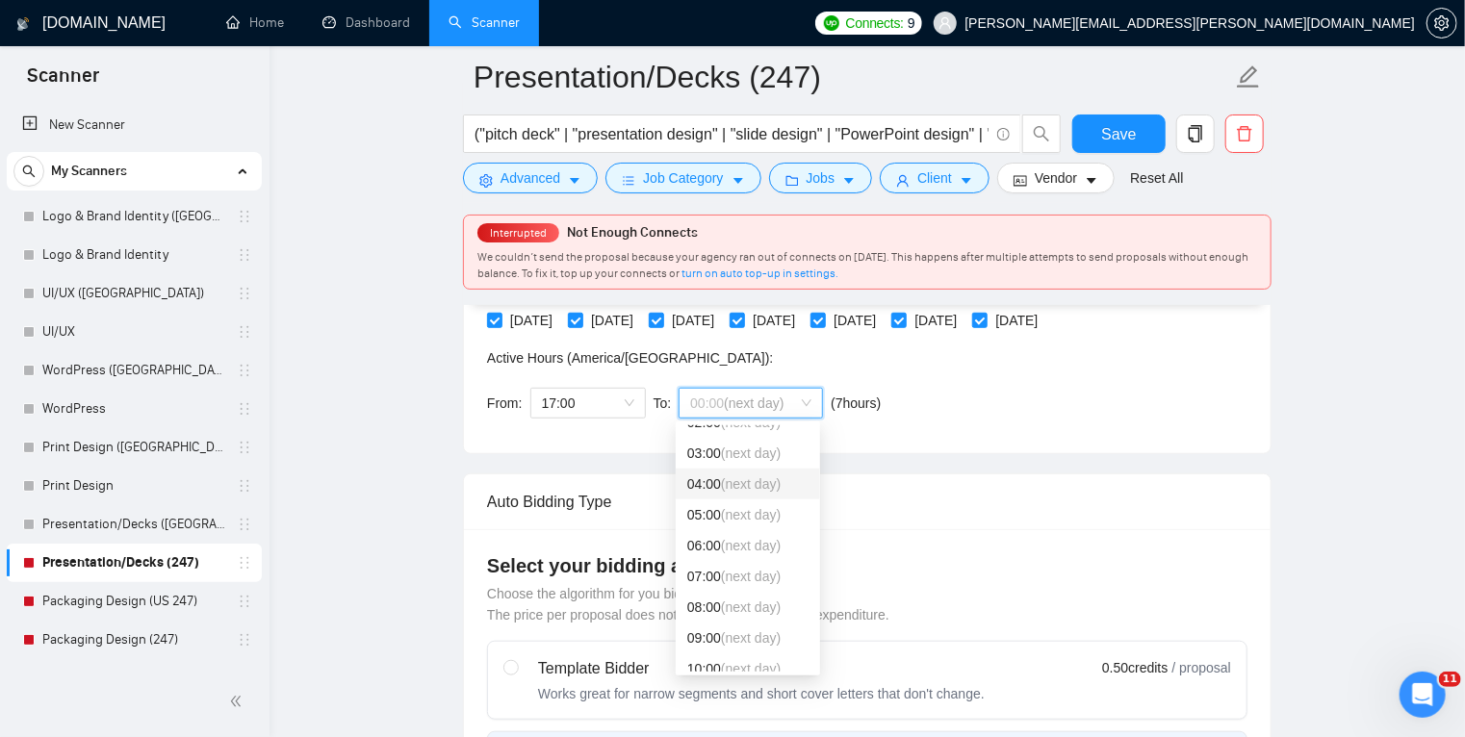
scroll to position [80, 0]
click at [742, 612] on span "(next day)" at bounding box center [751, 606] width 60 height 15
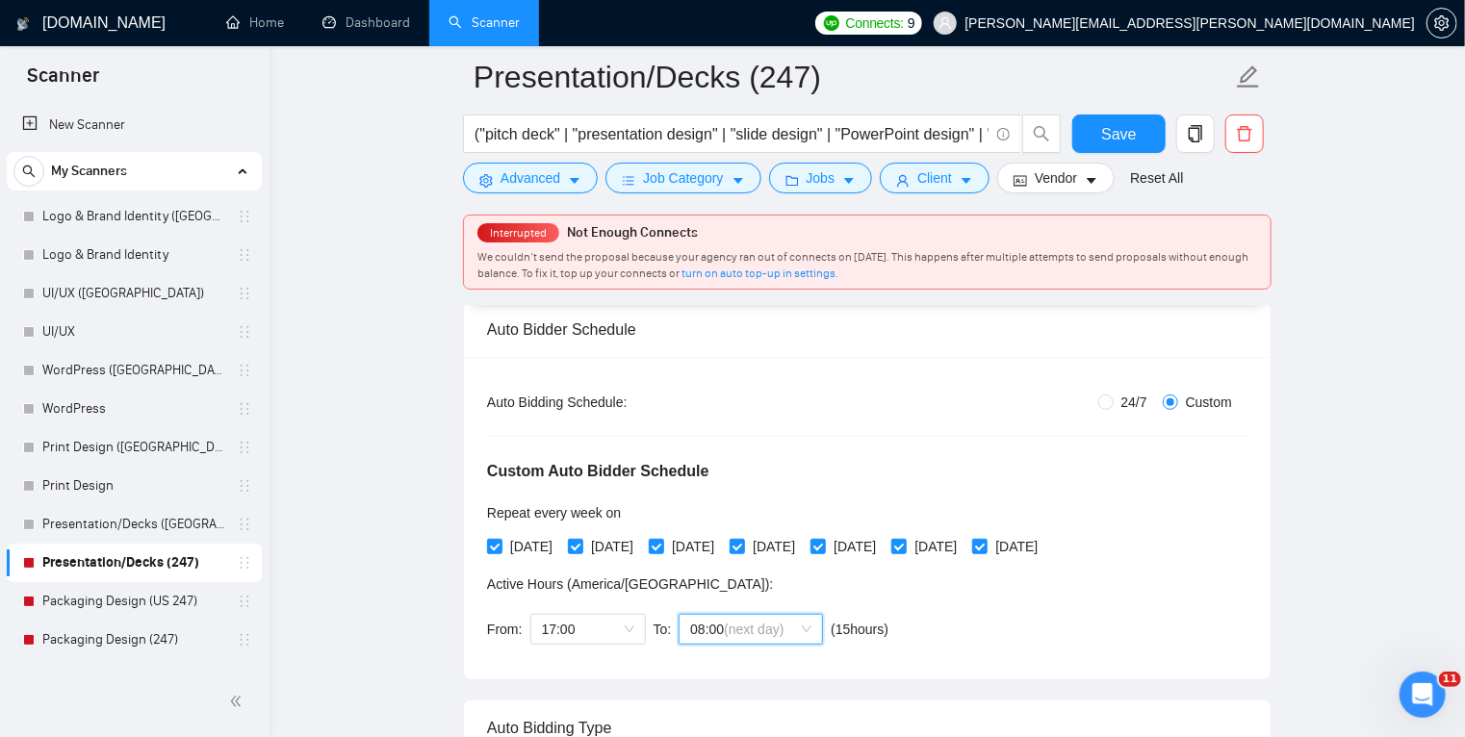
scroll to position [298, 0]
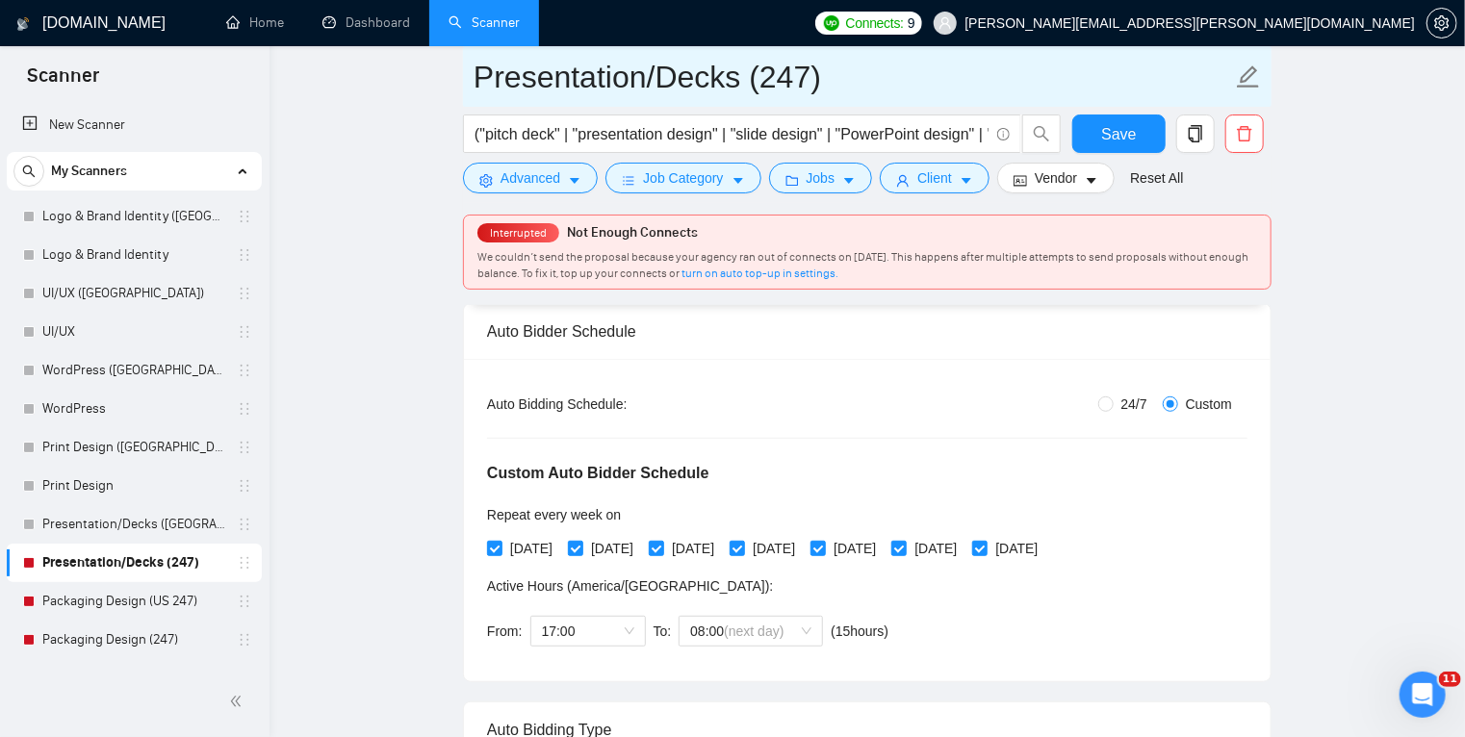
drag, startPoint x: 872, startPoint y: 78, endPoint x: 751, endPoint y: 69, distance: 121.6
click at [751, 69] on input "Presentation/Decks (247)" at bounding box center [852, 77] width 758 height 48
type input "Presentation/Decks"
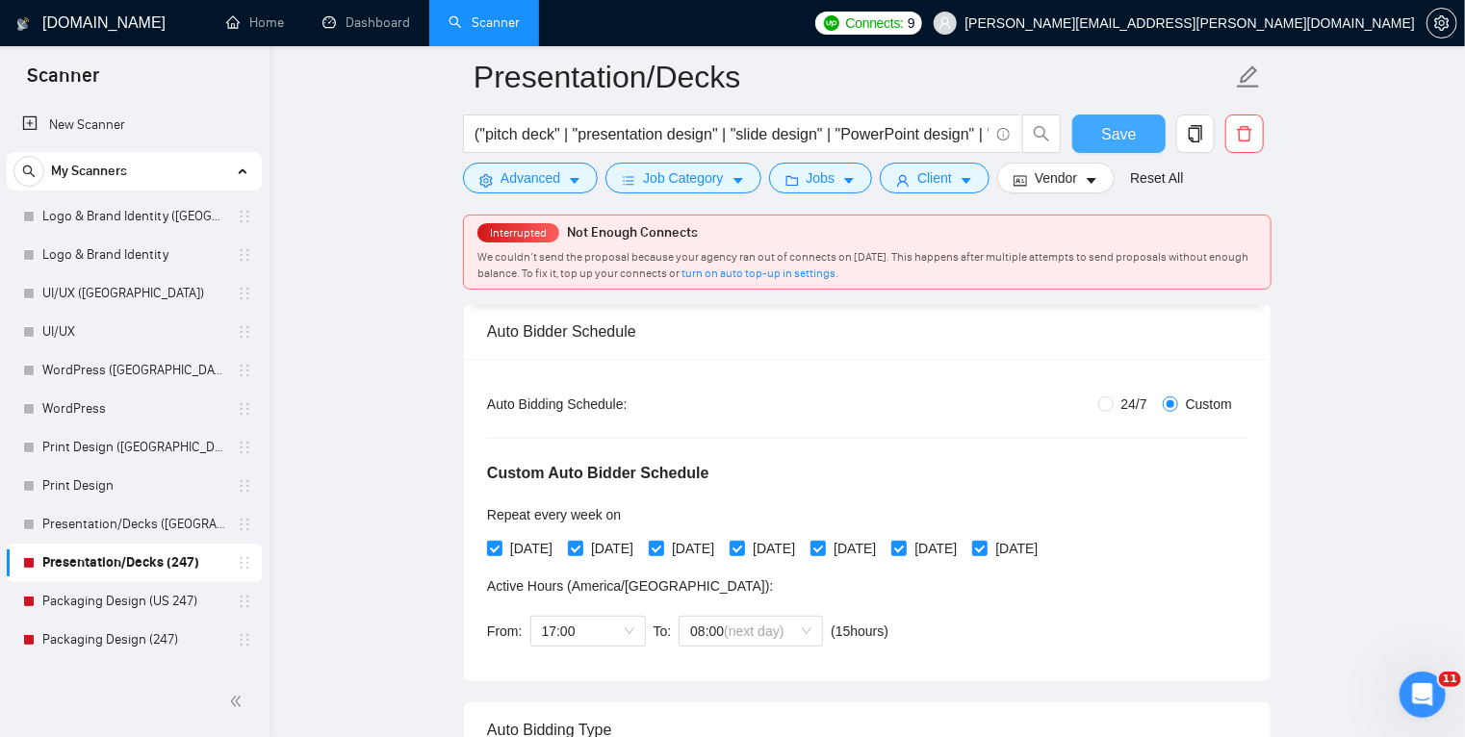
click at [1120, 142] on span "Save" at bounding box center [1118, 134] width 35 height 24
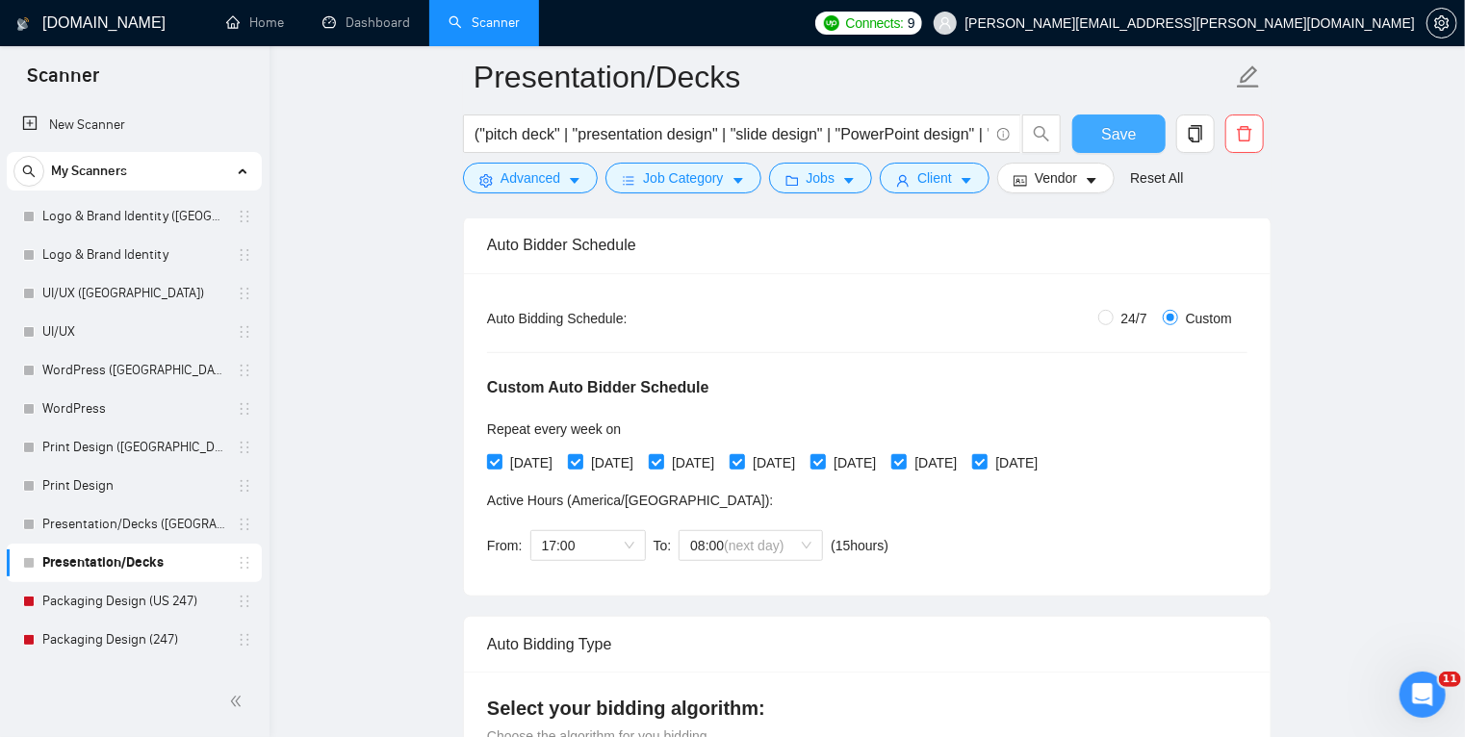
click at [1120, 141] on span "Save" at bounding box center [1118, 134] width 35 height 24
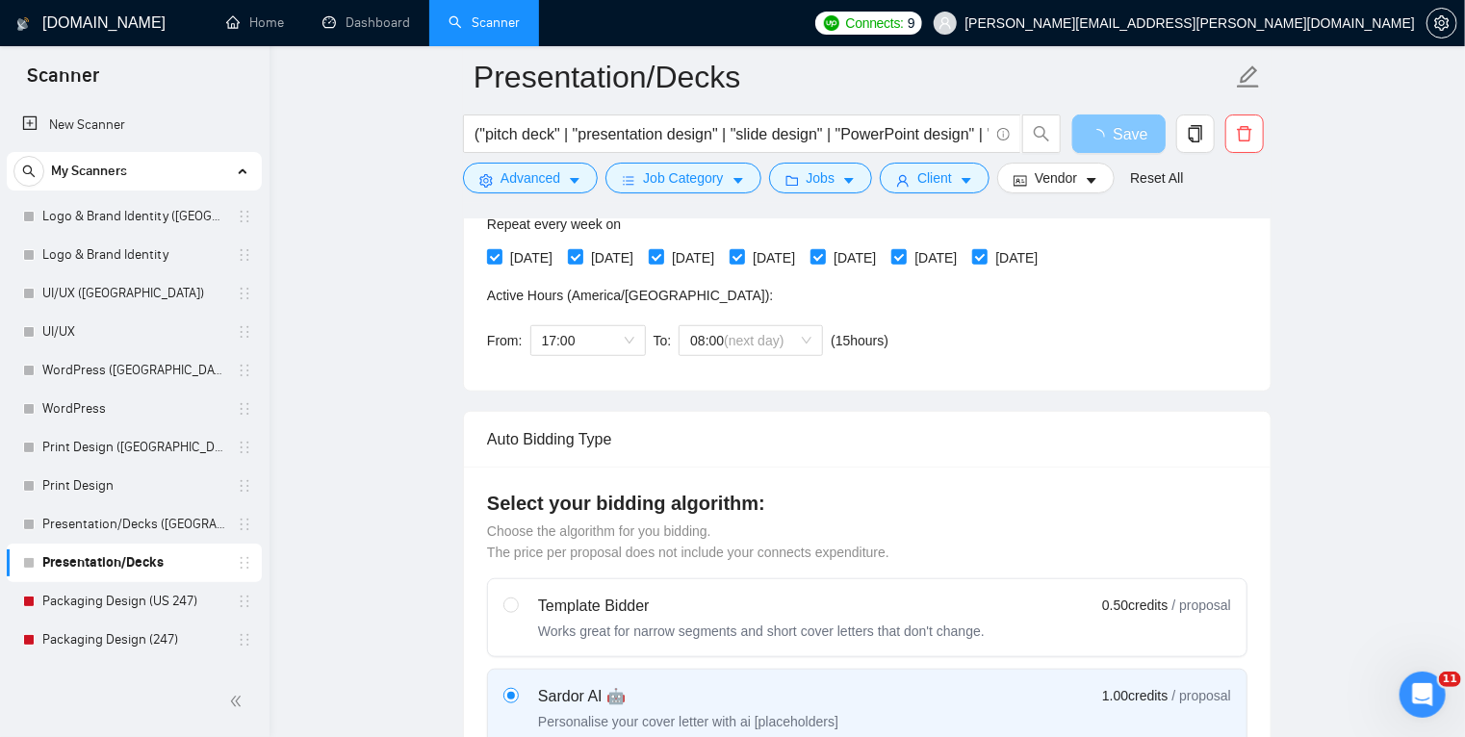
scroll to position [504, 0]
click at [123, 602] on link "Packaging Design (US 247)" at bounding box center [133, 601] width 183 height 38
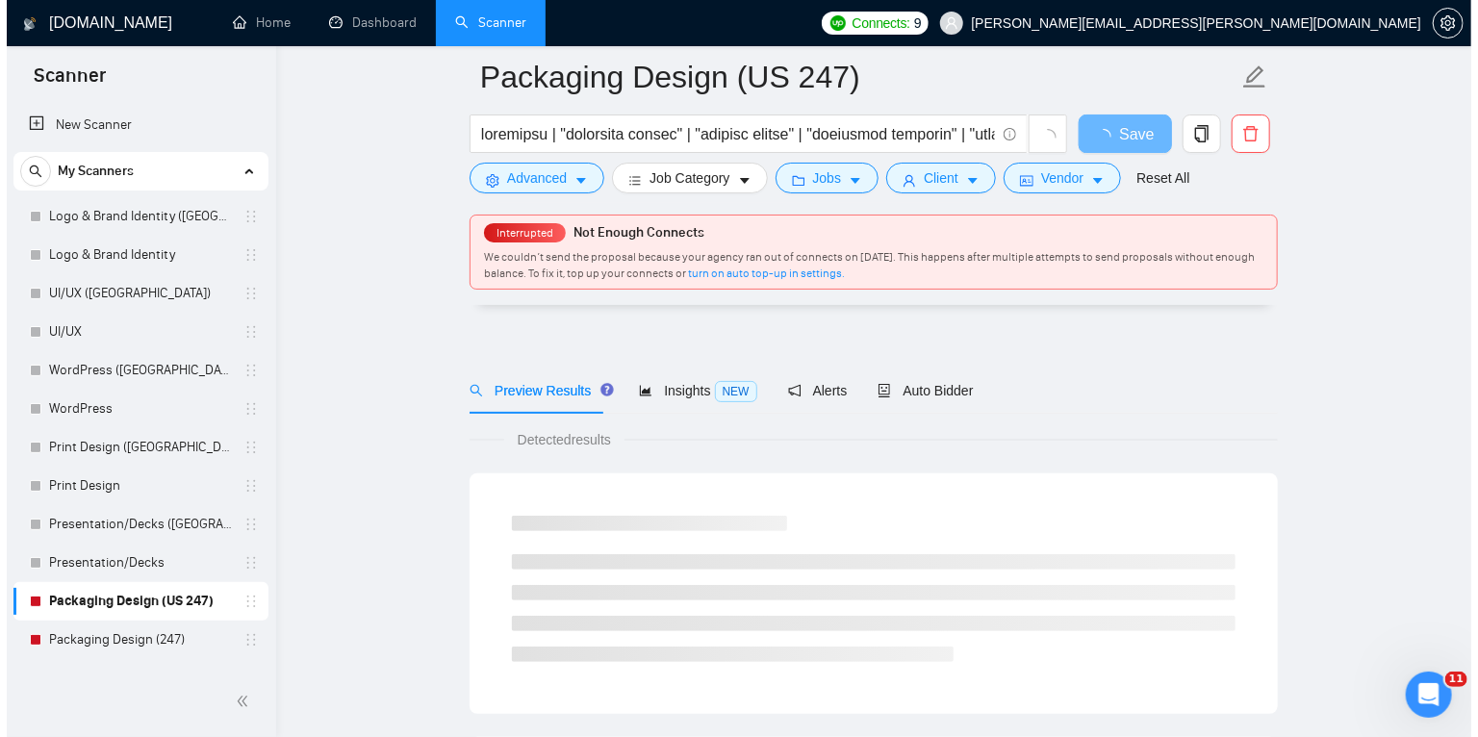
scroll to position [143, 0]
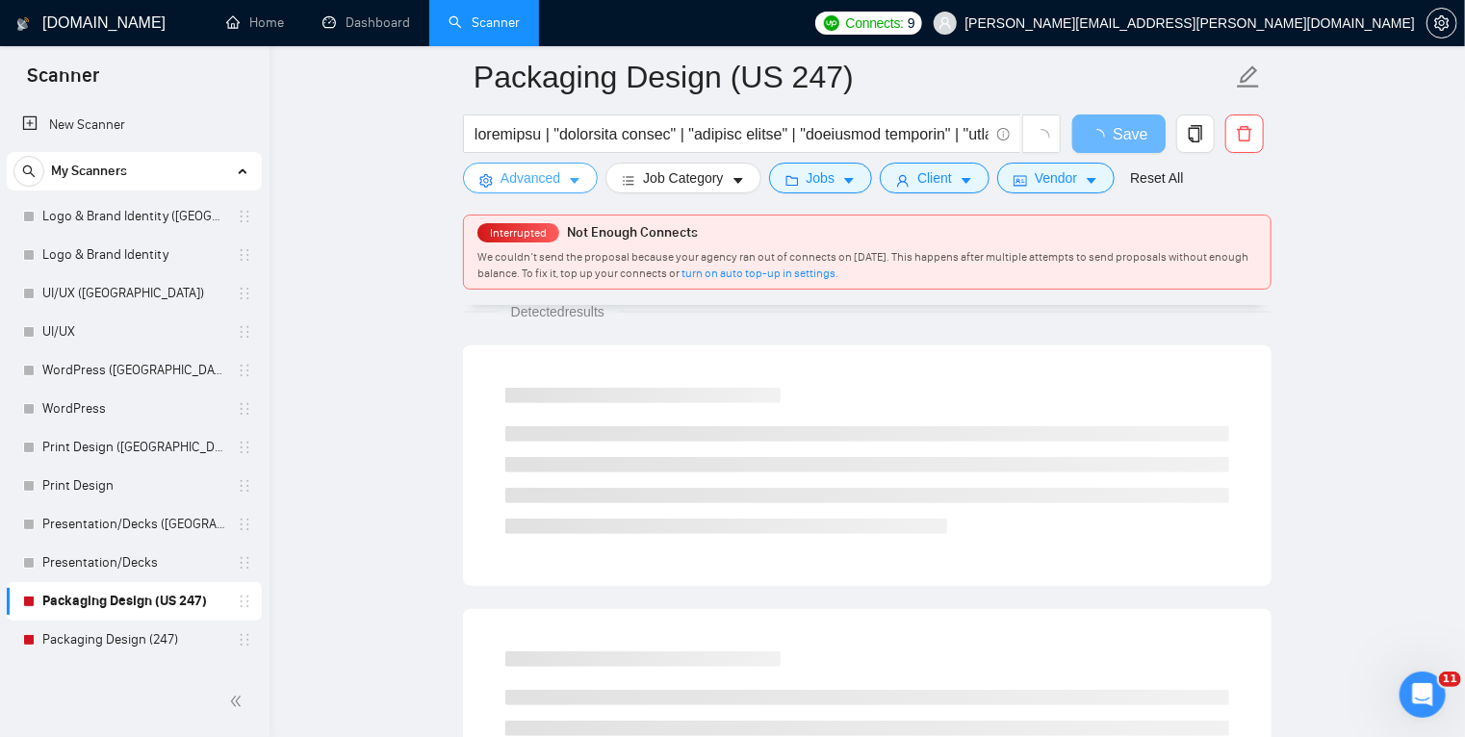
click at [576, 171] on button "Advanced" at bounding box center [530, 178] width 135 height 31
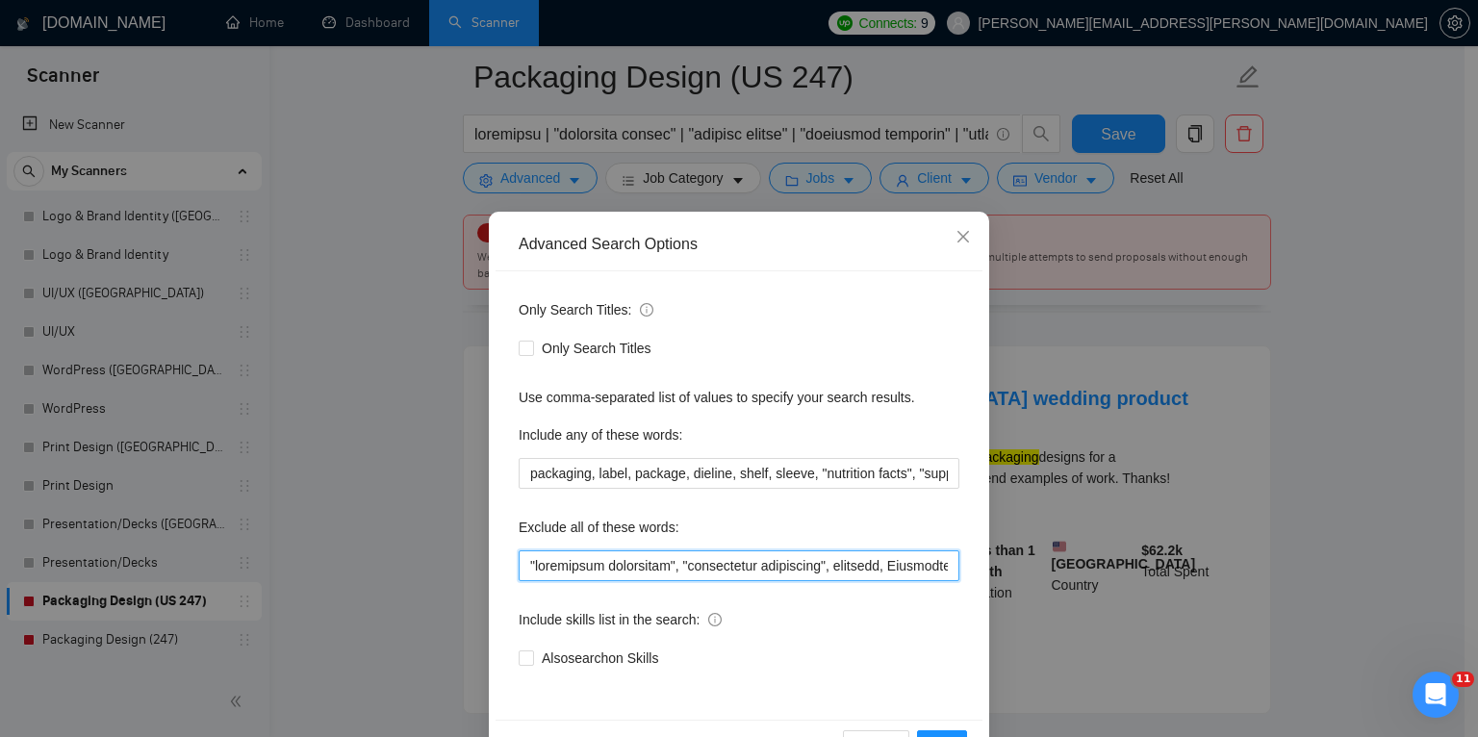
click at [523, 561] on input "text" at bounding box center [739, 565] width 441 height 31
paste input "trailers, trailer, "AI Video", AWS, "full stack developer", "full-stack develop…"
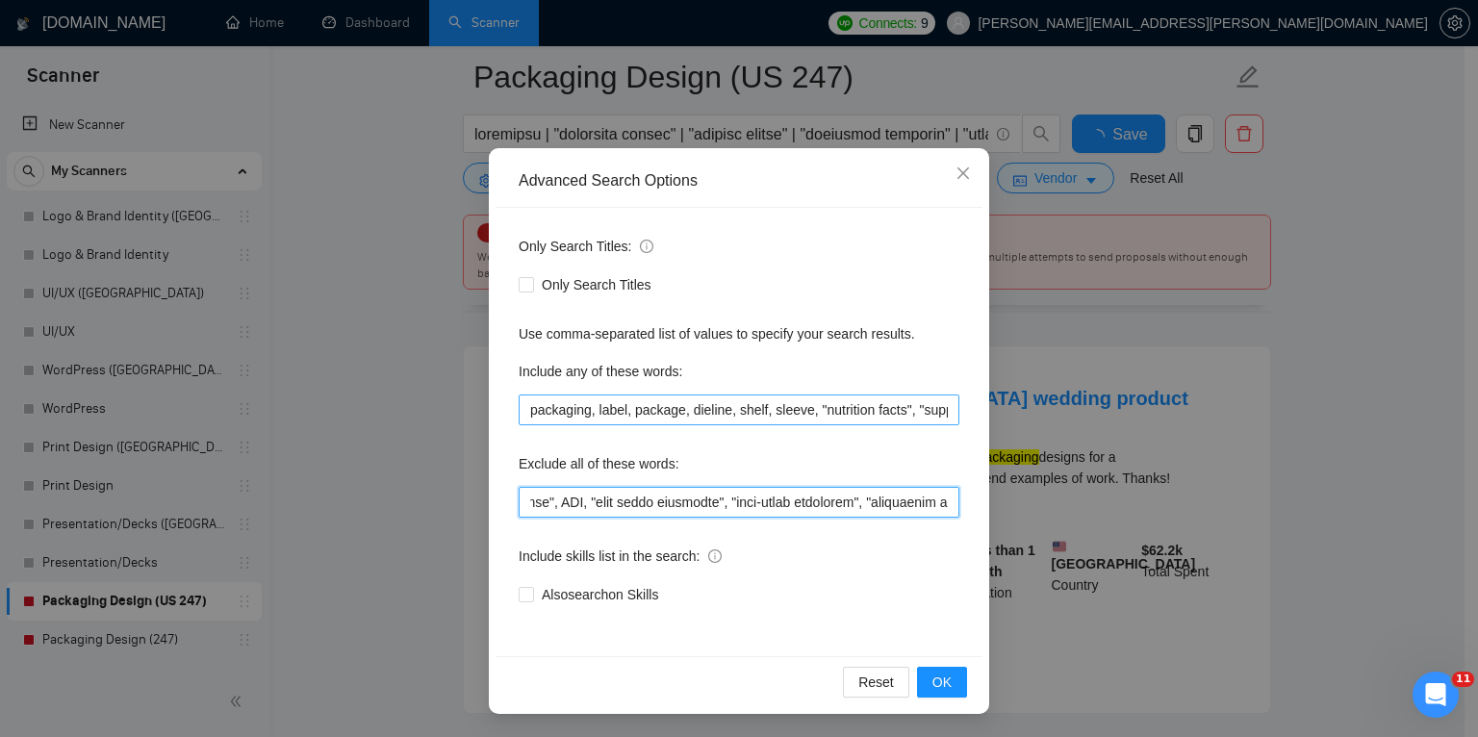
scroll to position [0, 329]
type input "trailers, trailer, "AI Video", AWS, "full stack developer", "full-stack develop…"
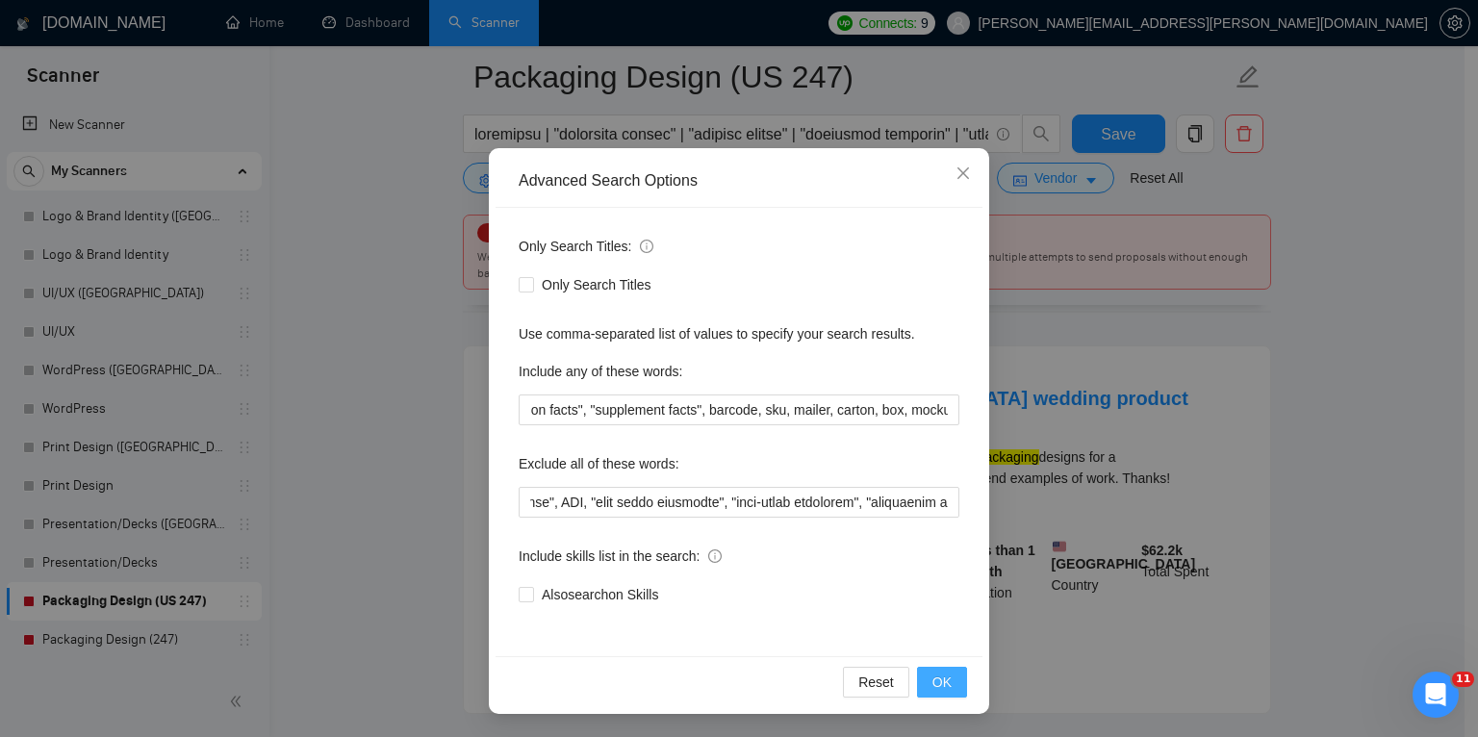
scroll to position [0, 0]
click at [921, 680] on button "OK" at bounding box center [942, 682] width 50 height 31
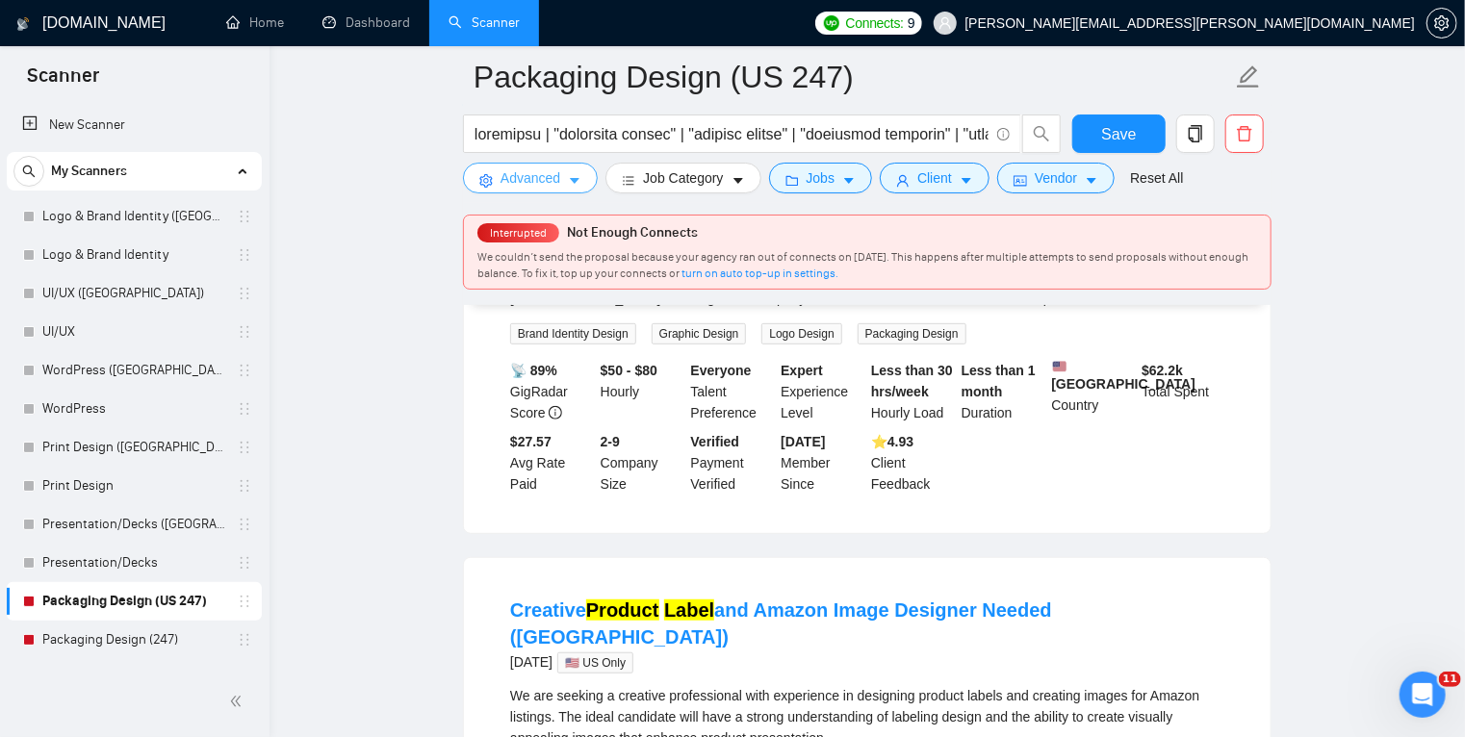
scroll to position [324, 0]
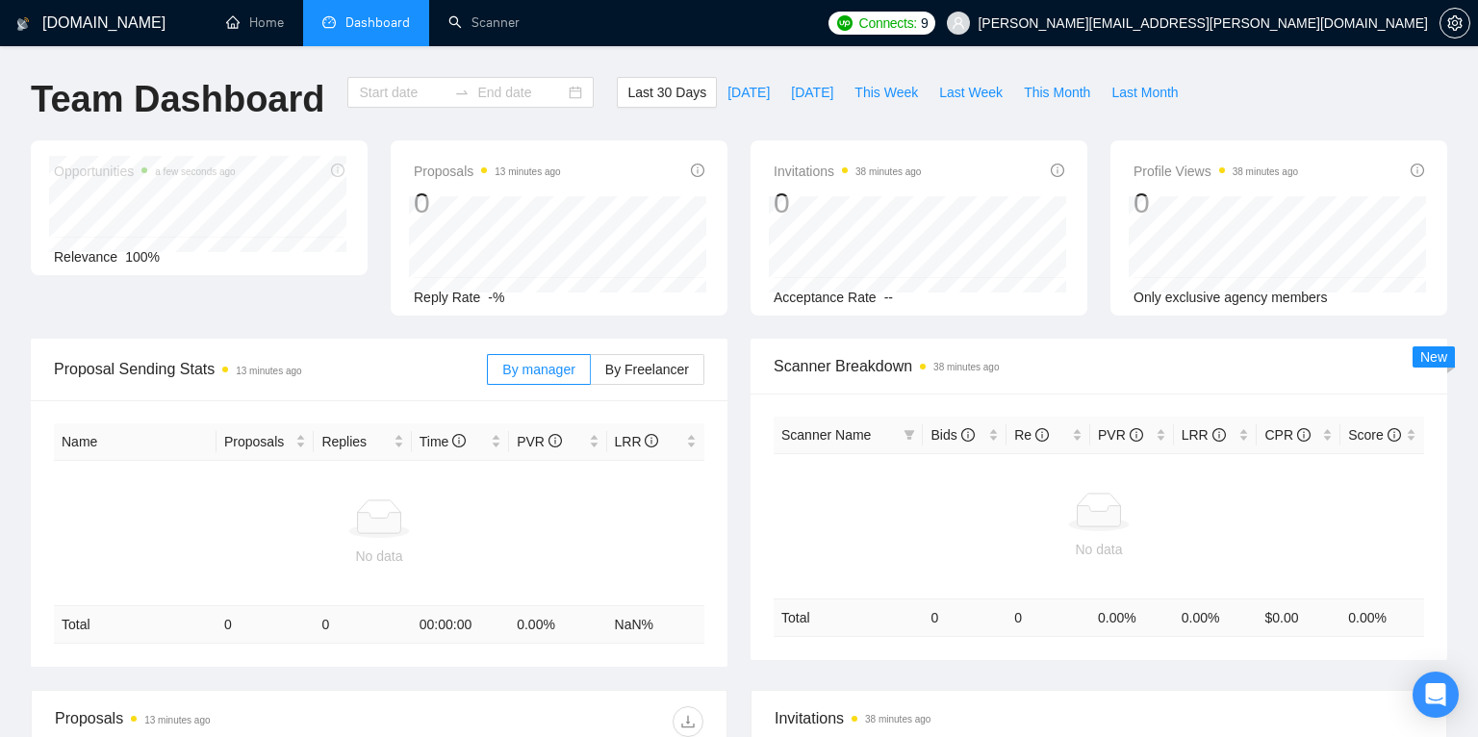
type input "[DATE]"
type input "2025-10-06"
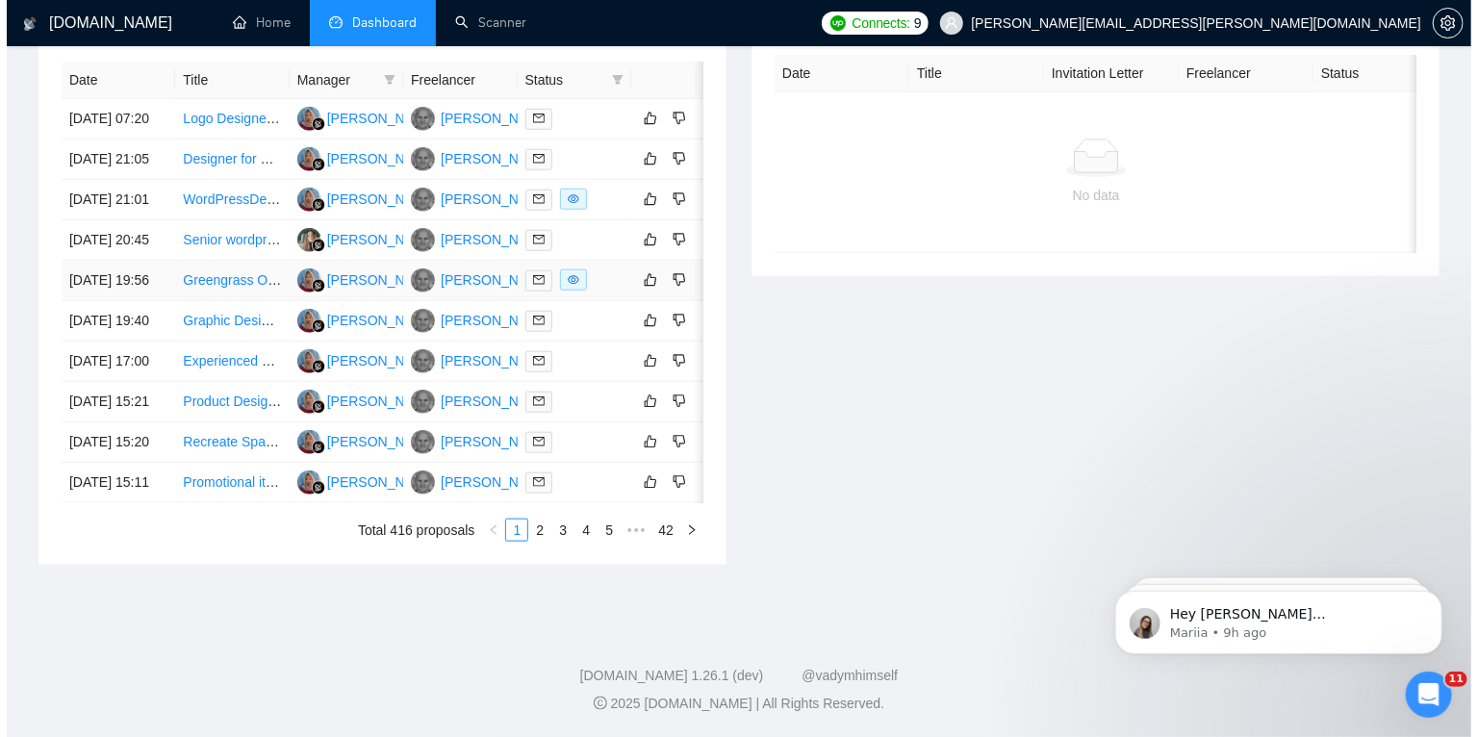
scroll to position [812, 0]
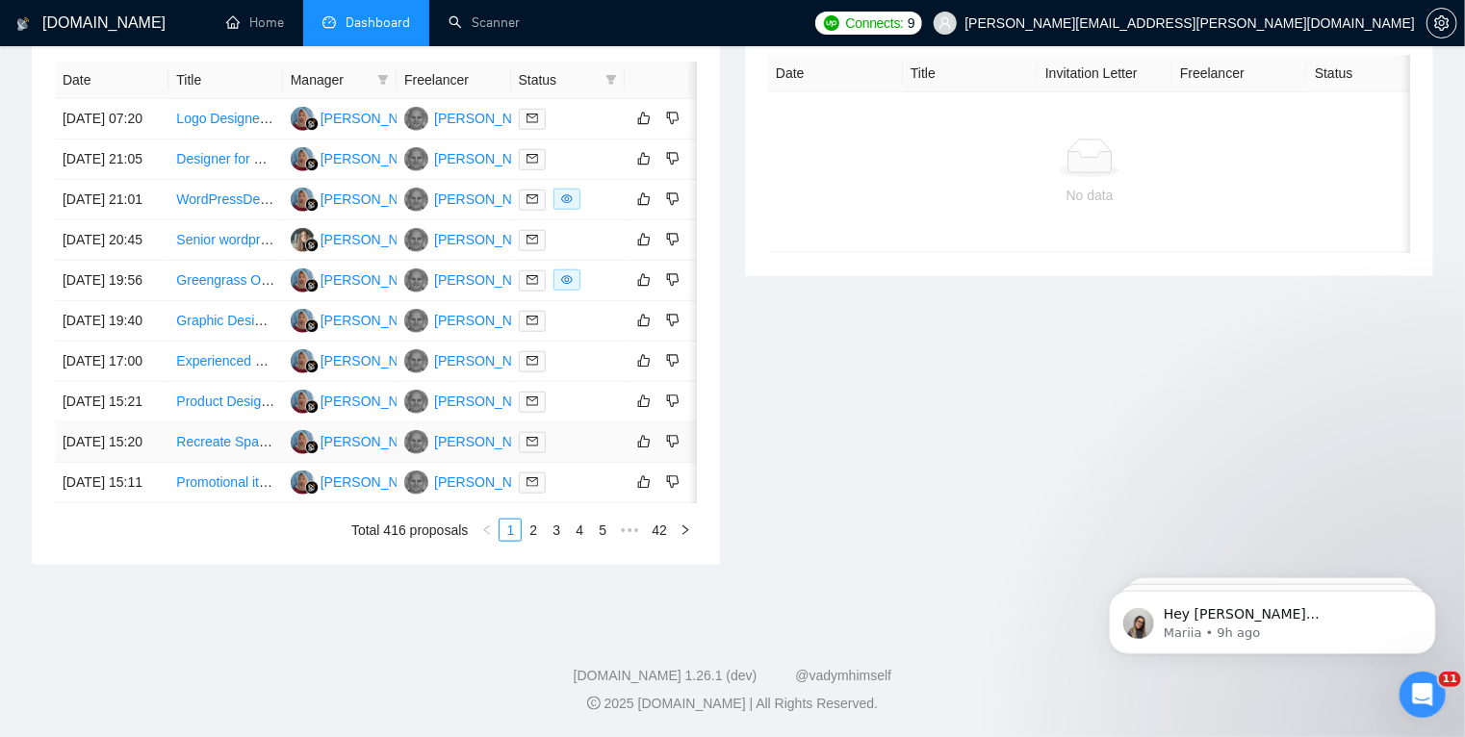
click at [584, 453] on div at bounding box center [568, 442] width 98 height 22
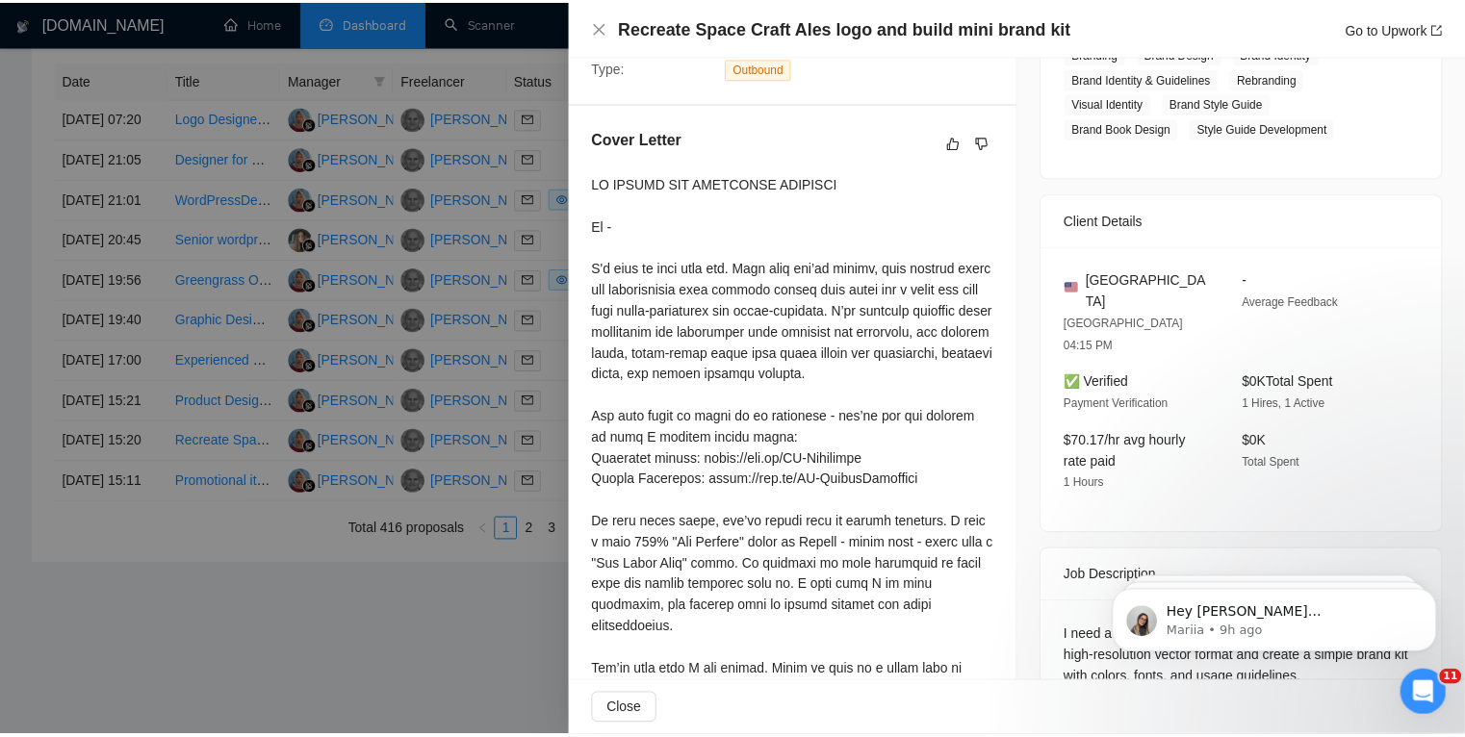
scroll to position [434, 0]
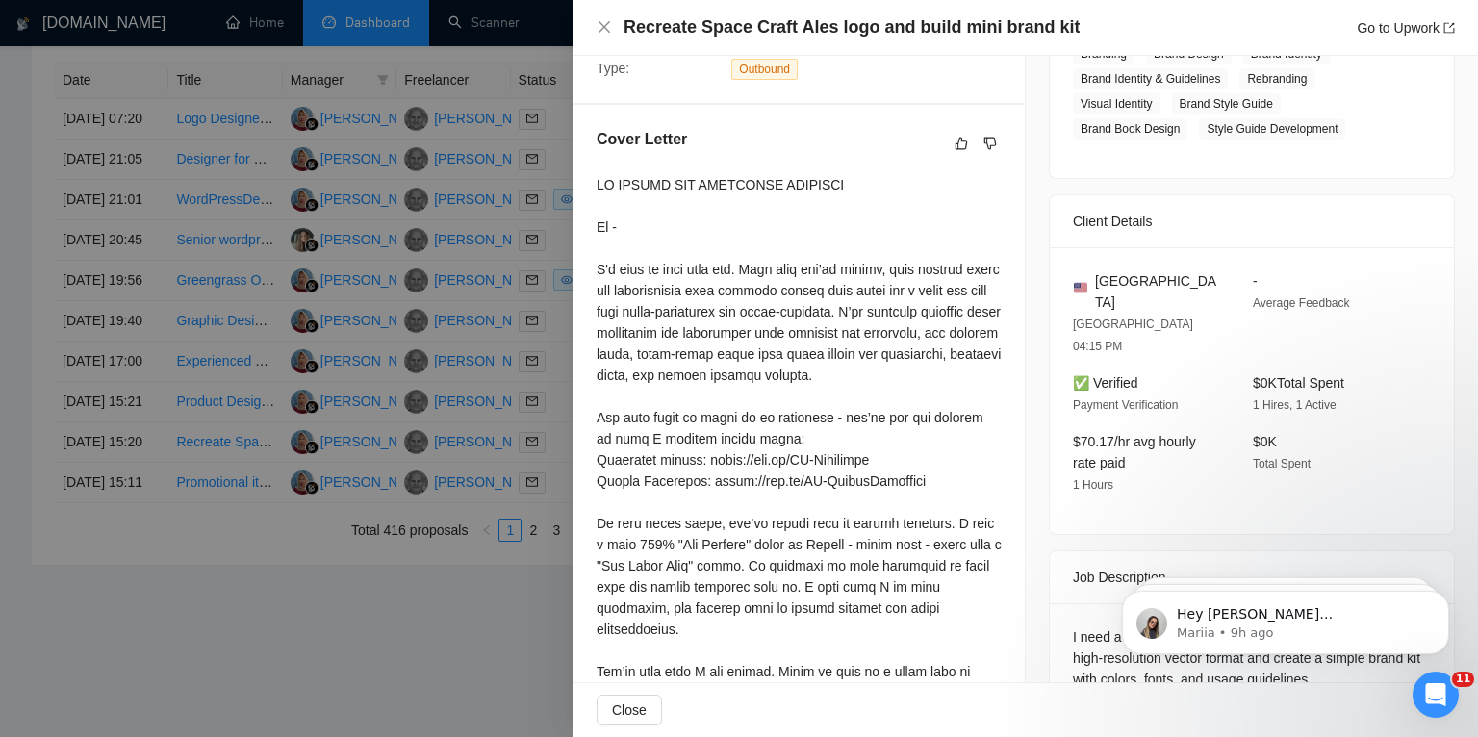
click at [8, 424] on div at bounding box center [739, 368] width 1478 height 737
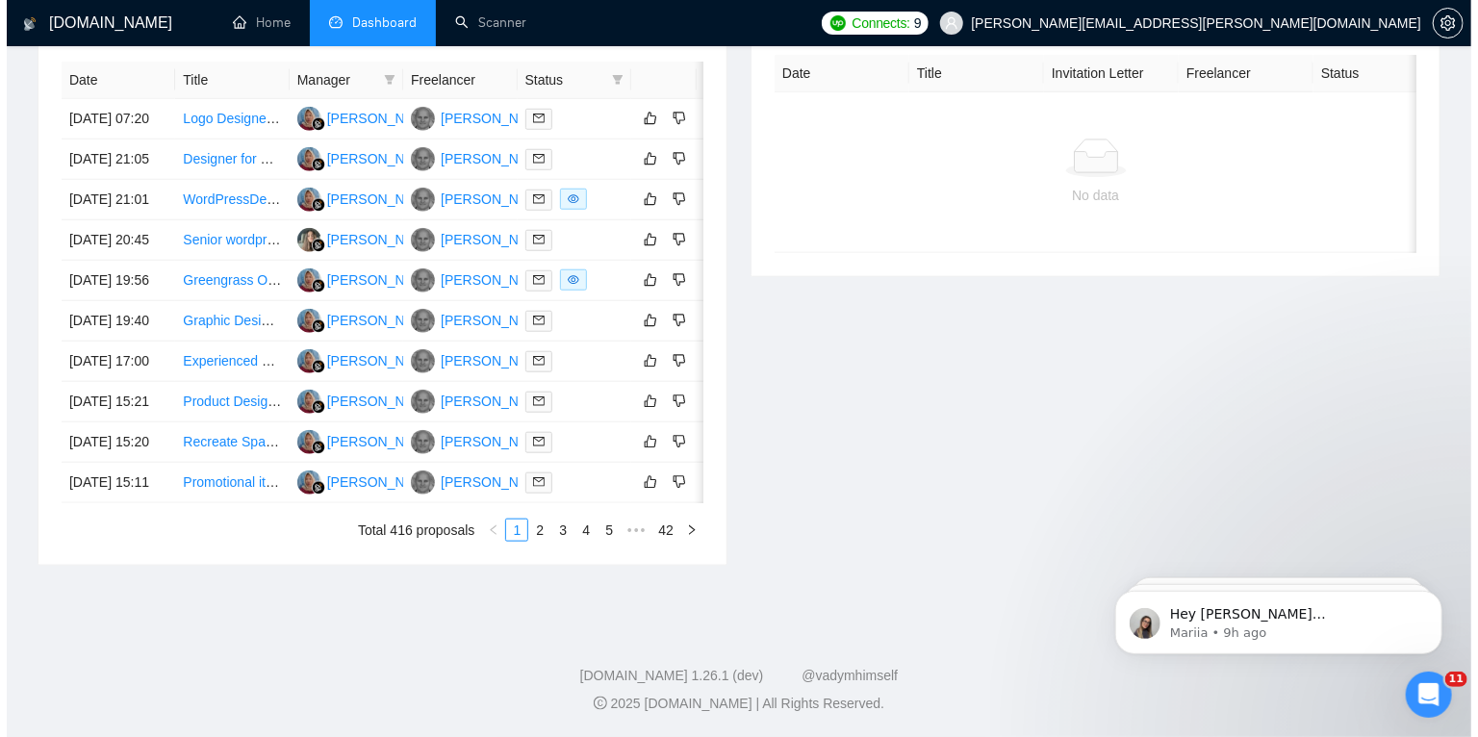
scroll to position [851, 0]
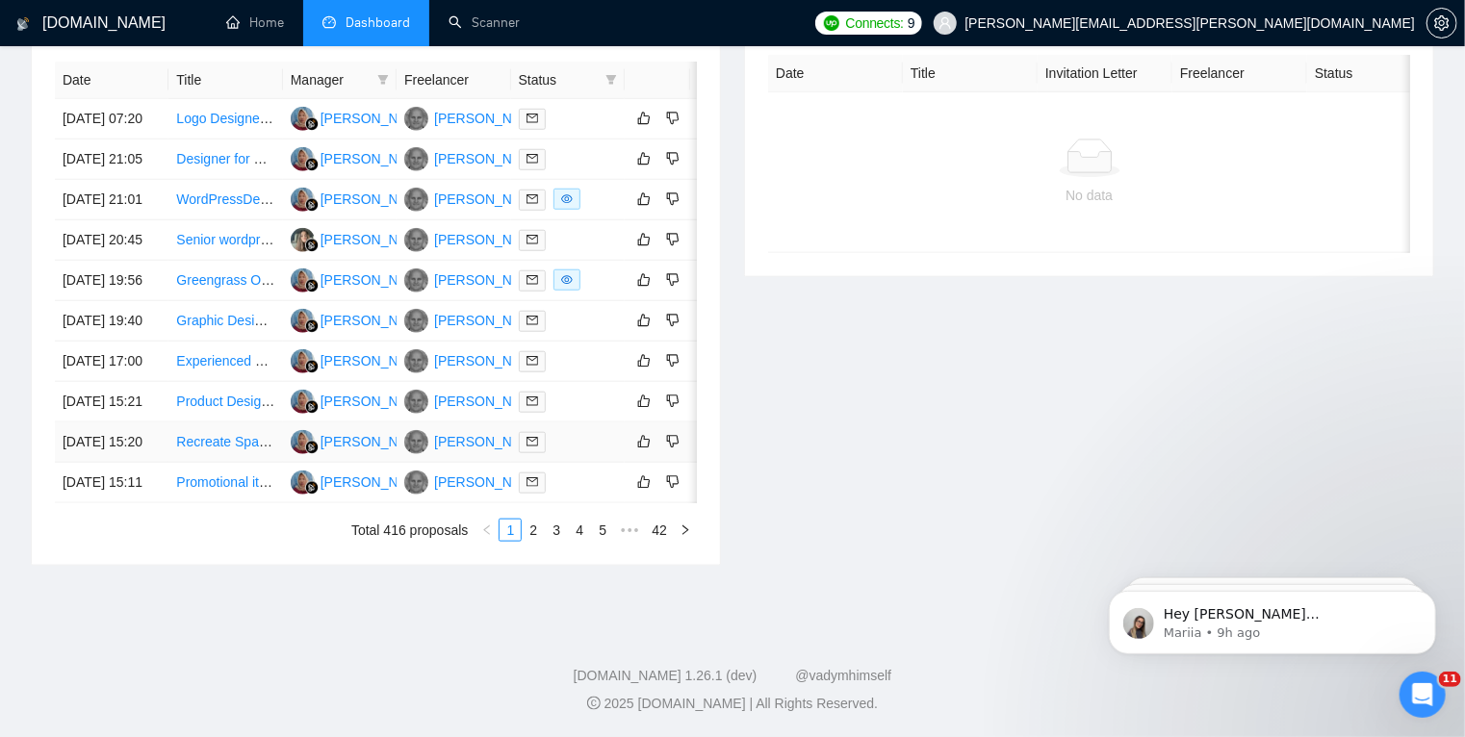
click at [149, 463] on td "05 Oct, 2025 15:20" at bounding box center [112, 442] width 114 height 40
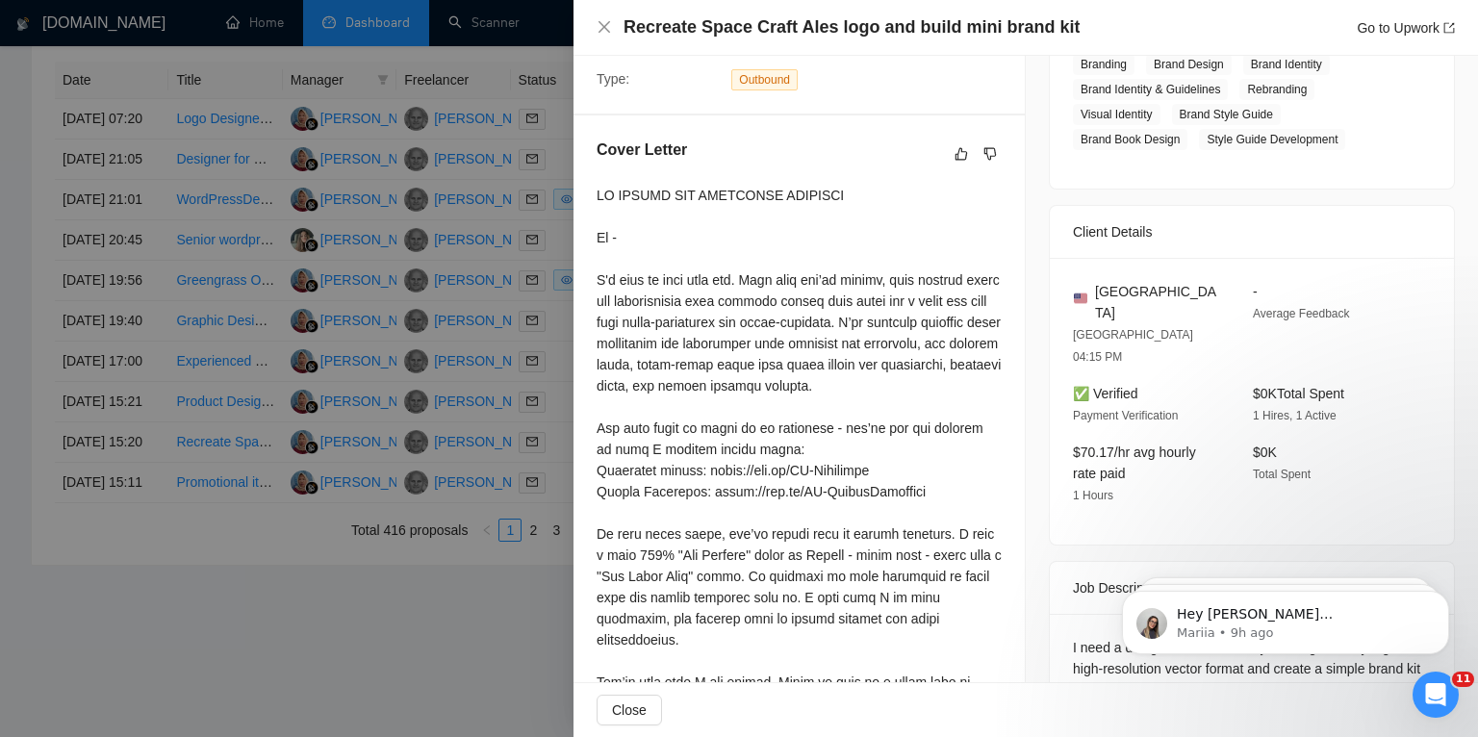
scroll to position [425, 0]
